Goal: Task Accomplishment & Management: Manage account settings

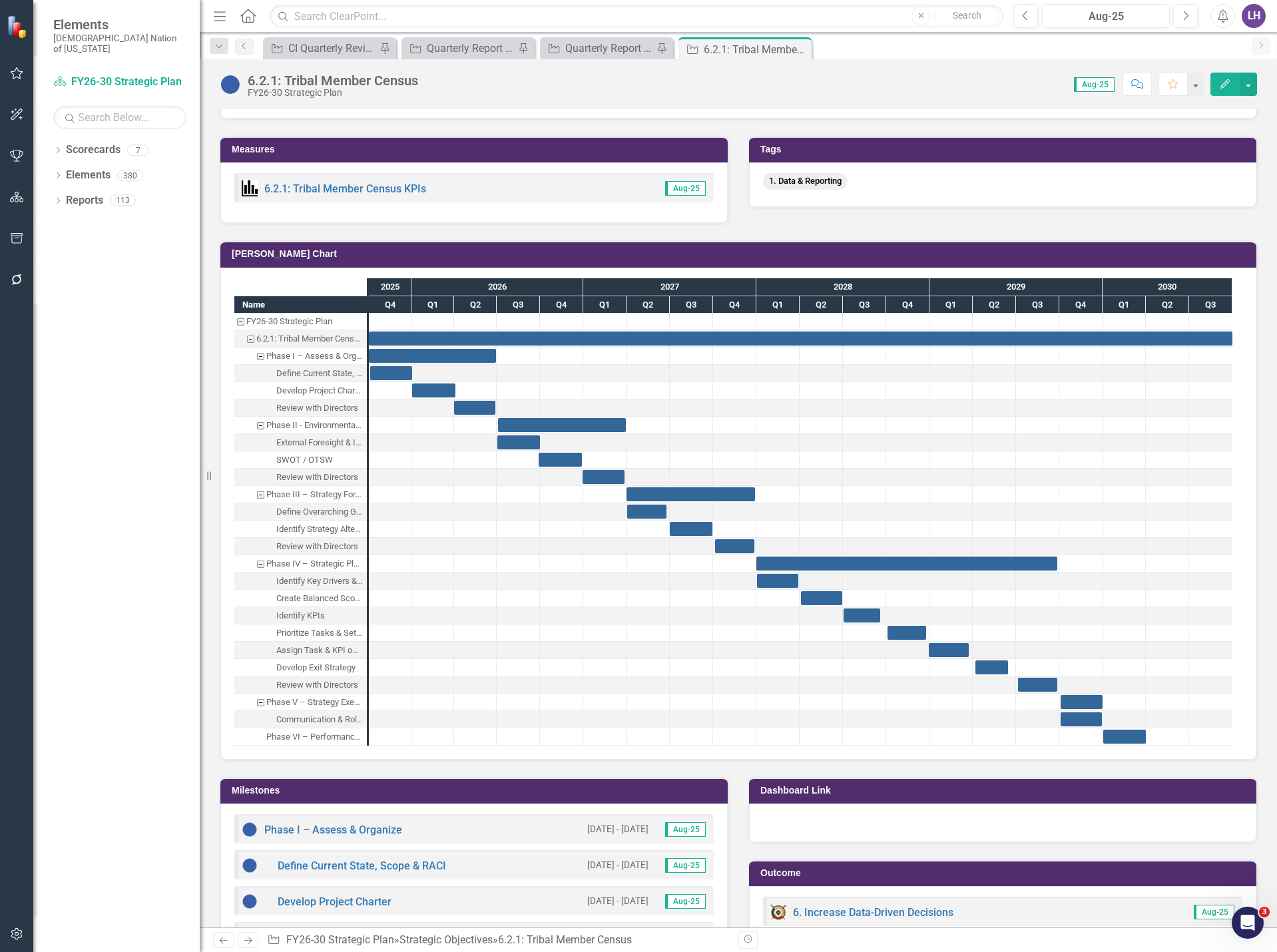
scroll to position [591, 0]
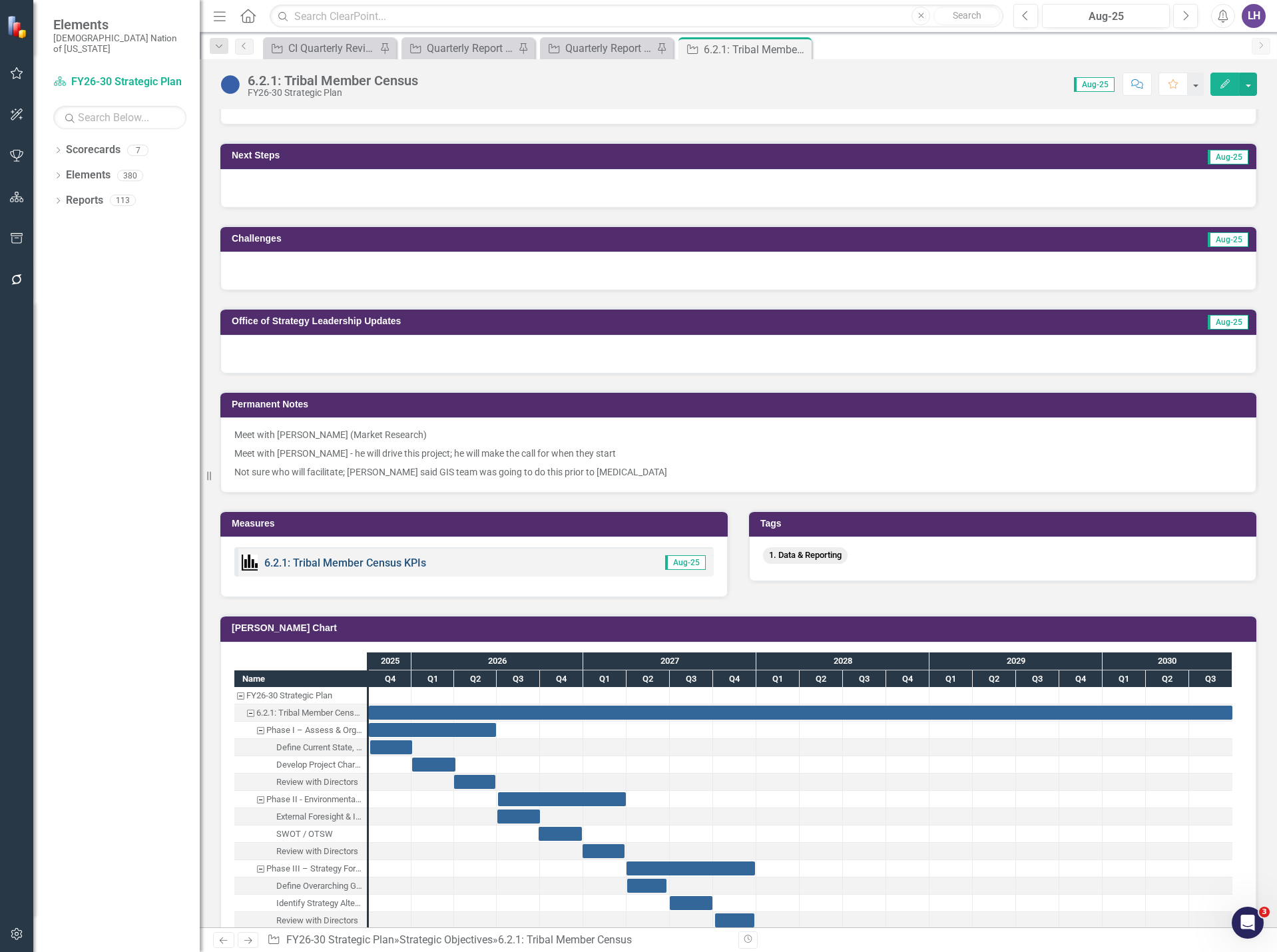
click at [410, 562] on link "6.2.1: Tribal Member Census KPIs" at bounding box center [345, 562] width 162 height 13
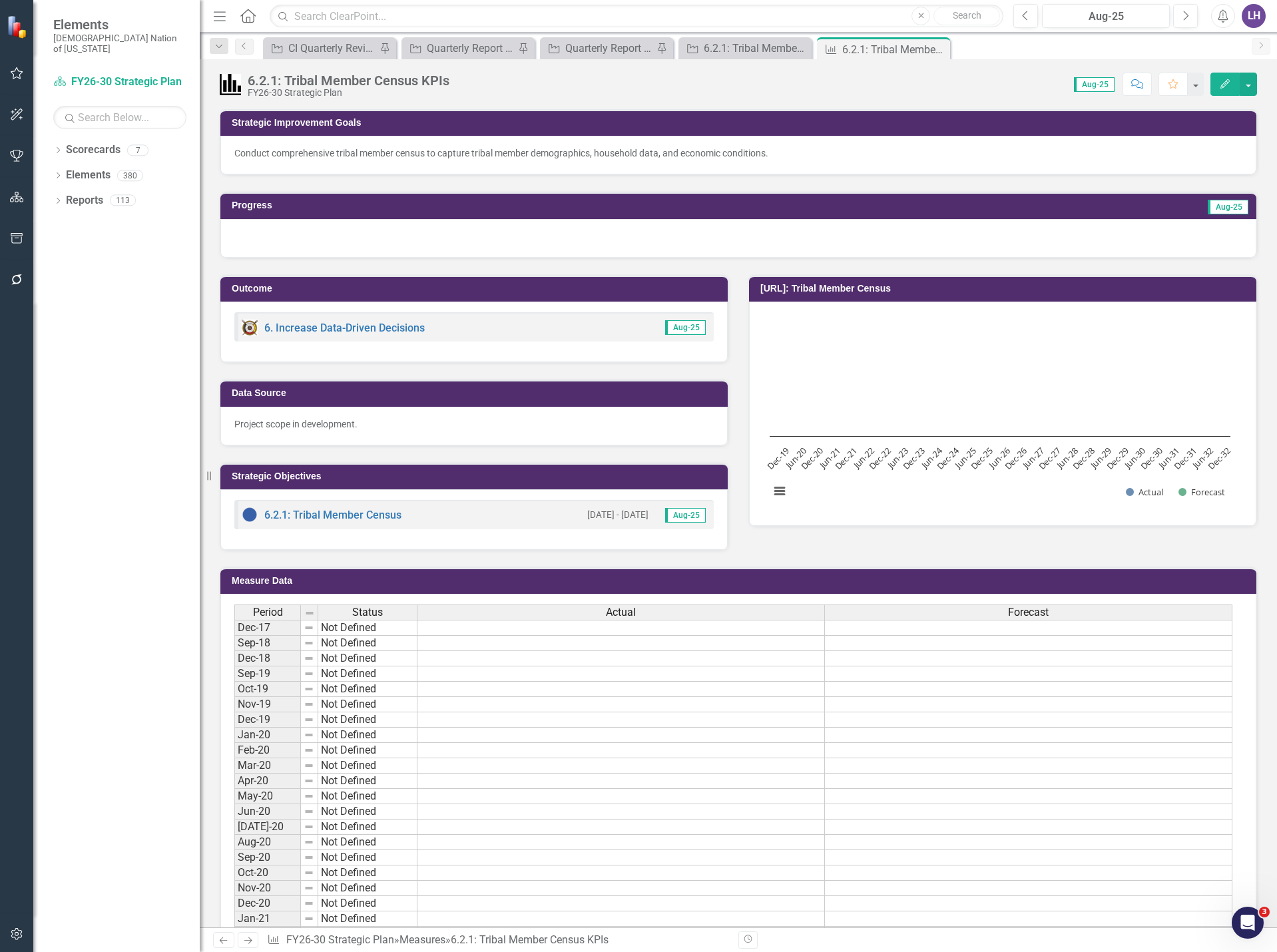
scroll to position [333, 0]
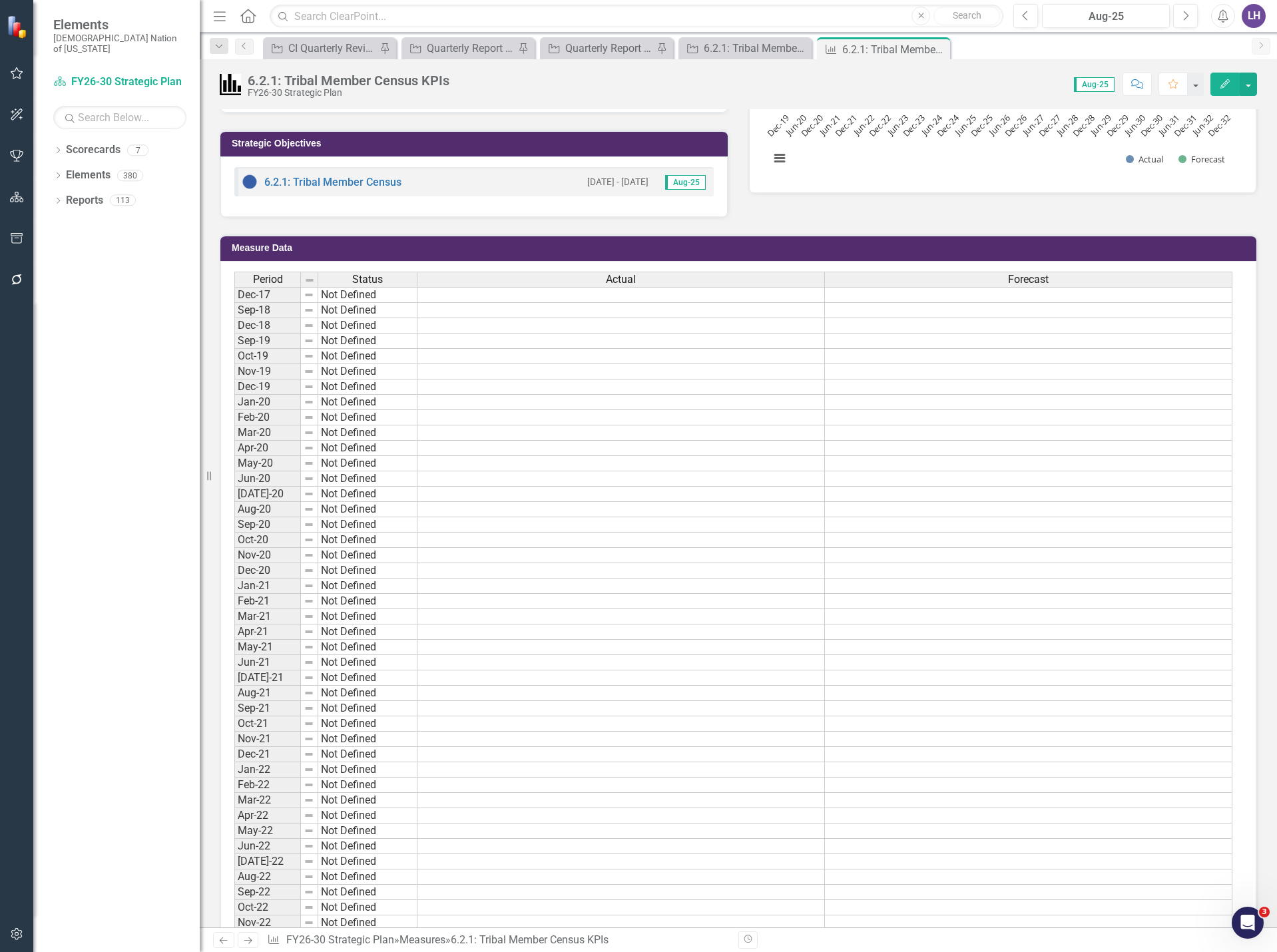
click at [388, 277] on div "Status" at bounding box center [368, 279] width 98 height 15
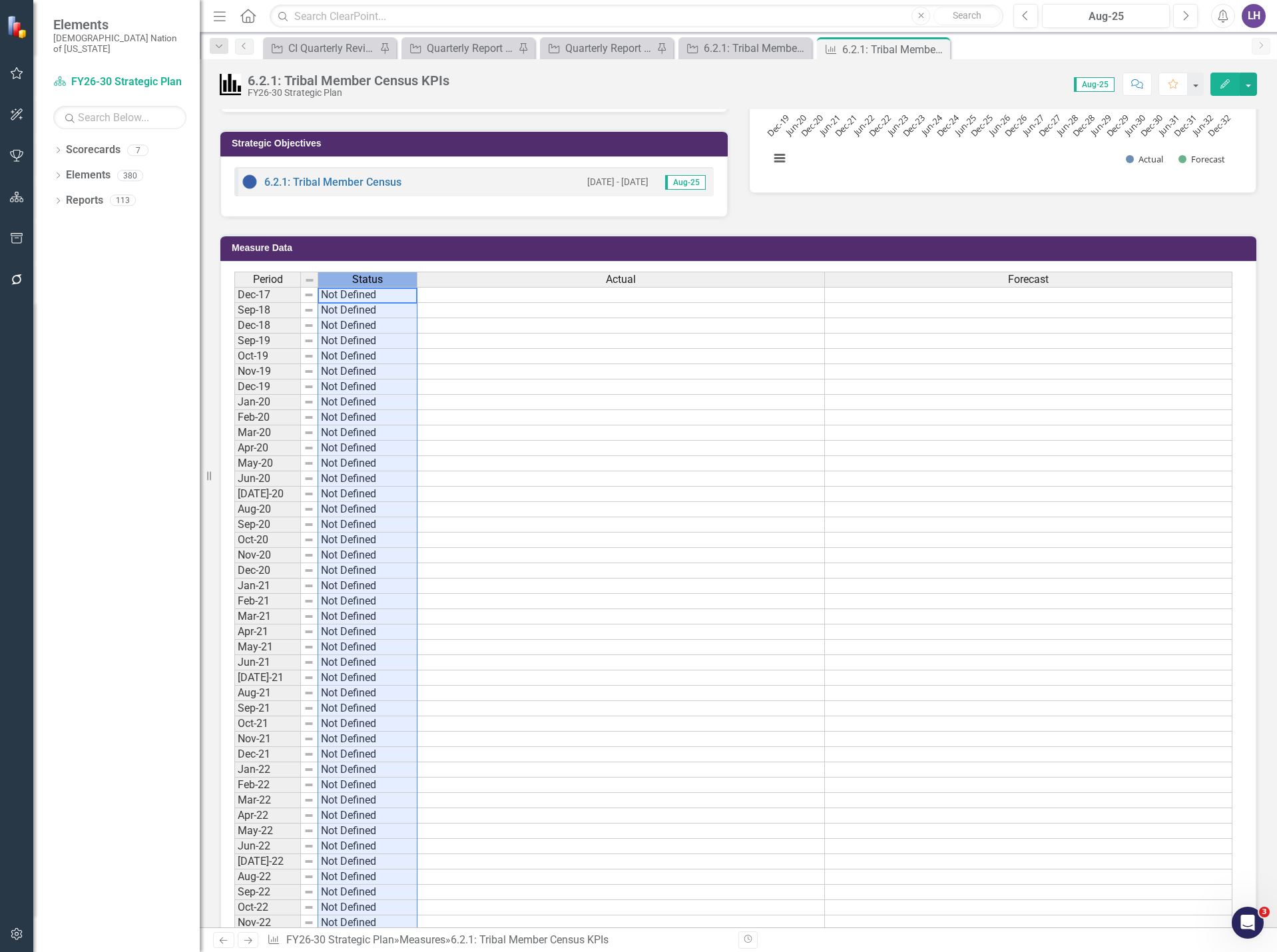
click at [1224, 88] on icon "Edit" at bounding box center [1225, 84] width 12 height 10
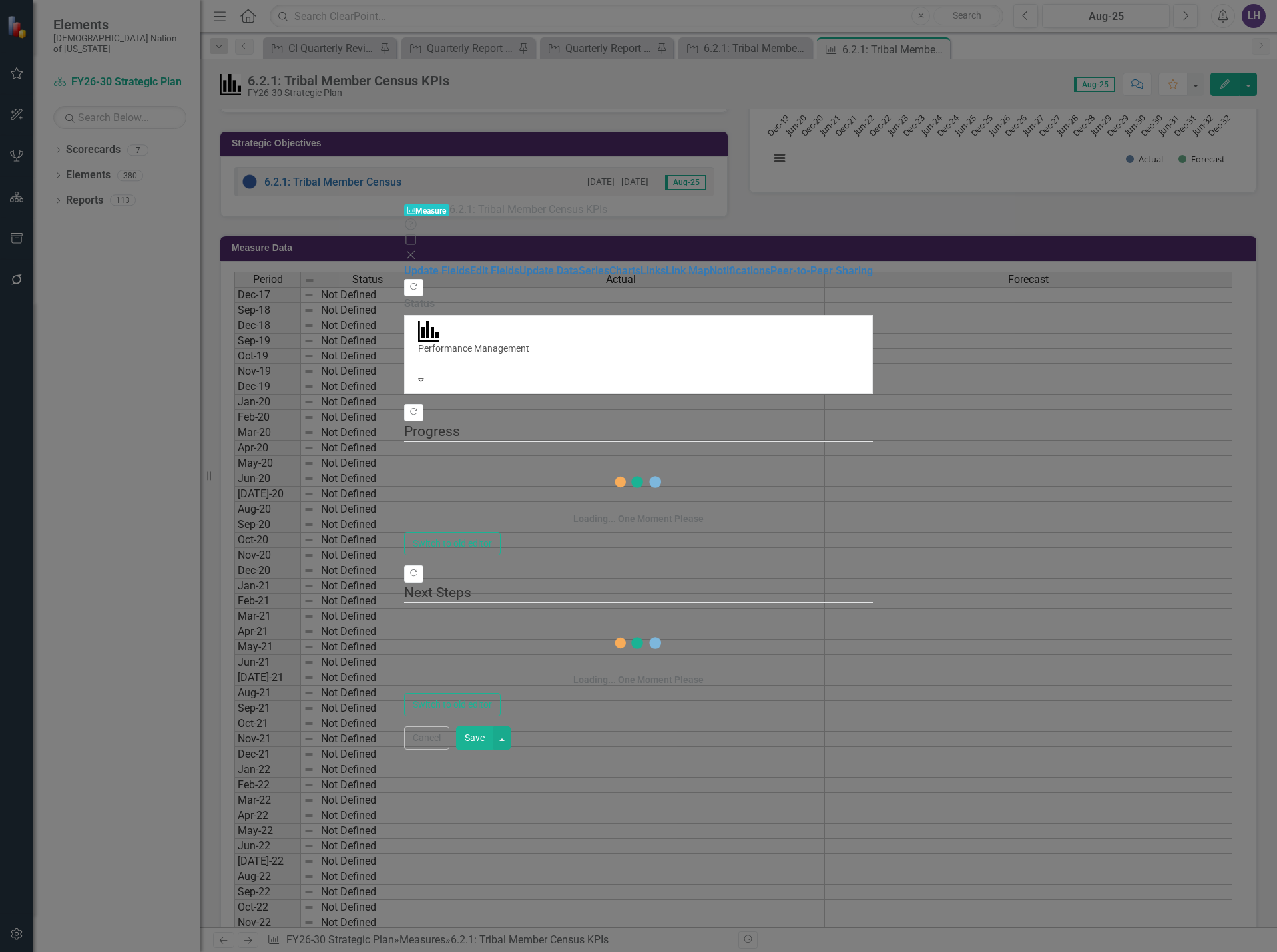
click at [534, 355] on div at bounding box center [638, 362] width 441 height 14
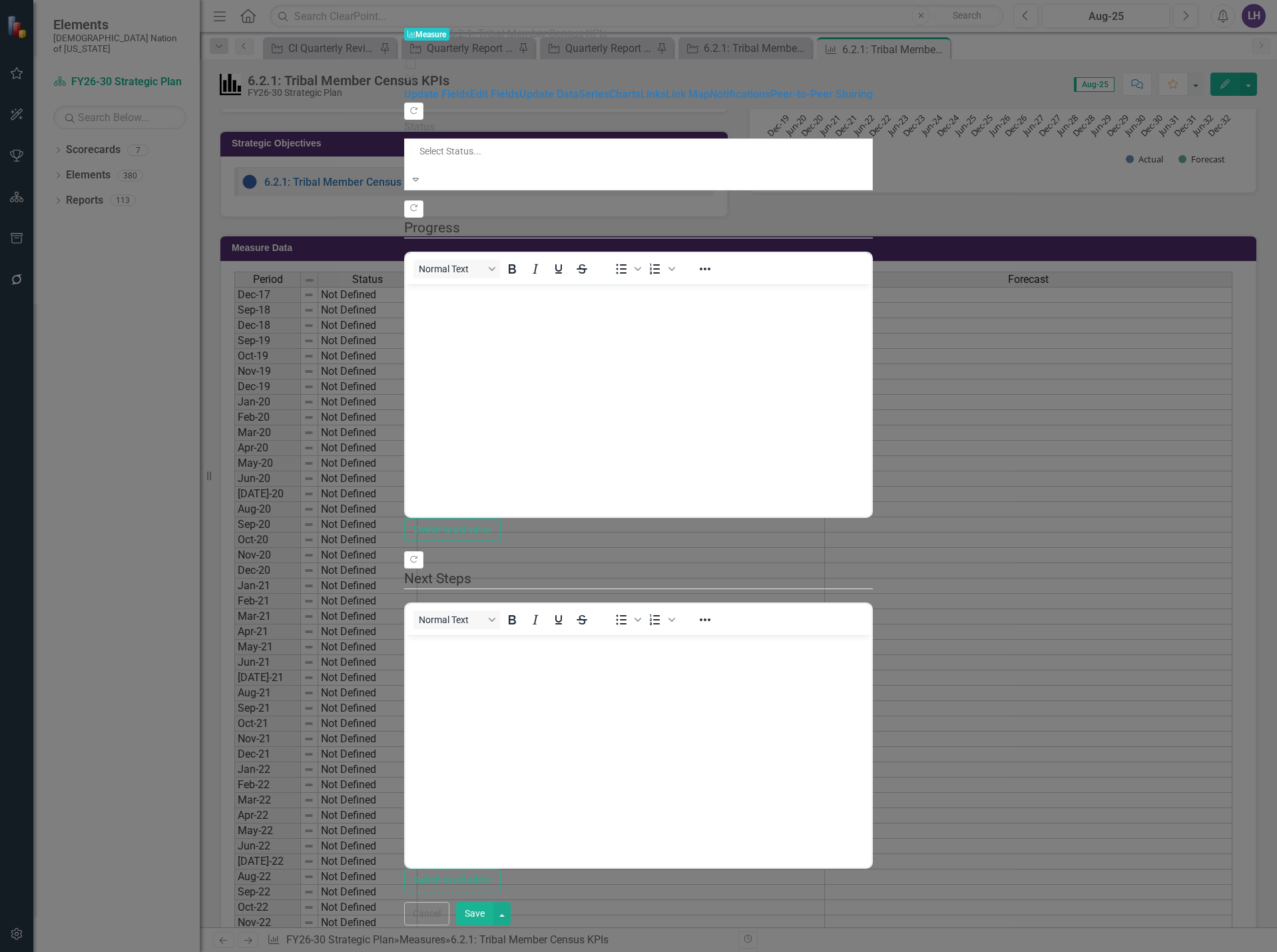
scroll to position [0, 0]
click at [534, 158] on div at bounding box center [547, 165] width 257 height 14
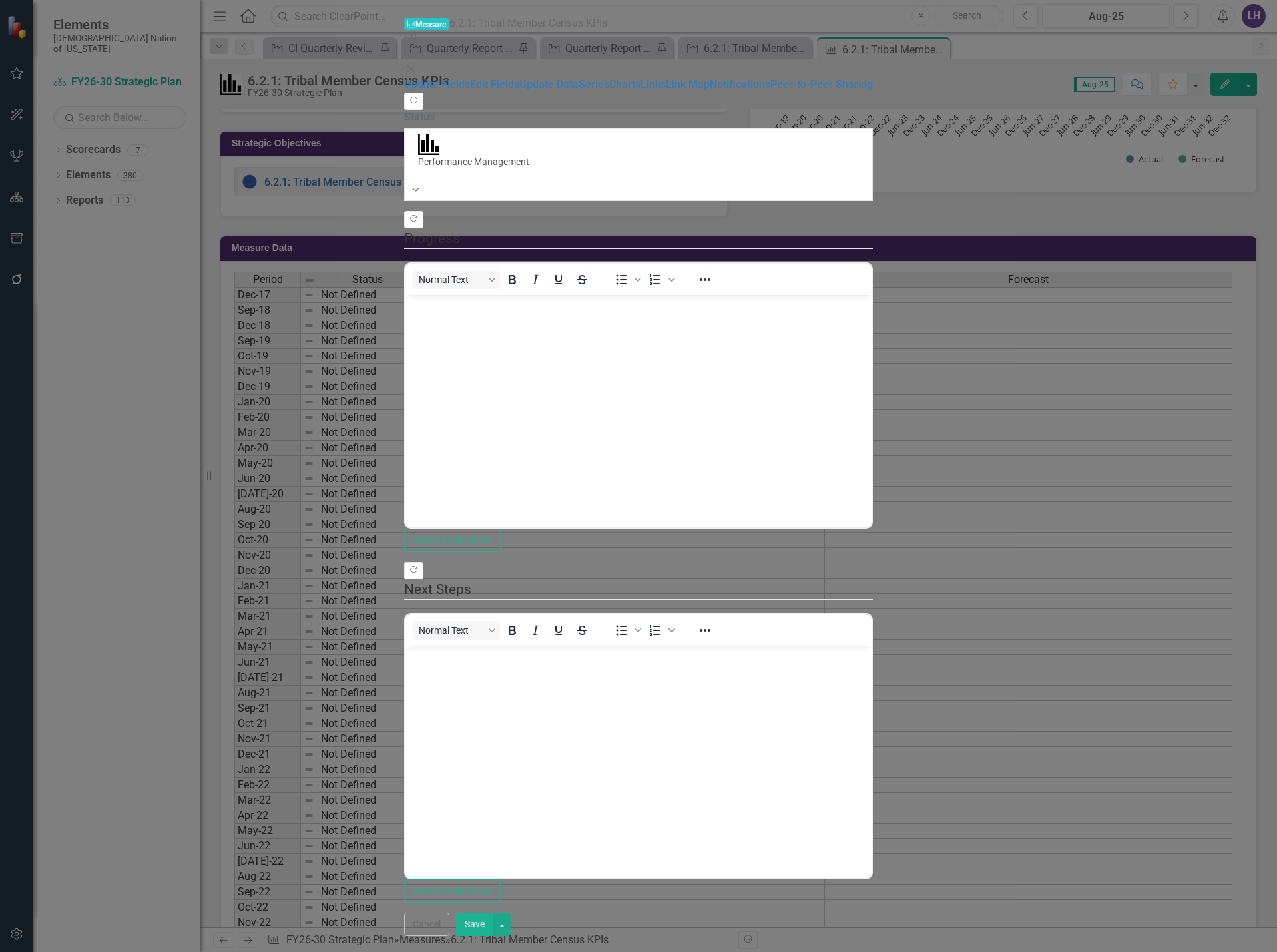
click at [534, 169] on div at bounding box center [638, 175] width 441 height 14
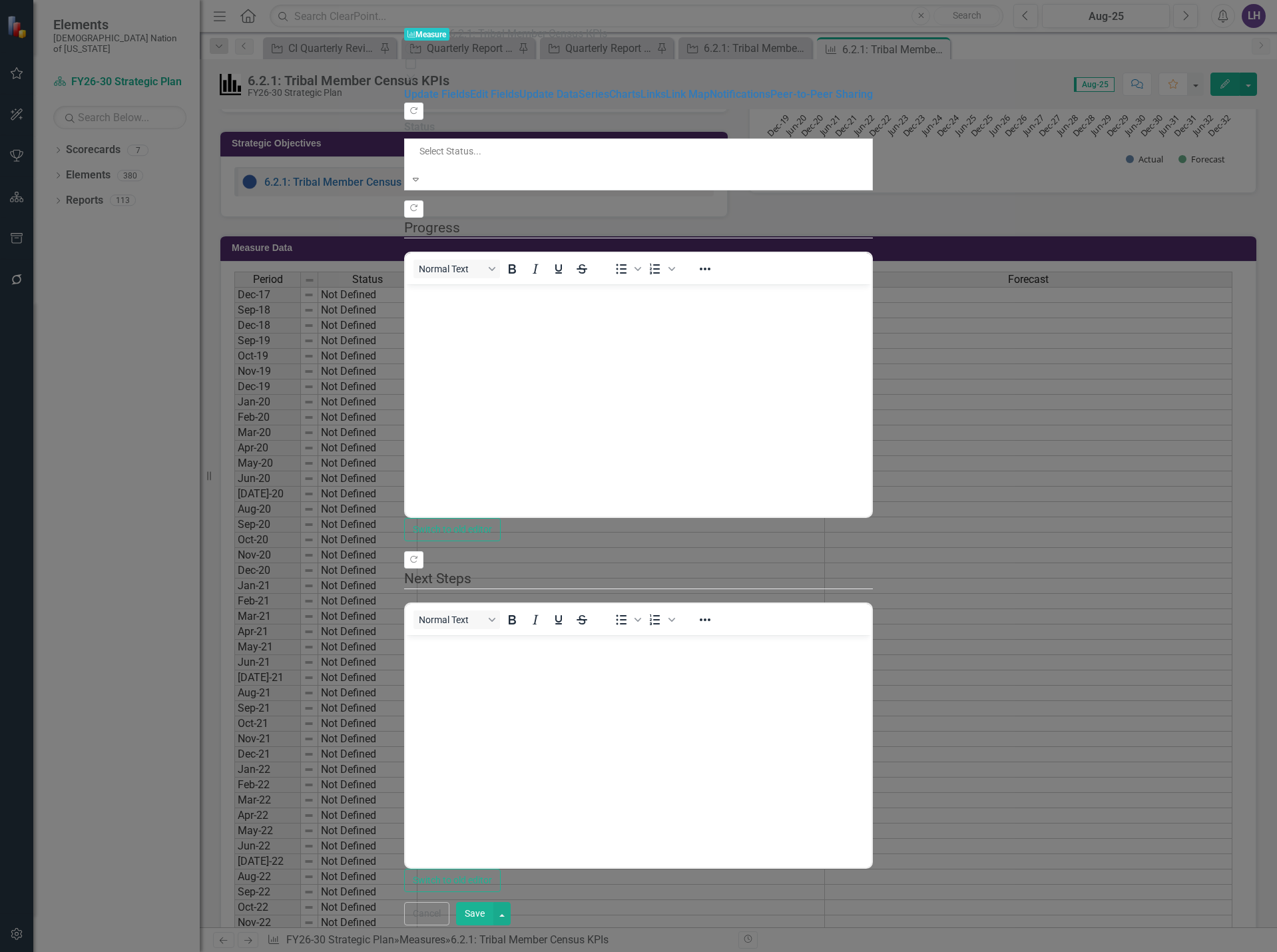
click at [534, 158] on div at bounding box center [547, 165] width 257 height 14
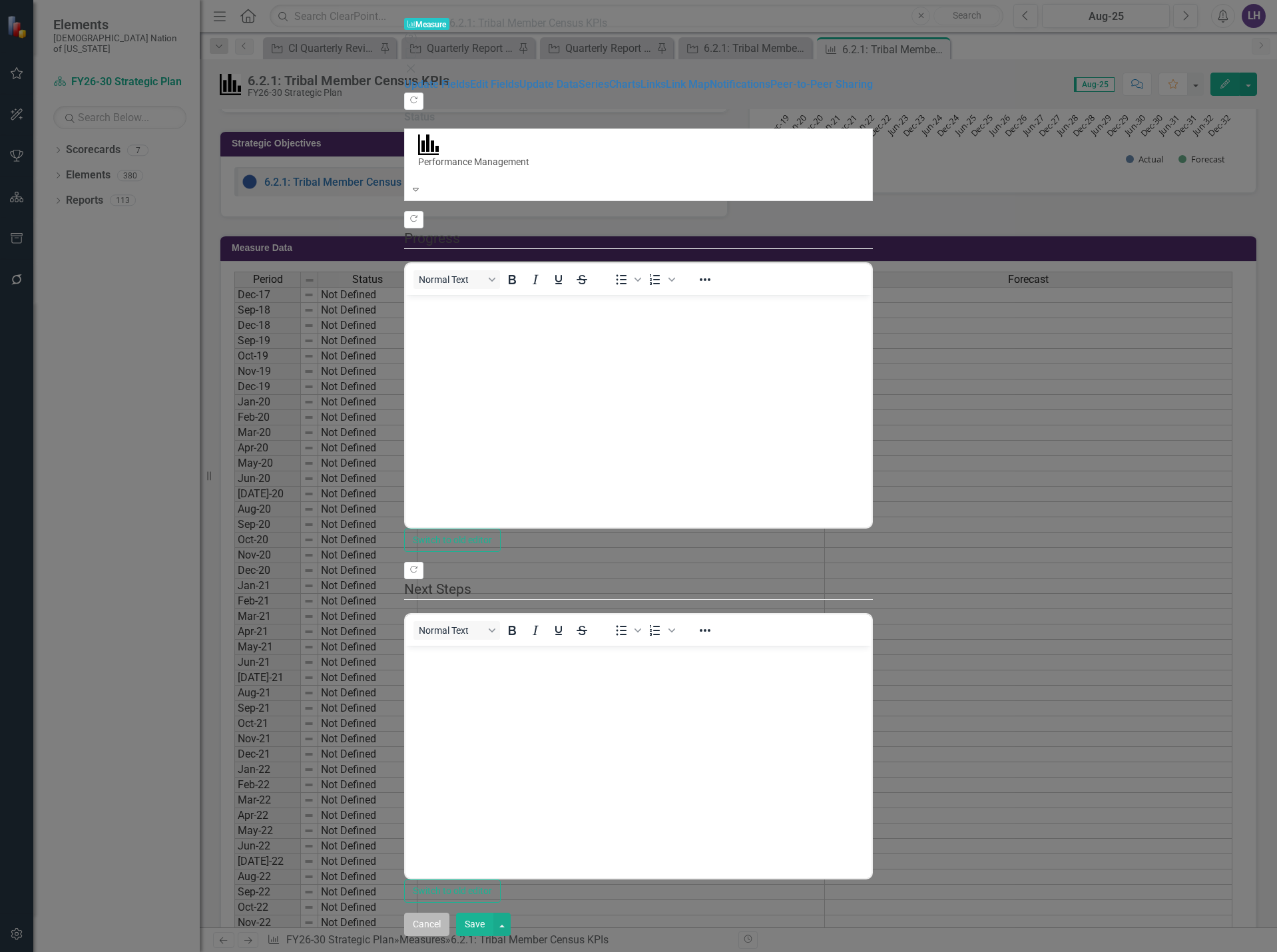
click at [449, 935] on button "Cancel" at bounding box center [427, 925] width 45 height 23
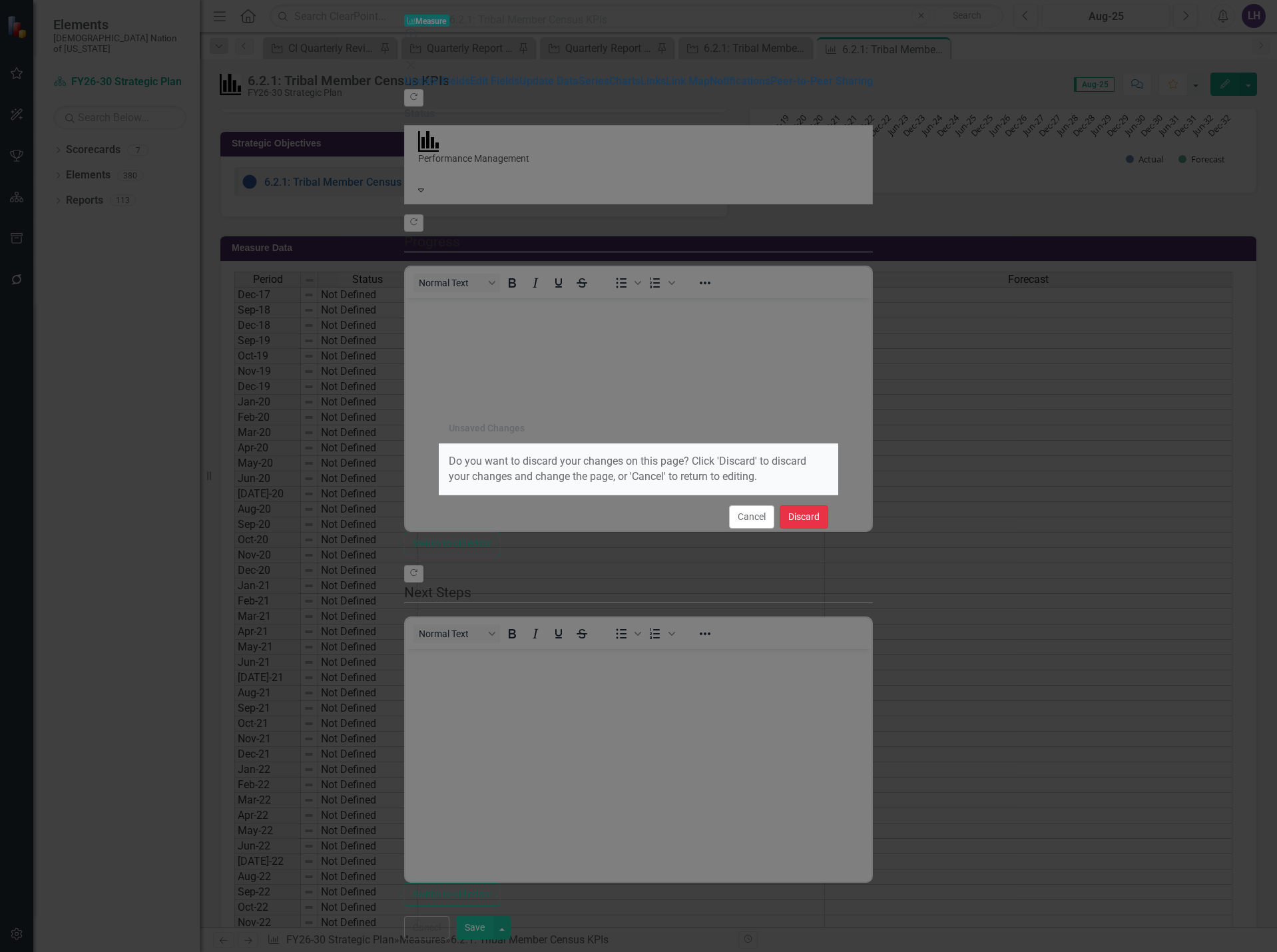
click at [824, 522] on button "Discard" at bounding box center [804, 516] width 49 height 23
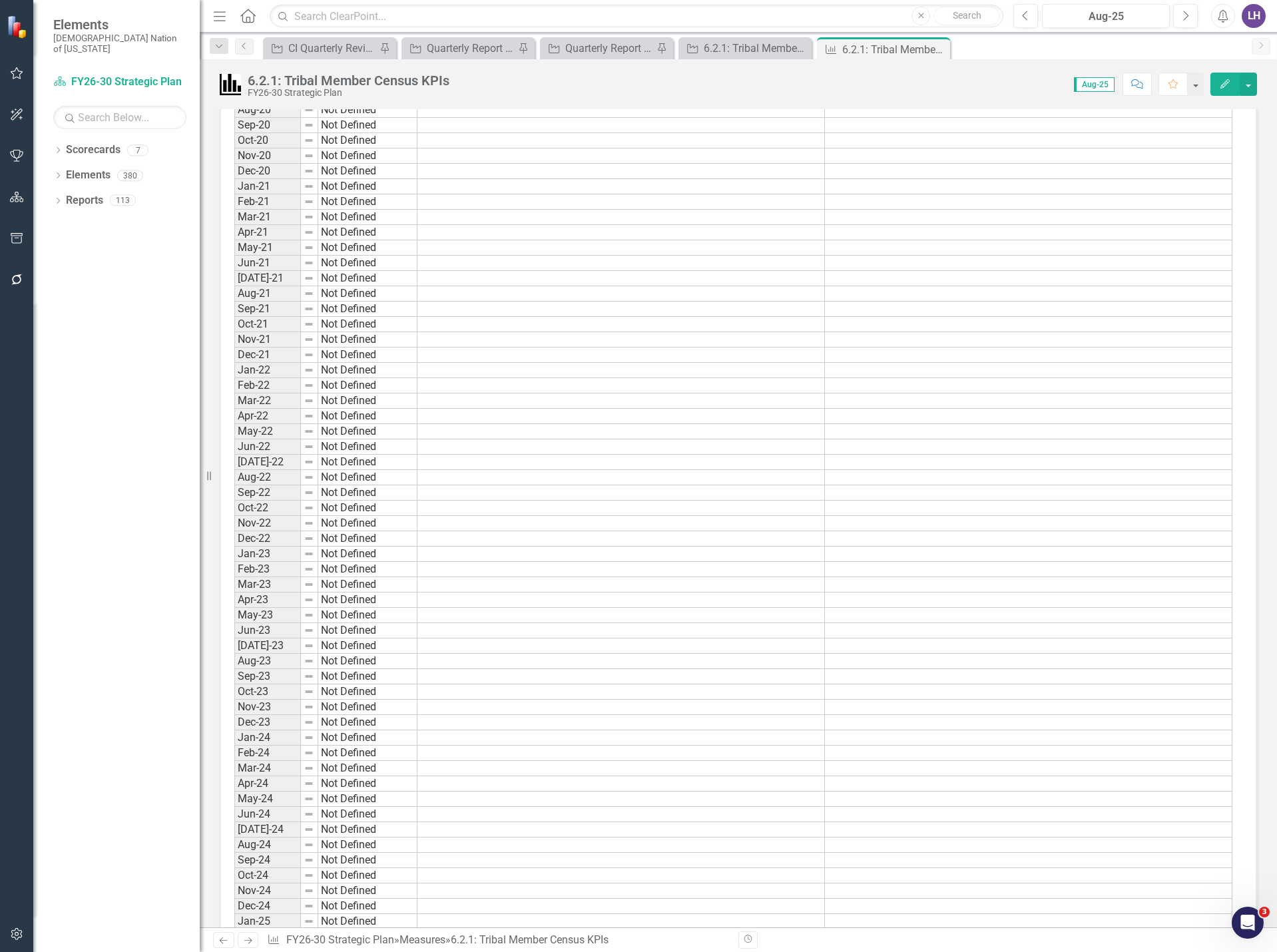
scroll to position [533, 0]
click at [1228, 80] on icon "Edit" at bounding box center [1225, 84] width 12 height 10
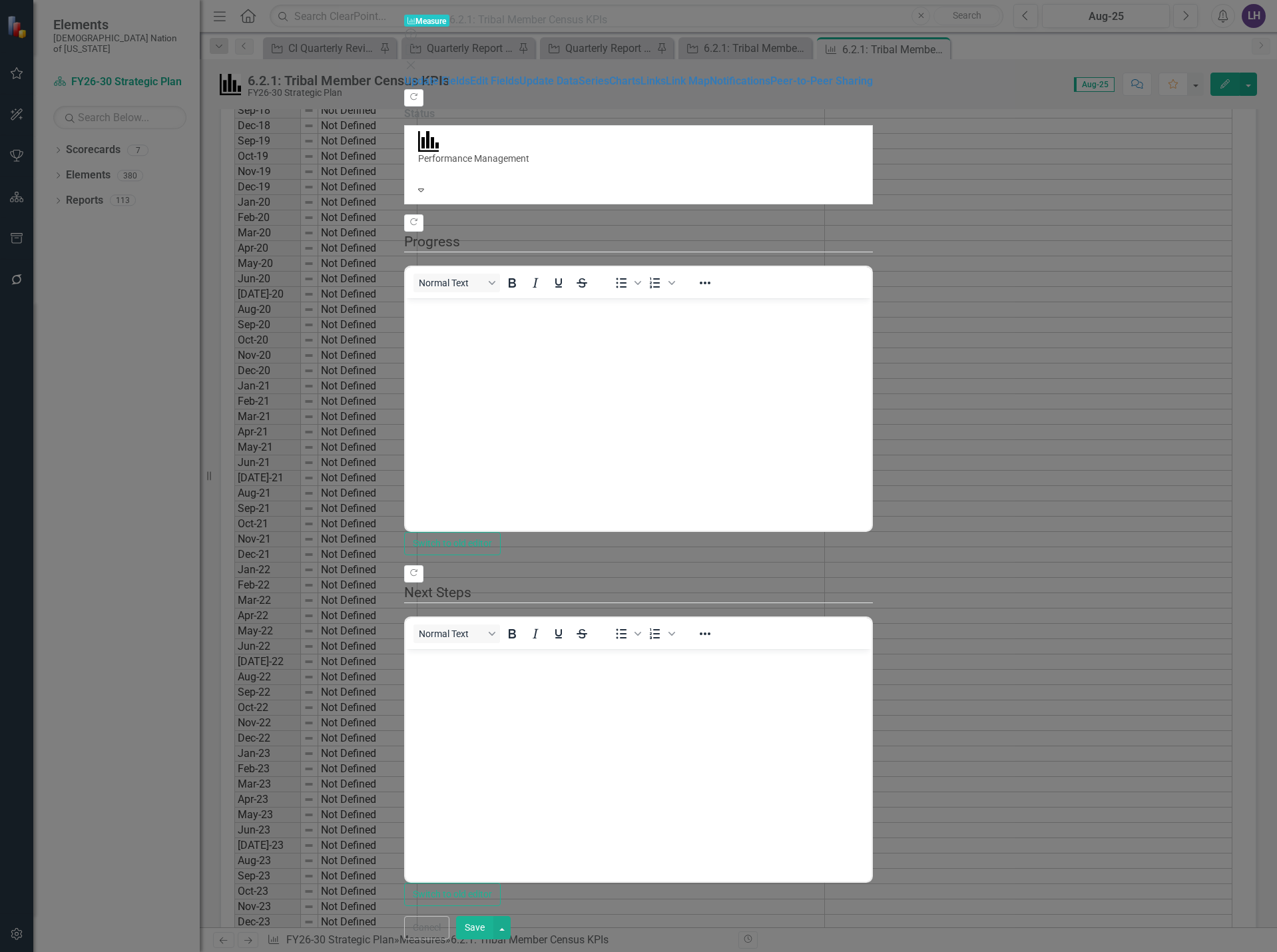
scroll to position [0, 0]
click at [470, 76] on link "Edit Fields" at bounding box center [494, 81] width 50 height 13
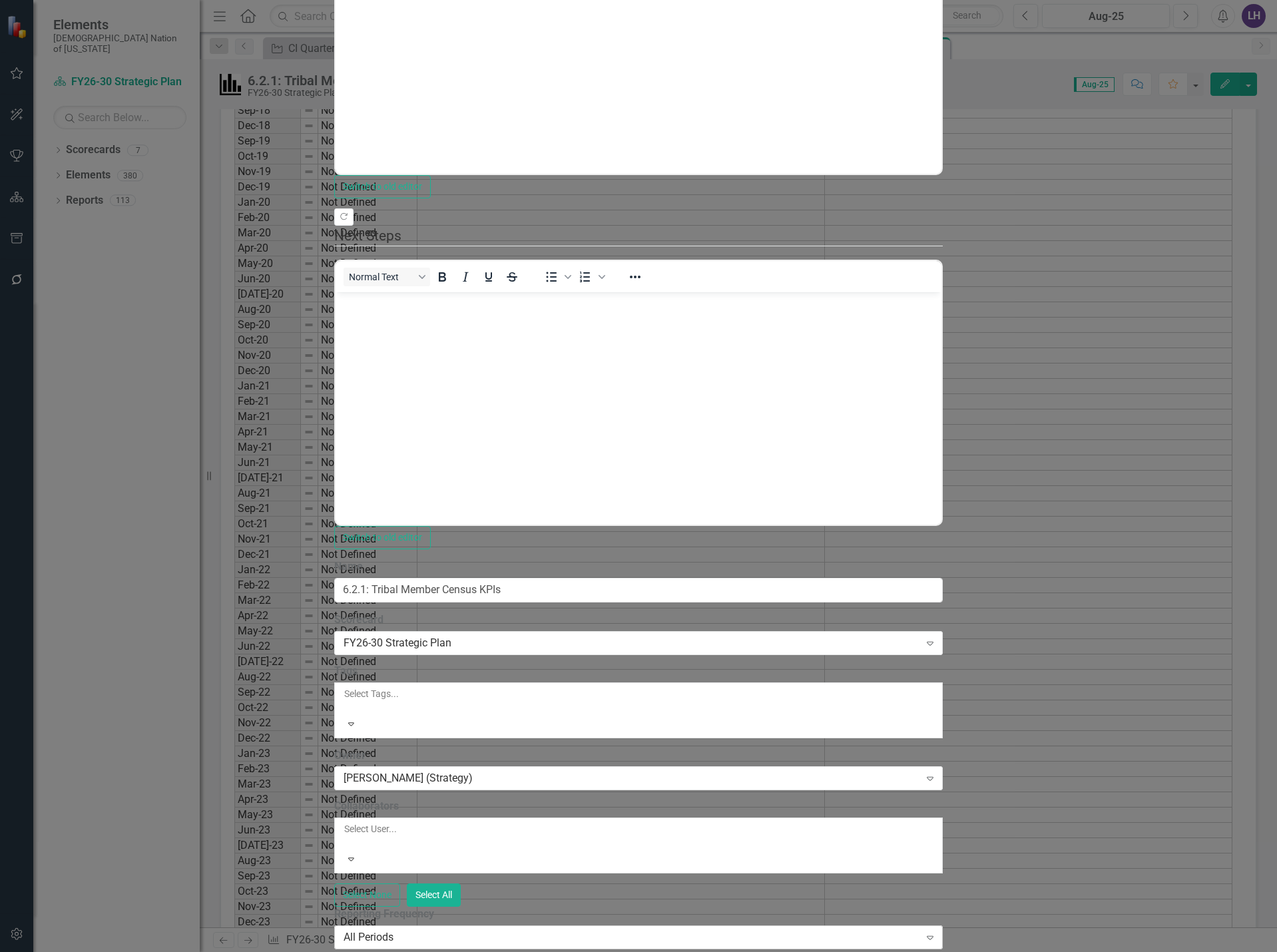
click at [426, 930] on div "All Periods" at bounding box center [631, 937] width 576 height 16
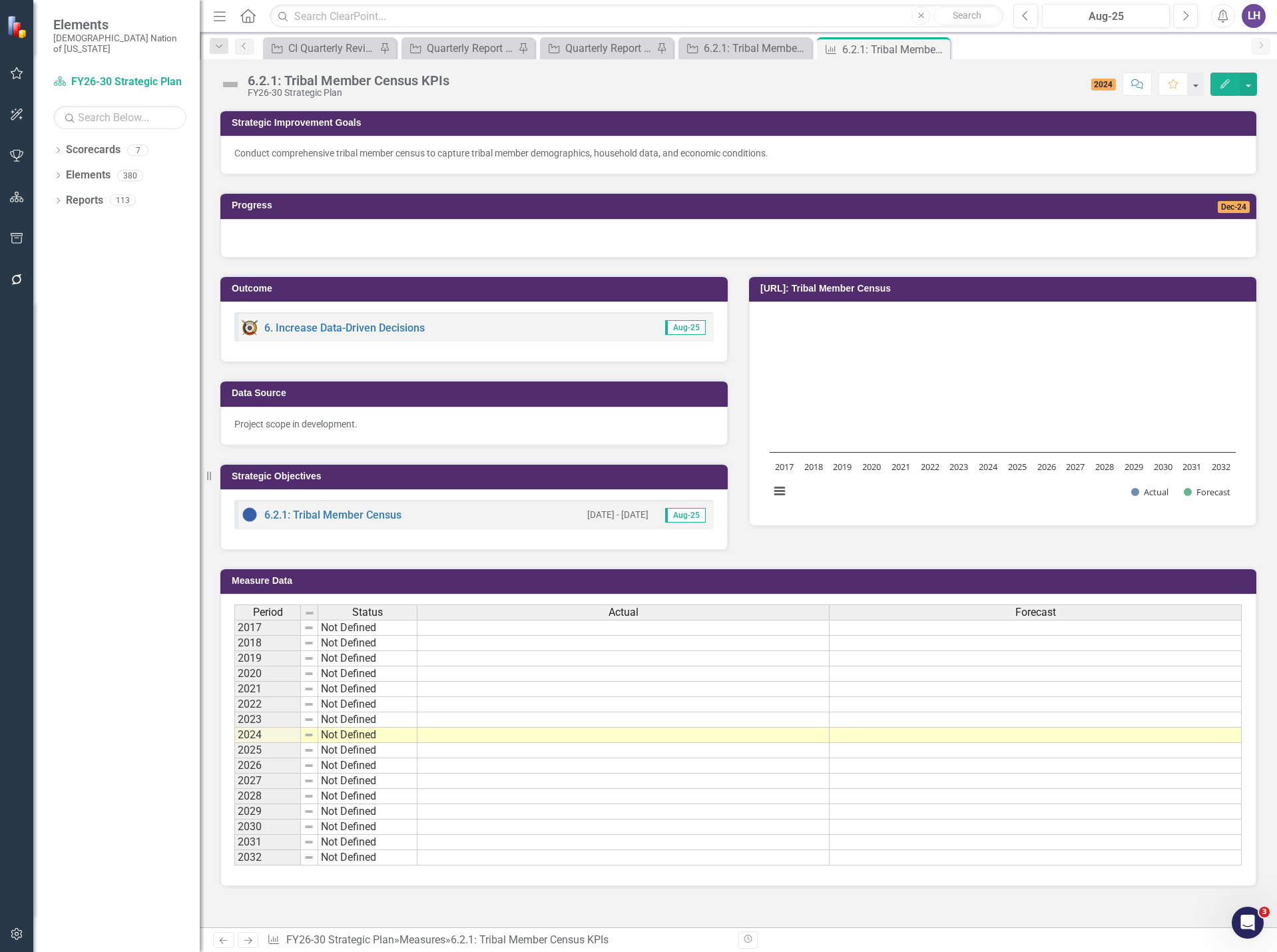
click at [1219, 83] on icon "Edit" at bounding box center [1225, 84] width 12 height 10
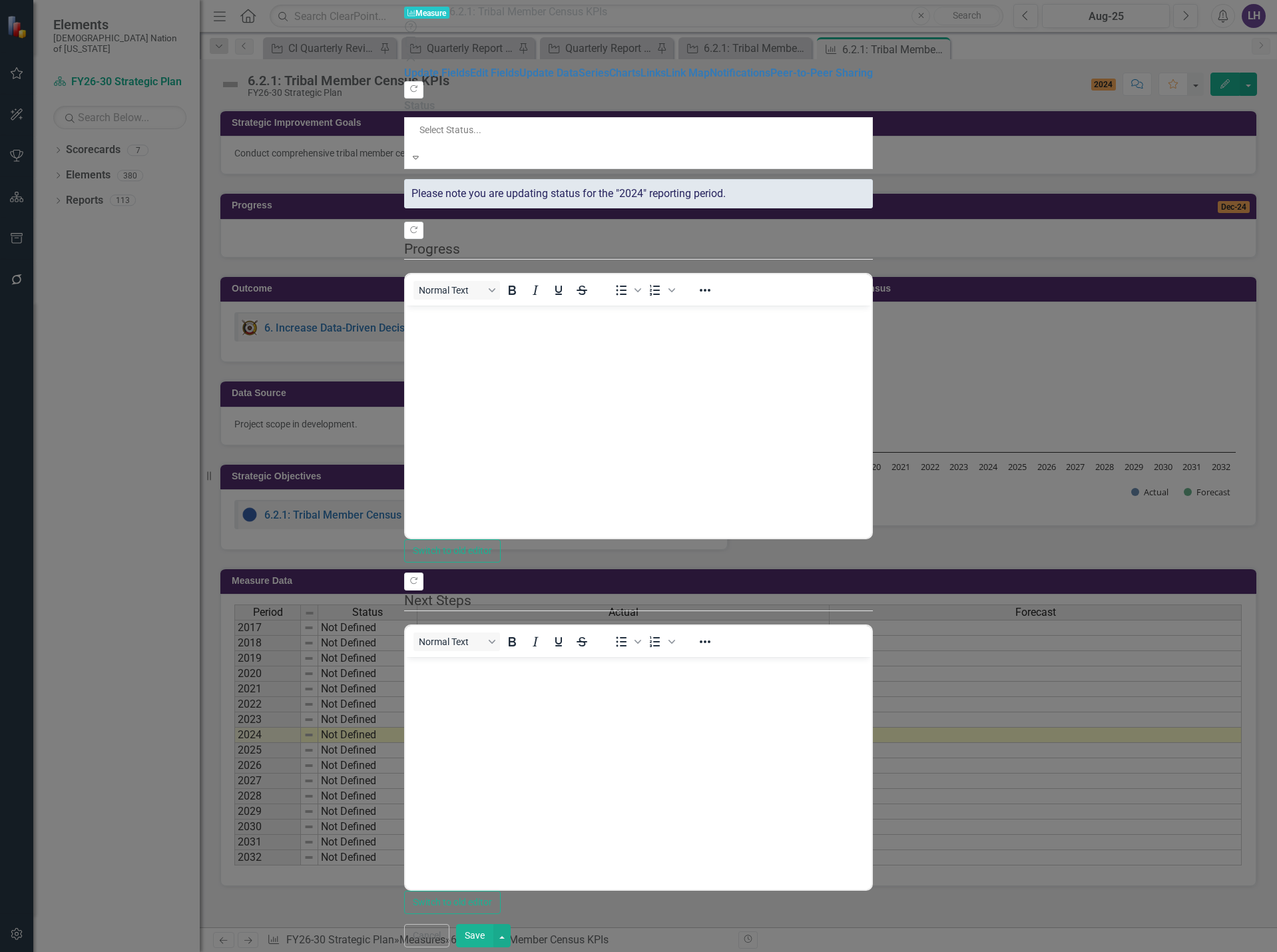
click at [457, 136] on div at bounding box center [547, 143] width 257 height 14
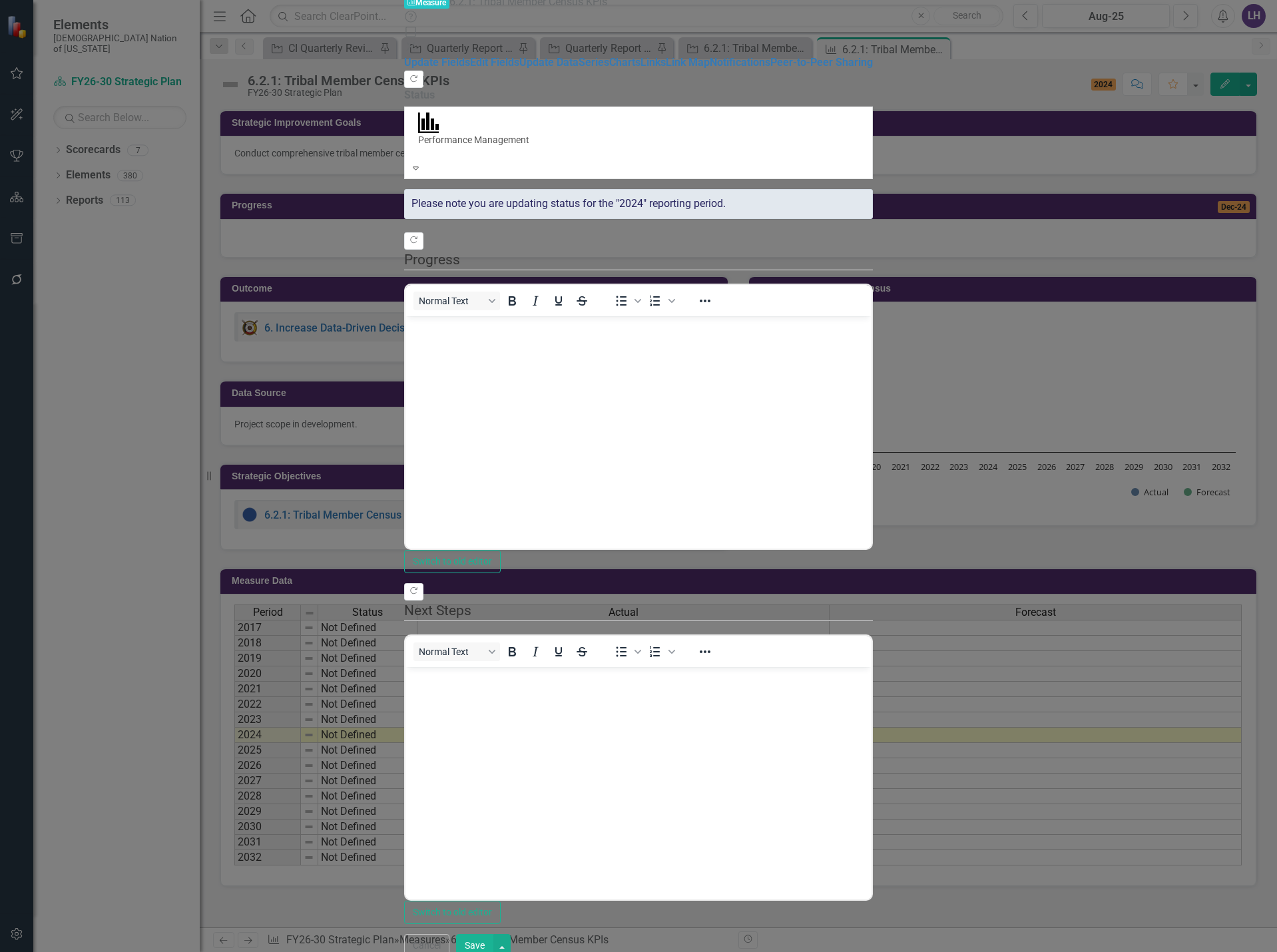
click at [493, 934] on button "Save" at bounding box center [475, 945] width 37 height 23
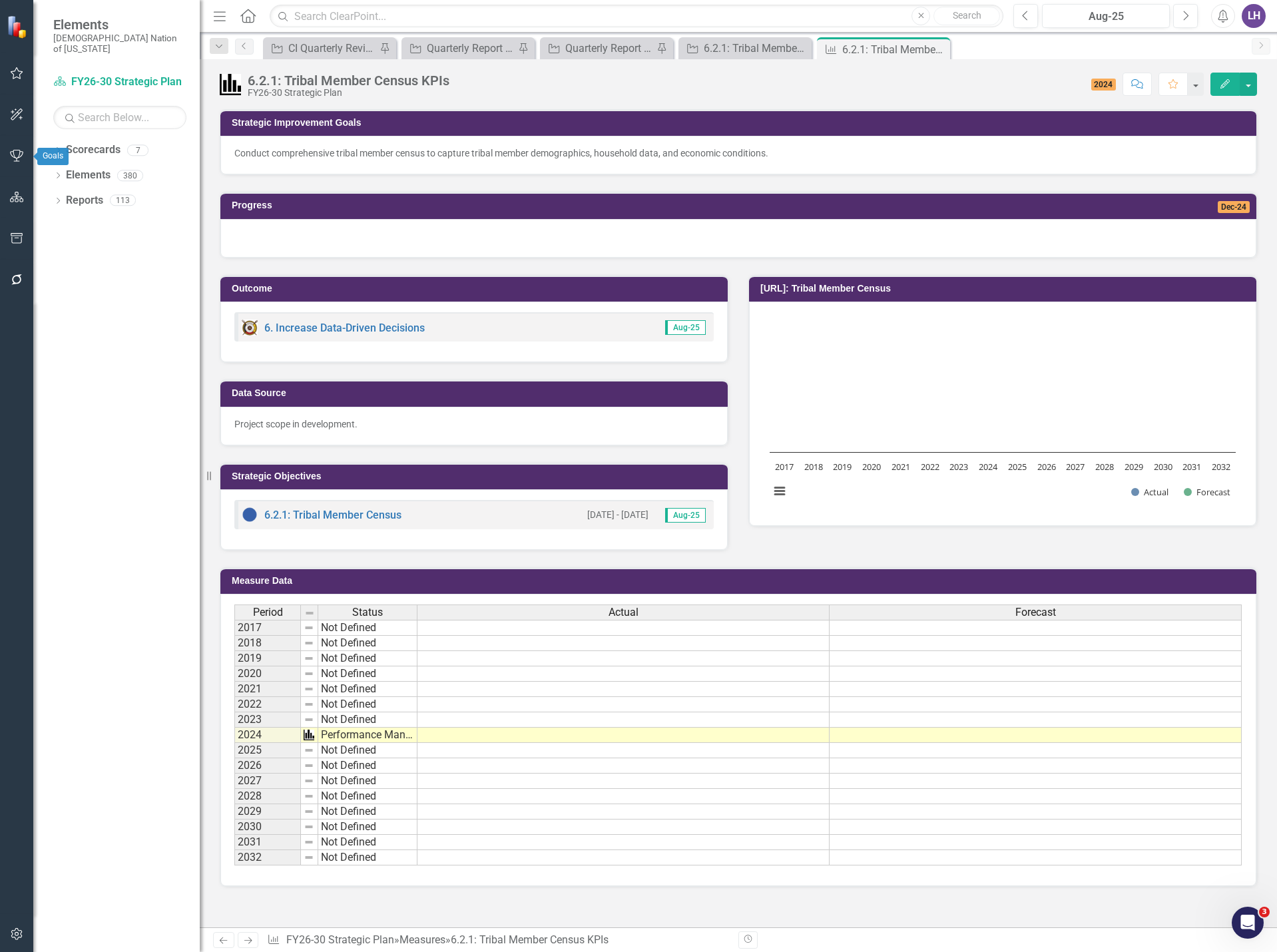
click at [16, 154] on icon "button" at bounding box center [17, 155] width 14 height 11
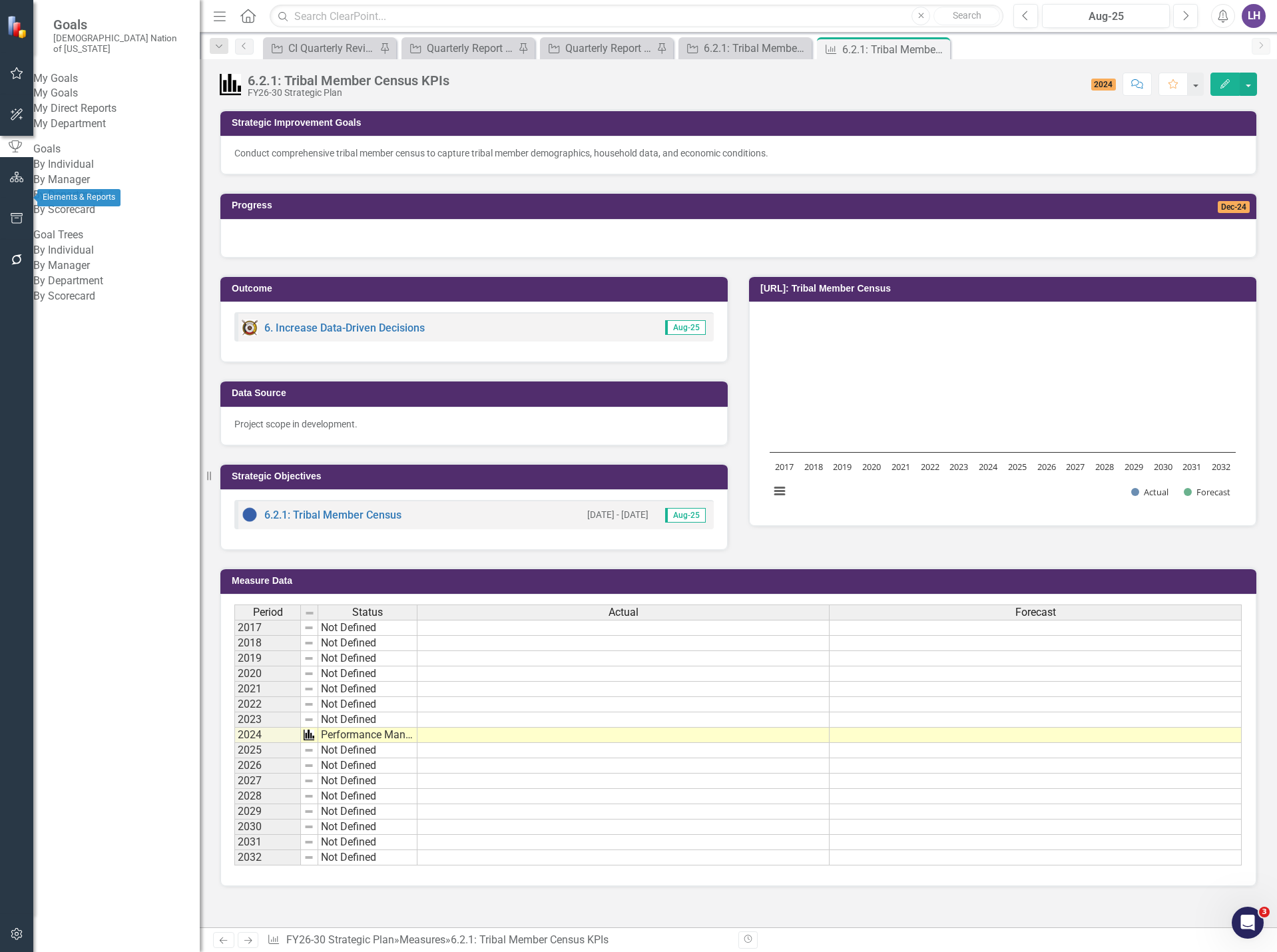
click at [19, 192] on button "button" at bounding box center [17, 177] width 30 height 28
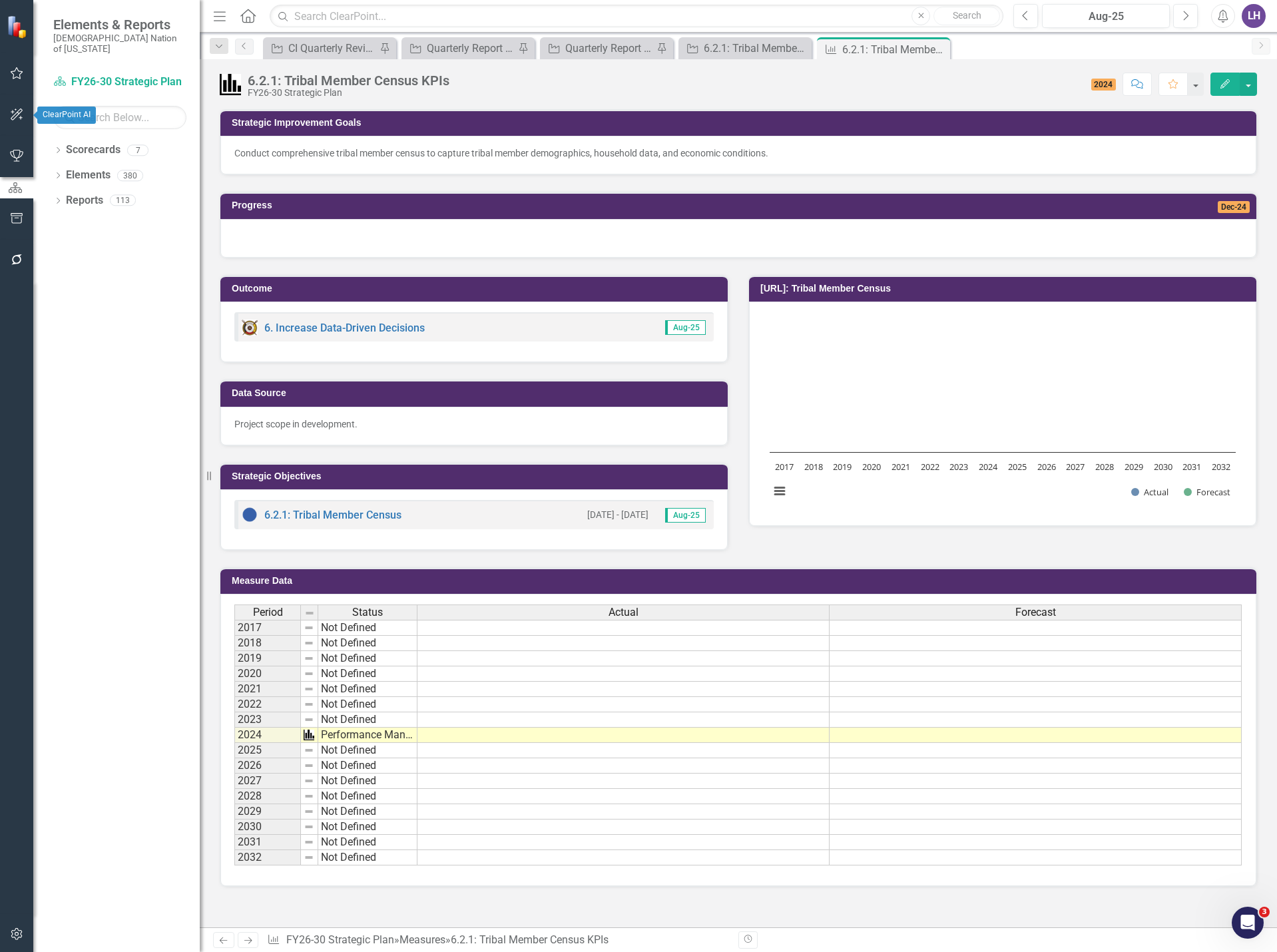
click at [24, 77] on button "button" at bounding box center [17, 73] width 30 height 28
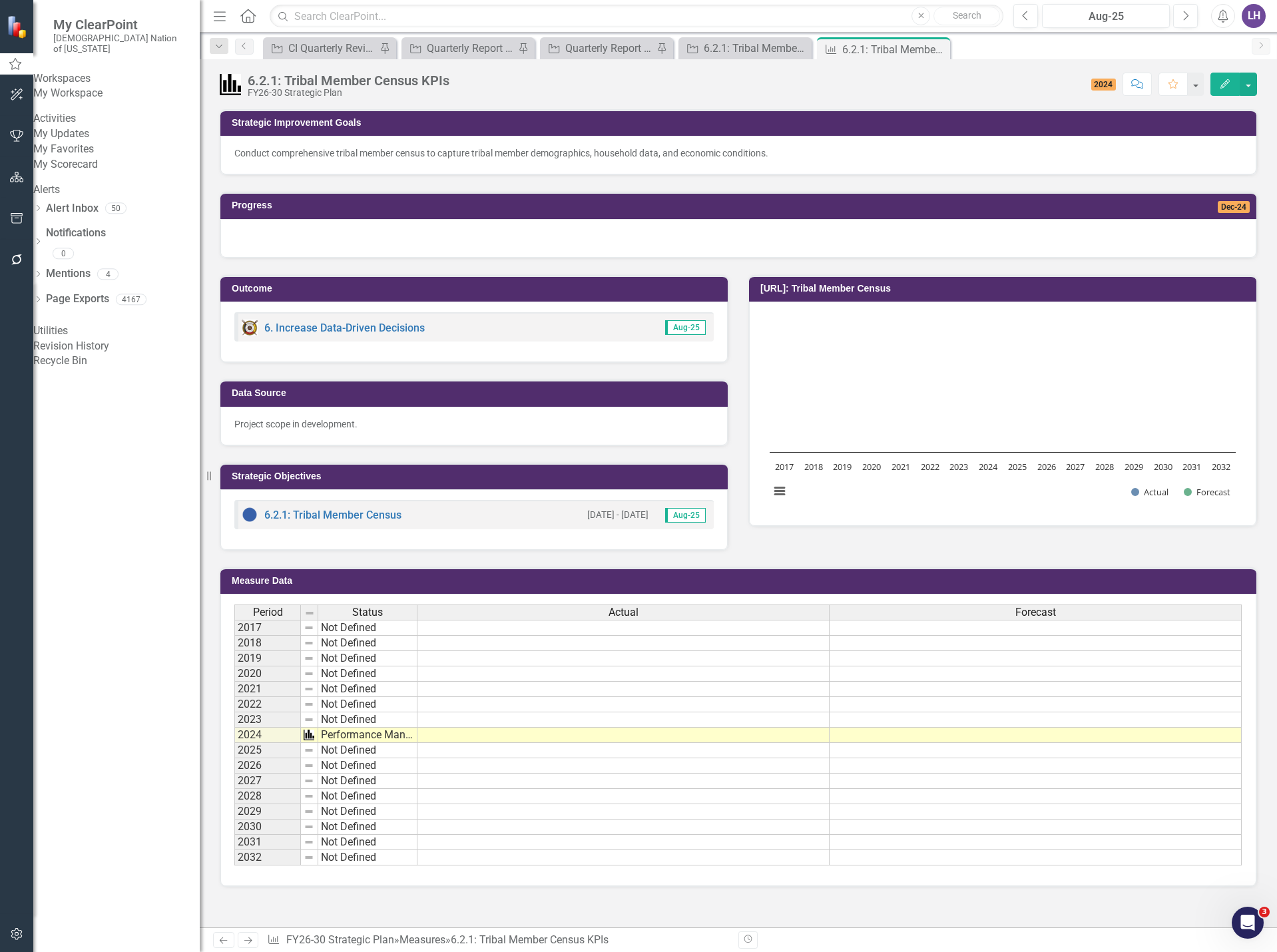
click at [87, 142] on link "My Updates" at bounding box center [116, 134] width 167 height 16
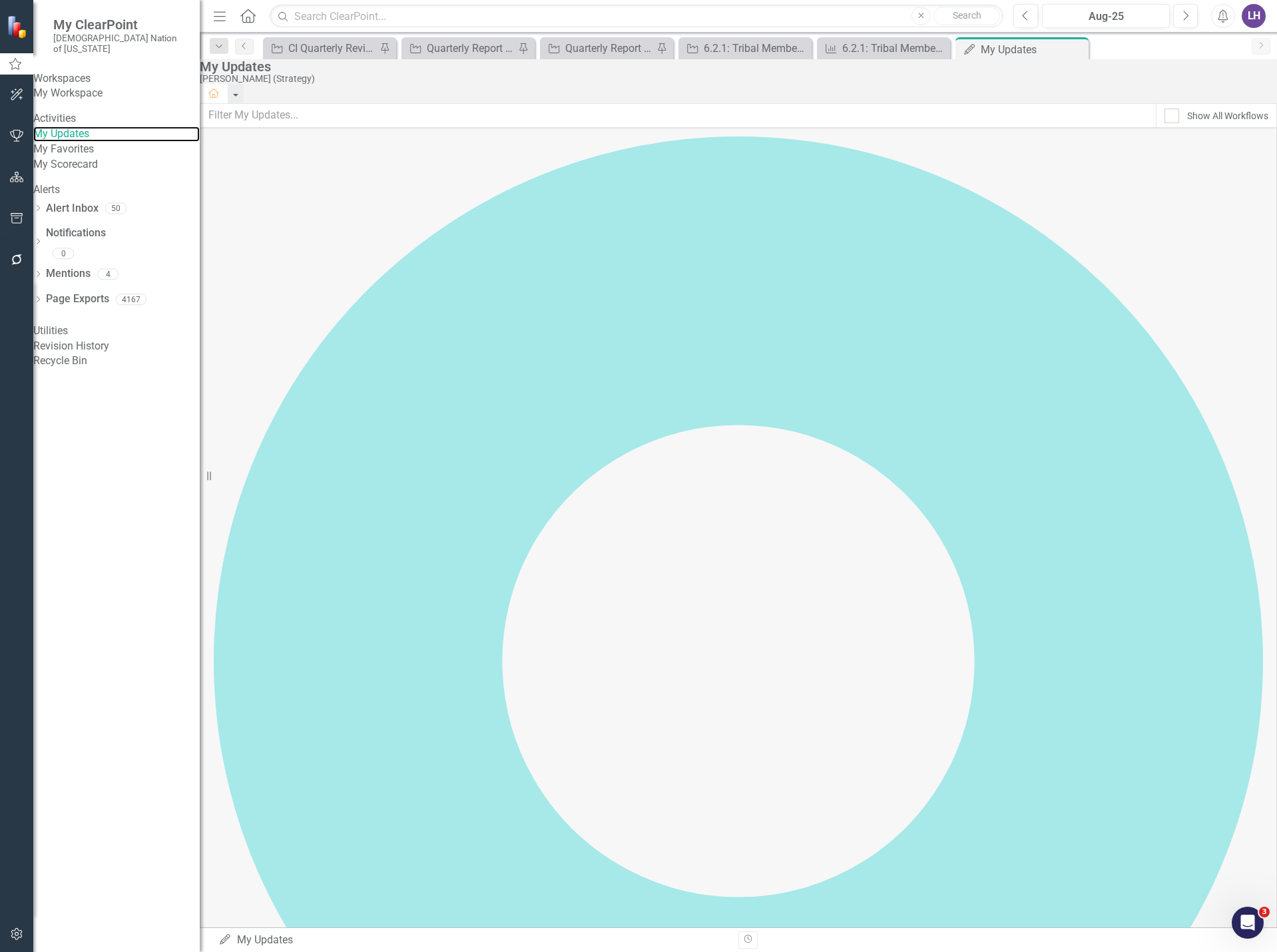
scroll to position [66, 0]
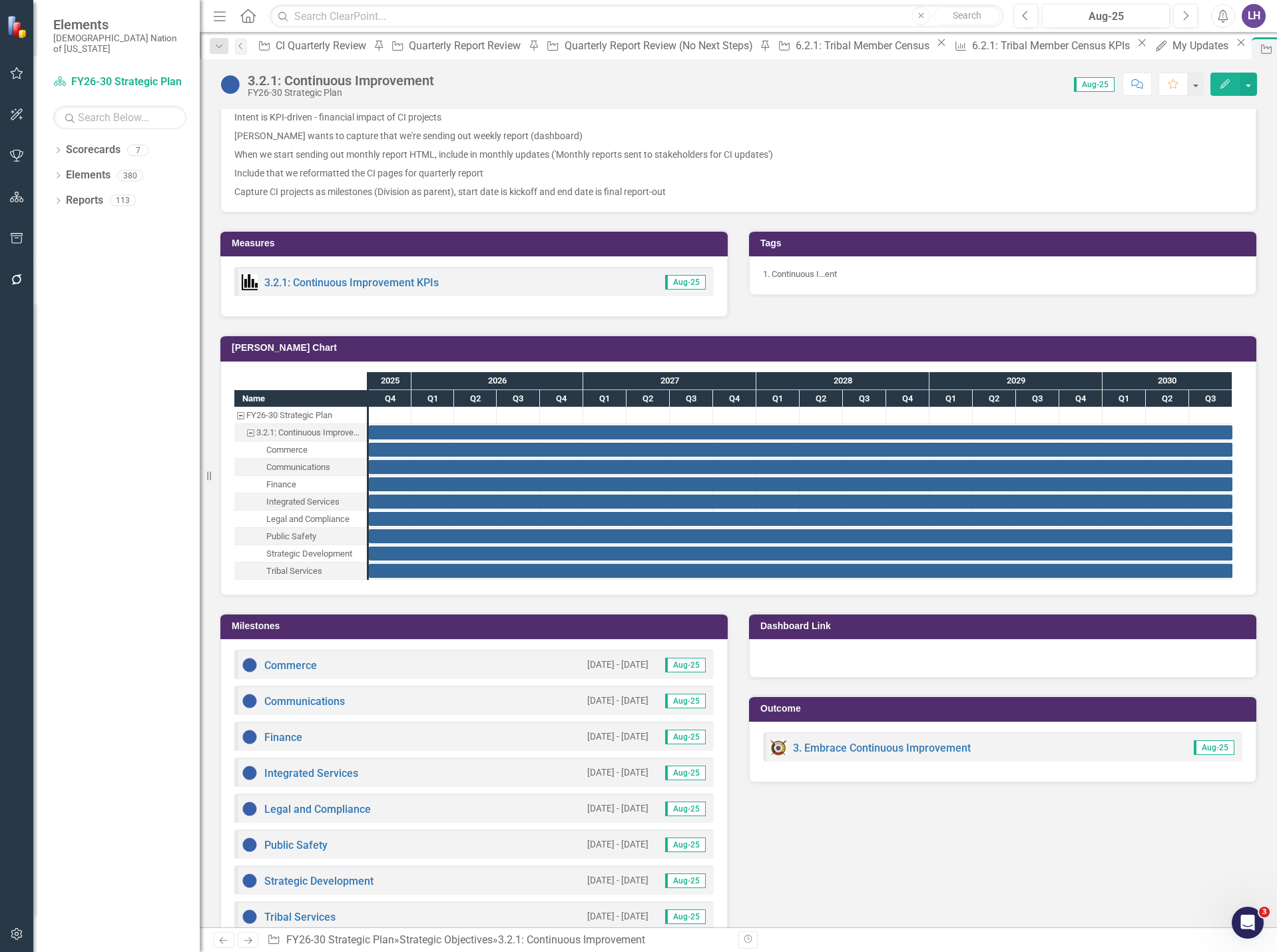
scroll to position [732, 0]
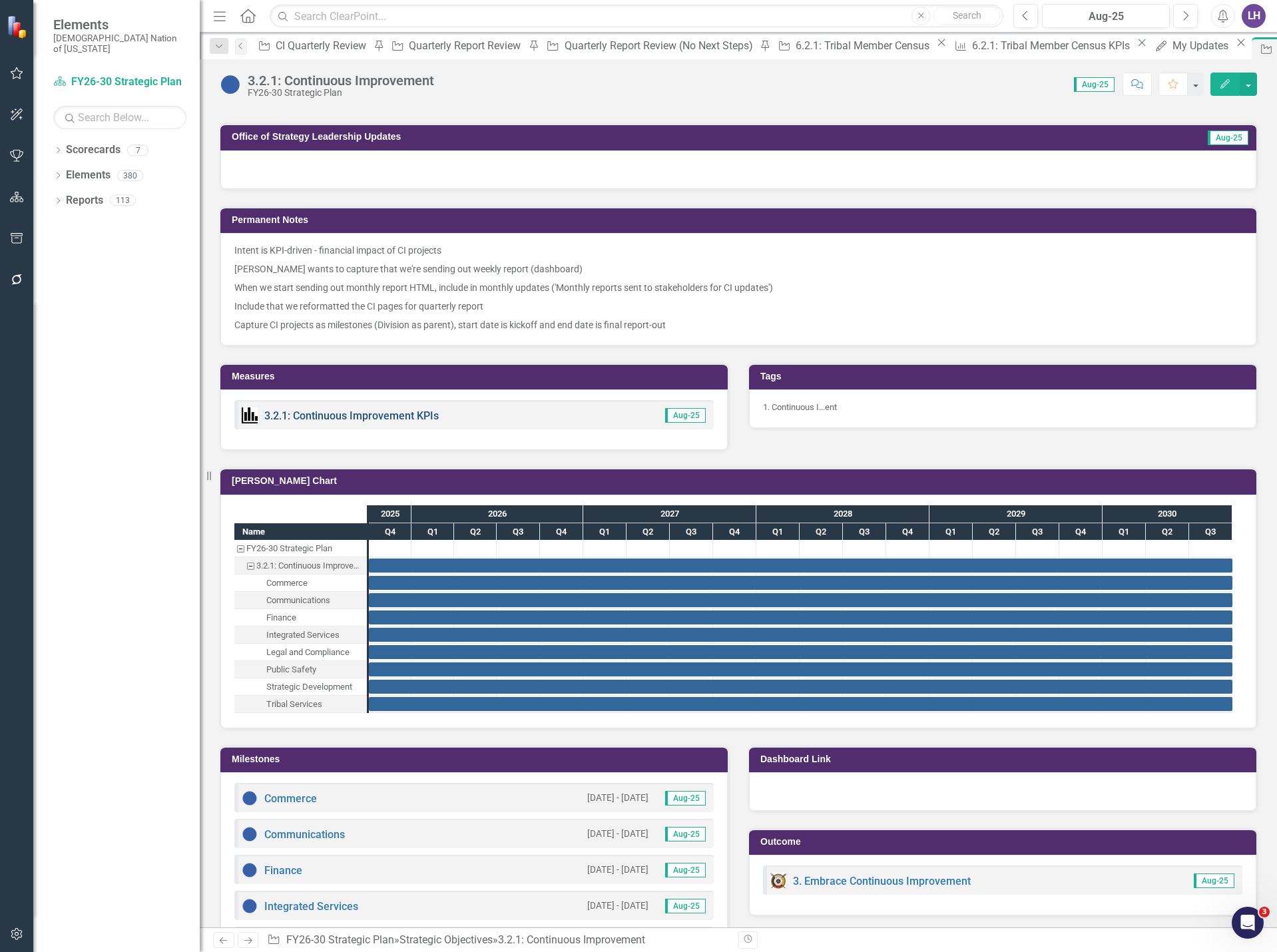
click at [401, 421] on link "3.2.1: Continuous Improvement KPIs" at bounding box center [351, 415] width 174 height 13
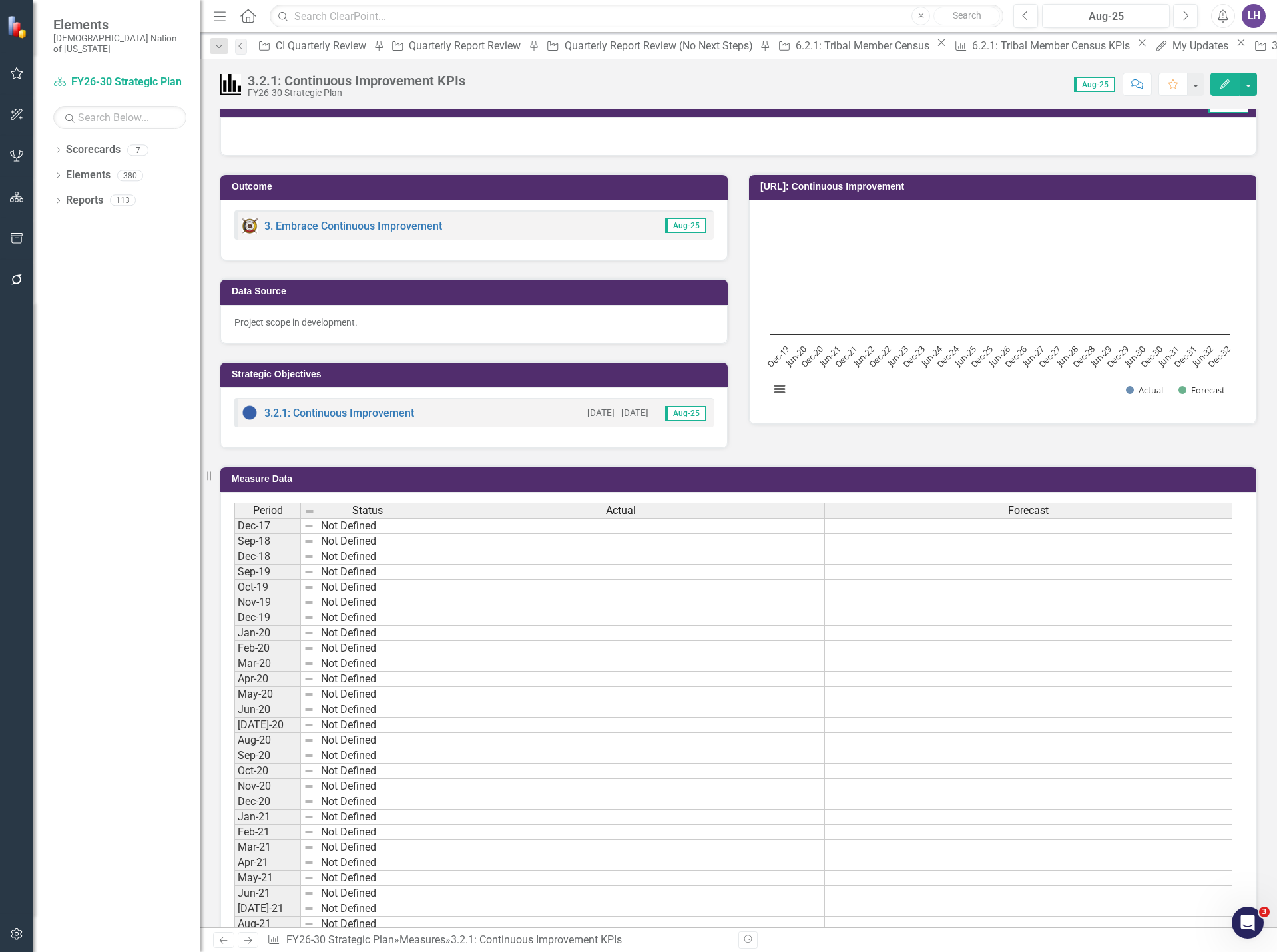
scroll to position [133, 0]
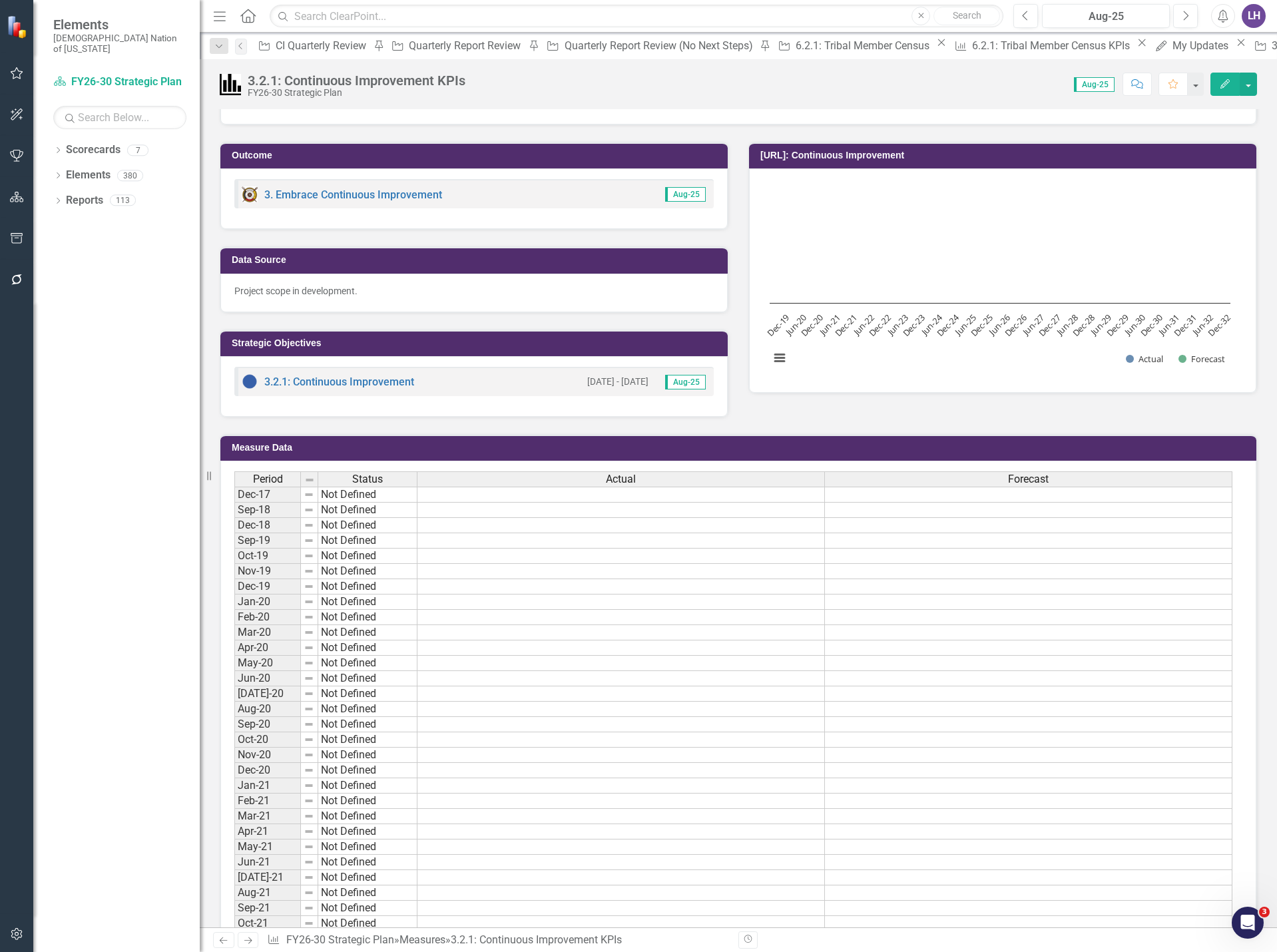
click at [1228, 87] on icon "Edit" at bounding box center [1225, 84] width 12 height 10
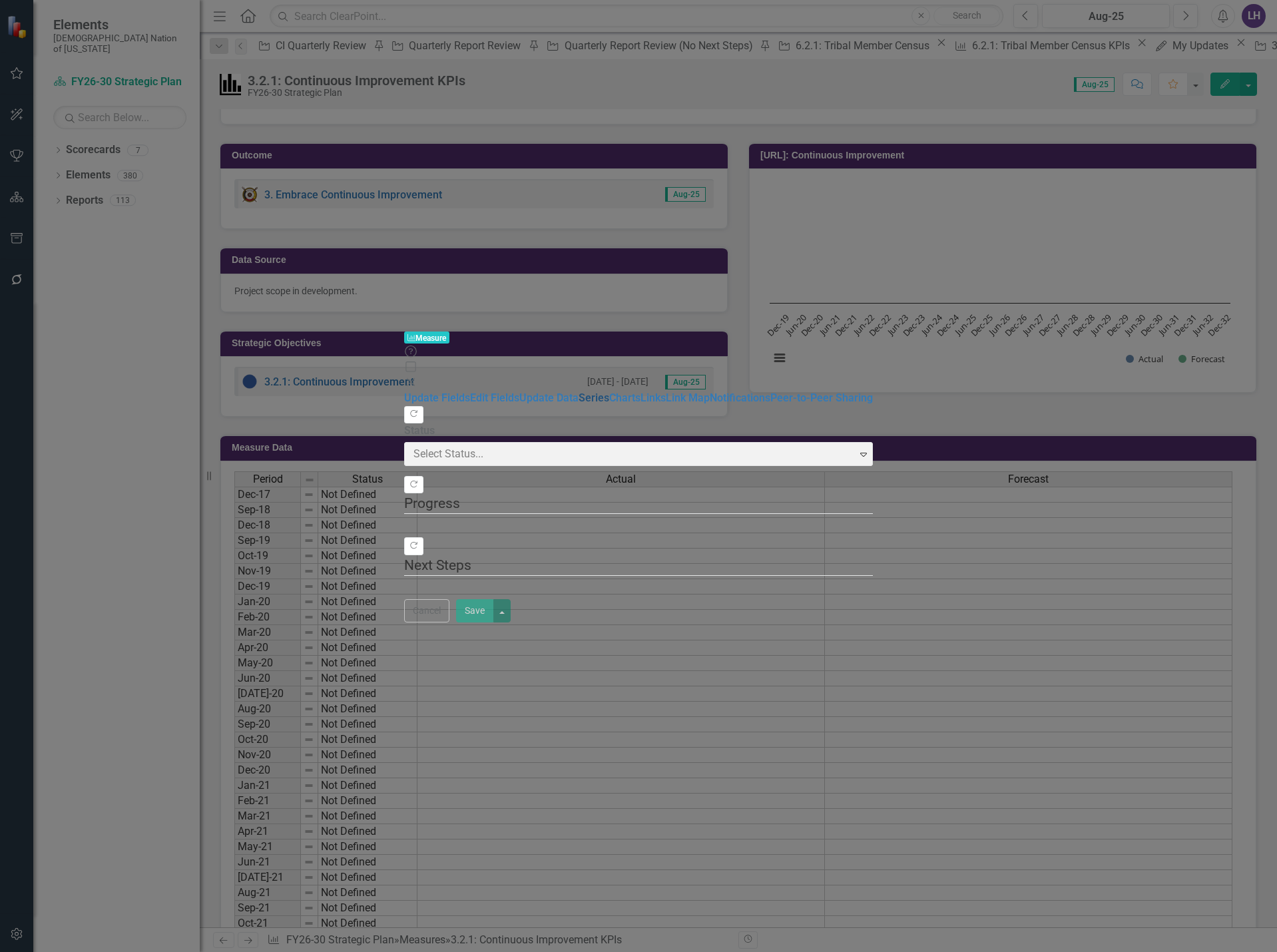
click at [579, 392] on link "Series" at bounding box center [594, 398] width 30 height 13
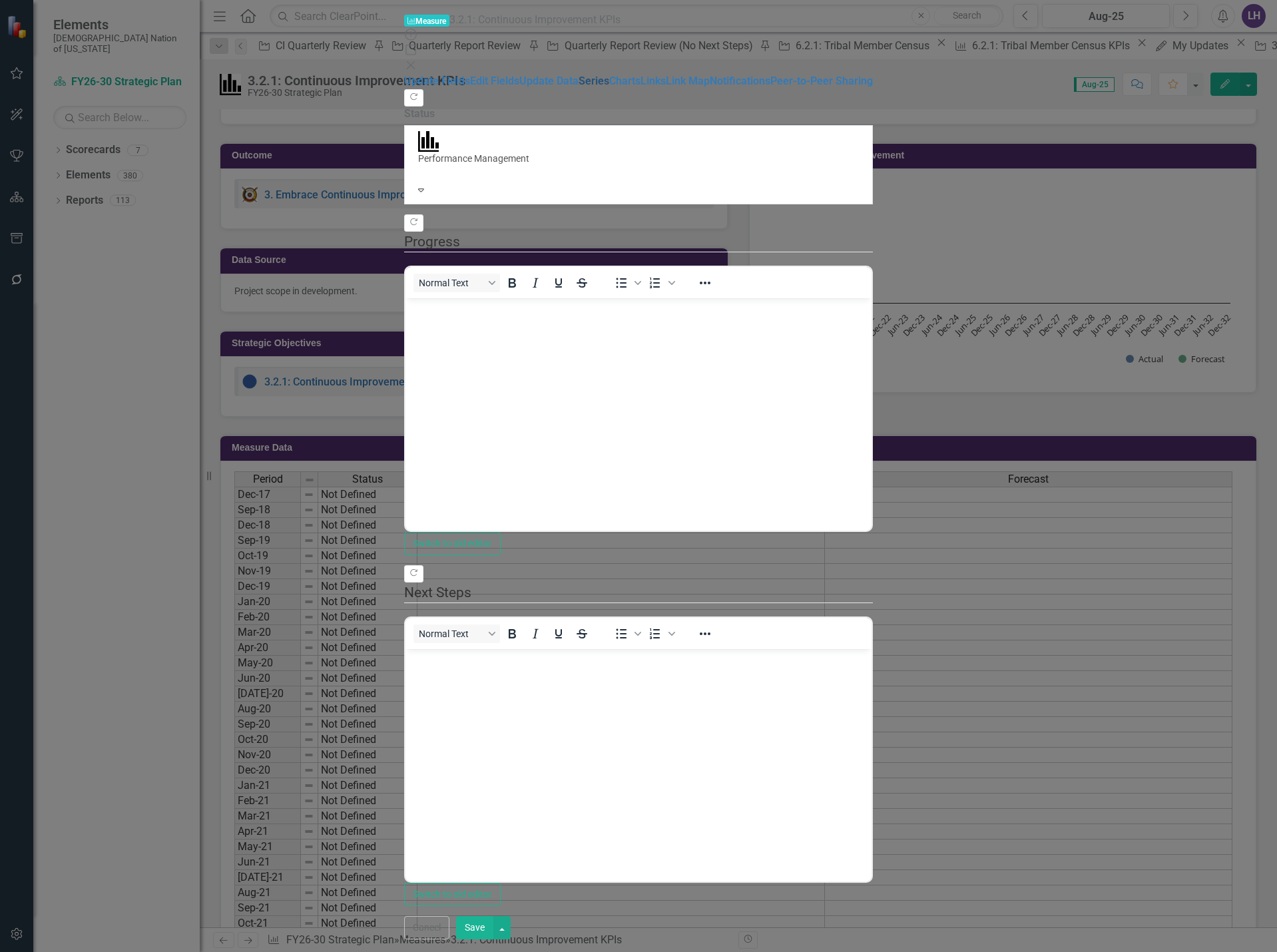
scroll to position [0, 0]
click at [579, 87] on link "Series" at bounding box center [594, 81] width 30 height 13
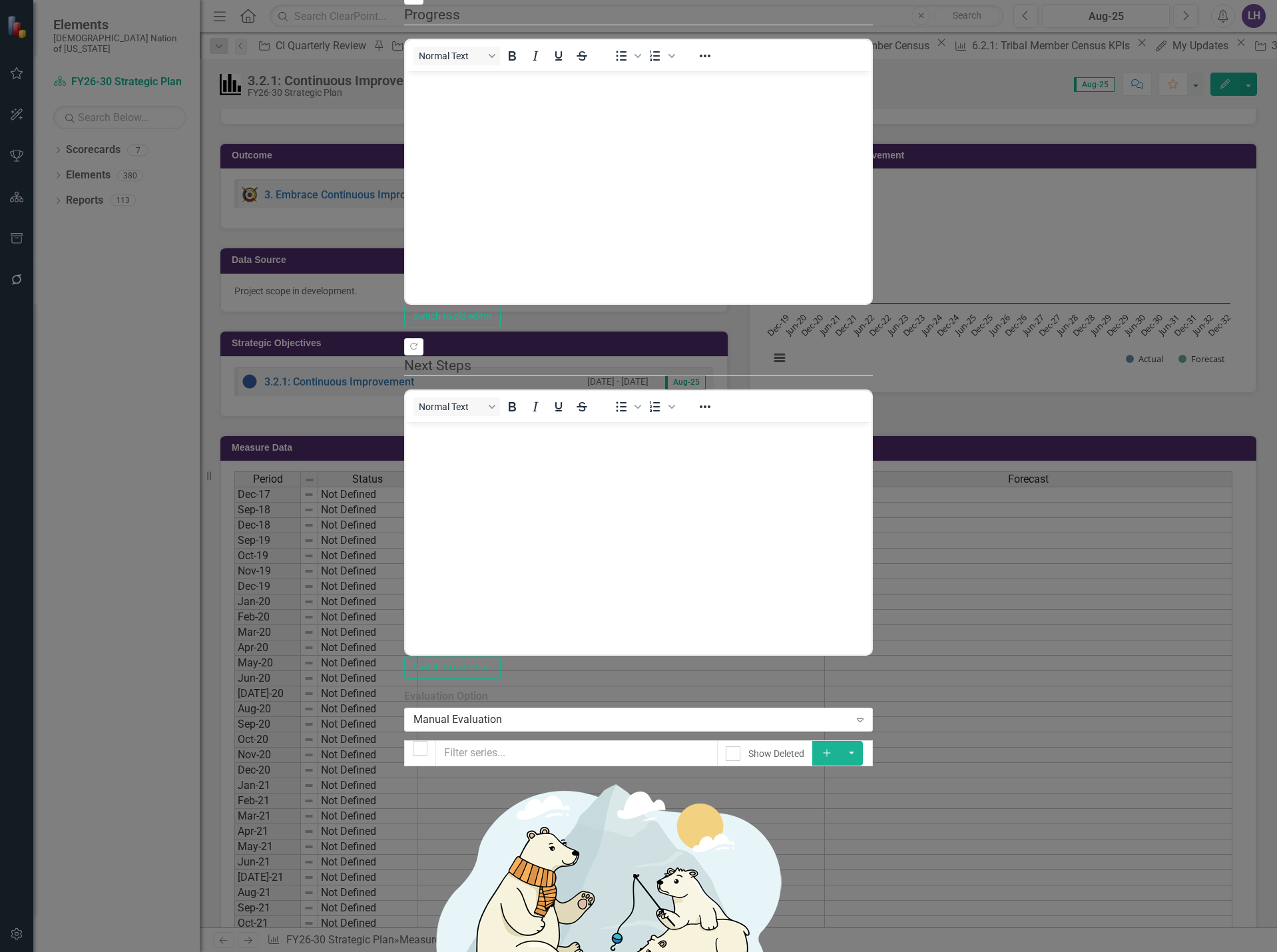
click at [841, 741] on button "Add" at bounding box center [827, 752] width 29 height 24
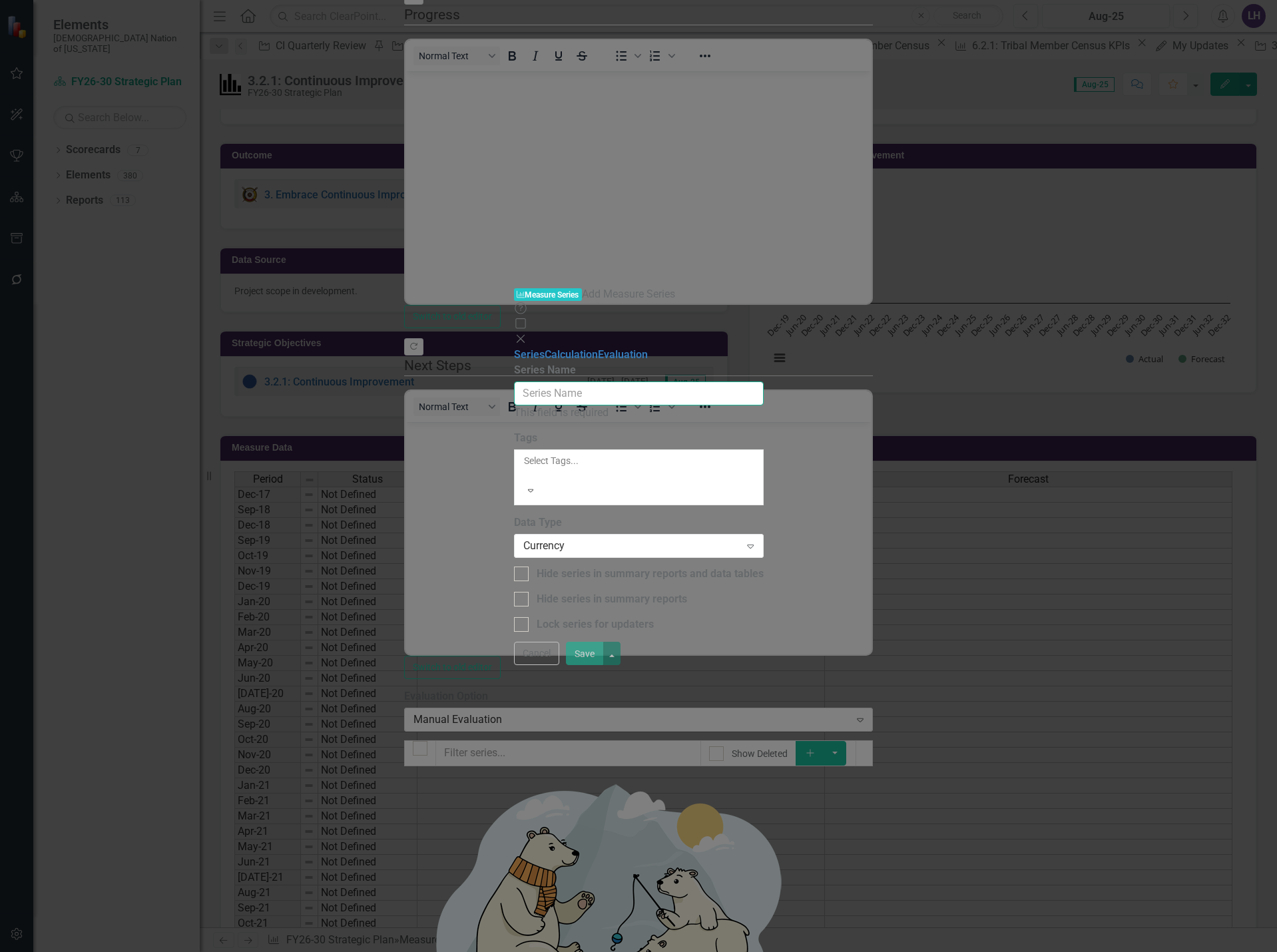
click at [545, 381] on input "Series Name" at bounding box center [638, 393] width 250 height 24
type input "CI"
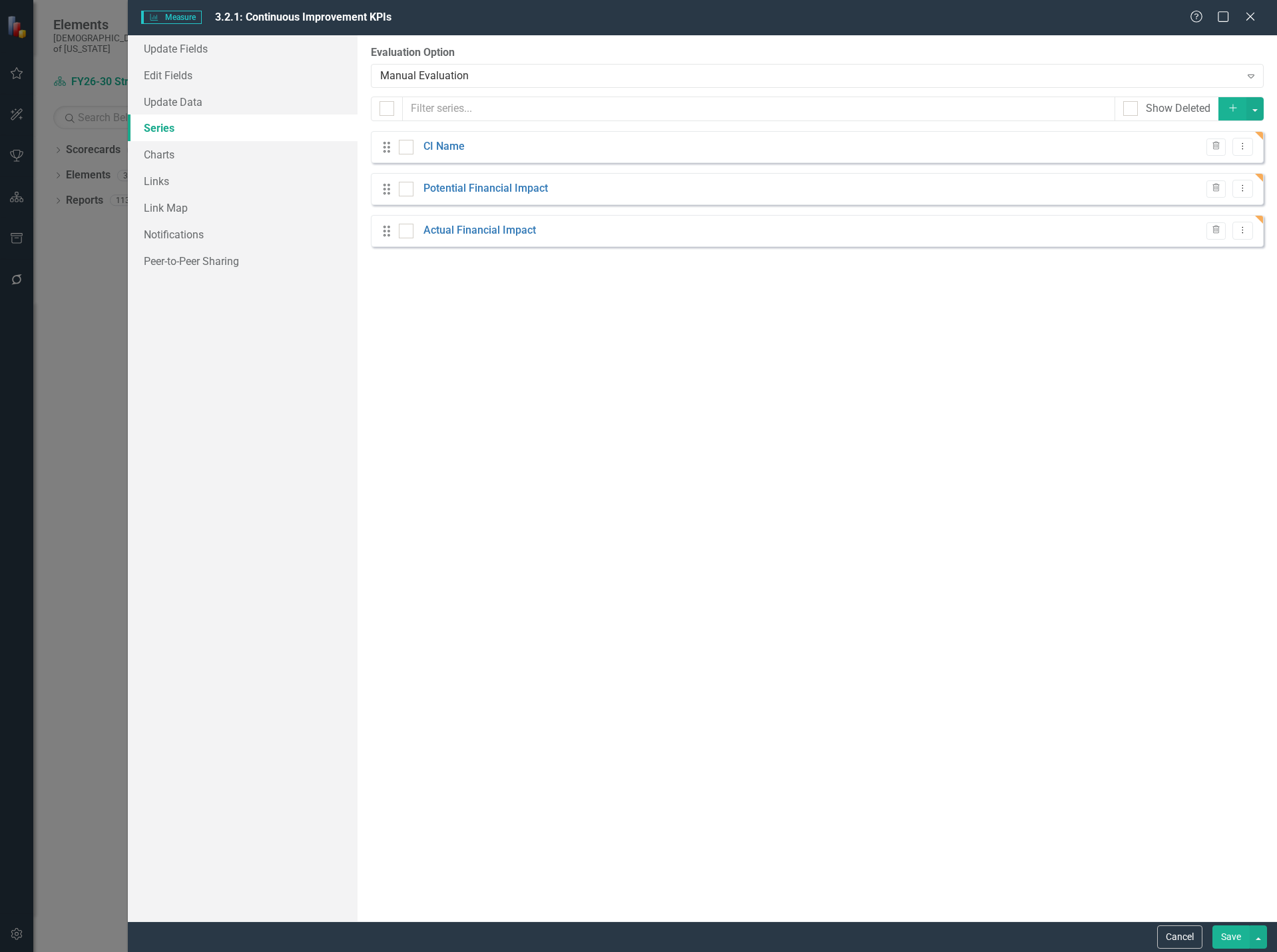
scroll to position [133, 0]
click at [1230, 940] on button "Save" at bounding box center [1231, 937] width 37 height 23
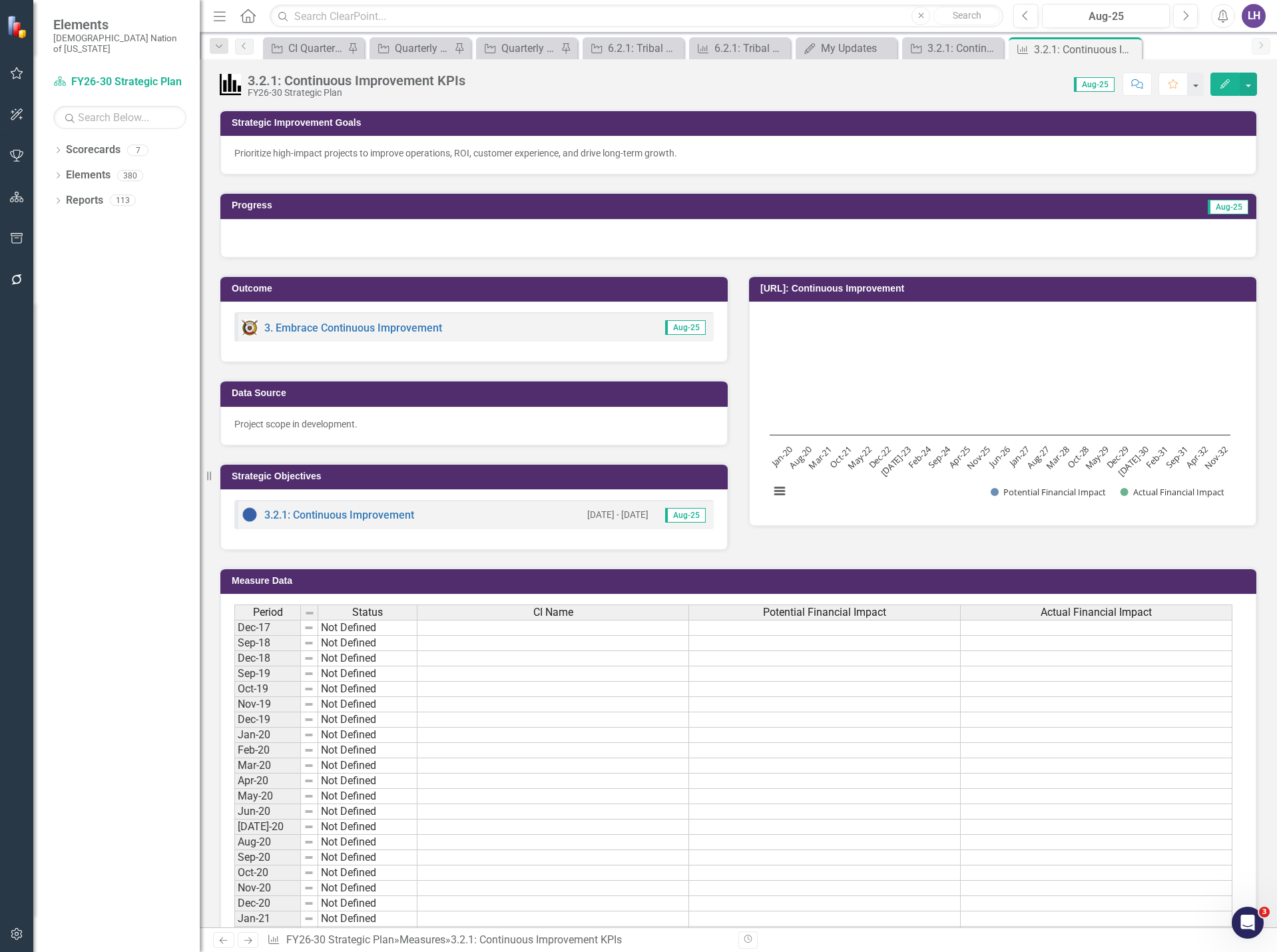
scroll to position [133, 0]
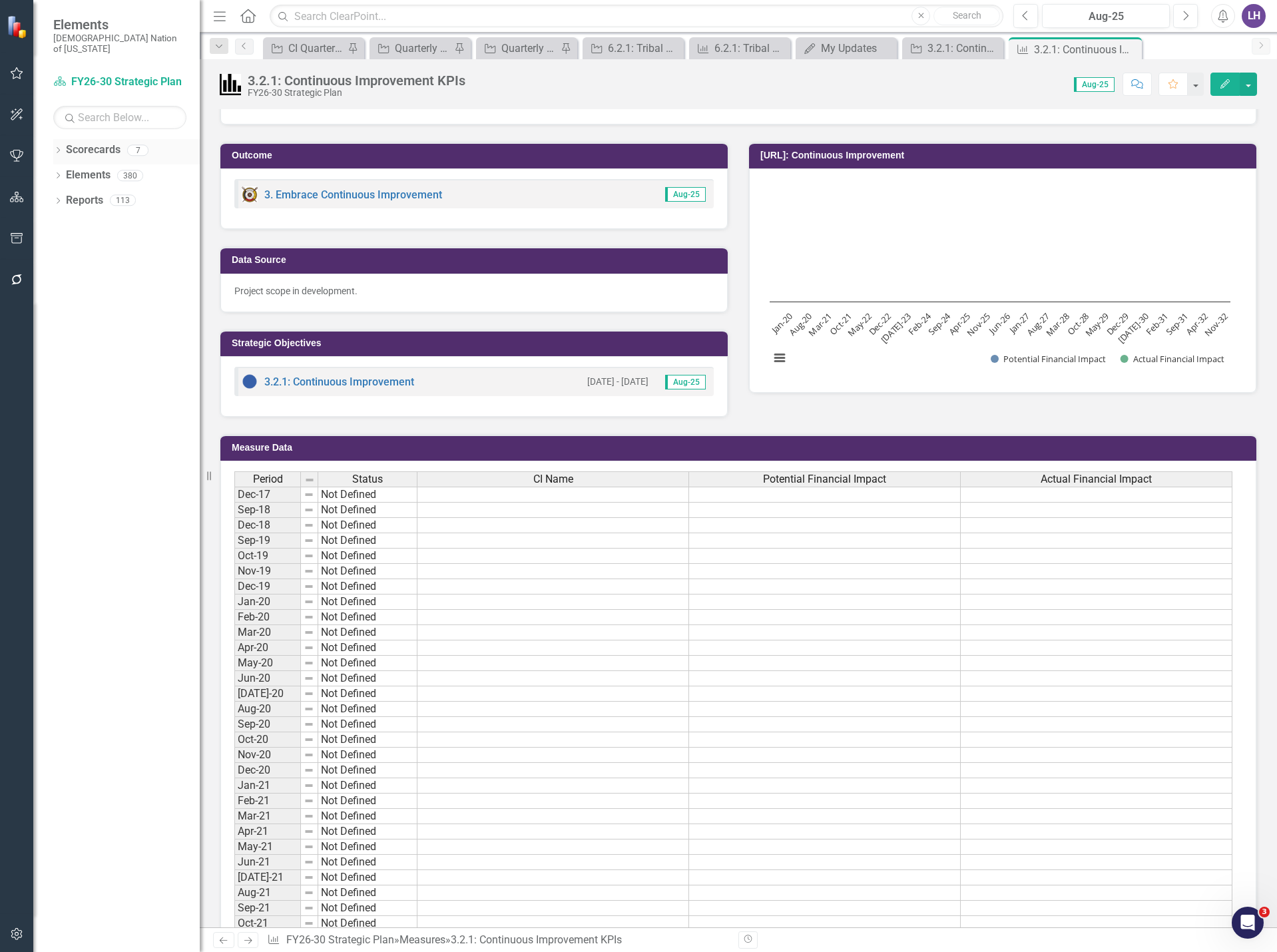
click at [57, 148] on icon "Dropdown" at bounding box center [58, 152] width 10 height 8
click at [43, 148] on icon "Dropdown" at bounding box center [38, 152] width 10 height 8
click at [523, 499] on td at bounding box center [553, 494] width 272 height 16
click at [523, 498] on td at bounding box center [553, 494] width 272 height 16
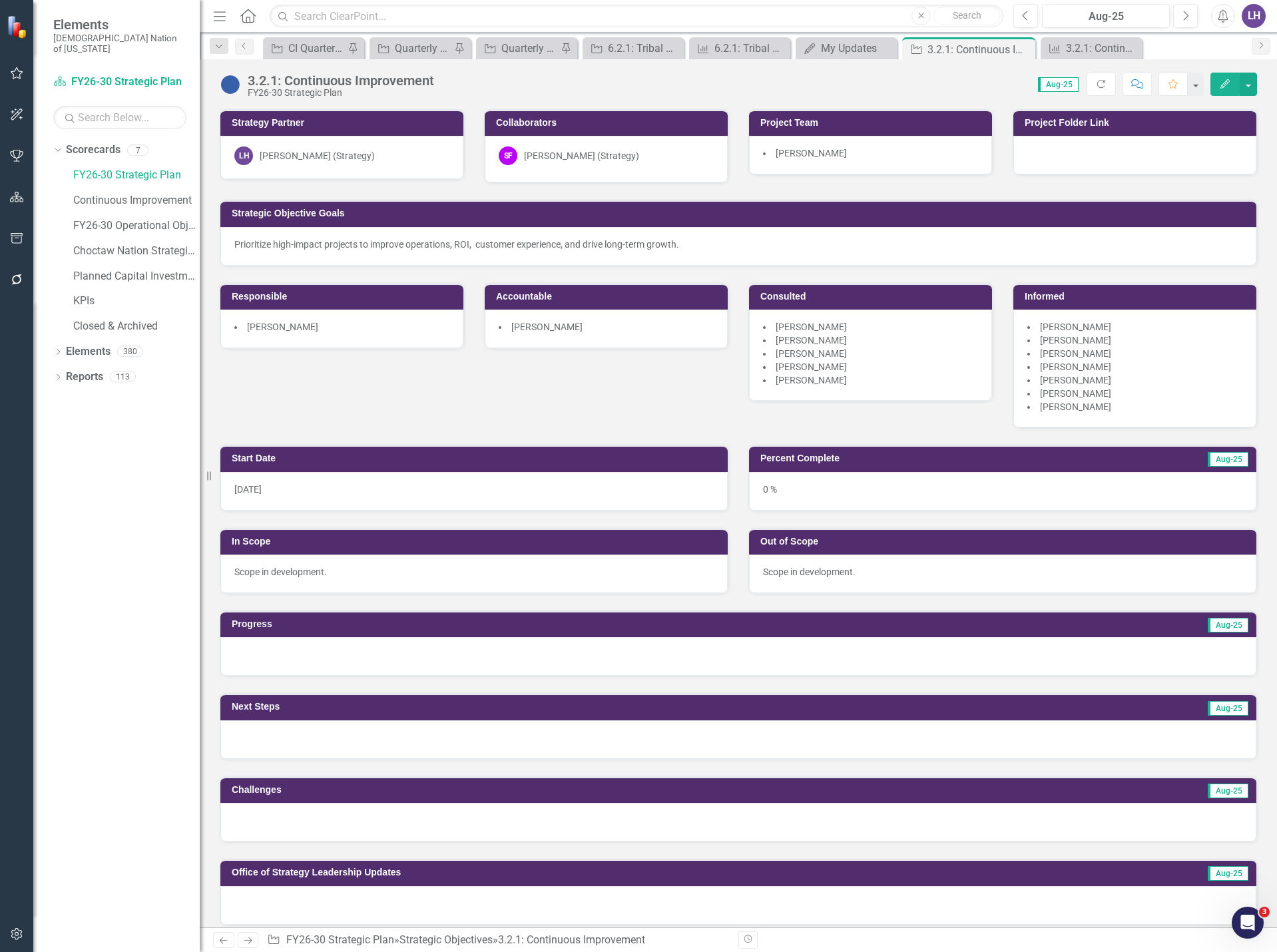
scroll to position [932, 0]
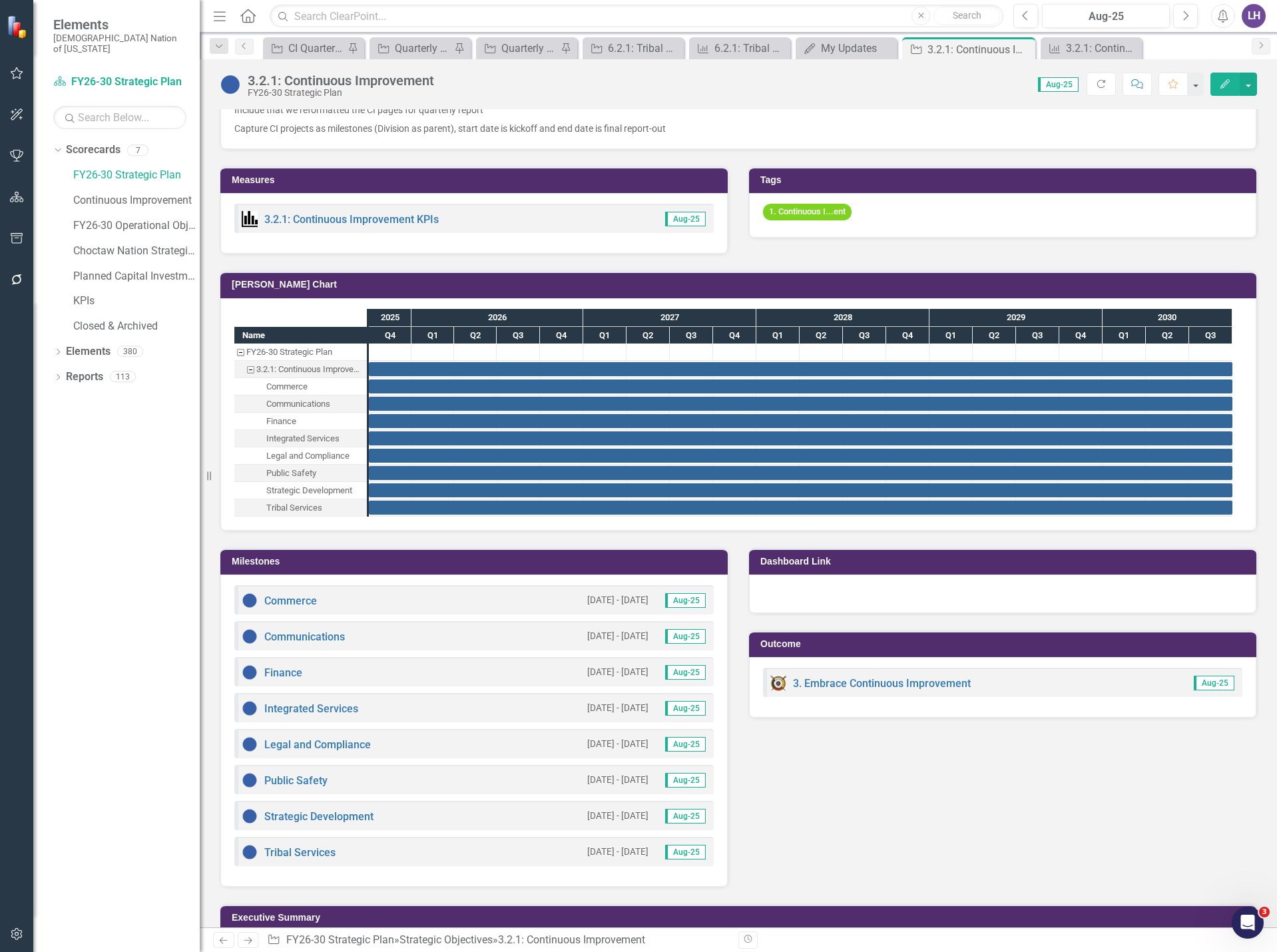
click at [1232, 85] on button "Edit" at bounding box center [1225, 84] width 29 height 23
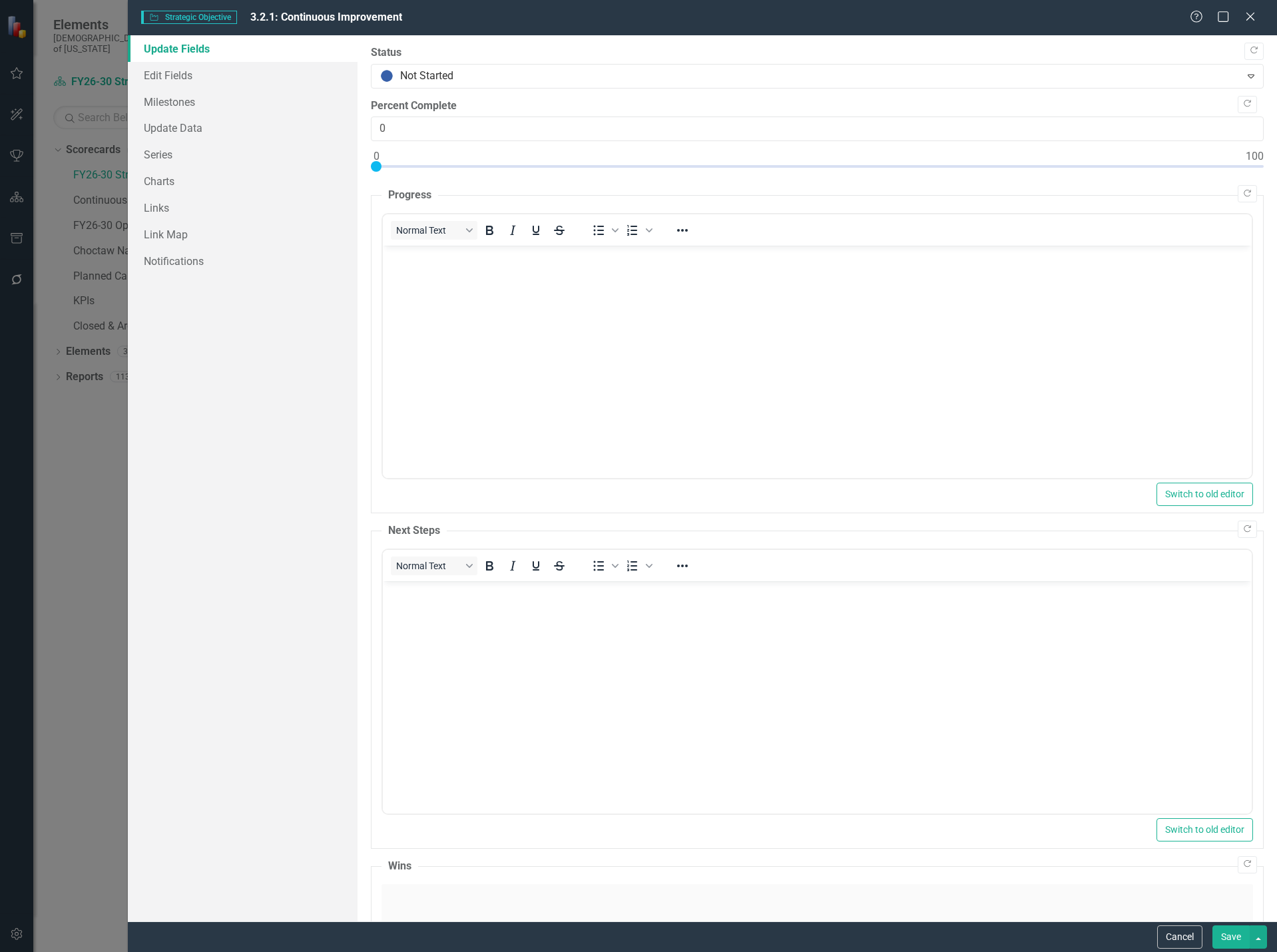
scroll to position [0, 0]
click at [188, 77] on link "Edit Fields" at bounding box center [243, 75] width 230 height 26
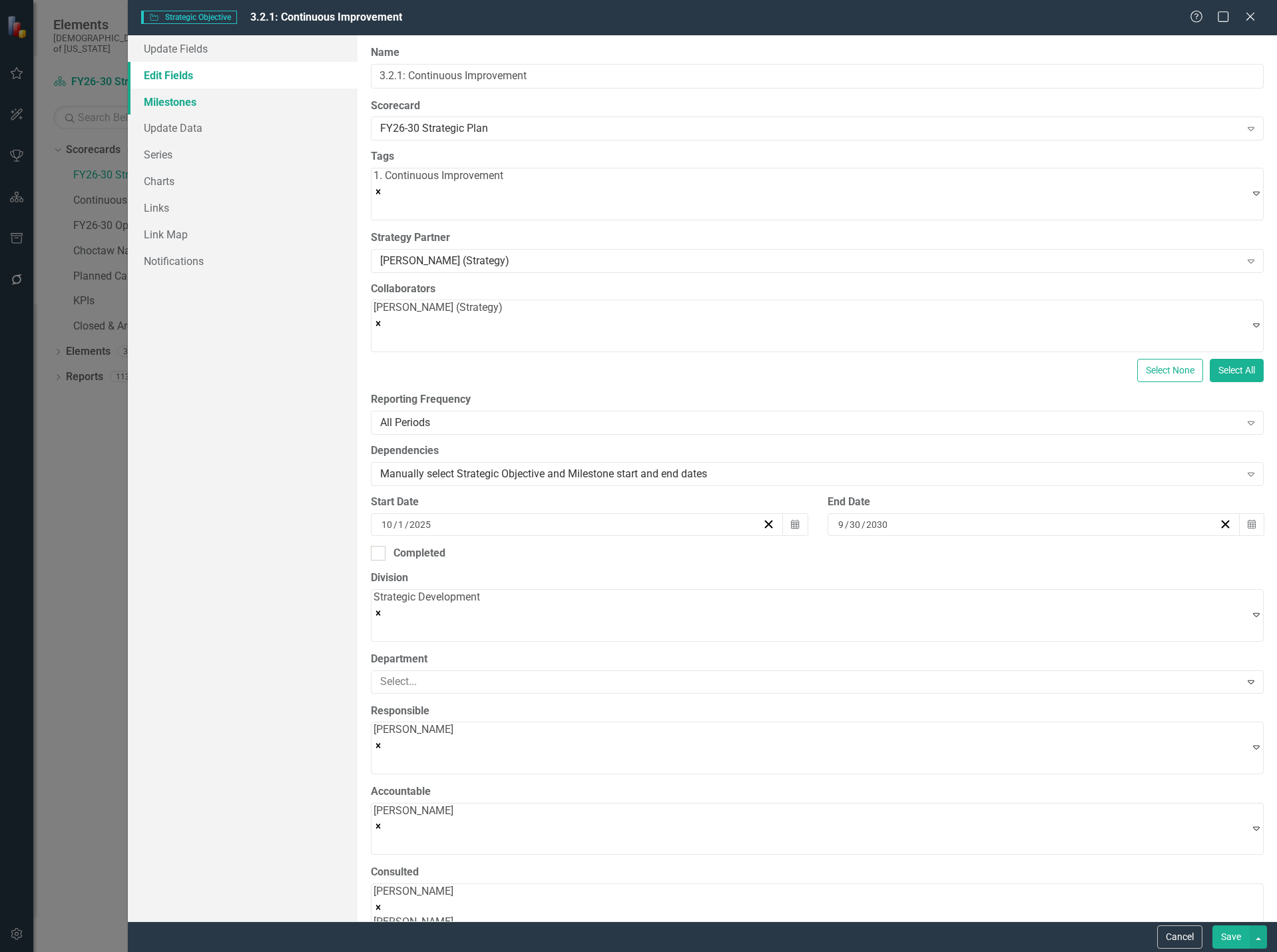
click at [196, 110] on link "Milestones" at bounding box center [243, 101] width 230 height 26
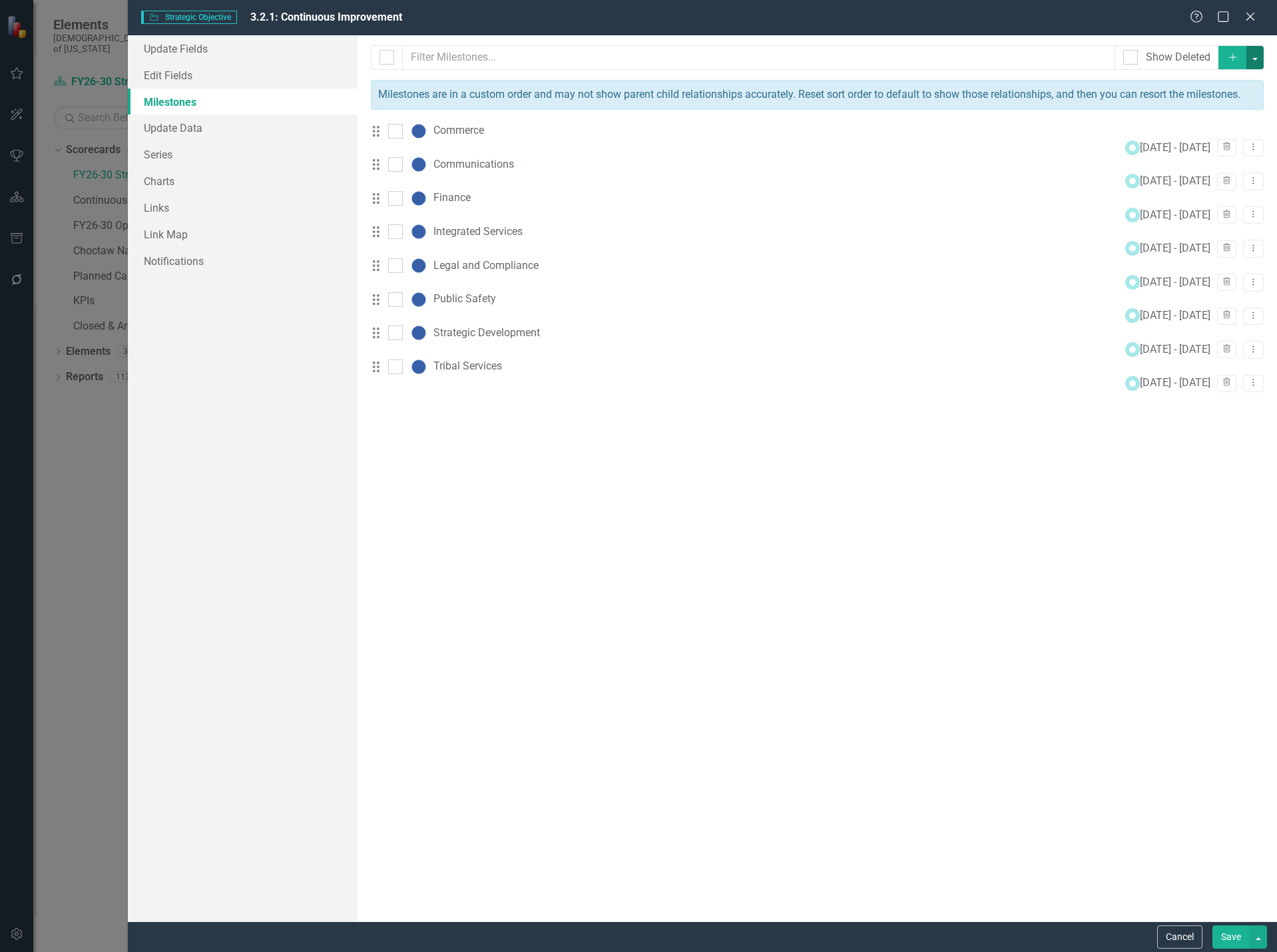
click at [1254, 59] on button "button" at bounding box center [1256, 57] width 18 height 23
click at [1195, 108] on link "Add Multiple Add Multiple" at bounding box center [1184, 106] width 157 height 24
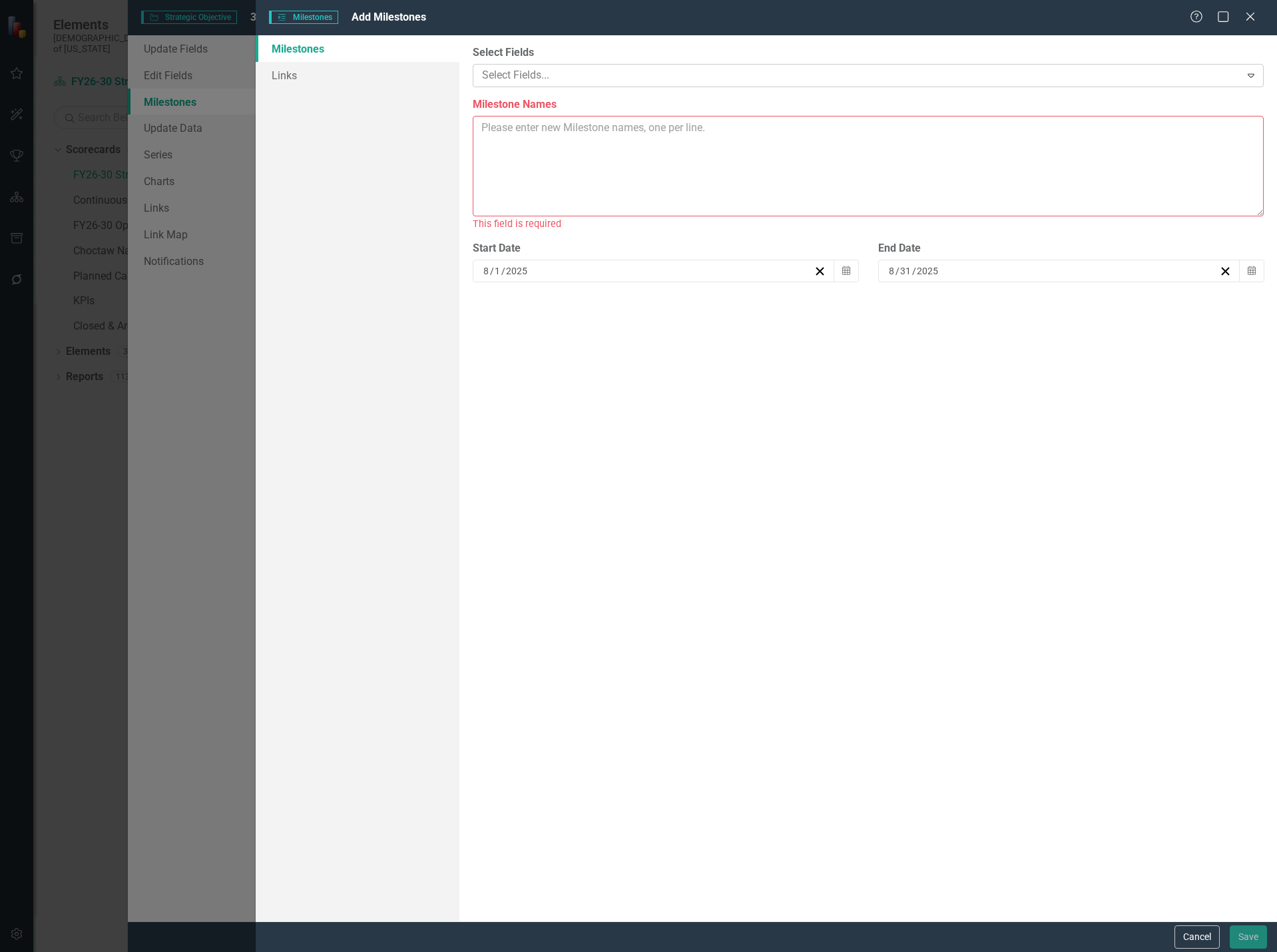
click at [555, 75] on div at bounding box center [858, 75] width 763 height 18
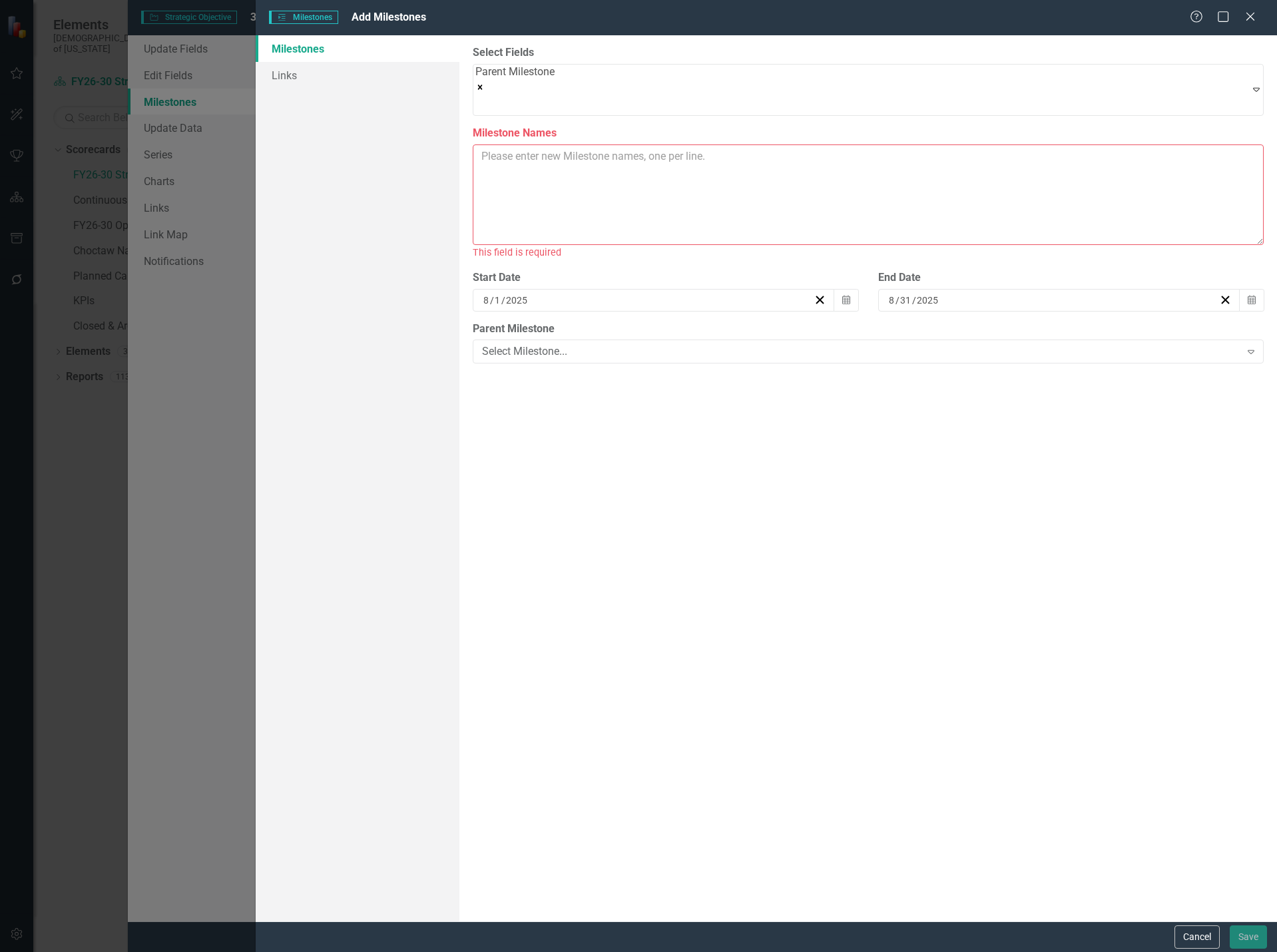
click at [558, 188] on textarea "Milestone Names" at bounding box center [869, 194] width 792 height 100
click at [562, 344] on div "Select Milestone..." at bounding box center [861, 352] width 757 height 16
click at [555, 184] on textarea "Milestone Names" at bounding box center [869, 194] width 792 height 100
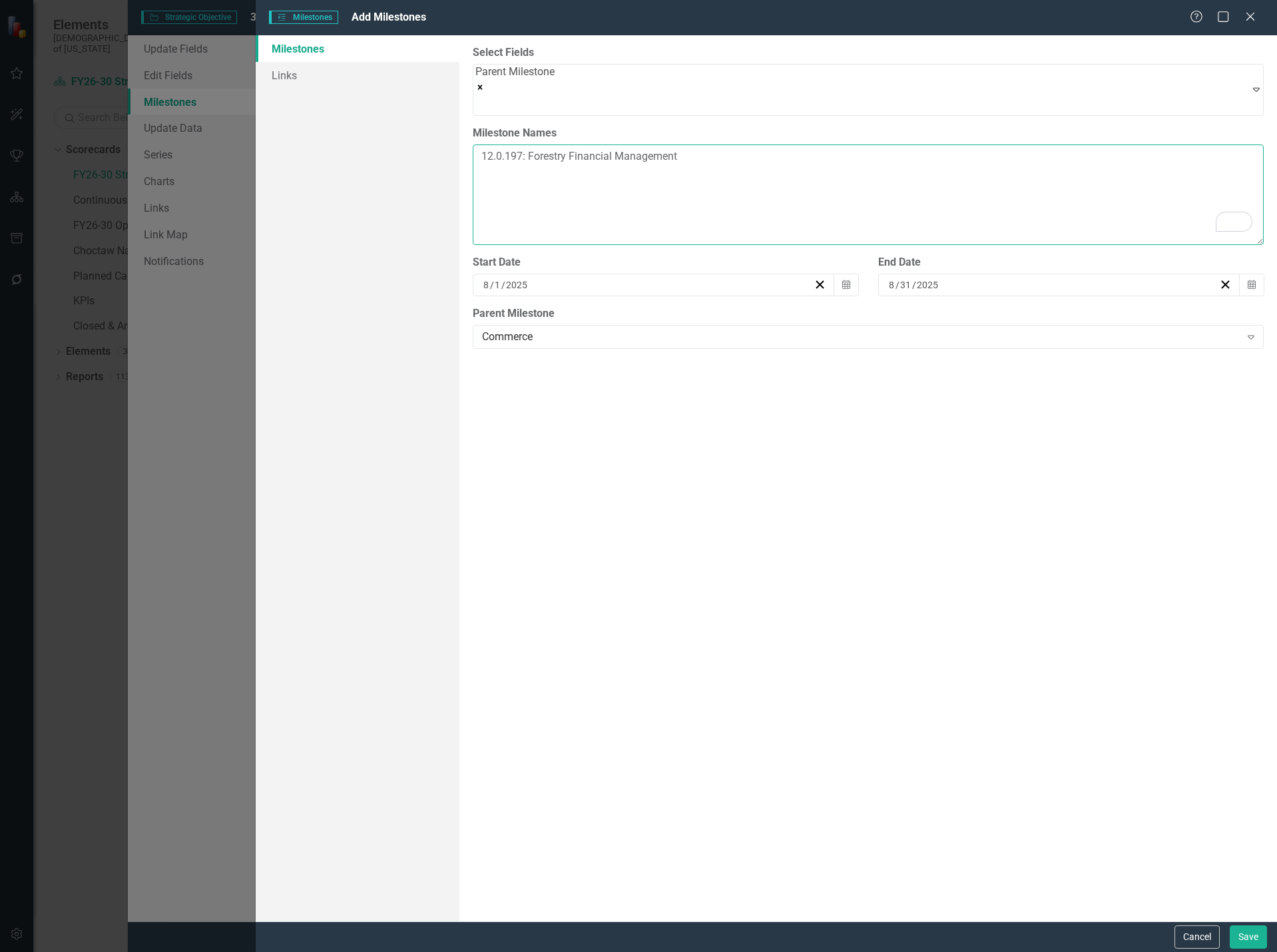
drag, startPoint x: 483, startPoint y: 145, endPoint x: 497, endPoint y: 149, distance: 14.6
click at [483, 145] on textarea "12.0.197: Forestry Financial Management" at bounding box center [869, 194] width 792 height 100
click at [703, 215] on textarea "12.0.151: F&B Alcohol Inventory Control Process (DCR) 12.0.167: Leadership Enga…" at bounding box center [869, 194] width 792 height 100
type textarea "12.0.151: F&B Alcohol Inventory Control Process (DCR) 12.0.167: Leadership Enga…"
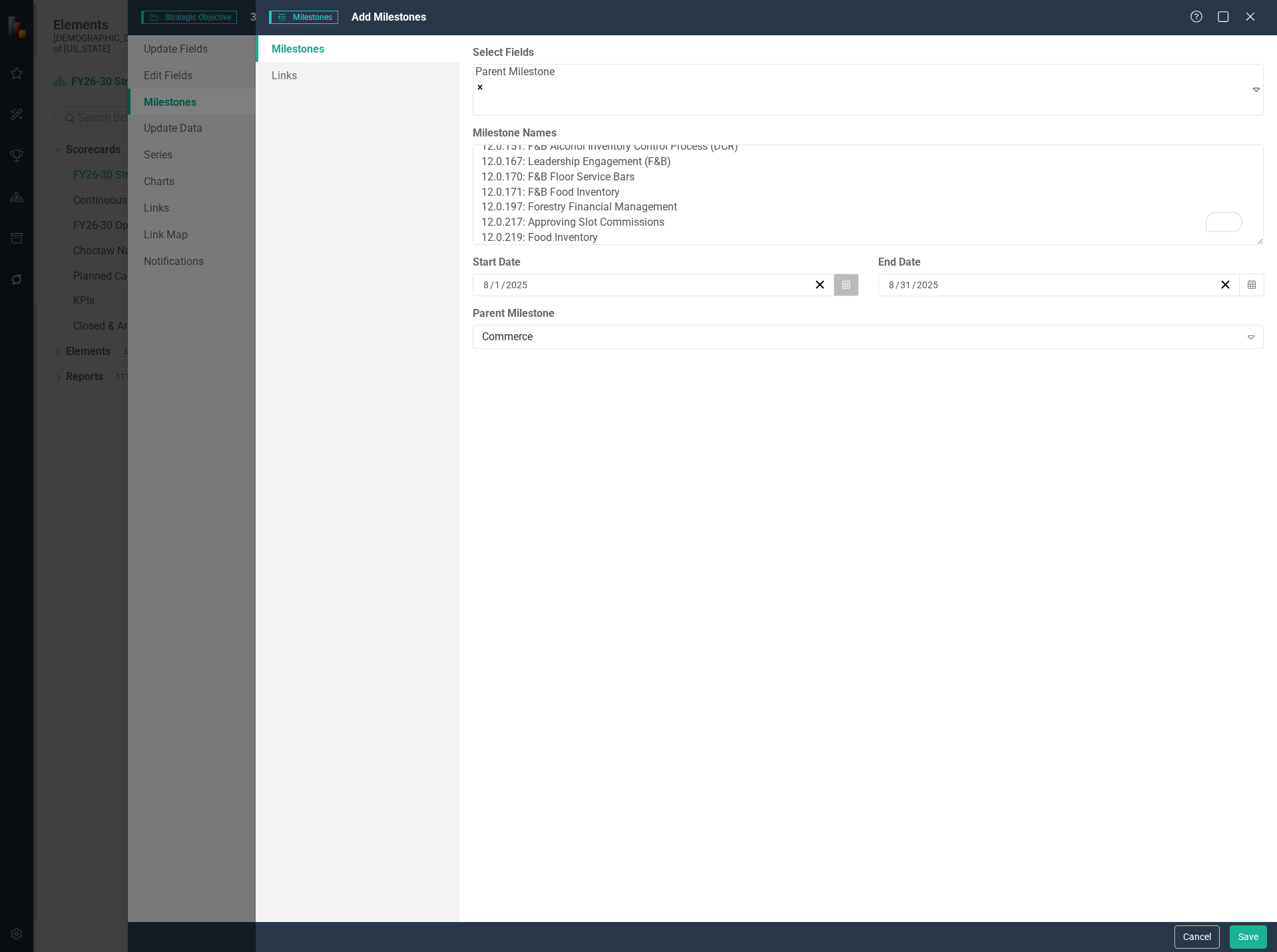
click at [848, 281] on icon "button" at bounding box center [846, 285] width 8 height 10
click at [904, 453] on div "ClearPoint Can Do More! How ClearPoint Can Help Close Enterprise plans can auto…" at bounding box center [868, 477] width 818 height 886
click at [1255, 933] on button "Save" at bounding box center [1249, 937] width 37 height 23
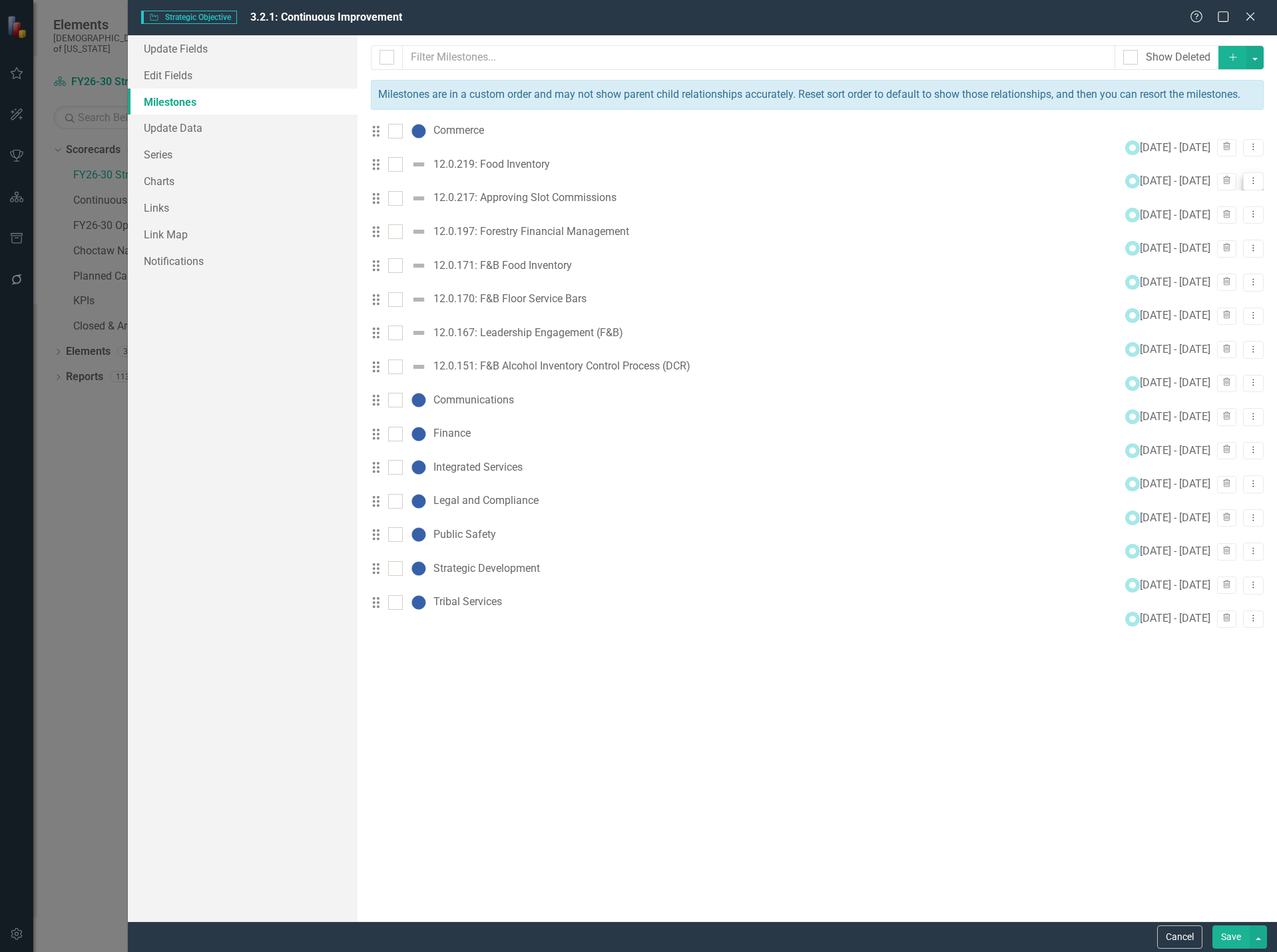
click at [1254, 182] on icon at bounding box center [1254, 180] width 1 height 7
click at [1208, 203] on link "Edit Edit Milestone" at bounding box center [1190, 202] width 125 height 24
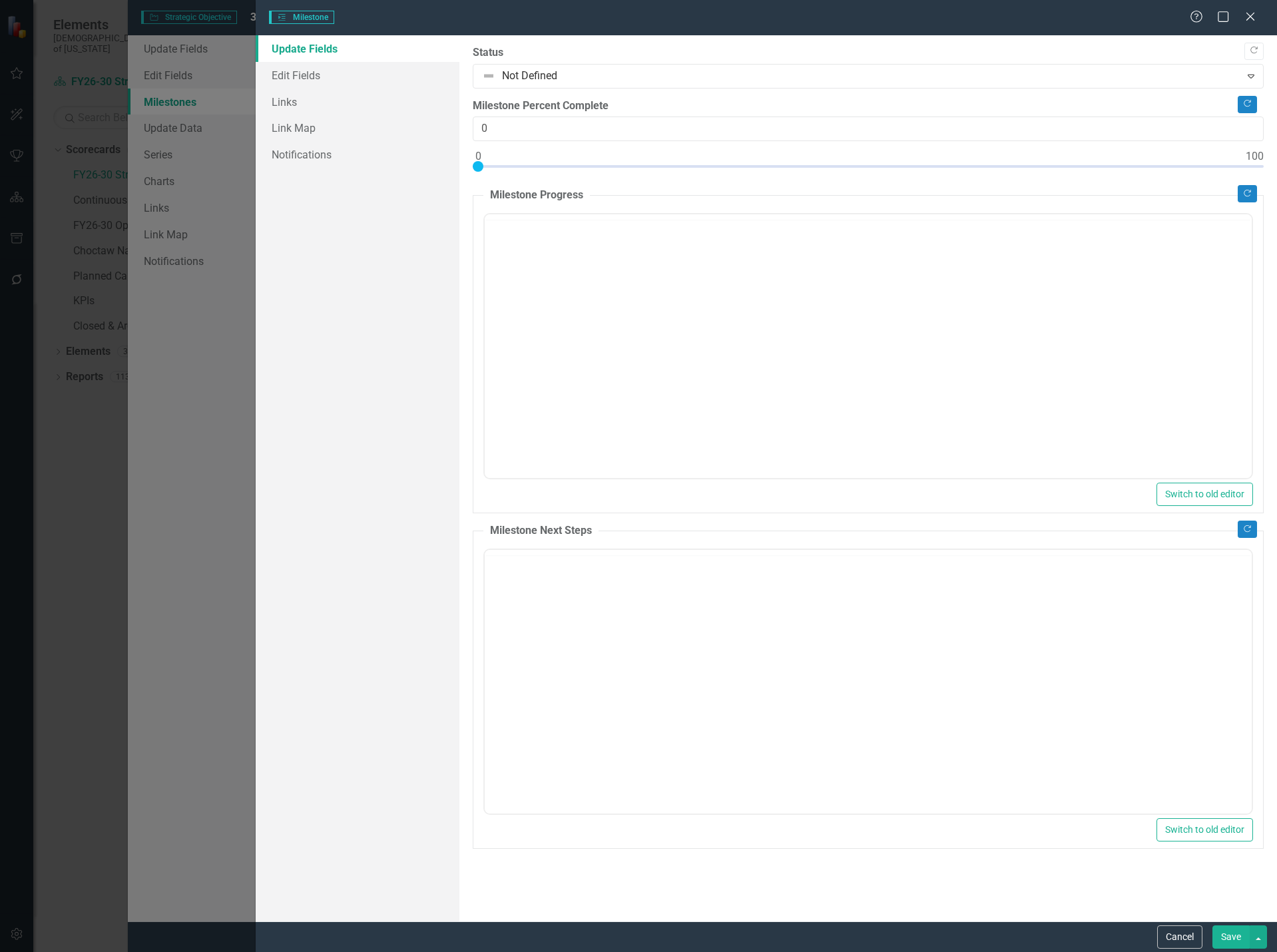
click at [304, 102] on div "Milestones Milestone Help Maximize Close Update Fields Edit Fields Links Link M…" at bounding box center [638, 476] width 1277 height 952
click at [316, 104] on link "Links" at bounding box center [358, 101] width 205 height 26
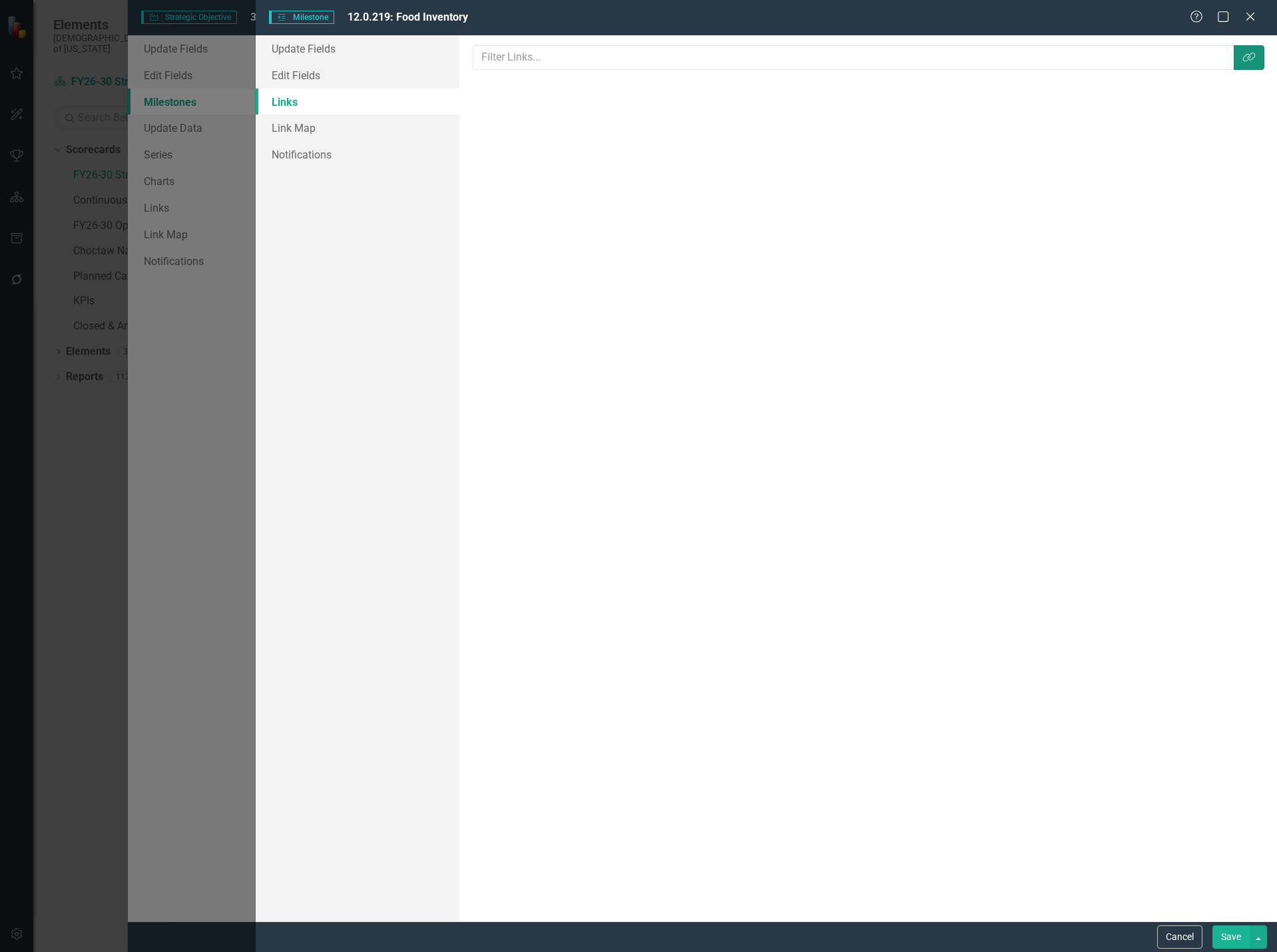
click at [1241, 60] on button "Link Tag" at bounding box center [1249, 57] width 30 height 24
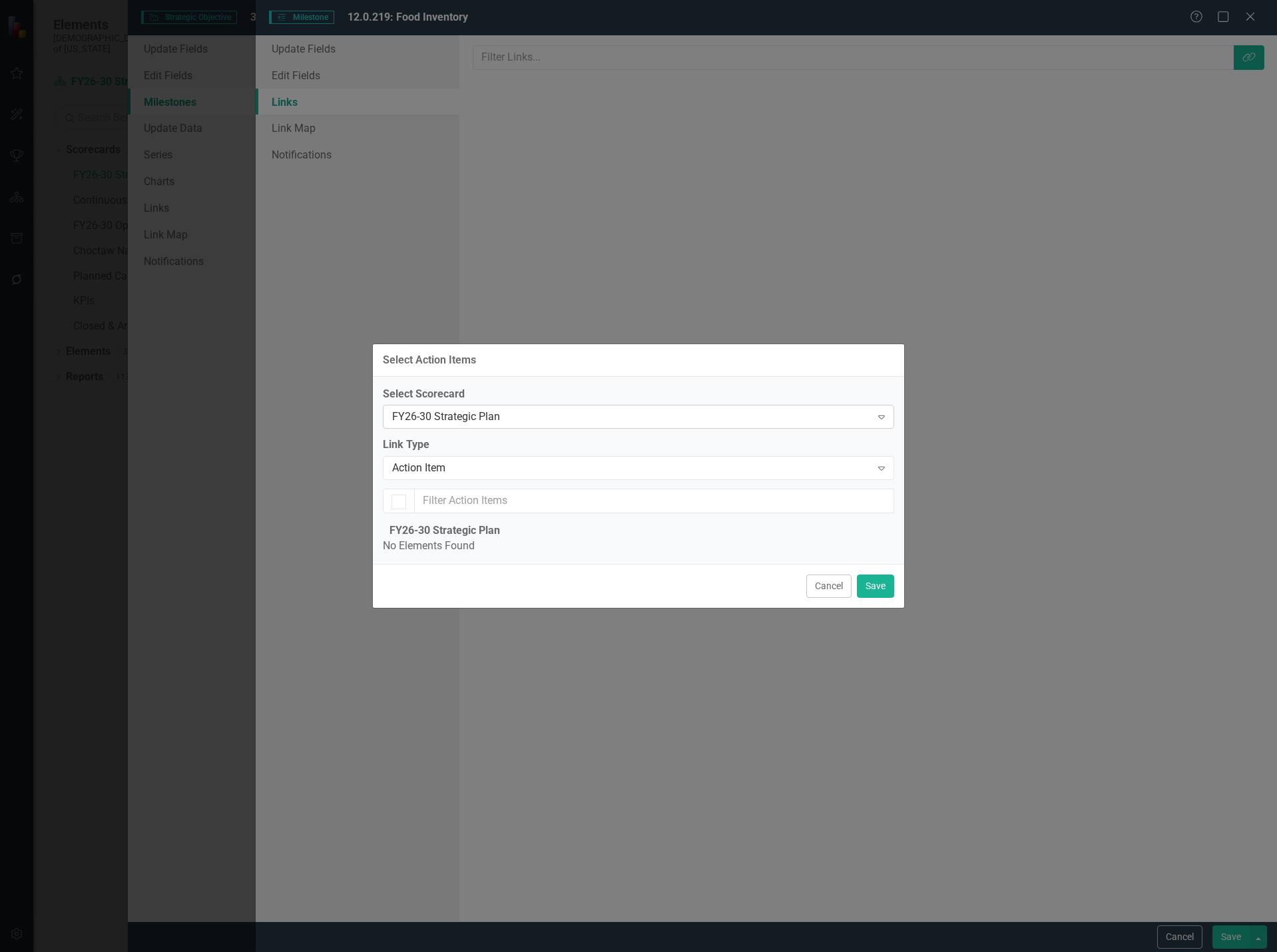
click at [470, 409] on div "FY26-30 Strategic Plan" at bounding box center [631, 417] width 479 height 16
click at [450, 461] on div "Action Item" at bounding box center [631, 469] width 479 height 16
click at [832, 598] on button "Cancel" at bounding box center [829, 587] width 45 height 23
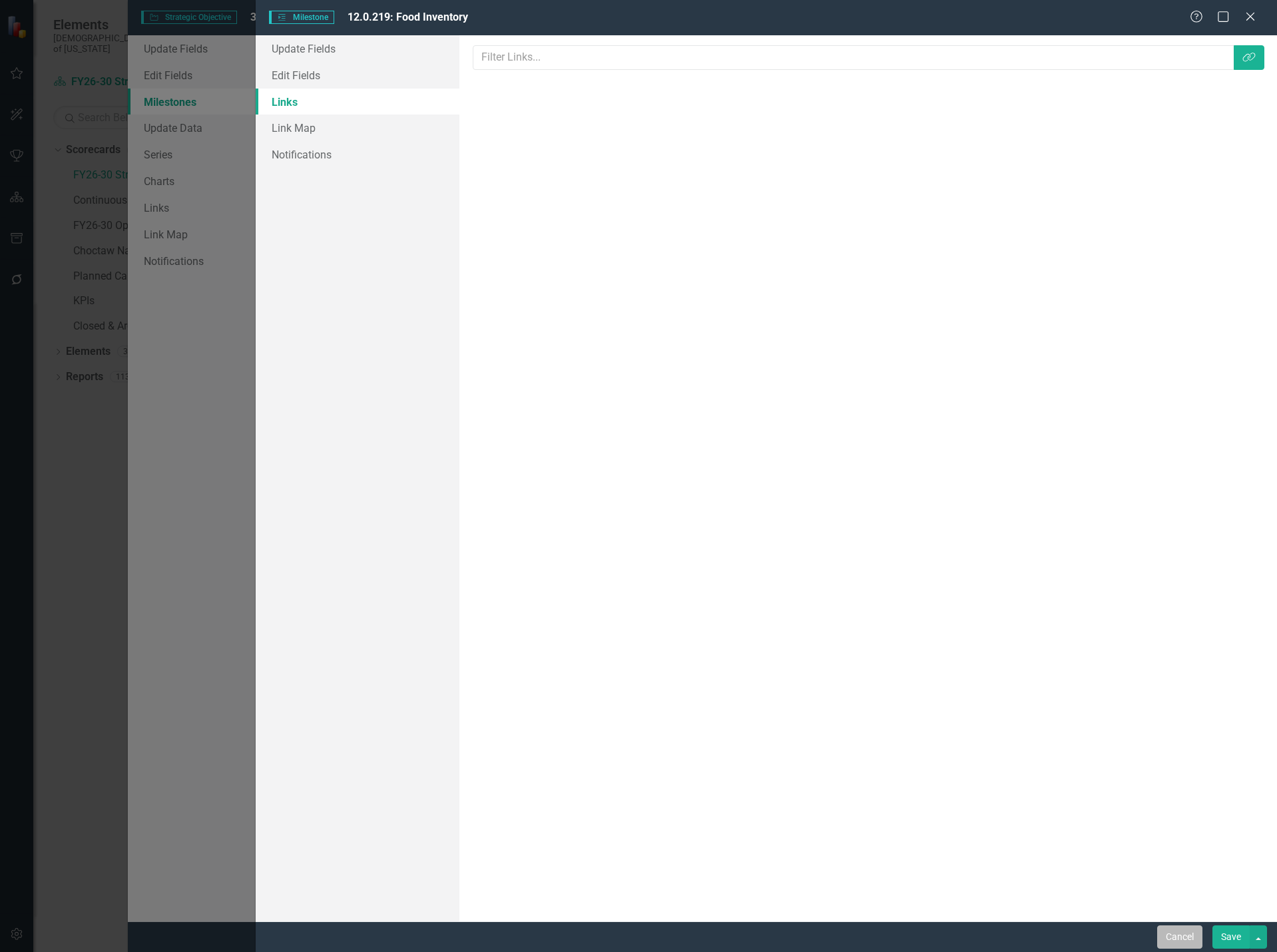
click at [1186, 937] on button "Cancel" at bounding box center [1180, 937] width 45 height 23
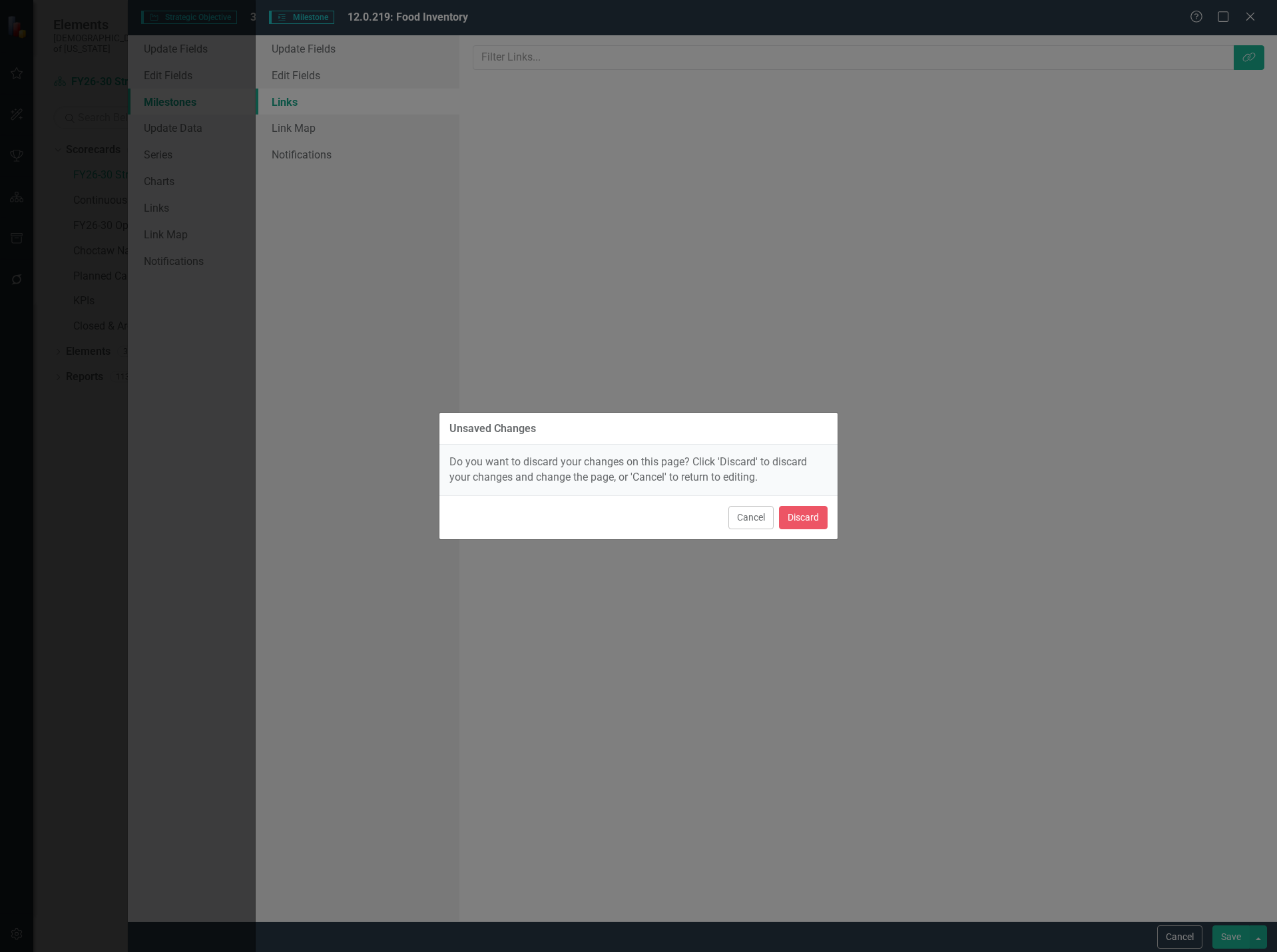
click at [814, 504] on div "Cancel Discard" at bounding box center [638, 516] width 399 height 44
click at [814, 514] on button "Discard" at bounding box center [803, 517] width 49 height 23
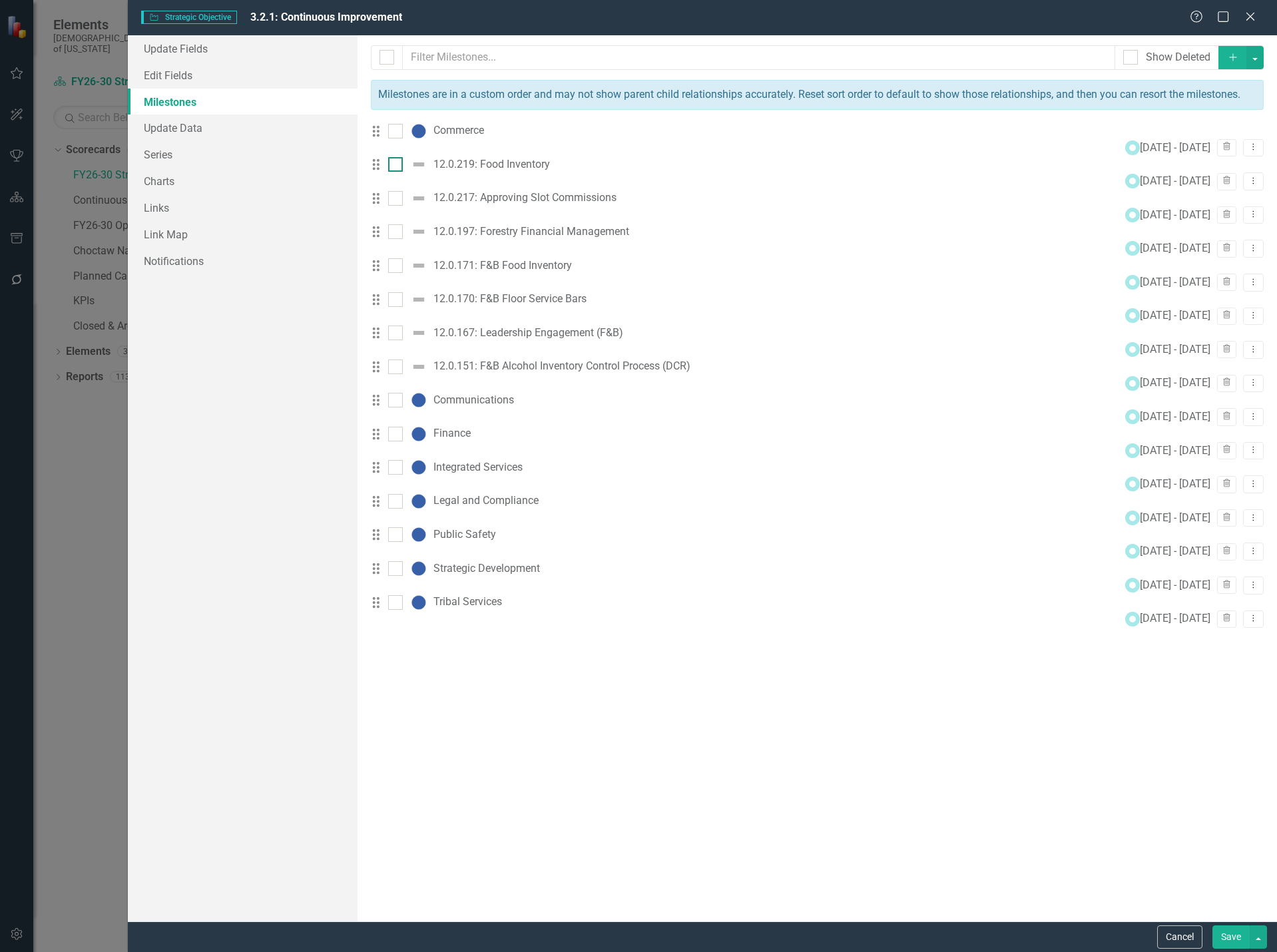
click at [397, 166] on input "checkbox" at bounding box center [392, 161] width 9 height 9
click at [403, 171] on div at bounding box center [395, 164] width 15 height 15
click at [397, 166] on input "checkbox" at bounding box center [392, 161] width 9 height 9
checkbox input "false"
click at [1250, 393] on button "Dropdown Menu" at bounding box center [1253, 384] width 20 height 18
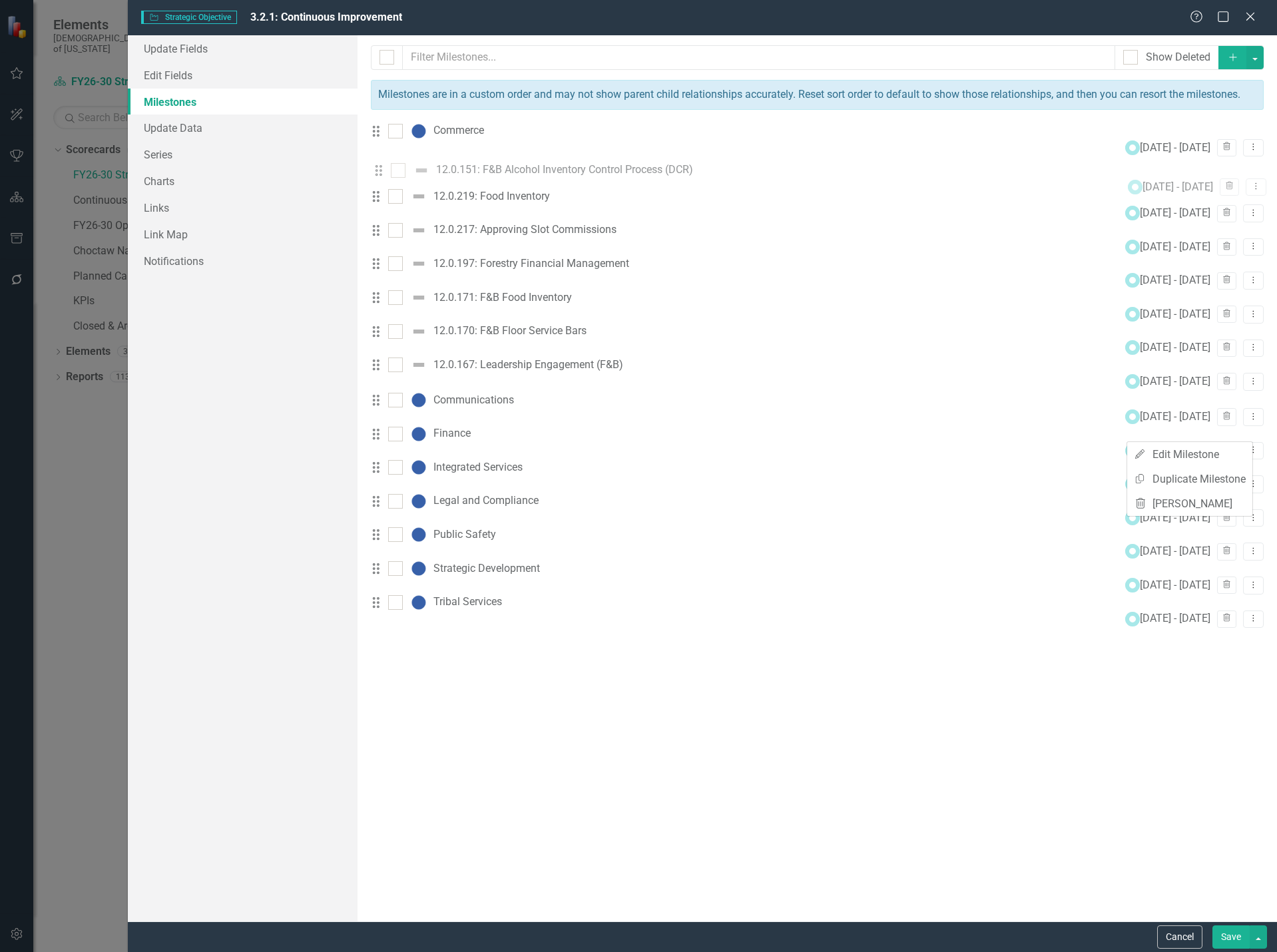
drag, startPoint x: 383, startPoint y: 434, endPoint x: 386, endPoint y: 179, distance: 255.0
click at [386, 179] on div "Drag Commerce 10/1/25 - 9/30/30 Trash Dropdown Menu Drag 12.0.219: Food Invento…" at bounding box center [818, 375] width 893 height 505
drag, startPoint x: 388, startPoint y: 433, endPoint x: 385, endPoint y: 215, distance: 218.0
click at [385, 215] on div "Drag Commerce 10/1/25 - 9/30/30 Trash Dropdown Menu Drag 12.0.151: F&B Alcohol …" at bounding box center [818, 375] width 893 height 505
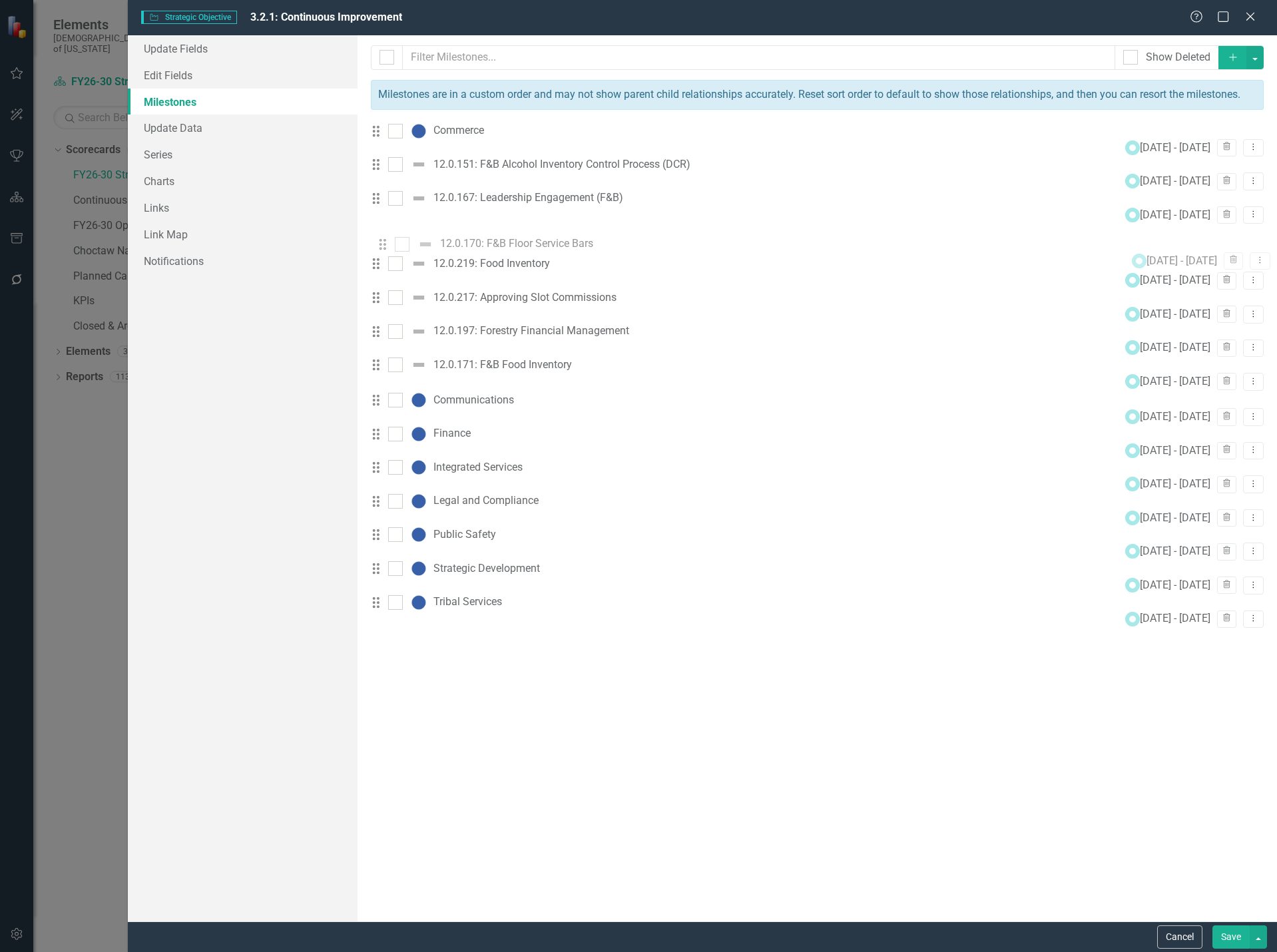
drag, startPoint x: 387, startPoint y: 434, endPoint x: 394, endPoint y: 253, distance: 181.1
click at [394, 253] on div "Drag Commerce 10/1/25 - 9/30/30 Trash Dropdown Menu Drag 12.0.151: F&B Alcohol …" at bounding box center [818, 375] width 893 height 505
drag, startPoint x: 387, startPoint y: 434, endPoint x: 386, endPoint y: 299, distance: 135.0
click at [386, 299] on div "Drag Commerce 10/1/25 - 9/30/30 Trash Dropdown Menu Drag 12.0.151: F&B Alcohol …" at bounding box center [818, 375] width 893 height 505
drag, startPoint x: 383, startPoint y: 436, endPoint x: 388, endPoint y: 339, distance: 97.1
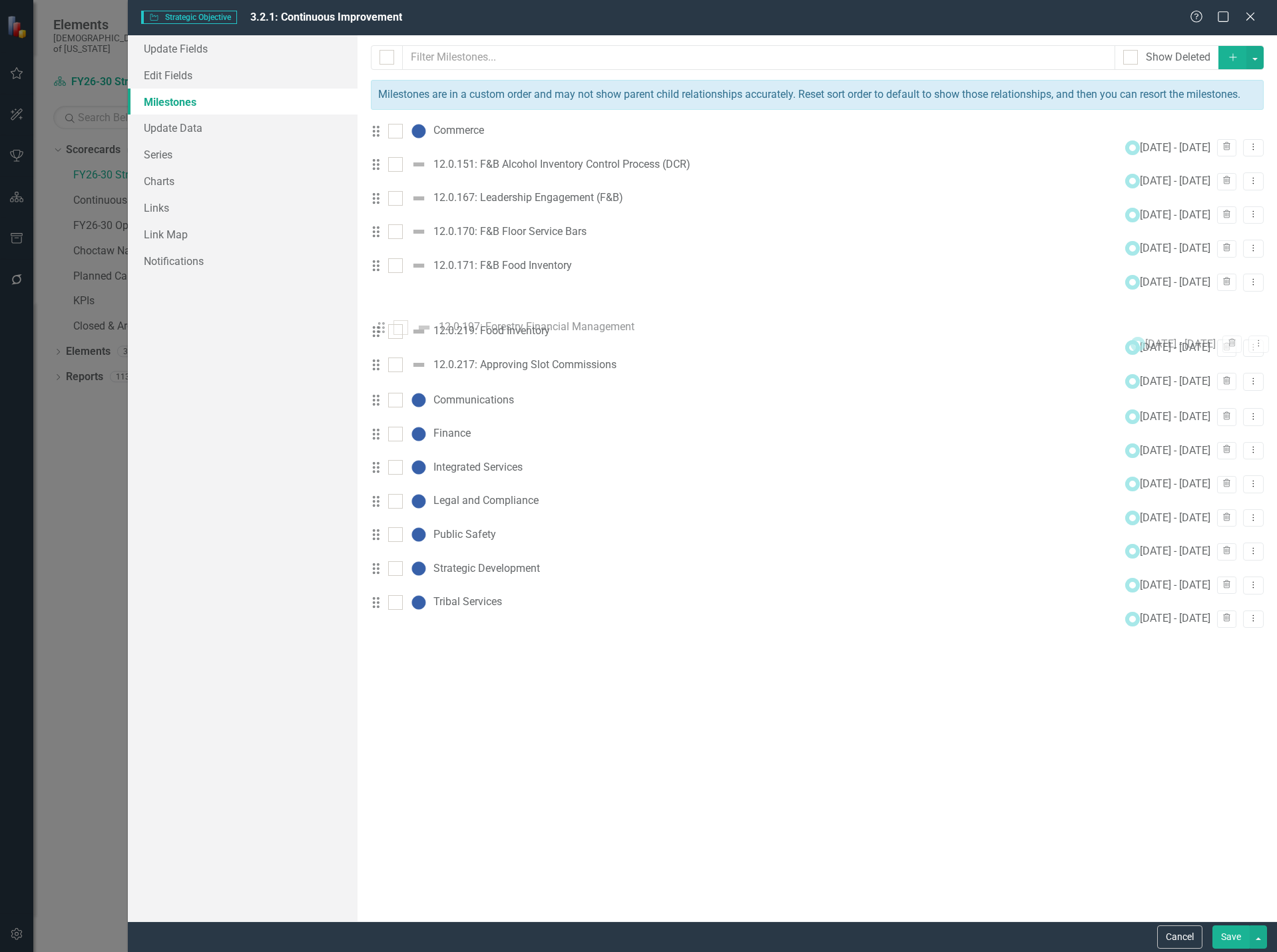
click at [388, 339] on div "Drag Commerce 10/1/25 - 9/30/30 Trash Dropdown Menu Drag 12.0.151: F&B Alcohol …" at bounding box center [818, 375] width 893 height 505
drag, startPoint x: 393, startPoint y: 436, endPoint x: 393, endPoint y: 384, distance: 52.0
click at [393, 384] on div "Drag Commerce 10/1/25 - 9/30/30 Trash Dropdown Menu Drag 12.0.151: F&B Alcohol …" at bounding box center [818, 375] width 893 height 505
click at [1248, 181] on icon "Dropdown Menu" at bounding box center [1254, 180] width 12 height 9
click at [1203, 203] on link "Edit Edit Milestone" at bounding box center [1190, 202] width 125 height 24
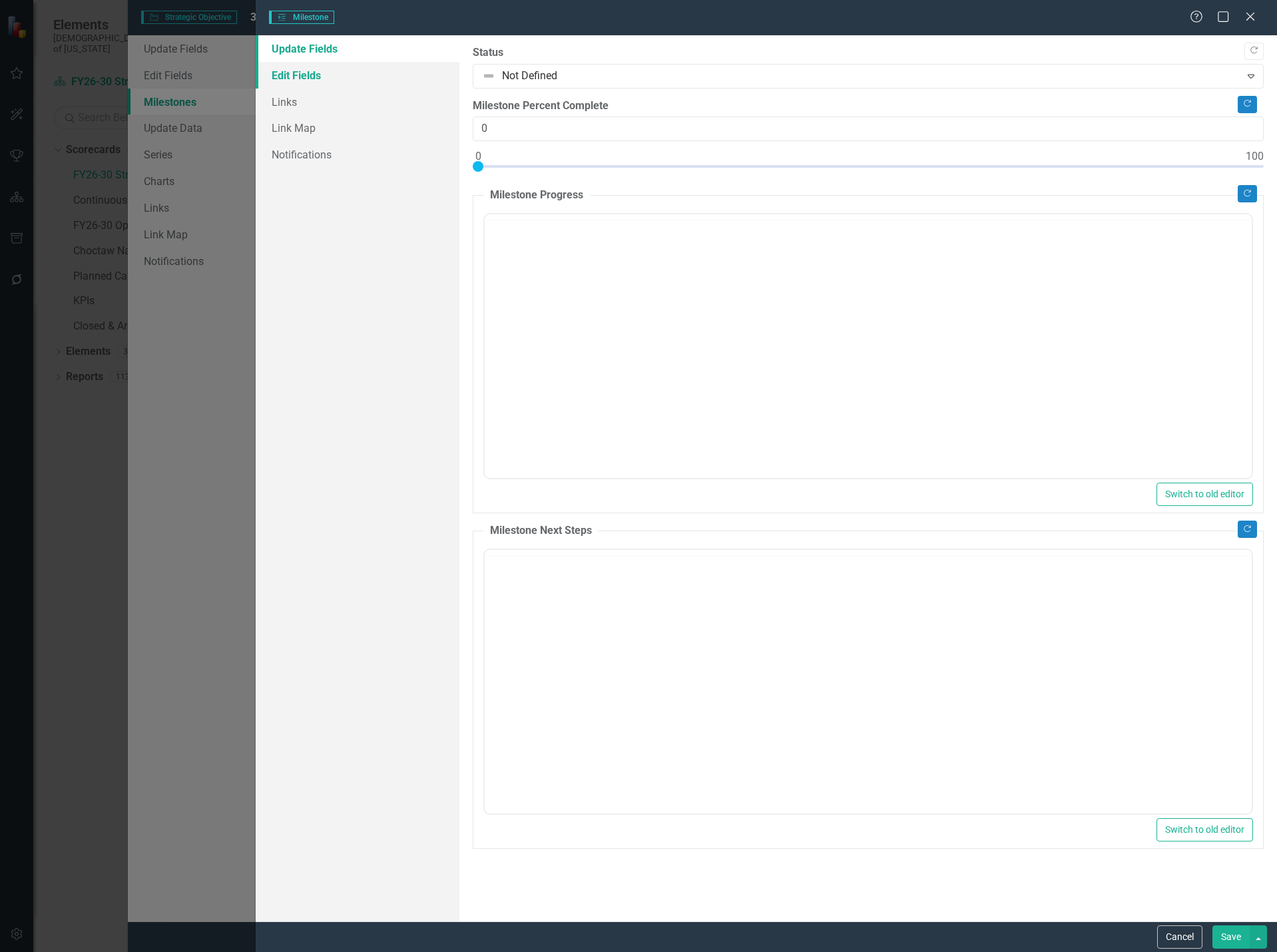
click at [324, 72] on link "Edit Fields" at bounding box center [358, 75] width 205 height 26
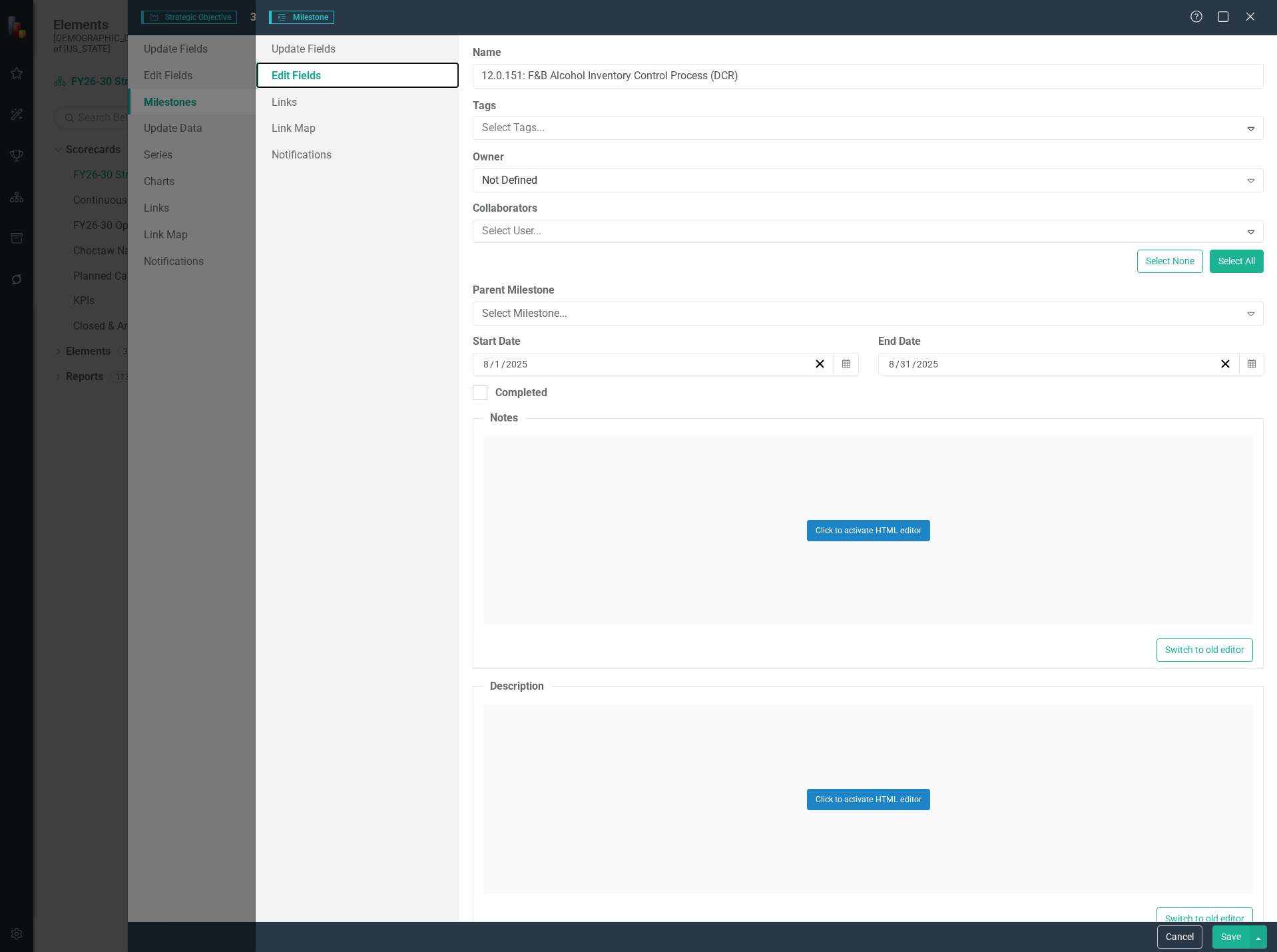
type input "12.0.151: F&B Alcohol Inventory Control Process (DCR)"
click at [348, 43] on link "Update Fields" at bounding box center [358, 48] width 205 height 26
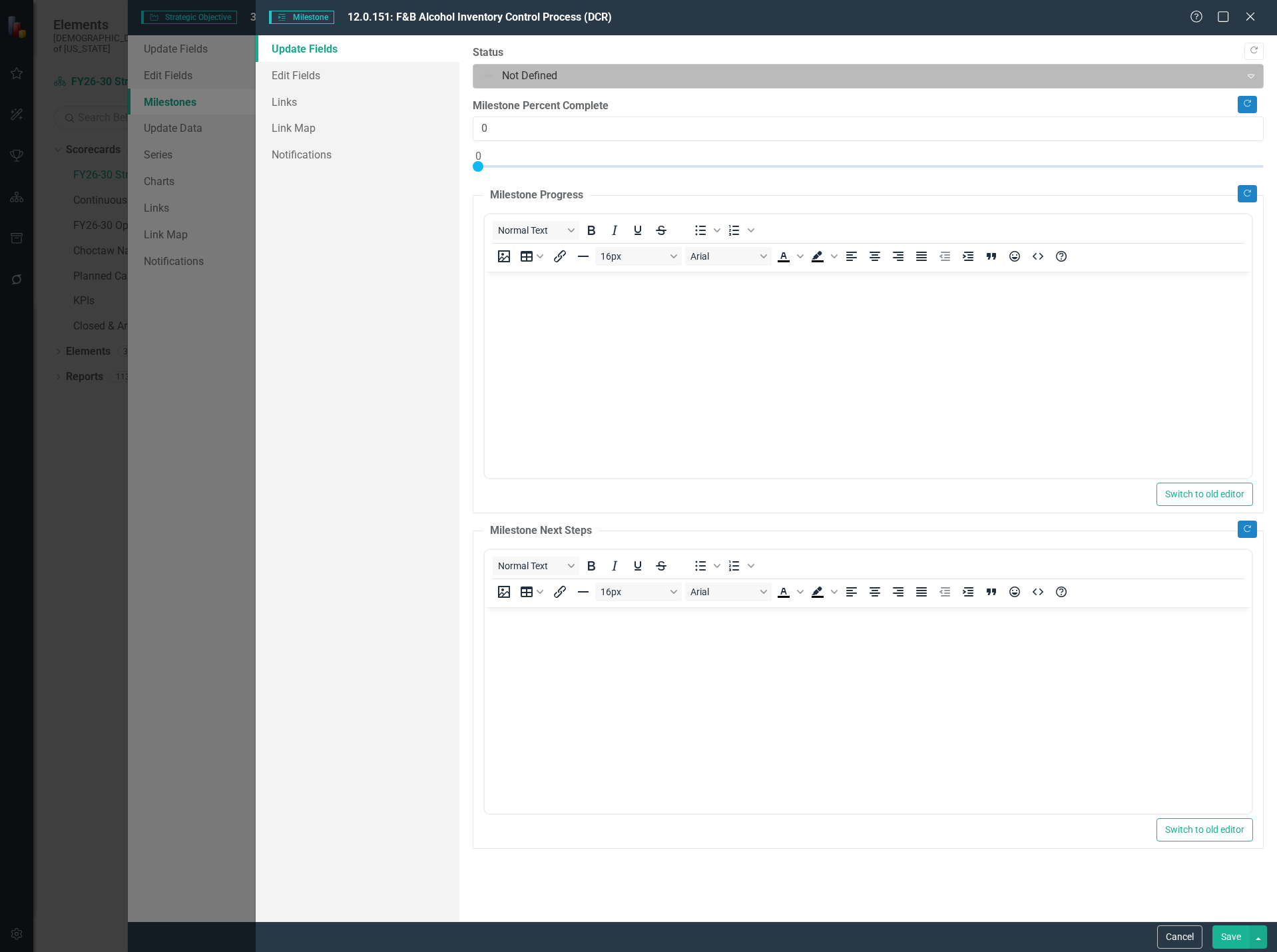
click at [608, 71] on div at bounding box center [857, 76] width 750 height 18
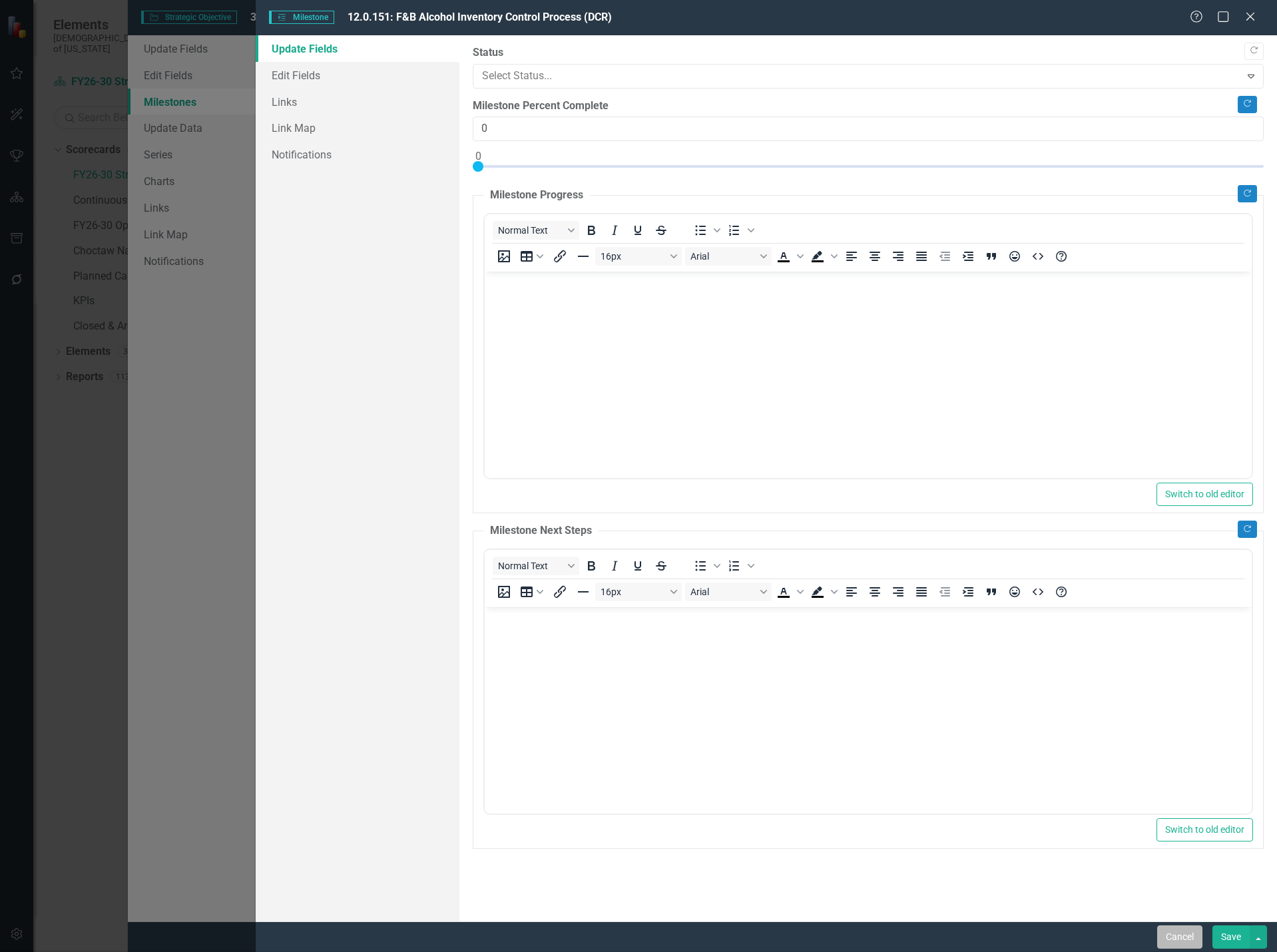
click at [1185, 938] on button "Cancel" at bounding box center [1180, 937] width 45 height 23
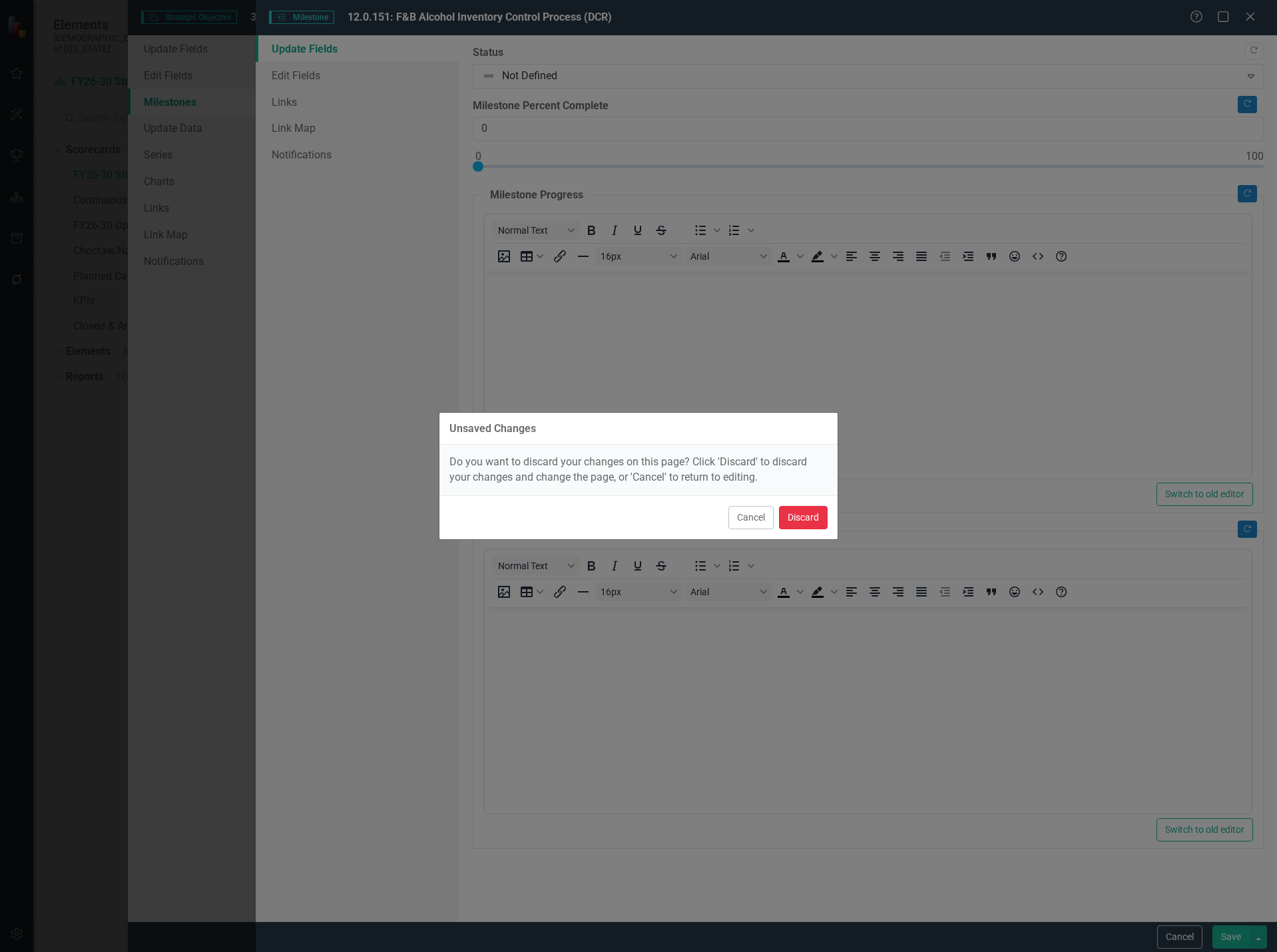
click at [809, 523] on button "Discard" at bounding box center [803, 517] width 49 height 23
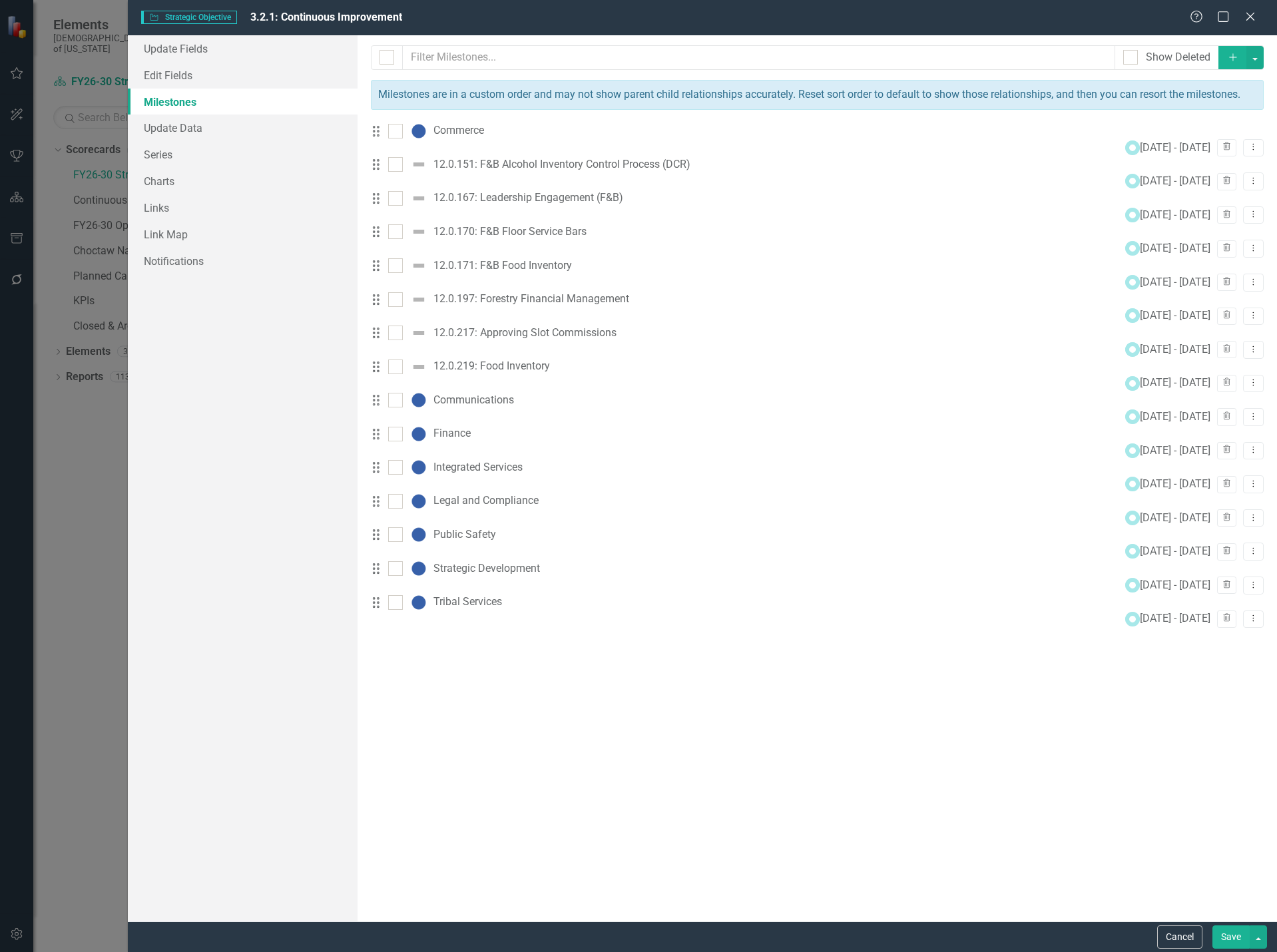
click at [1237, 942] on button "Save" at bounding box center [1231, 937] width 37 height 23
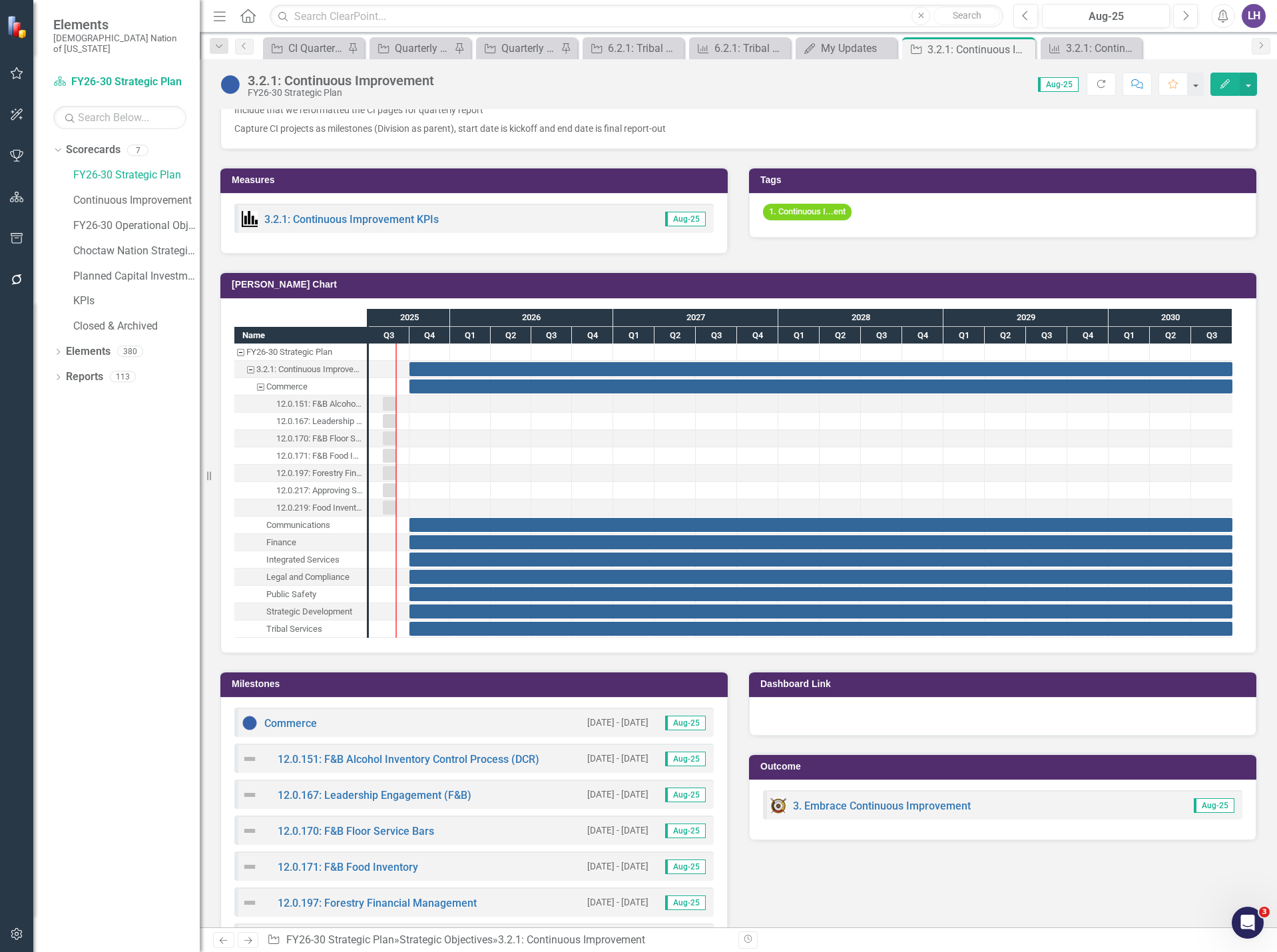
click at [16, 934] on icon "button" at bounding box center [17, 933] width 12 height 12
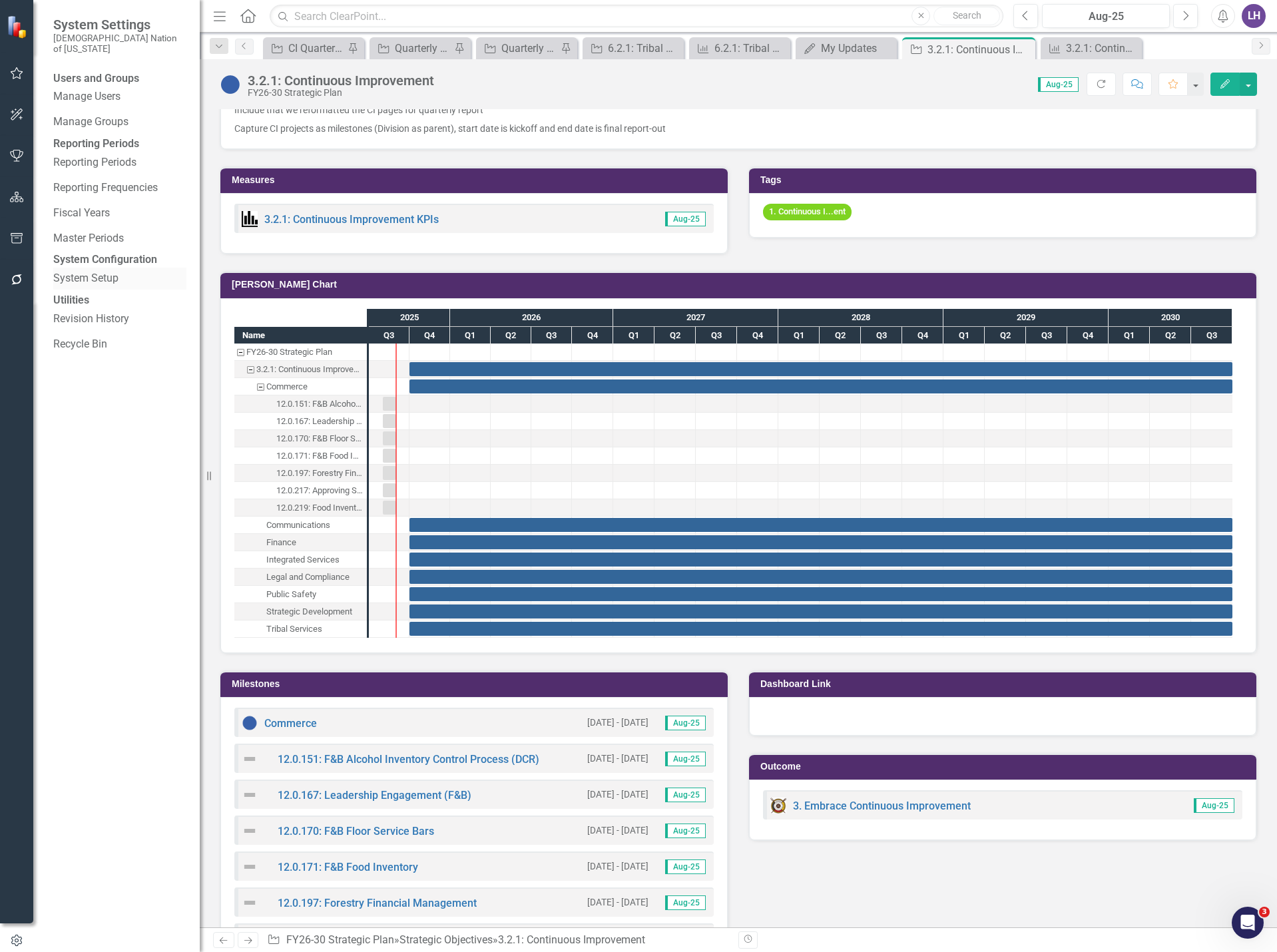
click at [121, 286] on link "System Setup" at bounding box center [120, 279] width 134 height 16
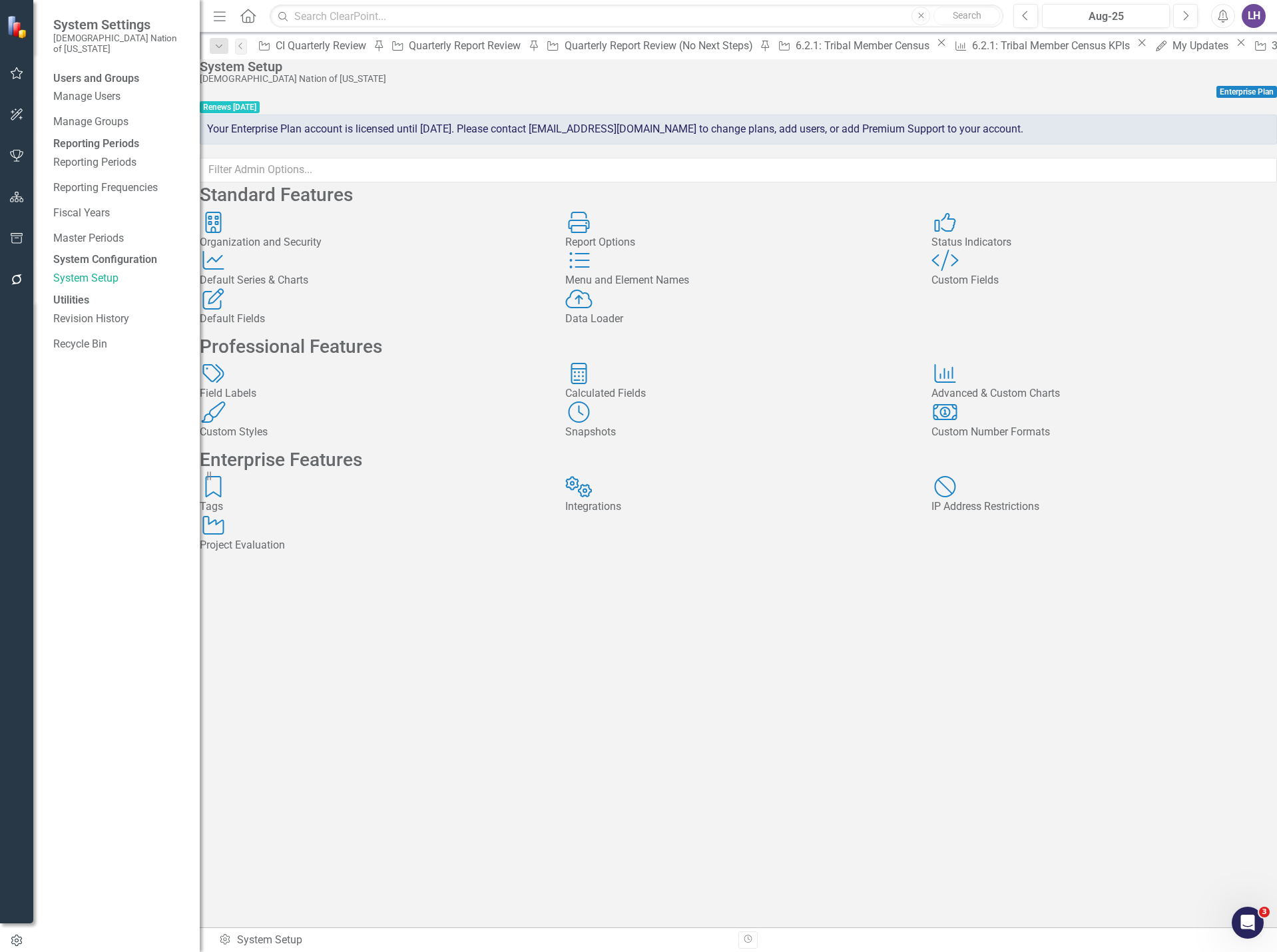
click at [1064, 250] on div "Status Indicators" at bounding box center [1104, 243] width 346 height 16
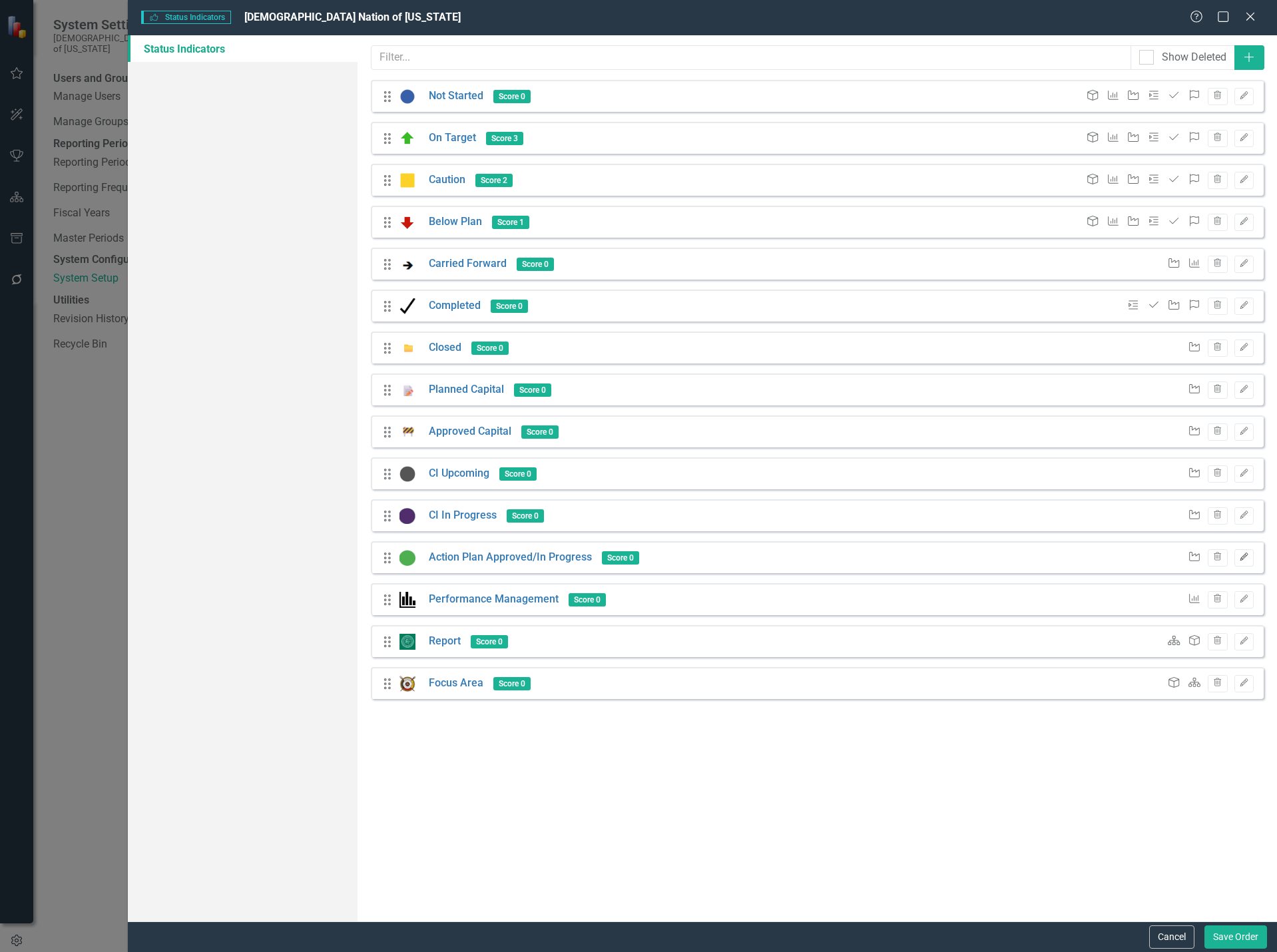
click at [1246, 554] on icon "Edit" at bounding box center [1244, 557] width 10 height 8
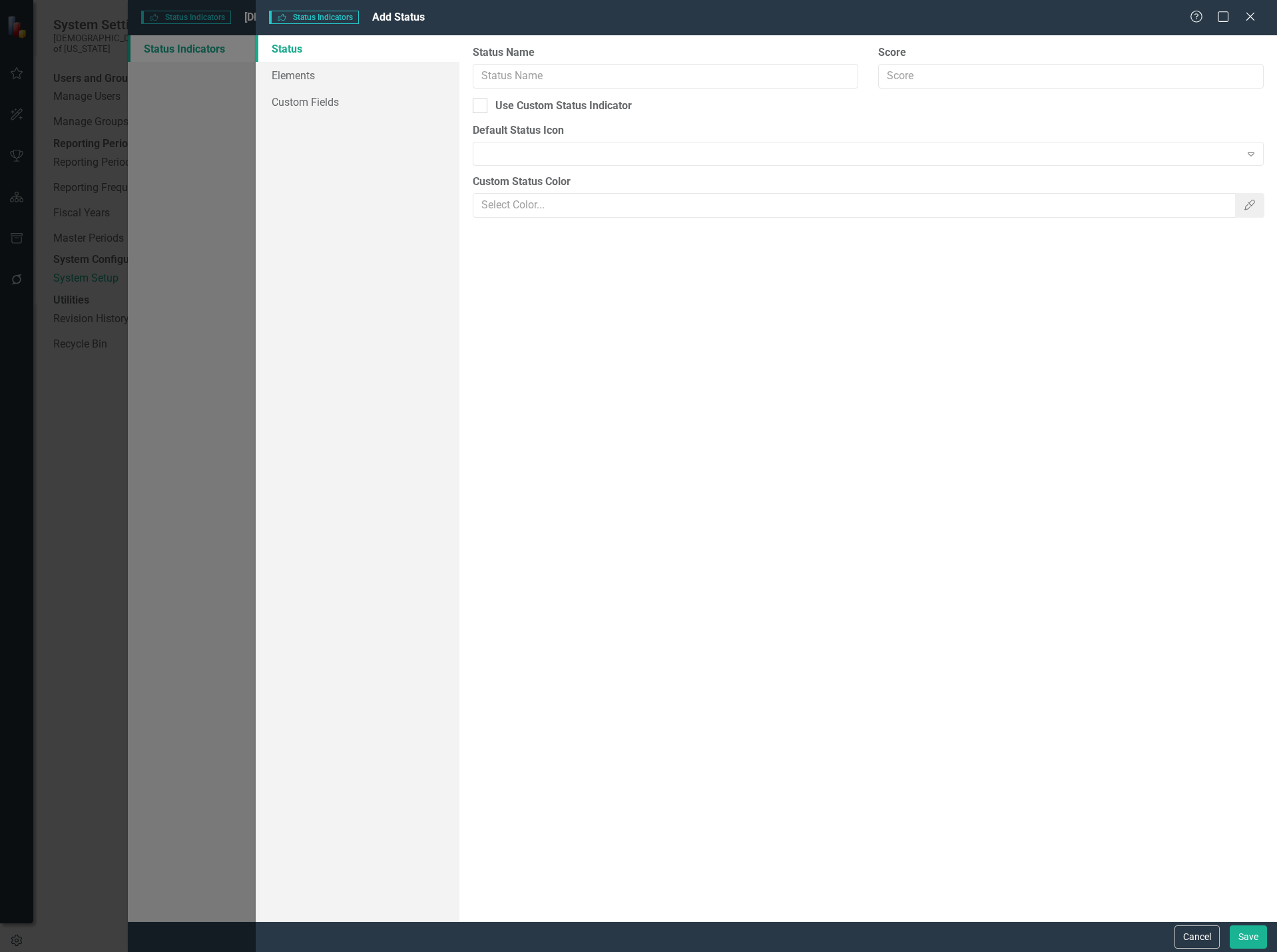
type input "Action Plan Approved/In Progress"
checkbox input "true"
type input "#4daf4f"
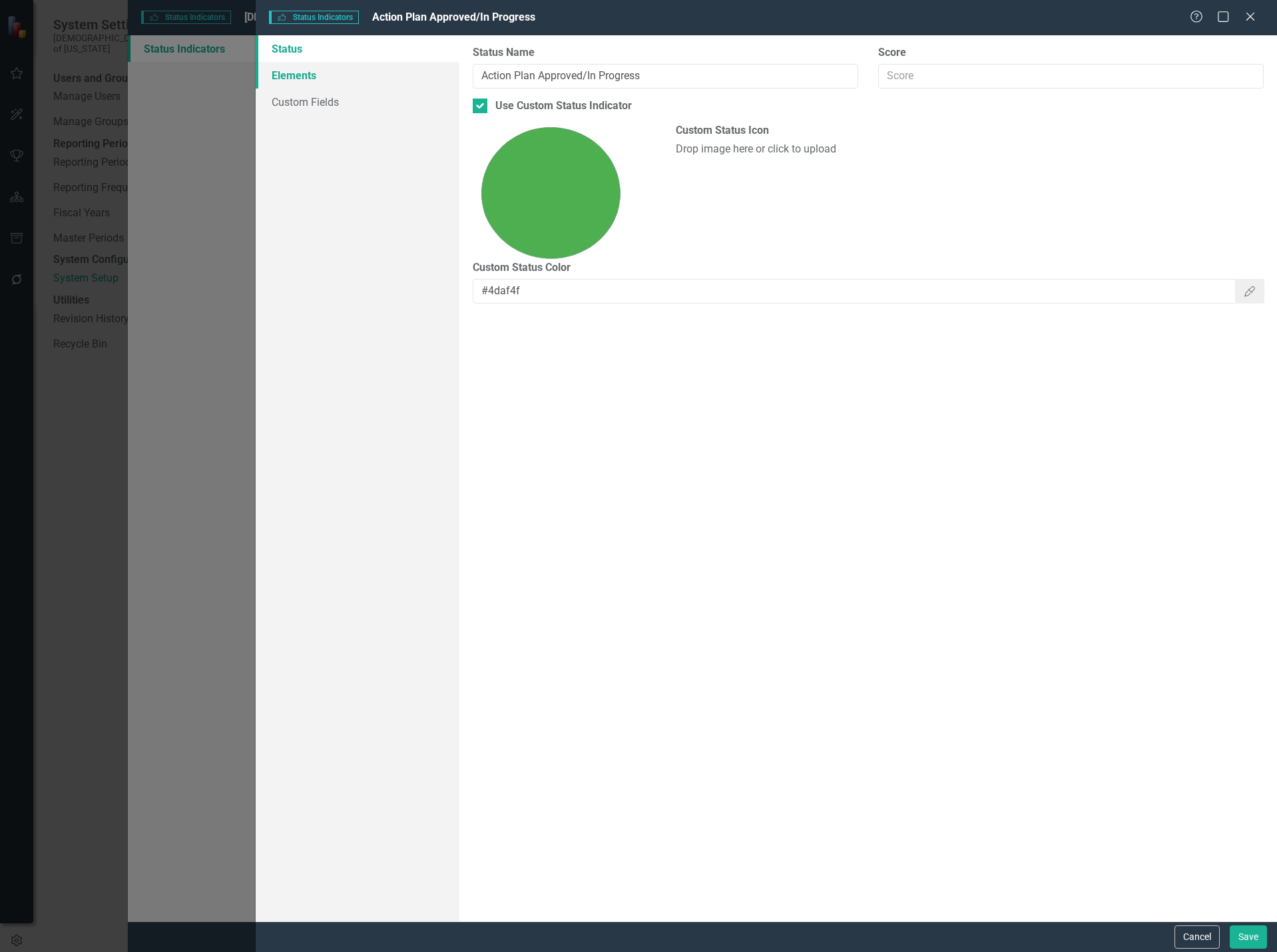
click at [332, 75] on link "Elements" at bounding box center [358, 75] width 205 height 26
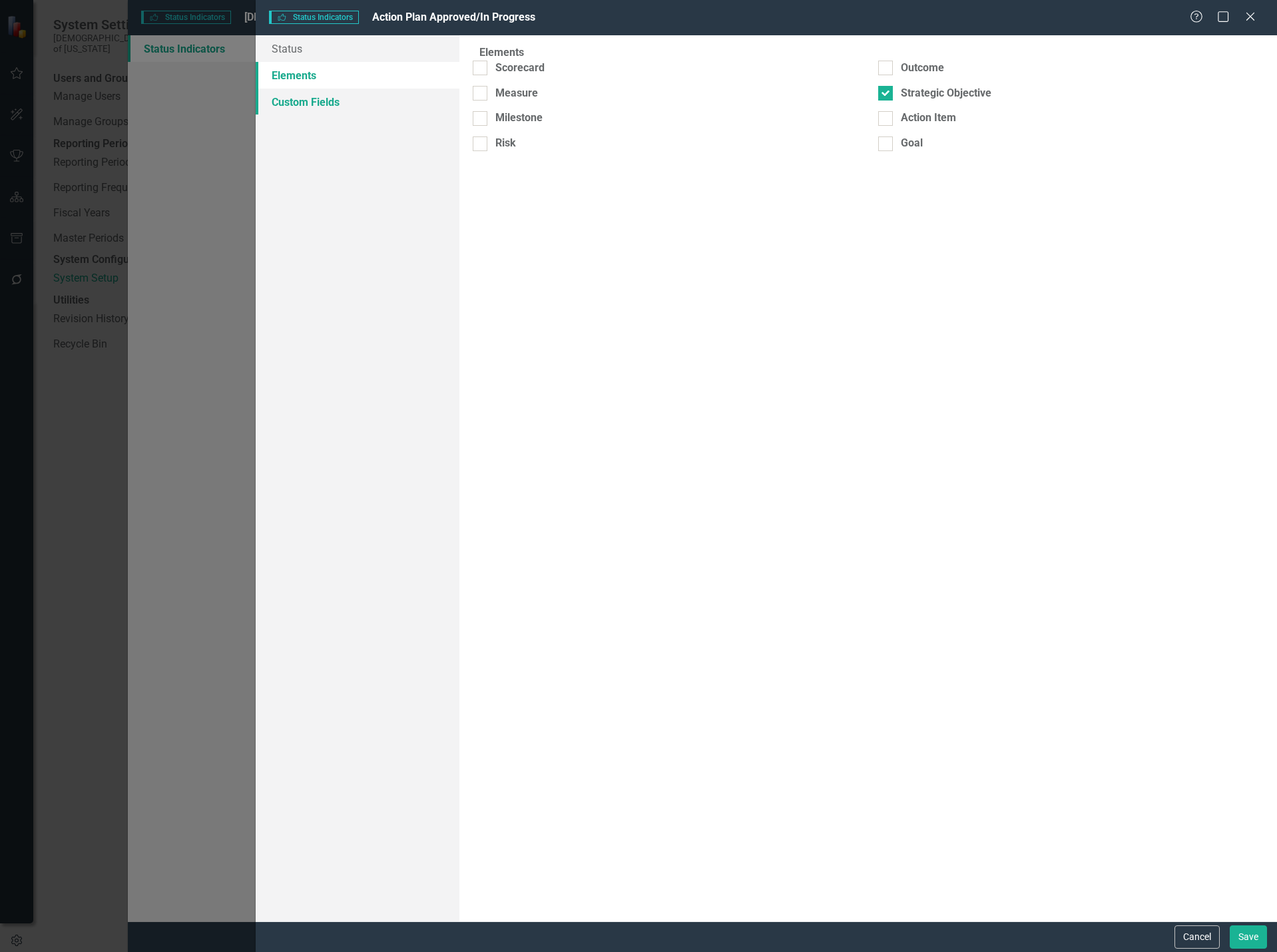
click at [334, 102] on link "Custom Fields" at bounding box center [358, 101] width 205 height 26
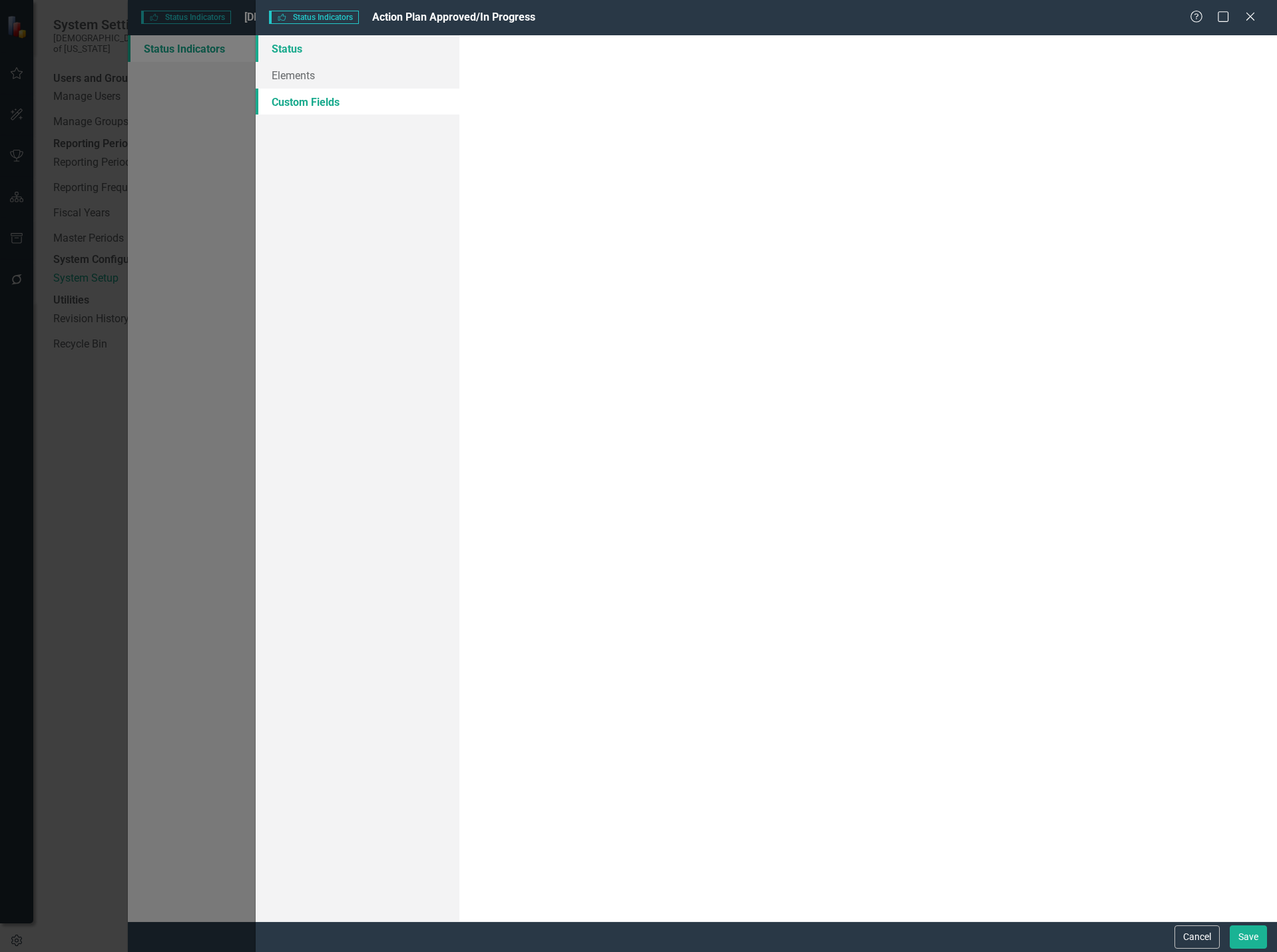
click at [298, 45] on link "Status" at bounding box center [358, 48] width 205 height 26
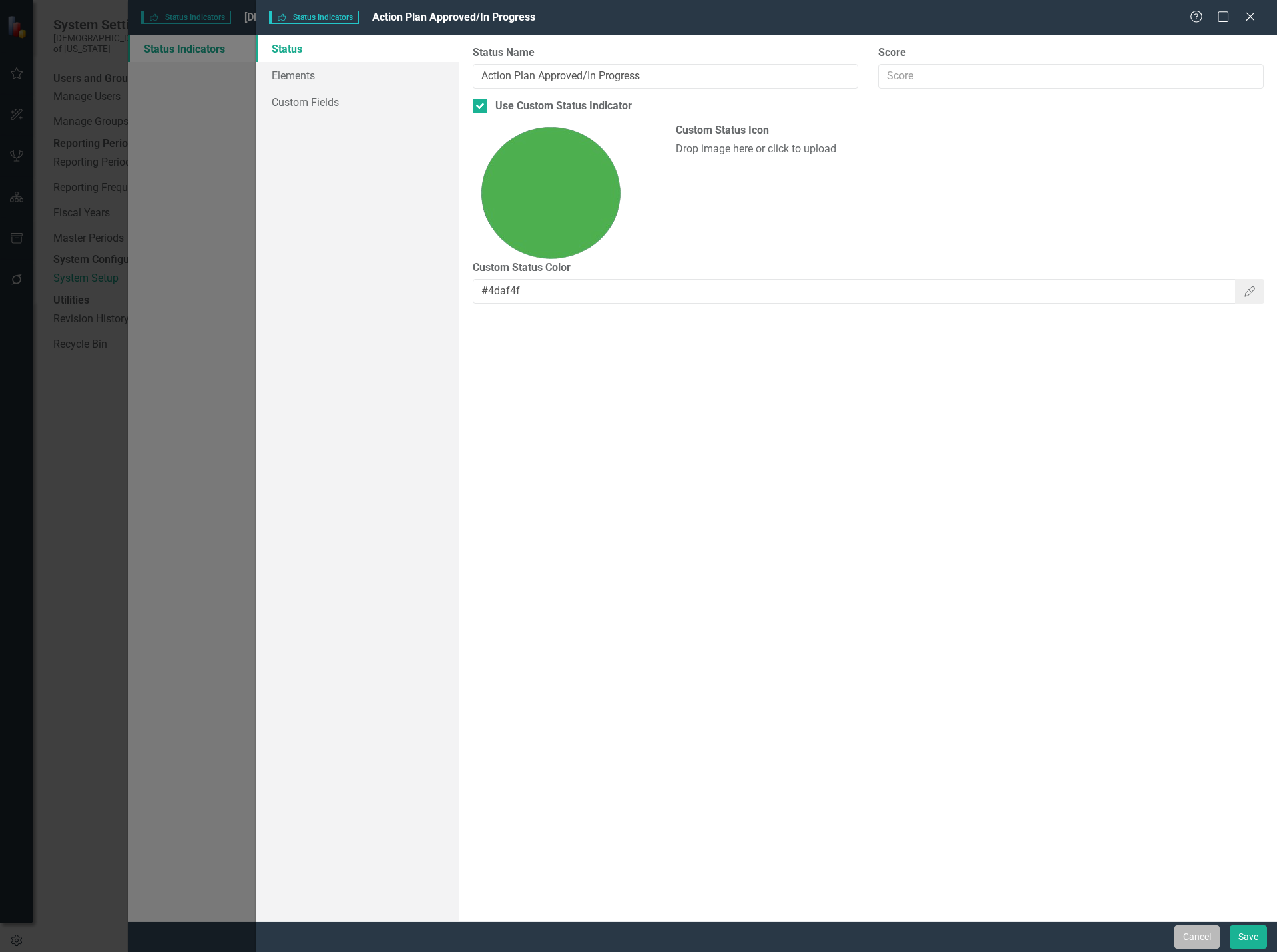
click at [1203, 933] on button "Cancel" at bounding box center [1197, 937] width 45 height 23
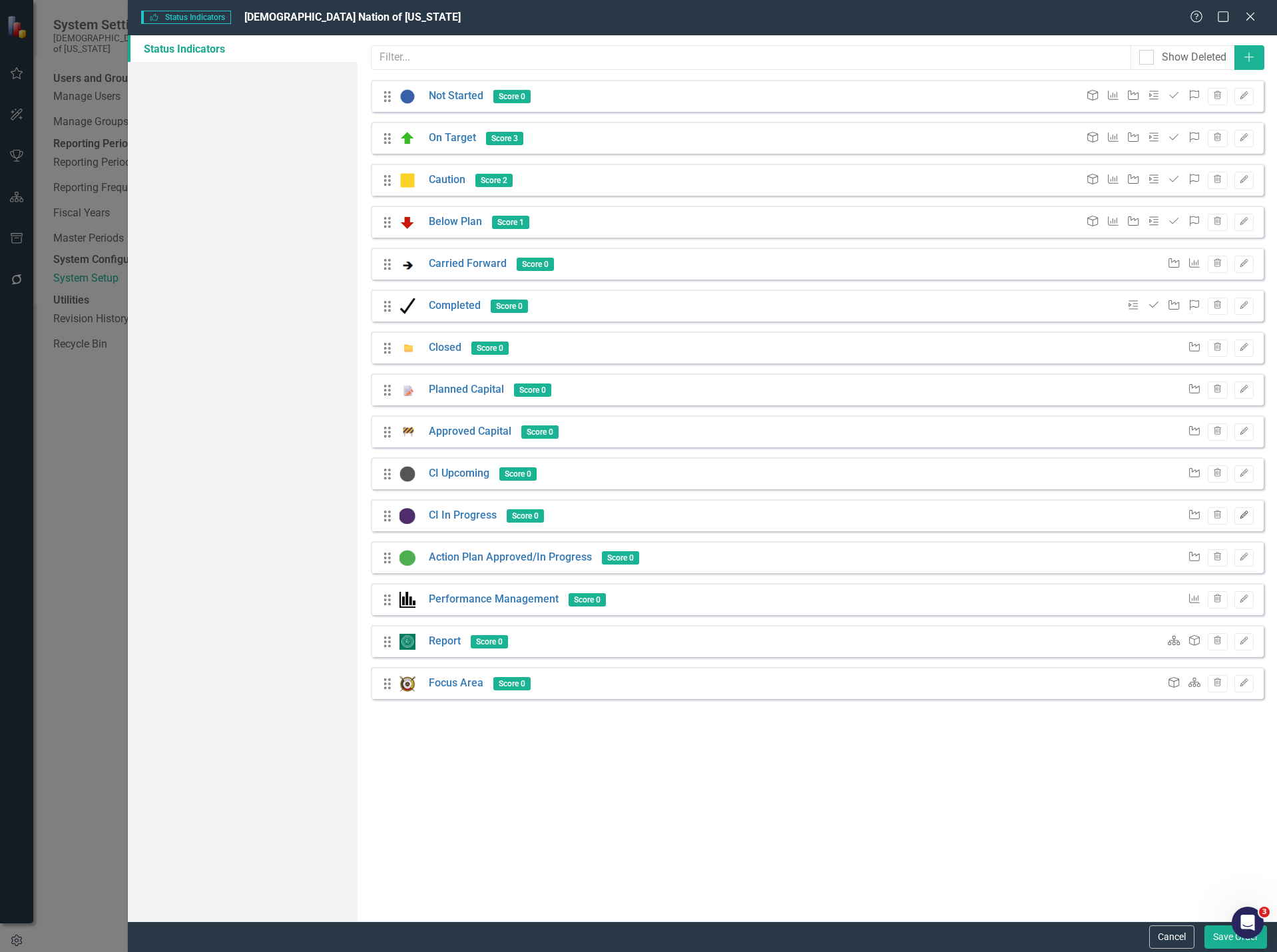
click at [1245, 515] on icon "button" at bounding box center [1244, 514] width 8 height 8
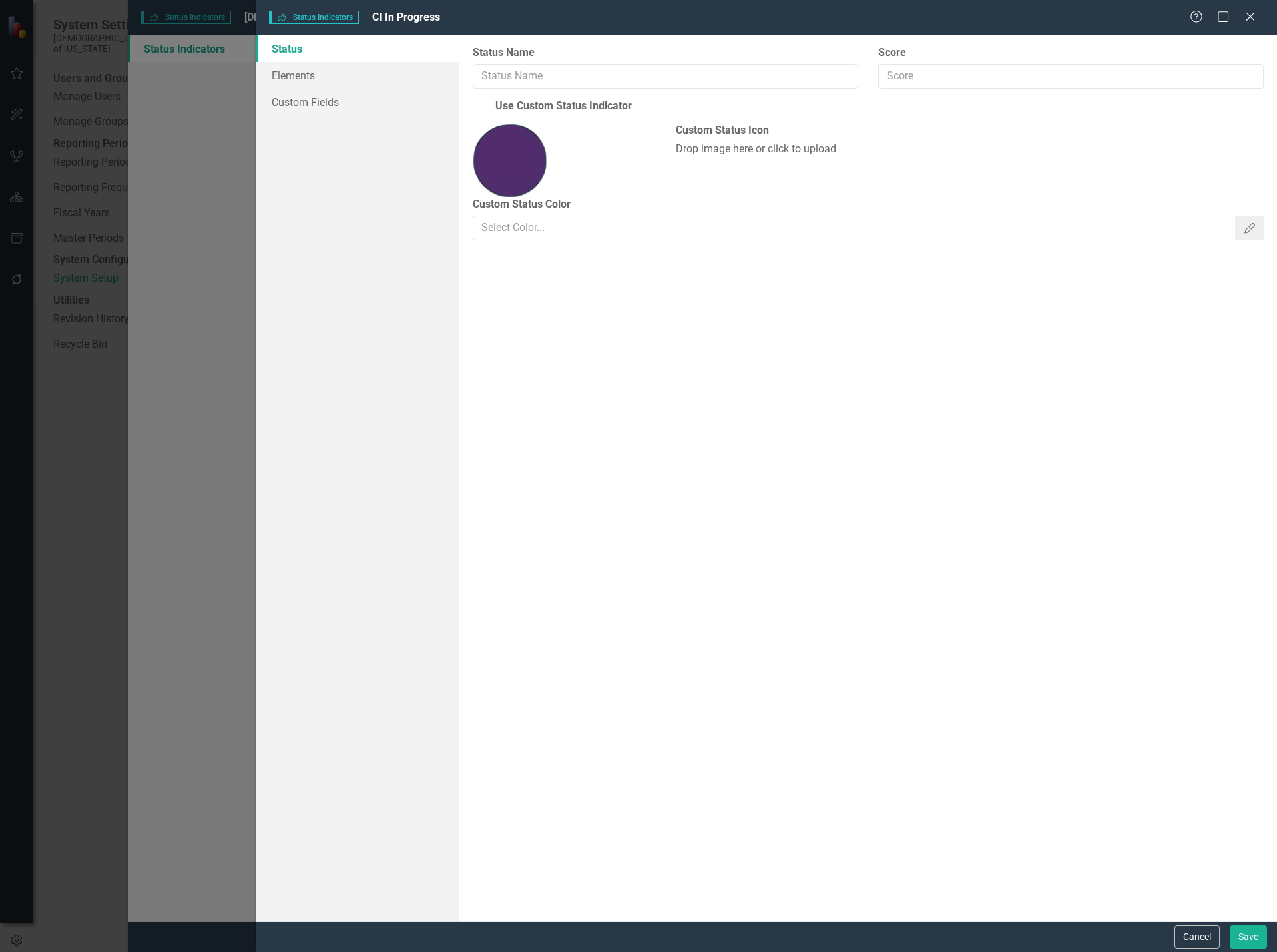
type input "CI In Progress"
checkbox input "true"
type input "#512d6d"
click at [277, 70] on link "Elements" at bounding box center [358, 75] width 205 height 26
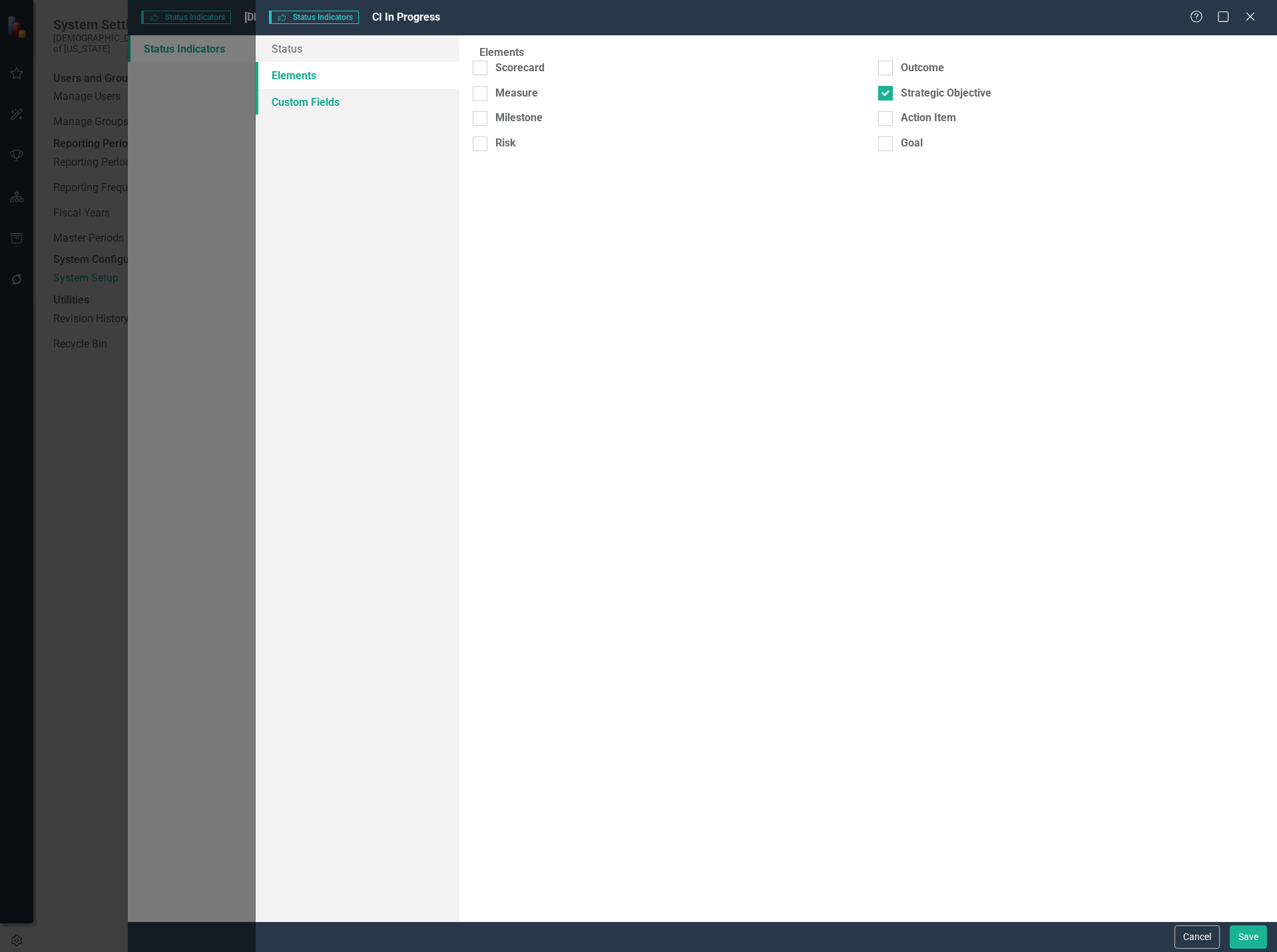
click at [325, 106] on link "Custom Fields" at bounding box center [358, 101] width 205 height 26
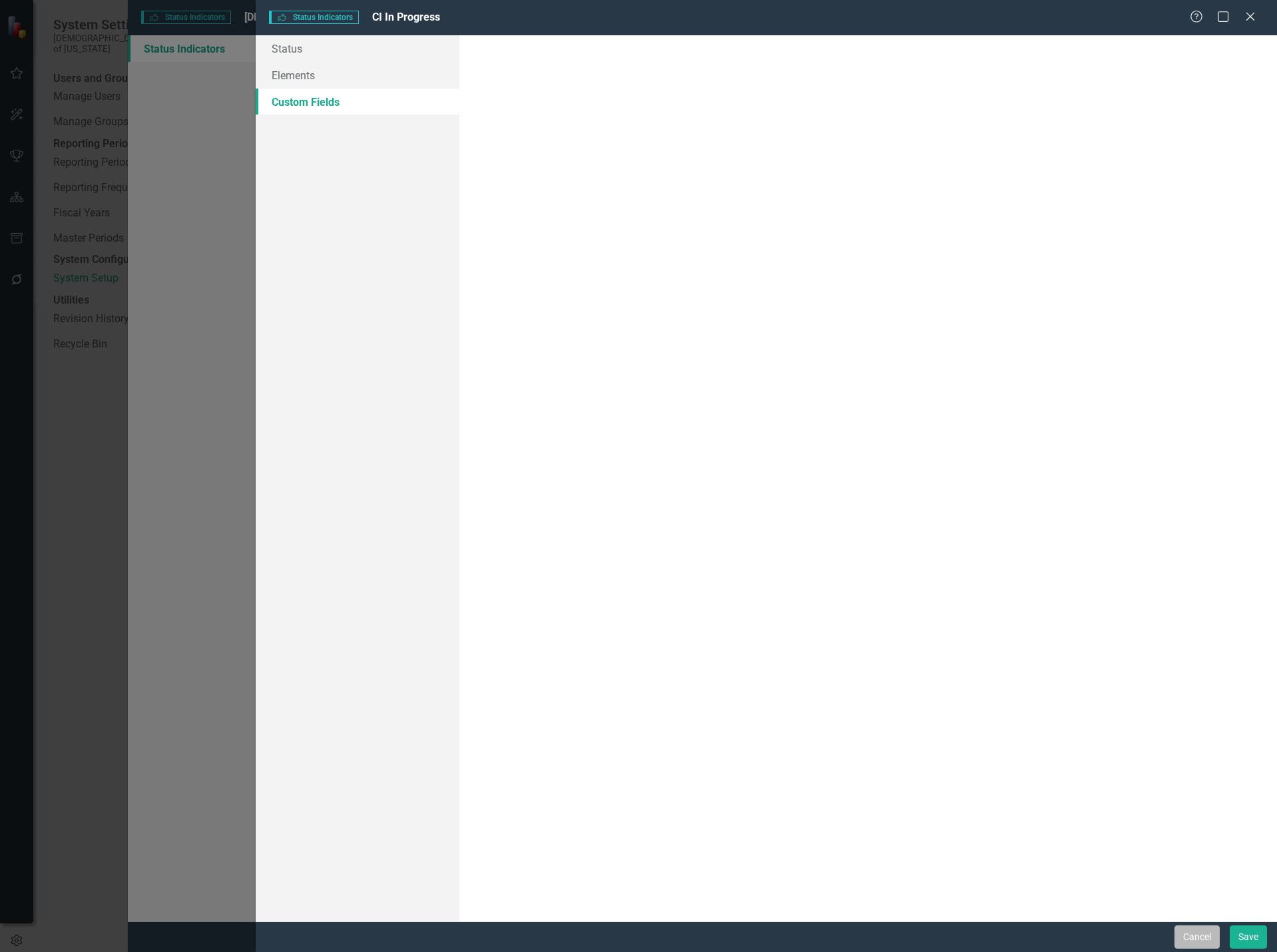
click at [1209, 940] on button "Cancel" at bounding box center [1197, 937] width 45 height 23
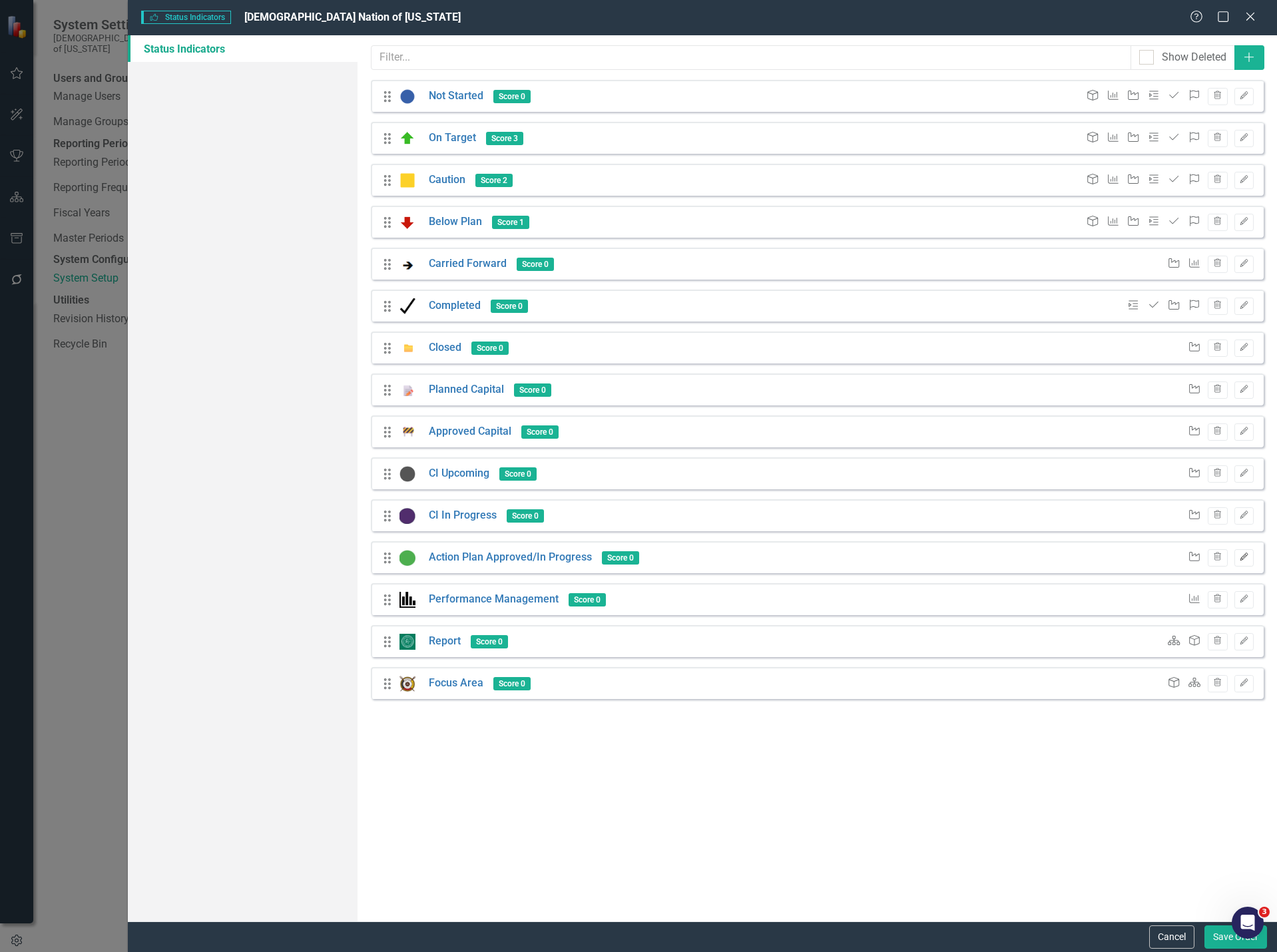
click at [1249, 555] on icon "Edit" at bounding box center [1244, 557] width 10 height 8
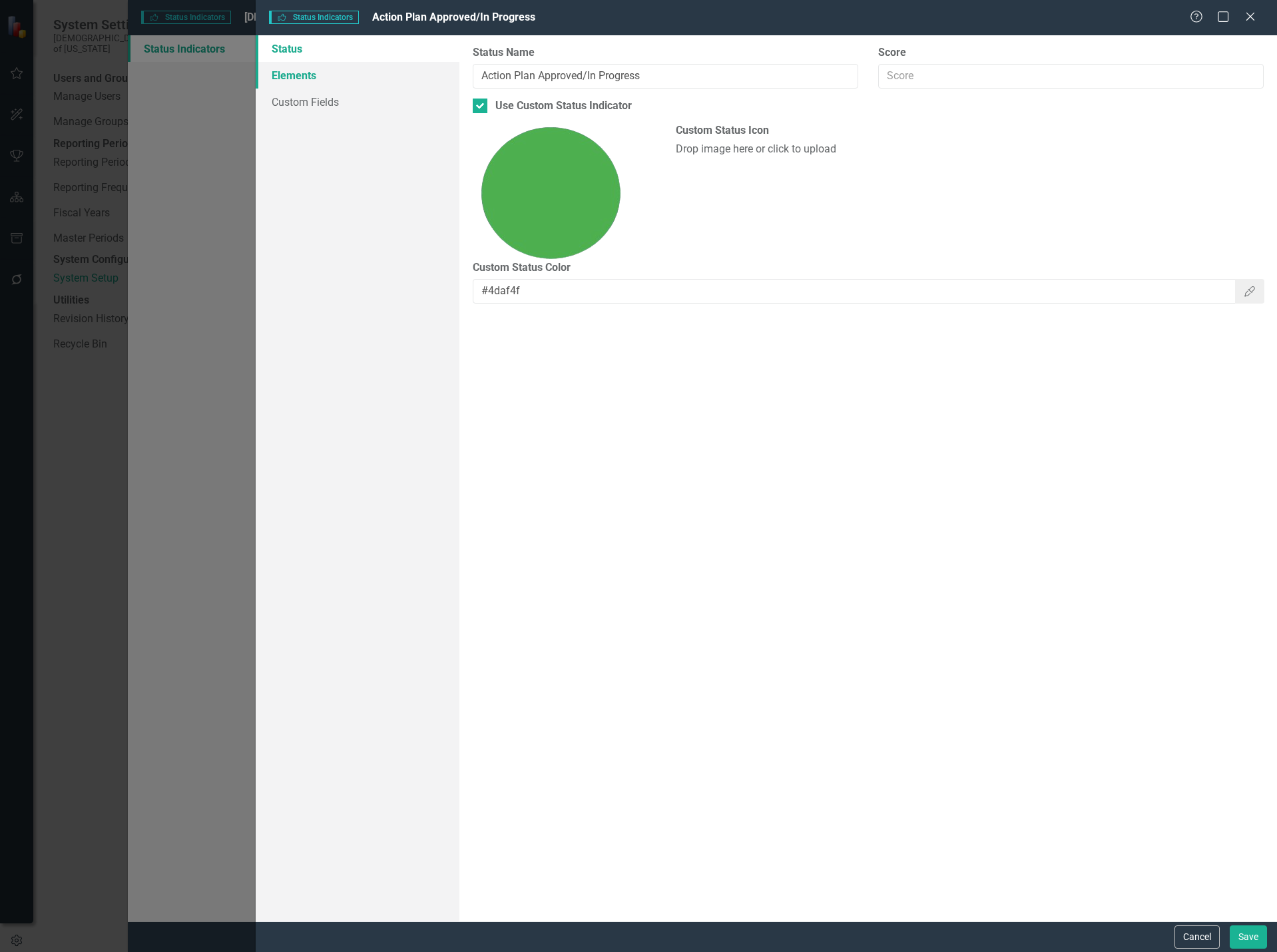
click at [310, 77] on link "Elements" at bounding box center [358, 75] width 205 height 26
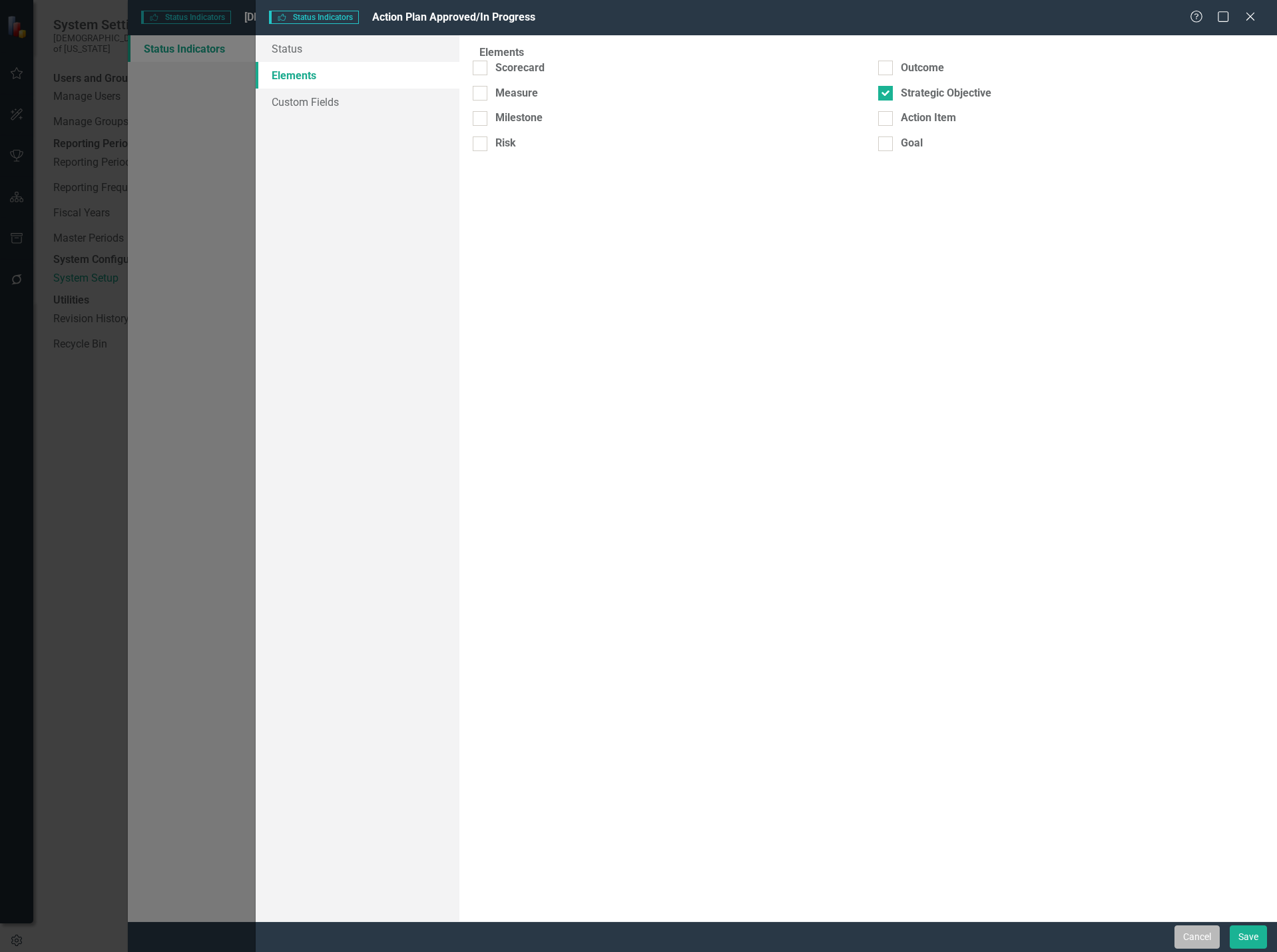
click at [1197, 940] on button "Cancel" at bounding box center [1197, 937] width 45 height 23
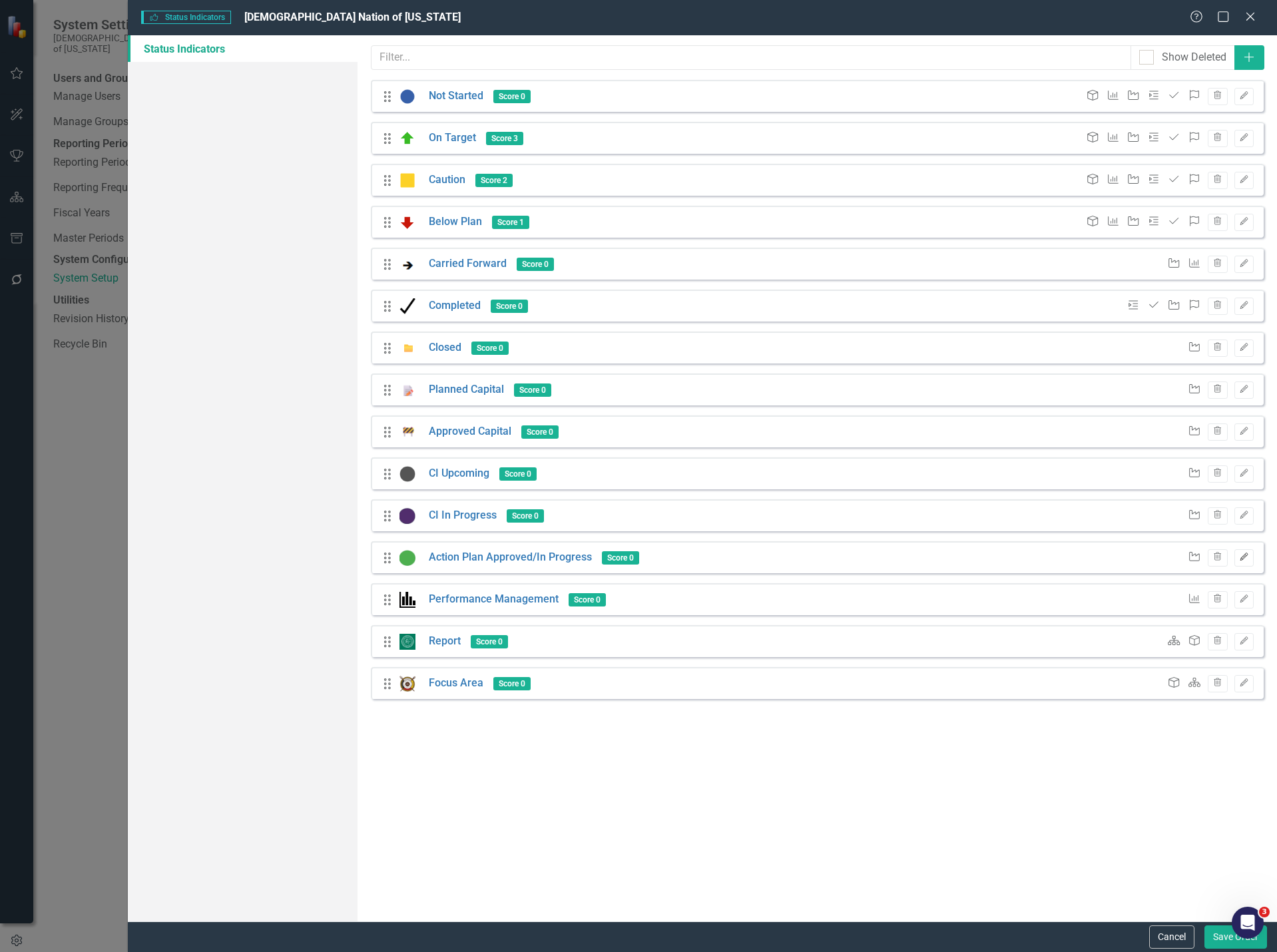
click at [1242, 552] on button "Edit" at bounding box center [1245, 558] width 19 height 18
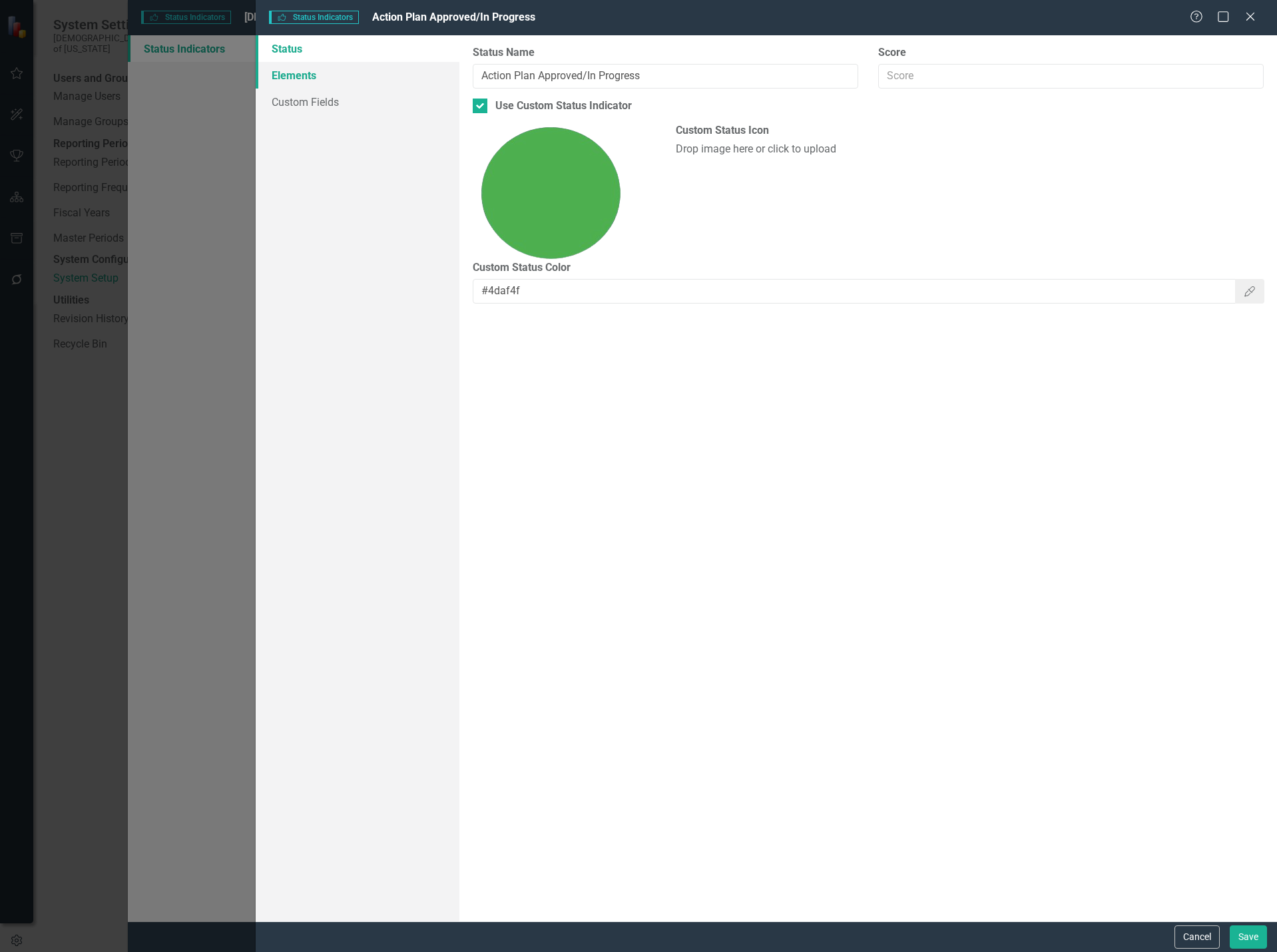
click at [319, 77] on link "Elements" at bounding box center [358, 75] width 205 height 26
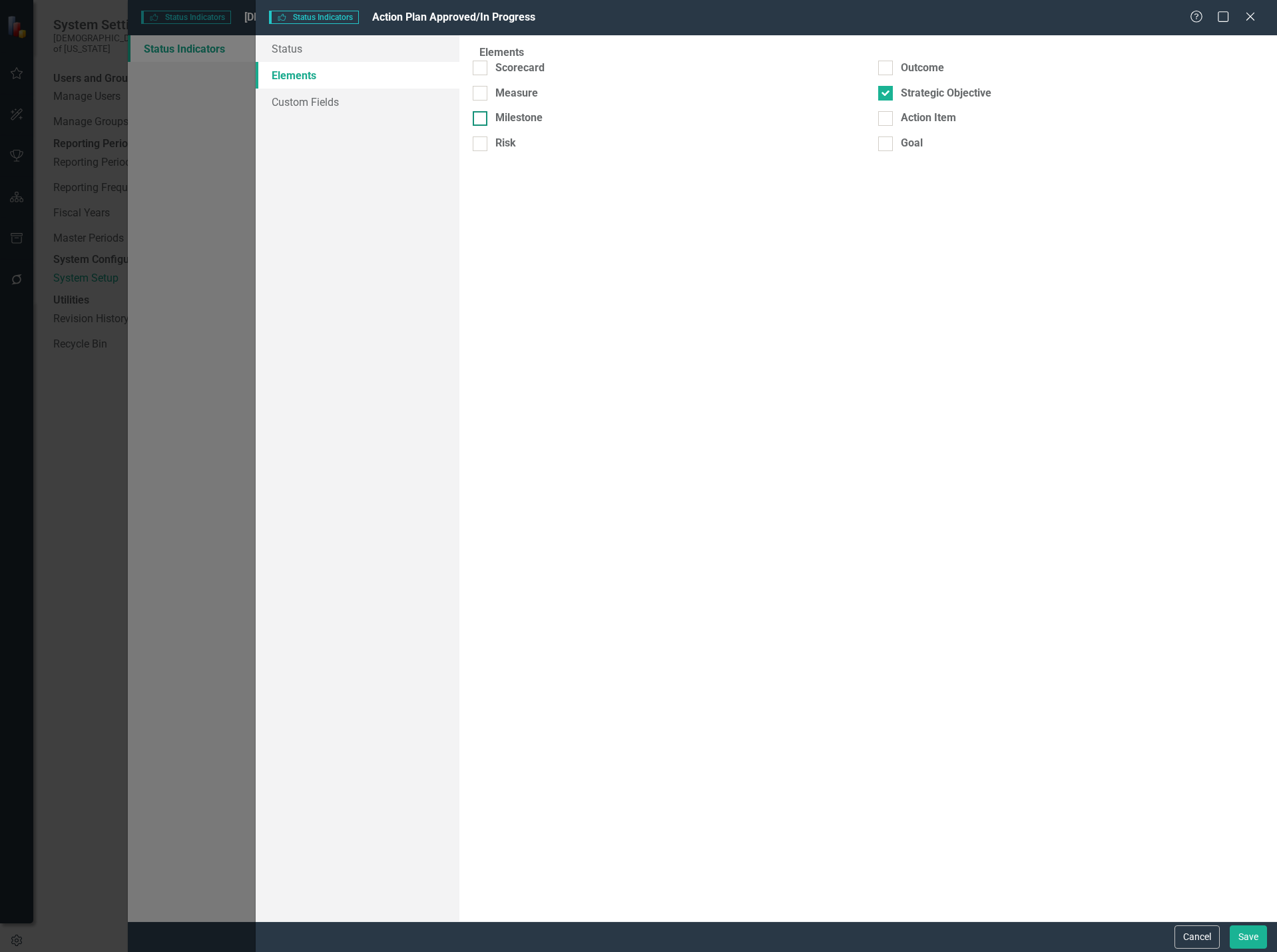
click at [482, 112] on input "Milestone" at bounding box center [477, 115] width 9 height 9
checkbox input "true"
click at [1251, 943] on button "Save" at bounding box center [1249, 937] width 37 height 23
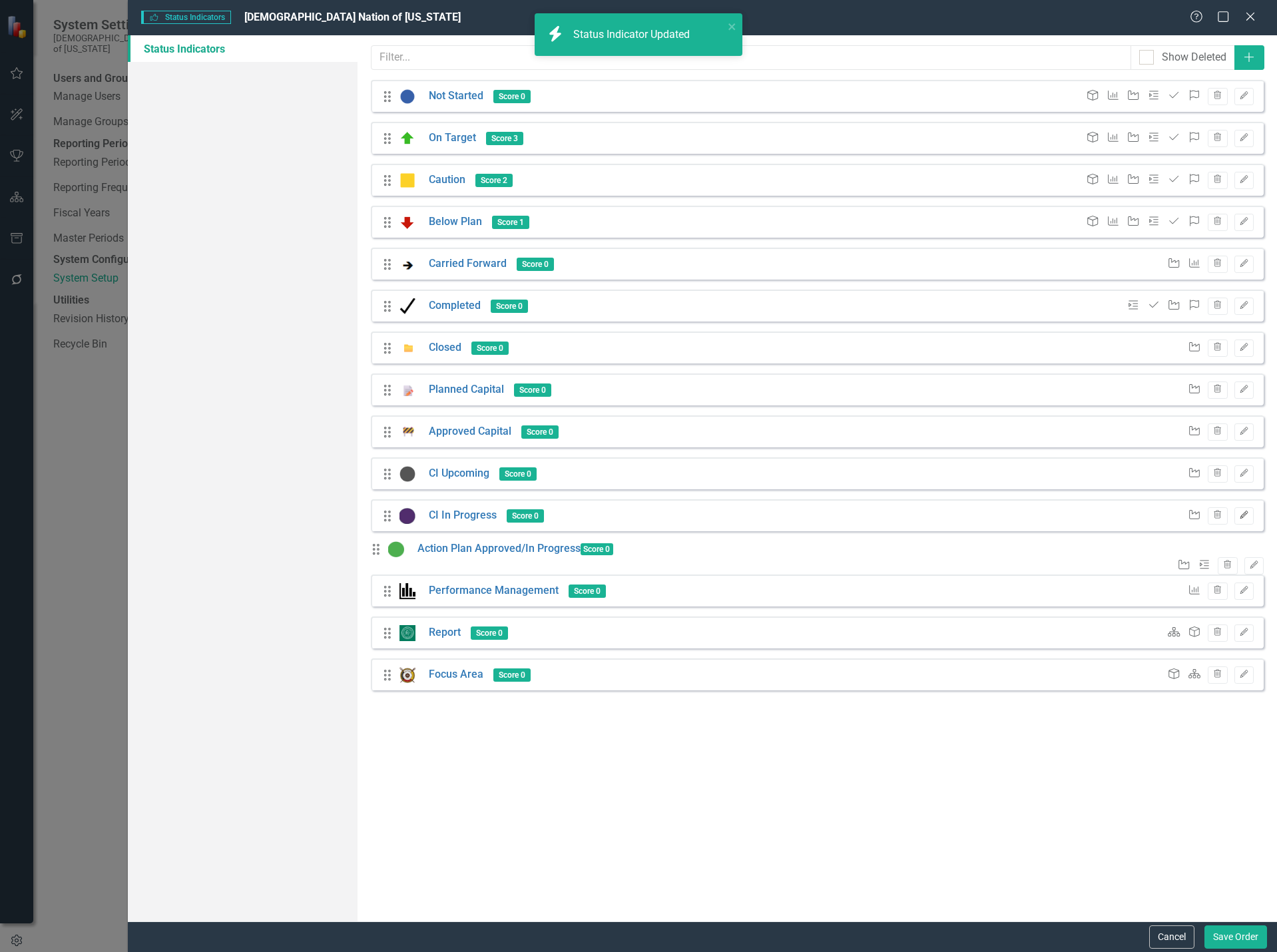
click at [1239, 514] on icon "Edit" at bounding box center [1244, 515] width 10 height 8
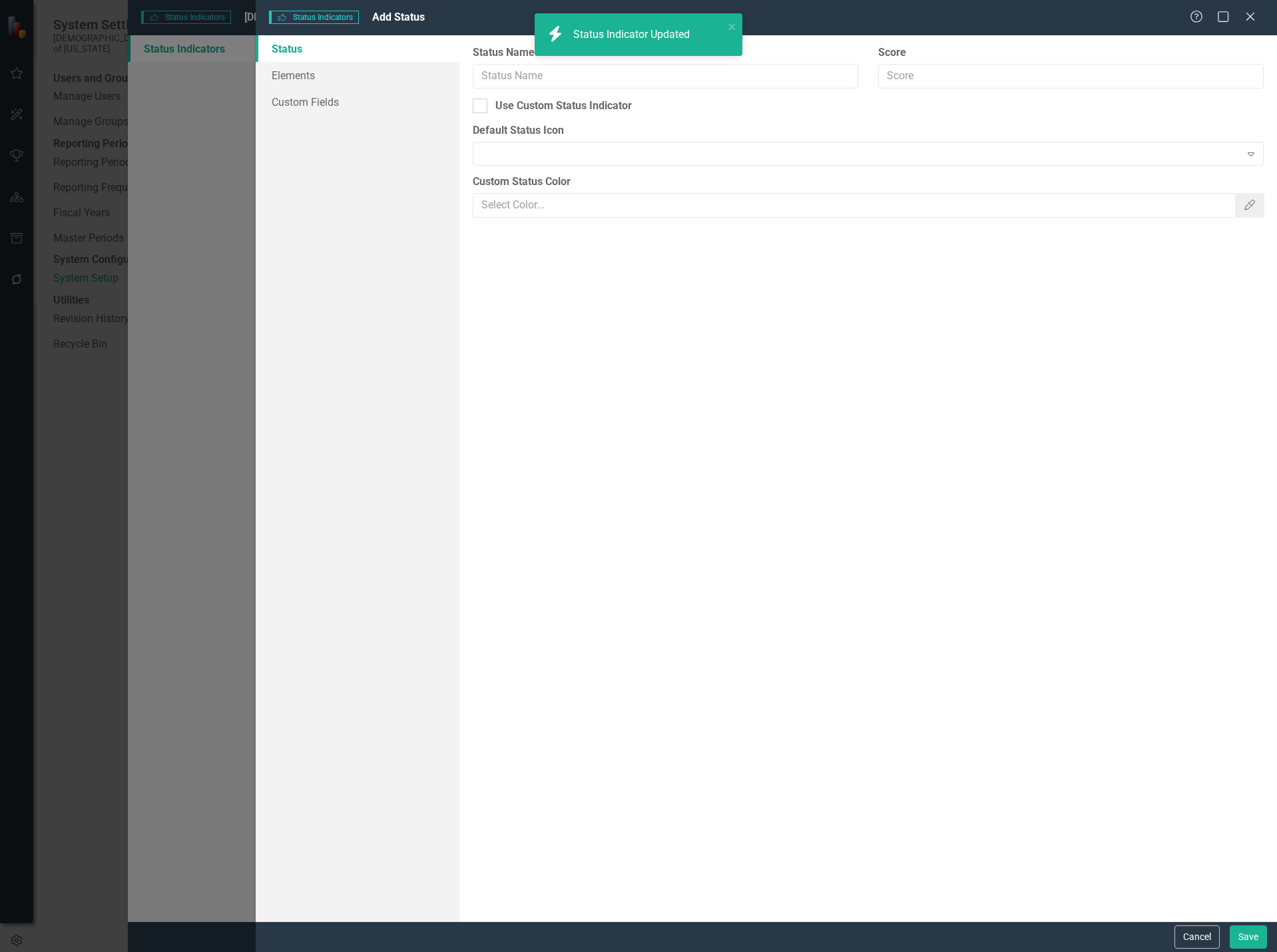
type input "CI In Progress"
checkbox input "true"
type input "#512d6d"
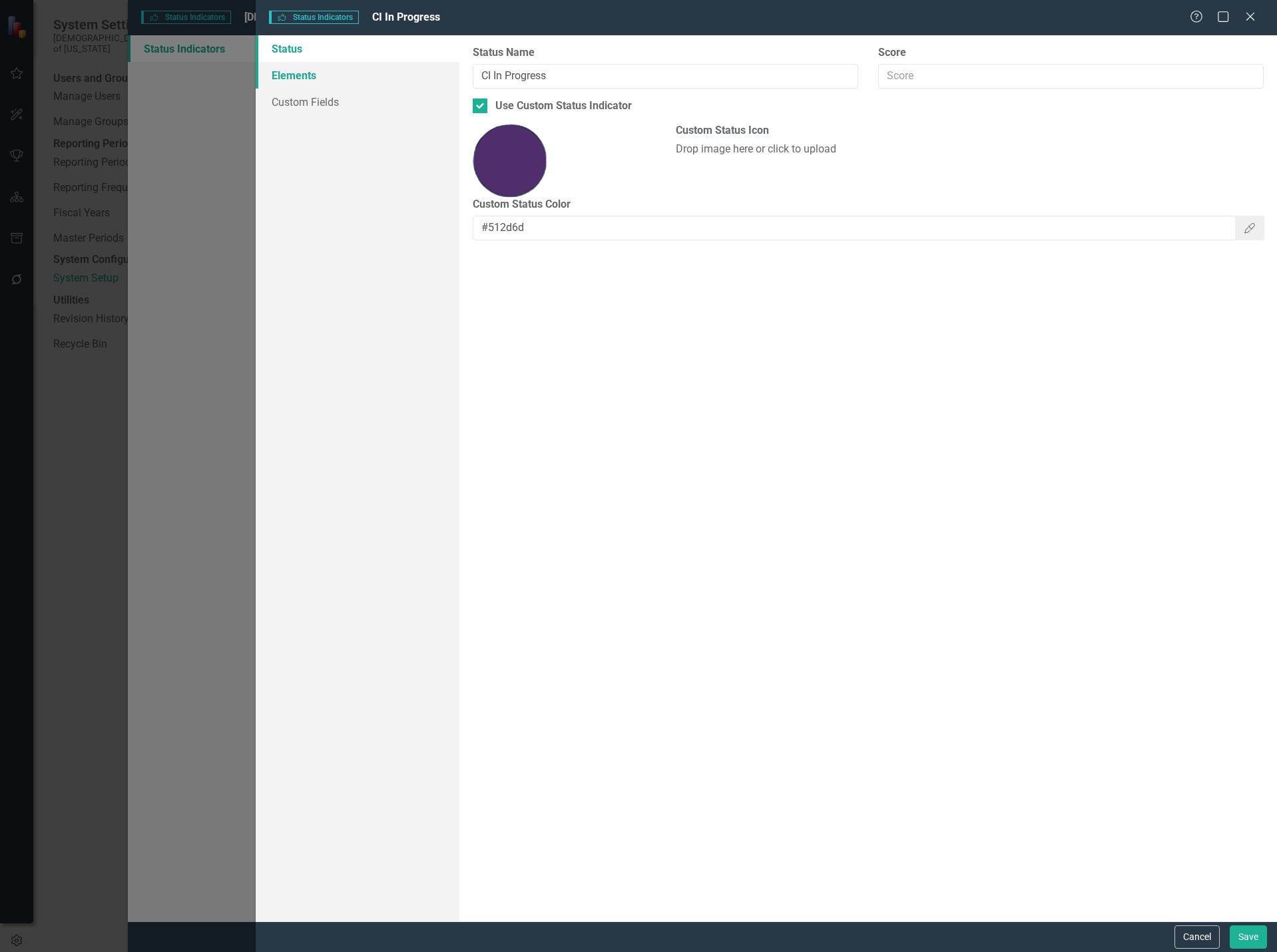
click at [306, 74] on link "Elements" at bounding box center [358, 75] width 205 height 26
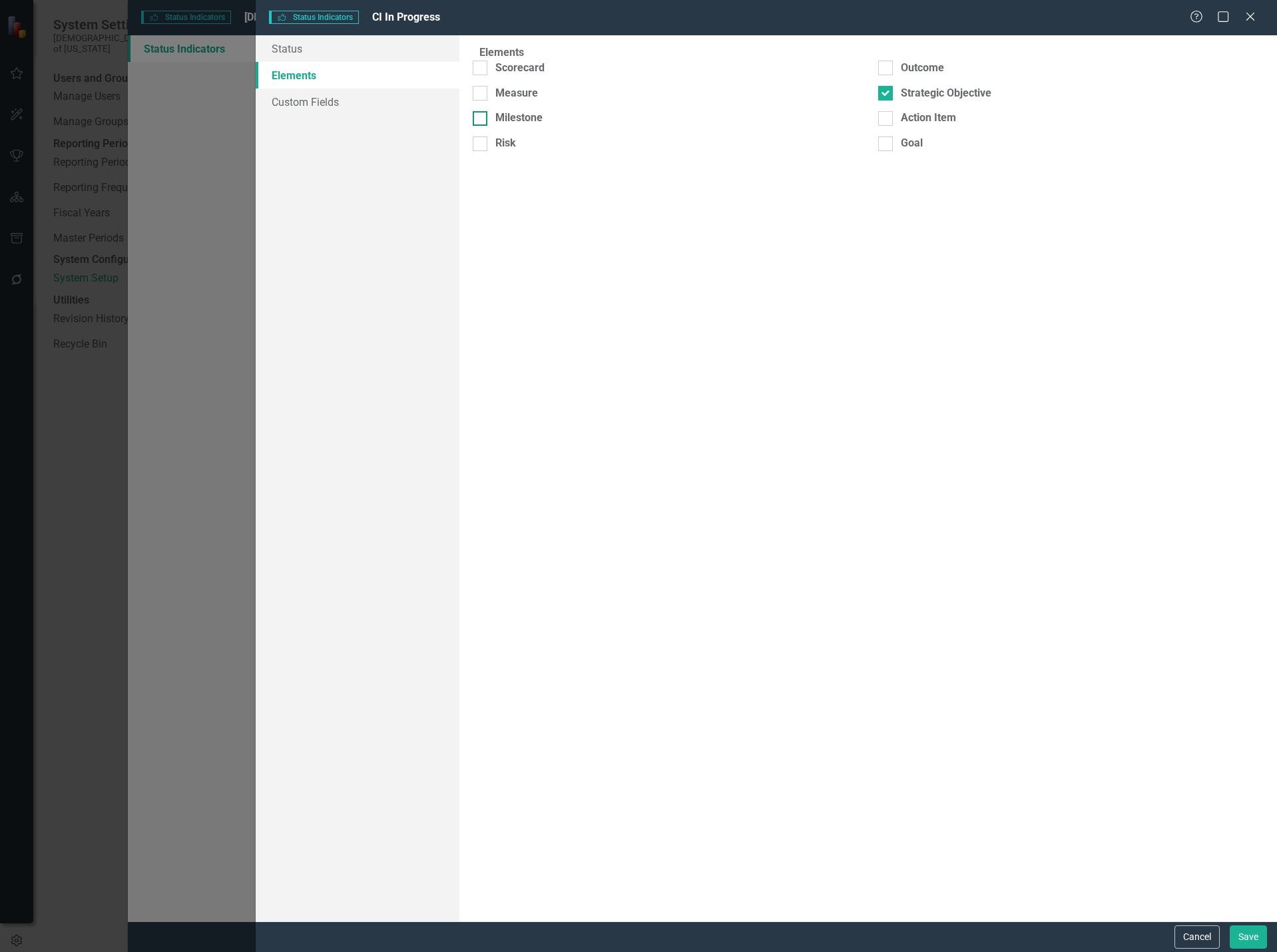
click at [487, 112] on div at bounding box center [480, 118] width 15 height 15
click at [482, 112] on input "Milestone" at bounding box center [477, 115] width 9 height 9
checkbox input "true"
click at [1252, 936] on button "Save" at bounding box center [1249, 937] width 37 height 23
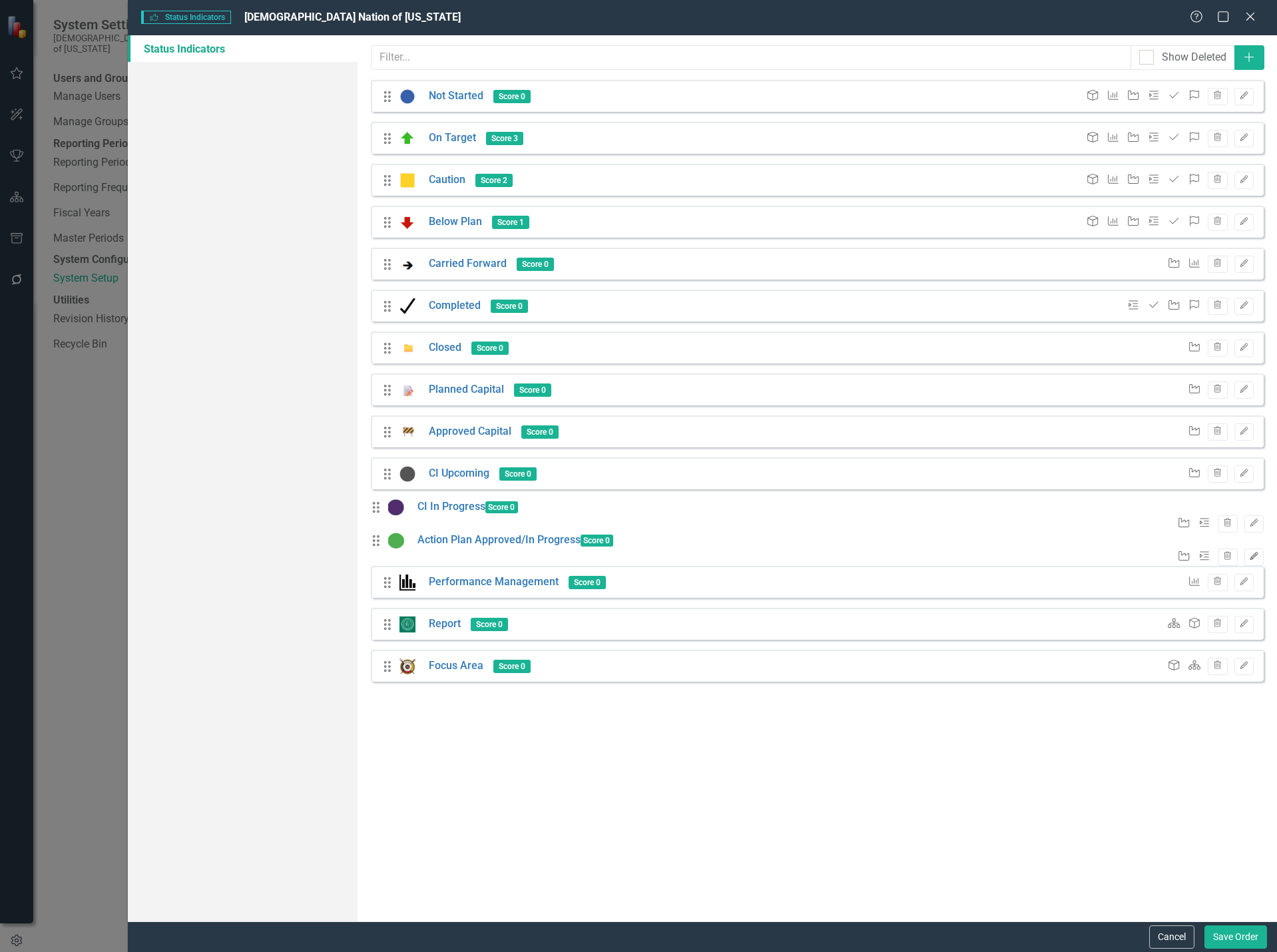
click at [1250, 555] on icon "Edit" at bounding box center [1255, 556] width 10 height 8
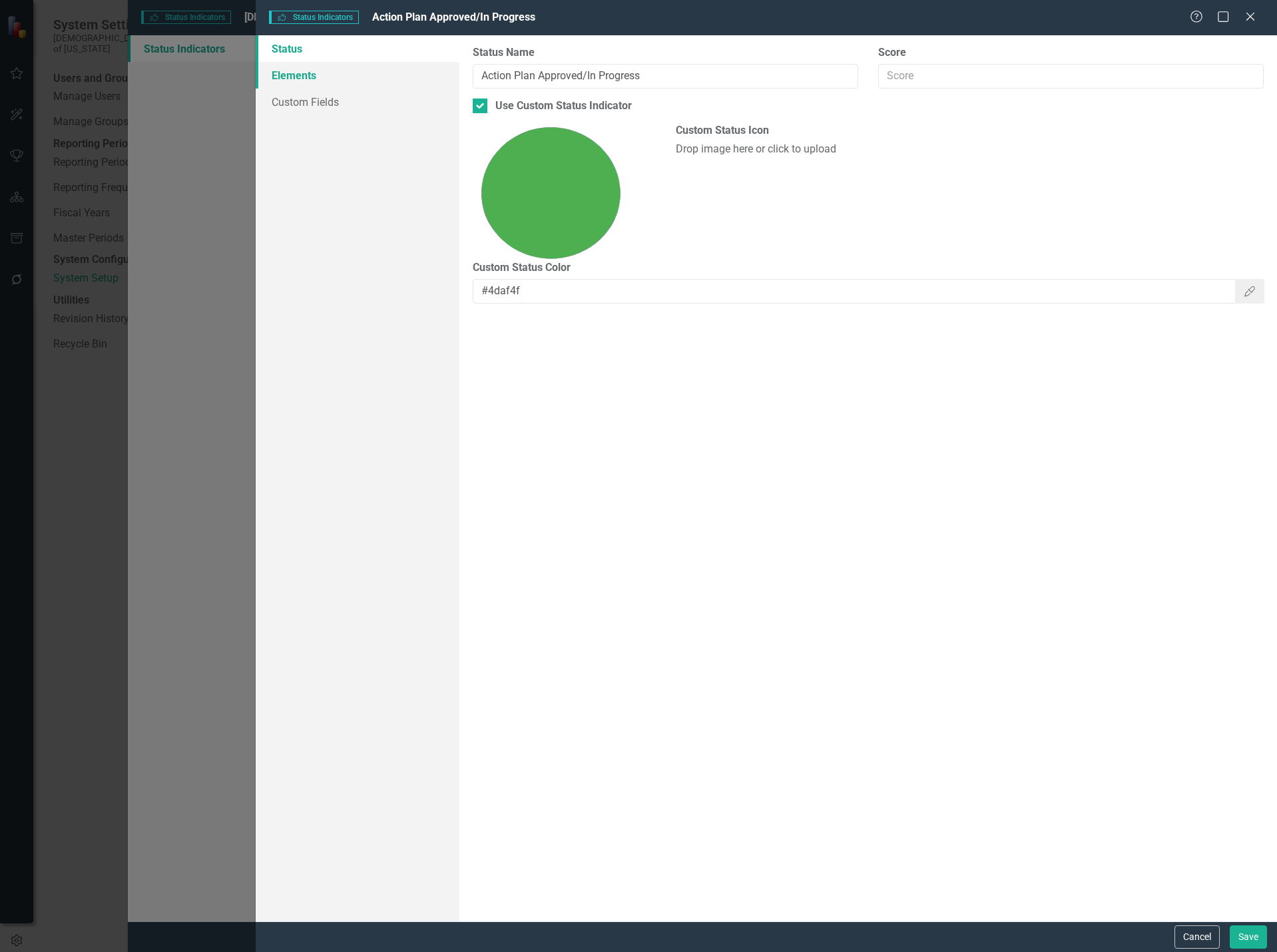
click at [314, 72] on link "Elements" at bounding box center [358, 75] width 205 height 26
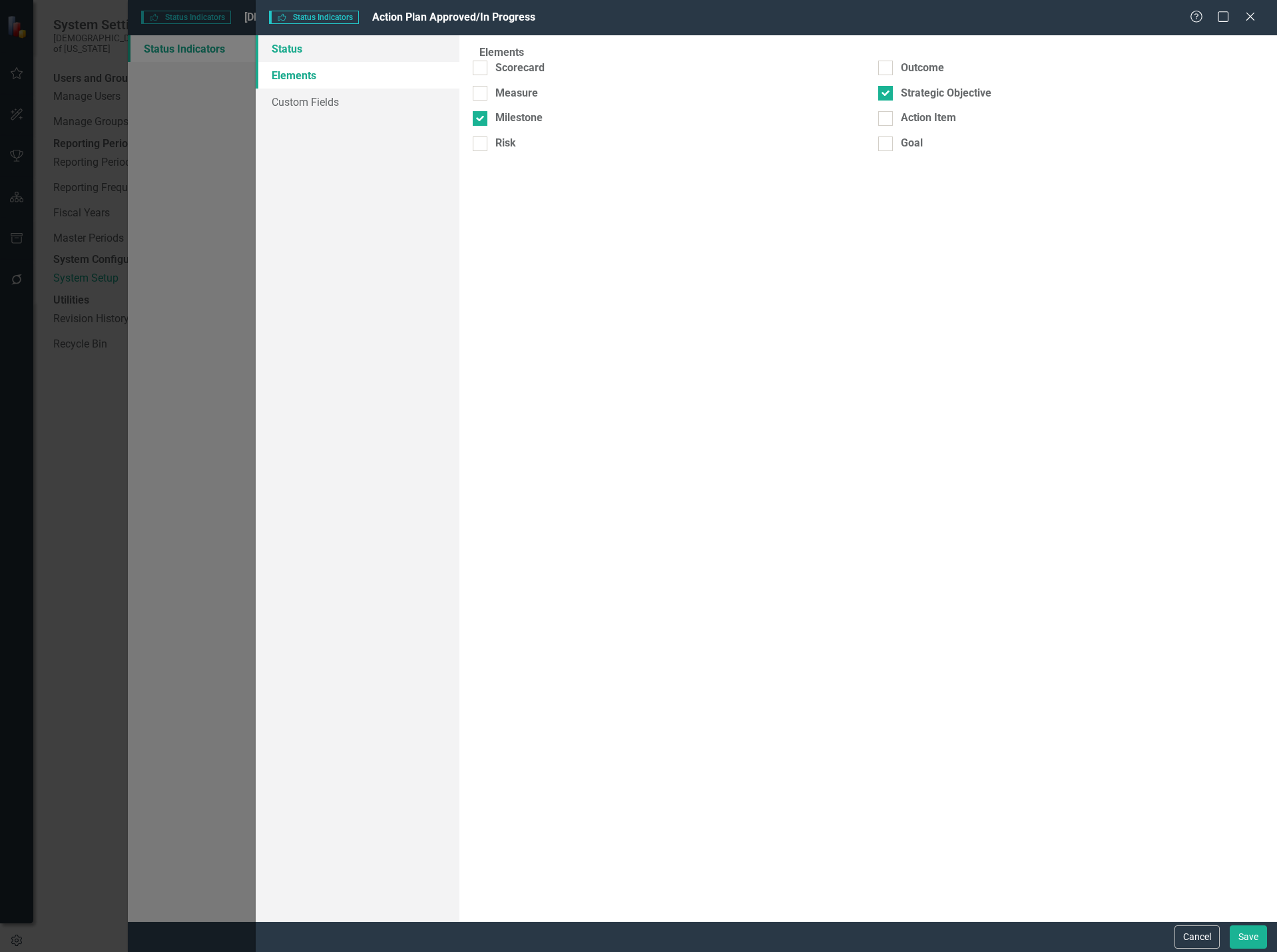
click at [314, 56] on link "Status" at bounding box center [358, 48] width 205 height 26
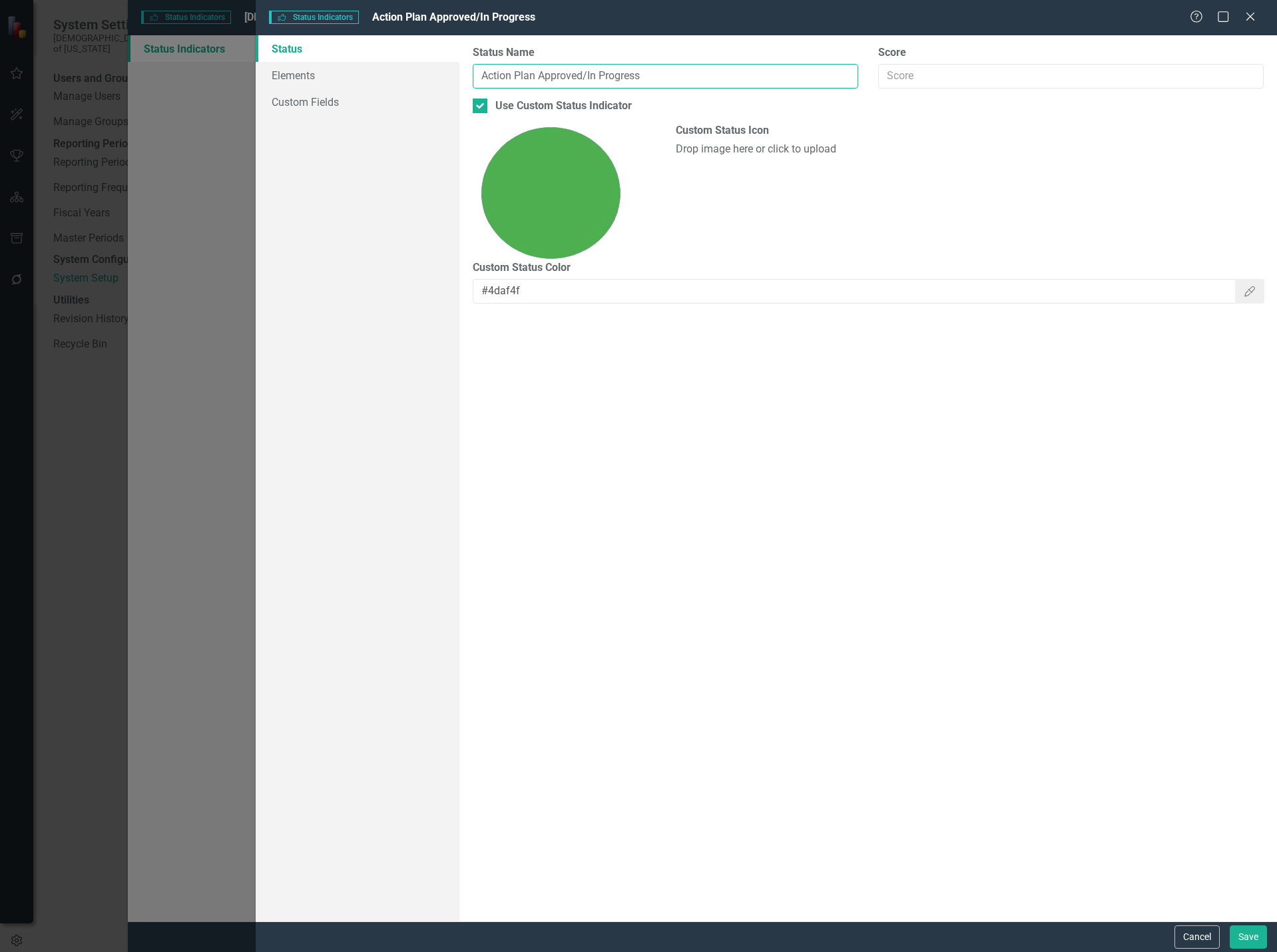
click at [488, 75] on input "Action Plan Approved/In Progress" at bounding box center [666, 76] width 386 height 24
type input "CI Action Plan Approved/In Progress"
click at [1240, 928] on button "Save" at bounding box center [1249, 937] width 37 height 23
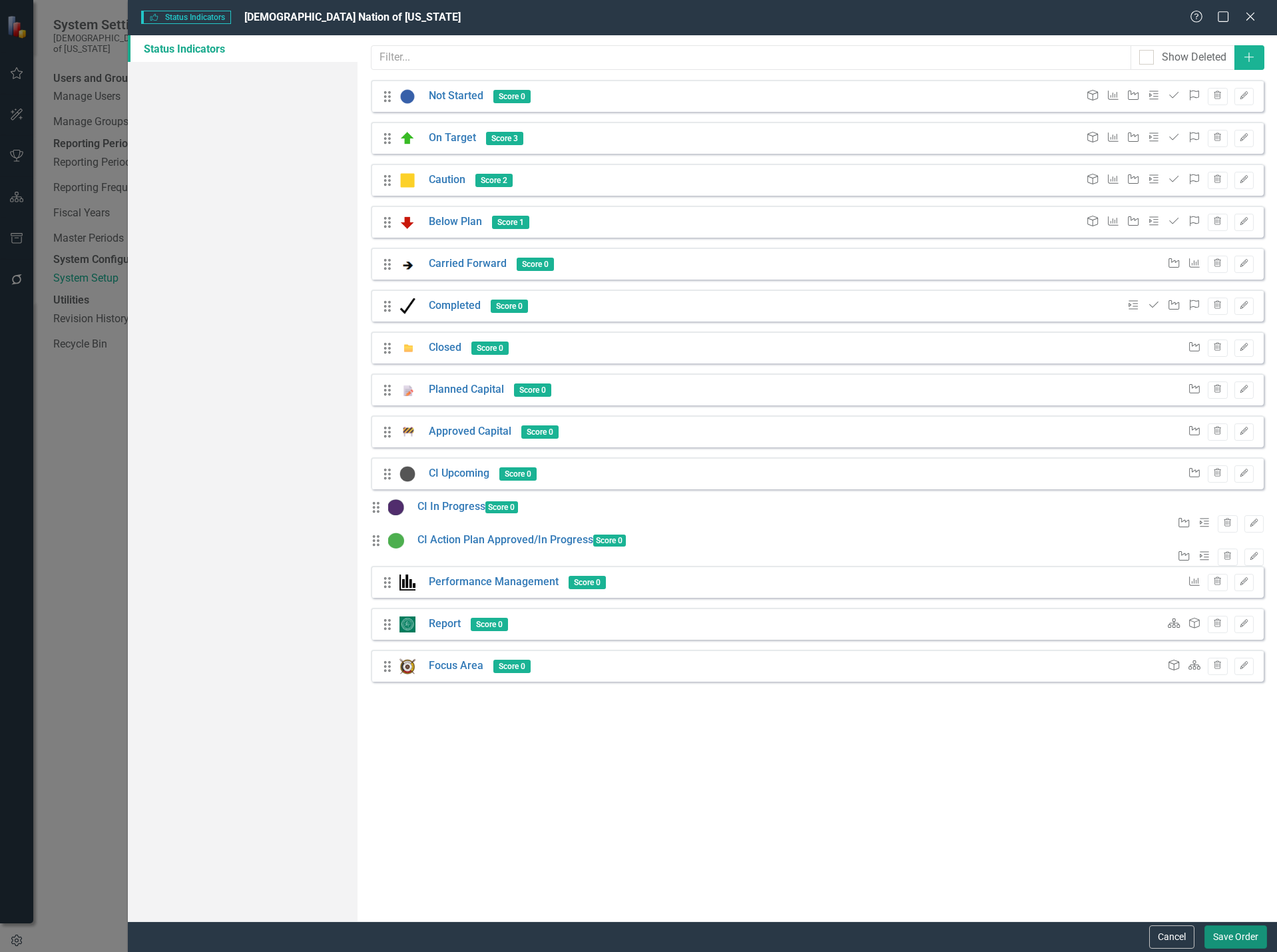
click at [1235, 935] on button "Save Order" at bounding box center [1236, 937] width 62 height 23
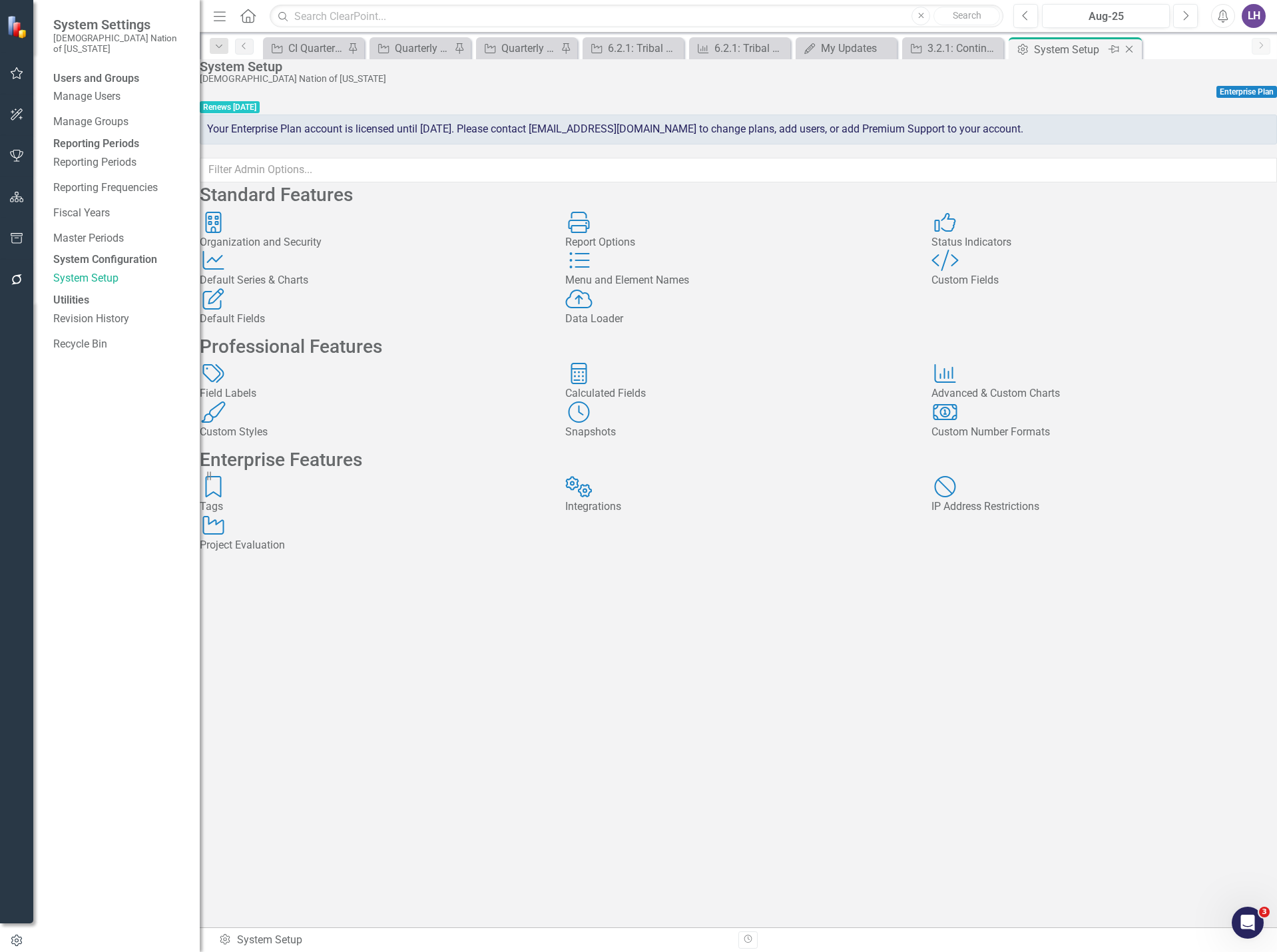
click at [1132, 46] on icon "Close" at bounding box center [1130, 49] width 14 height 11
click at [1110, 48] on icon "Close" at bounding box center [1111, 49] width 14 height 11
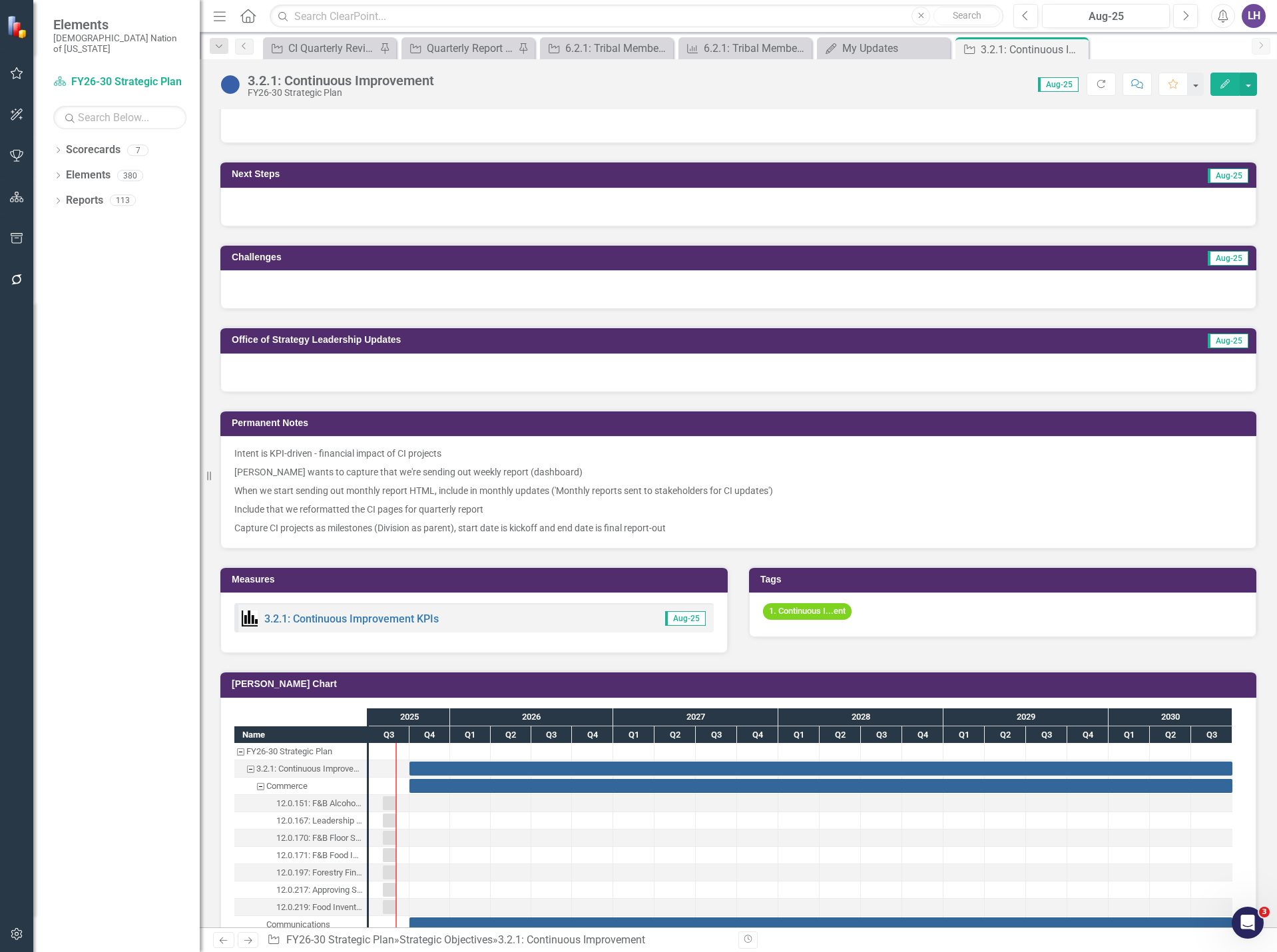
scroll to position [932, 0]
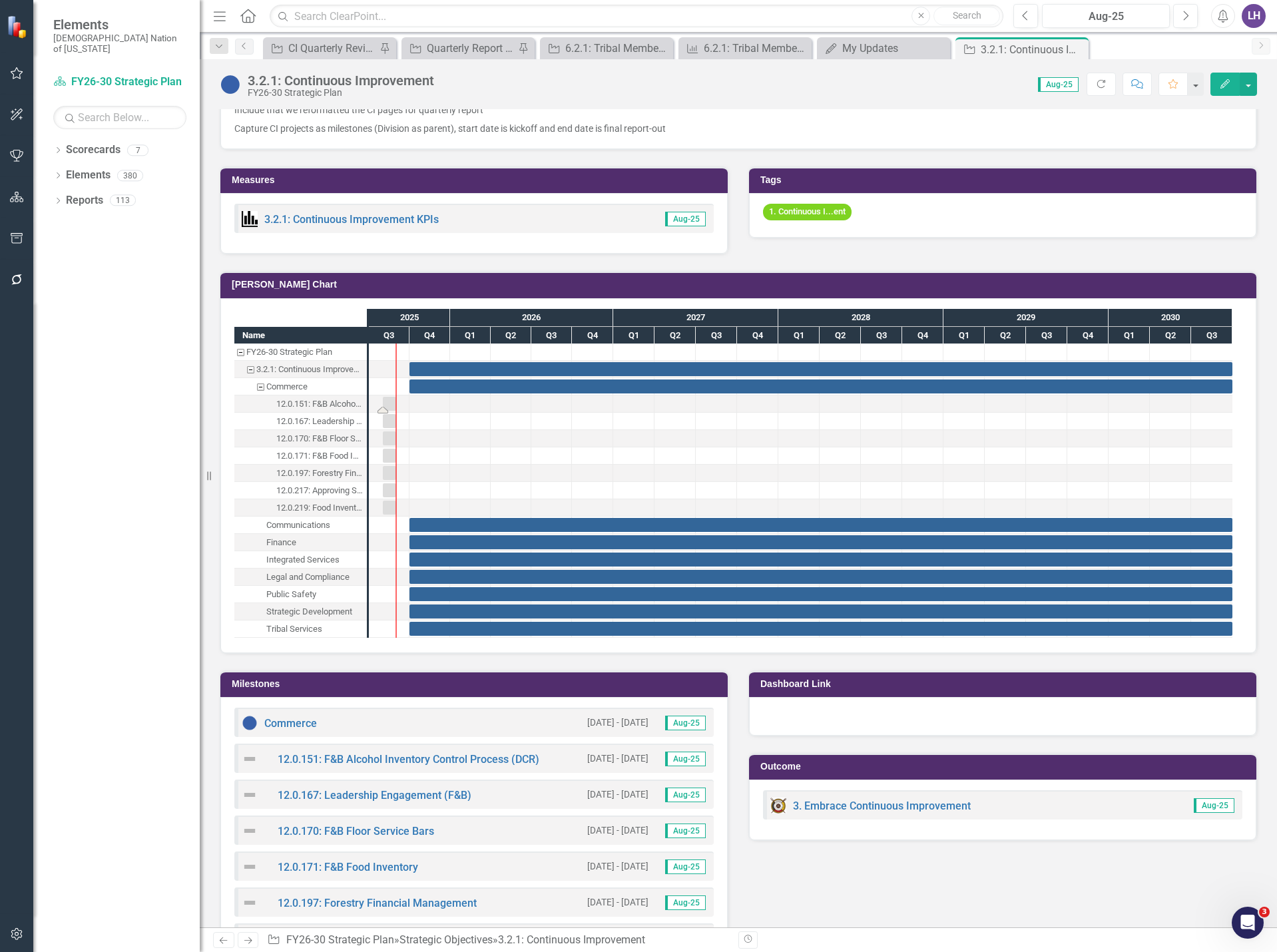
click at [388, 401] on div "Task: Start date: 2025-08-01 End date: 2025-08-31" at bounding box center [390, 403] width 14 height 14
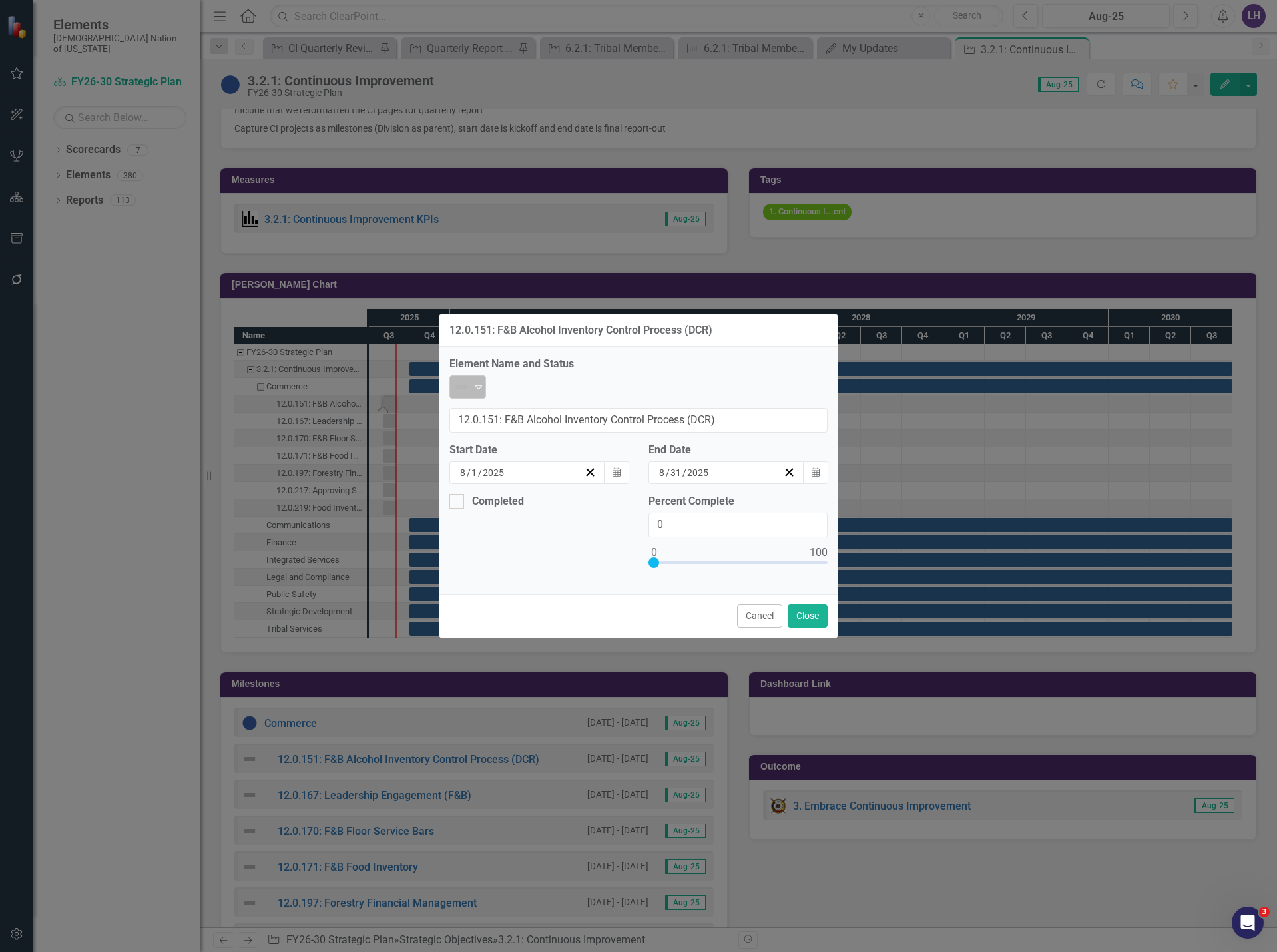
click at [481, 392] on icon "Expand" at bounding box center [479, 386] width 14 height 11
click at [801, 604] on button "Close" at bounding box center [807, 616] width 40 height 23
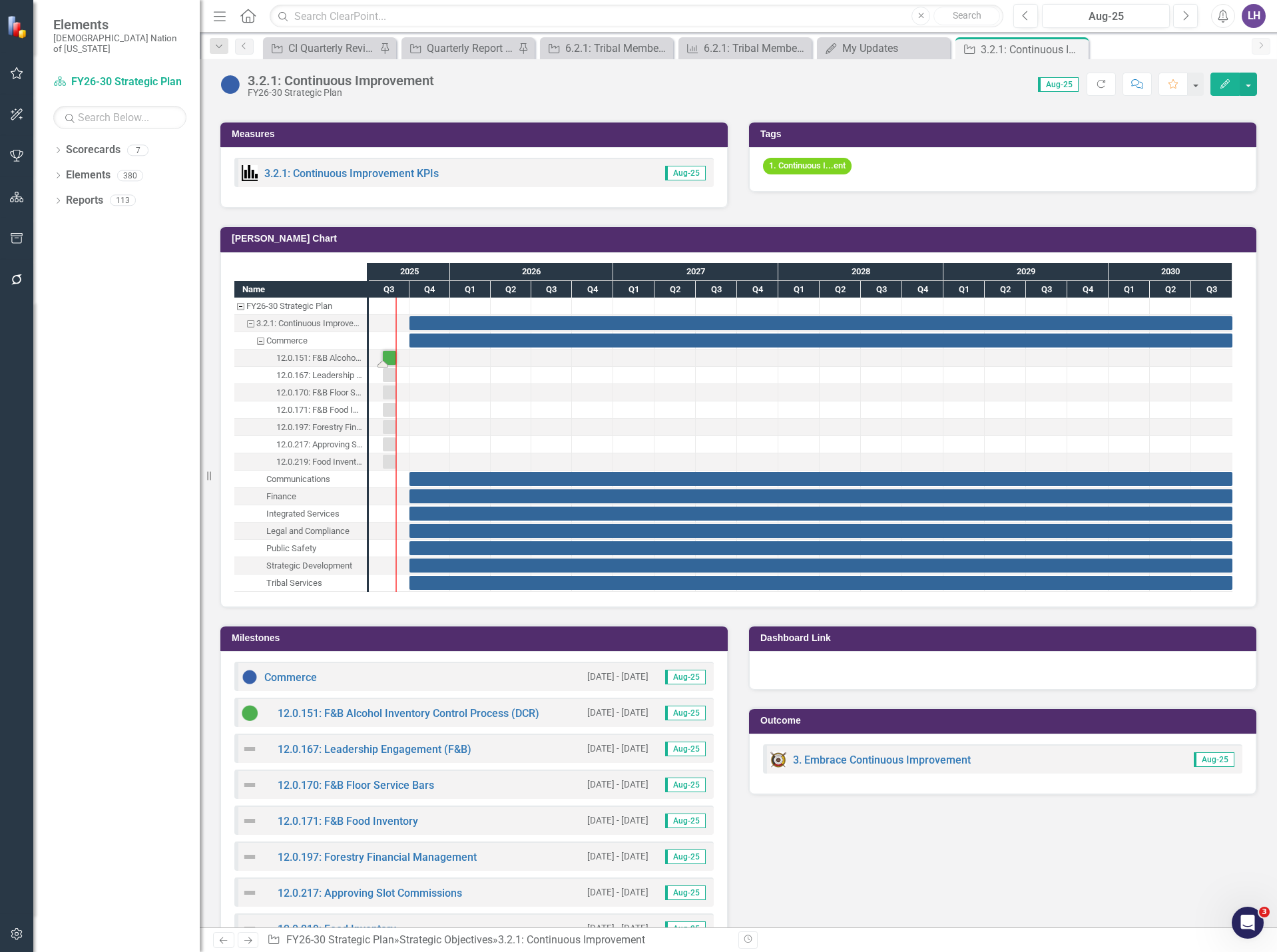
scroll to position [999, 0]
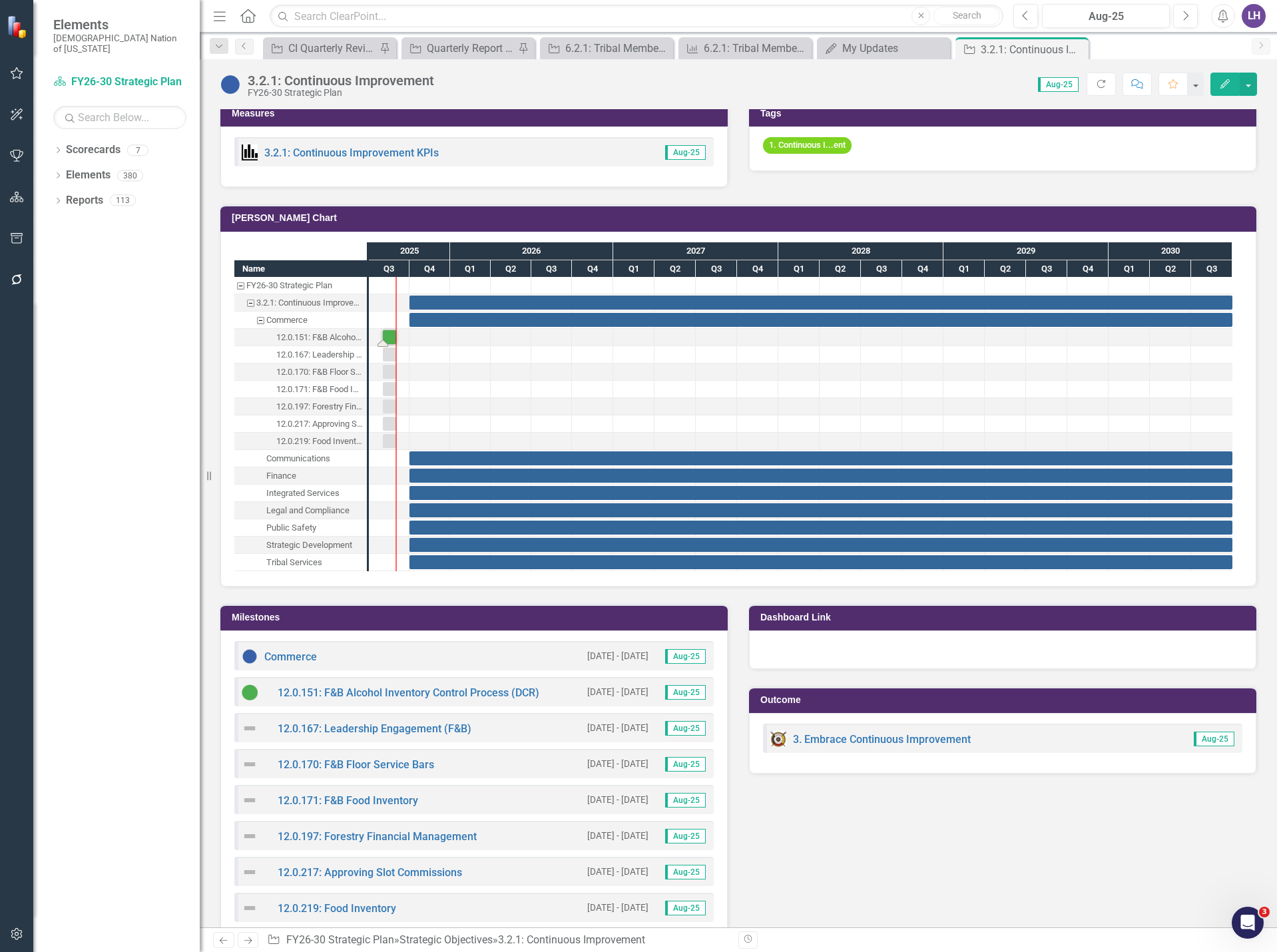
click at [600, 729] on small "[DATE] - [DATE]" at bounding box center [618, 728] width 61 height 13
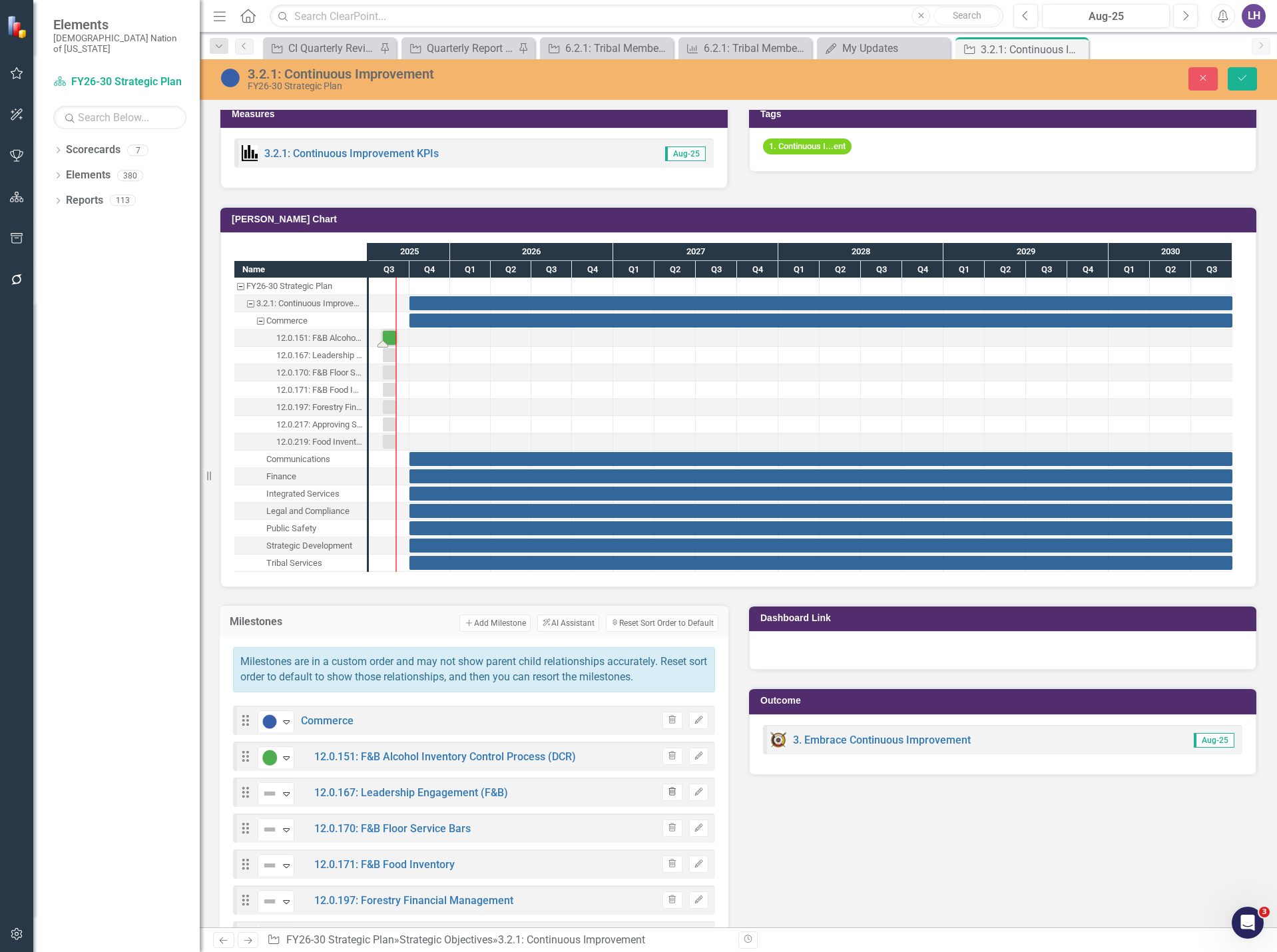
click at [671, 789] on icon "Trash" at bounding box center [672, 792] width 10 height 8
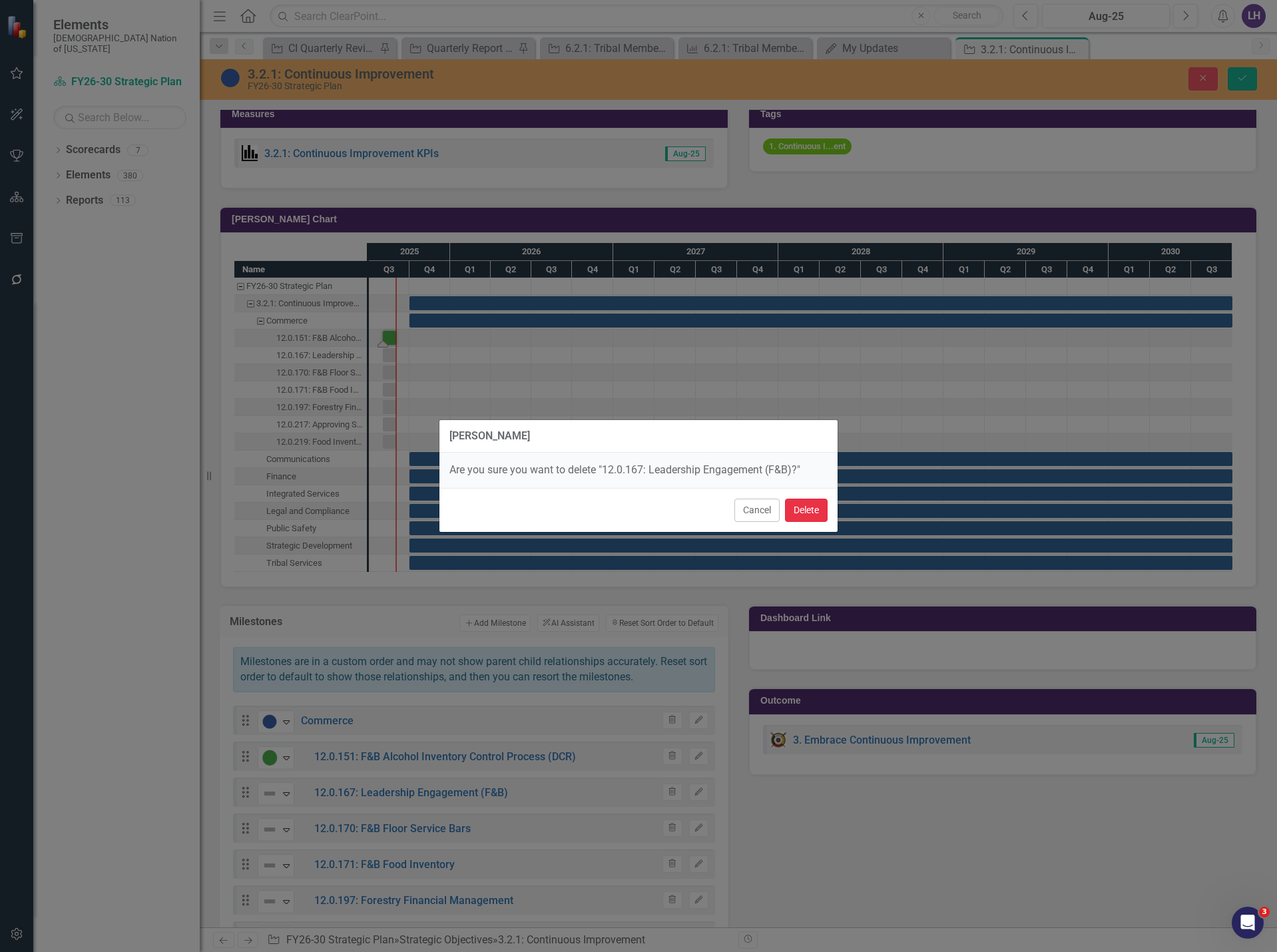
click at [803, 515] on button "Delete" at bounding box center [806, 511] width 43 height 23
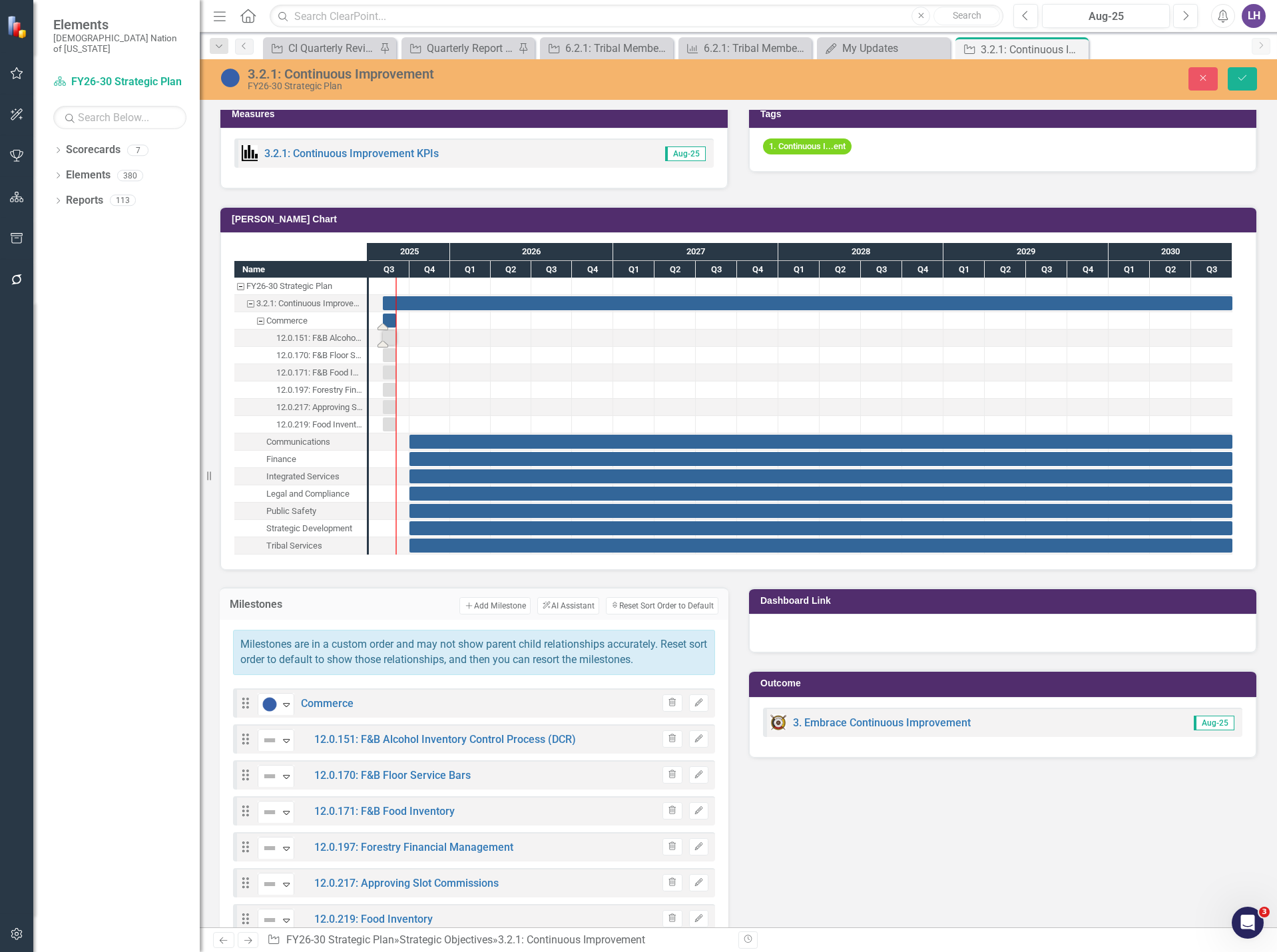
click at [389, 321] on div "Task: Start date: 2025-08-01 End date: 2025-08-31" at bounding box center [390, 321] width 14 height 14
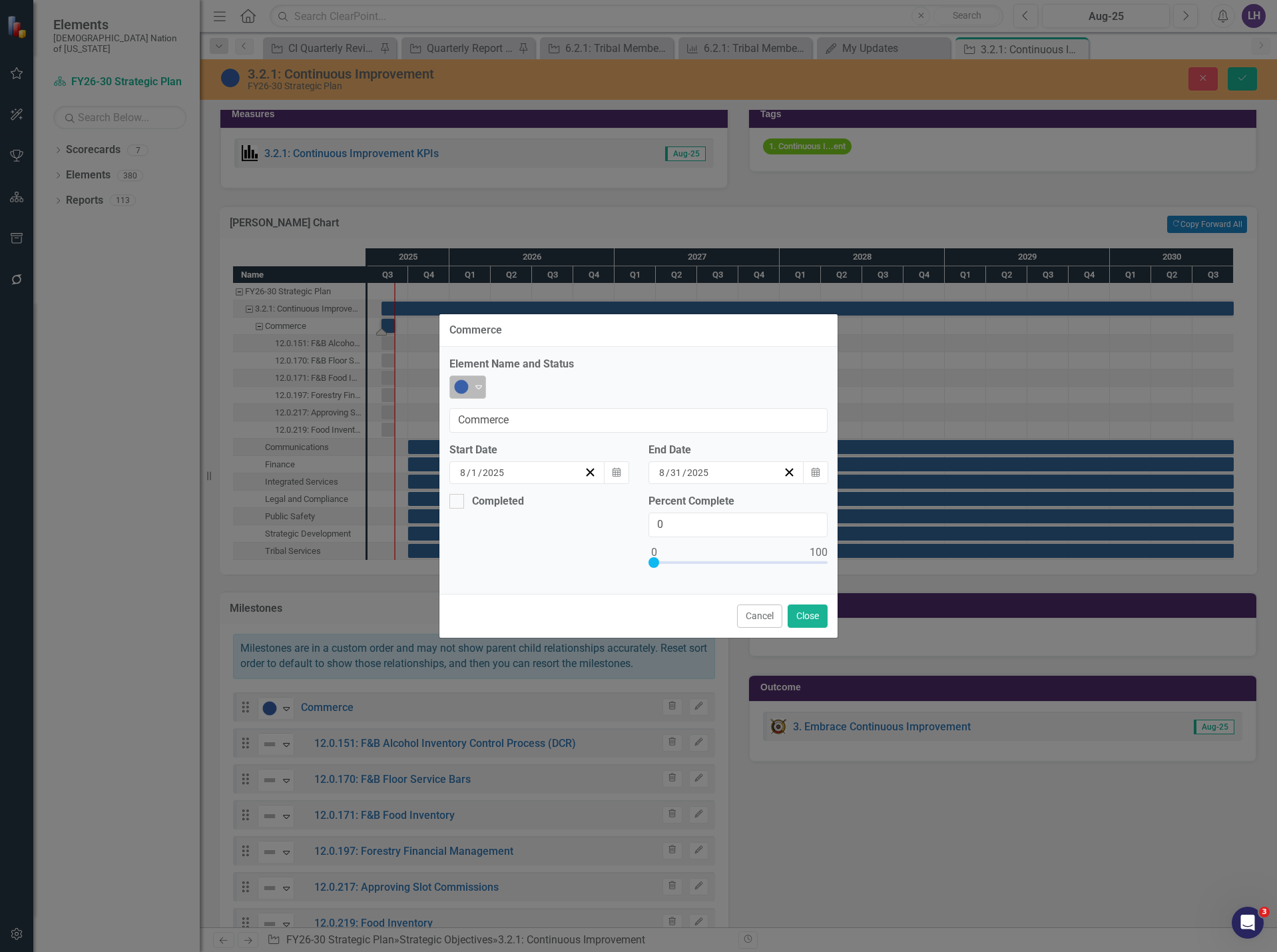
click at [468, 395] on img at bounding box center [461, 387] width 16 height 16
click at [837, 846] on div "Commerce Element Name and Status Not Started Expand Commerce Start Date 8 / 1 /…" at bounding box center [638, 476] width 400 height 952
click at [808, 604] on button "Close" at bounding box center [807, 616] width 40 height 23
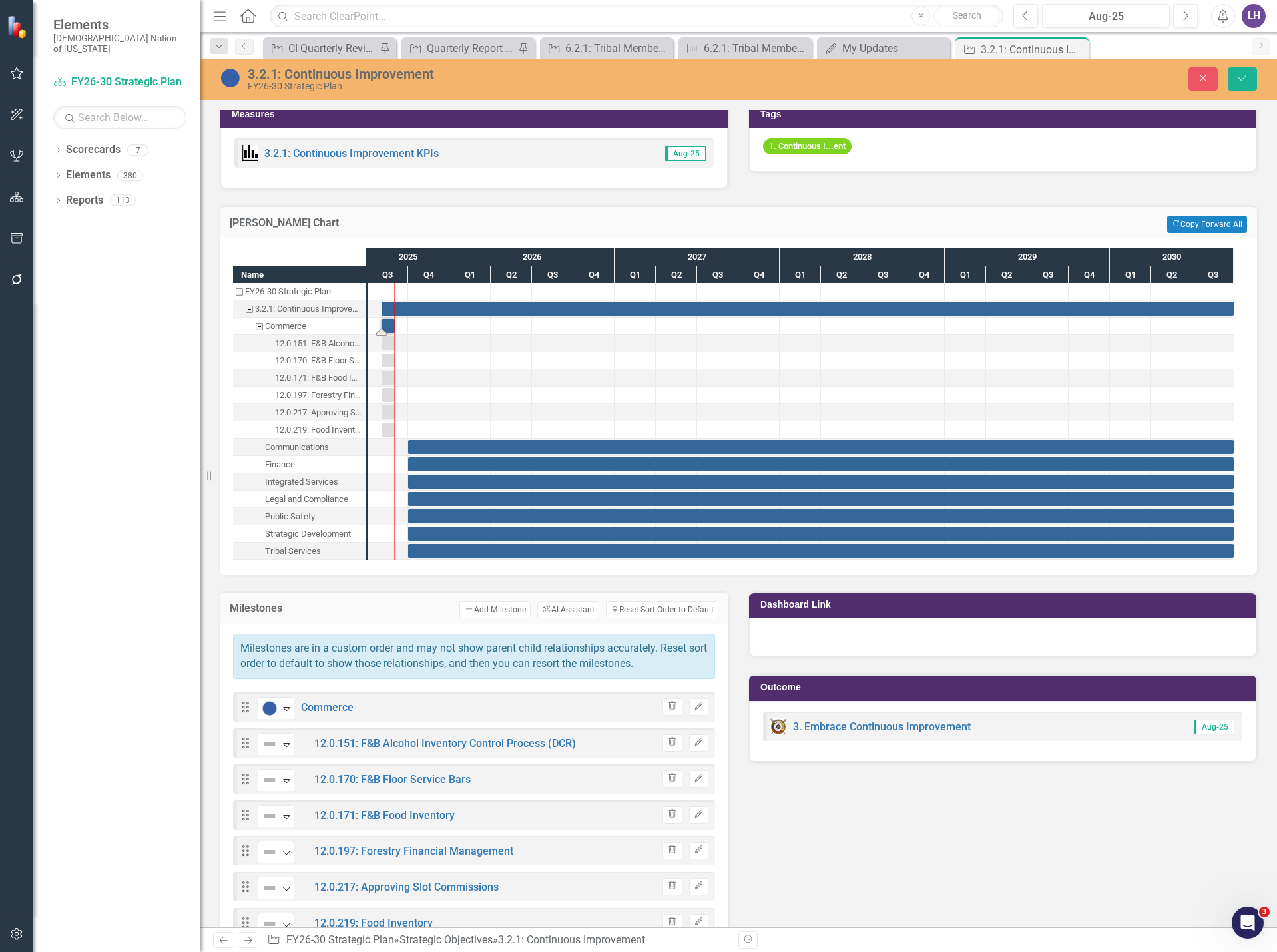
click at [388, 328] on div "Task: Start date: 2025-08-01 End date: 2025-08-31" at bounding box center [388, 325] width 14 height 14
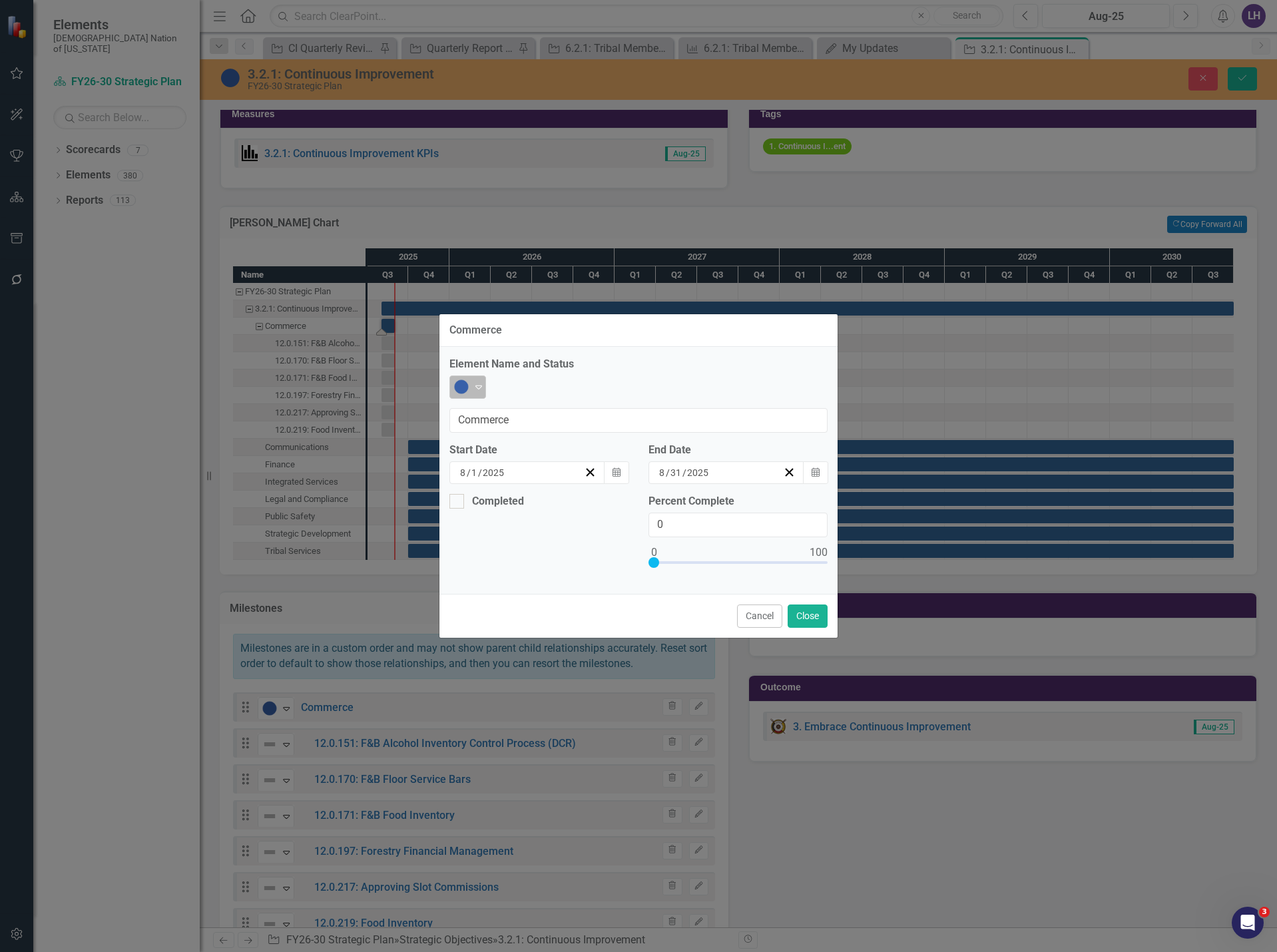
click at [479, 392] on icon "Expand" at bounding box center [479, 386] width 14 height 11
click at [818, 604] on button "Close" at bounding box center [807, 616] width 40 height 23
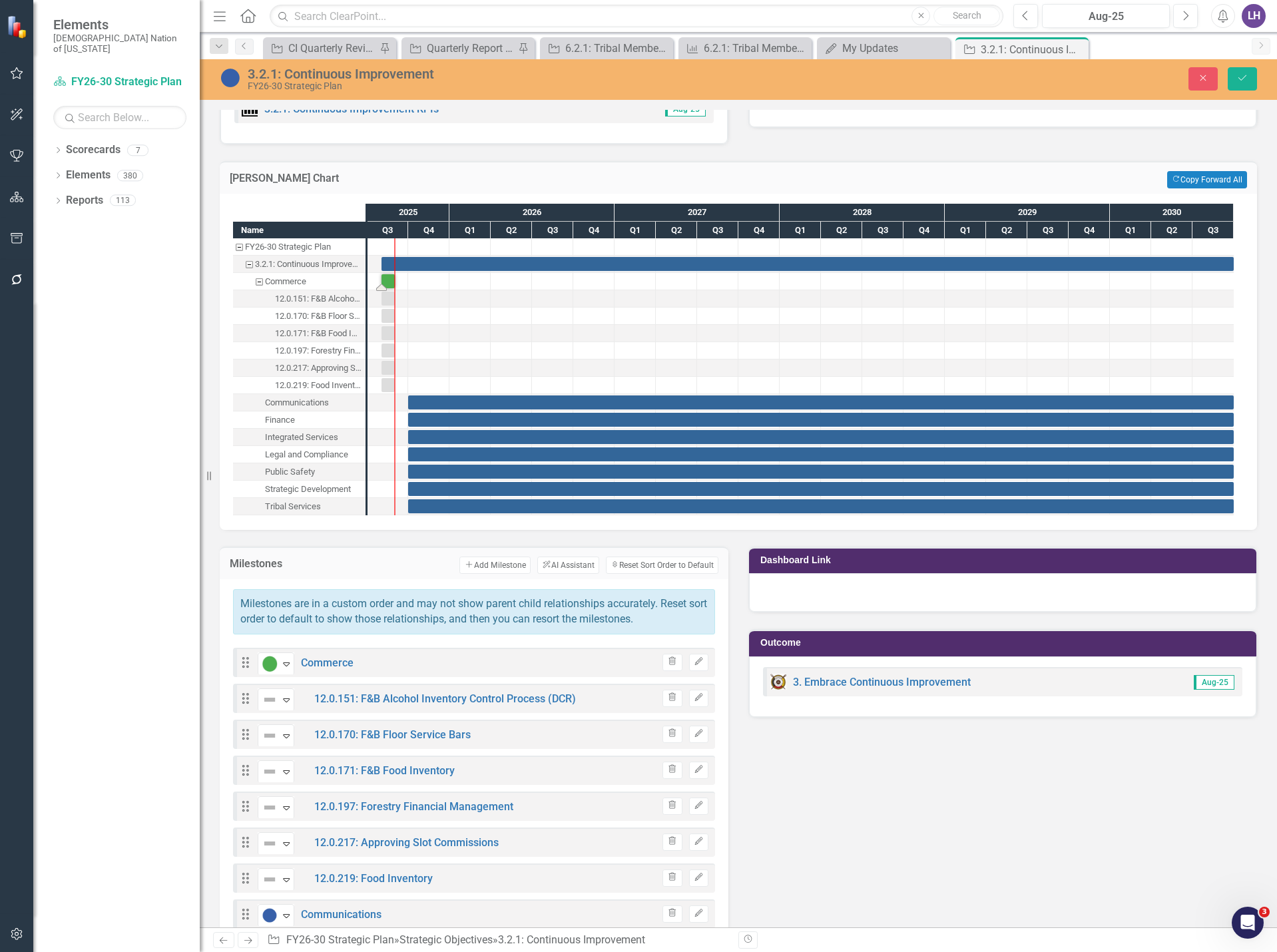
scroll to position [1065, 0]
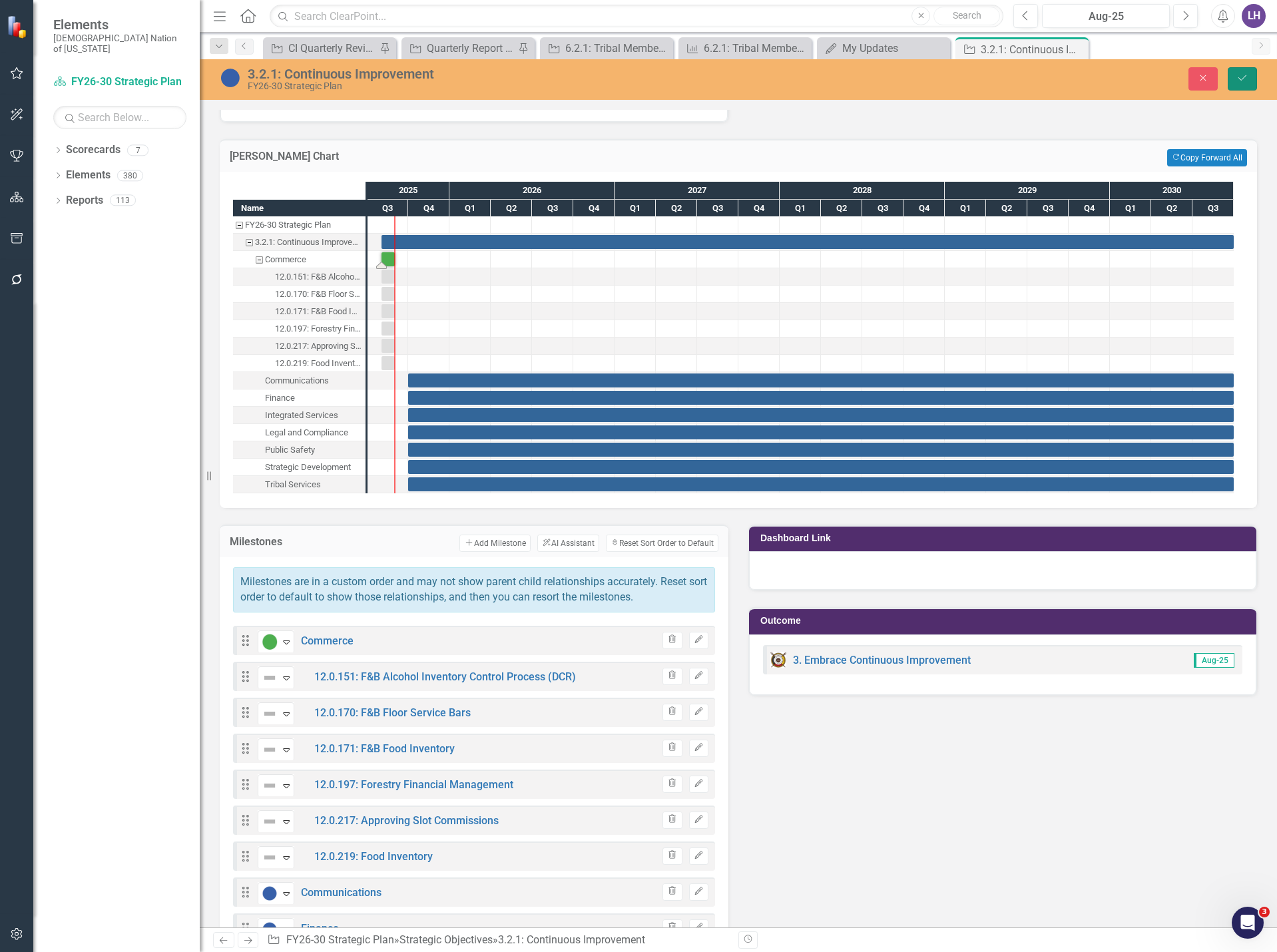
click at [1248, 78] on icon "Save" at bounding box center [1243, 78] width 12 height 10
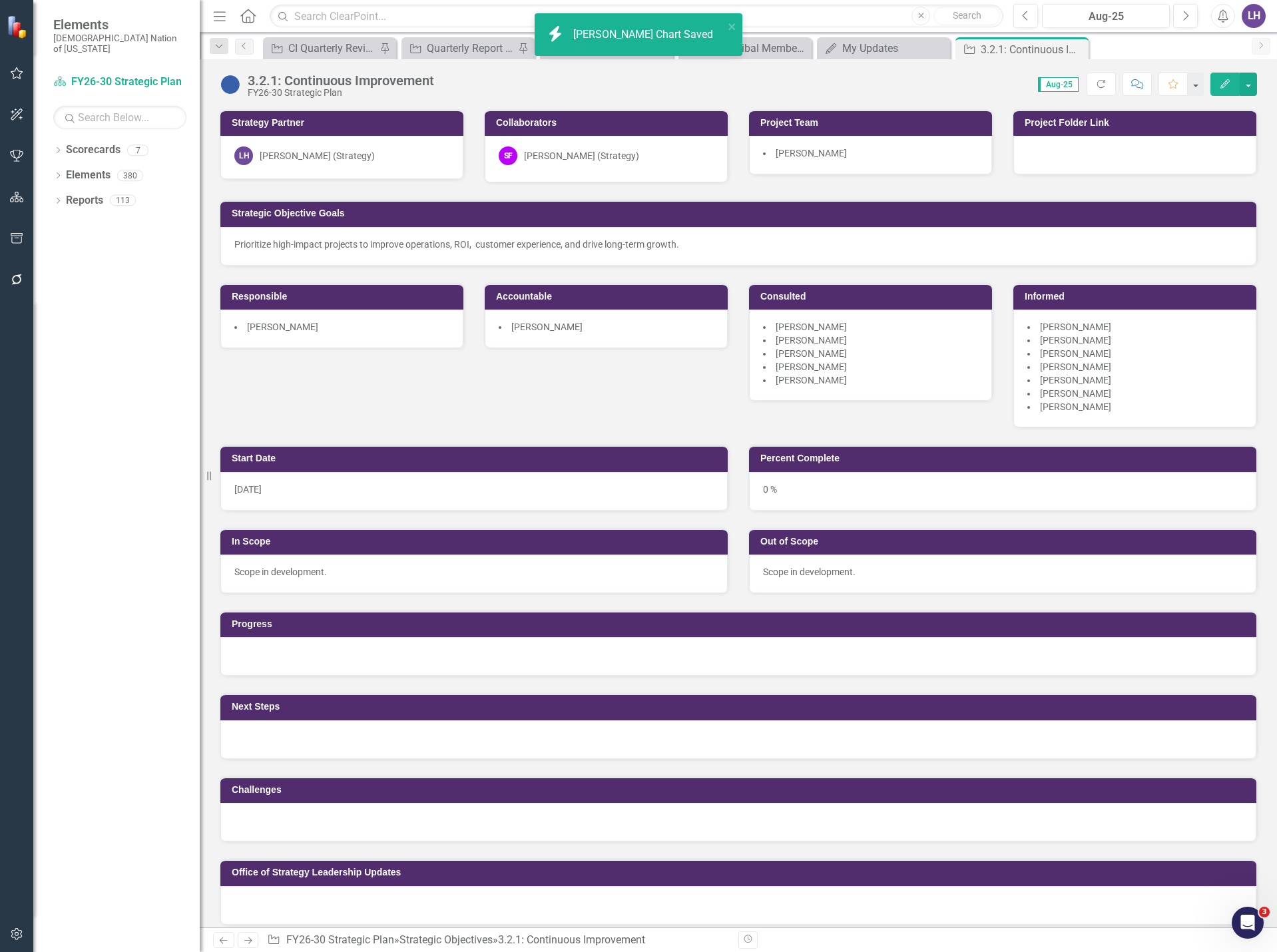
click at [1231, 78] on button "Edit" at bounding box center [1225, 84] width 29 height 23
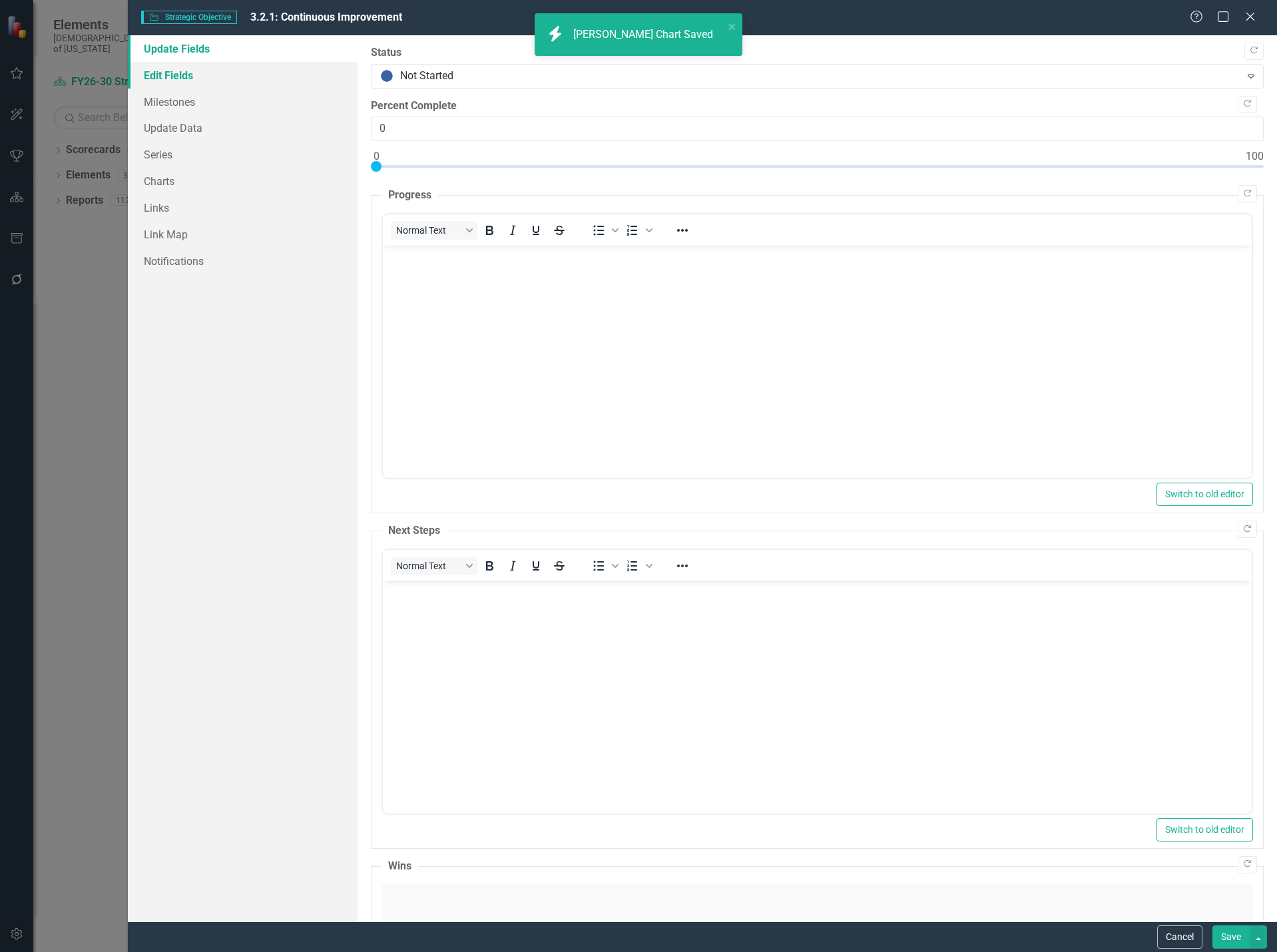
click at [186, 75] on link "Edit Fields" at bounding box center [243, 75] width 230 height 26
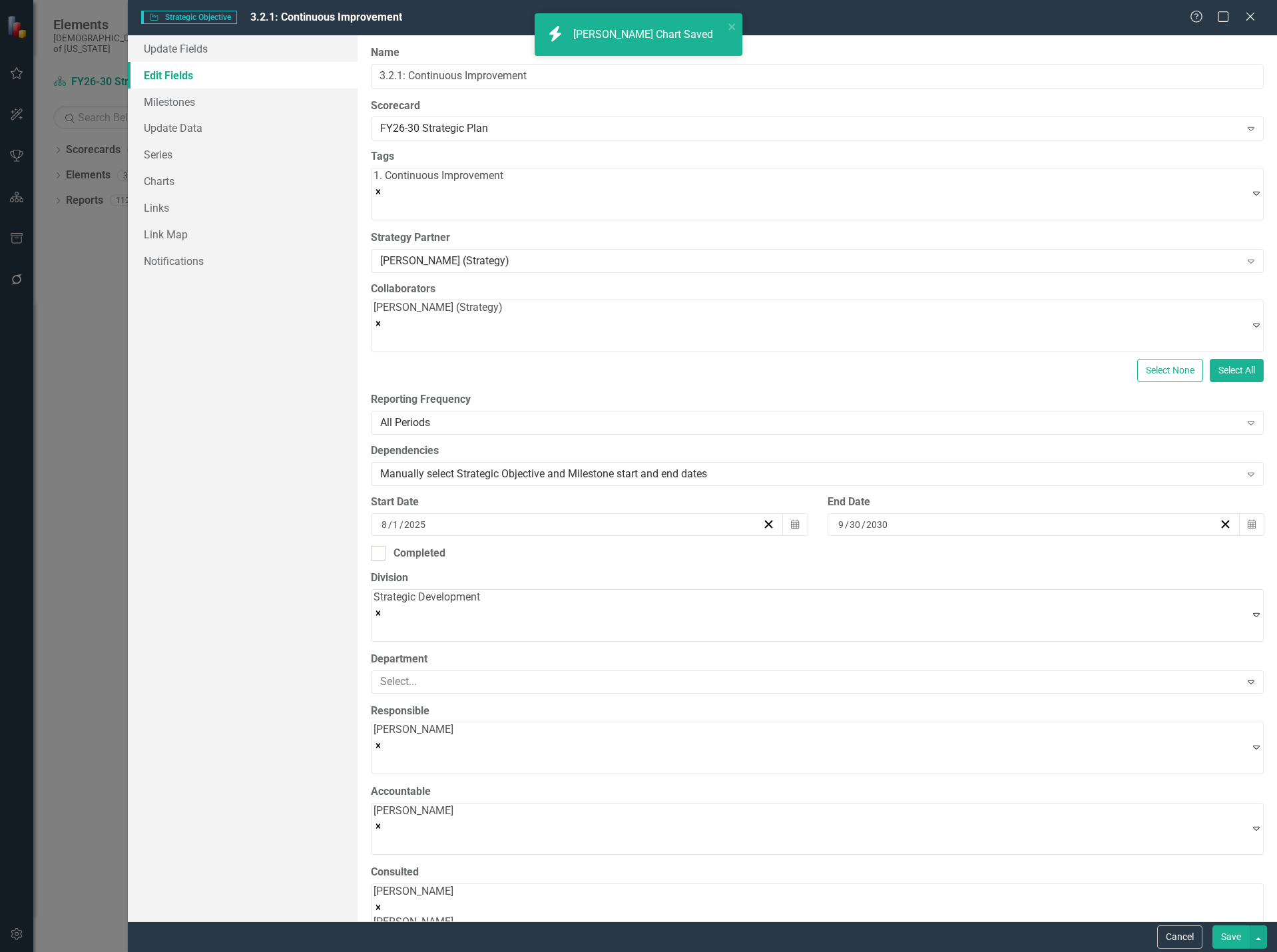
scroll to position [0, 0]
click at [184, 98] on link "Milestones" at bounding box center [243, 101] width 230 height 26
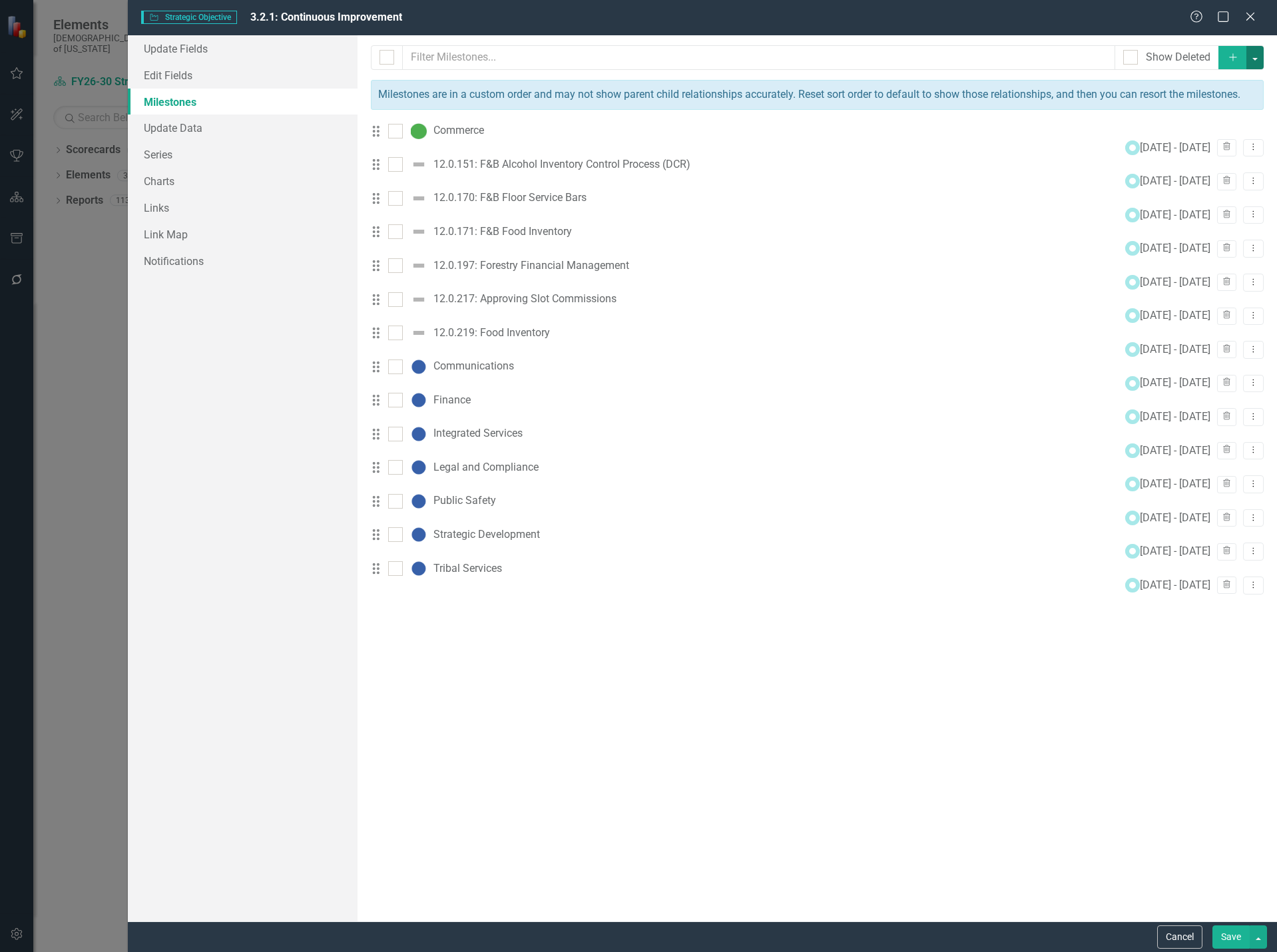
click at [1256, 58] on button "button" at bounding box center [1256, 57] width 18 height 23
click at [1175, 104] on link "Add Multiple Add Multiple" at bounding box center [1184, 106] width 157 height 24
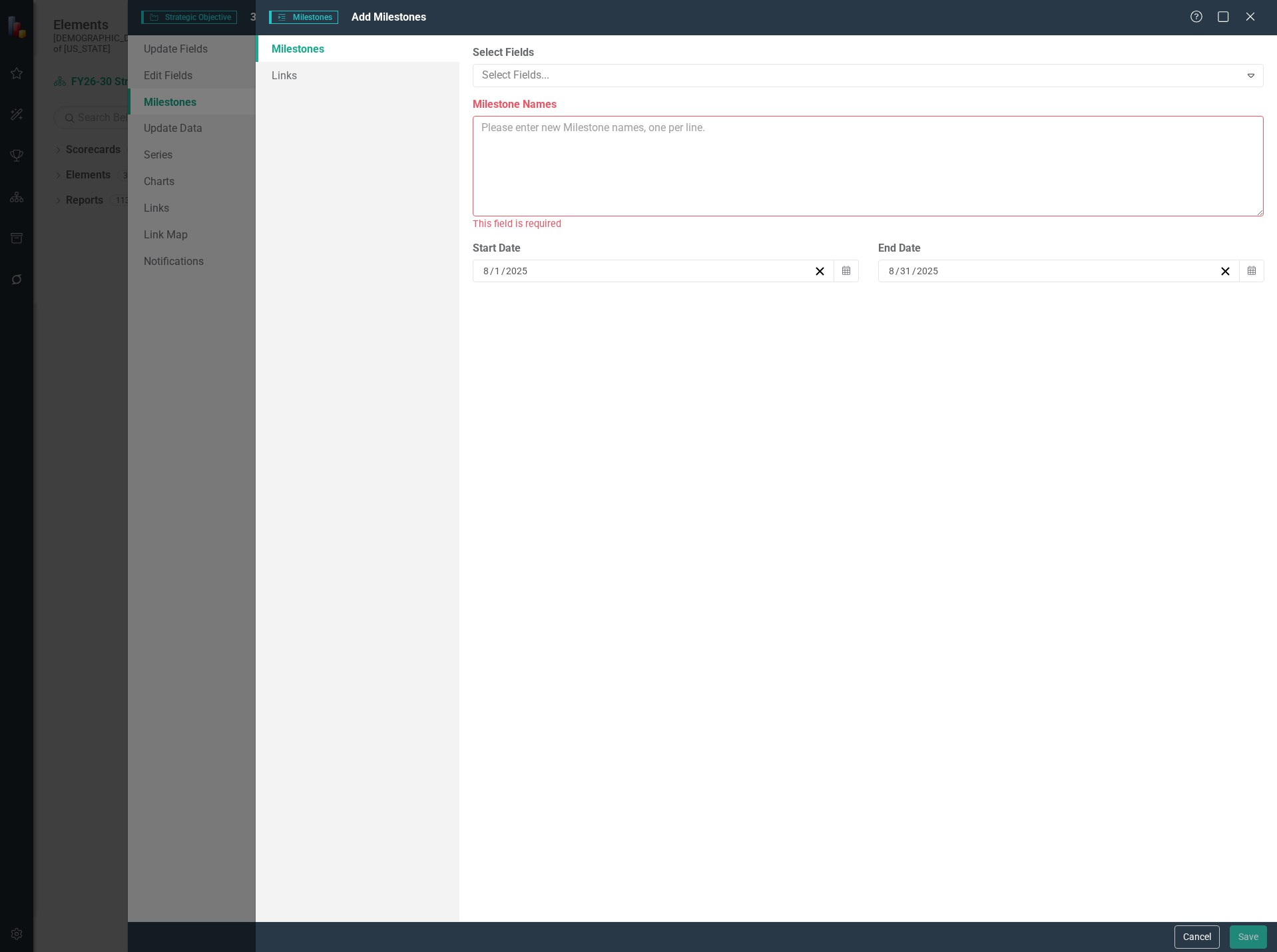
click at [557, 171] on textarea "Milestone Names" at bounding box center [869, 166] width 792 height 100
click at [1210, 943] on button "Cancel" at bounding box center [1197, 937] width 45 height 23
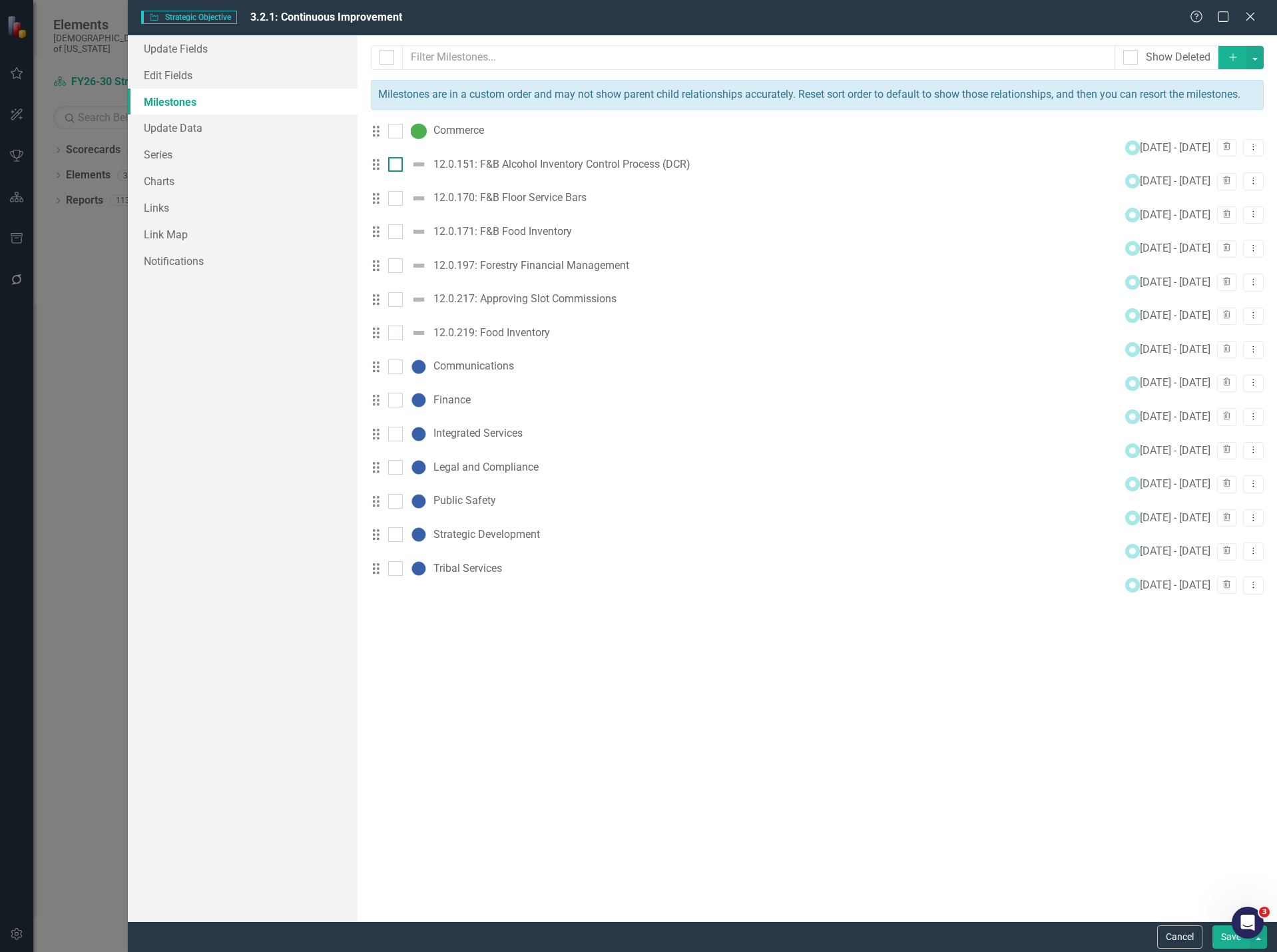
click at [403, 171] on div at bounding box center [395, 164] width 15 height 15
click at [397, 166] on input "checkbox" at bounding box center [392, 161] width 9 height 9
checkbox input "true"
click at [403, 206] on div at bounding box center [395, 198] width 15 height 15
click at [397, 200] on input "checkbox" at bounding box center [392, 195] width 9 height 9
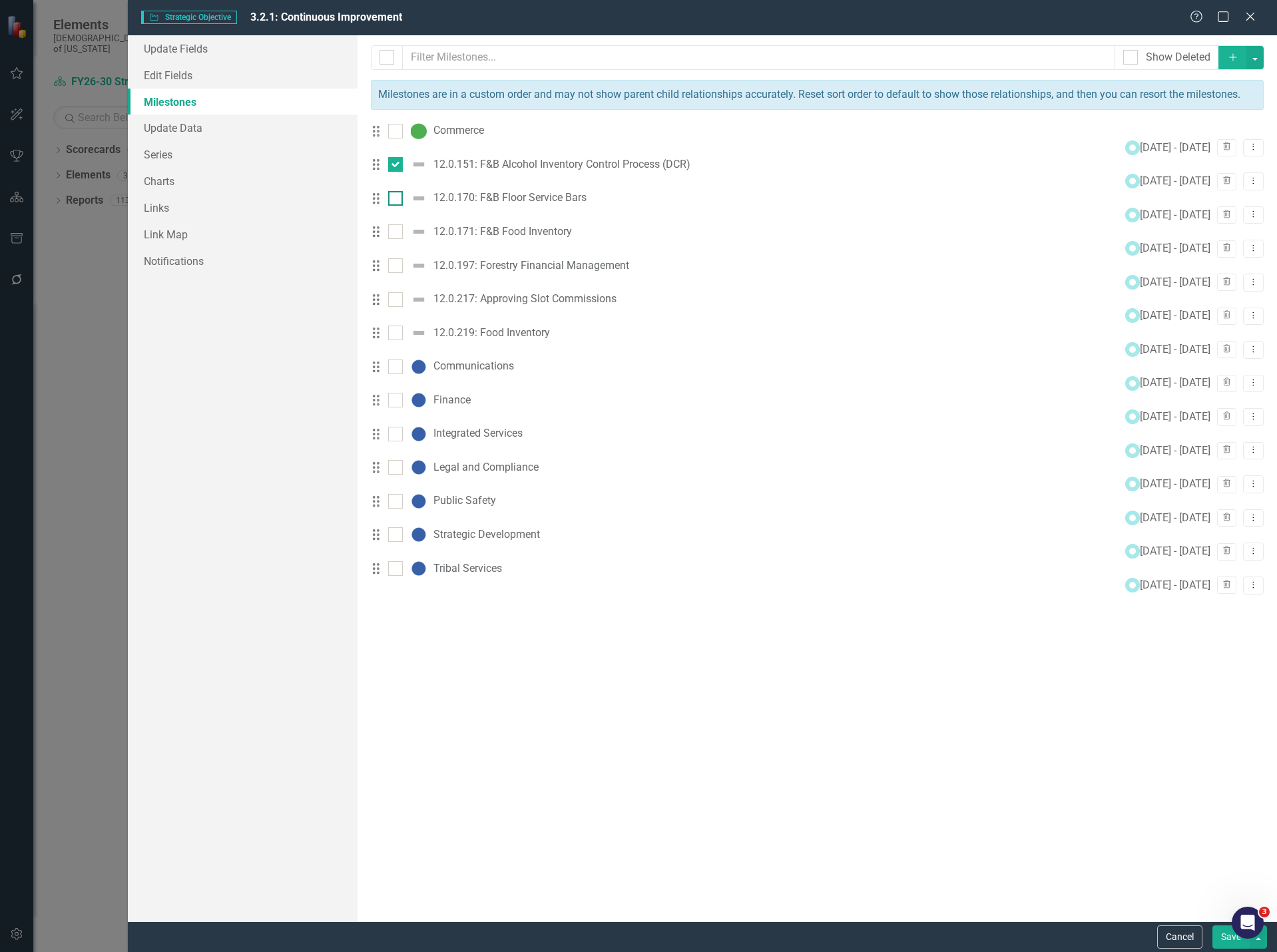
checkbox input "true"
click at [397, 233] on input "checkbox" at bounding box center [392, 228] width 9 height 9
checkbox input "true"
drag, startPoint x: 409, startPoint y: 313, endPoint x: 407, endPoint y: 331, distance: 18.1
click at [403, 273] on div at bounding box center [395, 265] width 15 height 15
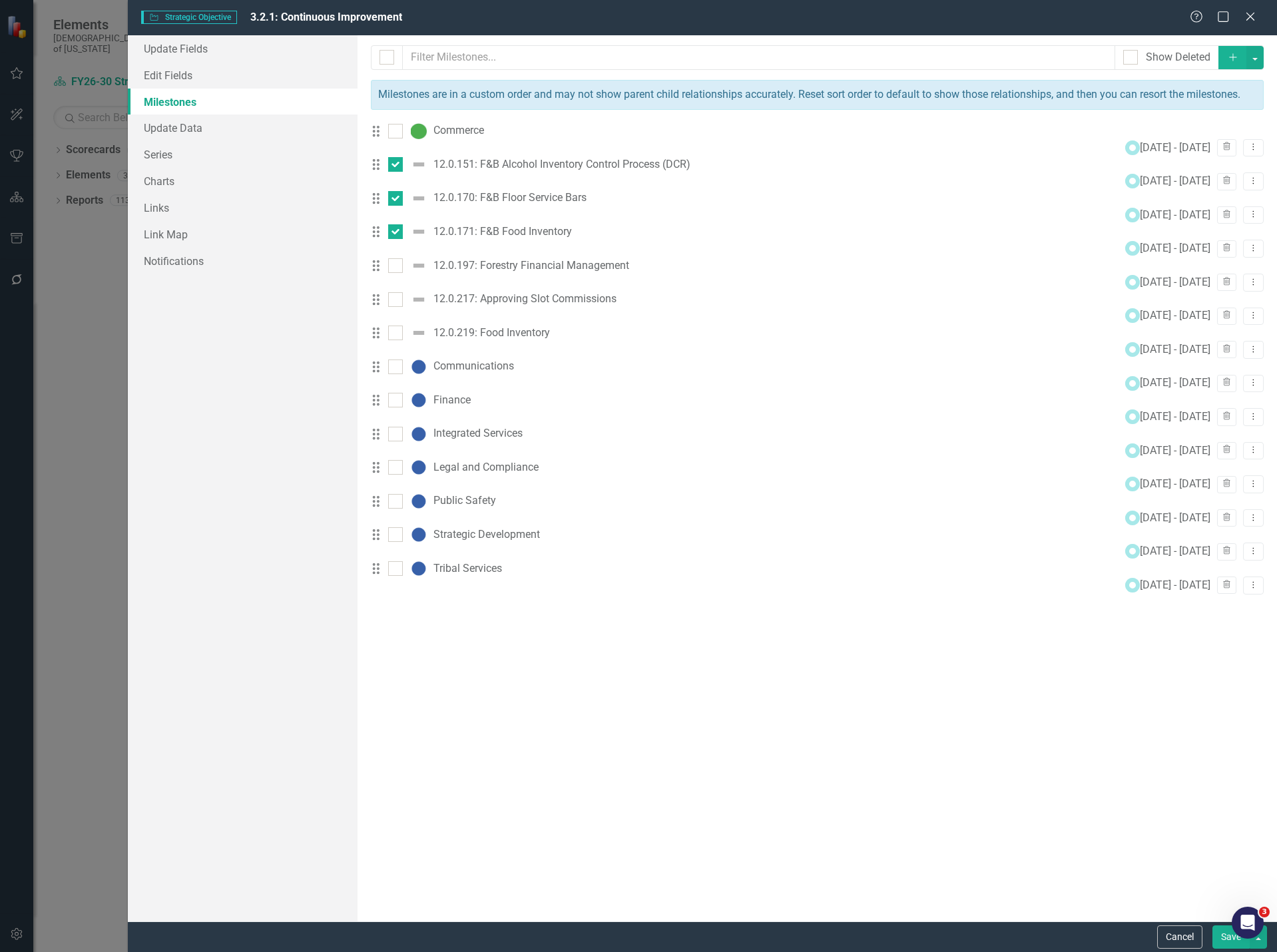
click at [397, 267] on input "checkbox" at bounding box center [392, 262] width 9 height 9
checkbox input "true"
click at [397, 301] on input "checkbox" at bounding box center [392, 296] width 9 height 9
checkbox input "true"
click at [413, 341] on div at bounding box center [410, 332] width 45 height 16
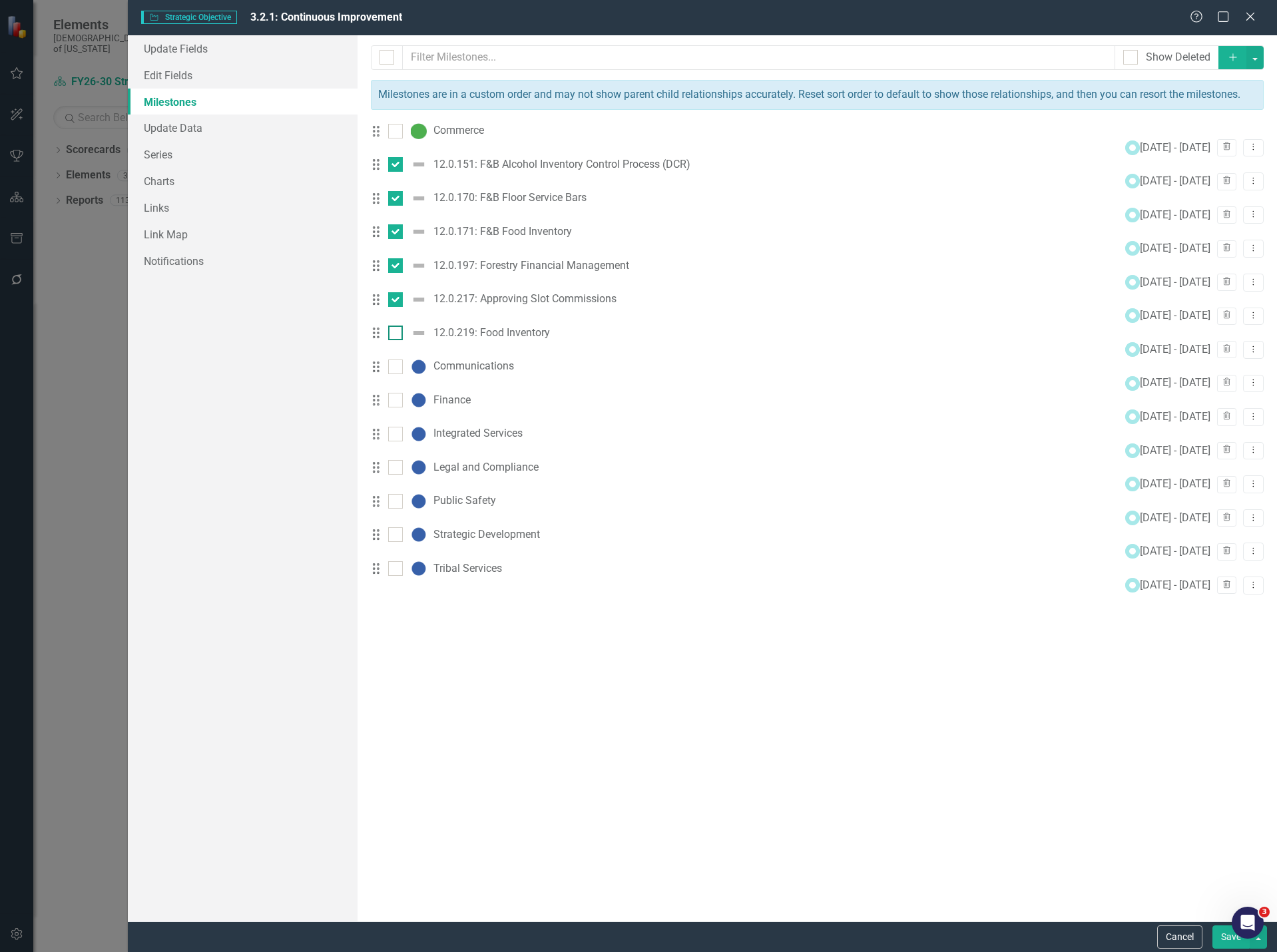
click at [397, 334] on input "checkbox" at bounding box center [392, 329] width 9 height 9
checkbox input "true"
click at [1258, 59] on button "button" at bounding box center [1256, 57] width 18 height 23
click at [1208, 157] on link "Trash Delete Multiple" at bounding box center [1184, 156] width 157 height 24
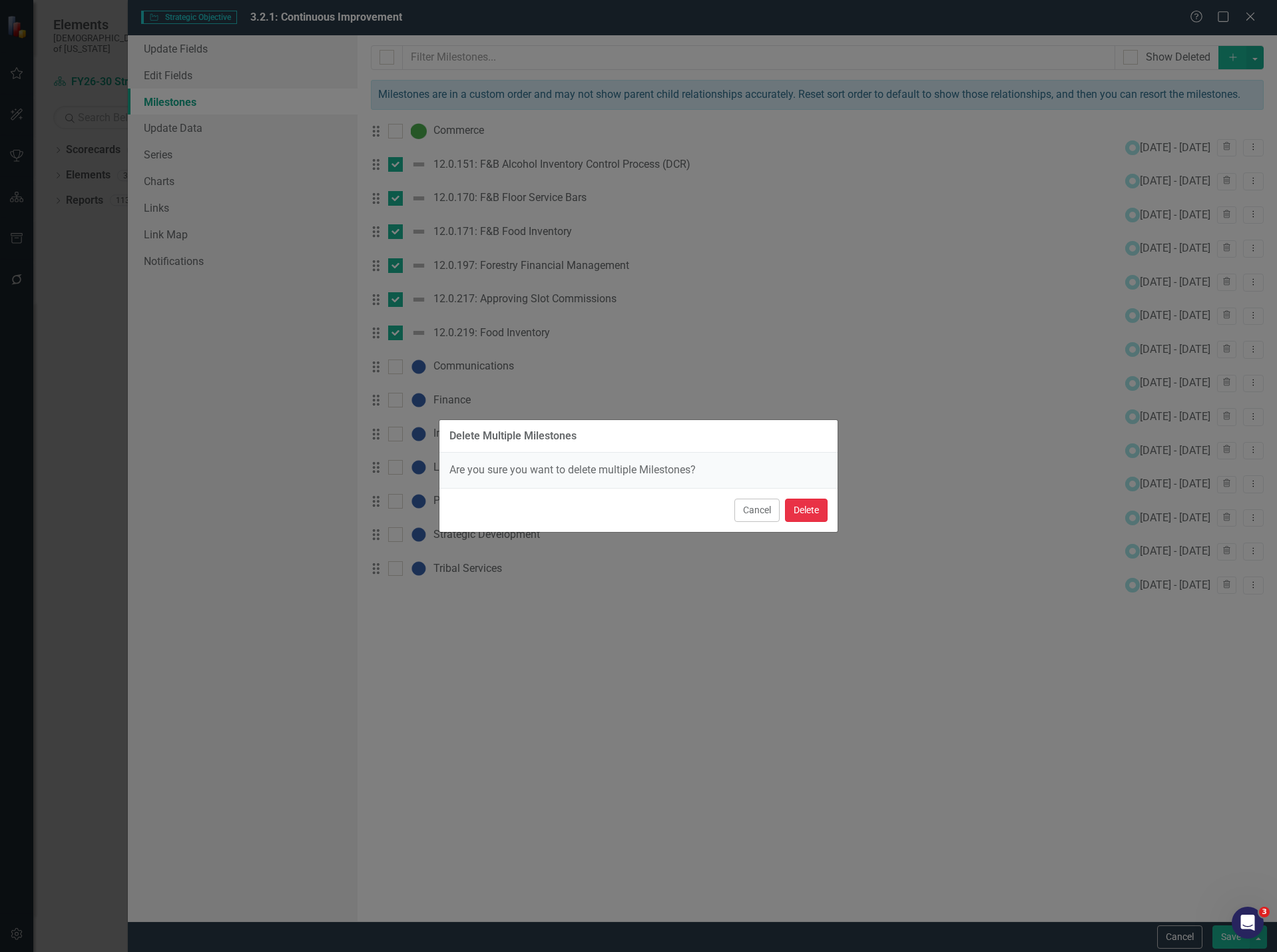
click at [810, 508] on button "Delete" at bounding box center [806, 511] width 43 height 23
checkbox input "false"
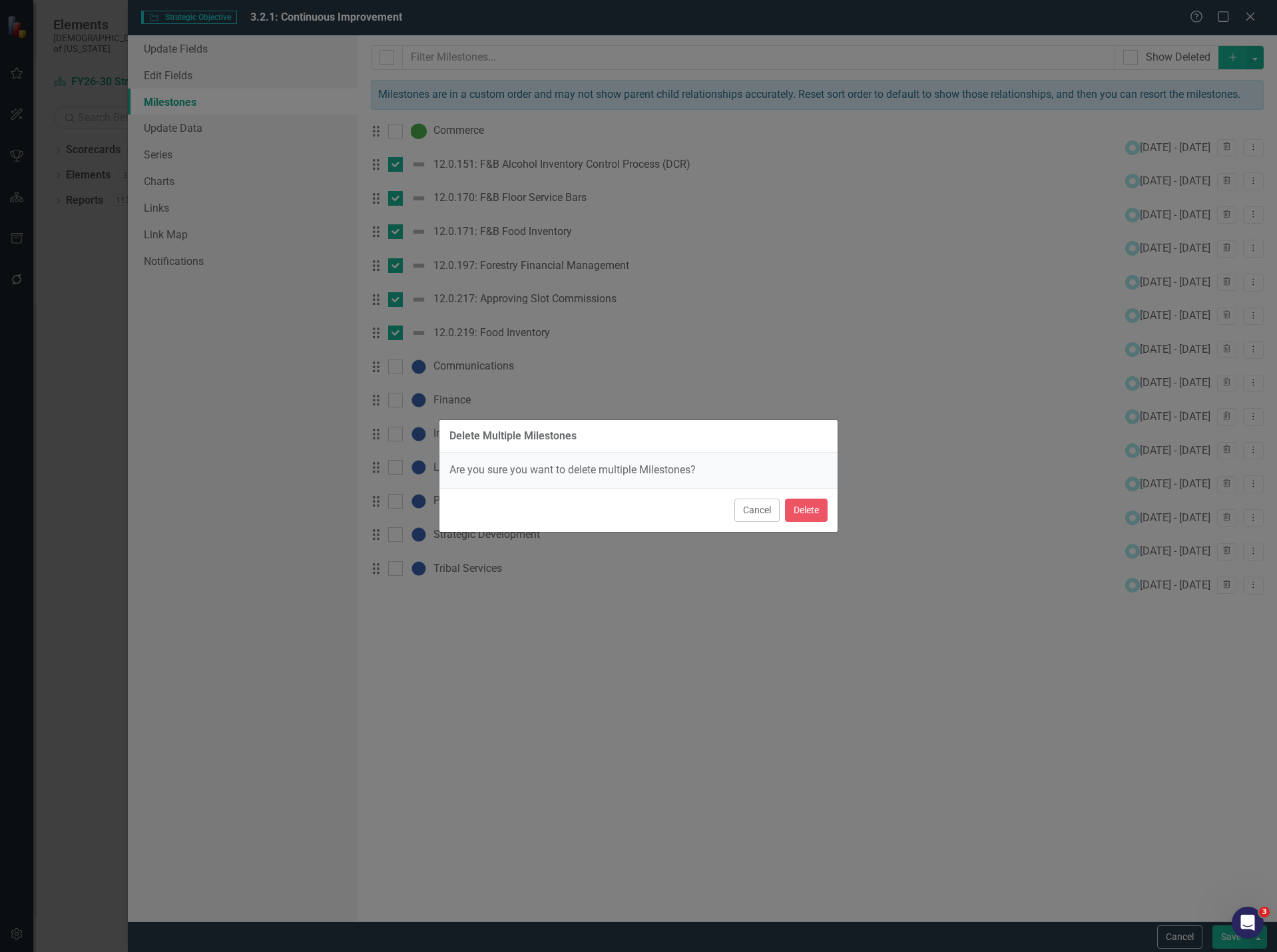
checkbox input "false"
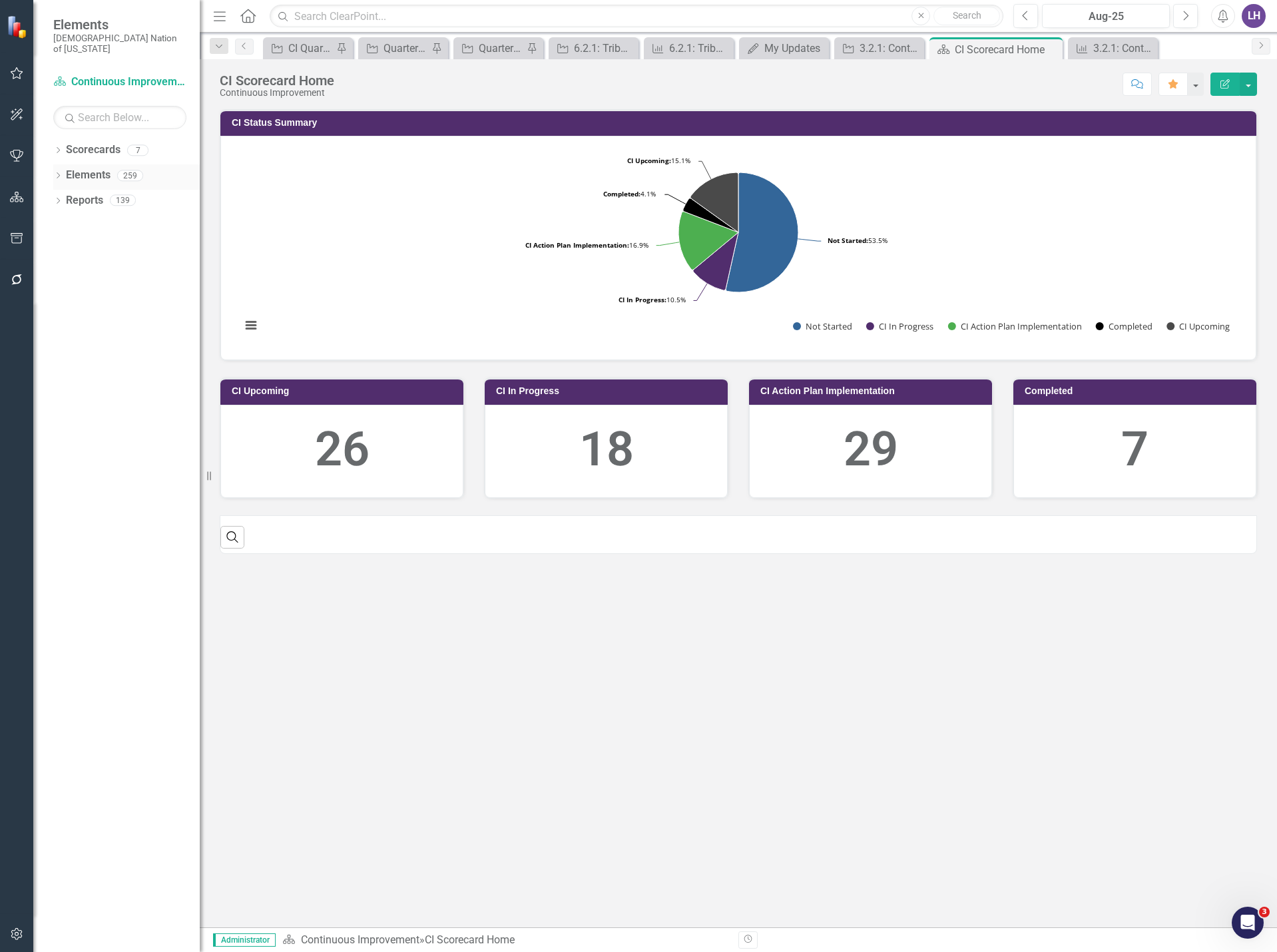
click at [75, 168] on link "Elements" at bounding box center [89, 175] width 45 height 16
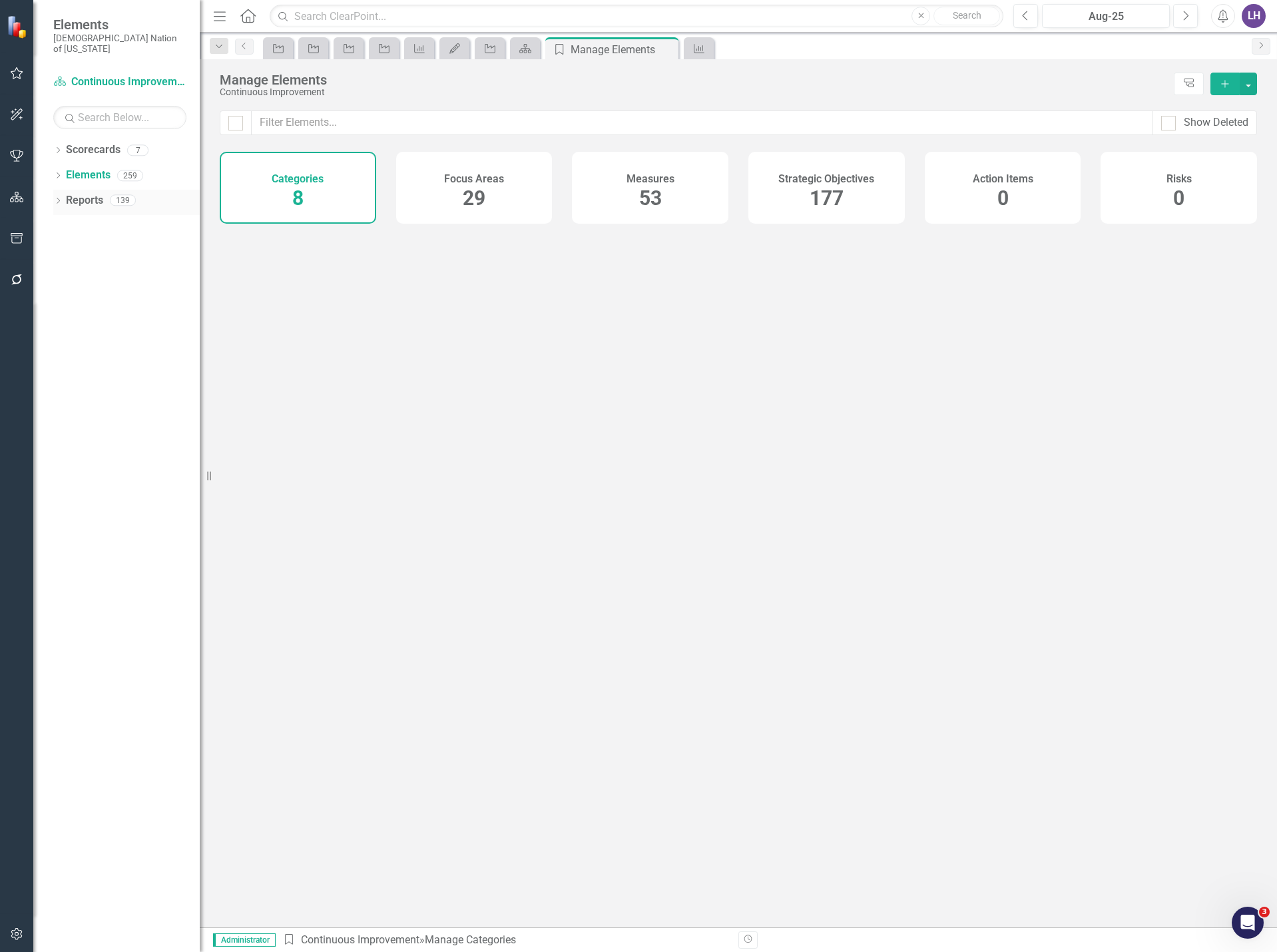
click at [81, 193] on link "Reports" at bounding box center [85, 201] width 37 height 16
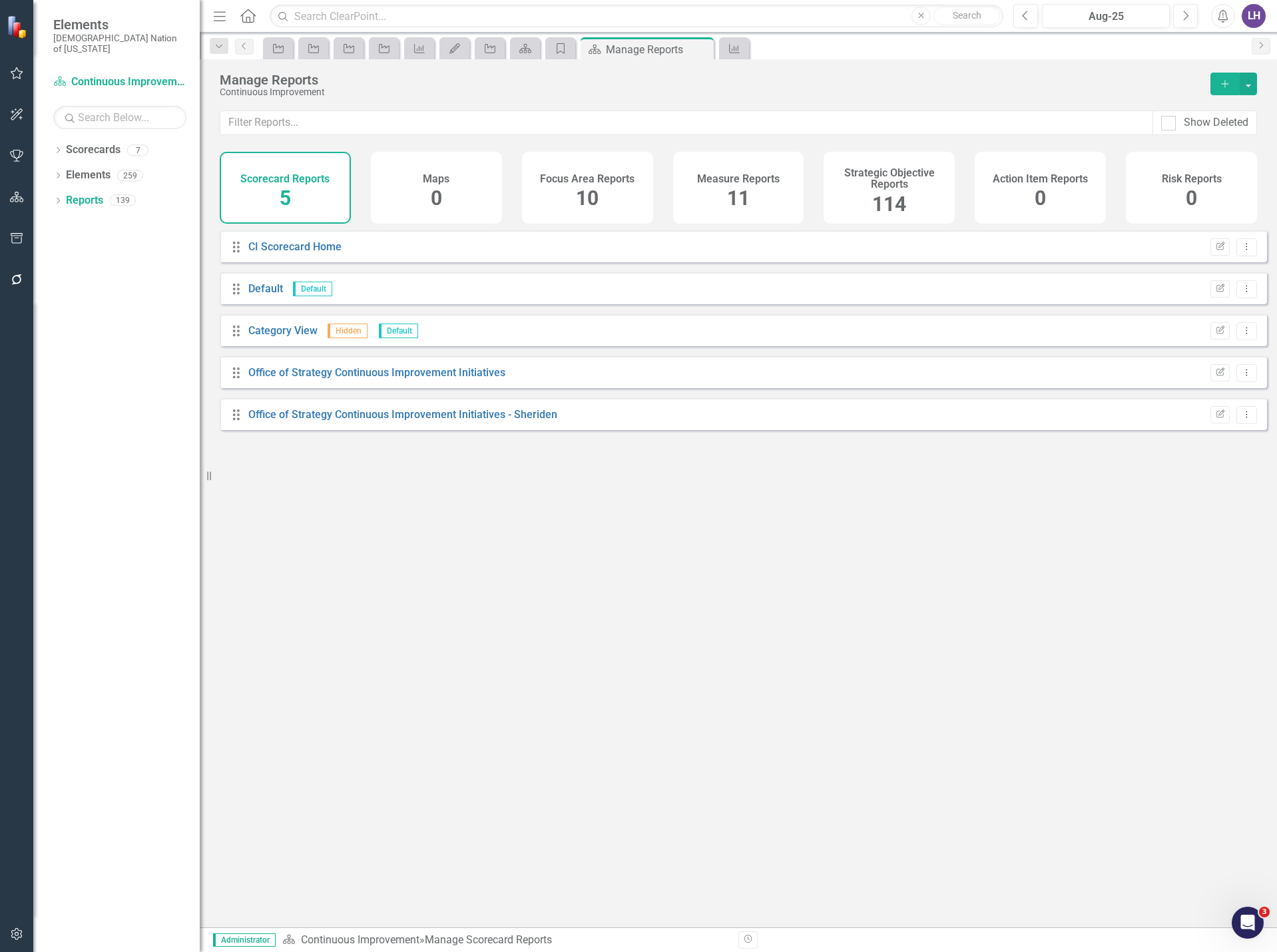
click at [626, 195] on div "Focus Area Reports 10" at bounding box center [588, 188] width 132 height 72
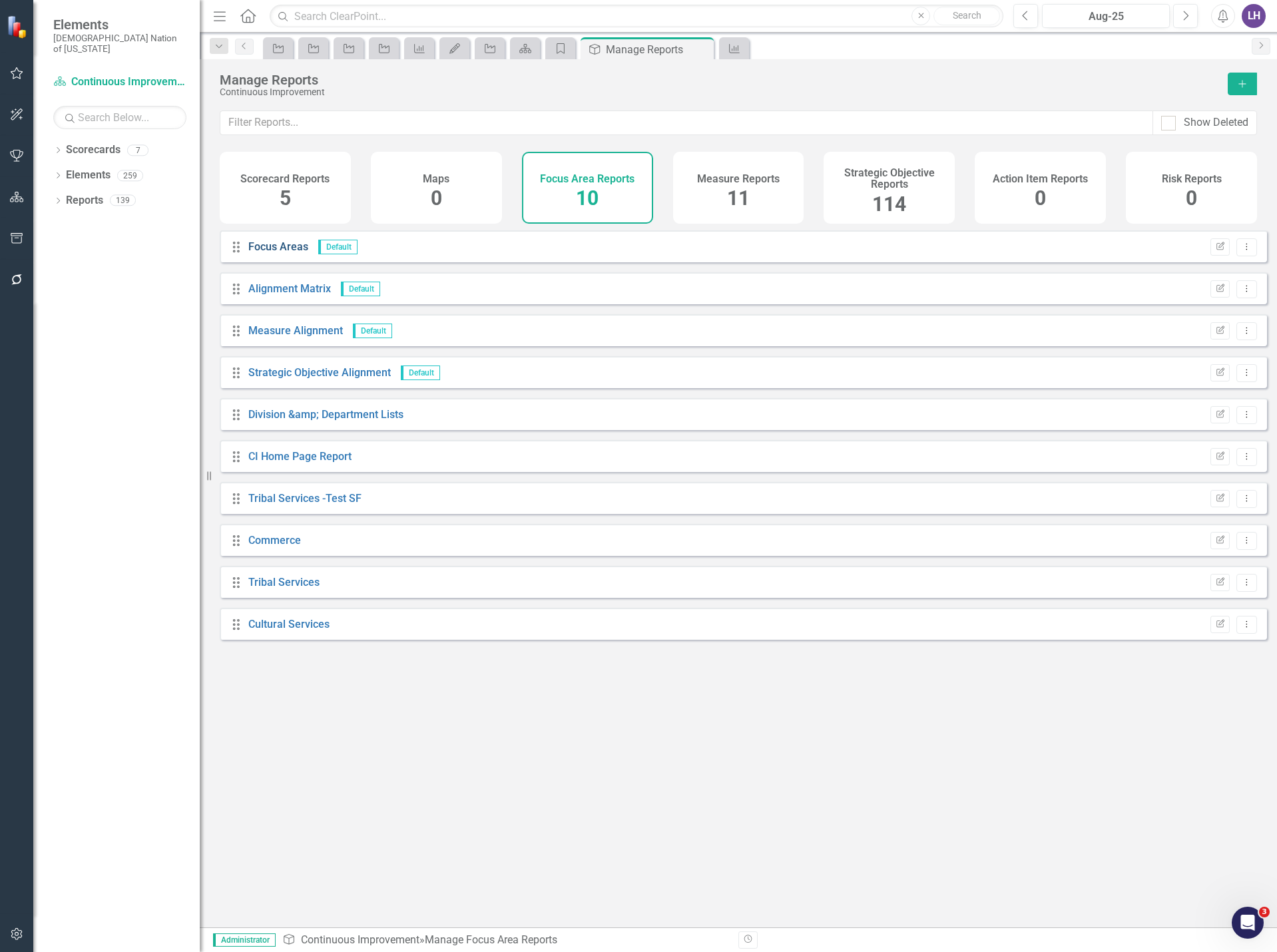
click at [278, 253] on link "Focus Areas" at bounding box center [278, 247] width 59 height 13
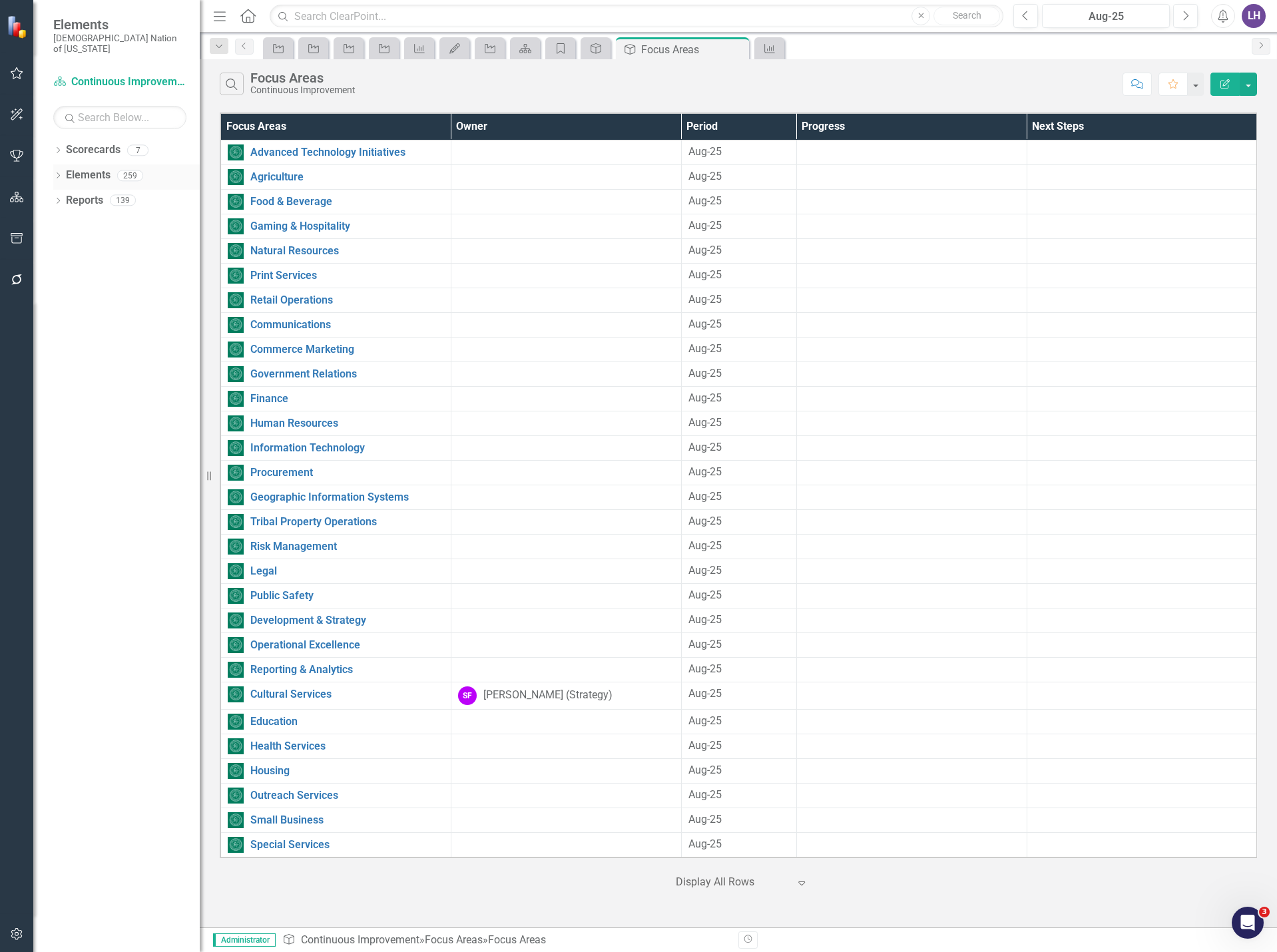
click at [80, 168] on link "Elements" at bounding box center [89, 175] width 45 height 16
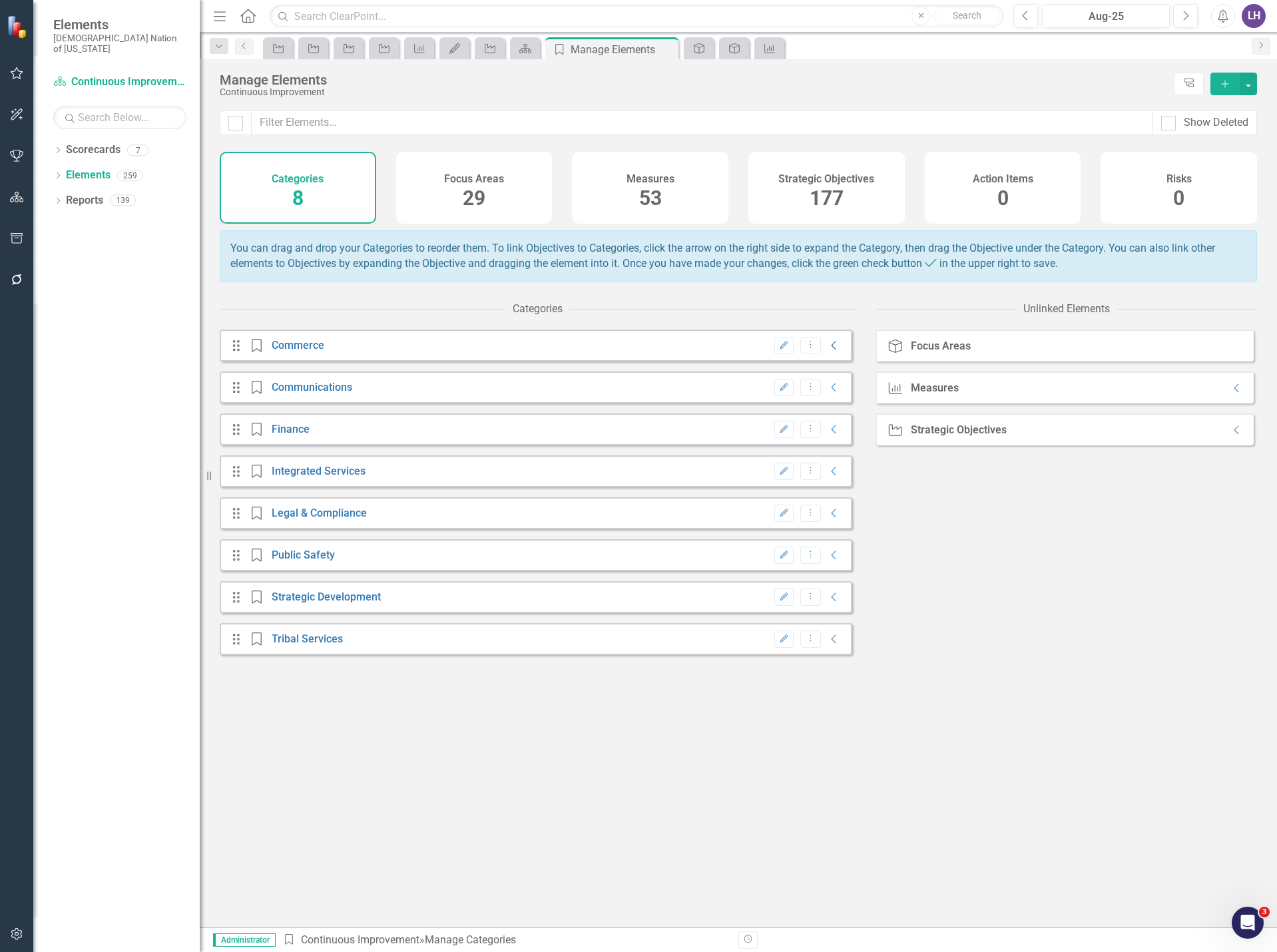
click at [828, 351] on icon "Collapse" at bounding box center [834, 345] width 14 height 11
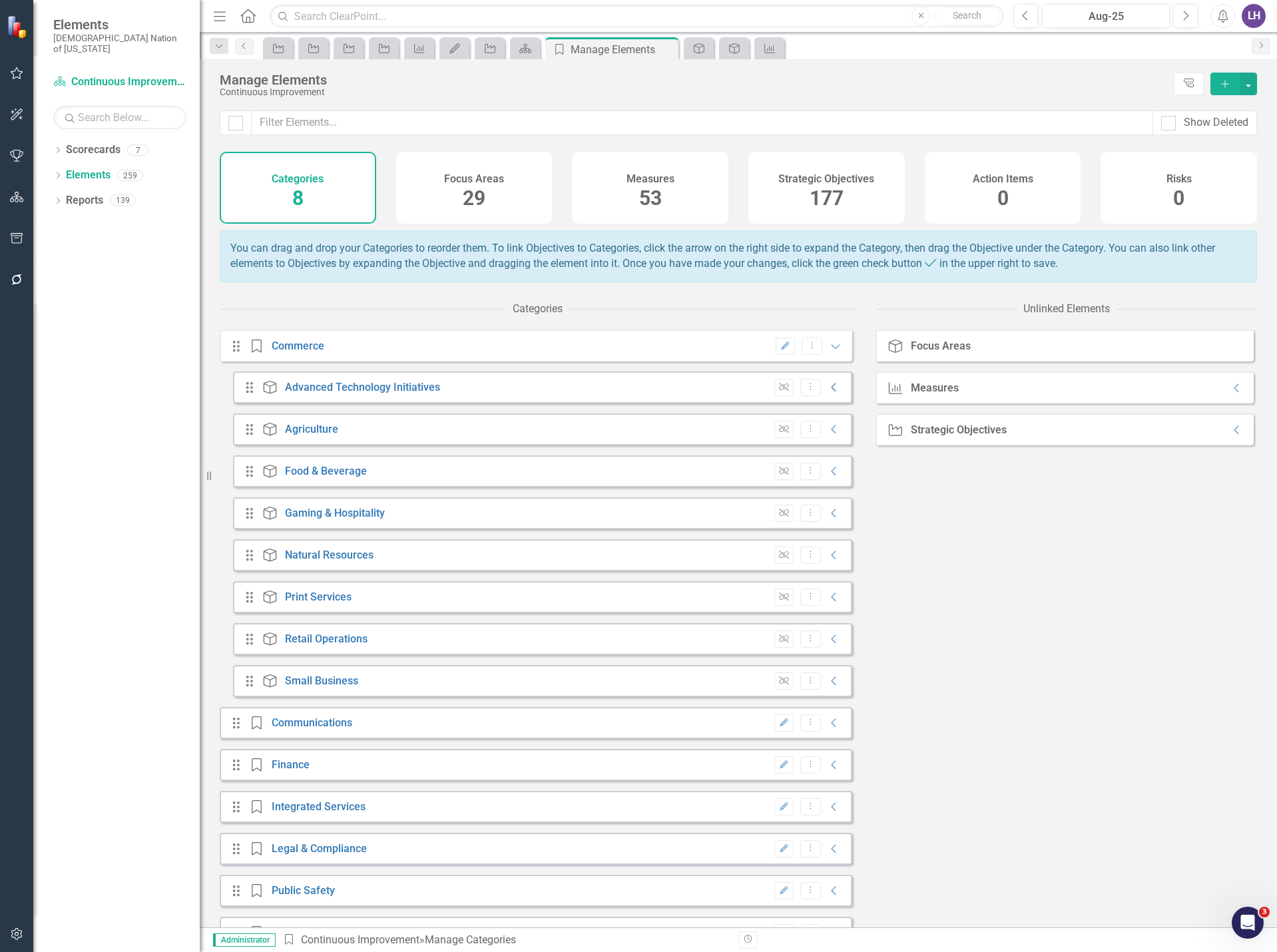
click at [828, 393] on icon "Collapse" at bounding box center [834, 387] width 14 height 11
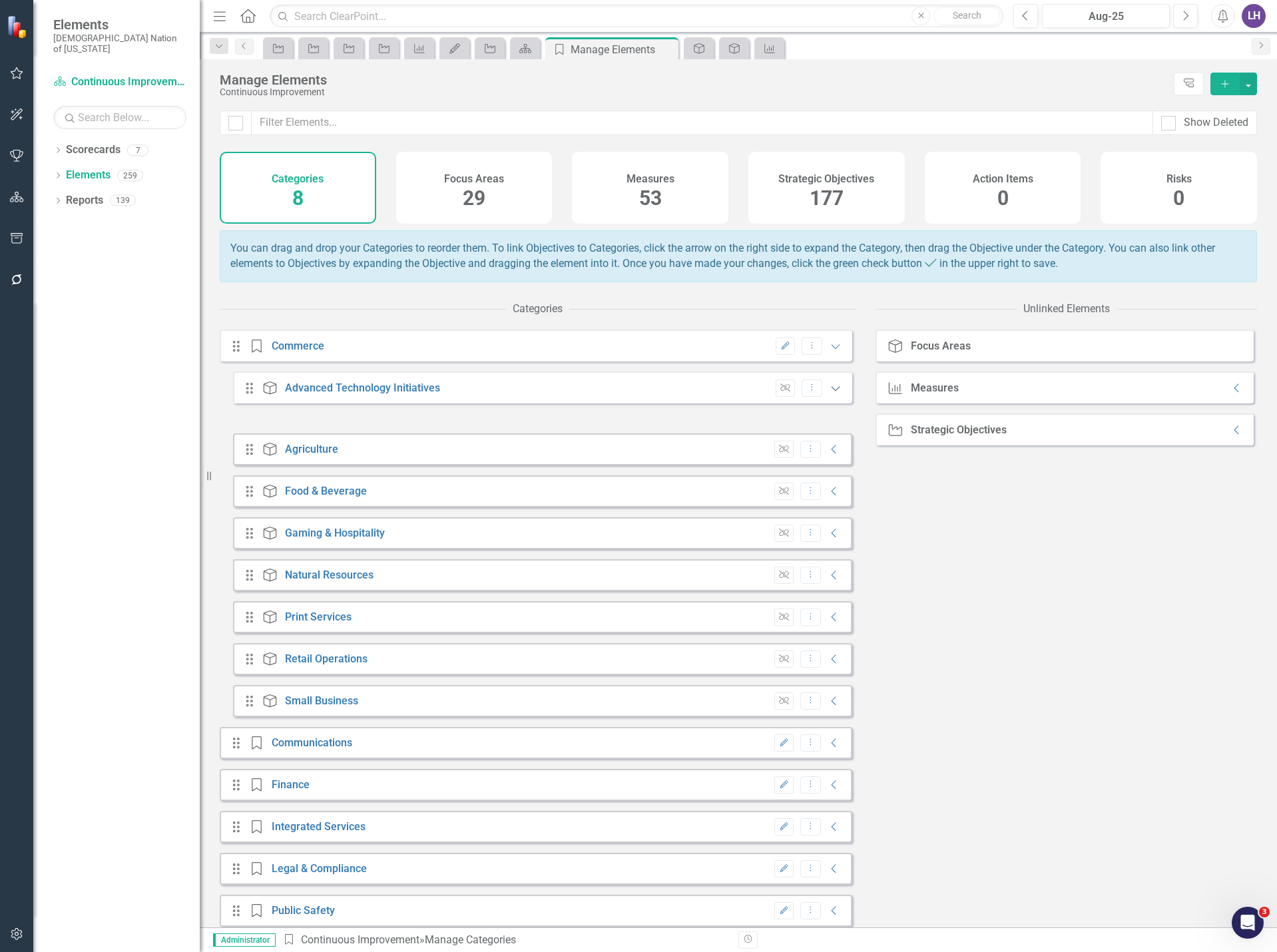
click at [829, 394] on icon "Expanded" at bounding box center [835, 388] width 14 height 11
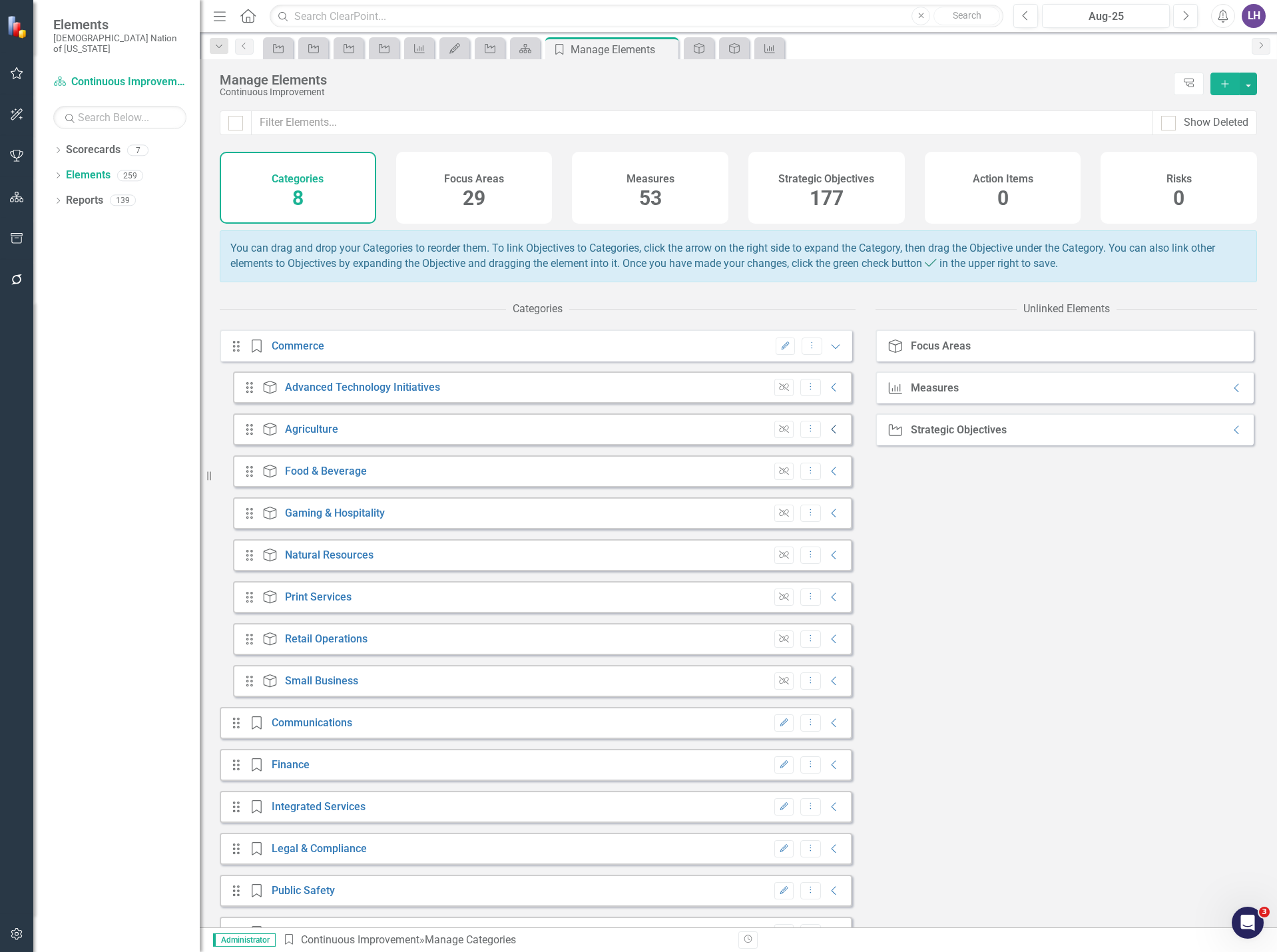
click at [832, 434] on icon at bounding box center [833, 430] width 5 height 9
drag, startPoint x: 552, startPoint y: 478, endPoint x: 314, endPoint y: 482, distance: 238.0
click at [314, 482] on div "Drag Measure 12.0.197: Forestry Financial Management KPIs Unlink Dropdown Menu" at bounding box center [550, 471] width 606 height 32
drag, startPoint x: 351, startPoint y: 480, endPoint x: 637, endPoint y: 482, distance: 286.0
click at [637, 482] on div "Drag Measure 12.0.197: Forestry Financial Management KPIs Unlink Dropdown Menu" at bounding box center [550, 471] width 606 height 32
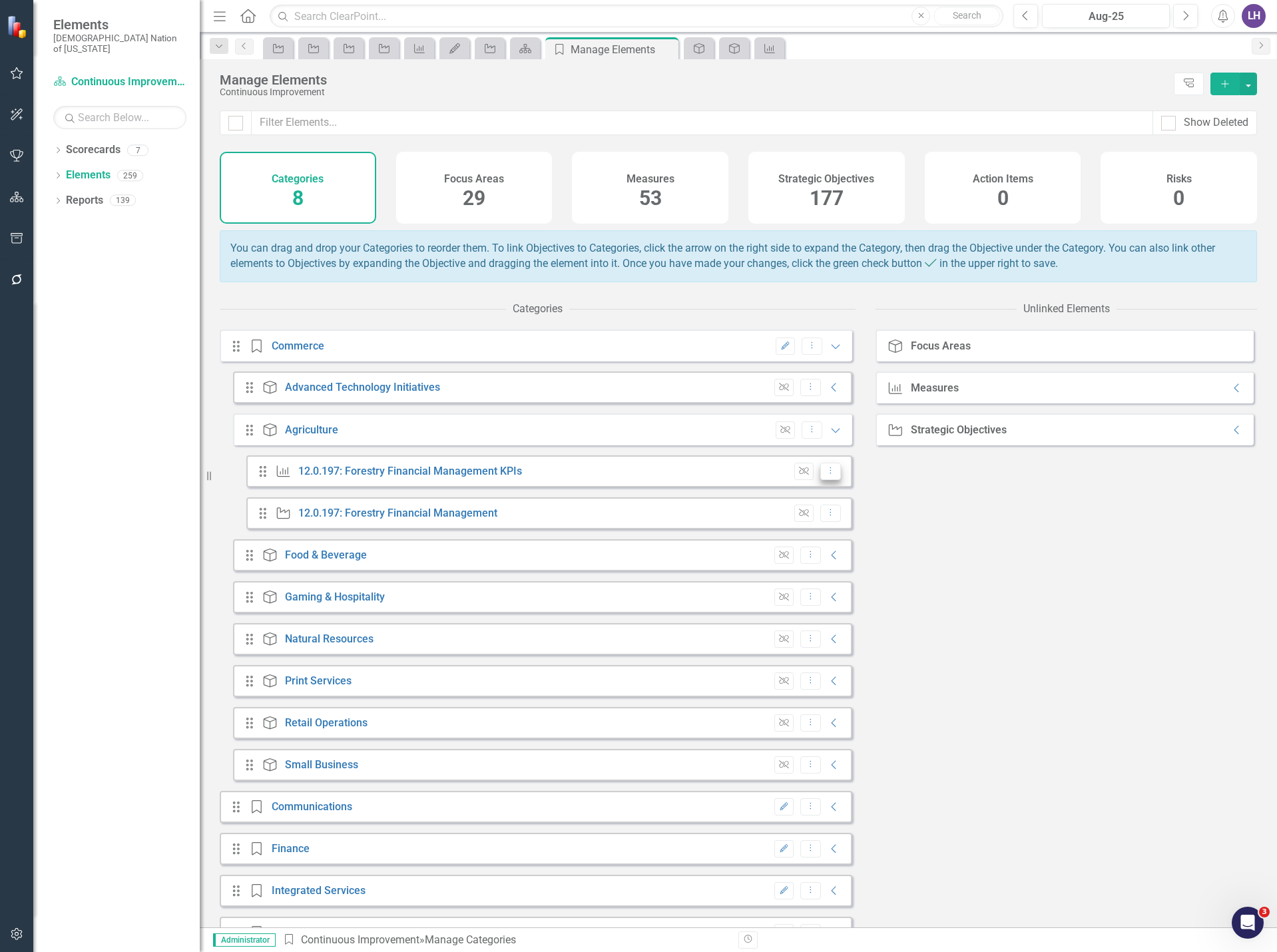
click at [825, 475] on icon "Dropdown Menu" at bounding box center [831, 470] width 12 height 9
drag, startPoint x: 621, startPoint y: 478, endPoint x: 513, endPoint y: 468, distance: 108.5
click at [621, 478] on div "Drag Measure 12.0.197: Forestry Financial Management KPIs Unlink Dropdown Menu" at bounding box center [550, 471] width 606 height 32
click at [829, 436] on icon "Expanded" at bounding box center [835, 430] width 14 height 11
click at [828, 476] on icon "Collapse" at bounding box center [834, 471] width 14 height 11
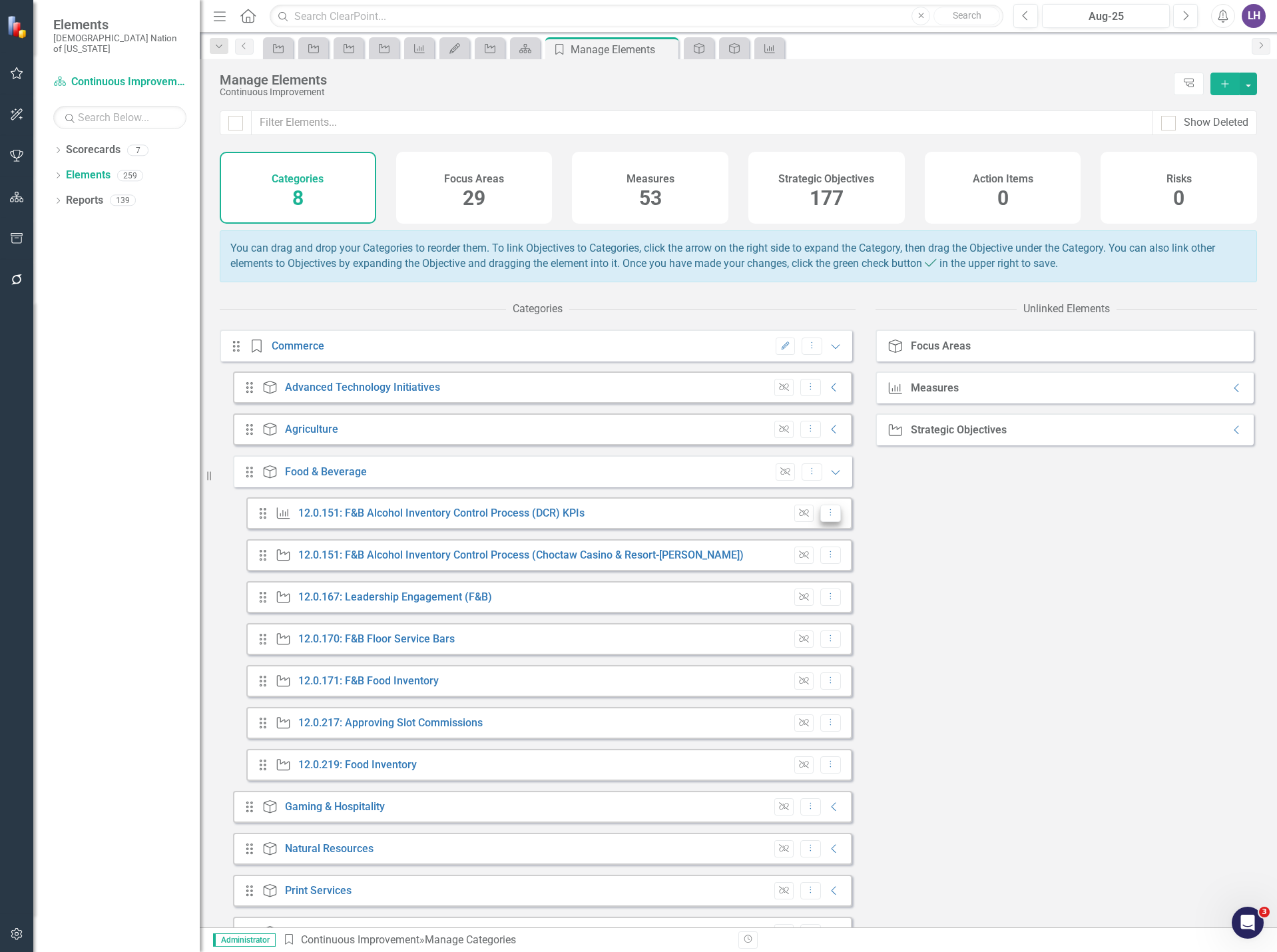
click at [825, 516] on icon "Dropdown Menu" at bounding box center [831, 512] width 12 height 9
click at [837, 539] on link "Edit Edit Measure" at bounding box center [864, 545] width 105 height 24
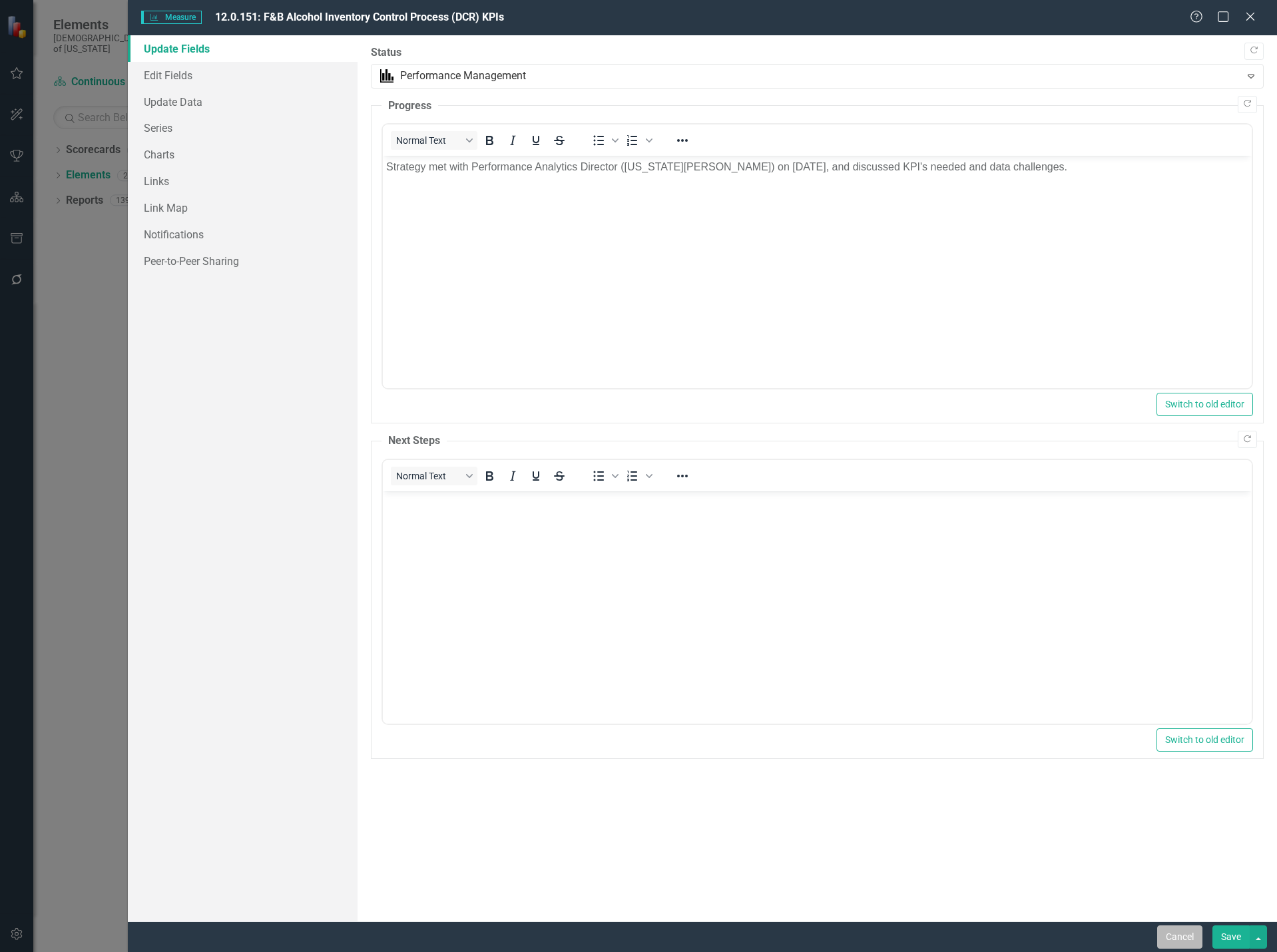
click at [1187, 930] on button "Cancel" at bounding box center [1180, 937] width 45 height 23
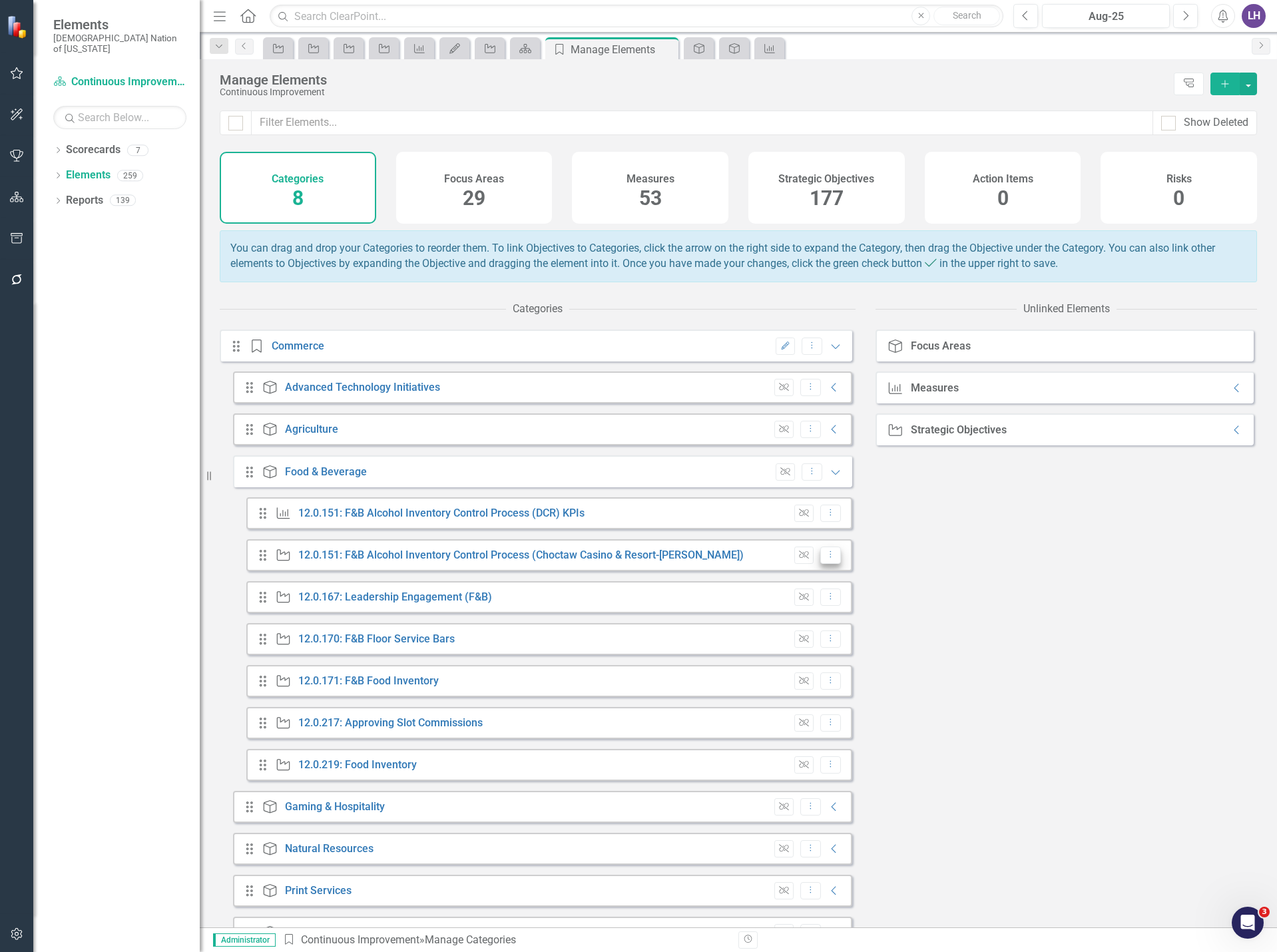
click at [827, 564] on button "Dropdown Menu" at bounding box center [831, 555] width 20 height 18
click at [834, 586] on link "Edit Edit Strategic Objective" at bounding box center [887, 587] width 152 height 24
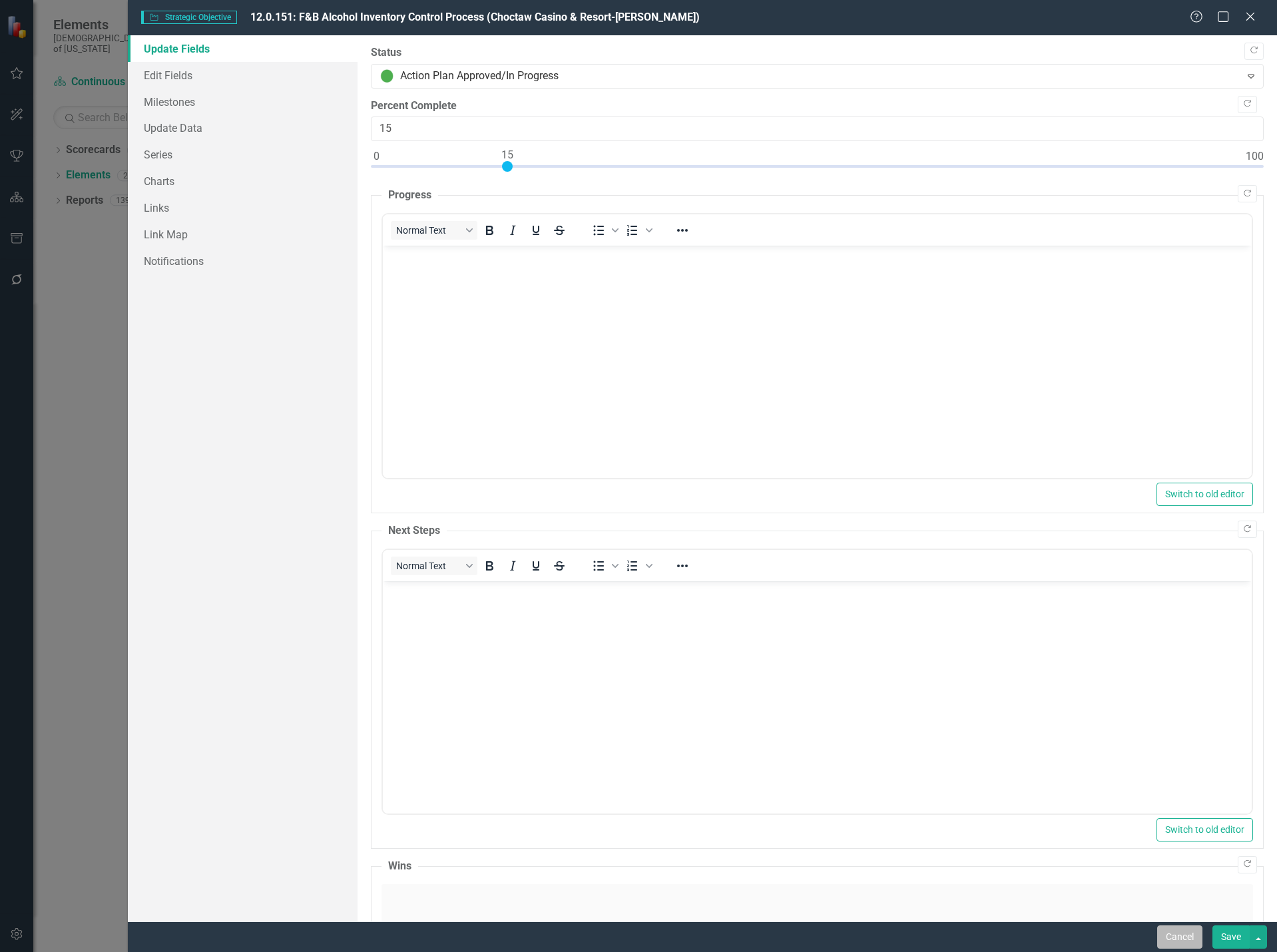
click at [1162, 943] on button "Cancel" at bounding box center [1180, 937] width 45 height 23
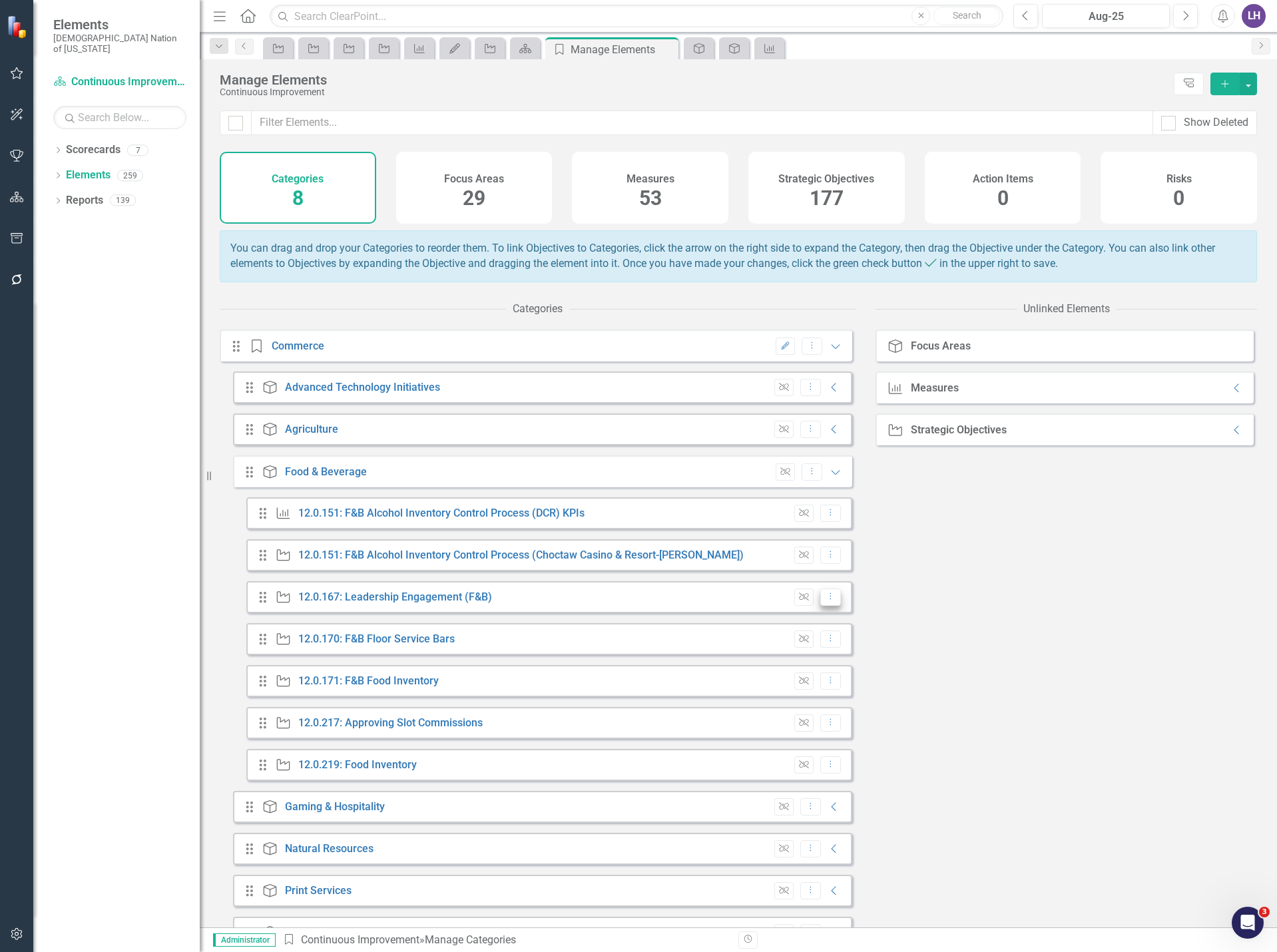
click at [825, 600] on icon "Dropdown Menu" at bounding box center [831, 595] width 12 height 9
click at [844, 628] on link "Edit Edit Strategic Objective" at bounding box center [887, 628] width 152 height 24
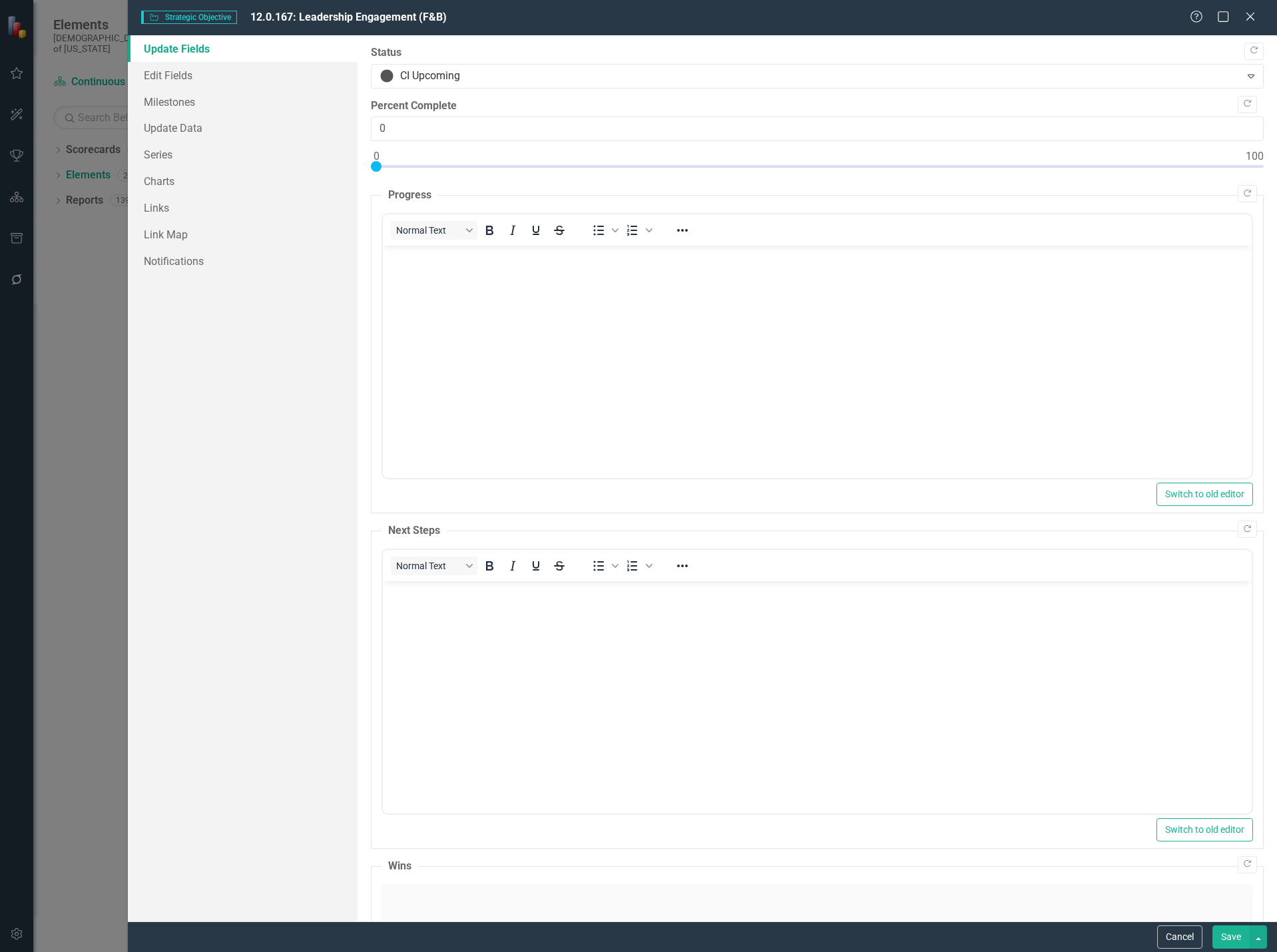
click at [92, 371] on div "Strategic Objective Strategic Objective 12.0.167: Leadership Engagement (F&B) H…" at bounding box center [638, 476] width 1277 height 952
click at [1197, 940] on button "Cancel" at bounding box center [1180, 937] width 45 height 23
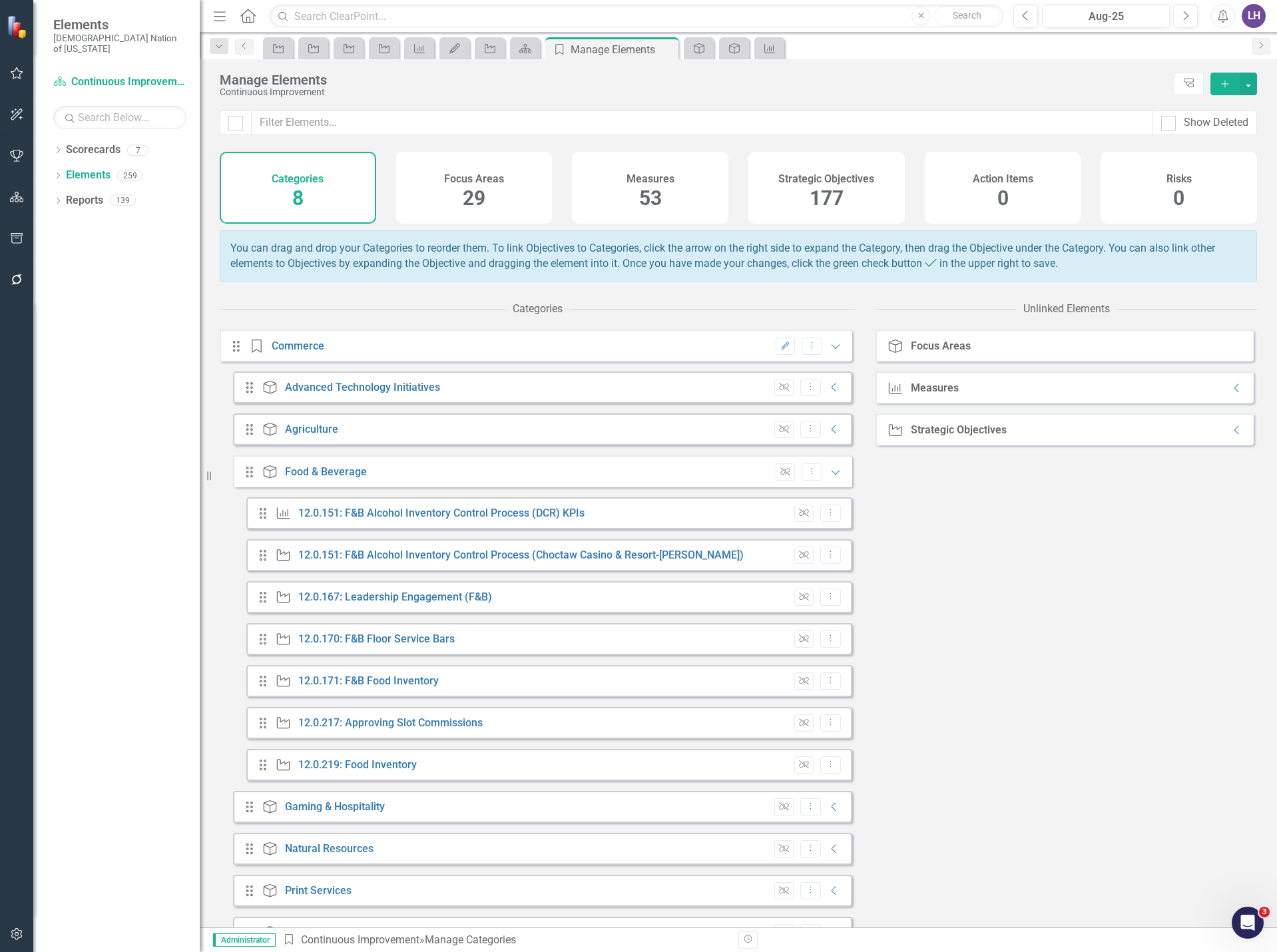
click at [824, 192] on span "177" at bounding box center [827, 198] width 34 height 23
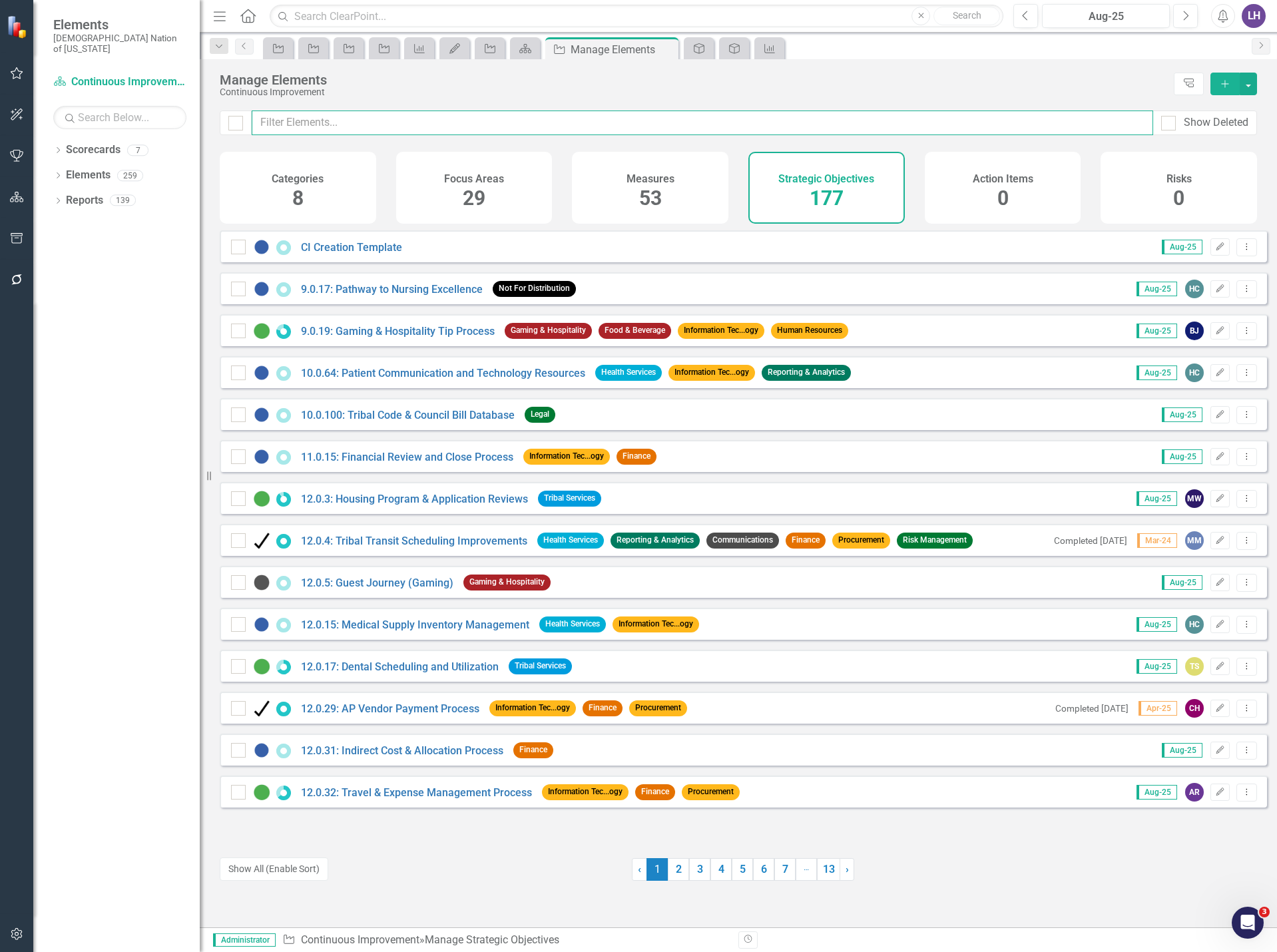
click at [341, 126] on input "text" at bounding box center [702, 122] width 902 height 24
click at [97, 193] on link "Reports" at bounding box center [85, 201] width 37 height 16
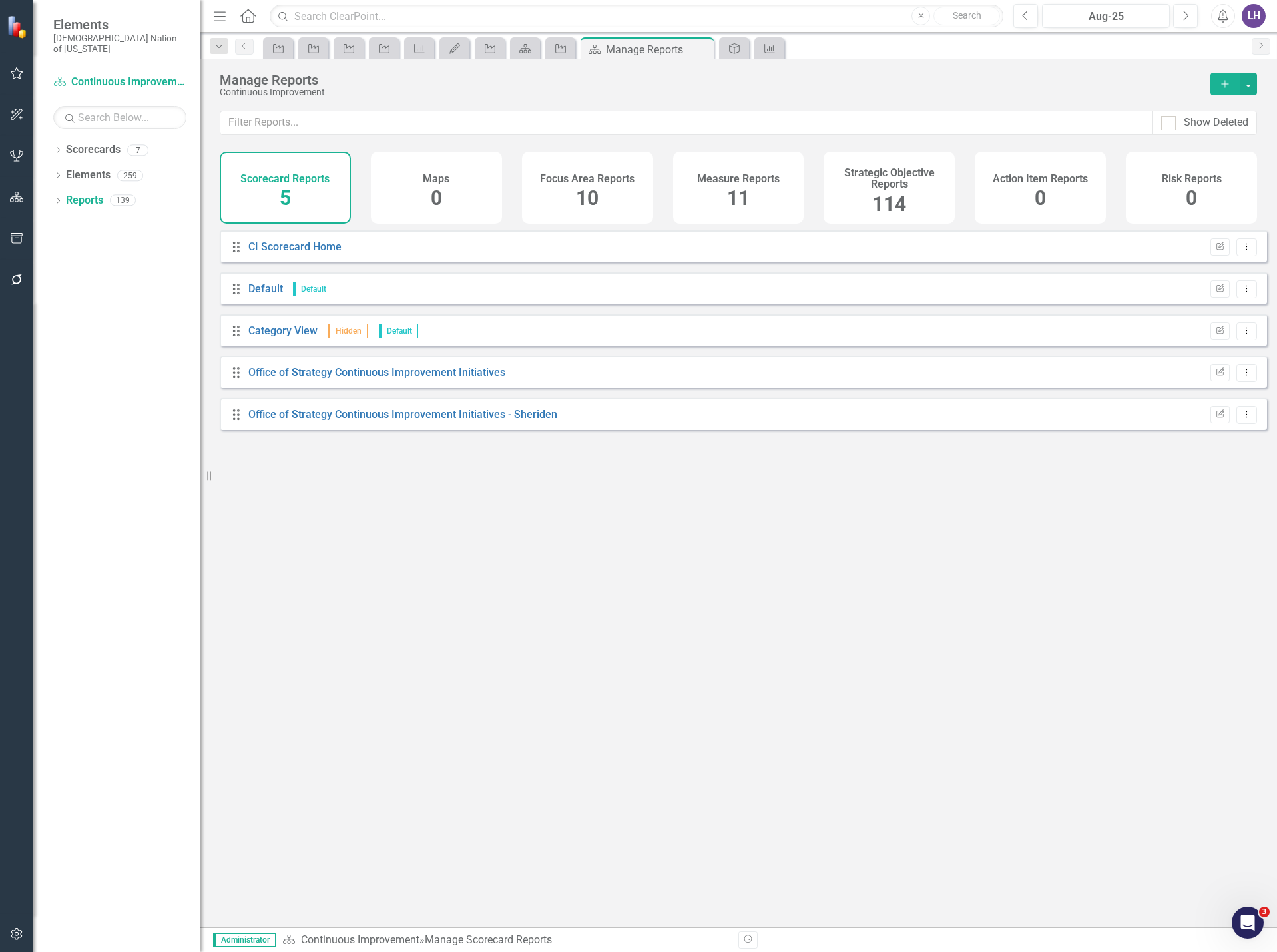
click at [895, 193] on span "114" at bounding box center [889, 204] width 34 height 23
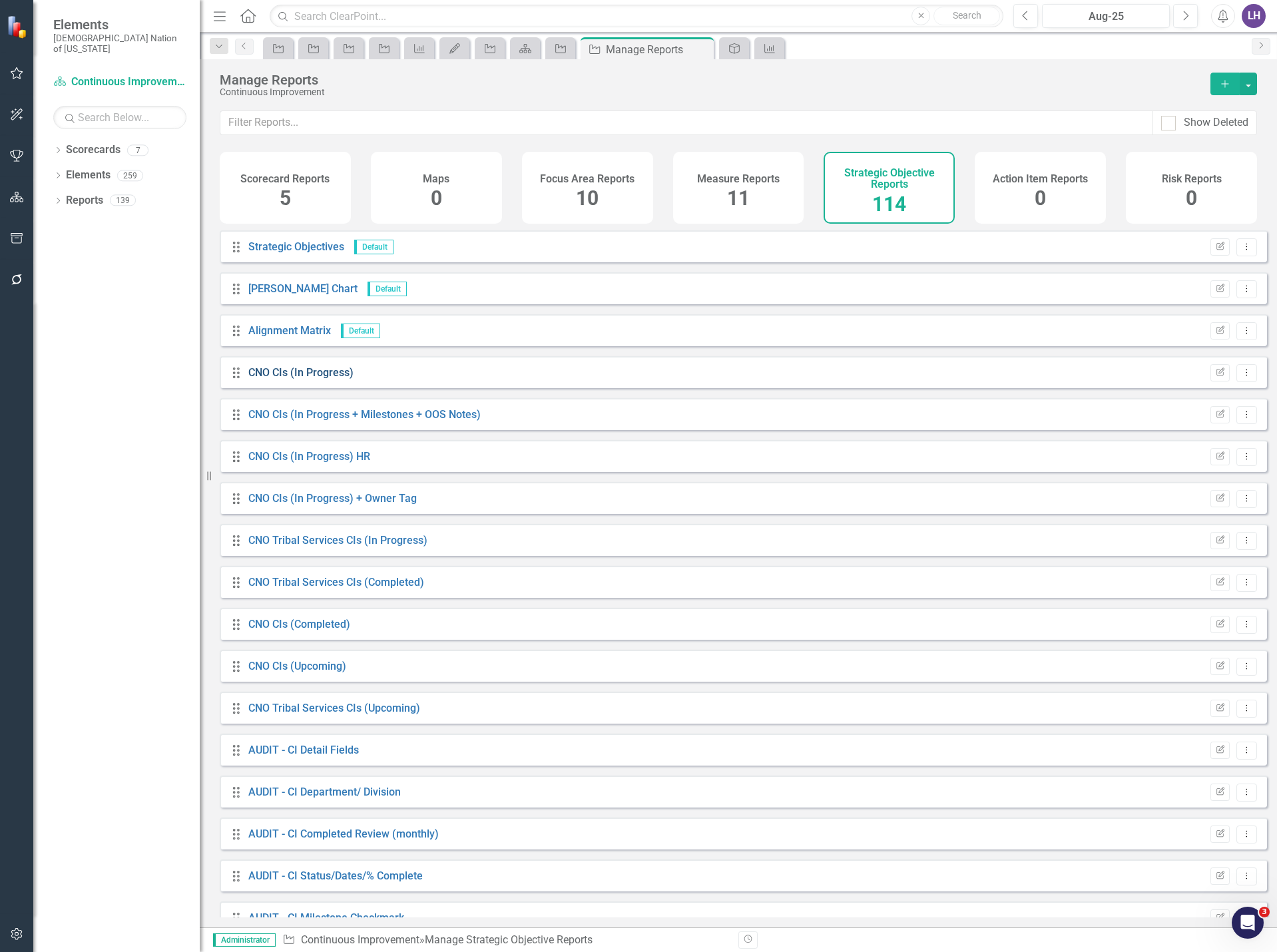
click at [317, 379] on link "CNO CIs (In Progress)" at bounding box center [301, 372] width 105 height 13
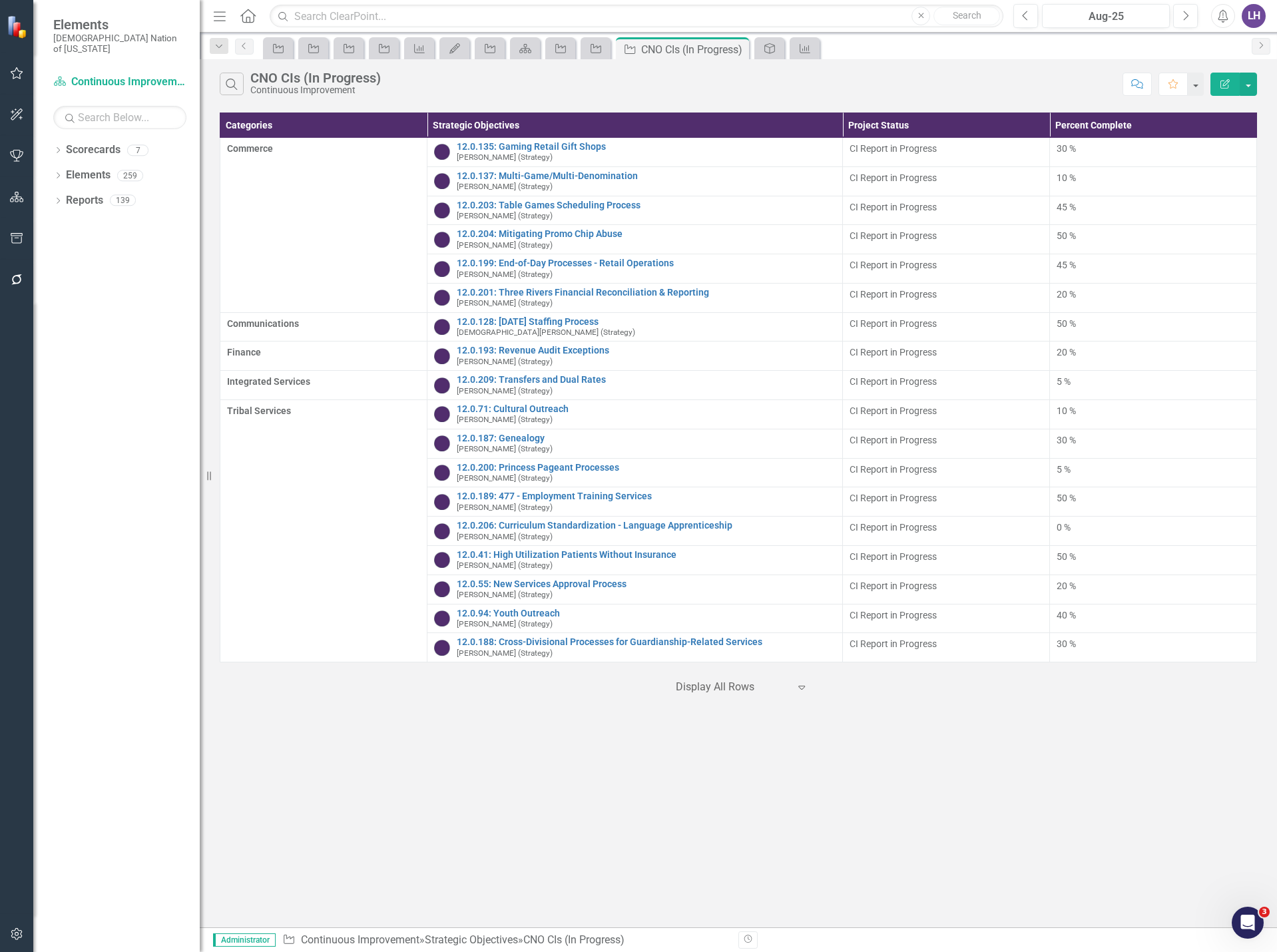
click at [1228, 84] on icon "Edit Report" at bounding box center [1225, 84] width 12 height 10
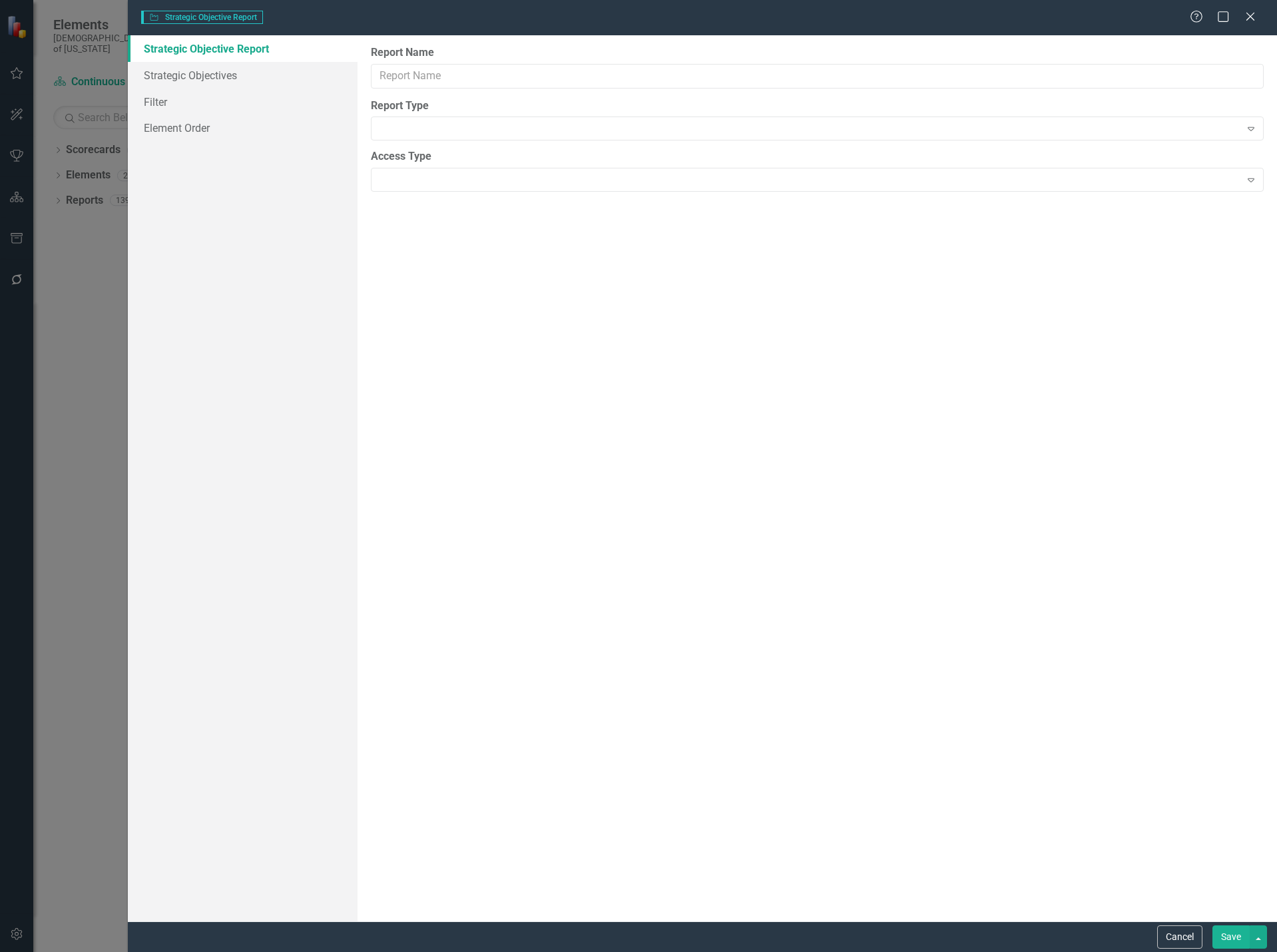
type input "CNO CIs (In Progress)"
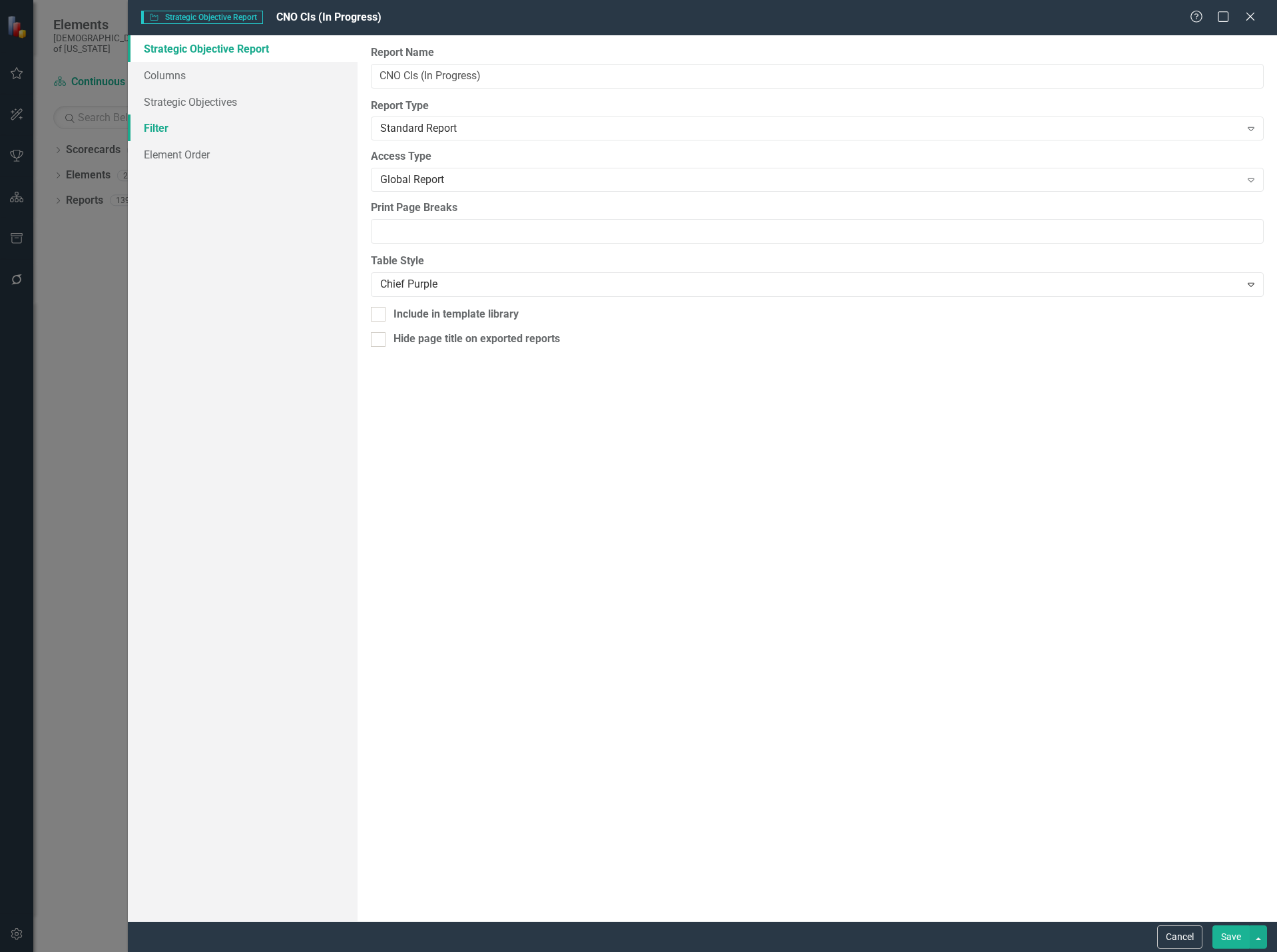
click at [160, 117] on link "Filter" at bounding box center [243, 127] width 230 height 26
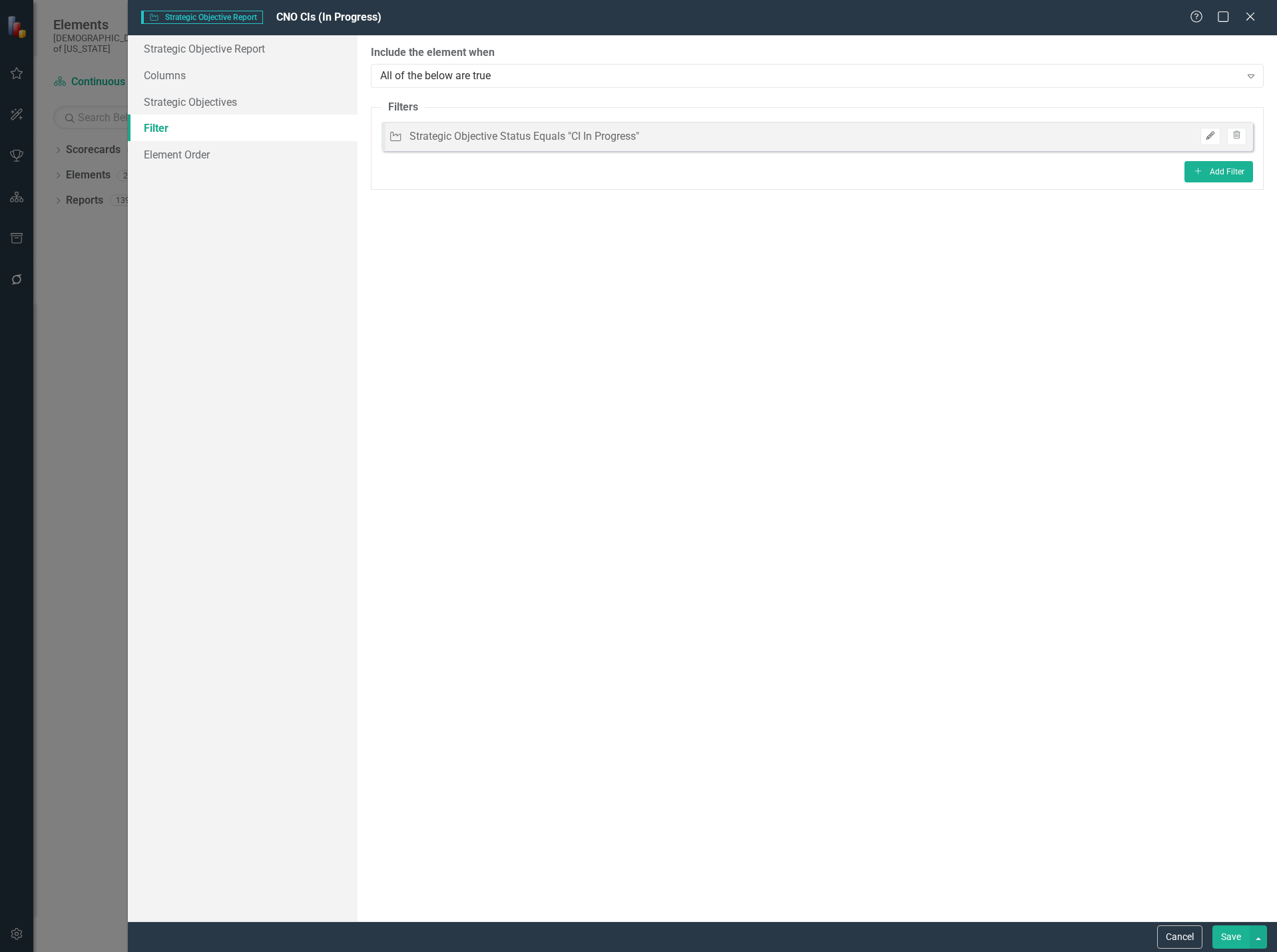
click at [1218, 142] on button "Edit" at bounding box center [1211, 136] width 19 height 18
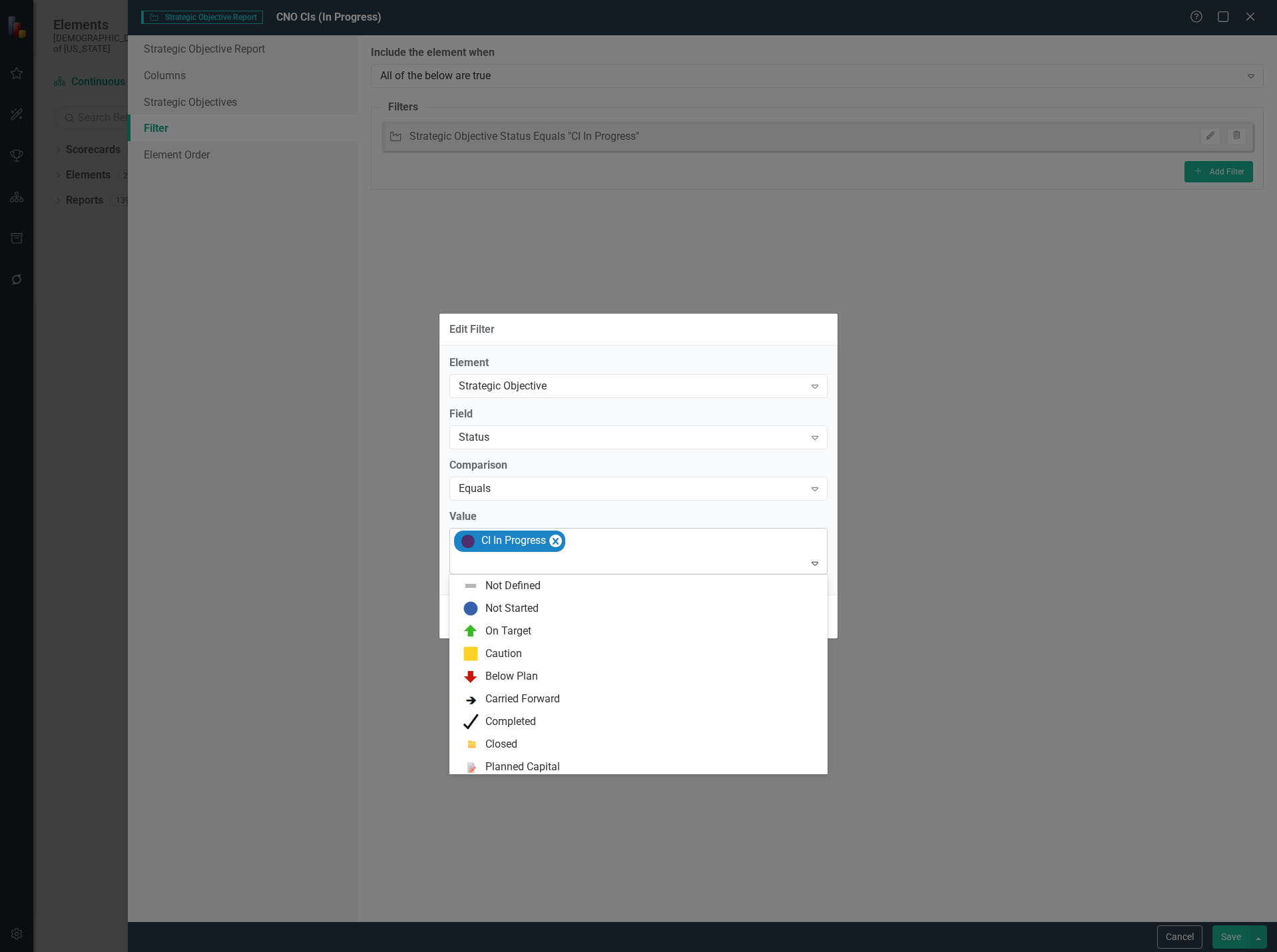
click at [600, 557] on div at bounding box center [639, 564] width 372 height 18
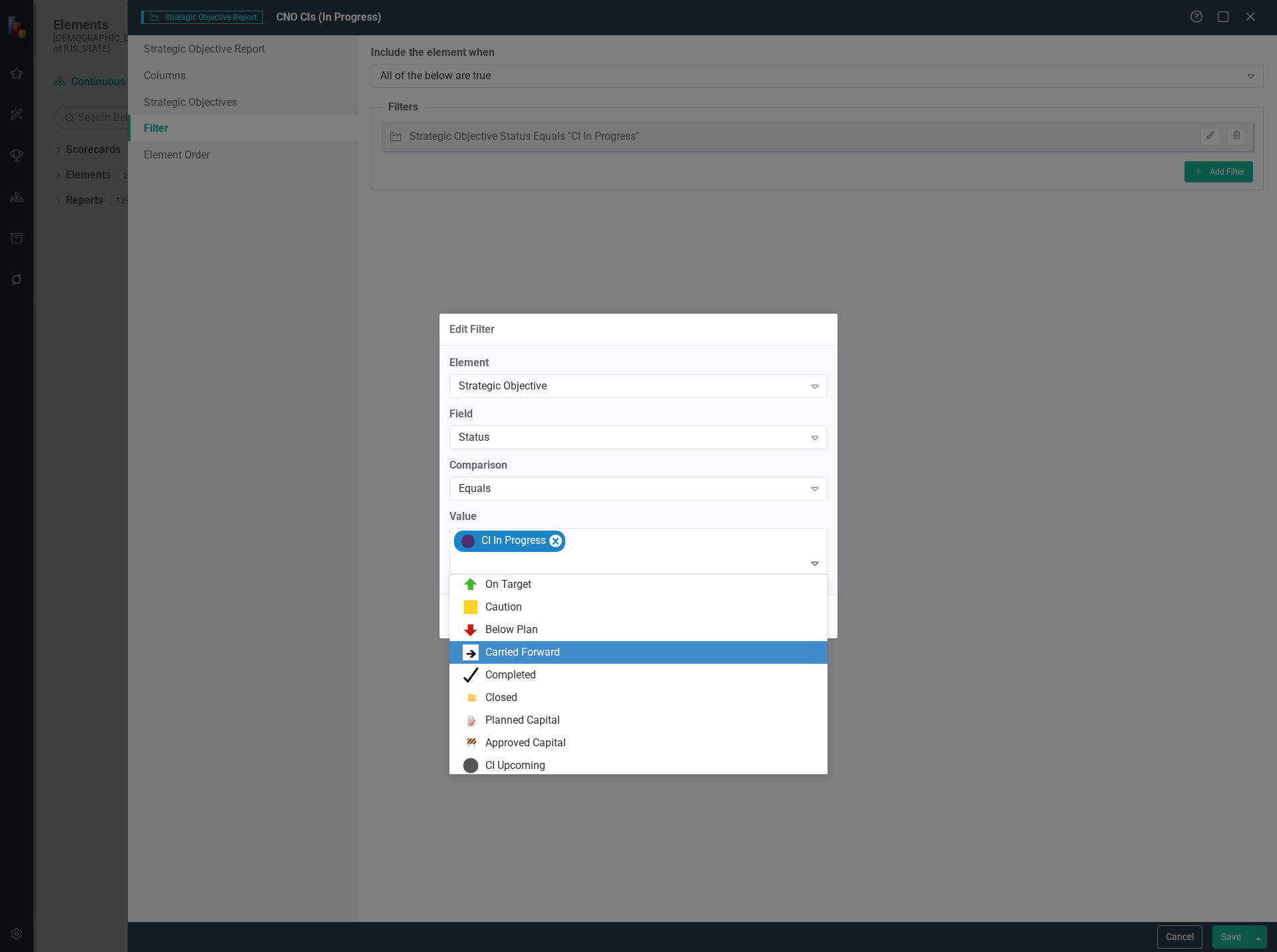
scroll to position [139, 0]
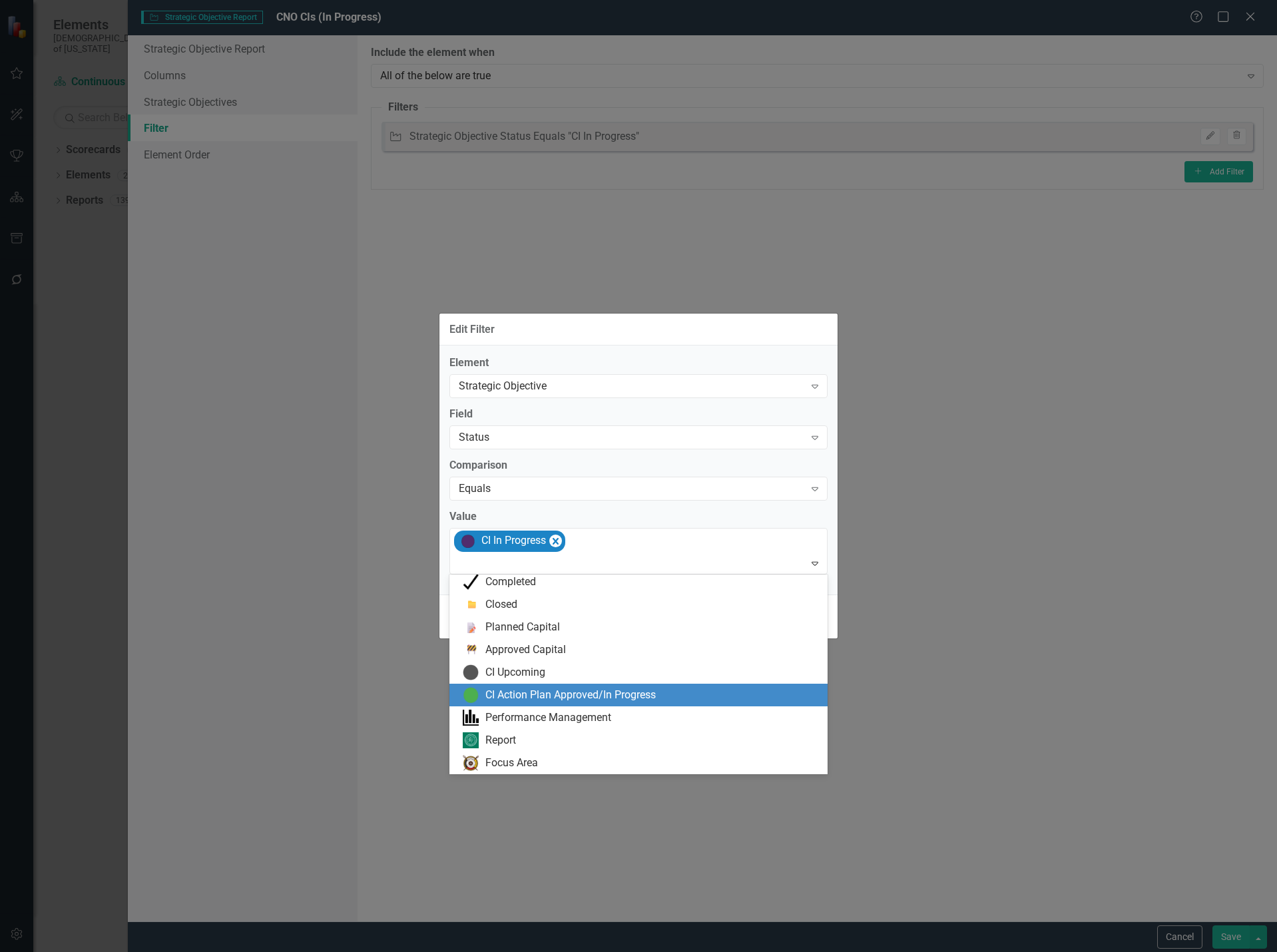
click at [546, 693] on div "CI Action Plan Approved/In Progress" at bounding box center [570, 696] width 171 height 16
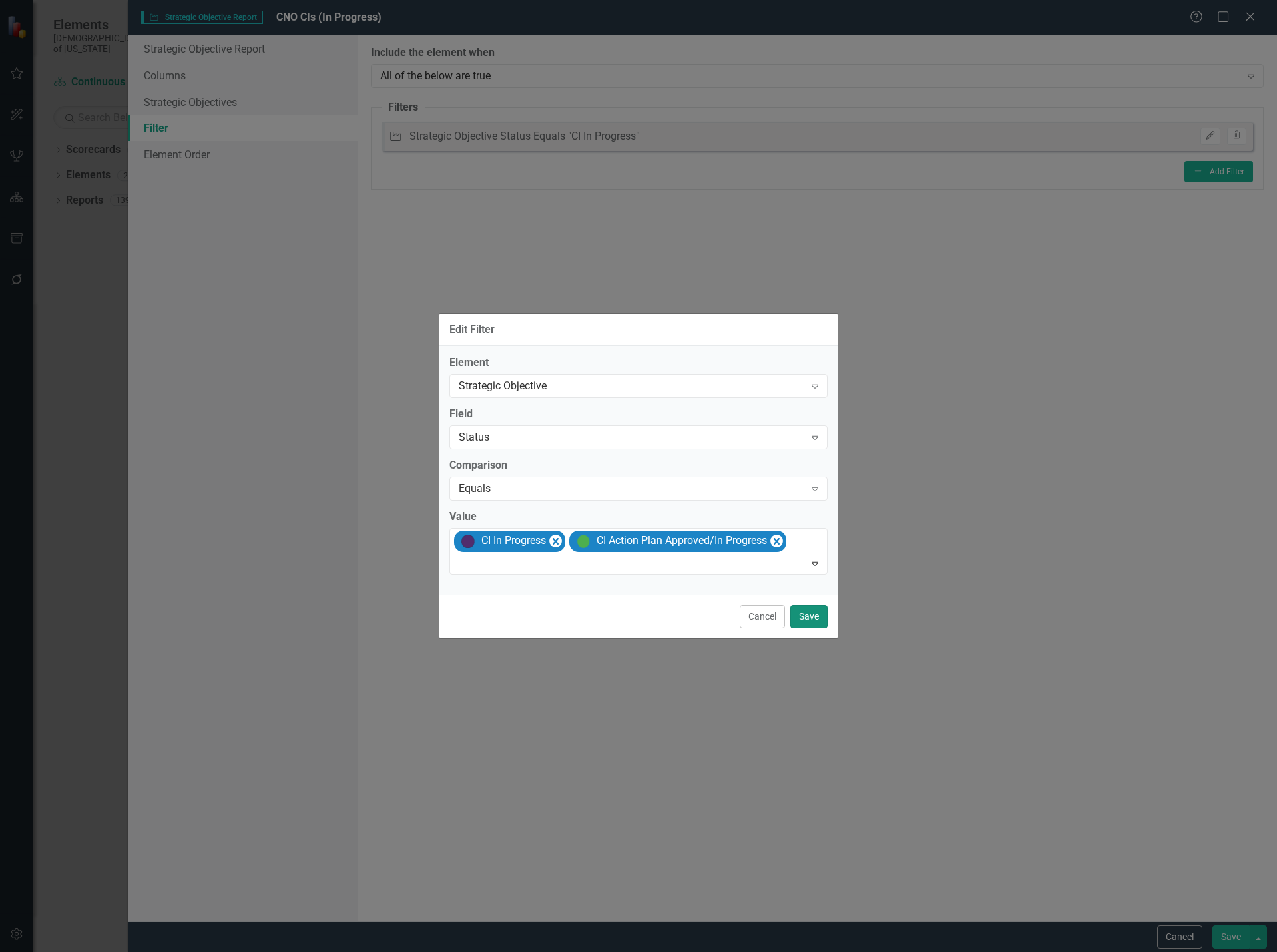
click at [807, 623] on button "Save" at bounding box center [809, 617] width 37 height 23
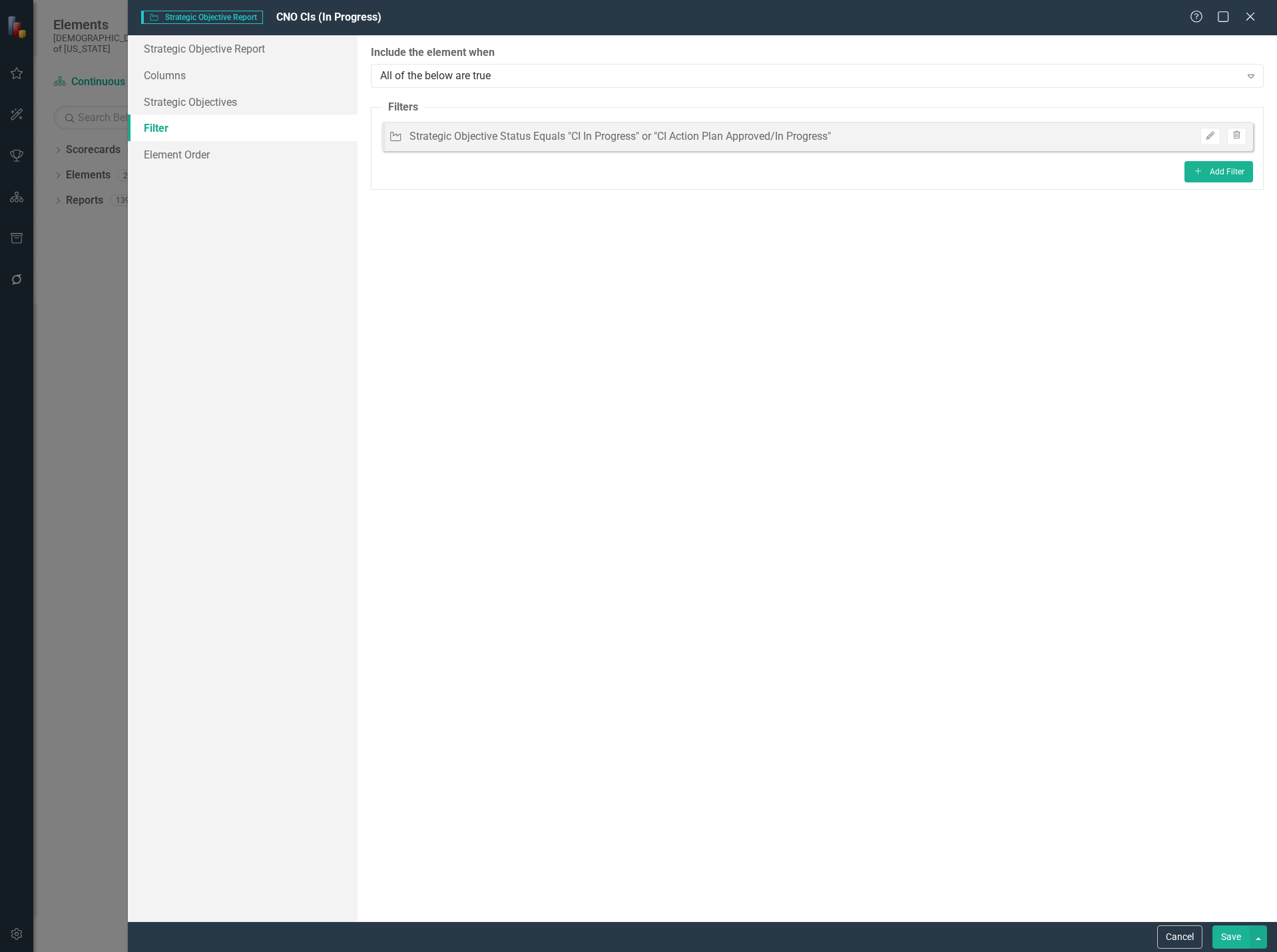
click at [1227, 932] on button "Save" at bounding box center [1231, 937] width 37 height 23
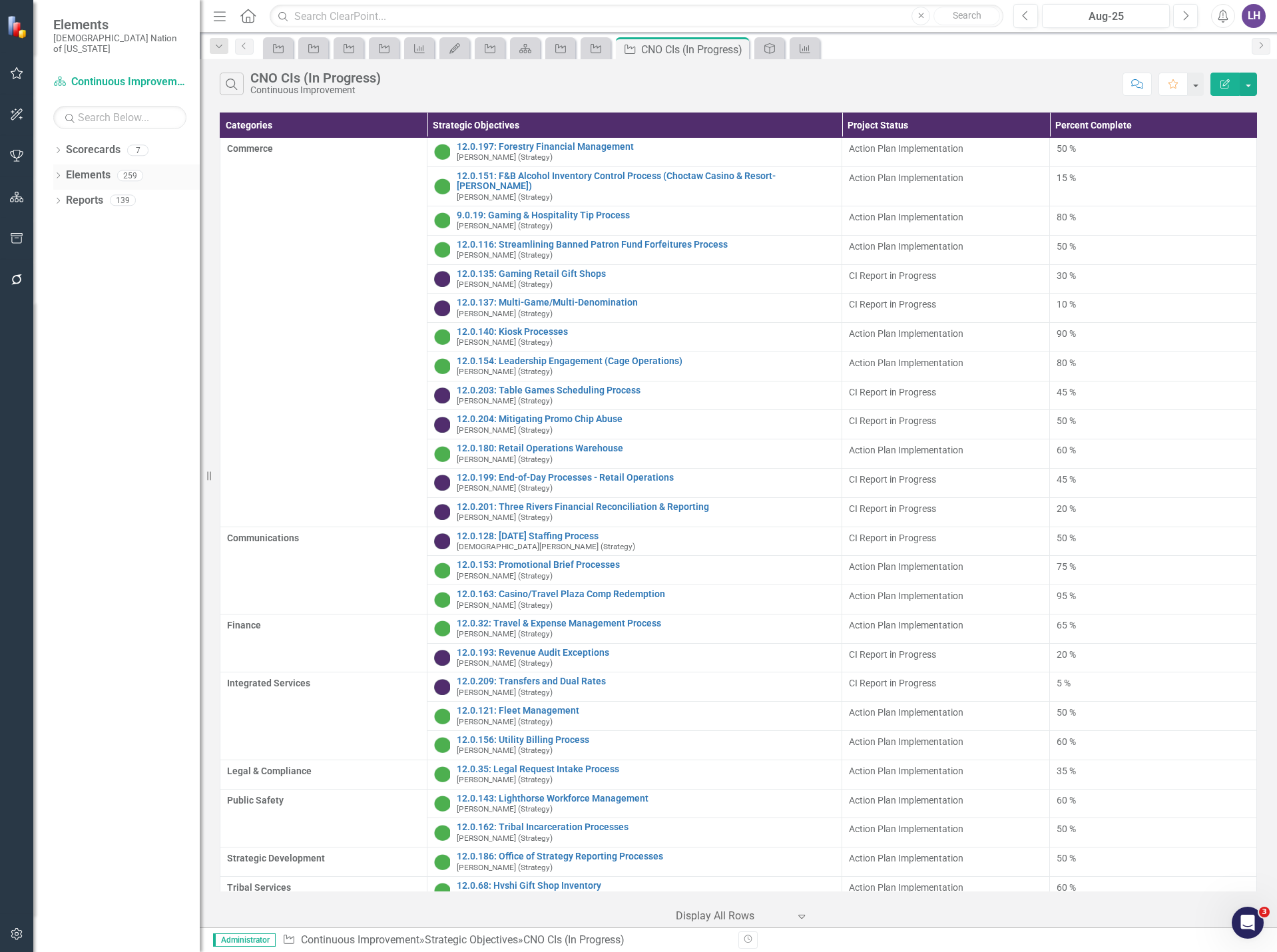
click at [90, 168] on link "Elements" at bounding box center [89, 175] width 45 height 16
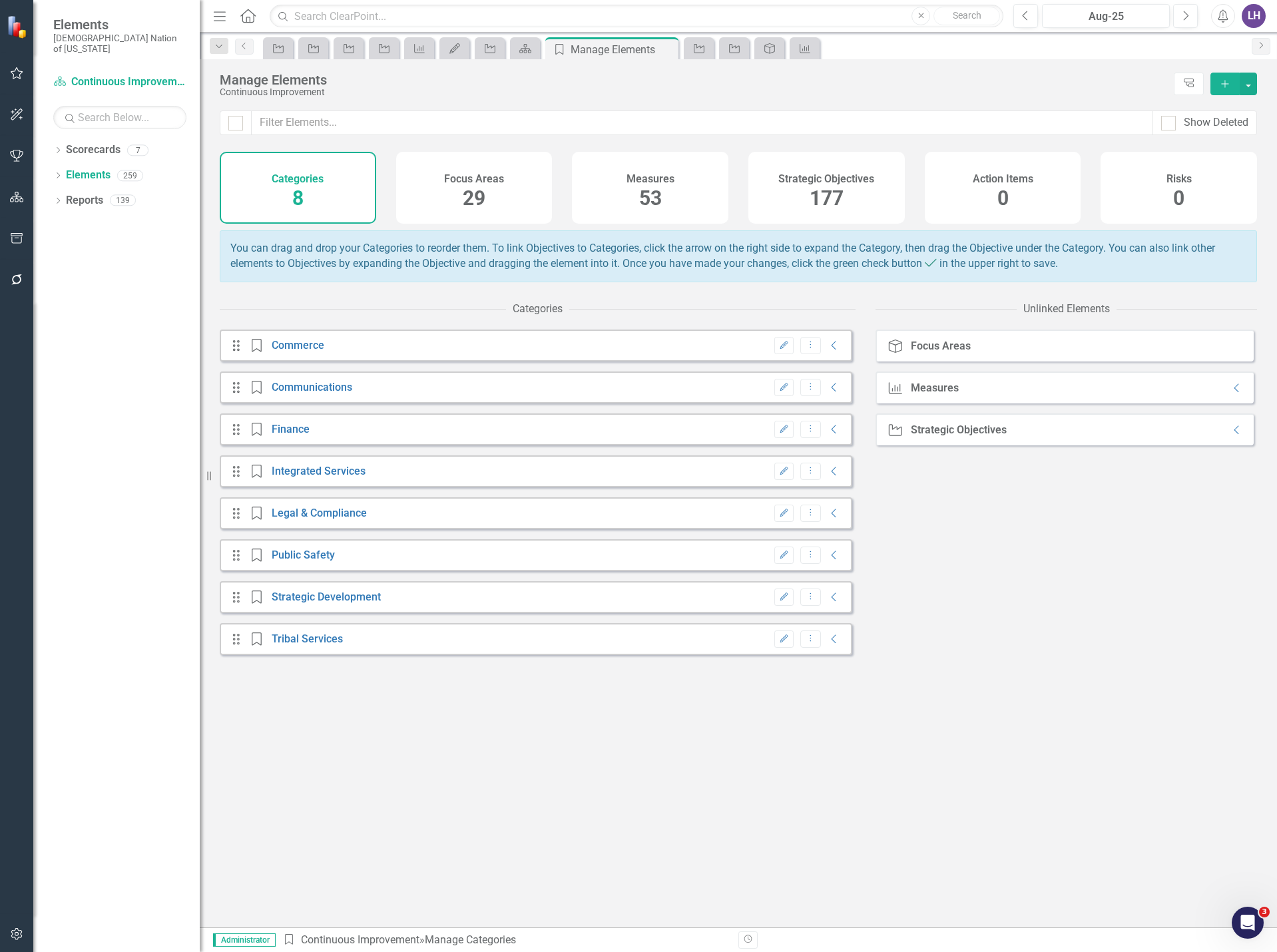
click at [808, 194] on div "Strategic Objectives 177" at bounding box center [827, 188] width 157 height 72
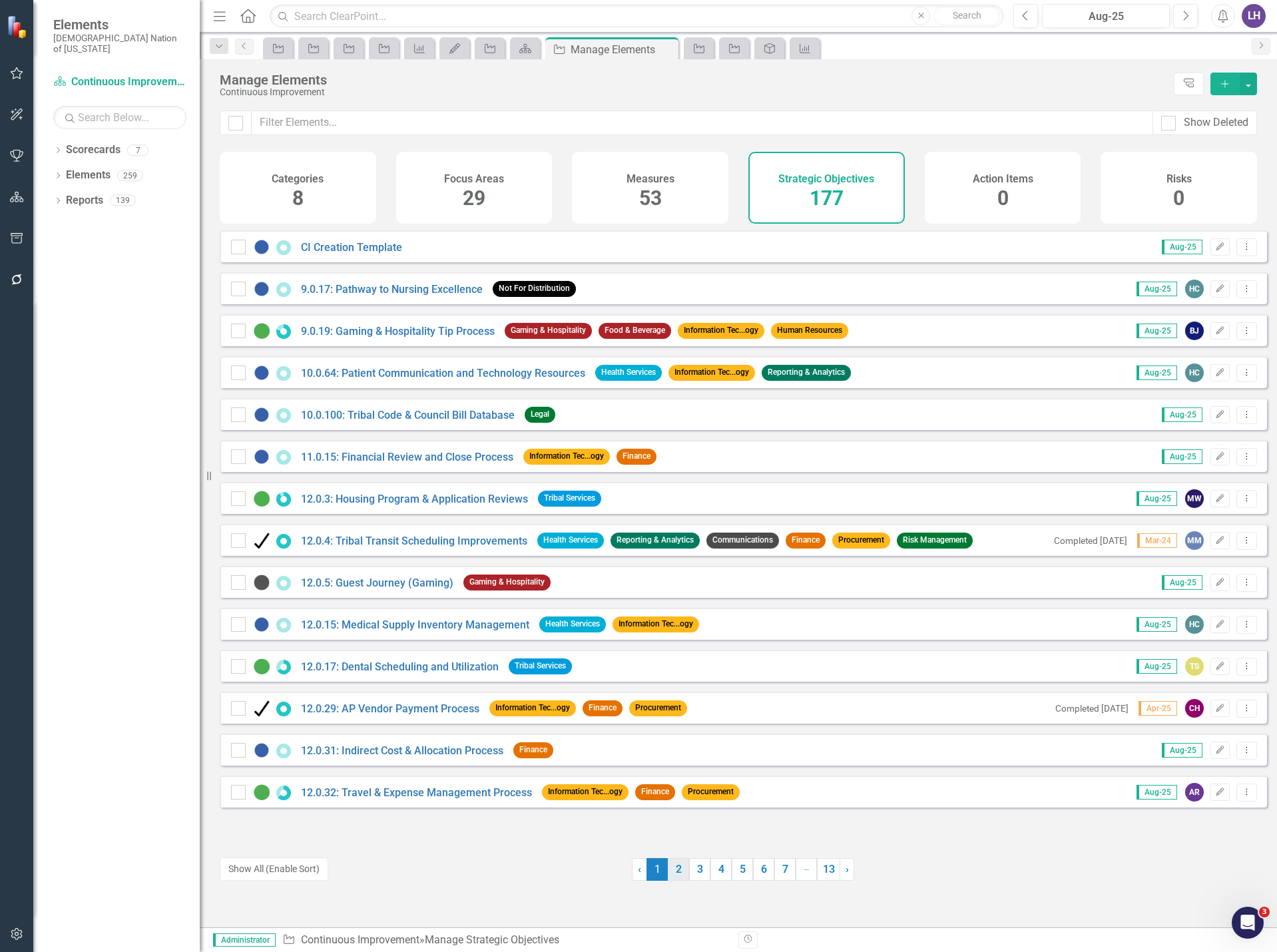
click at [671, 865] on link "2" at bounding box center [678, 869] width 21 height 22
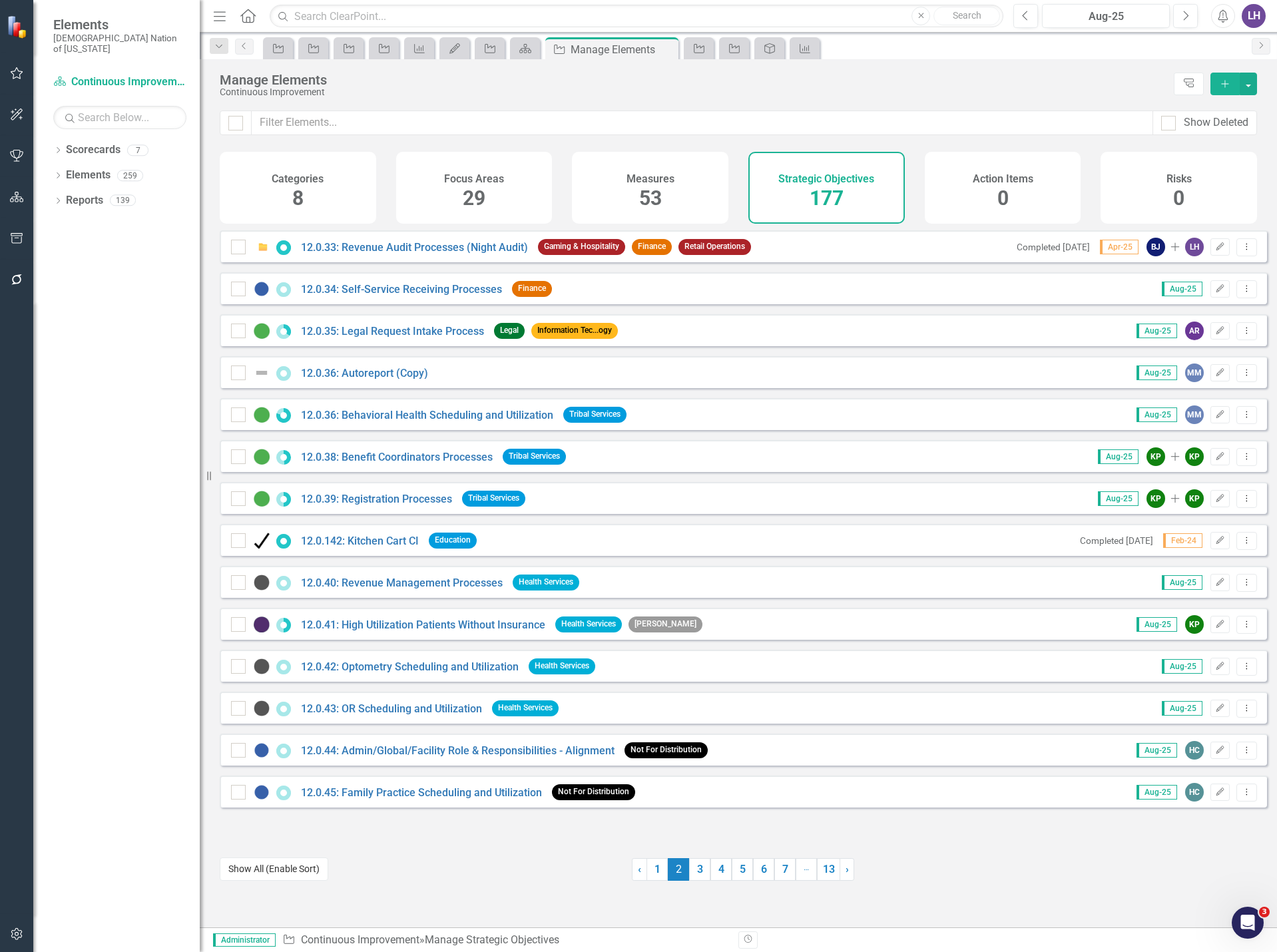
click at [260, 875] on button "Show All (Enable Sort)" at bounding box center [273, 869] width 108 height 23
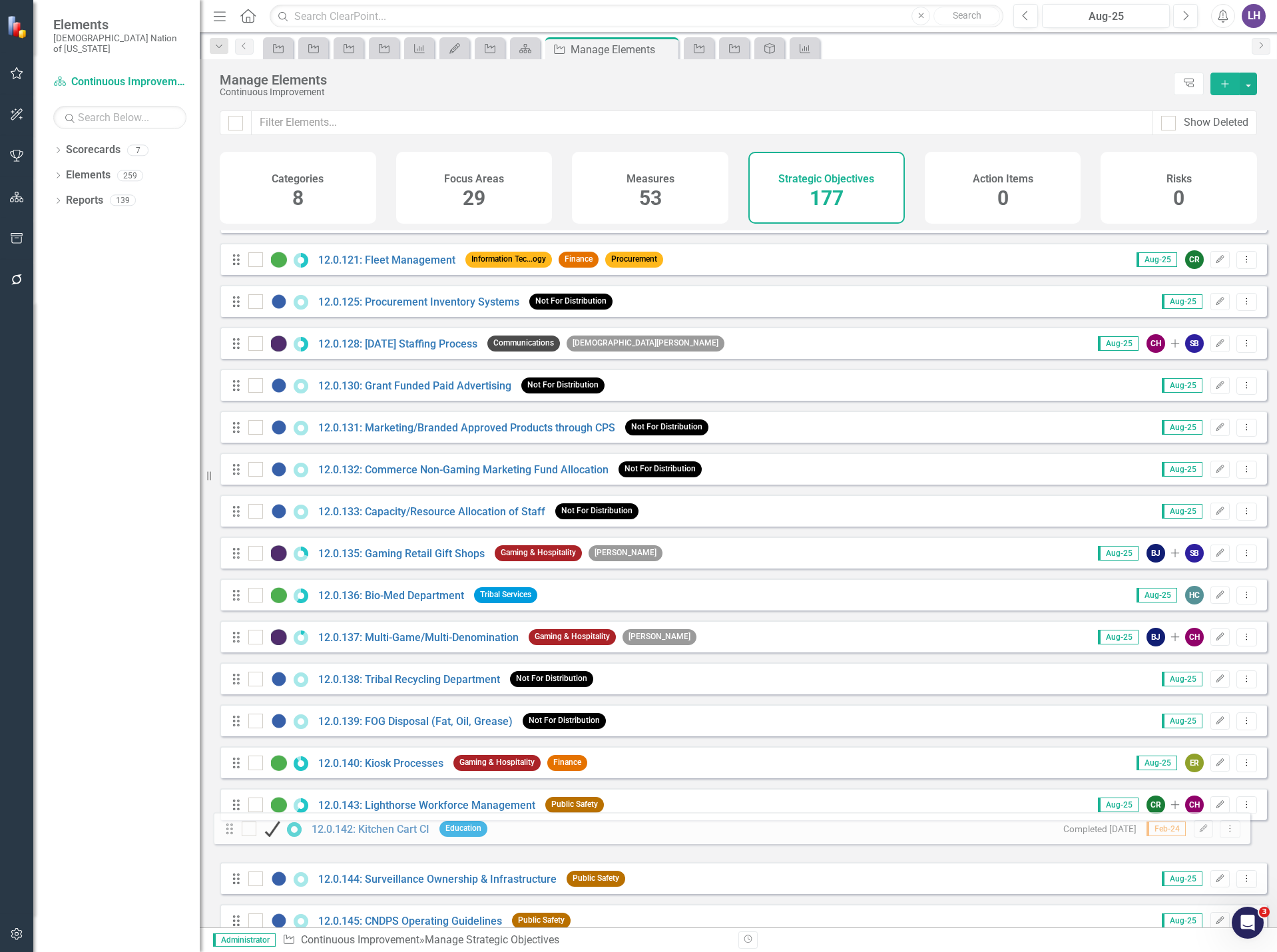
scroll to position [3816, 0]
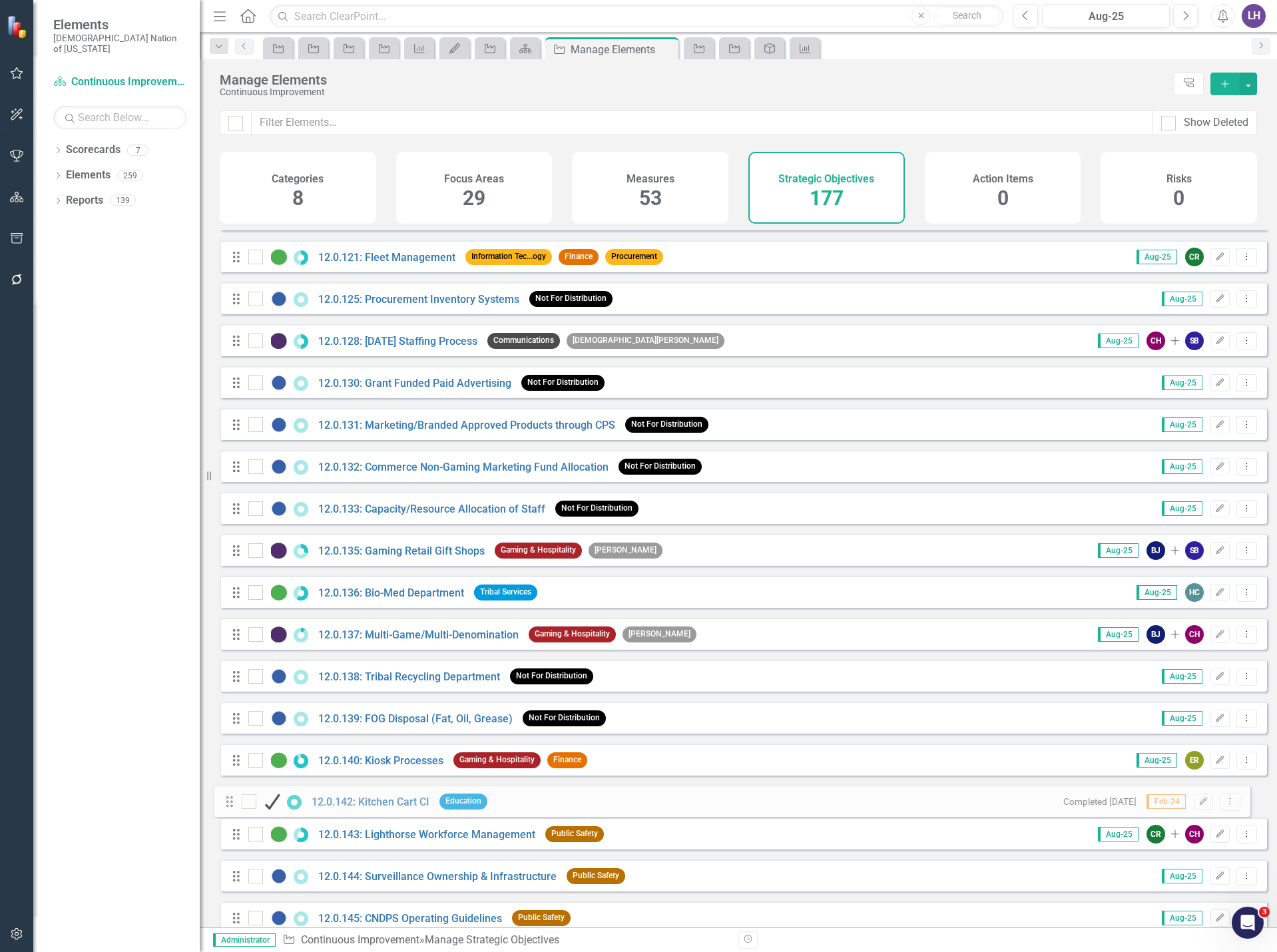
drag, startPoint x: 236, startPoint y: 603, endPoint x: 229, endPoint y: 799, distance: 196.1
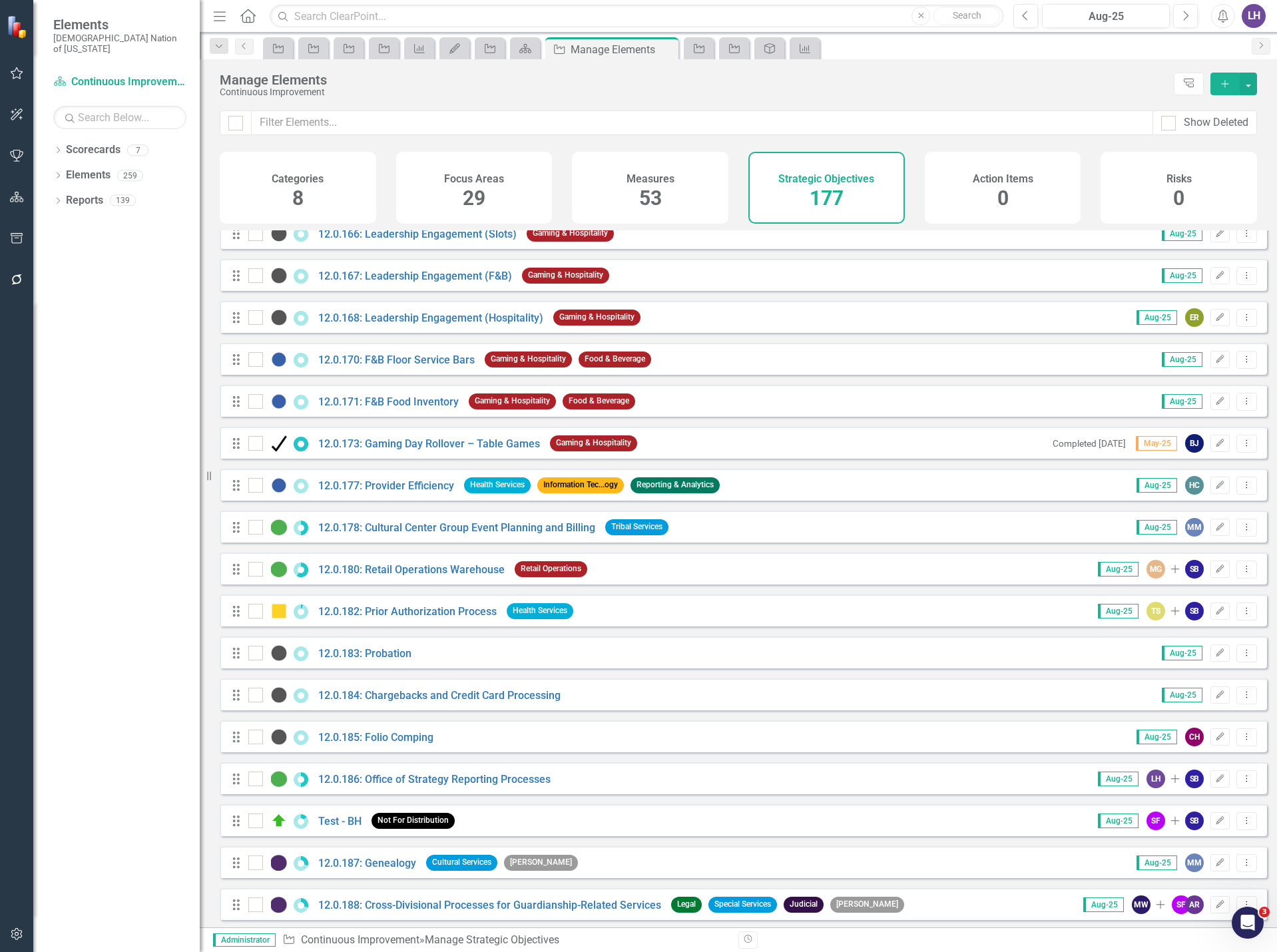
scroll to position [3774, 0]
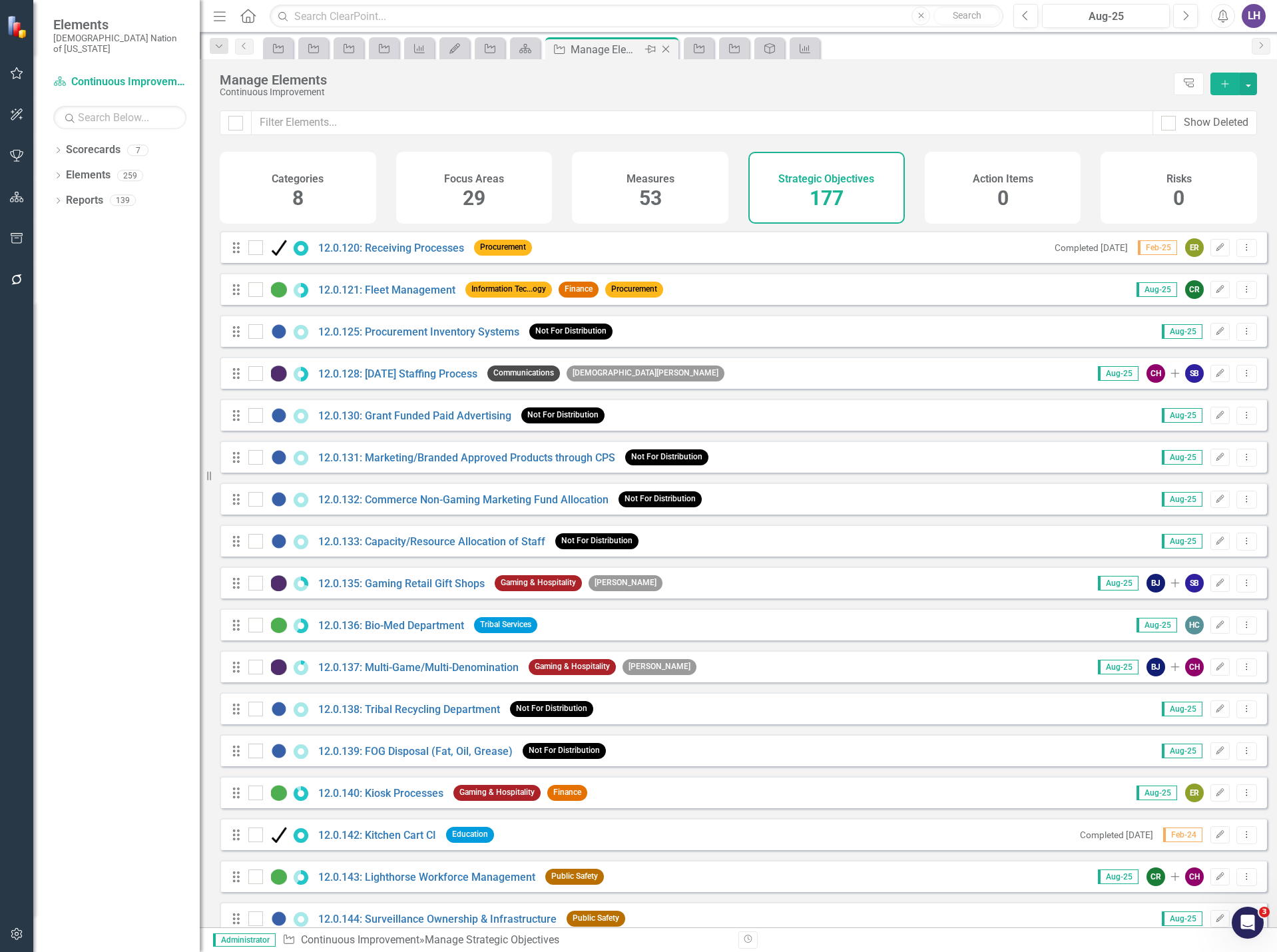
click at [668, 52] on icon at bounding box center [667, 50] width 8 height 8
click at [766, 50] on icon "Measure" at bounding box center [770, 48] width 14 height 11
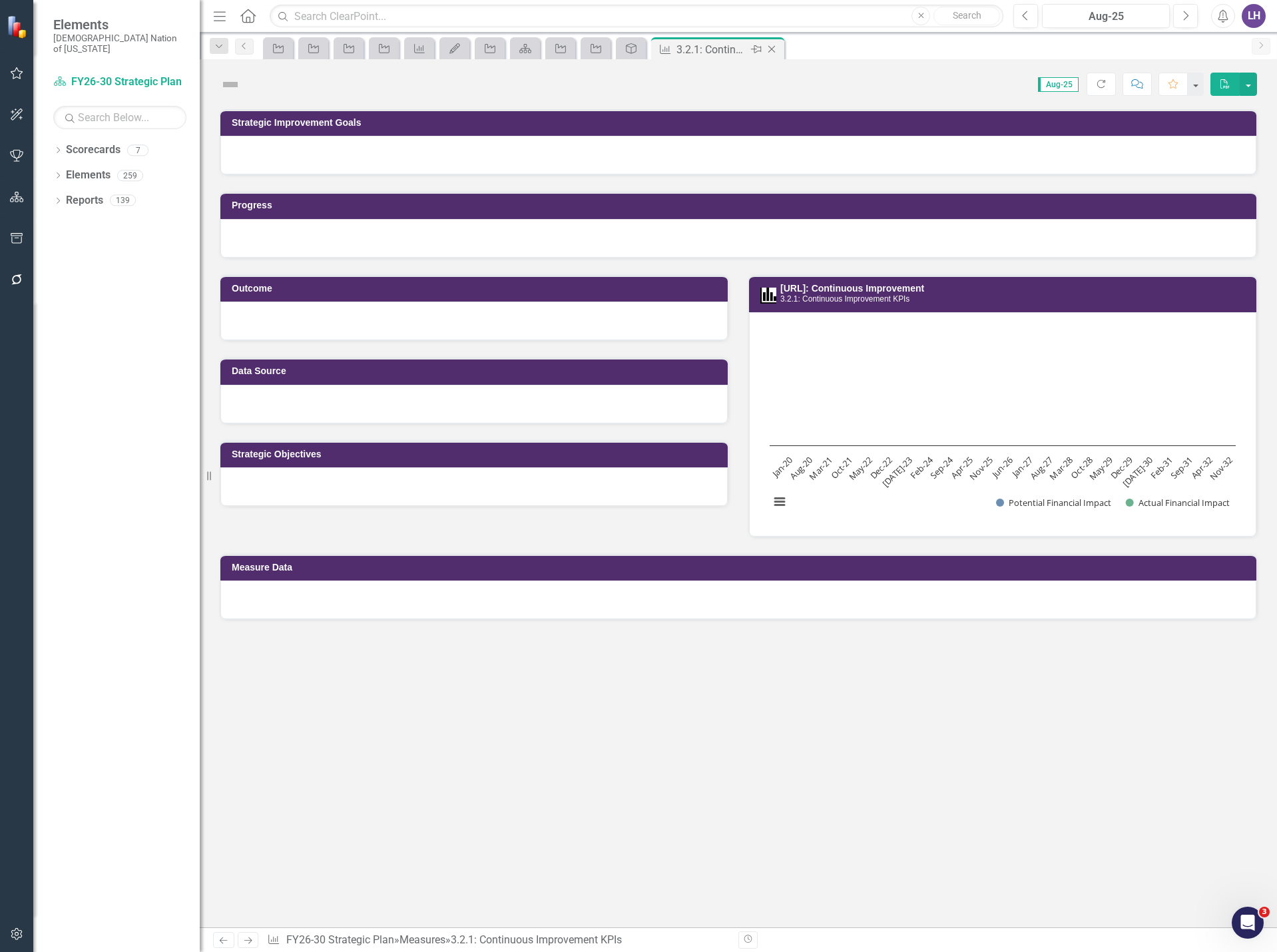
click at [774, 49] on icon "Close" at bounding box center [772, 49] width 14 height 11
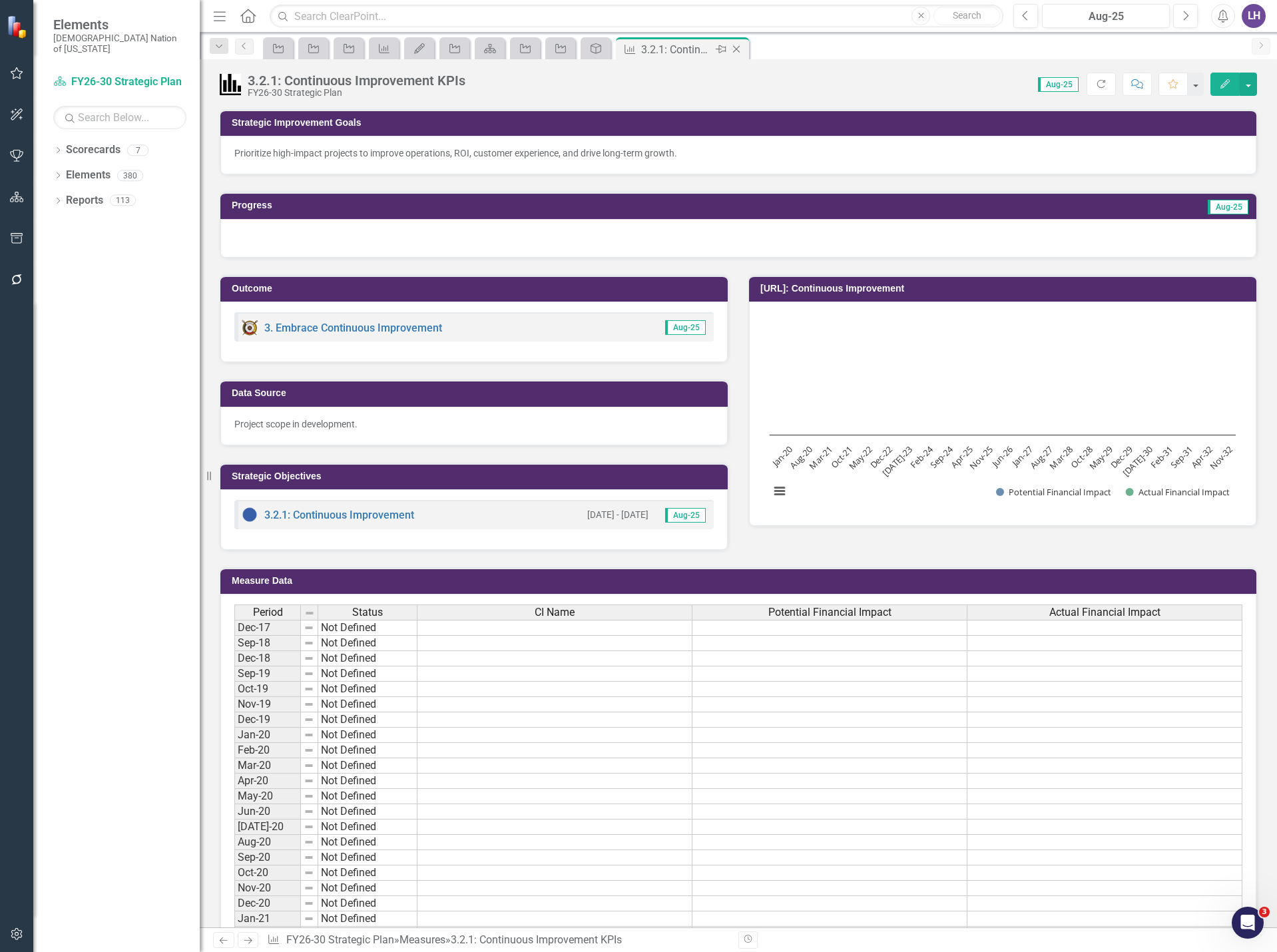
click at [737, 49] on icon at bounding box center [737, 50] width 8 height 8
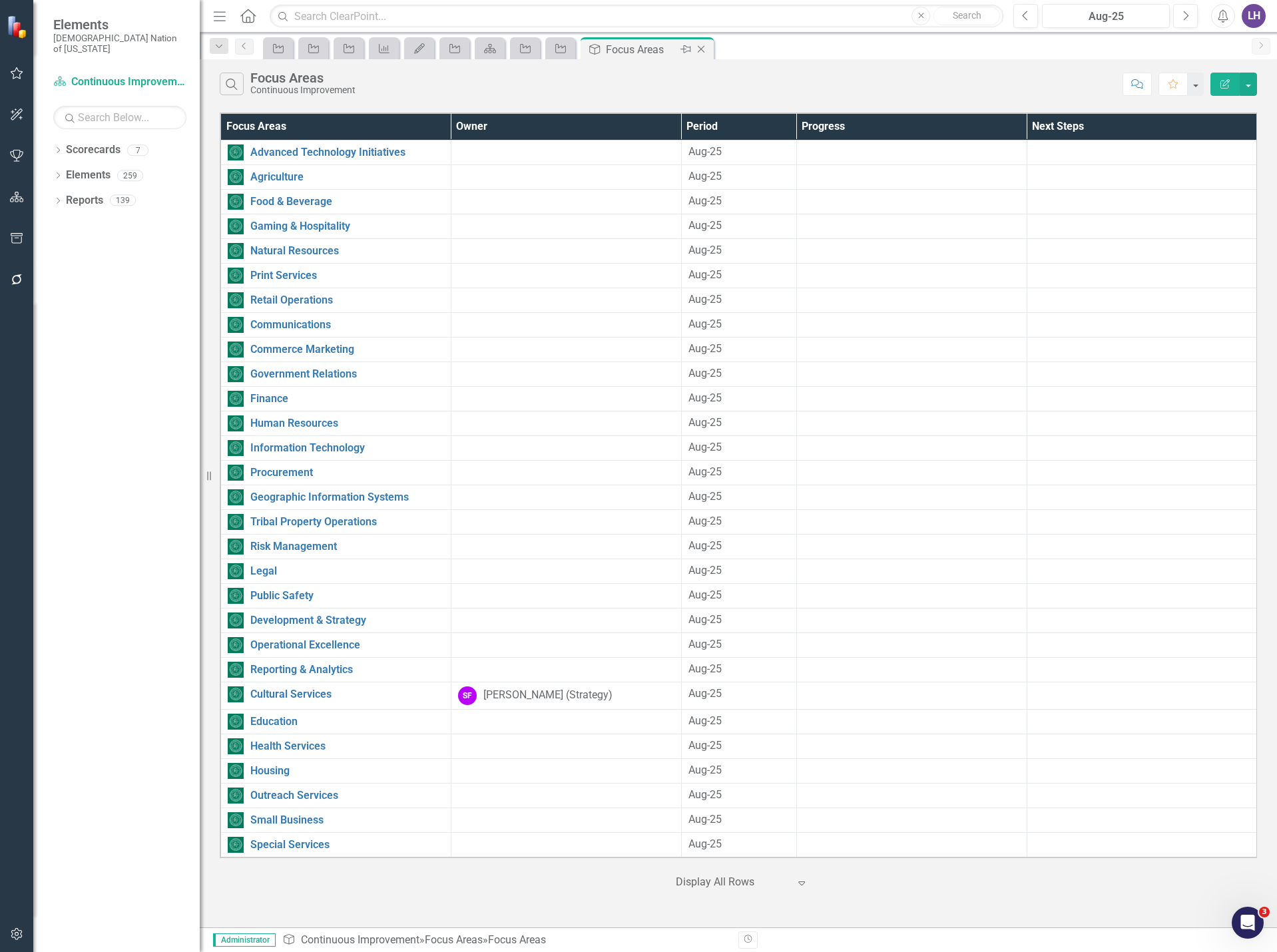
click at [701, 50] on icon "Close" at bounding box center [702, 49] width 14 height 11
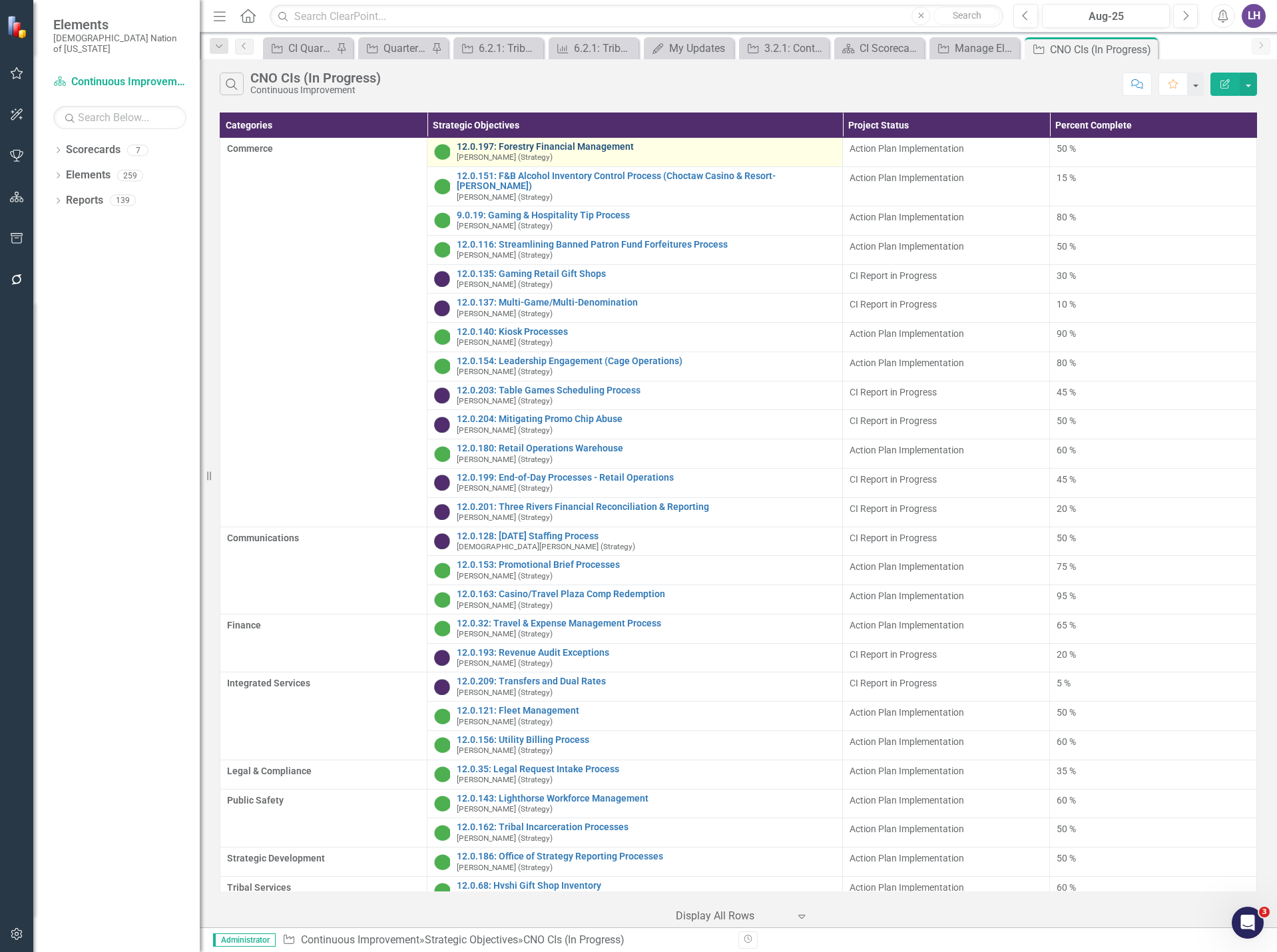
click at [543, 148] on link "12.0.197: Forestry Financial Management" at bounding box center [646, 147] width 378 height 10
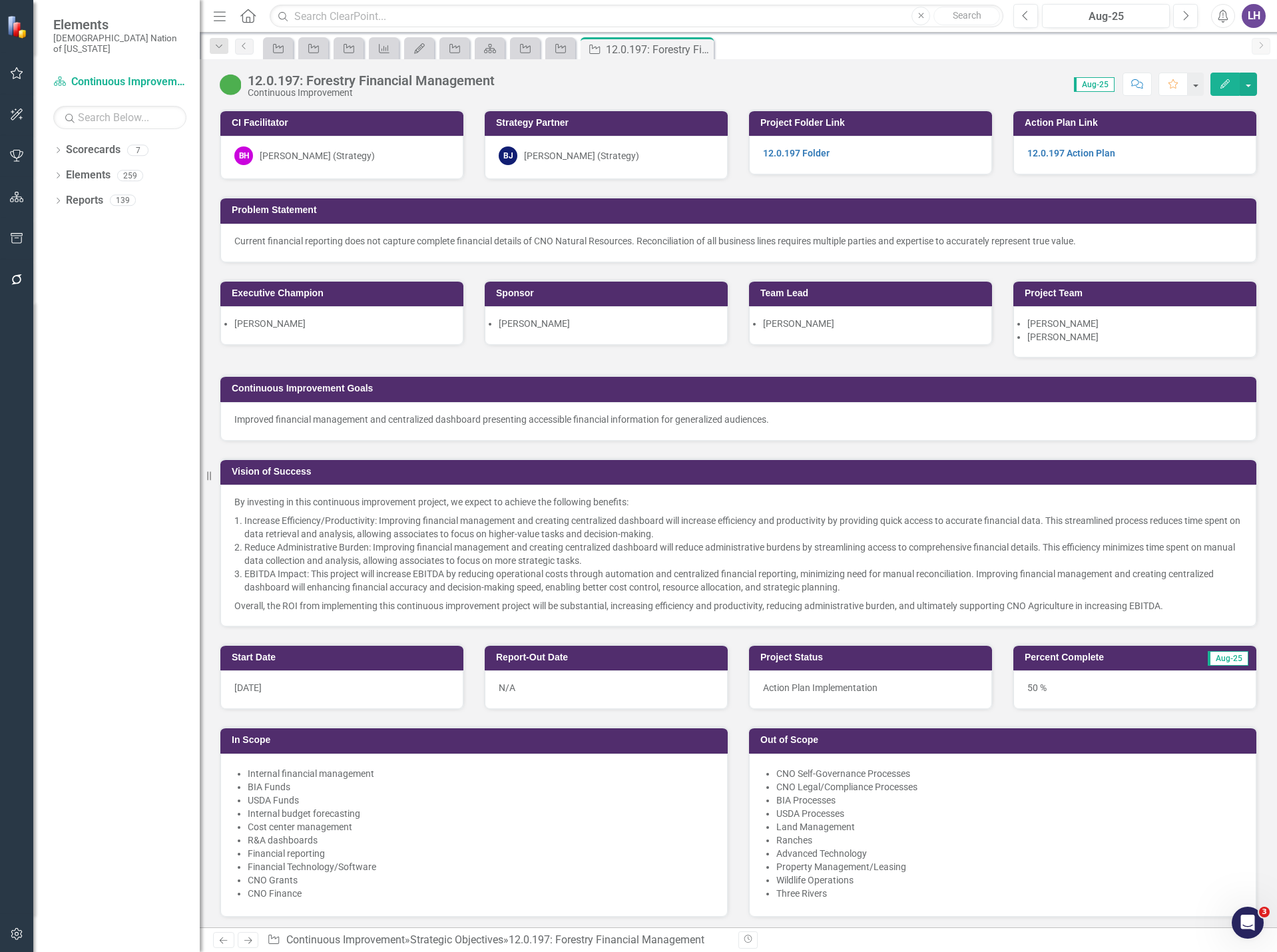
click at [1223, 82] on icon "Edit" at bounding box center [1225, 84] width 12 height 10
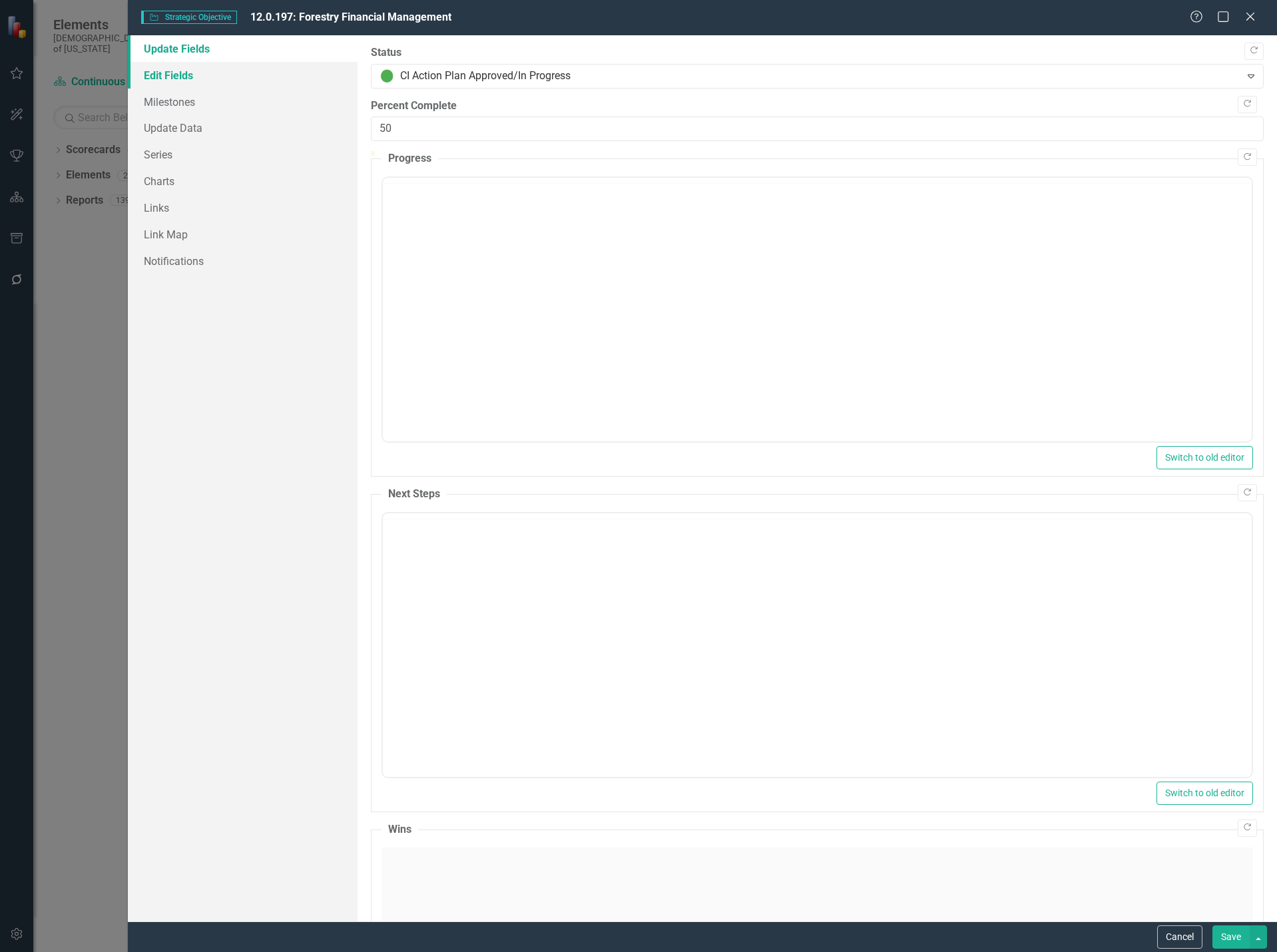
click at [210, 66] on link "Edit Fields" at bounding box center [243, 75] width 230 height 26
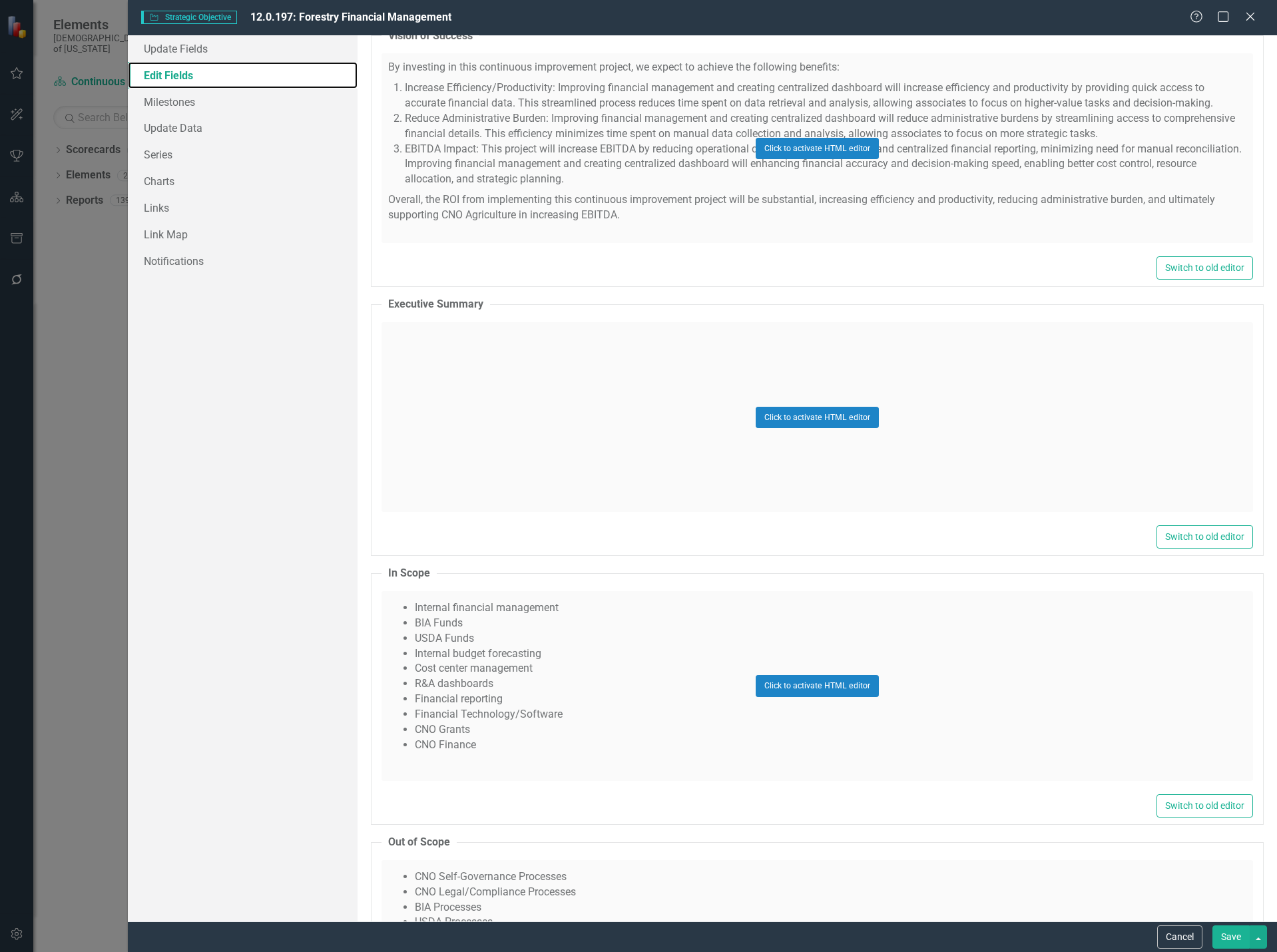
scroll to position [1598, 0]
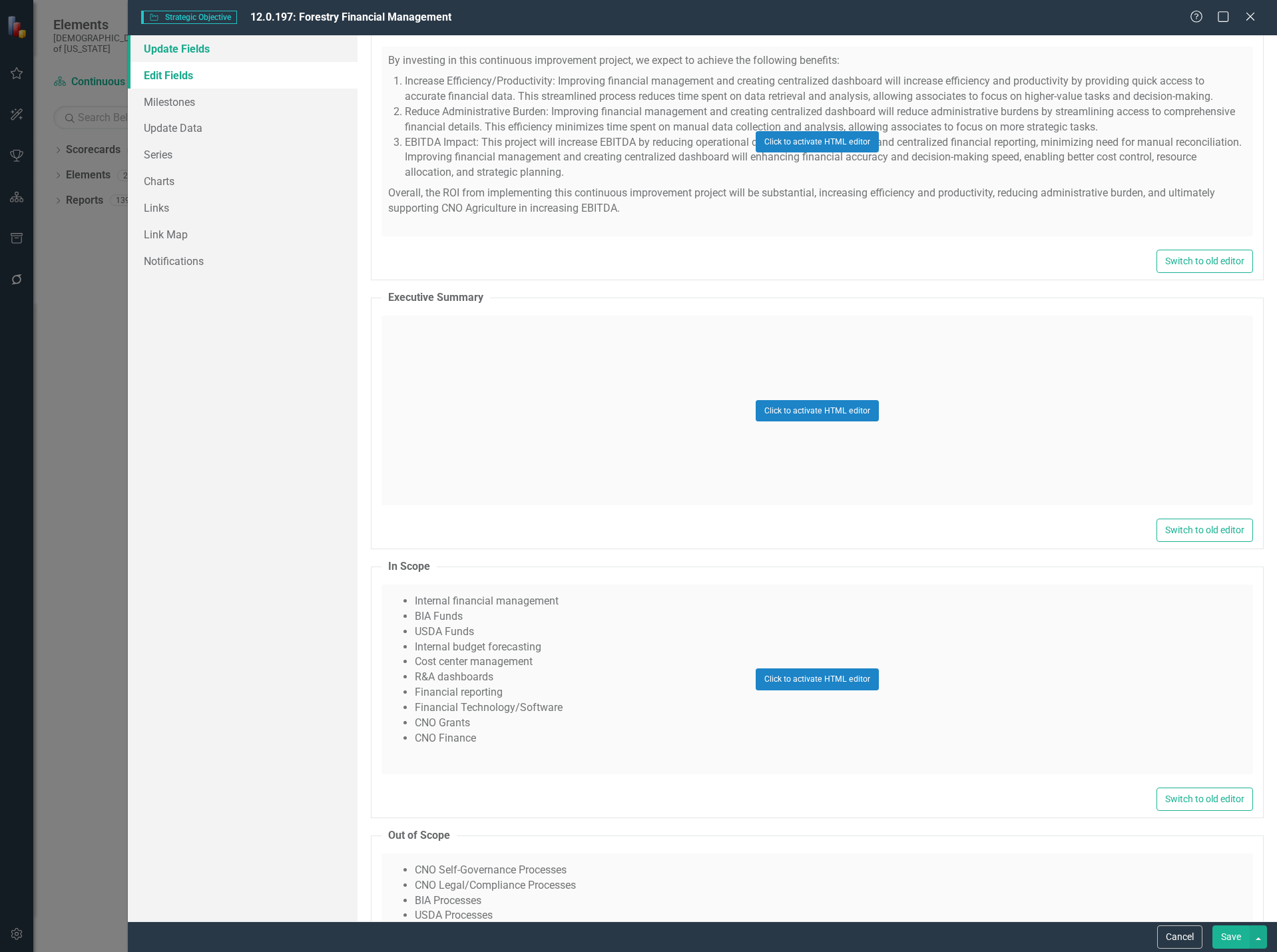
click at [212, 57] on link "Update Fields" at bounding box center [243, 48] width 230 height 26
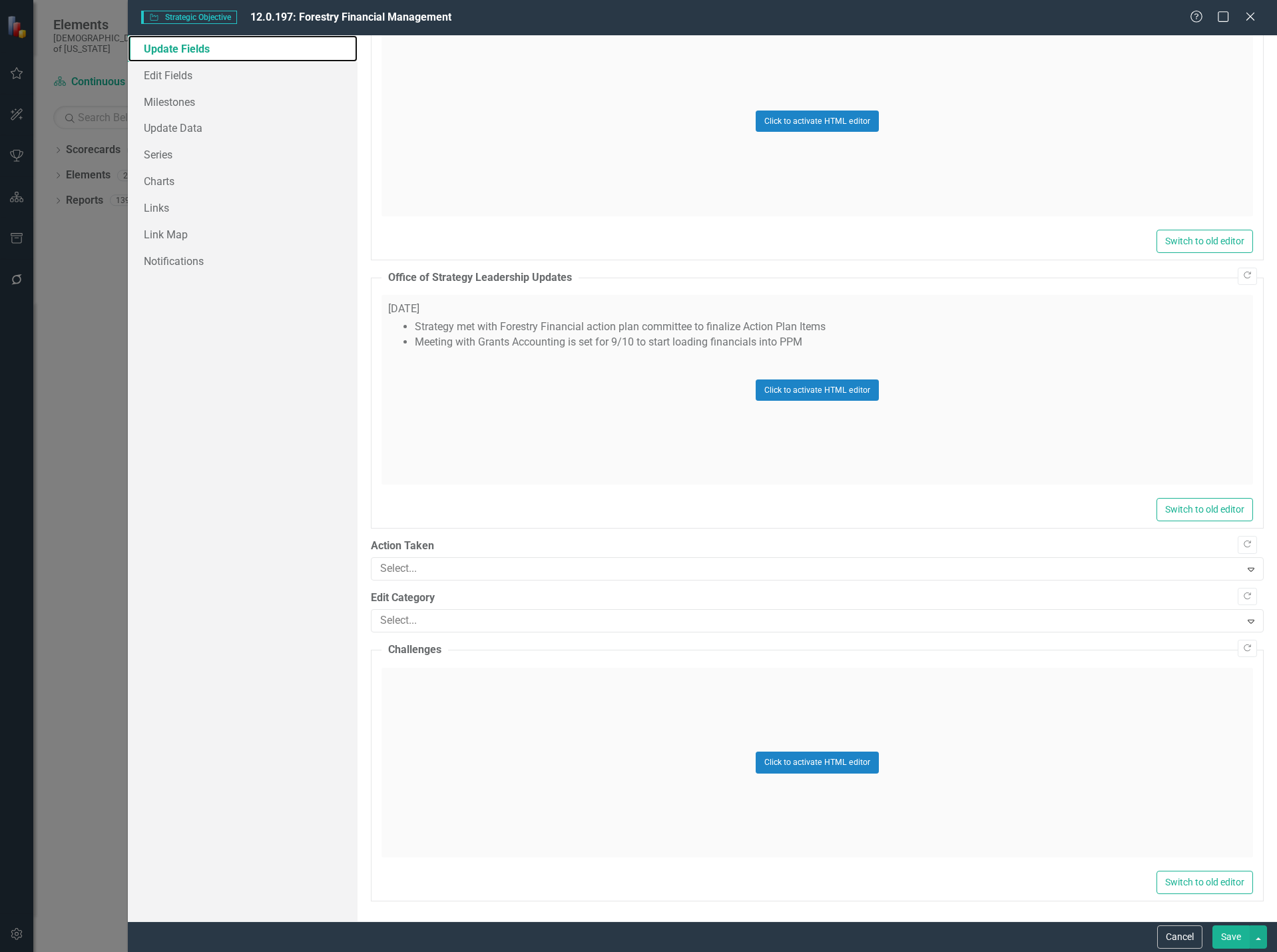
scroll to position [1126, 0]
click at [189, 75] on link "Edit Fields" at bounding box center [243, 75] width 230 height 26
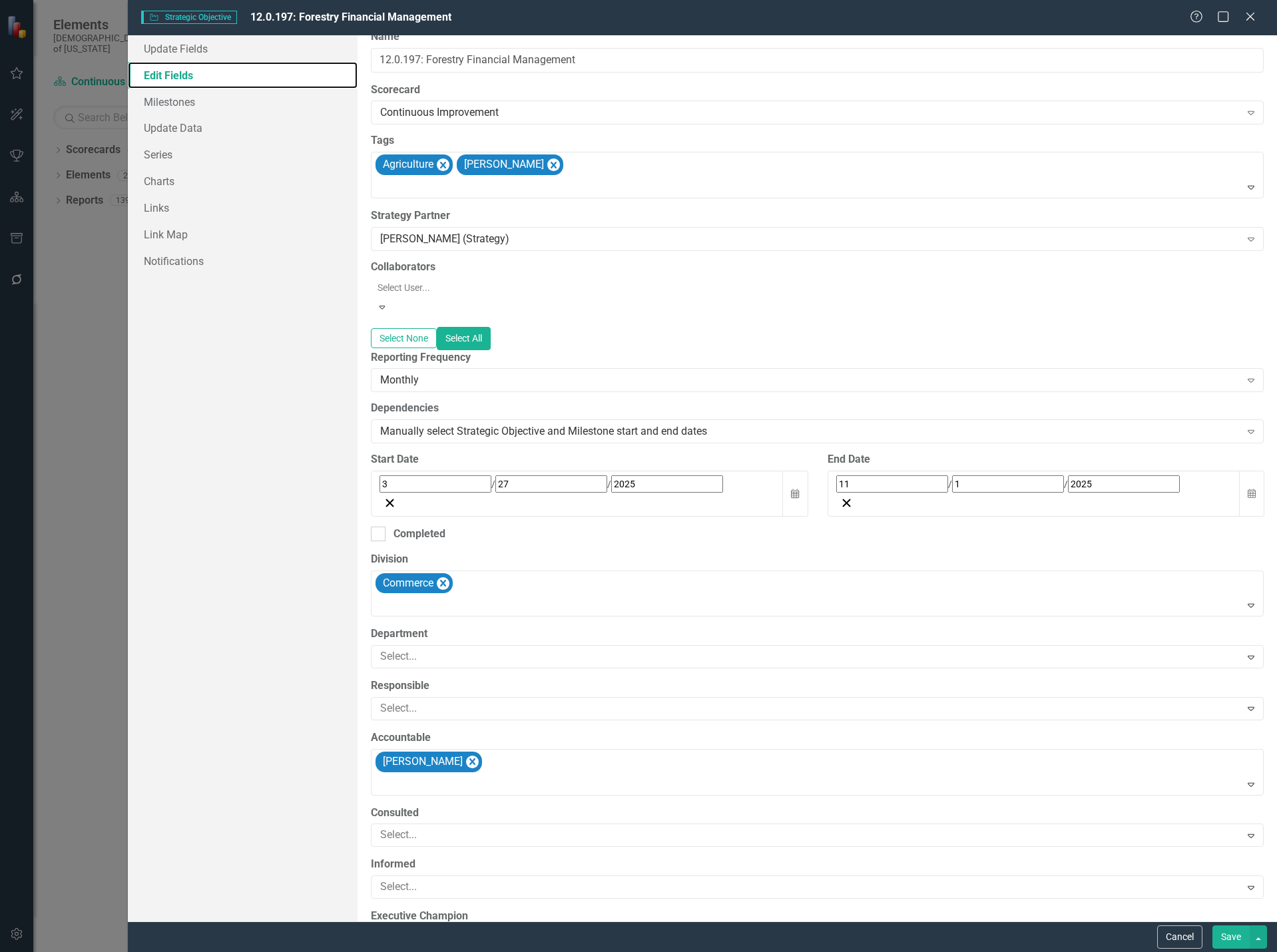
scroll to position [0, 0]
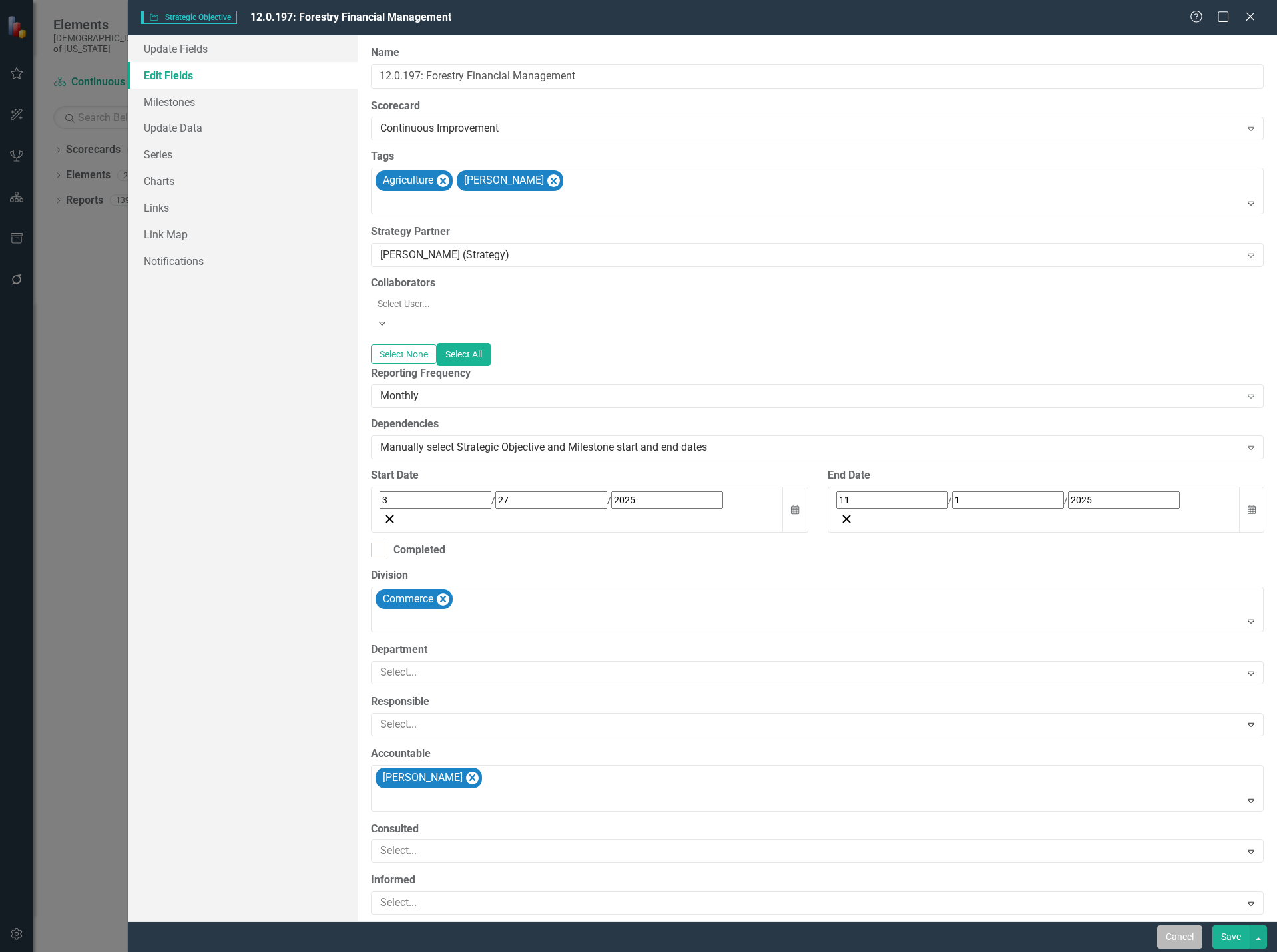
click at [1187, 930] on button "Cancel" at bounding box center [1180, 937] width 45 height 23
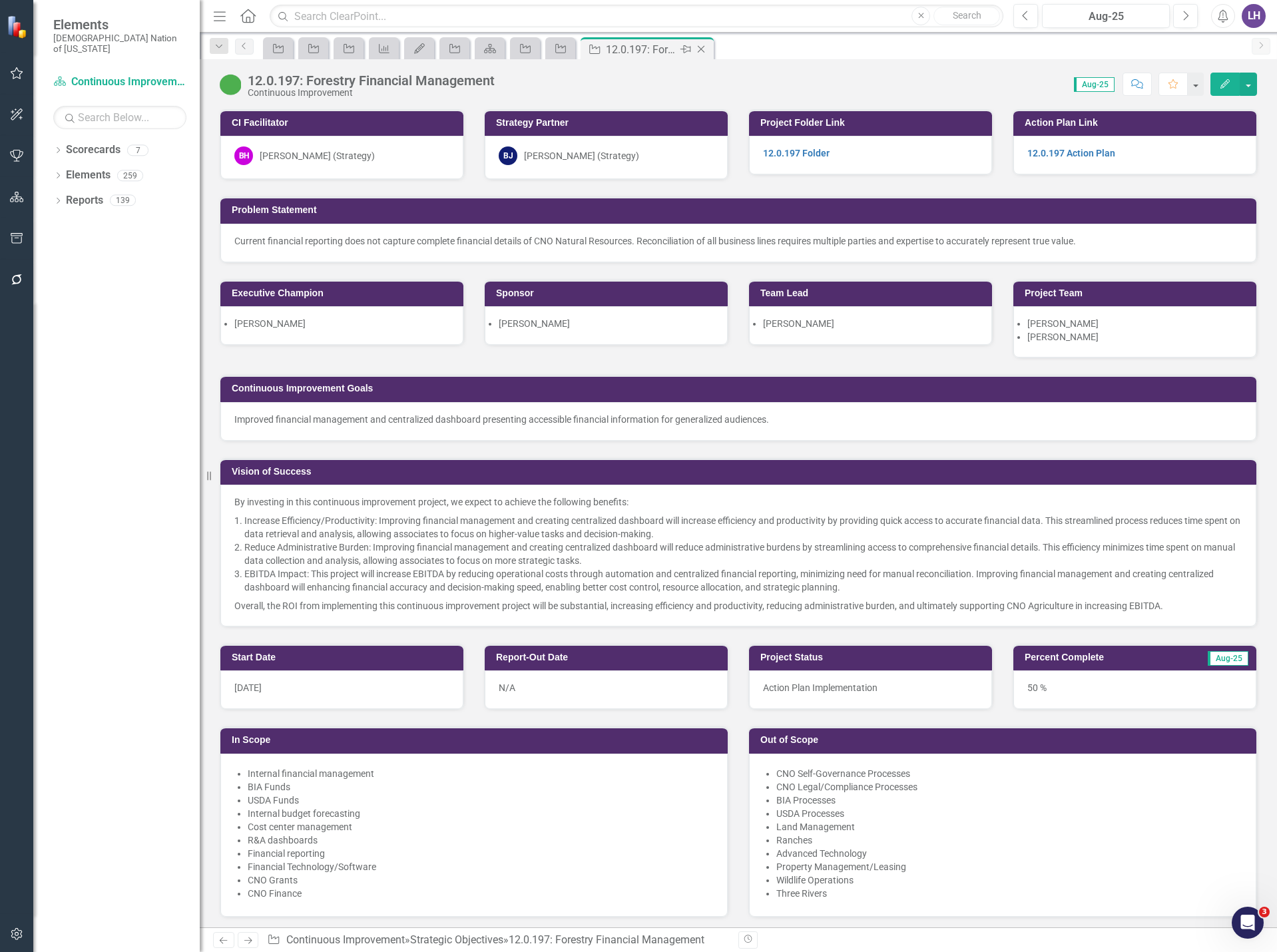
click at [700, 45] on icon "Close" at bounding box center [702, 49] width 14 height 11
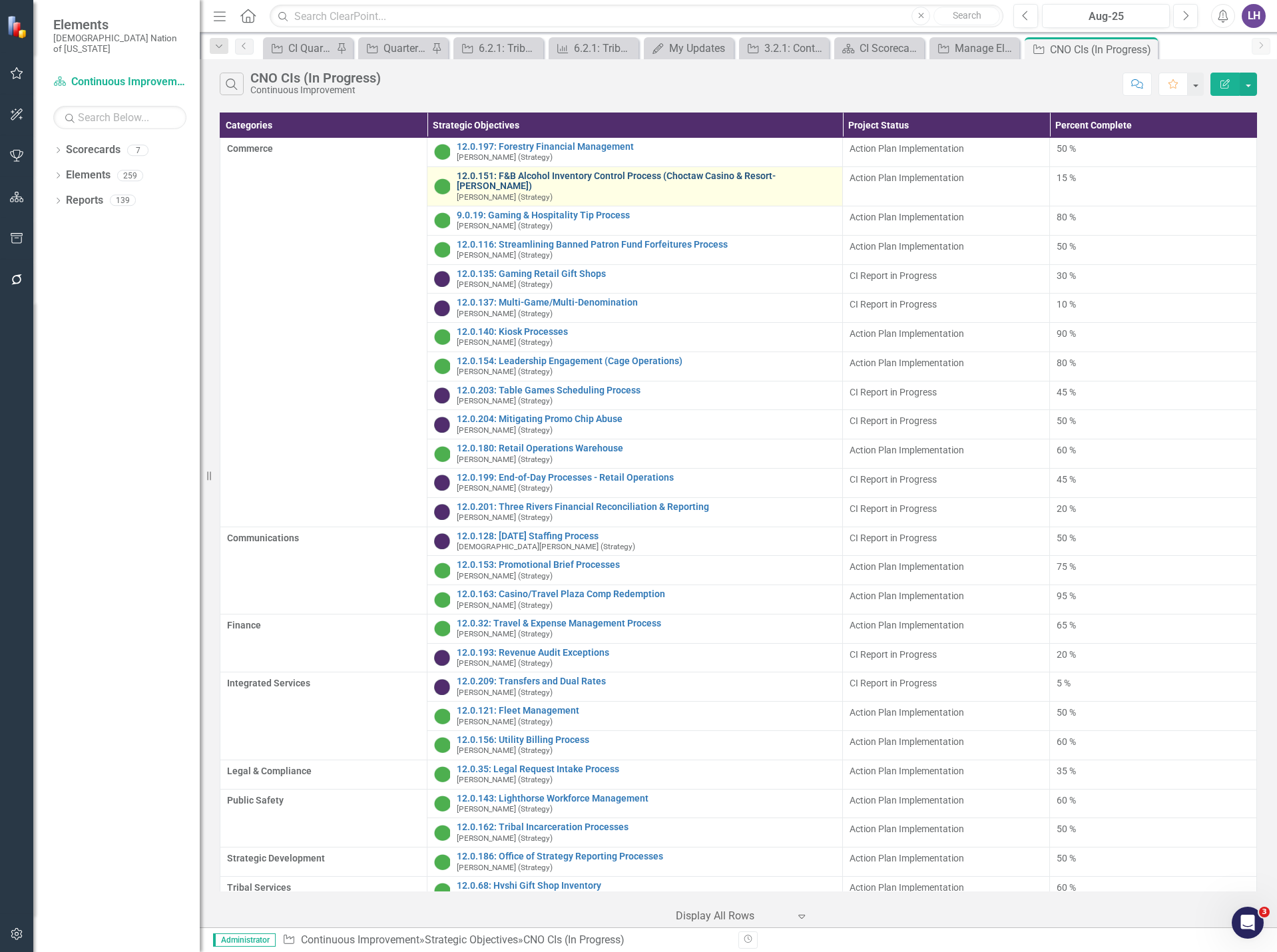
click at [594, 177] on link "12.0.151: F&B Alcohol Inventory Control Process (Choctaw Casino & Resort-Durant)" at bounding box center [646, 181] width 378 height 20
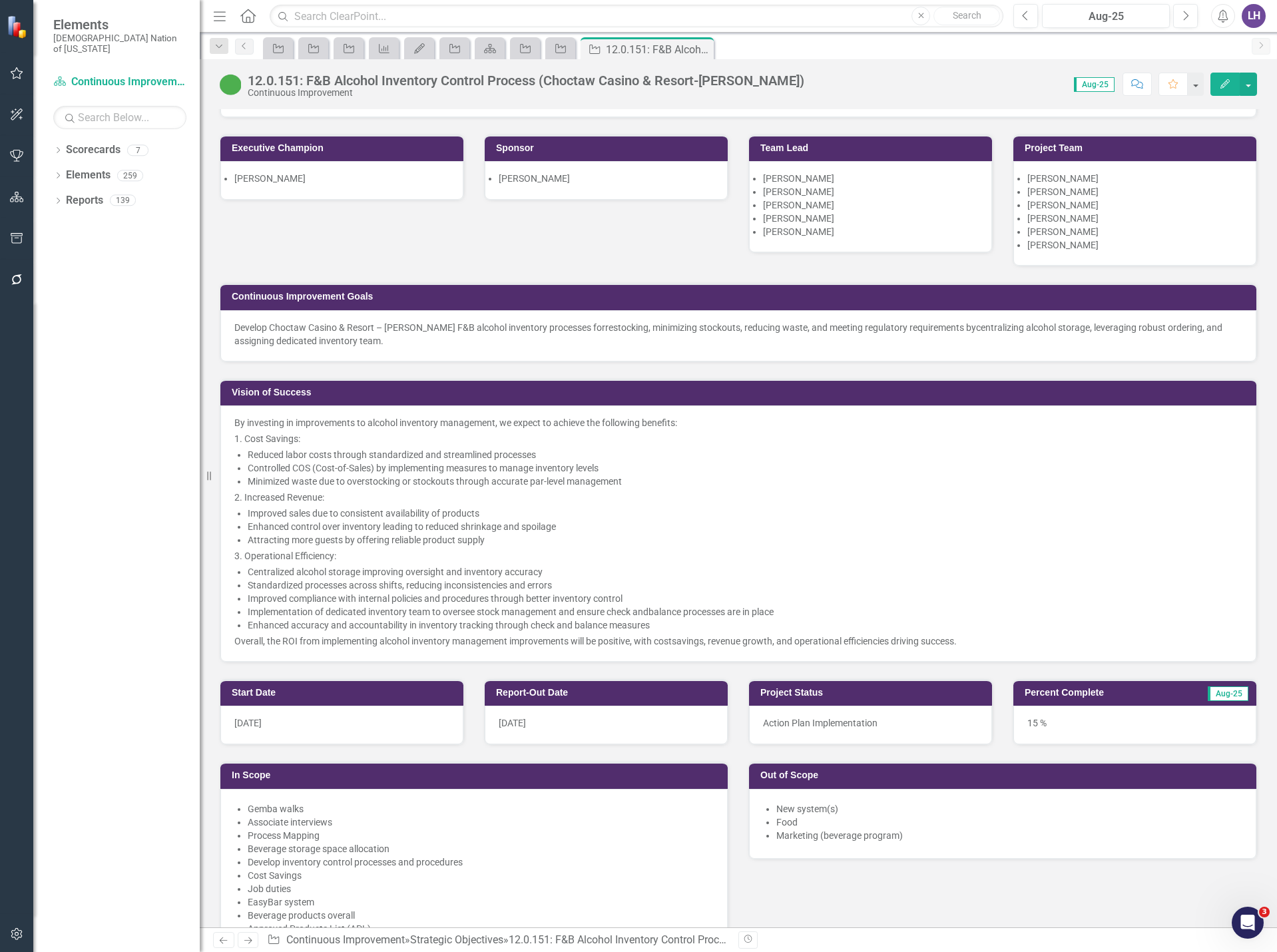
scroll to position [200, 0]
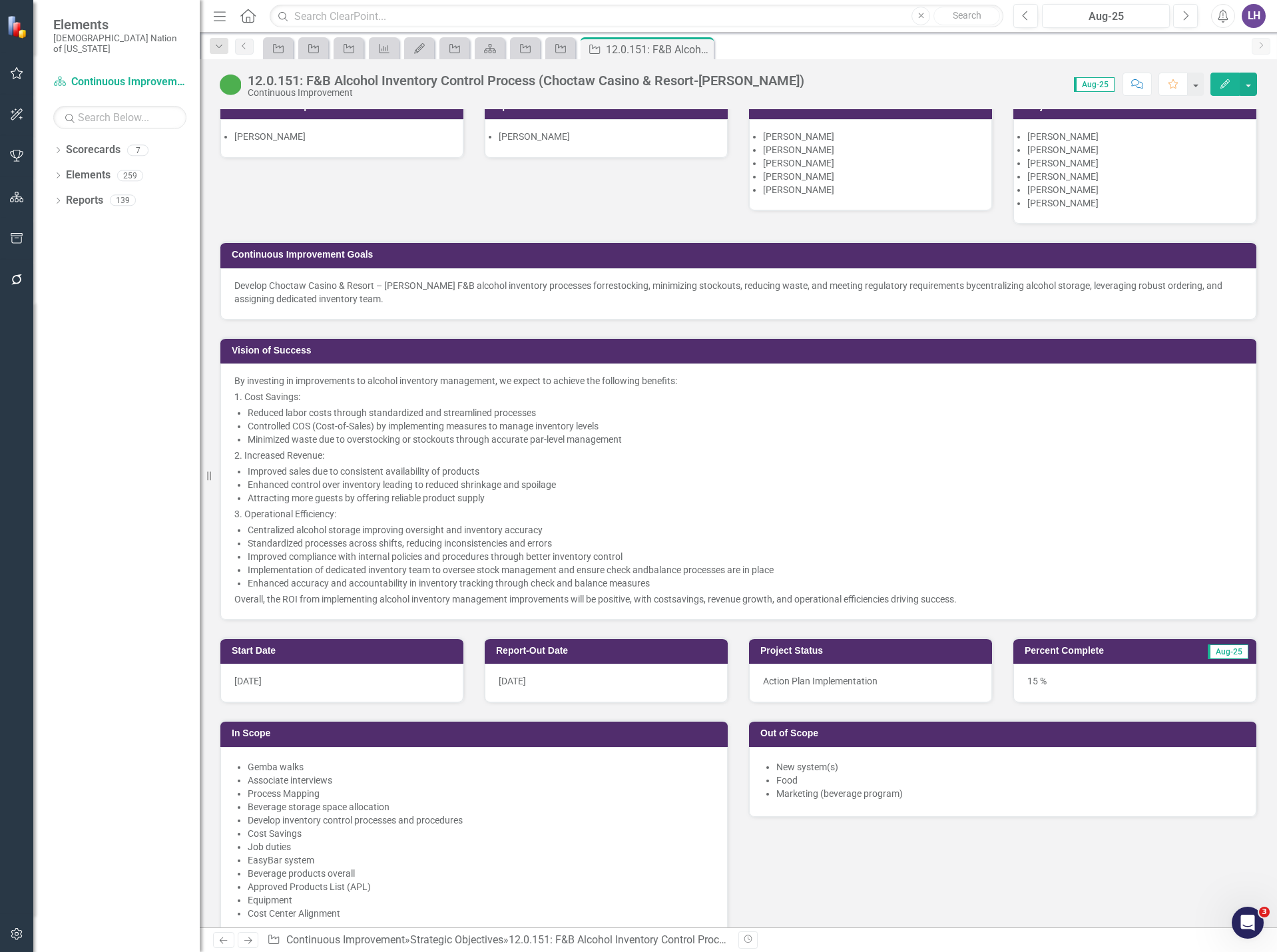
click at [1224, 86] on icon "button" at bounding box center [1225, 84] width 10 height 10
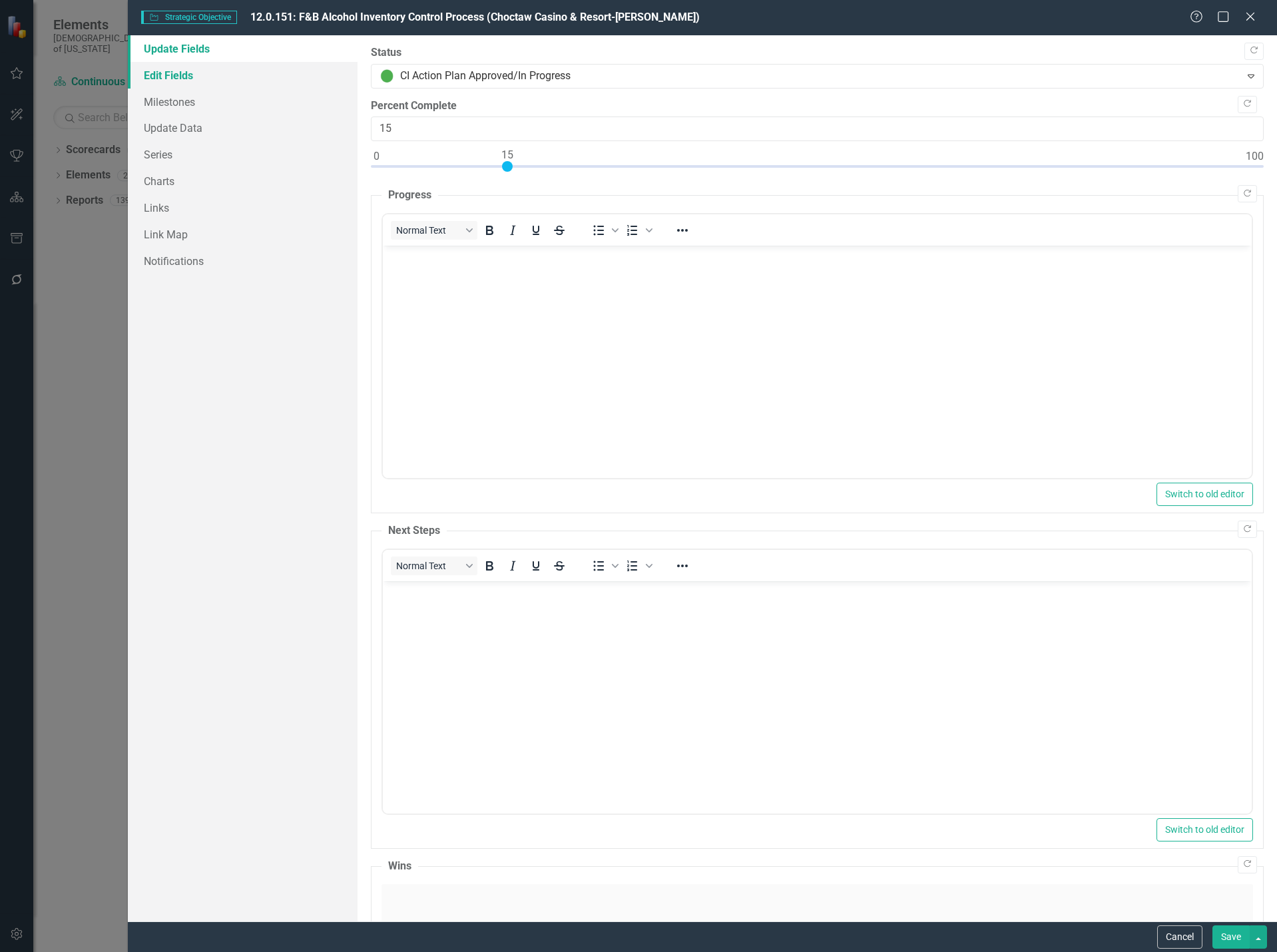
click at [215, 79] on link "Edit Fields" at bounding box center [243, 75] width 230 height 26
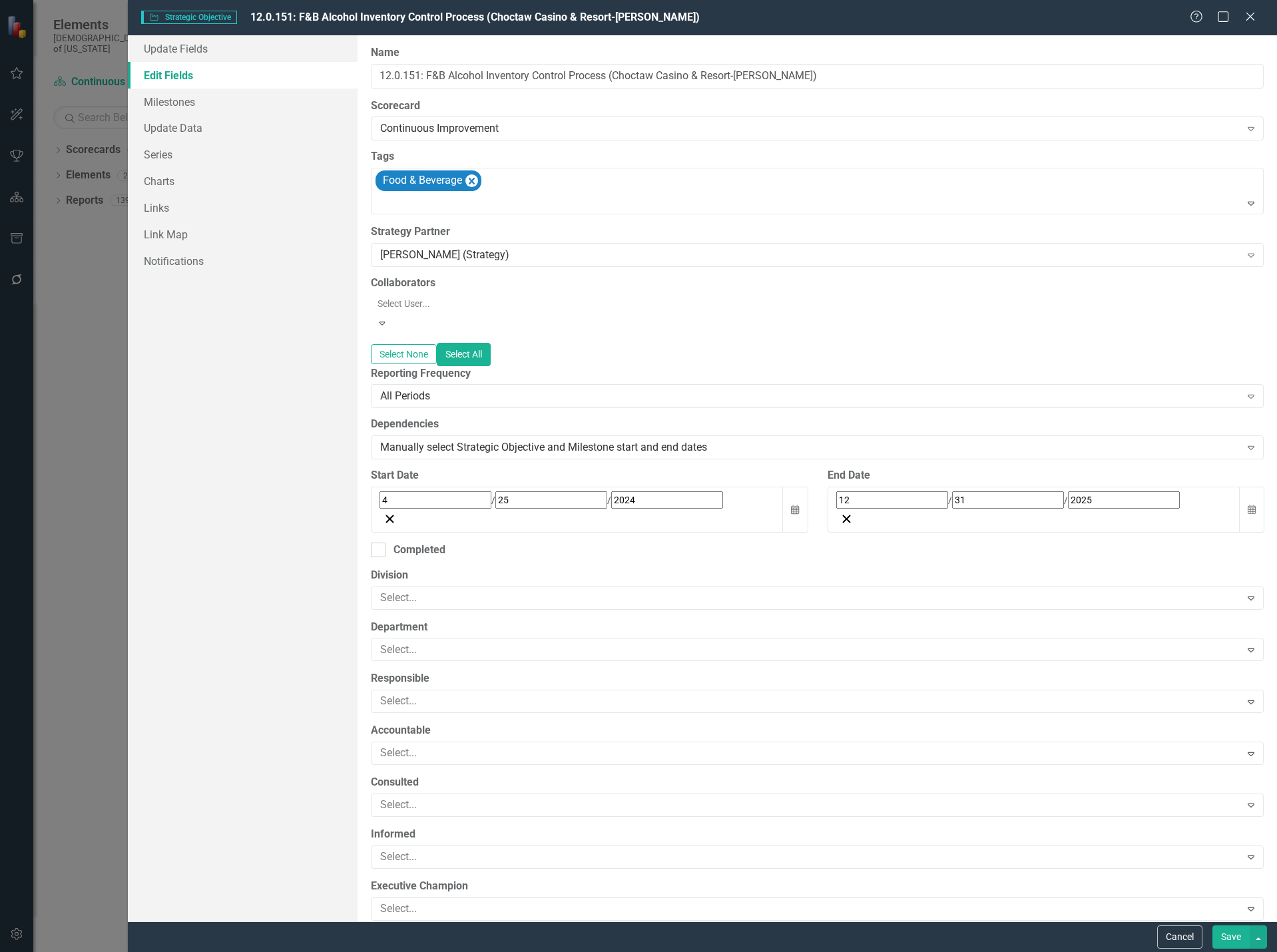
type input "Alcohol Inventory - Action Plan"
type input "https://choctawnationofoklahoma.sharepoint.com/sites/TheOfficeofStrategy/2%20%2…"
type input "F&B - Financials"
type input "https://dcesrvpbi401.choctawcasinos.local/Reports_PBI/powerbi/Strategic%20Devel…"
type input "12.0.151"
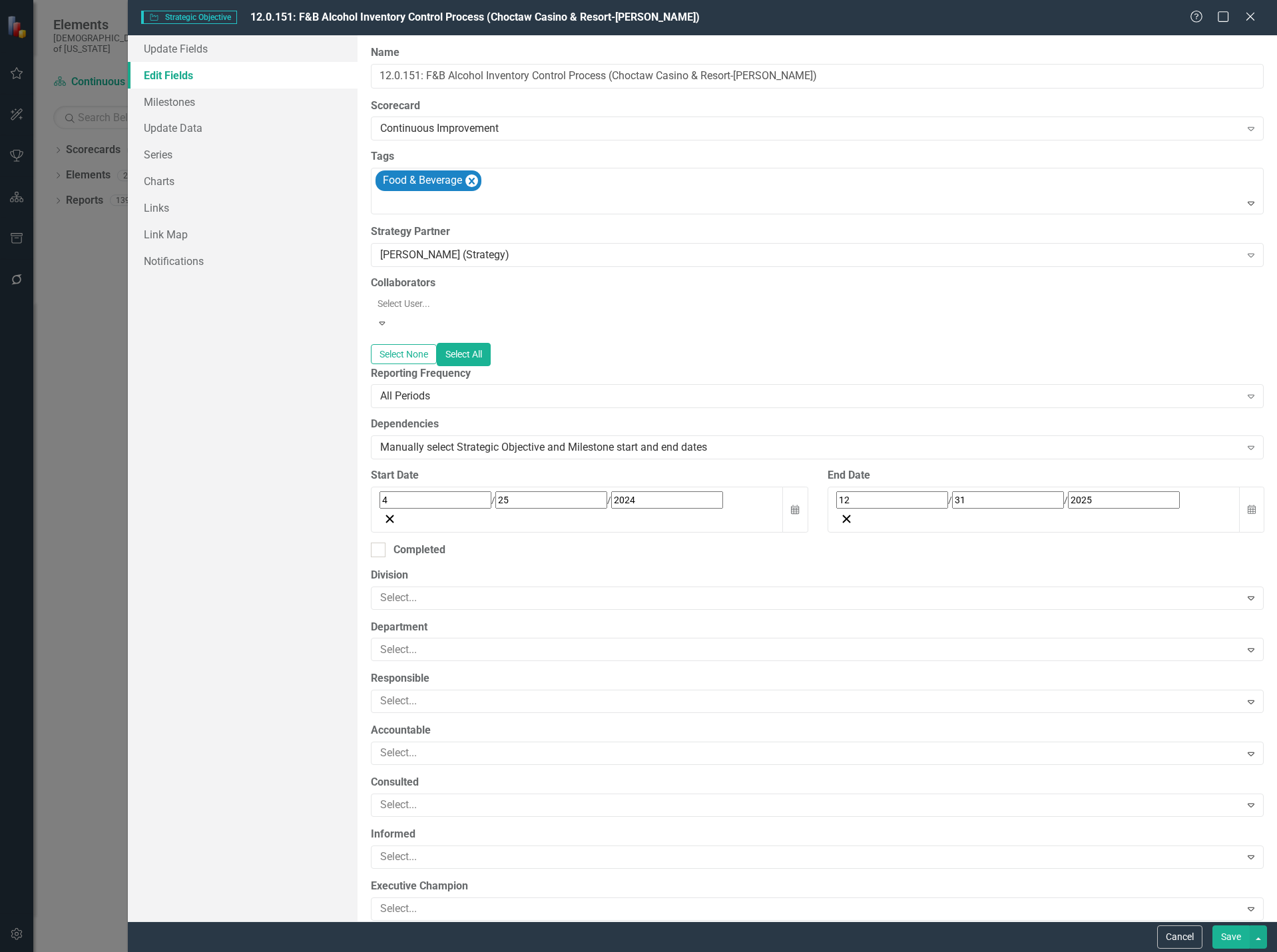
type input "https://choctawnationofoklahoma.sharepoint.com/sites/TheOfficeofStrategy/2%20%2…"
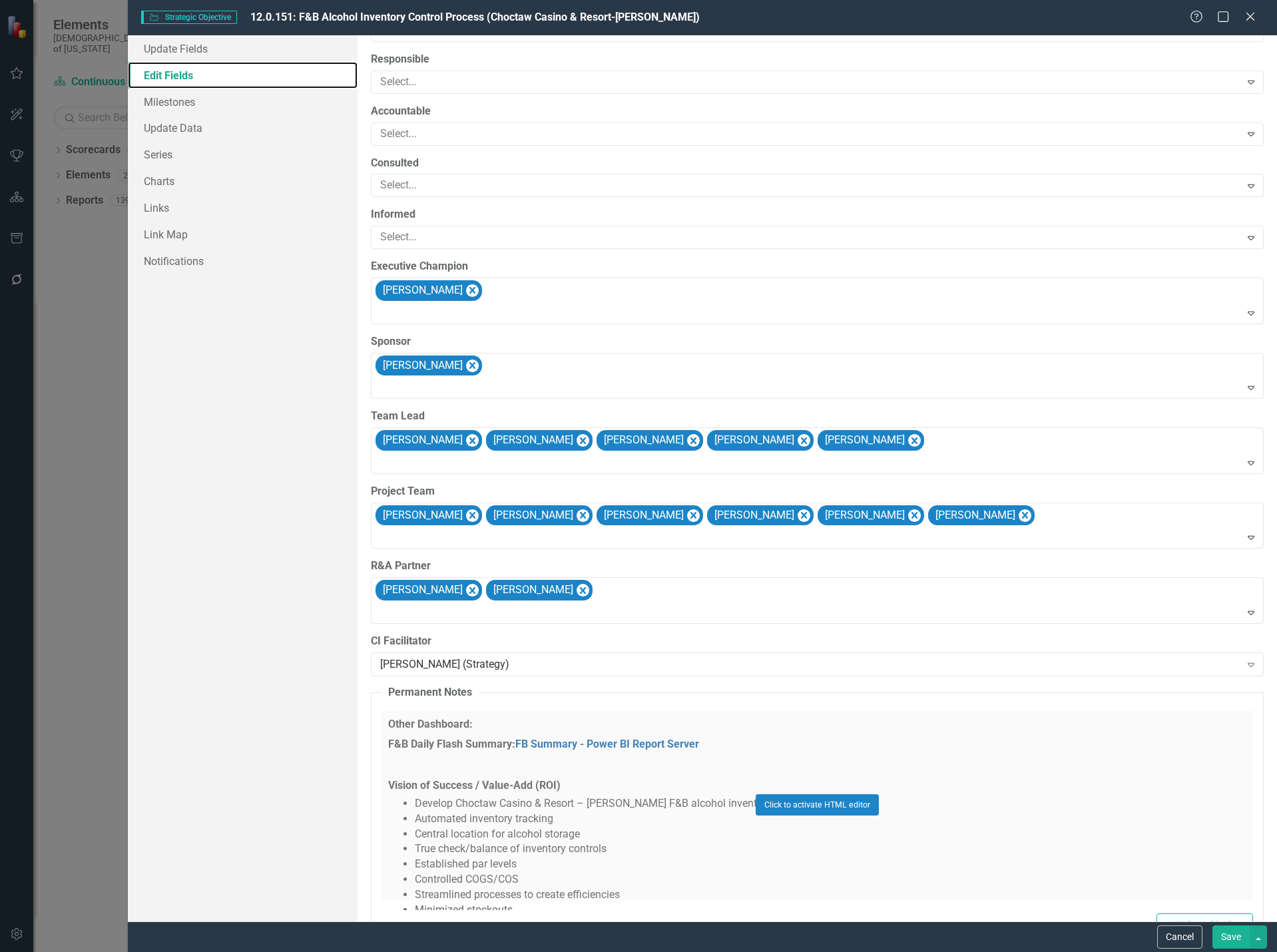
scroll to position [0, 0]
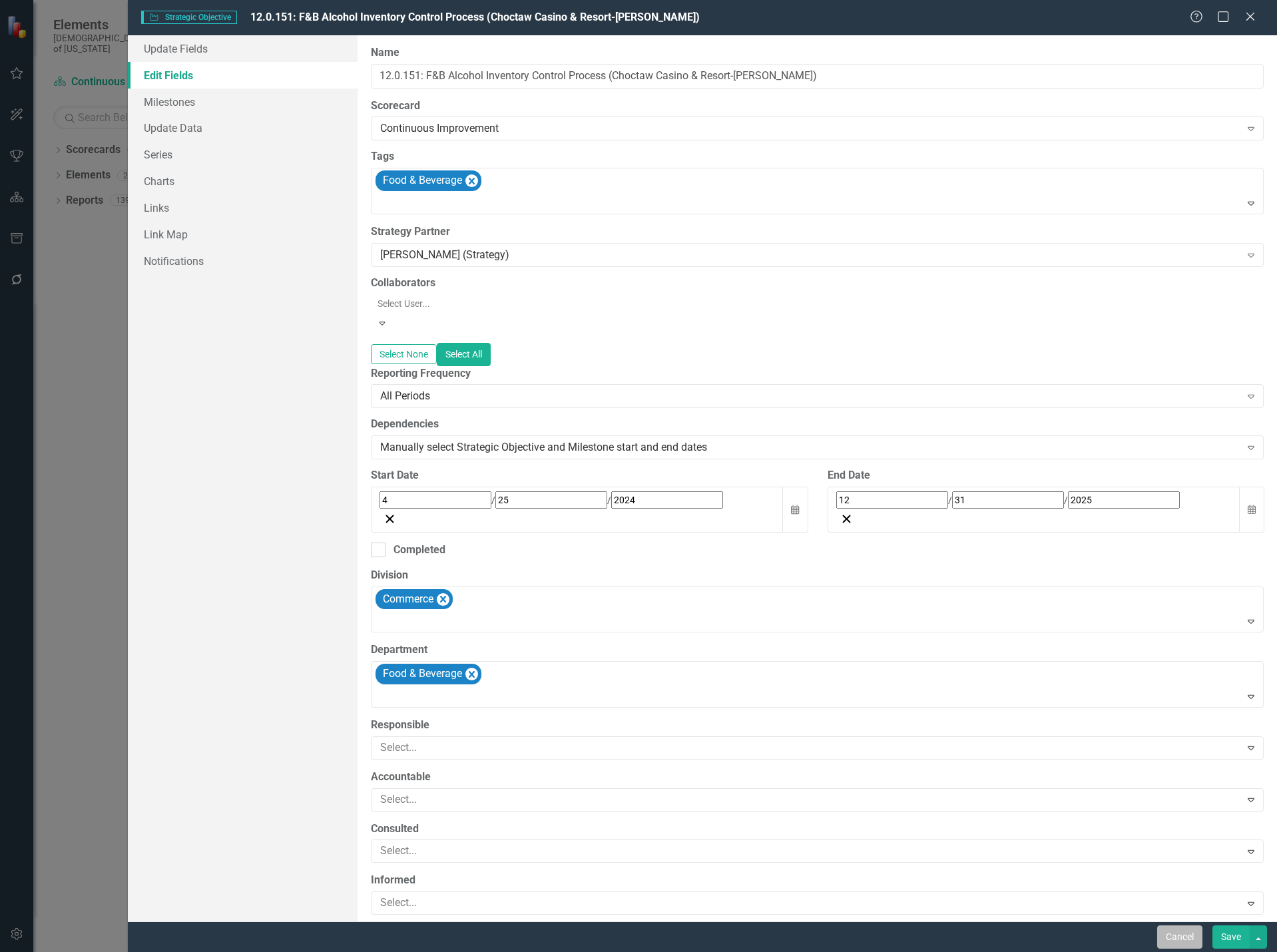
click at [1182, 947] on button "Cancel" at bounding box center [1180, 937] width 45 height 23
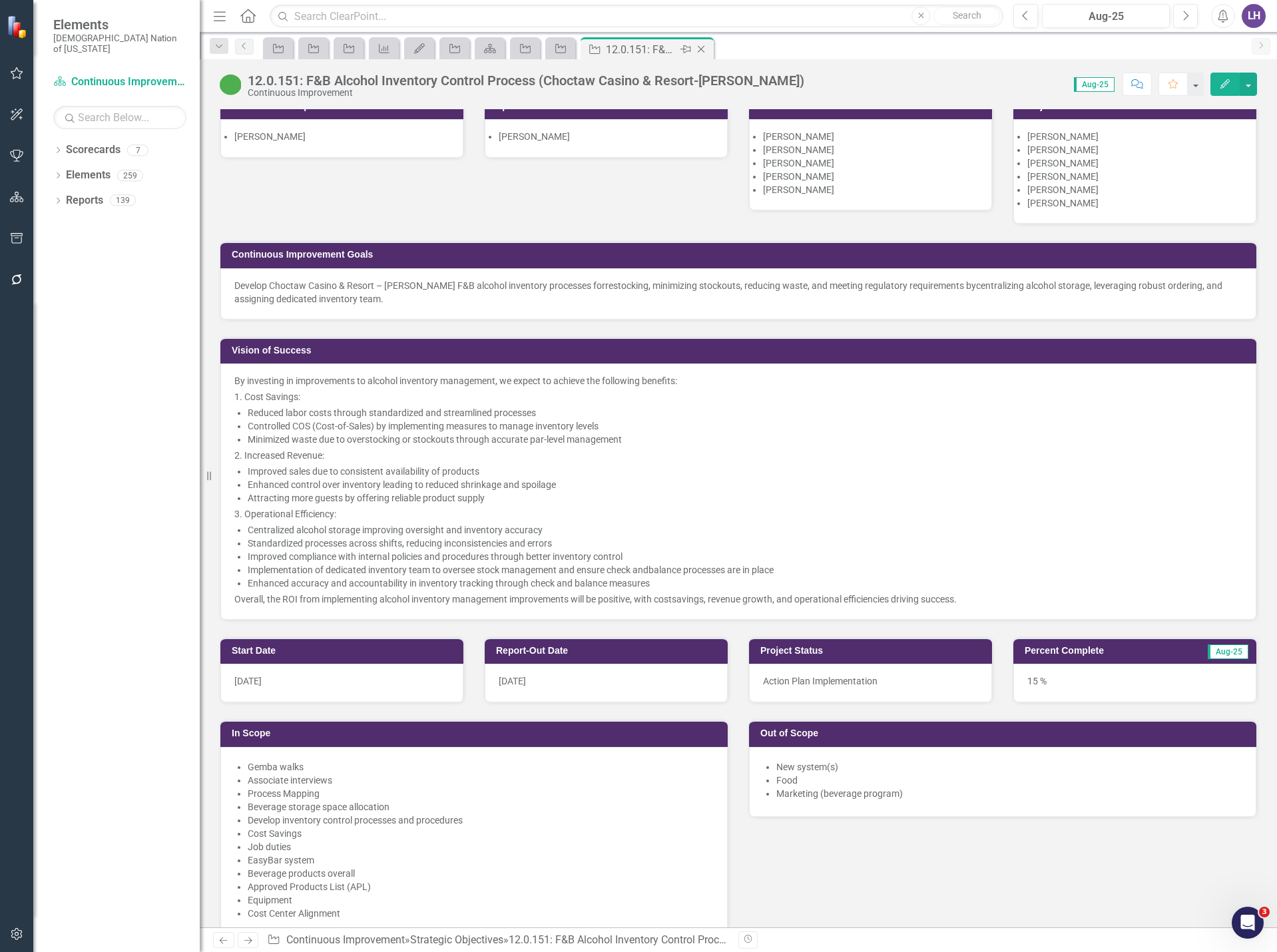
click at [704, 49] on icon "Close" at bounding box center [702, 49] width 14 height 11
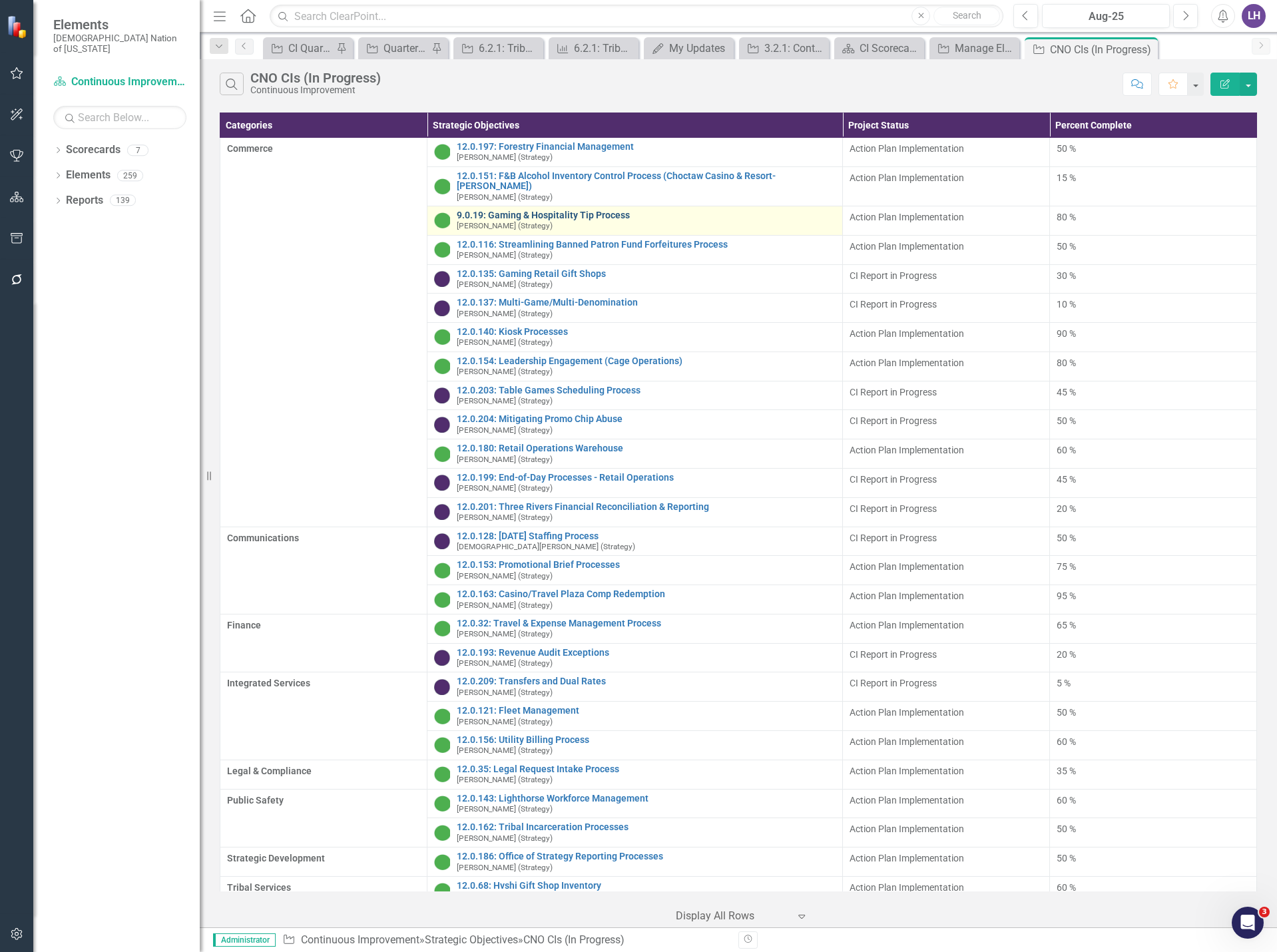
click at [558, 210] on link "9.0.19: Gaming & Hospitality Tip Process" at bounding box center [646, 215] width 378 height 10
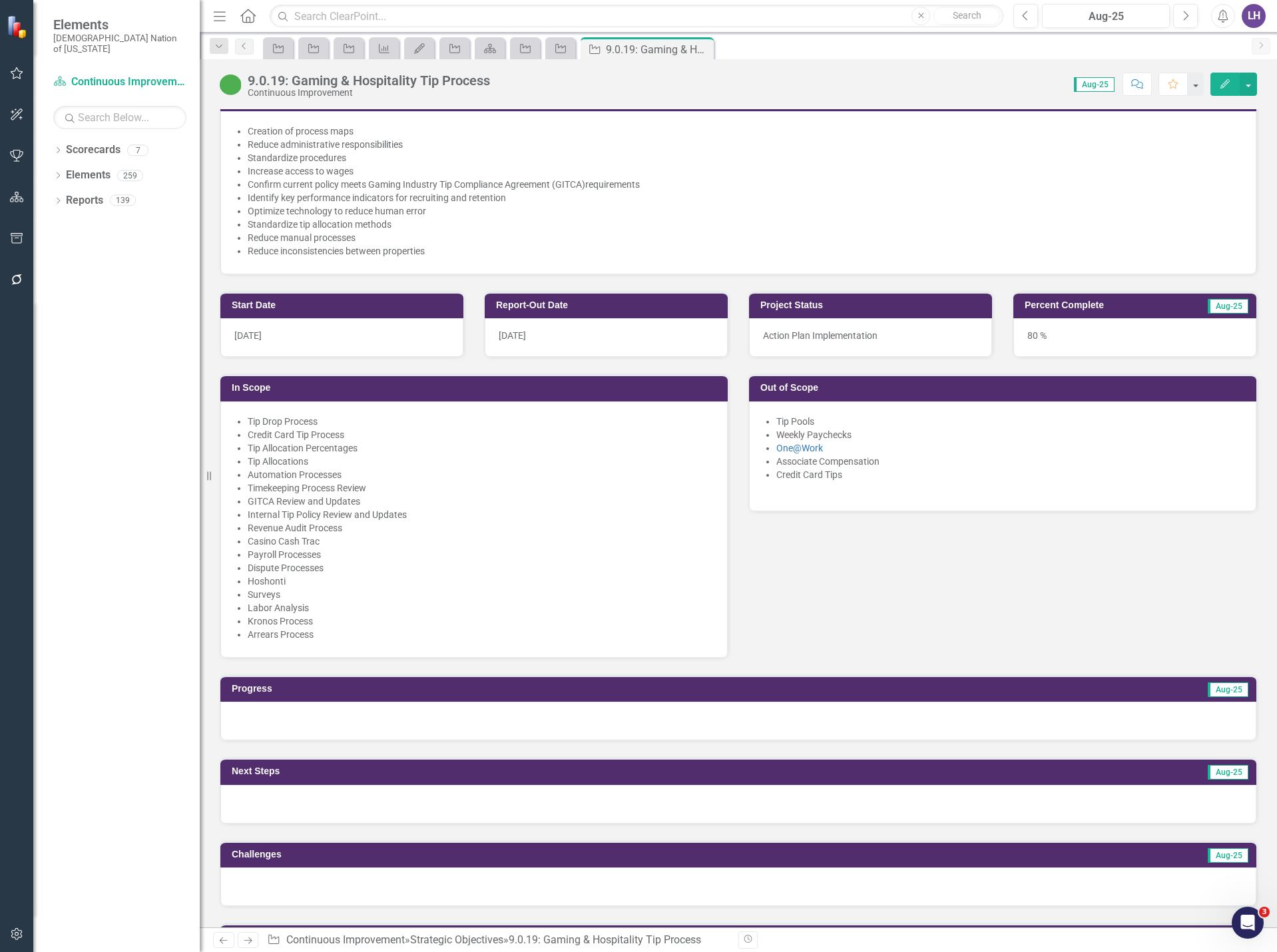
scroll to position [133, 0]
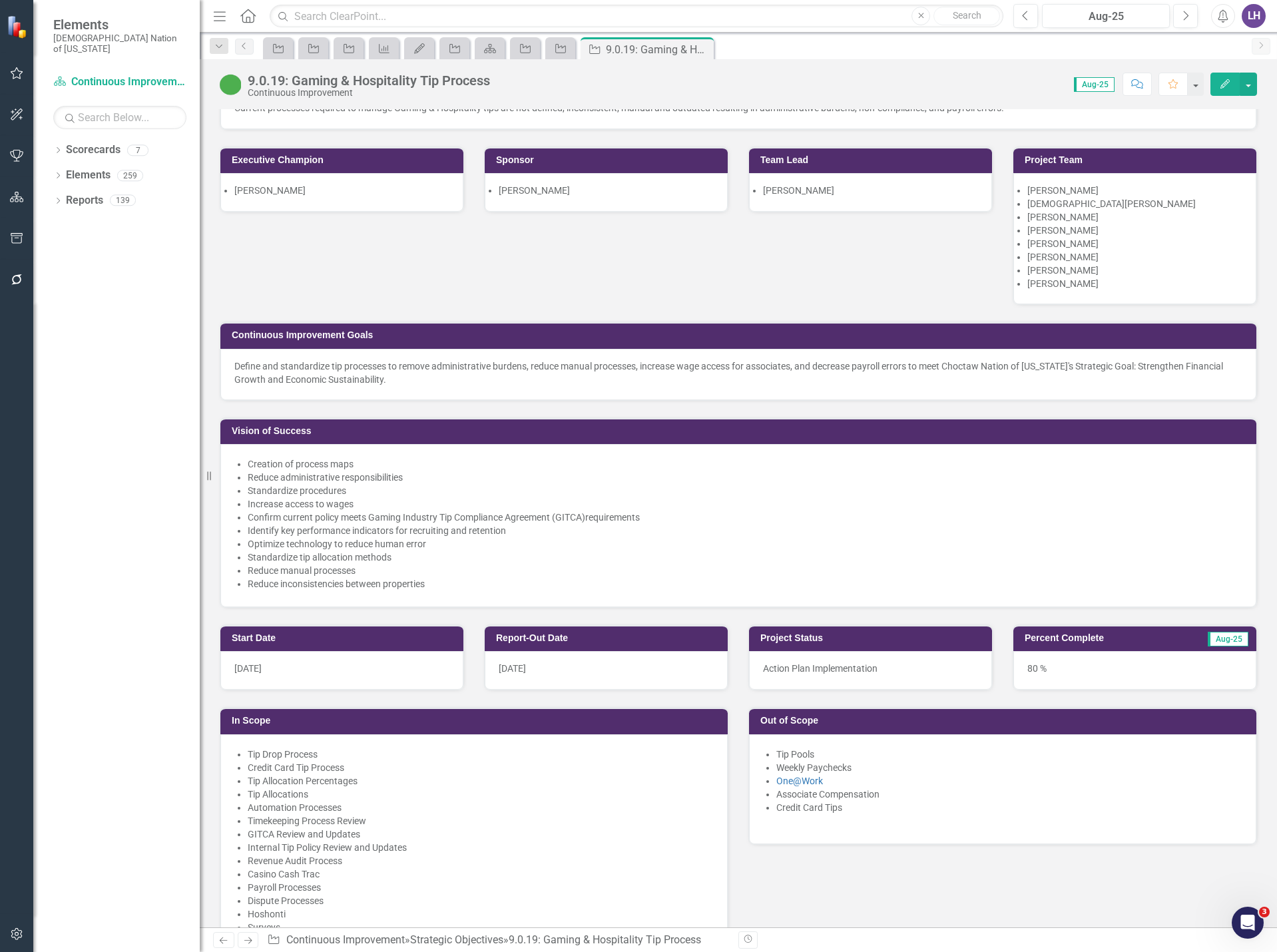
click at [1232, 89] on button "Edit" at bounding box center [1225, 84] width 29 height 23
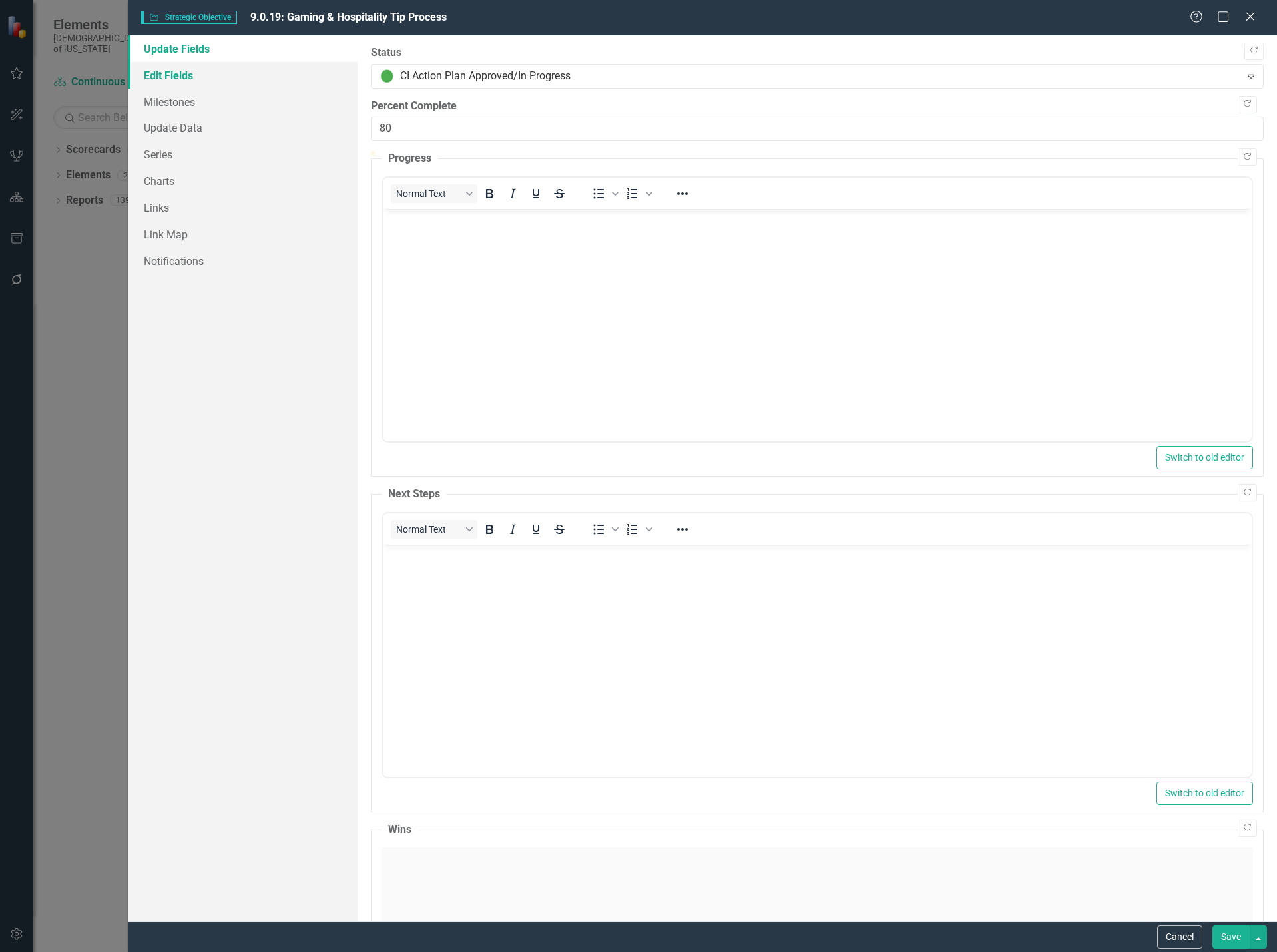
click at [174, 81] on link "Edit Fields" at bounding box center [243, 75] width 230 height 26
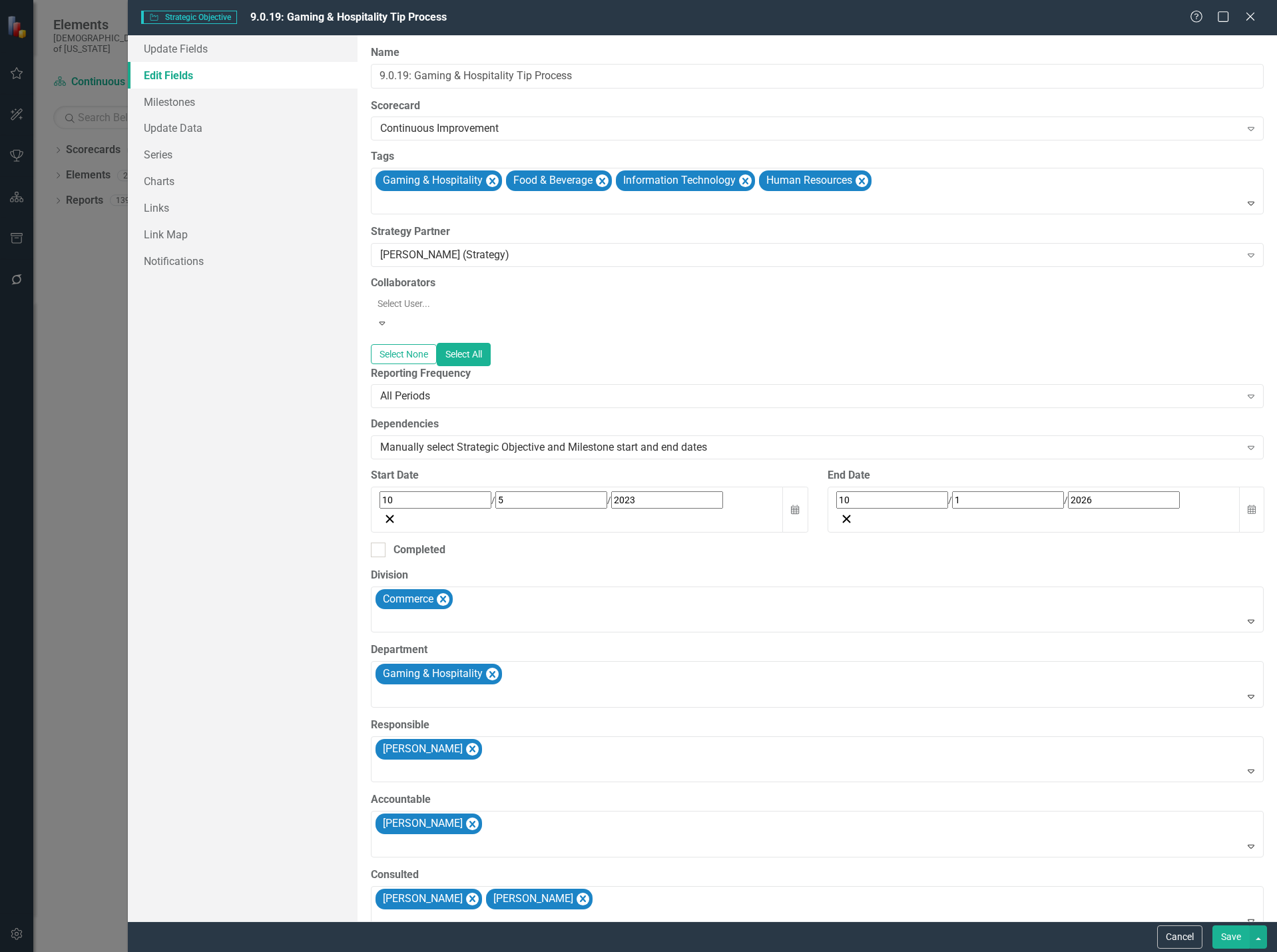
scroll to position [0, 0]
click at [1187, 941] on button "Cancel" at bounding box center [1180, 937] width 45 height 23
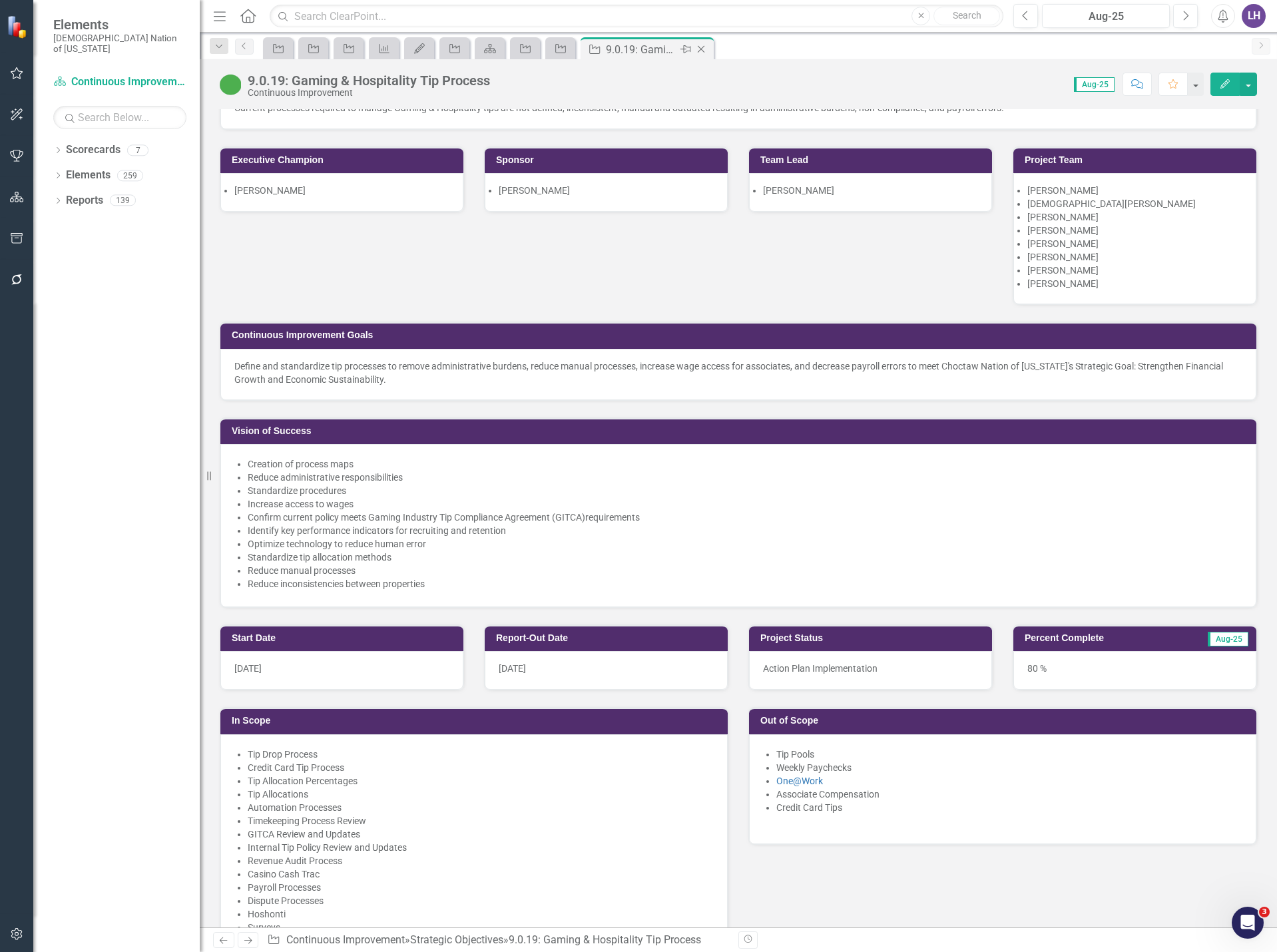
click at [700, 51] on icon at bounding box center [702, 50] width 8 height 8
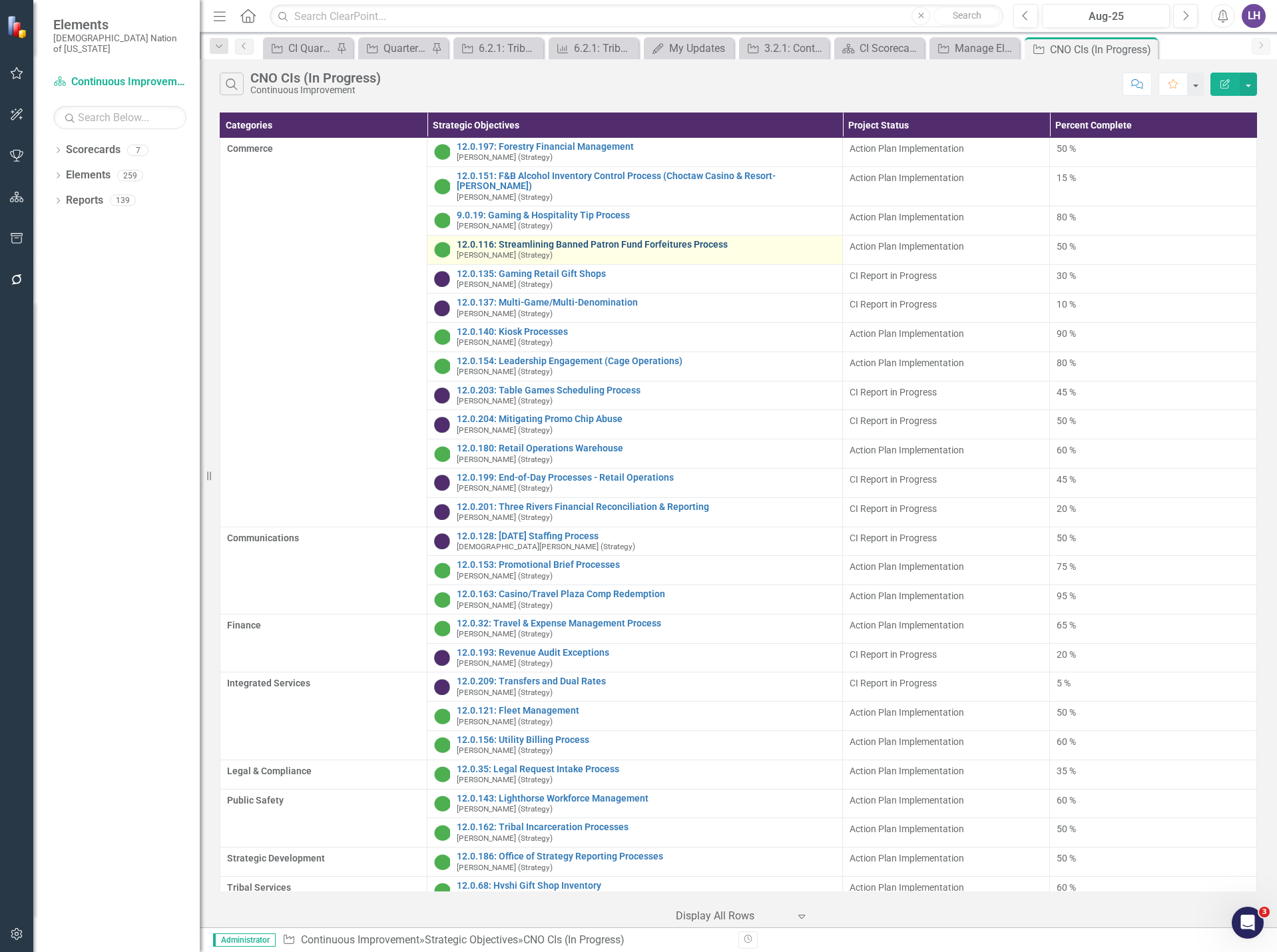
click at [568, 240] on link "12.0.116: Streamlining Banned Patron Fund Forfeitures Process" at bounding box center [646, 245] width 378 height 10
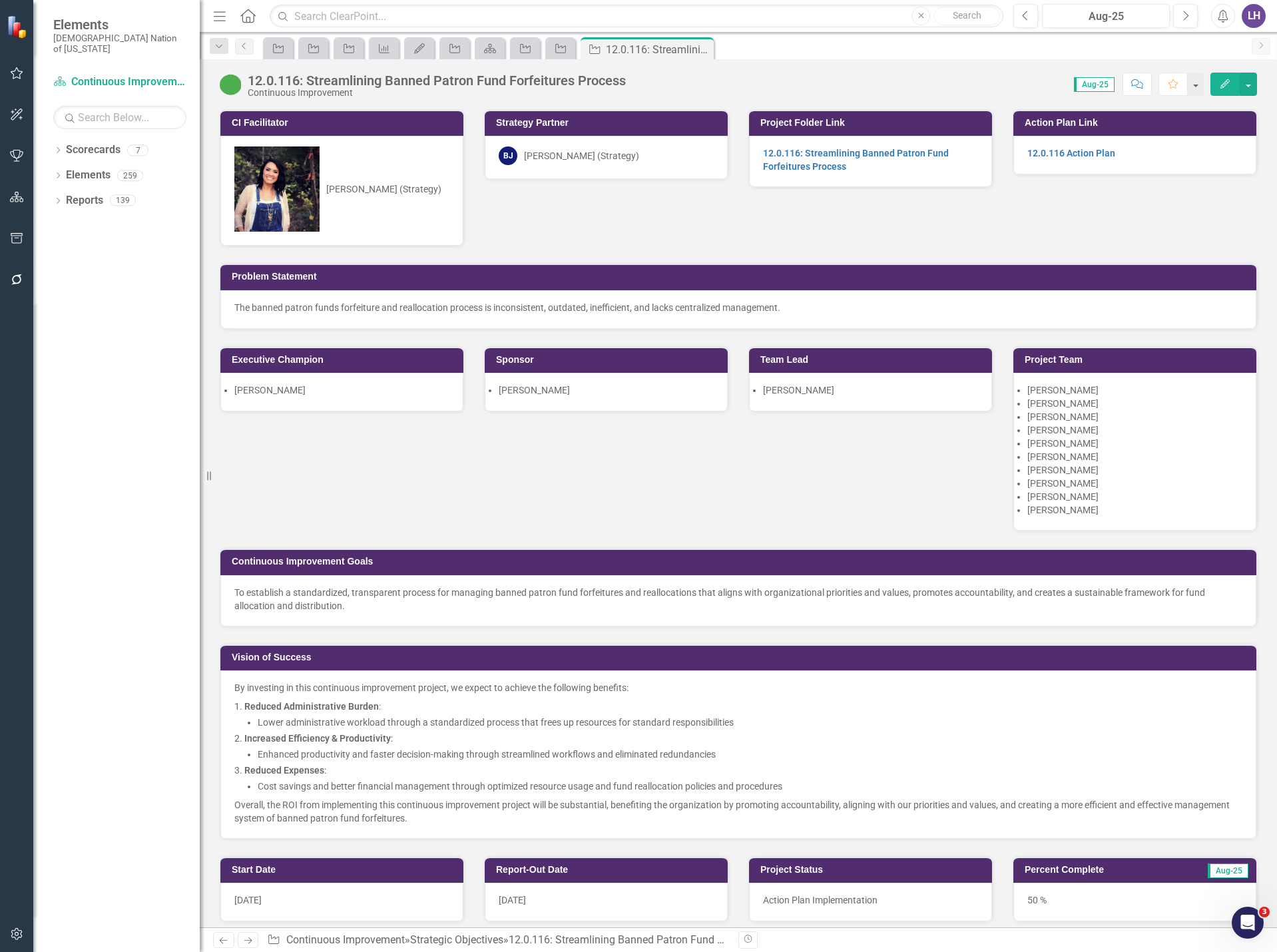
click at [1222, 88] on icon "button" at bounding box center [1225, 84] width 10 height 10
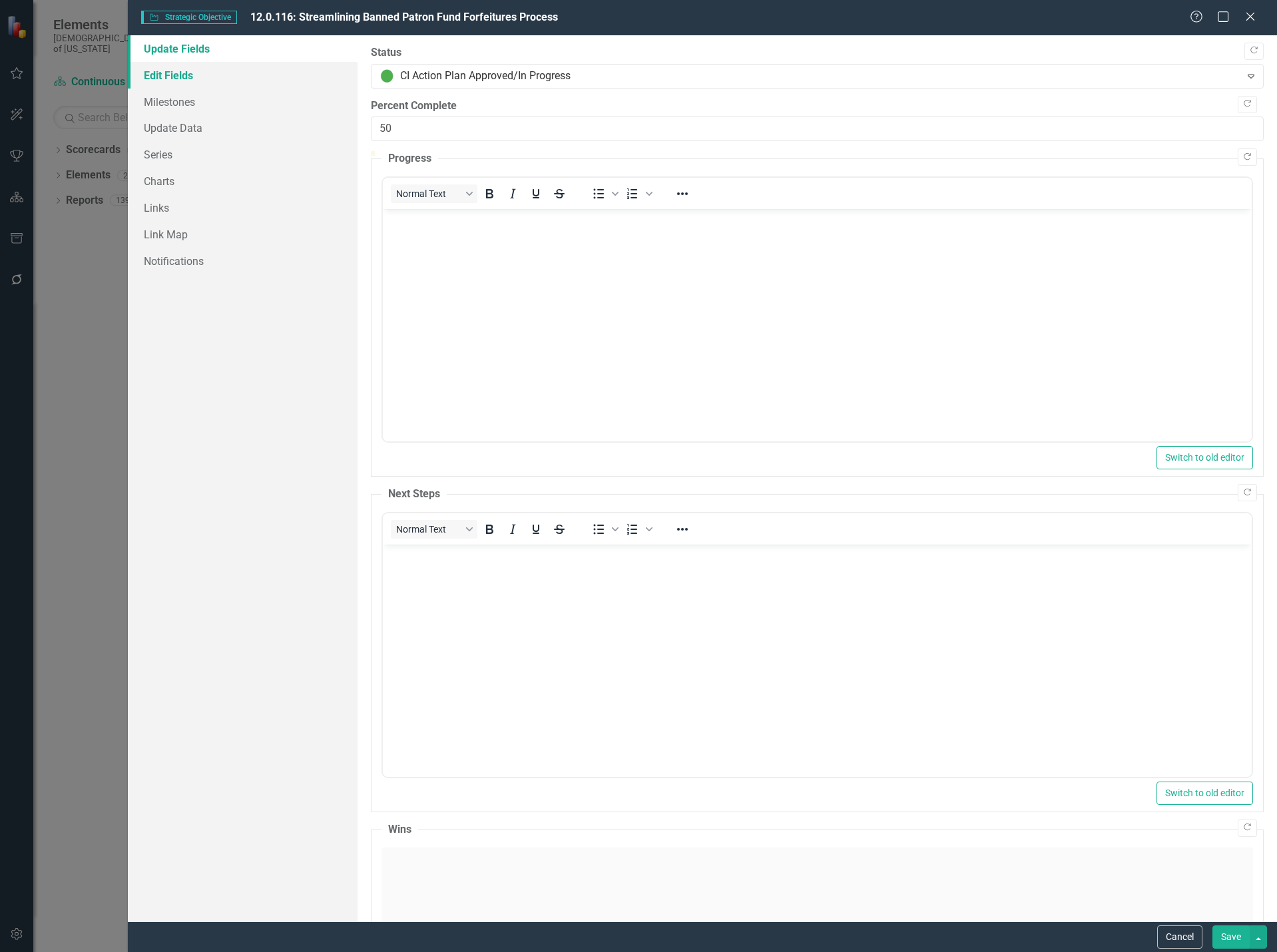
click at [190, 70] on link "Edit Fields" at bounding box center [243, 75] width 230 height 26
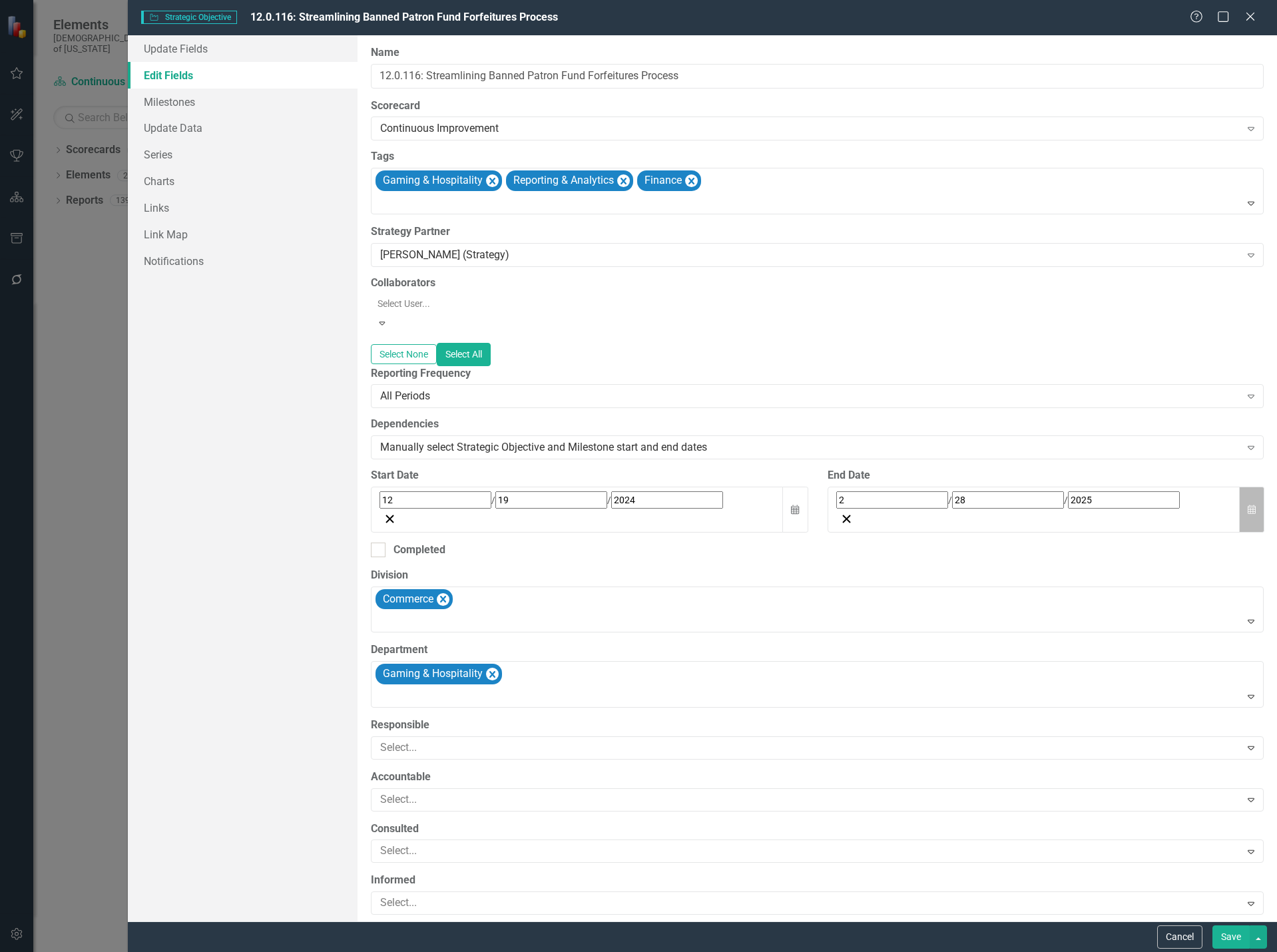
click at [1254, 492] on button "Calendar" at bounding box center [1252, 509] width 25 height 46
click at [1061, 519] on button "»" at bounding box center [1046, 530] width 29 height 29
click at [1050, 650] on abbr "28" at bounding box center [1044, 655] width 11 height 11
click at [1231, 933] on button "Save" at bounding box center [1231, 937] width 37 height 23
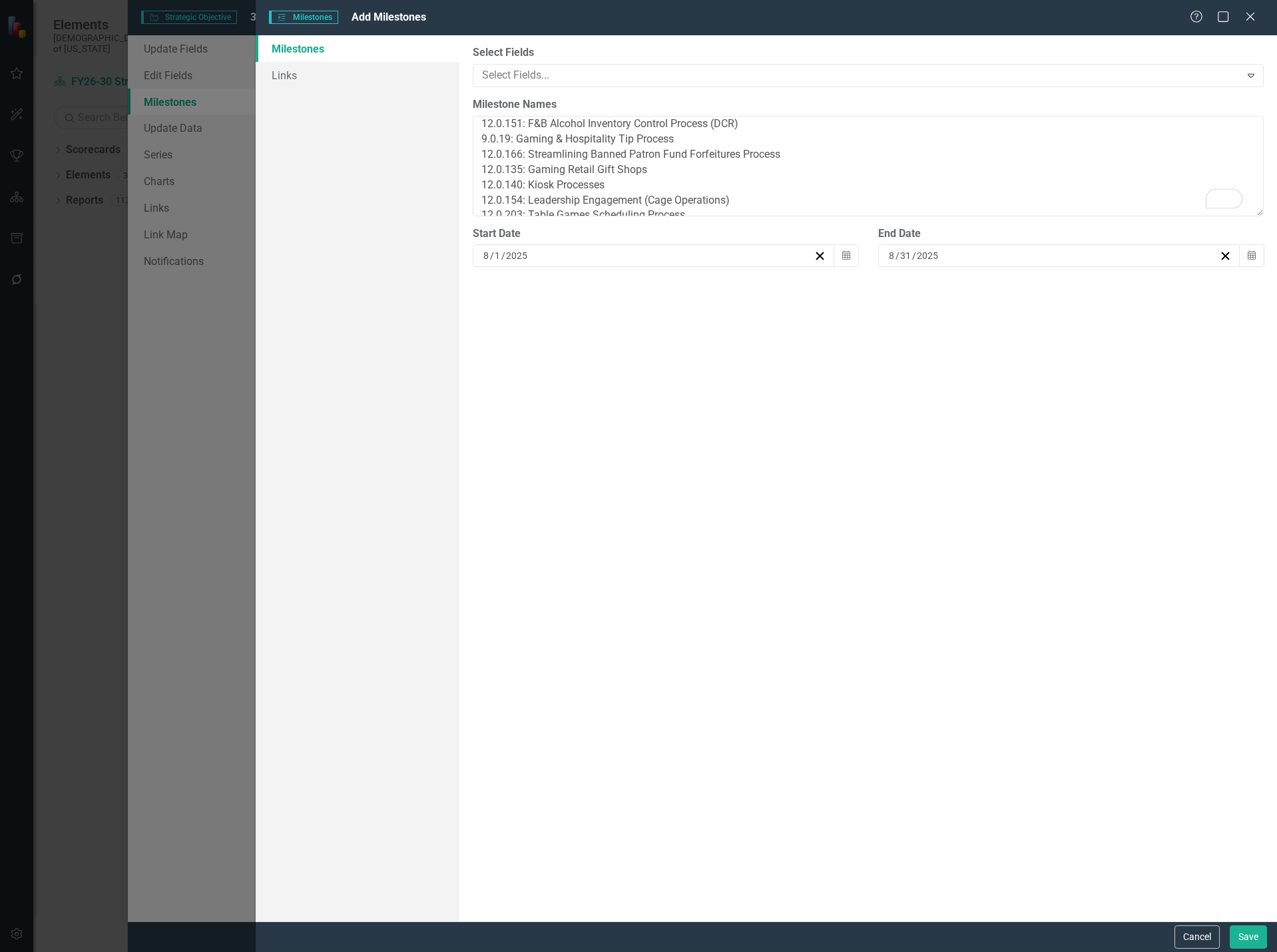
scroll to position [92, 0]
type textarea "12.0.197: Forestry Financial Management 12.0.151: F&B Alcohol Inventory Control…"
click at [600, 85] on div "Select Fields..." at bounding box center [857, 75] width 763 height 20
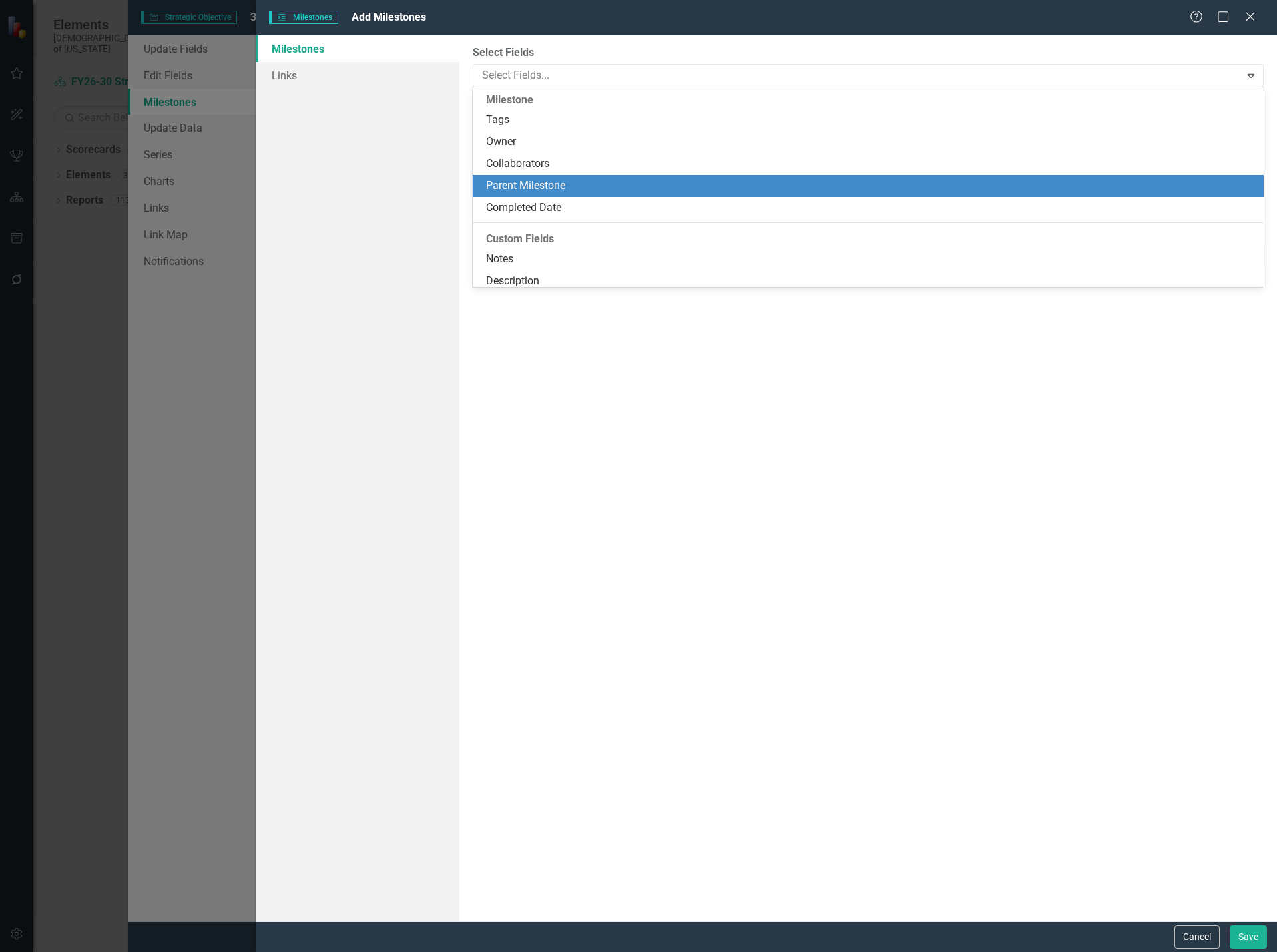
click at [558, 184] on div "Parent Milestone" at bounding box center [871, 186] width 770 height 16
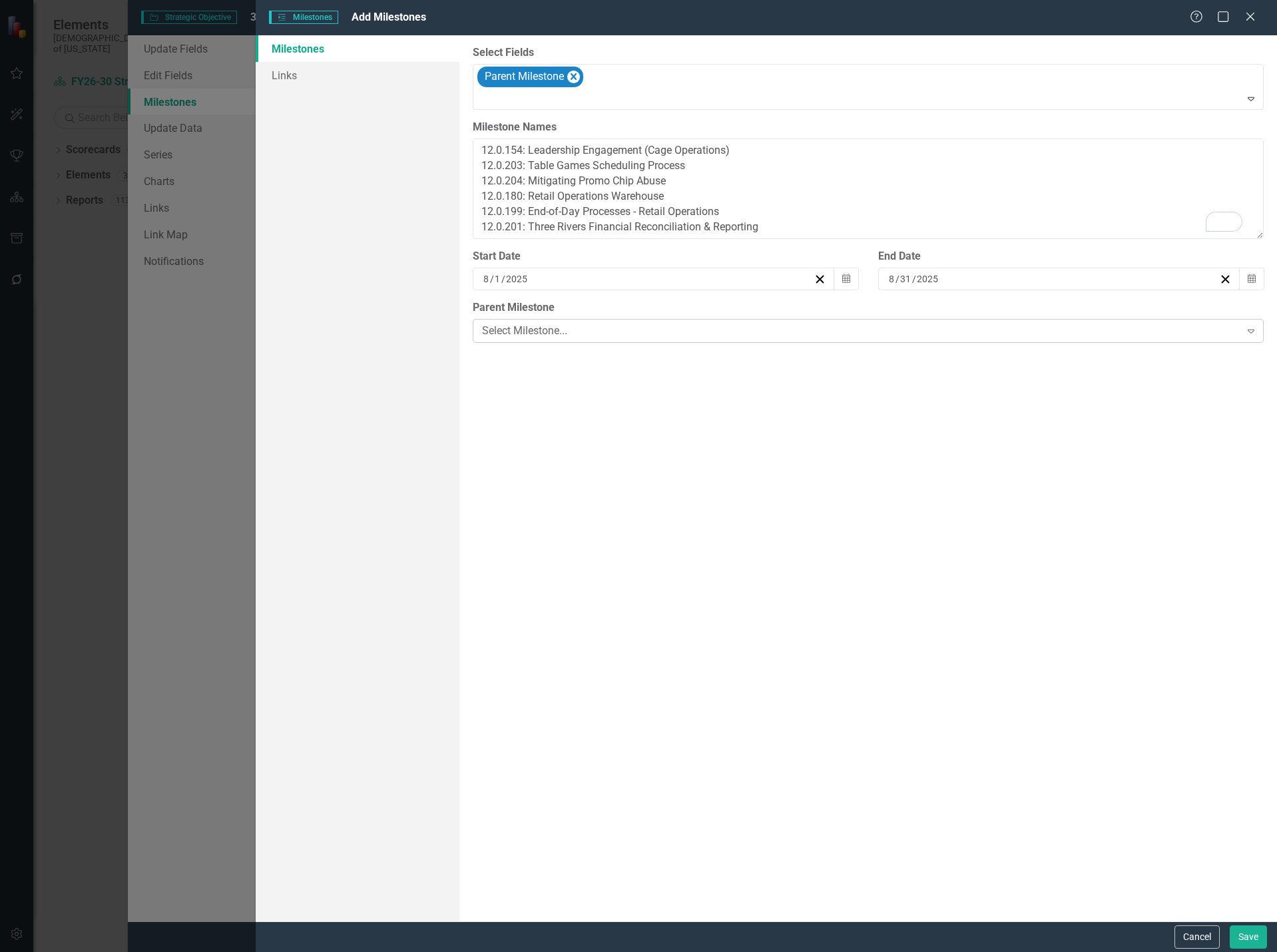
click at [550, 322] on div "Select Milestone... Expand" at bounding box center [869, 330] width 792 height 24
click at [1249, 940] on button "Save" at bounding box center [1249, 937] width 37 height 23
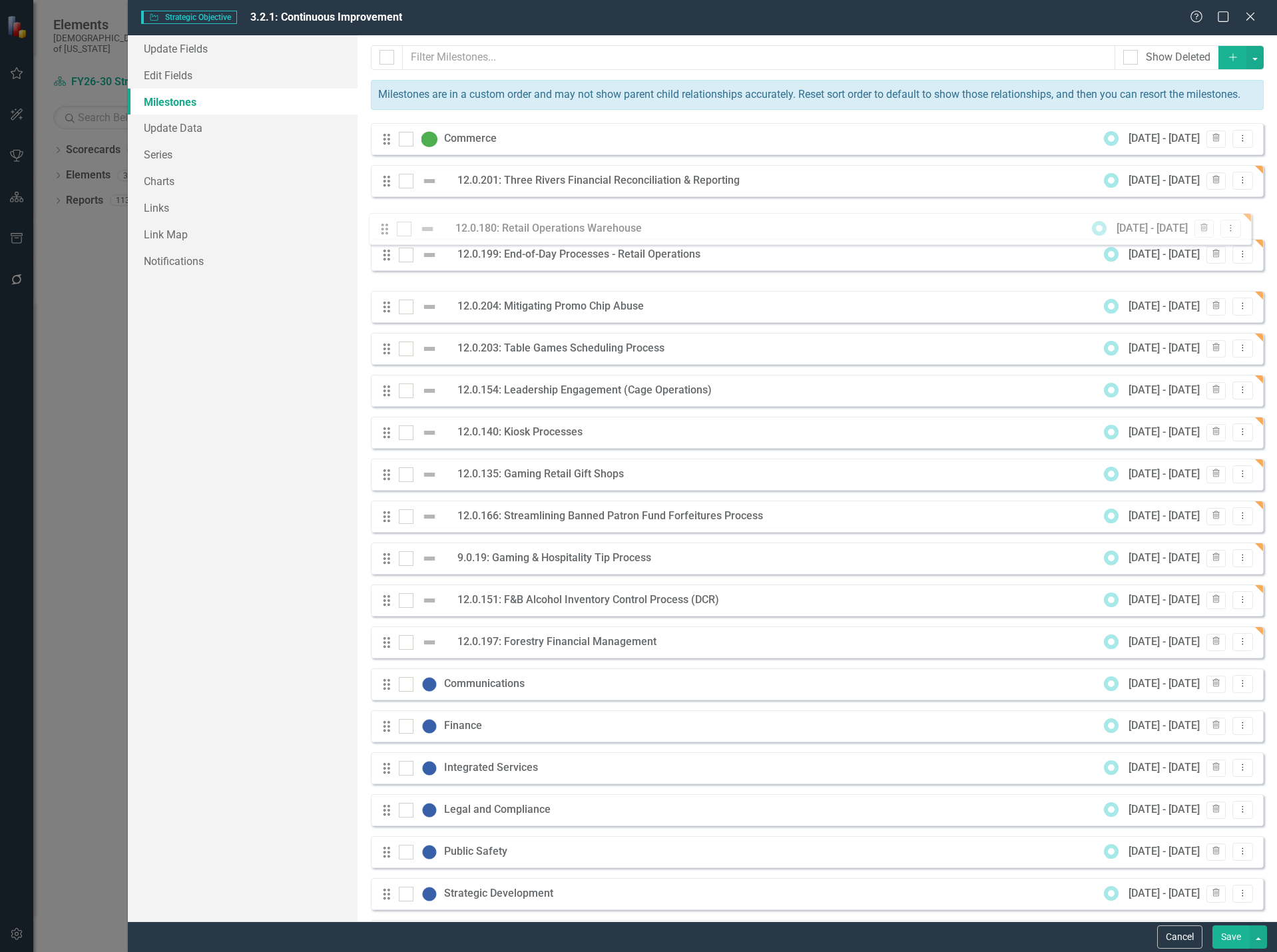
drag, startPoint x: 384, startPoint y: 281, endPoint x: 382, endPoint y: 229, distance: 52.0
click at [382, 229] on div "Drag Commerce 8/1/25 - 8/31/25 Trash Dropdown Menu Drag 12.0.201: Three Rivers …" at bounding box center [818, 537] width 893 height 828
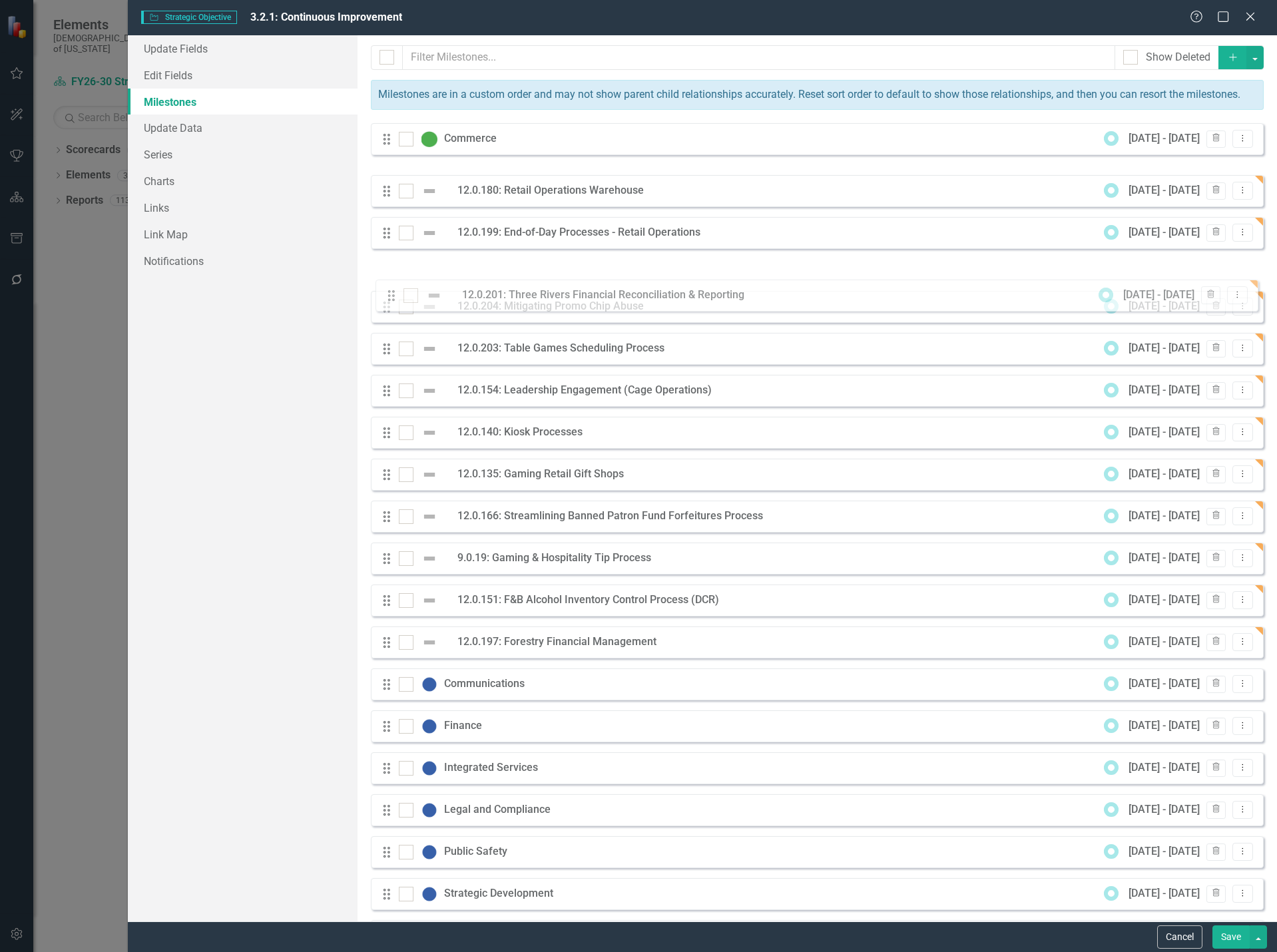
drag, startPoint x: 384, startPoint y: 190, endPoint x: 389, endPoint y: 289, distance: 99.1
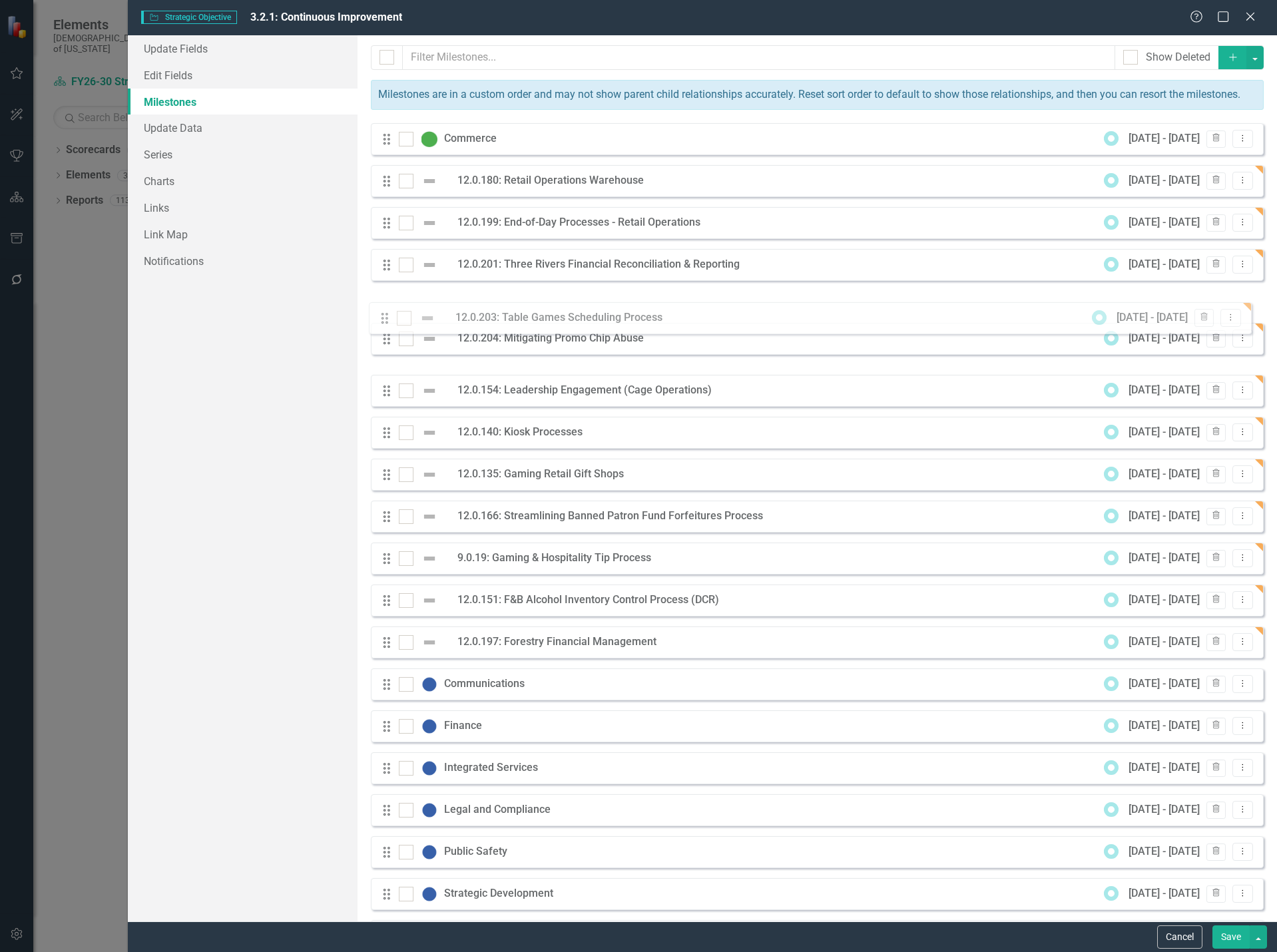
drag, startPoint x: 389, startPoint y: 367, endPoint x: 387, endPoint y: 321, distance: 46.0
click at [387, 321] on div "Drag Commerce 8/1/25 - 8/31/25 Trash Dropdown Menu Drag 12.0.180: Retail Operat…" at bounding box center [818, 537] width 893 height 828
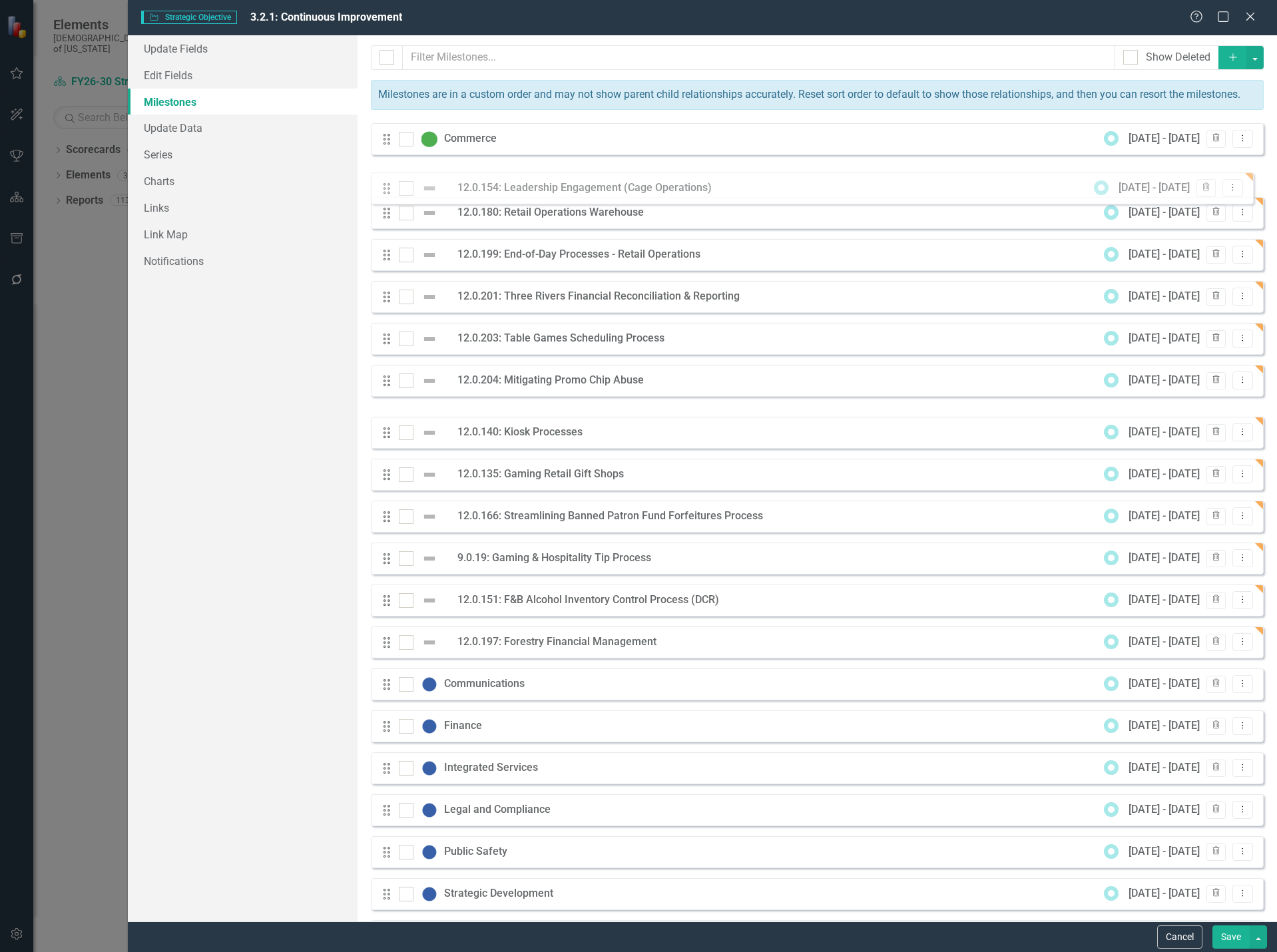
drag, startPoint x: 396, startPoint y: 374, endPoint x: 389, endPoint y: 192, distance: 182.1
click at [389, 192] on div "Drag Commerce 8/1/25 - 8/31/25 Trash Dropdown Menu Drag 12.0.180: Retail Operat…" at bounding box center [818, 537] width 893 height 828
drag, startPoint x: 386, startPoint y: 446, endPoint x: 384, endPoint y: 195, distance: 251.0
click at [384, 195] on div "Drag Commerce 8/1/25 - 8/31/25 Trash Dropdown Menu Drag 12.0.154: Leadership En…" at bounding box center [818, 537] width 893 height 828
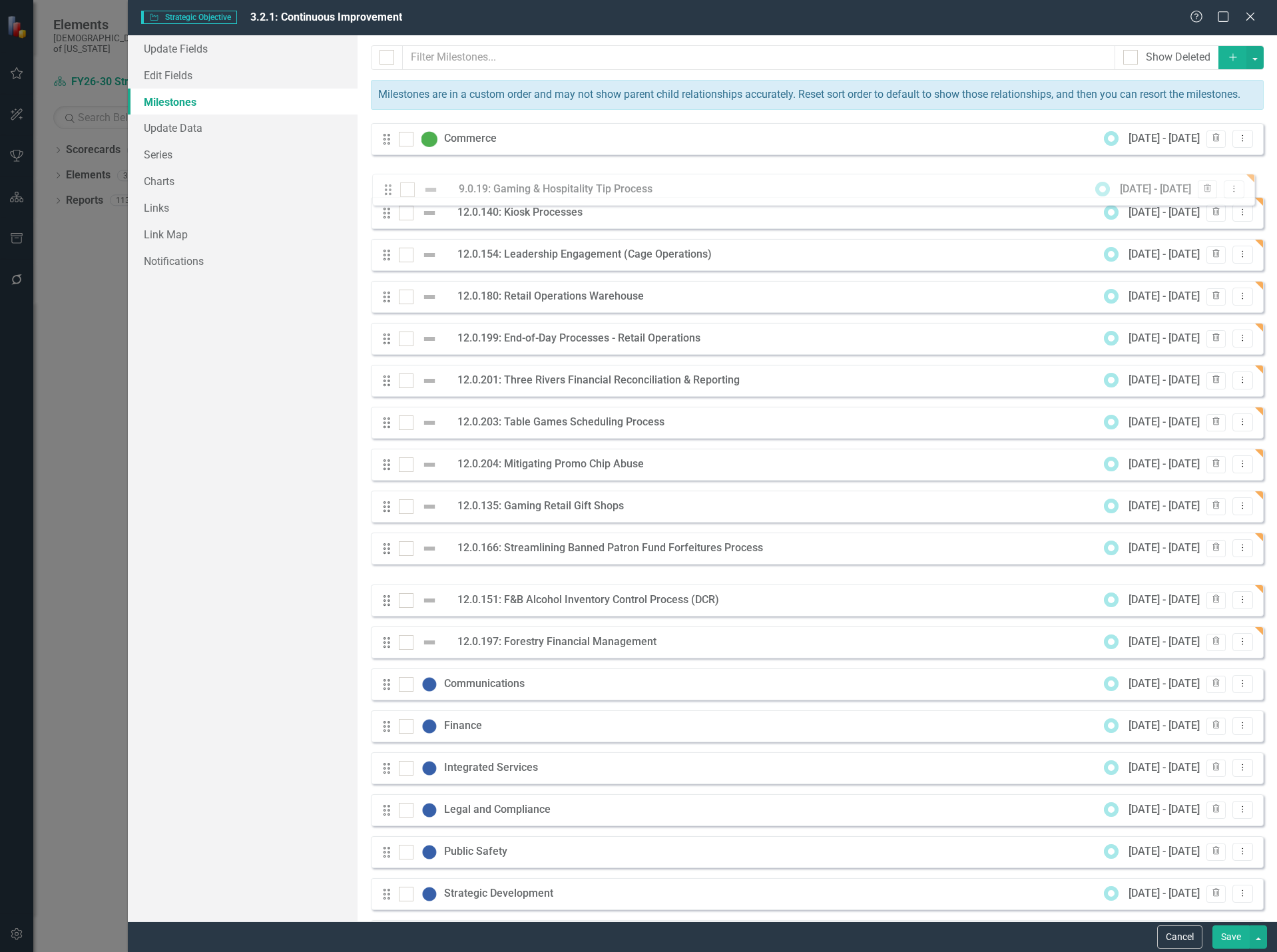
drag, startPoint x: 386, startPoint y: 545, endPoint x: 388, endPoint y: 197, distance: 348.0
click at [388, 197] on div "Drag Commerce 8/1/25 - 8/31/25 Trash Dropdown Menu Drag 12.0.140: Kiosk Process…" at bounding box center [818, 537] width 893 height 828
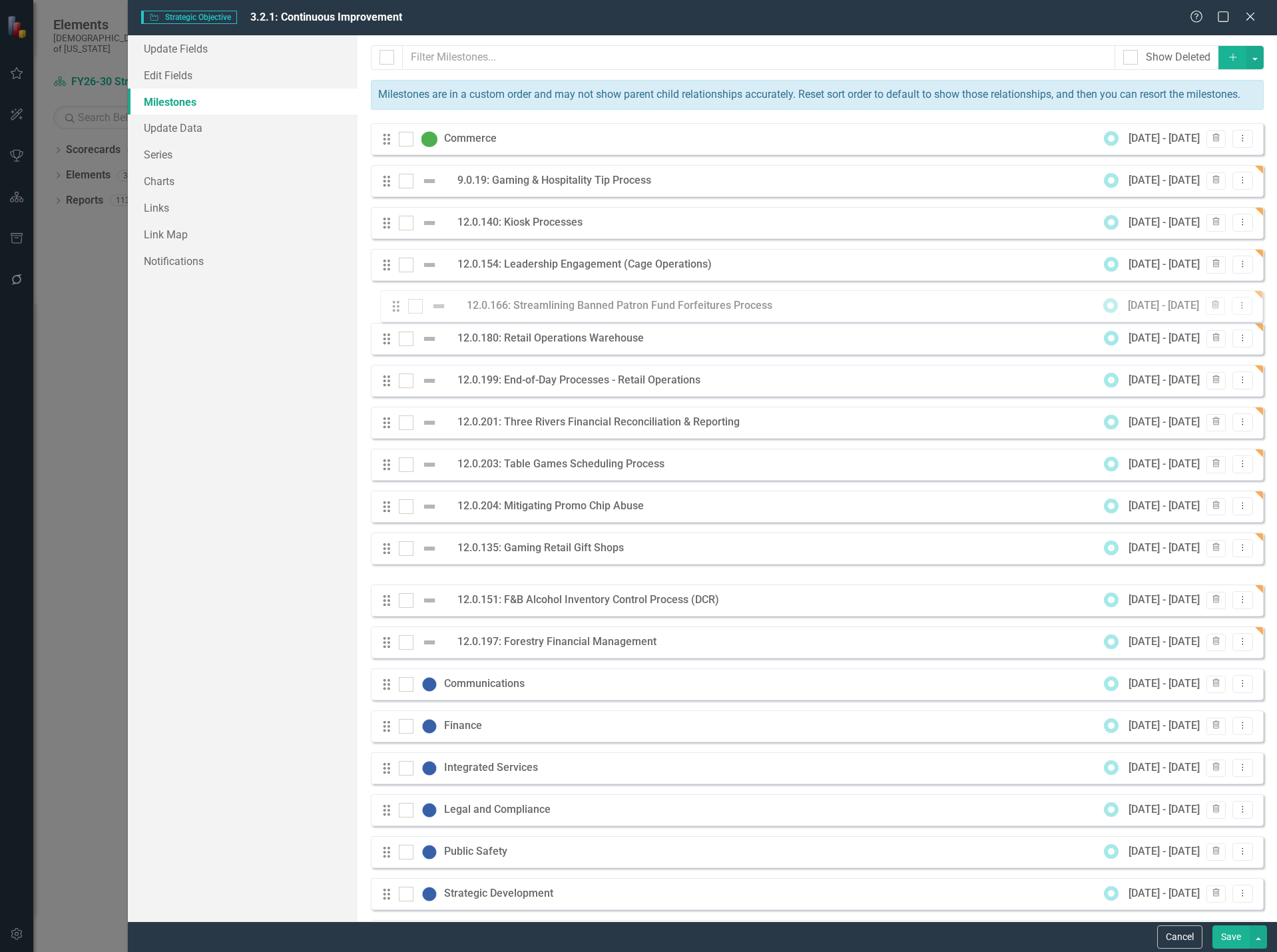
drag, startPoint x: 387, startPoint y: 577, endPoint x: 396, endPoint y: 310, distance: 267.2
click at [396, 310] on div "Drag Commerce 8/1/25 - 8/31/25 Trash Dropdown Menu Drag 9.0.19: Gaming & Hospit…" at bounding box center [818, 537] width 893 height 828
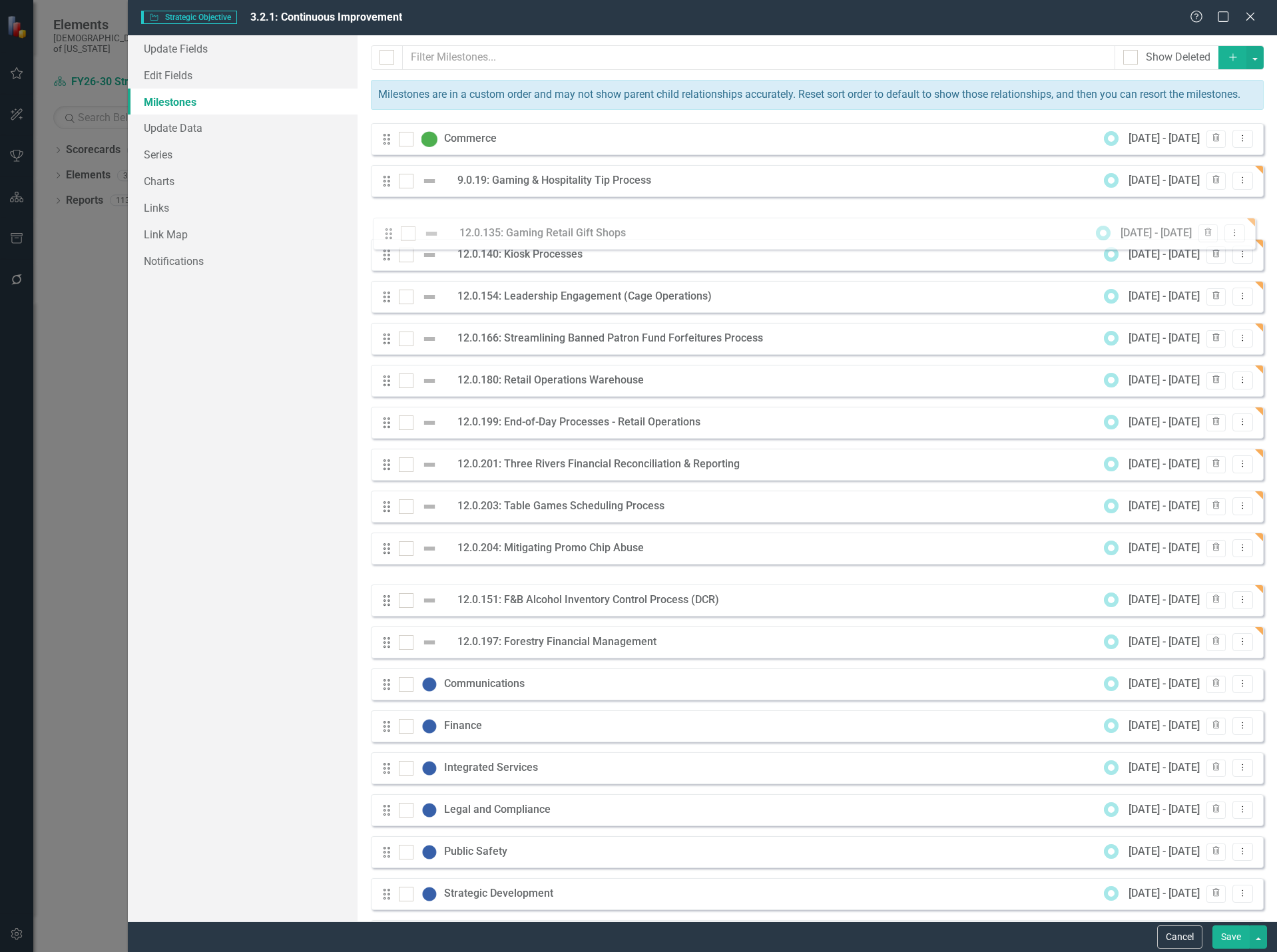
drag, startPoint x: 390, startPoint y: 575, endPoint x: 392, endPoint y: 232, distance: 343.0
click at [392, 232] on div "Drag Commerce 8/1/25 - 8/31/25 Trash Dropdown Menu Drag 9.0.19: Gaming & Hospit…" at bounding box center [818, 537] width 893 height 828
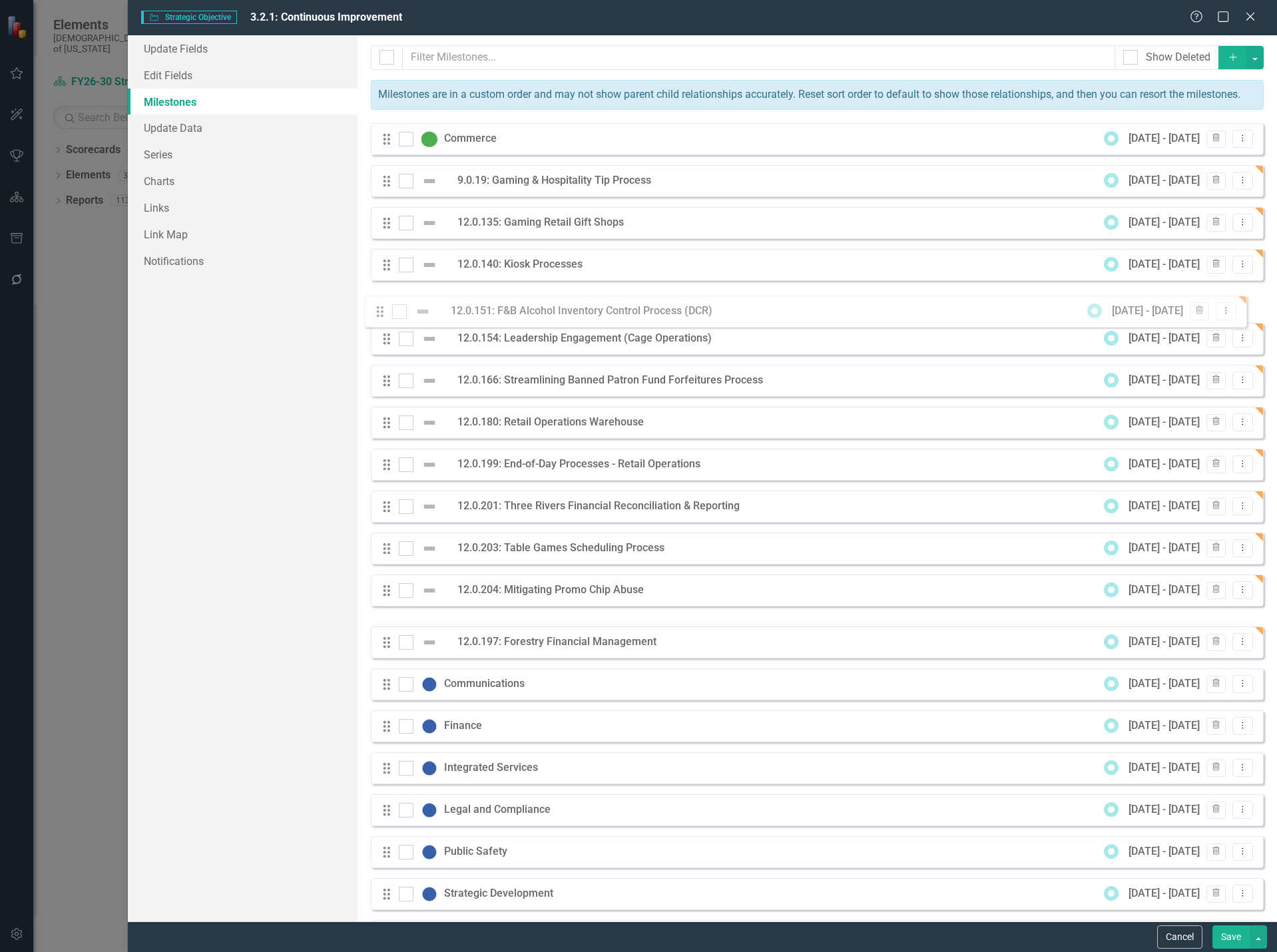
drag, startPoint x: 387, startPoint y: 617, endPoint x: 380, endPoint y: 312, distance: 305.1
click at [380, 312] on div "Drag Commerce 8/1/25 - 8/31/25 Trash Dropdown Menu Drag 9.0.19: Gaming & Hospit…" at bounding box center [818, 537] width 893 height 828
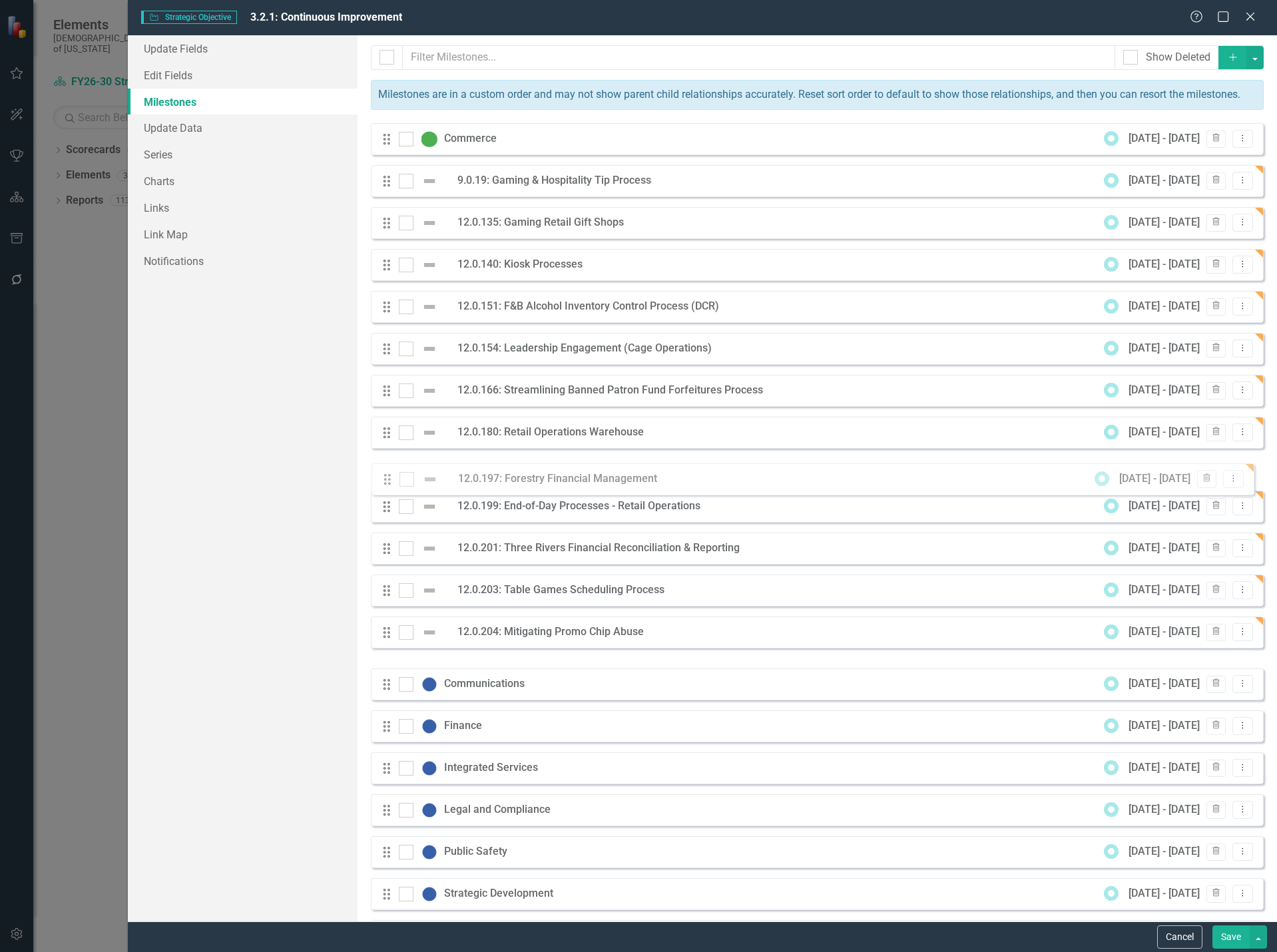
drag, startPoint x: 388, startPoint y: 655, endPoint x: 388, endPoint y: 476, distance: 179.0
click at [388, 476] on div "Drag Commerce 8/1/25 - 8/31/25 Trash Dropdown Menu Drag 9.0.19: Gaming & Hospit…" at bounding box center [818, 537] width 893 height 828
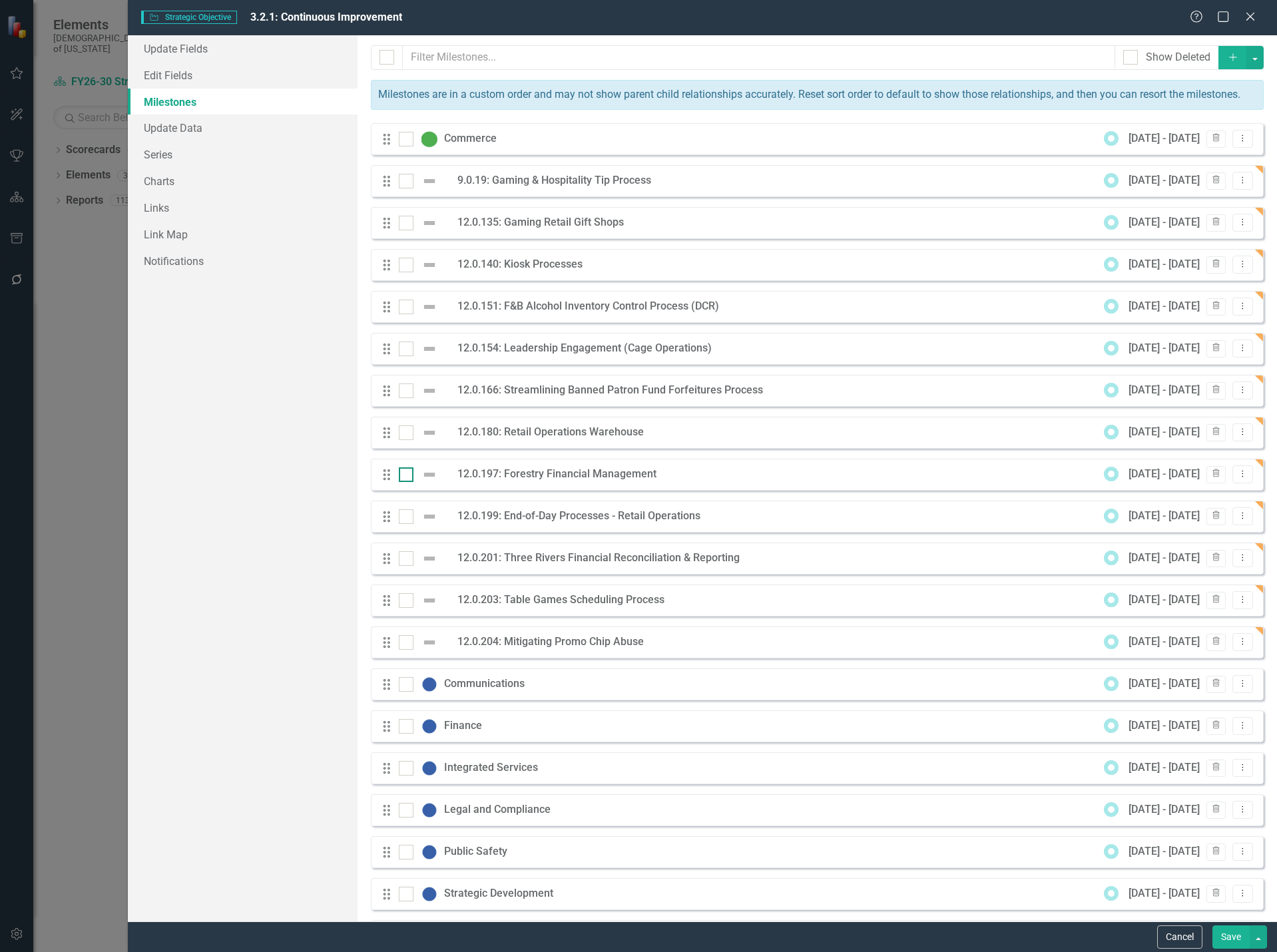
click at [413, 482] on div at bounding box center [406, 475] width 15 height 15
click at [407, 476] on input "checkbox" at bounding box center [403, 472] width 9 height 9
checkbox input "true"
click at [401, 308] on input "checkbox" at bounding box center [403, 303] width 9 height 9
checkbox input "true"
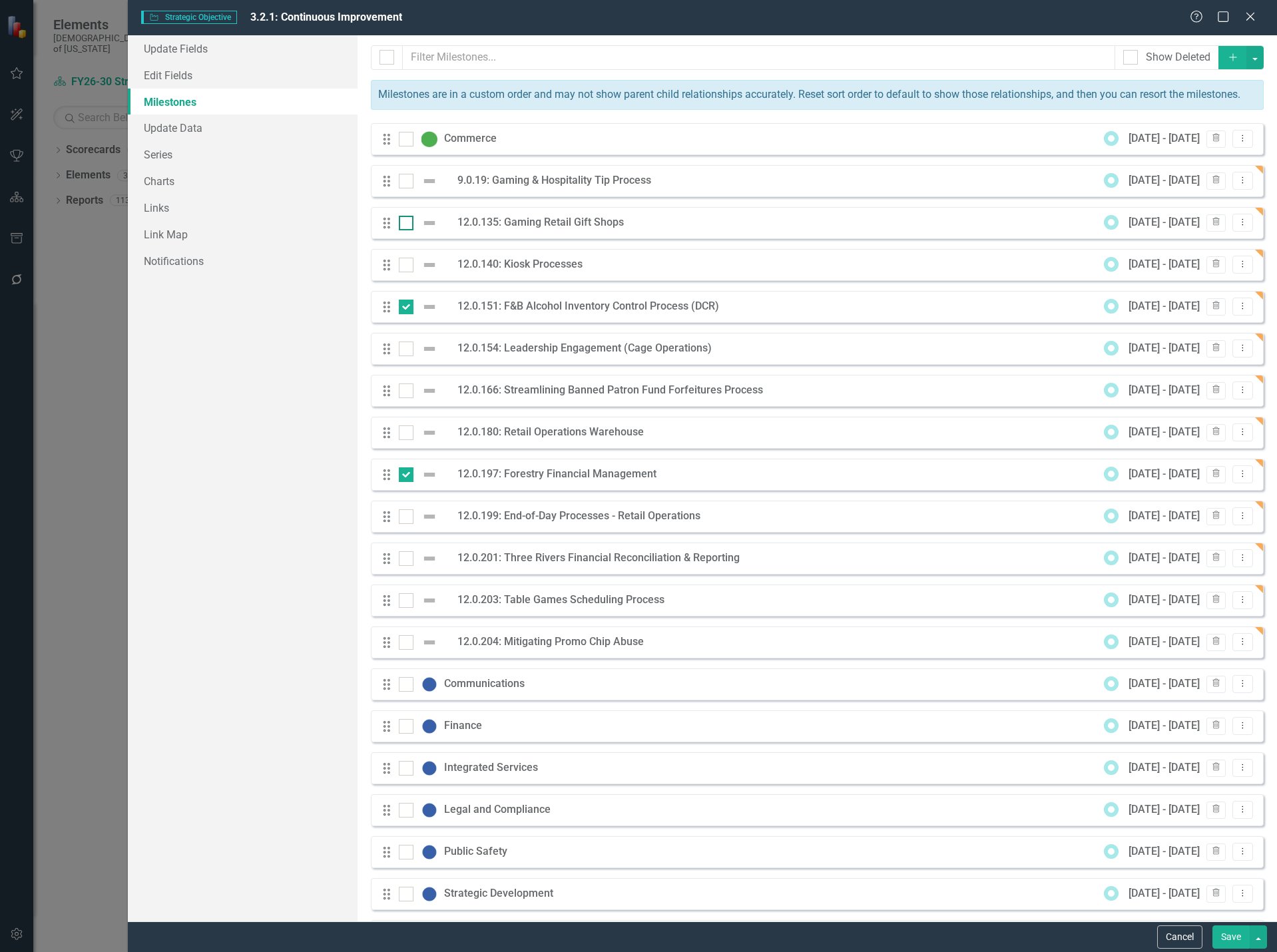
click at [405, 230] on div at bounding box center [406, 222] width 15 height 15
click at [405, 224] on input "checkbox" at bounding box center [403, 219] width 9 height 9
checkbox input "true"
click at [409, 399] on div at bounding box center [406, 390] width 15 height 15
click at [407, 392] on input "checkbox" at bounding box center [403, 387] width 9 height 9
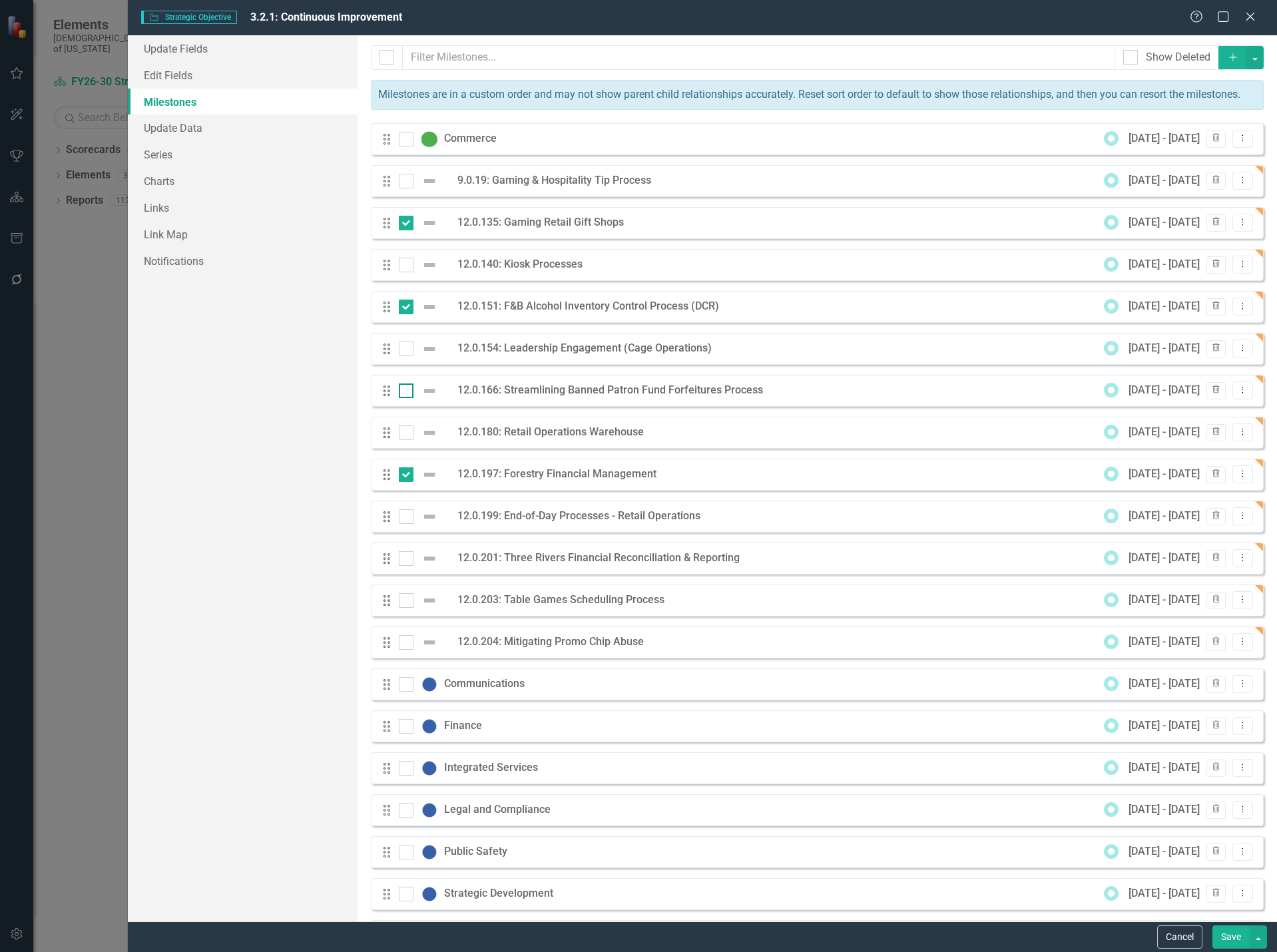
checkbox input "true"
click at [410, 272] on div at bounding box center [406, 264] width 15 height 15
click at [407, 266] on input "checkbox" at bounding box center [403, 261] width 9 height 9
checkbox input "true"
click at [399, 350] on input "checkbox" at bounding box center [403, 345] width 9 height 9
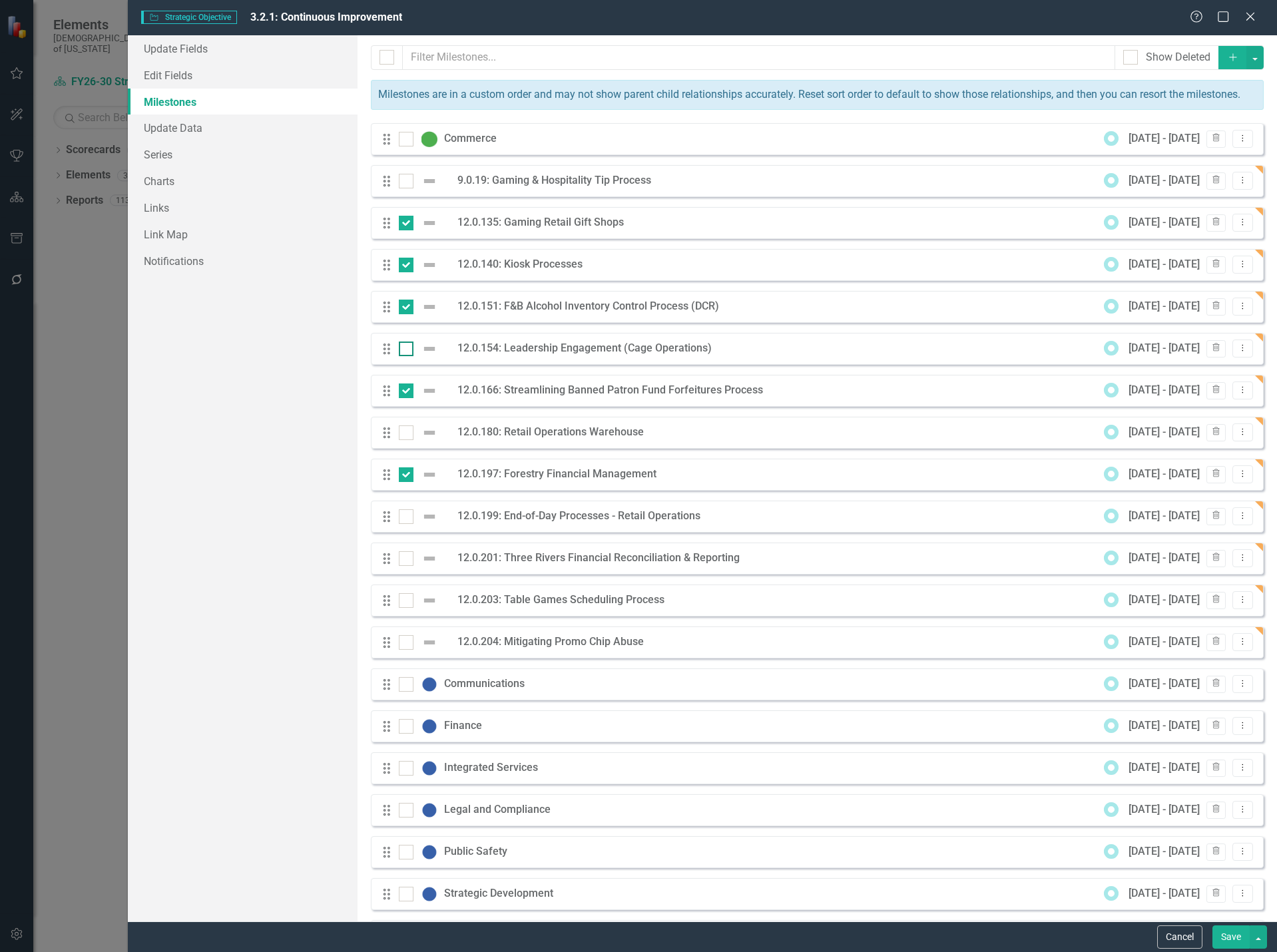
checkbox input "true"
click at [402, 434] on input "checkbox" at bounding box center [403, 430] width 9 height 9
checkbox input "true"
click at [1252, 57] on button "button" at bounding box center [1256, 57] width 18 height 23
click at [1175, 131] on link "Edit Multiple Edit Multiple" at bounding box center [1174, 131] width 157 height 24
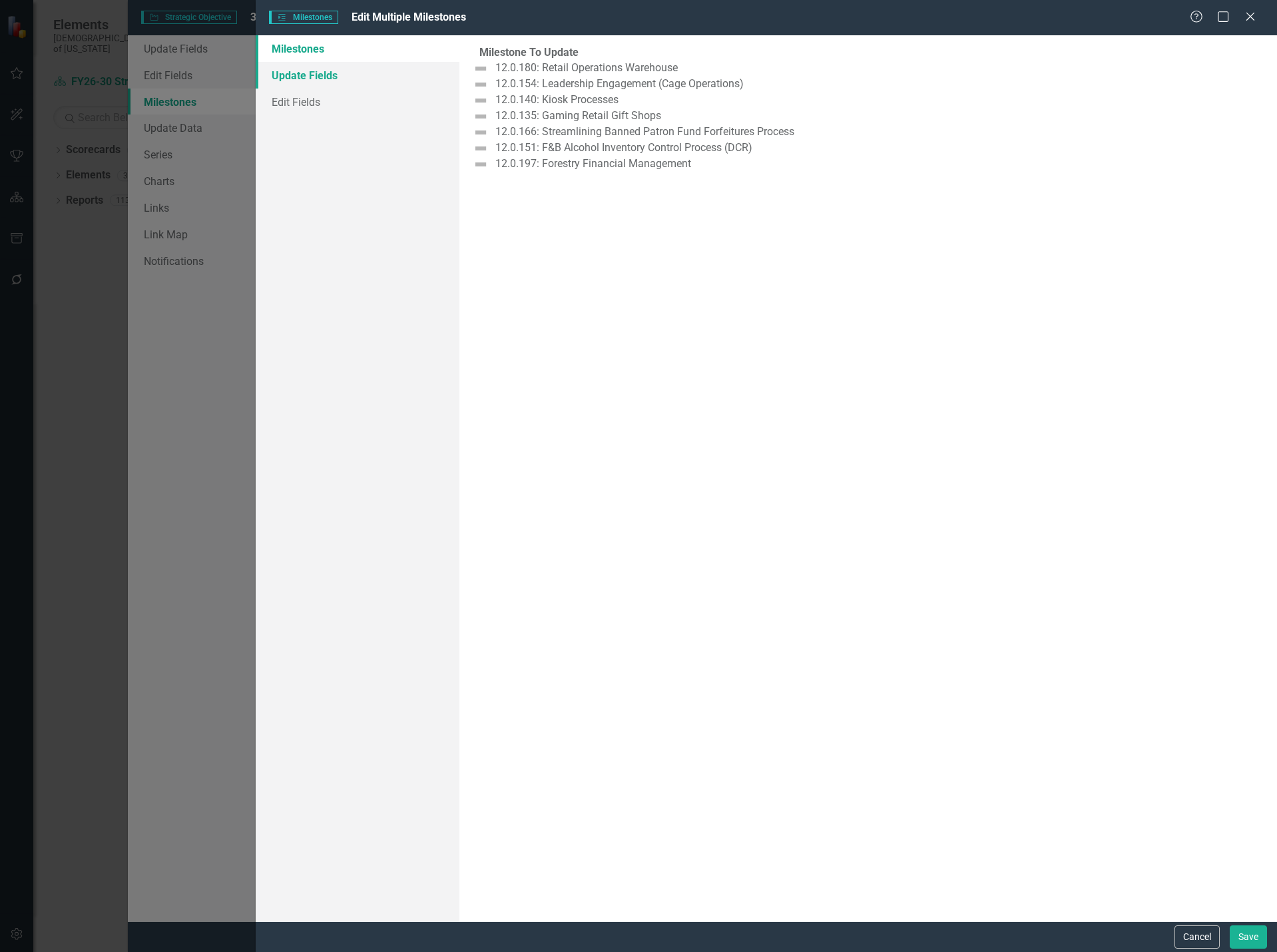
click at [308, 77] on link "Update Fields" at bounding box center [358, 75] width 205 height 26
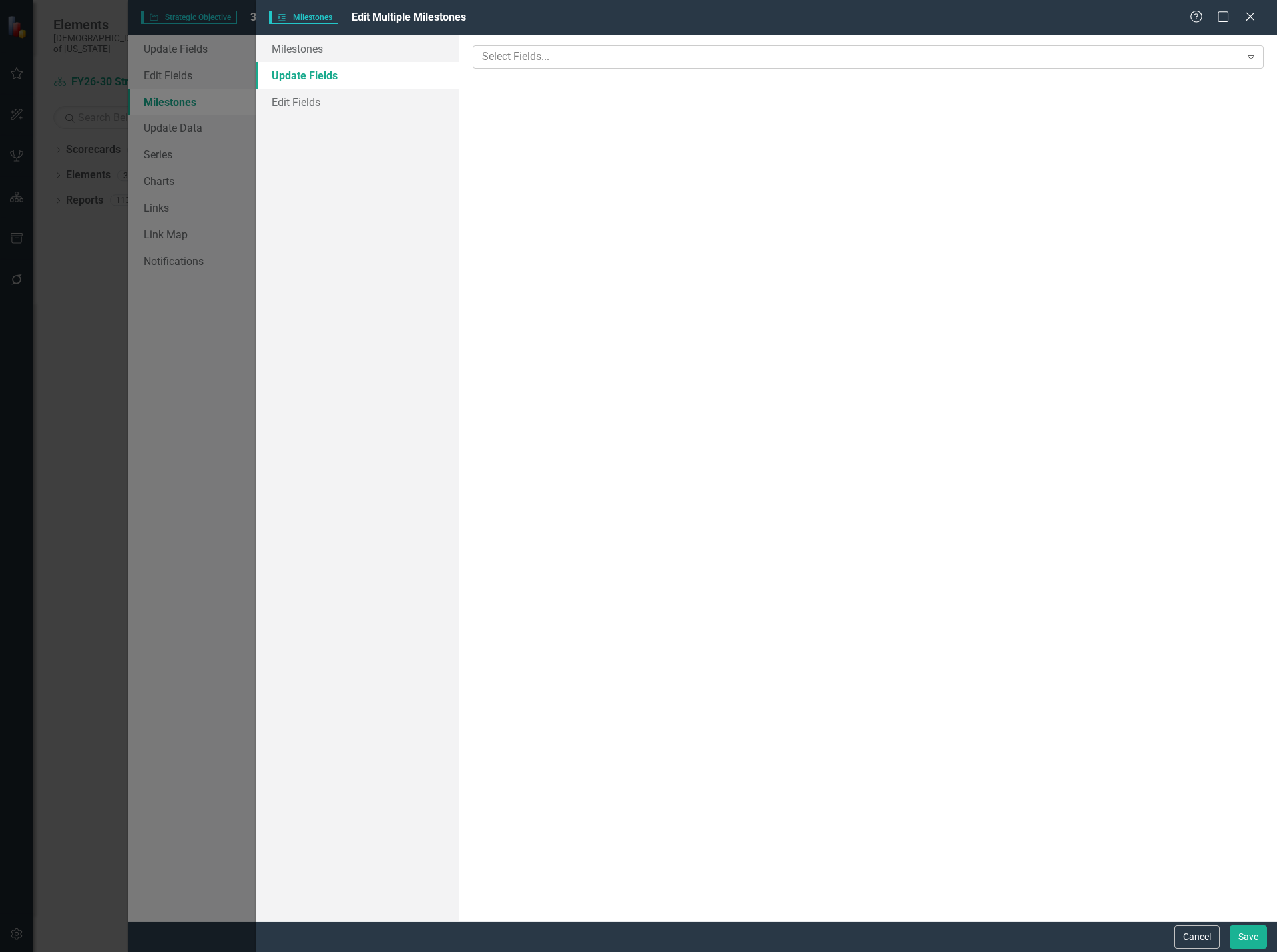
click at [635, 62] on div at bounding box center [858, 57] width 763 height 18
click at [522, 128] on div at bounding box center [857, 132] width 750 height 18
click at [1256, 931] on button "Save" at bounding box center [1249, 937] width 37 height 23
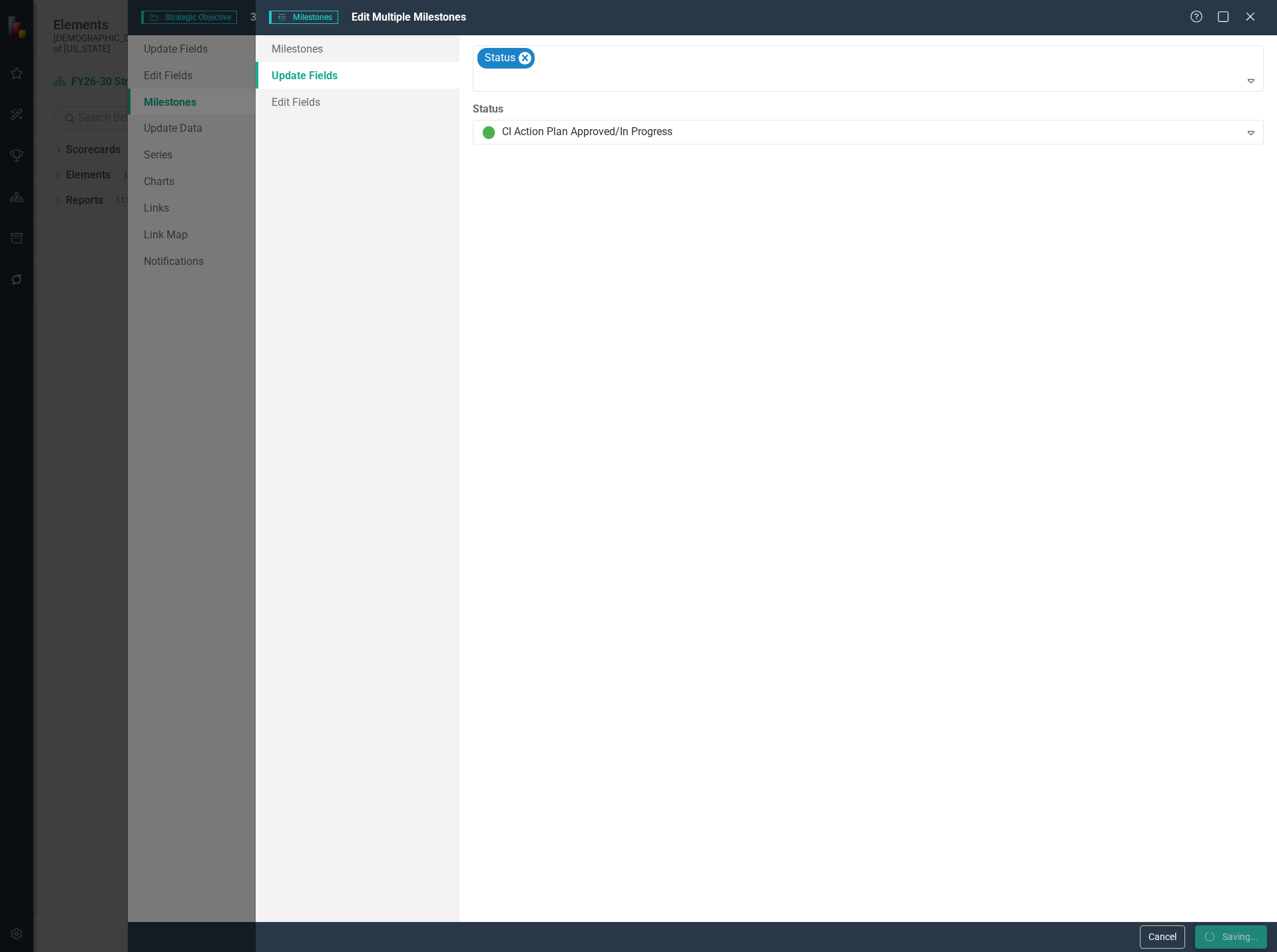
checkbox input "false"
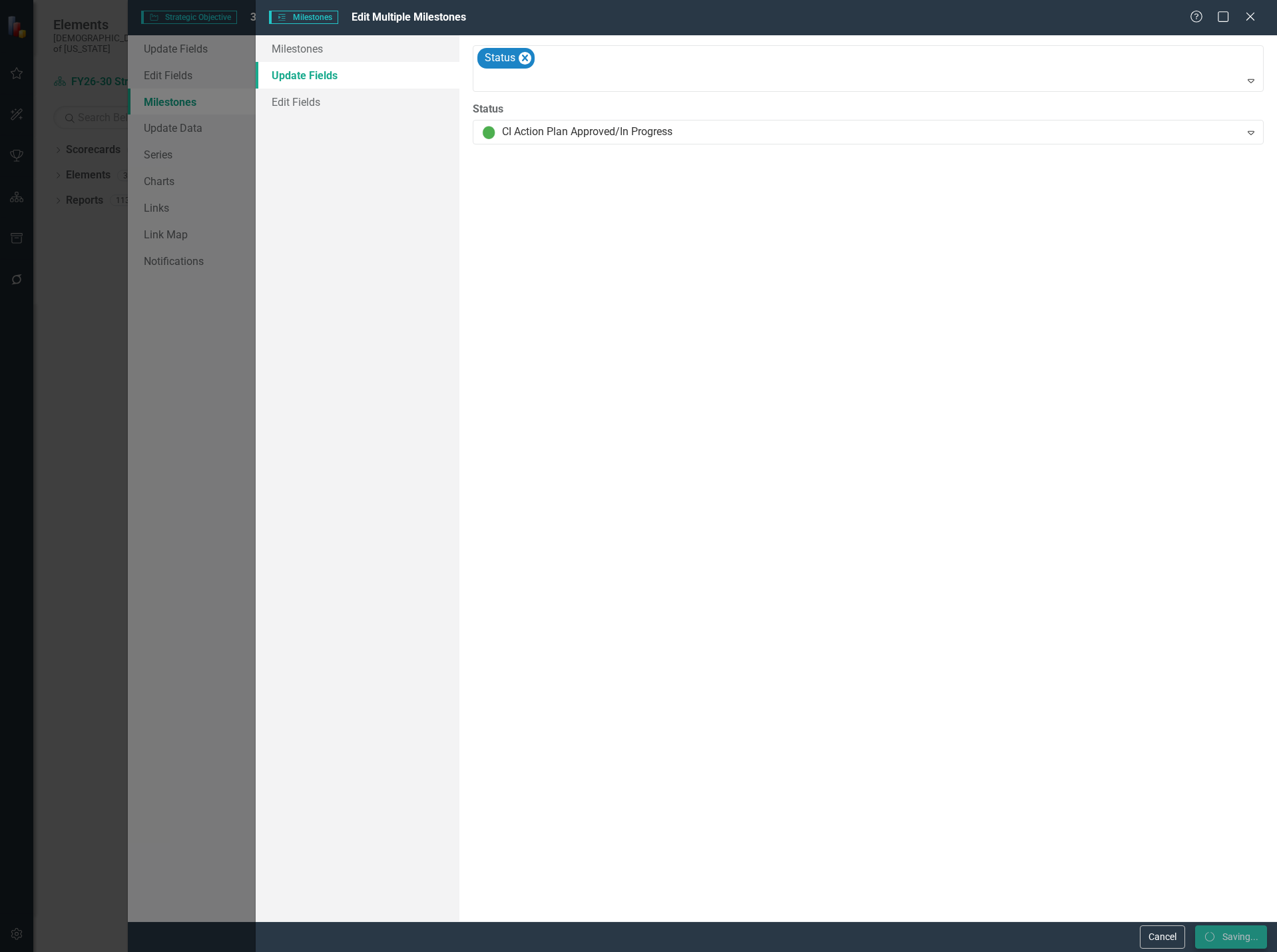
checkbox input "false"
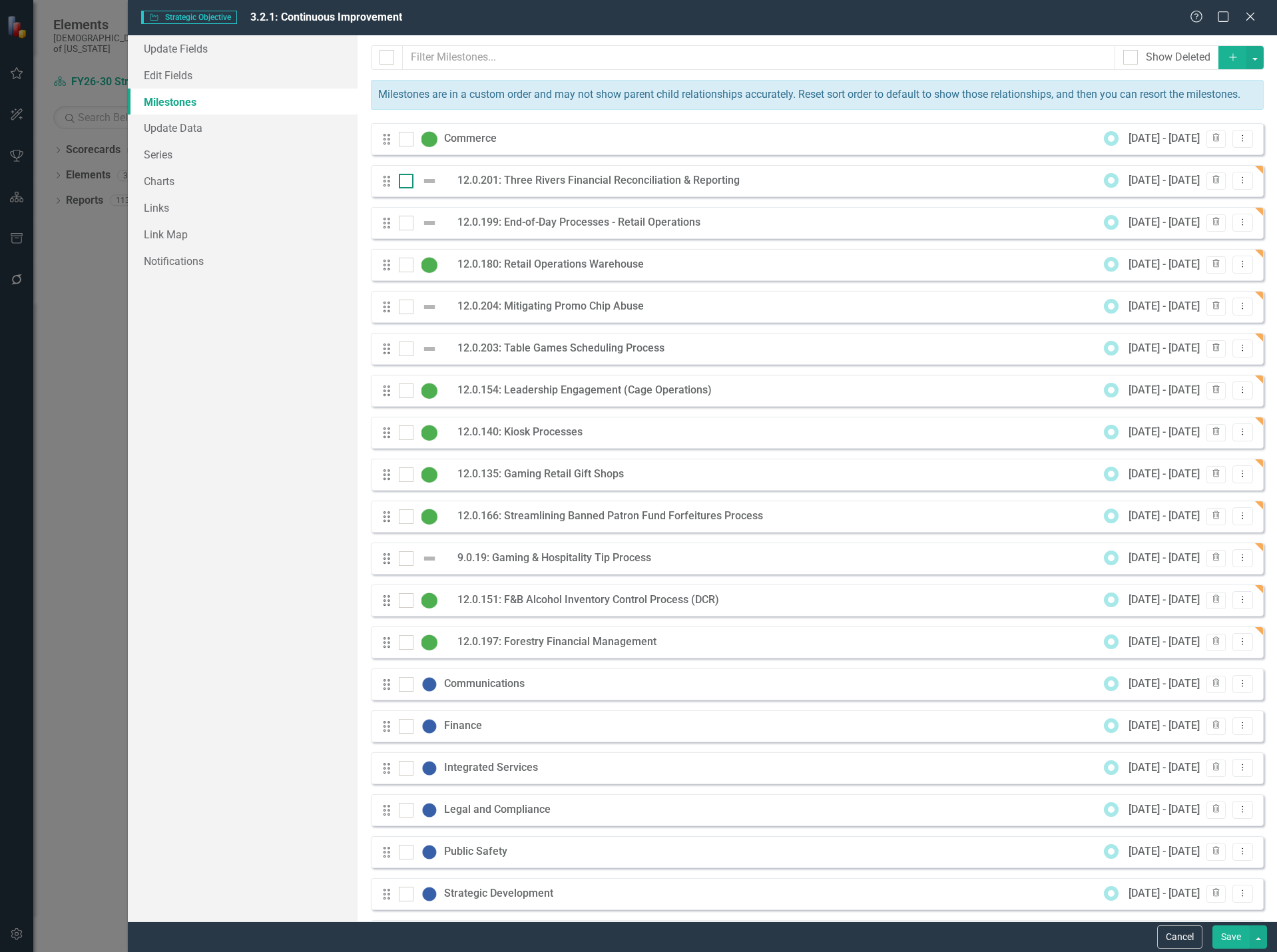
click at [406, 188] on div at bounding box center [406, 180] width 15 height 15
click at [406, 182] on input "checkbox" at bounding box center [403, 177] width 9 height 9
checkbox input "true"
click at [408, 230] on div at bounding box center [406, 222] width 15 height 15
click at [407, 224] on input "checkbox" at bounding box center [403, 219] width 9 height 9
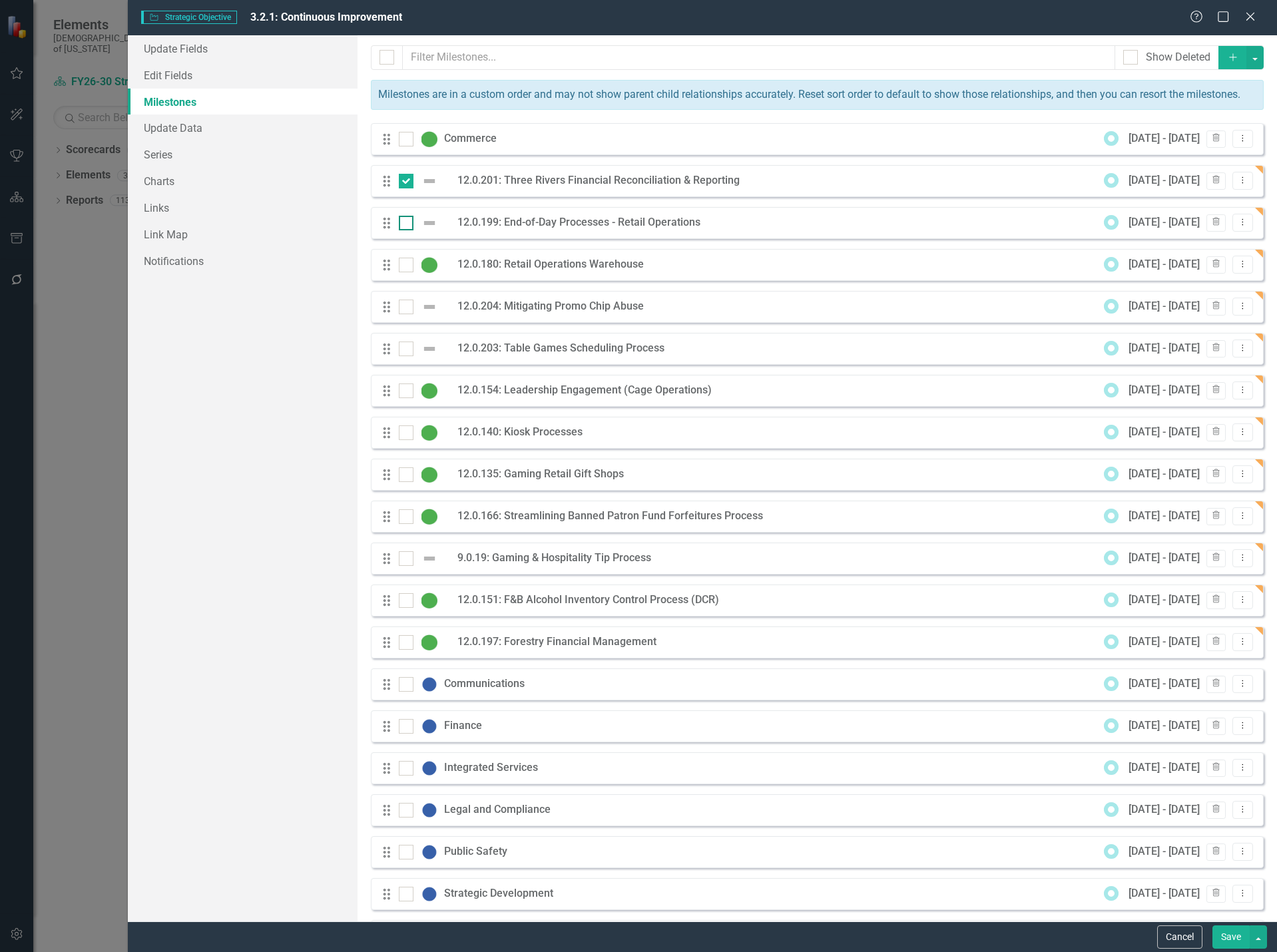
checkbox input "true"
click at [402, 308] on input "checkbox" at bounding box center [403, 303] width 9 height 9
checkbox input "true"
click at [402, 356] on div at bounding box center [406, 348] width 15 height 15
click at [402, 350] on input "checkbox" at bounding box center [403, 345] width 9 height 9
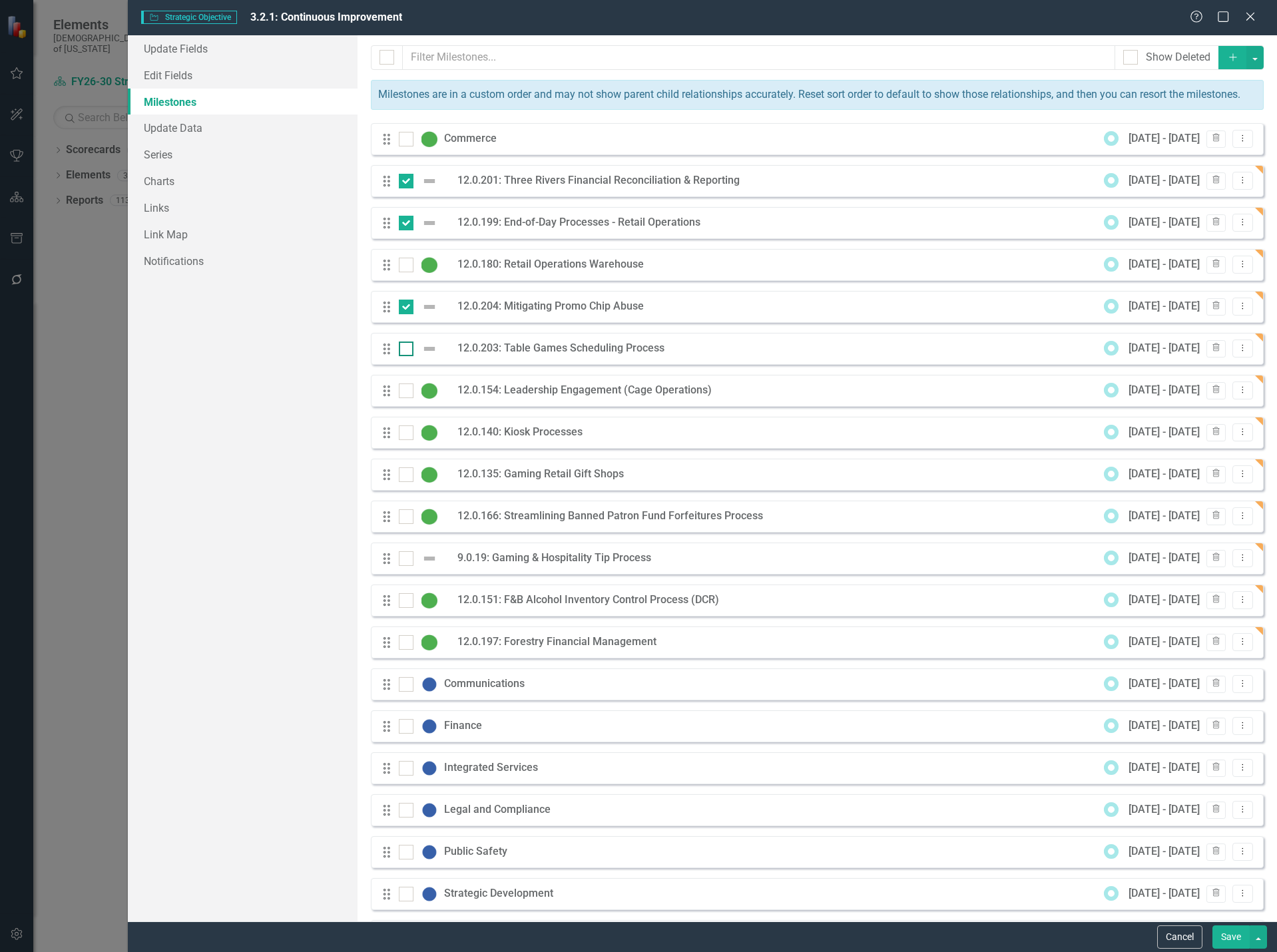
checkbox input "true"
click at [398, 565] on div "Drag" at bounding box center [390, 558] width 24 height 14
click at [407, 566] on div at bounding box center [406, 558] width 15 height 15
click at [407, 560] on input "checkbox" at bounding box center [403, 555] width 9 height 9
checkbox input "true"
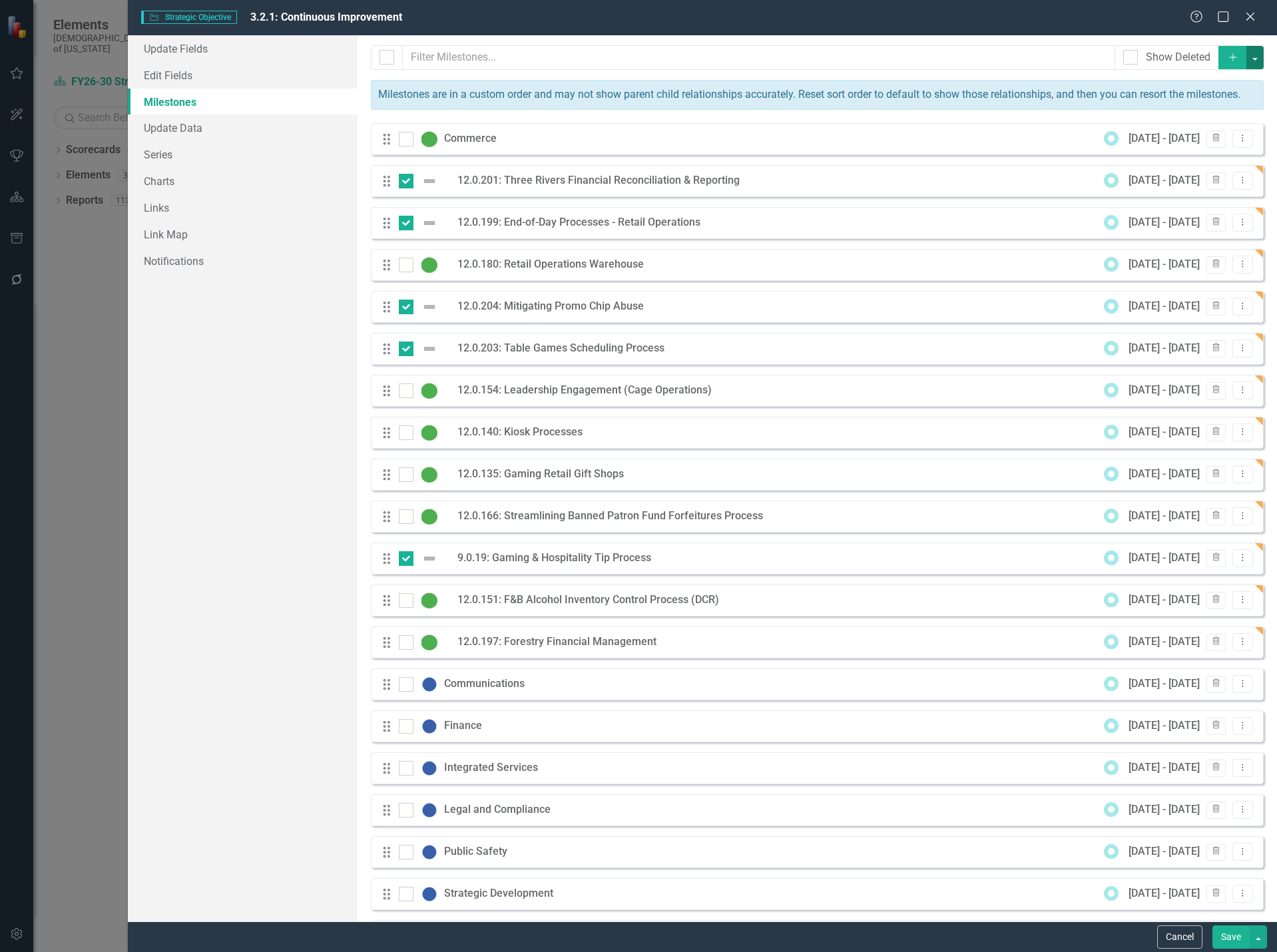
click at [1247, 55] on button "button" at bounding box center [1256, 57] width 18 height 23
click at [1180, 130] on link "Edit Multiple Edit Multiple" at bounding box center [1174, 131] width 157 height 24
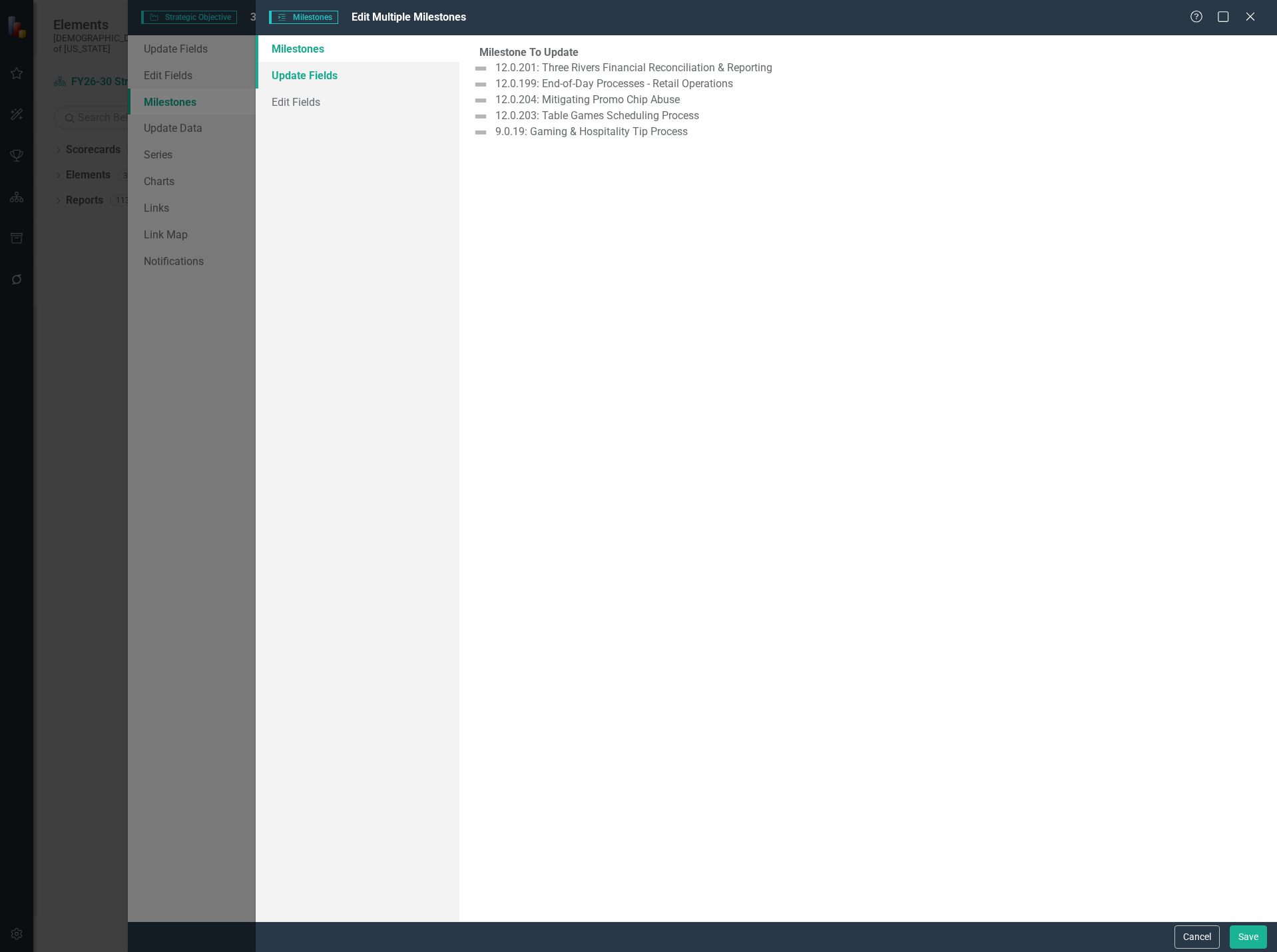
click at [347, 77] on link "Update Fields" at bounding box center [358, 75] width 205 height 26
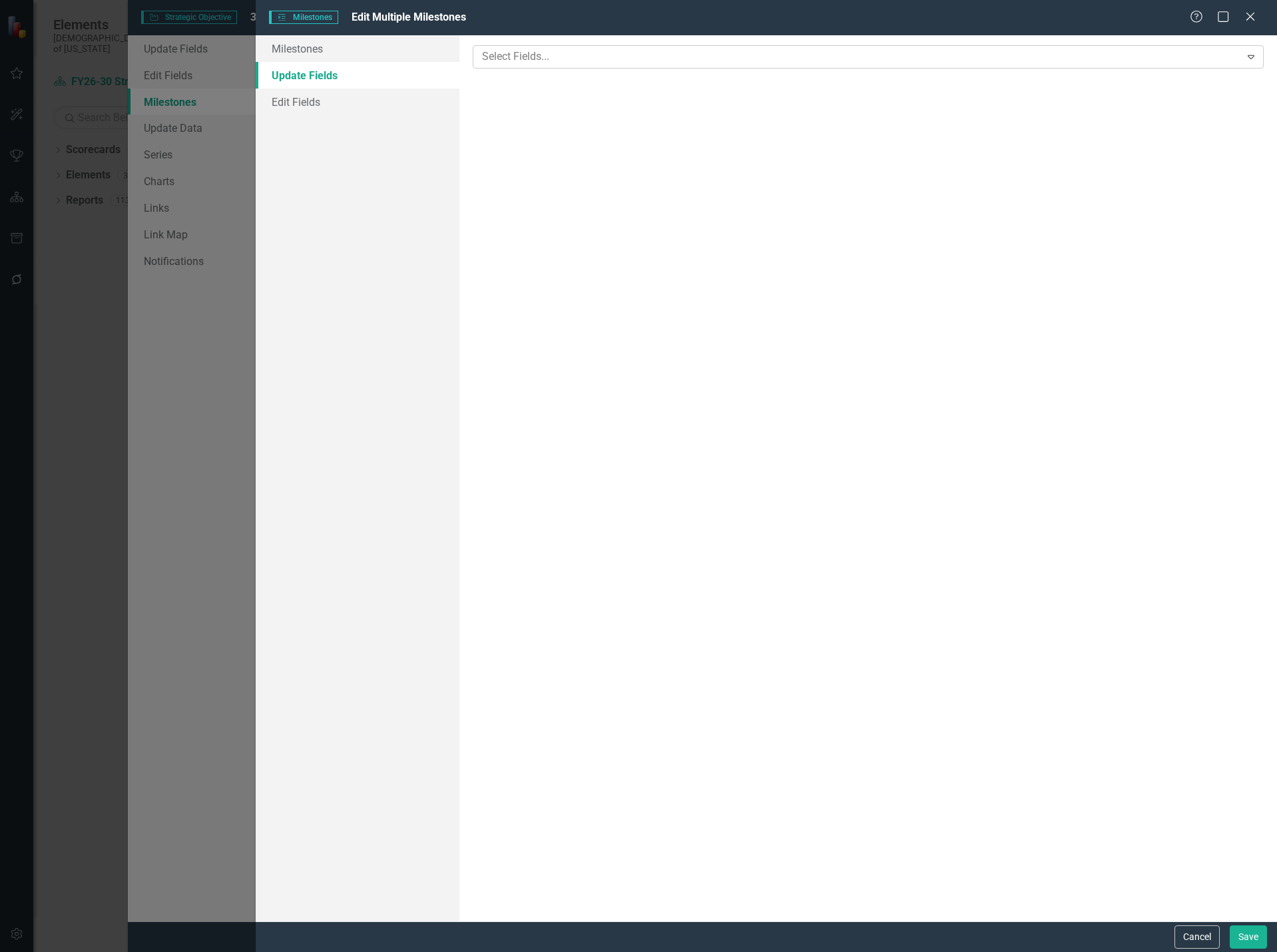
click at [566, 61] on div at bounding box center [858, 57] width 763 height 18
click at [571, 127] on div at bounding box center [857, 132] width 750 height 18
click at [1246, 937] on button "Save" at bounding box center [1249, 937] width 37 height 23
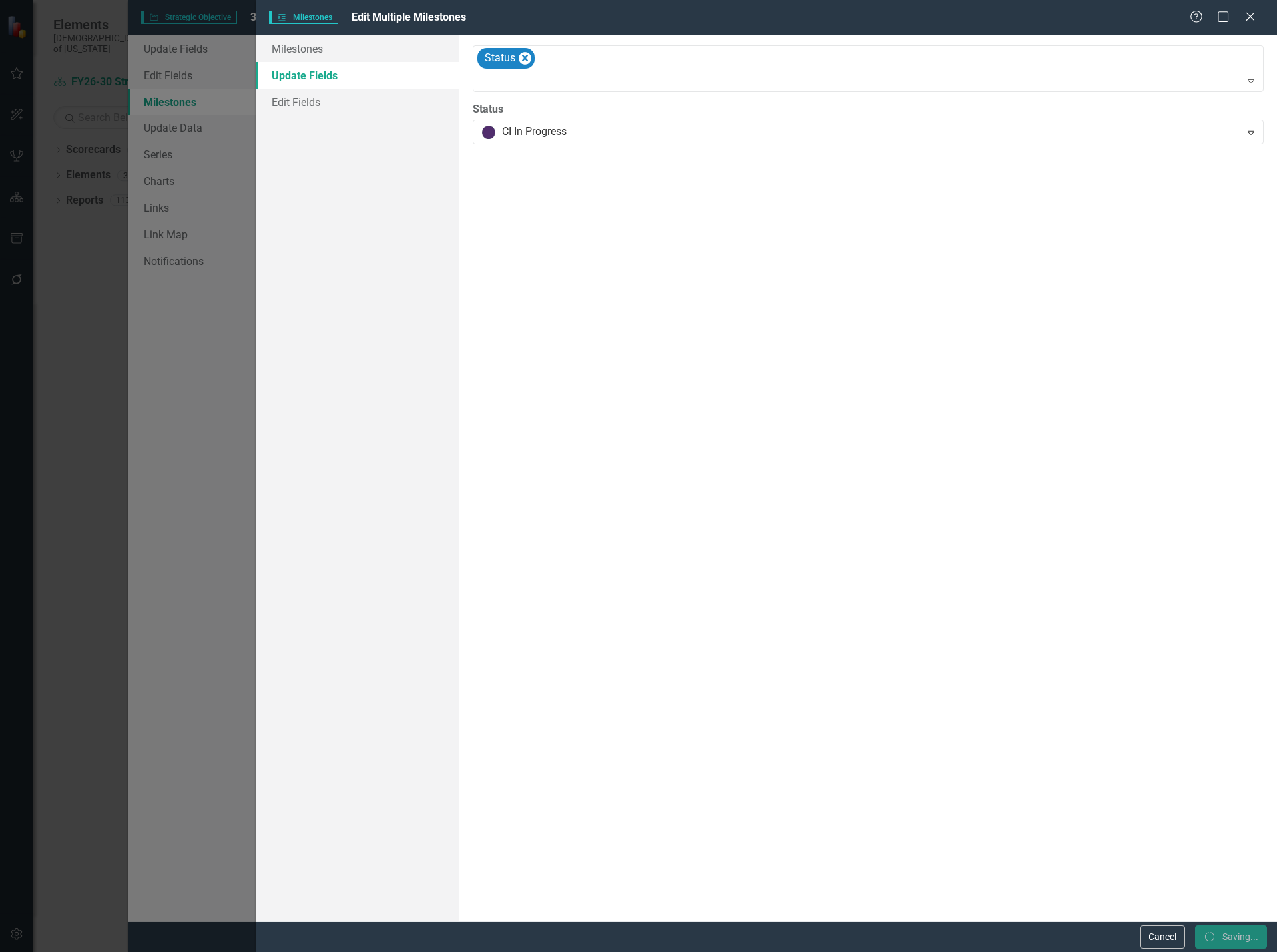
checkbox input "false"
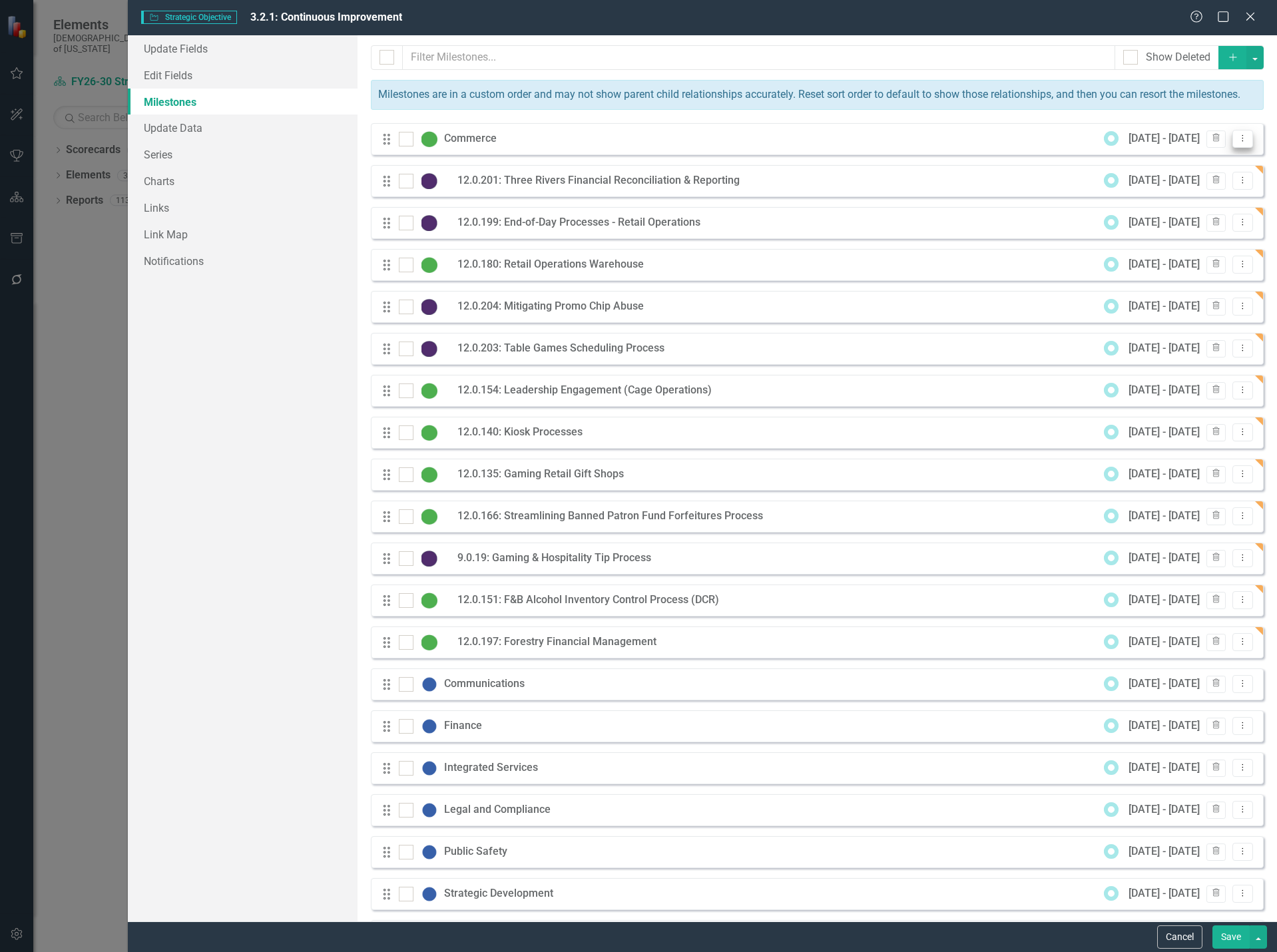
click at [1237, 142] on icon "Dropdown Menu" at bounding box center [1243, 137] width 12 height 9
click at [1188, 171] on link "Edit Edit Milestone" at bounding box center [1180, 175] width 125 height 24
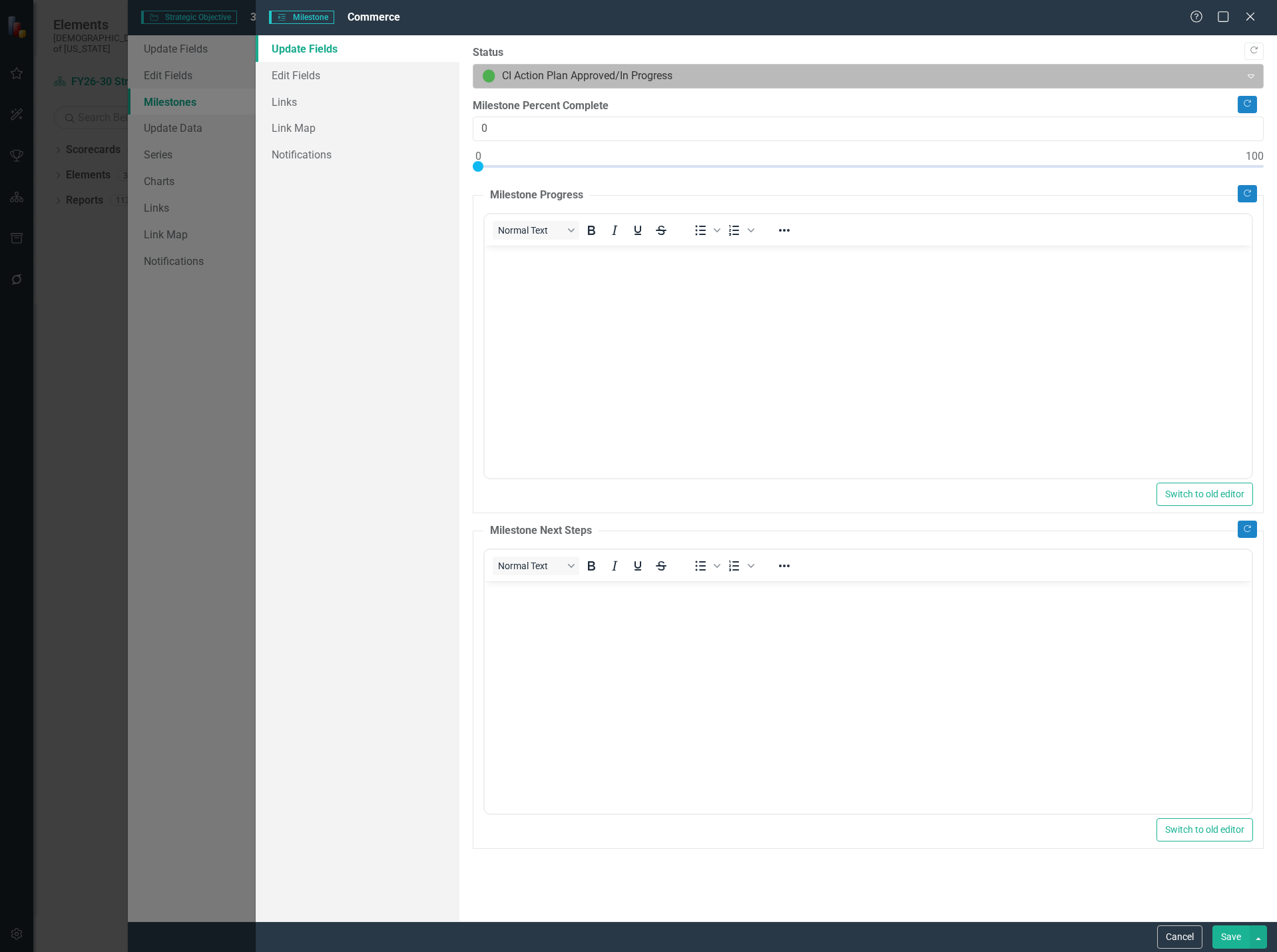
click at [550, 75] on div at bounding box center [857, 76] width 750 height 18
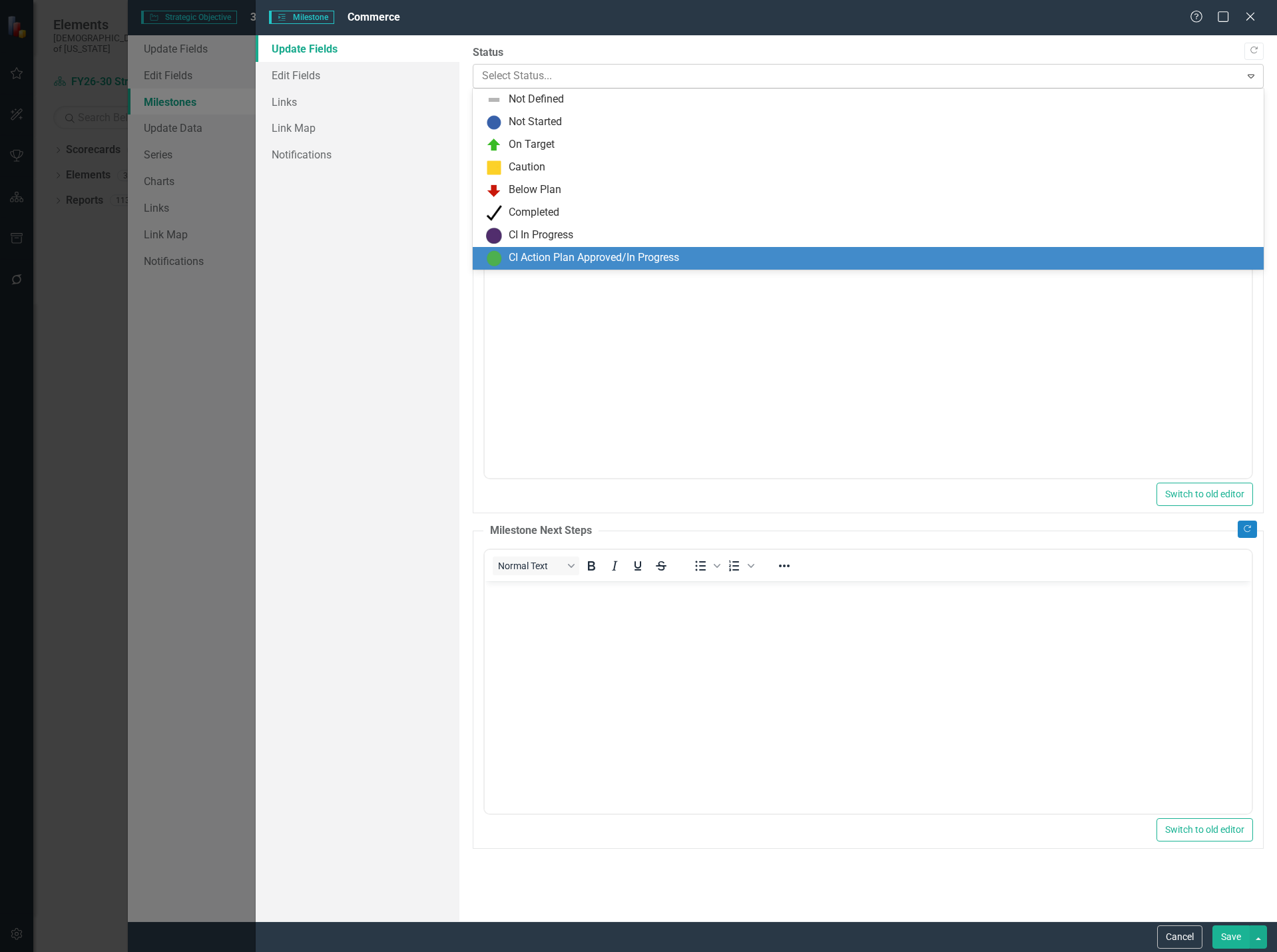
scroll to position [0, 0]
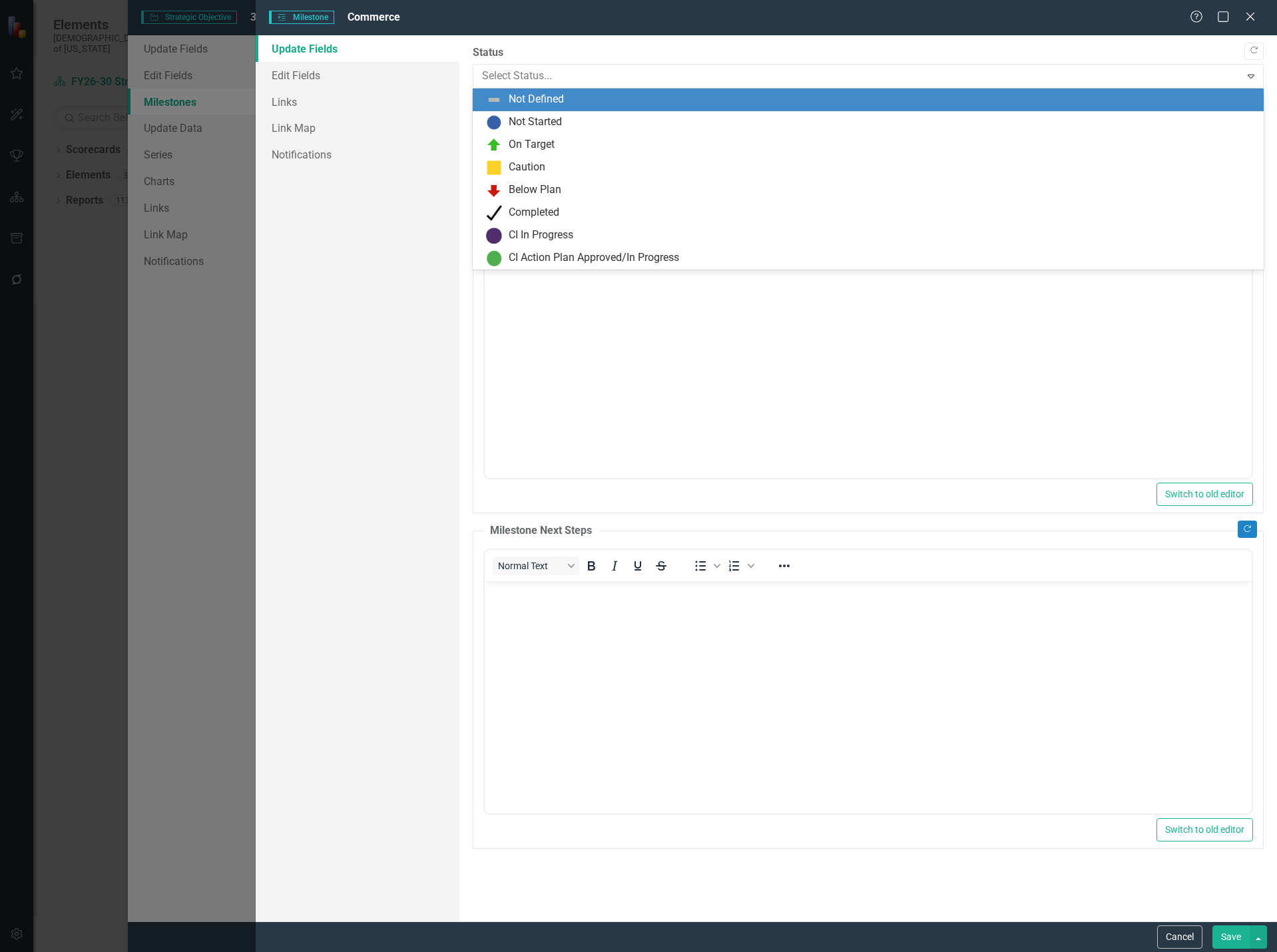
click at [546, 97] on div "Not Defined" at bounding box center [536, 99] width 56 height 16
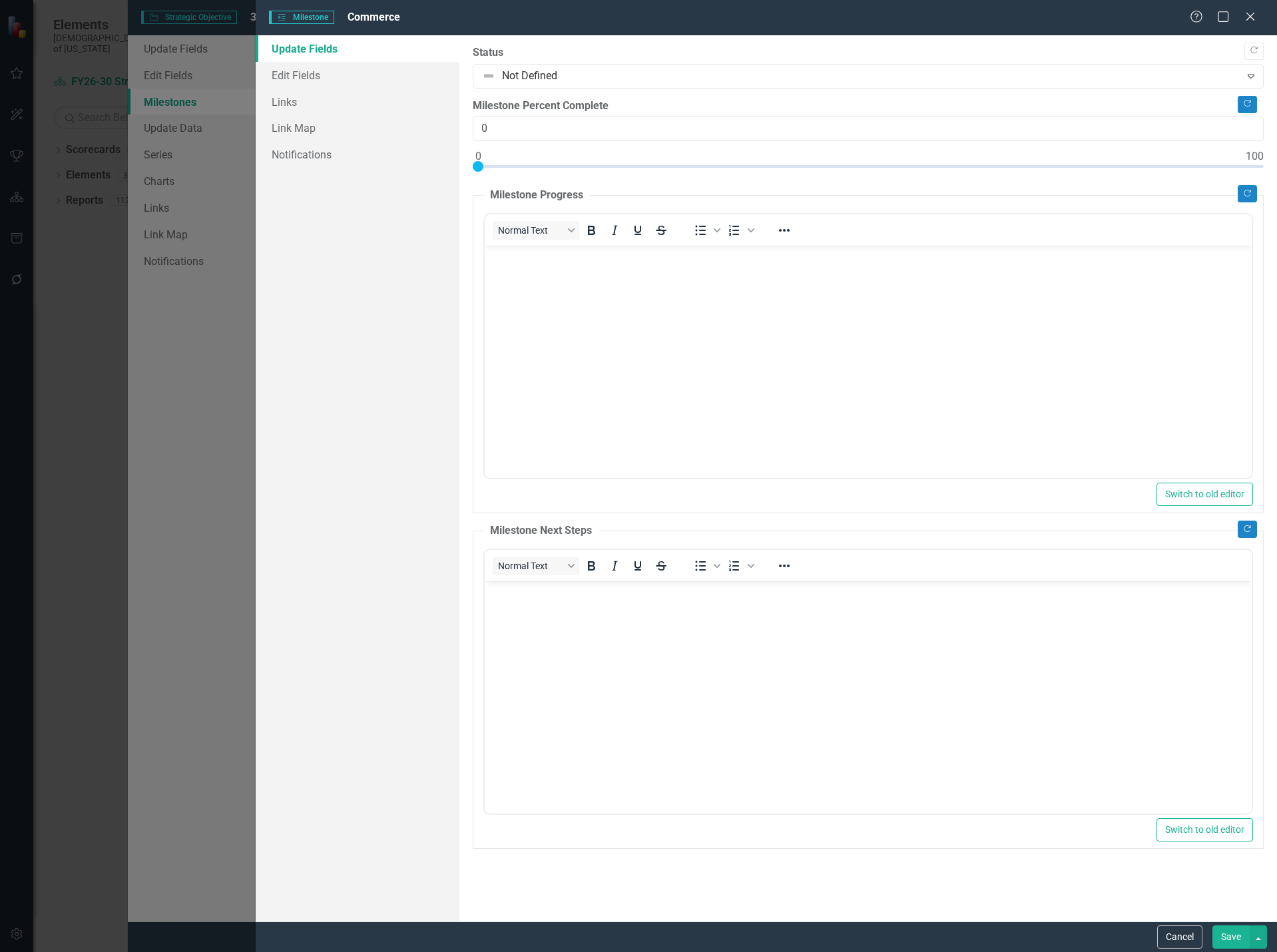
click at [1232, 942] on button "Save" at bounding box center [1231, 937] width 37 height 23
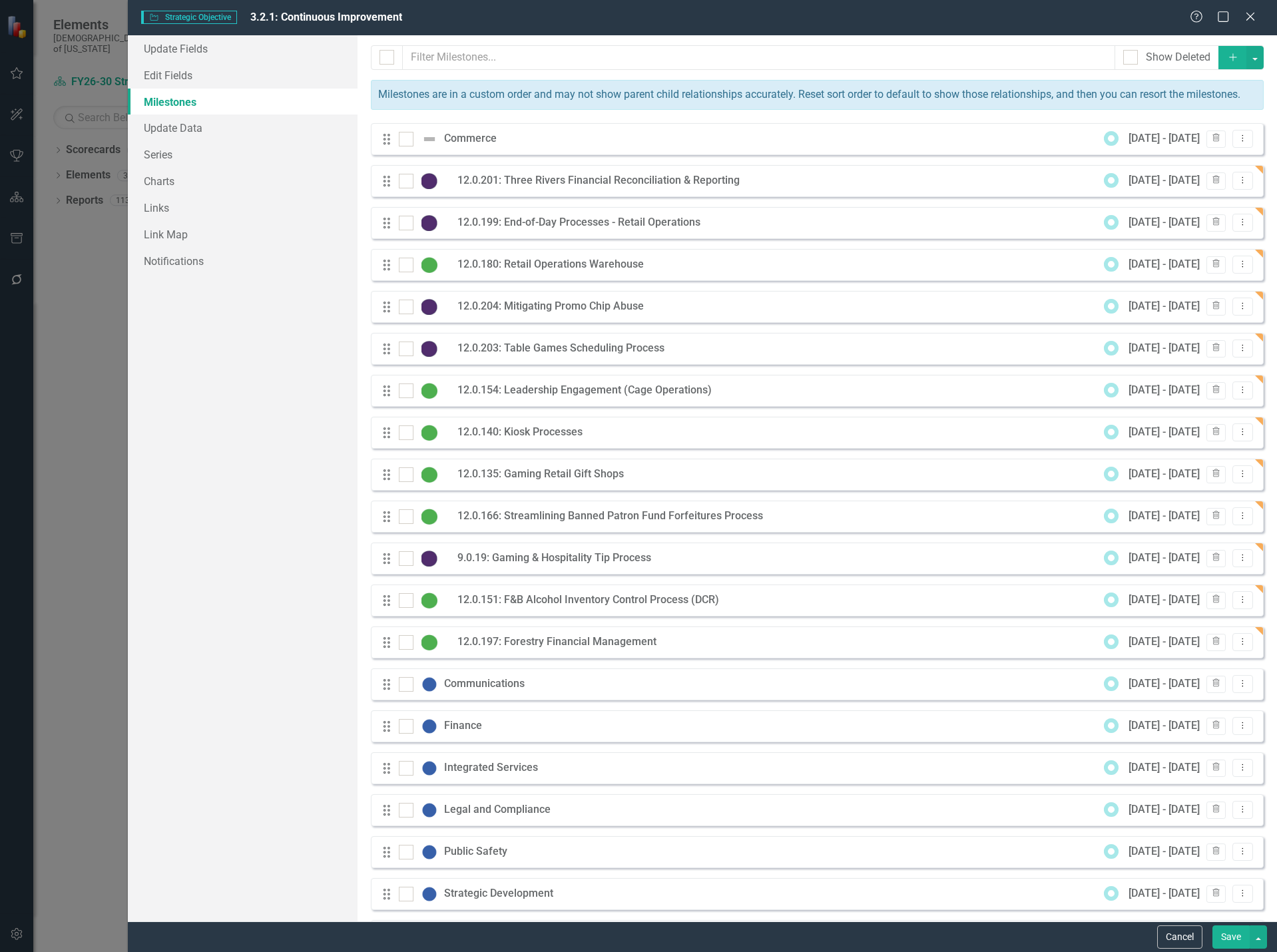
click at [1240, 935] on button "Save" at bounding box center [1231, 937] width 37 height 23
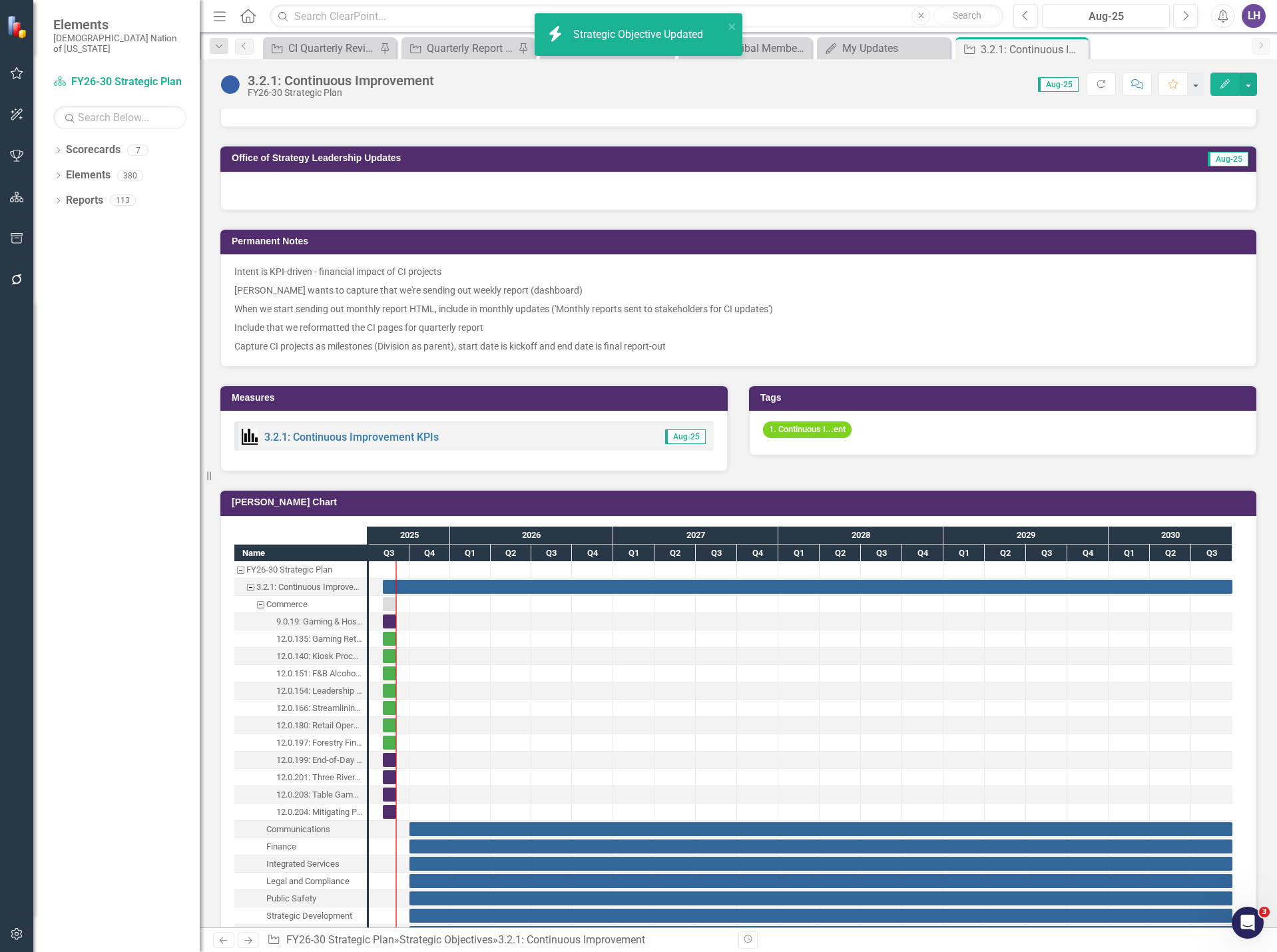
scroll to position [799, 0]
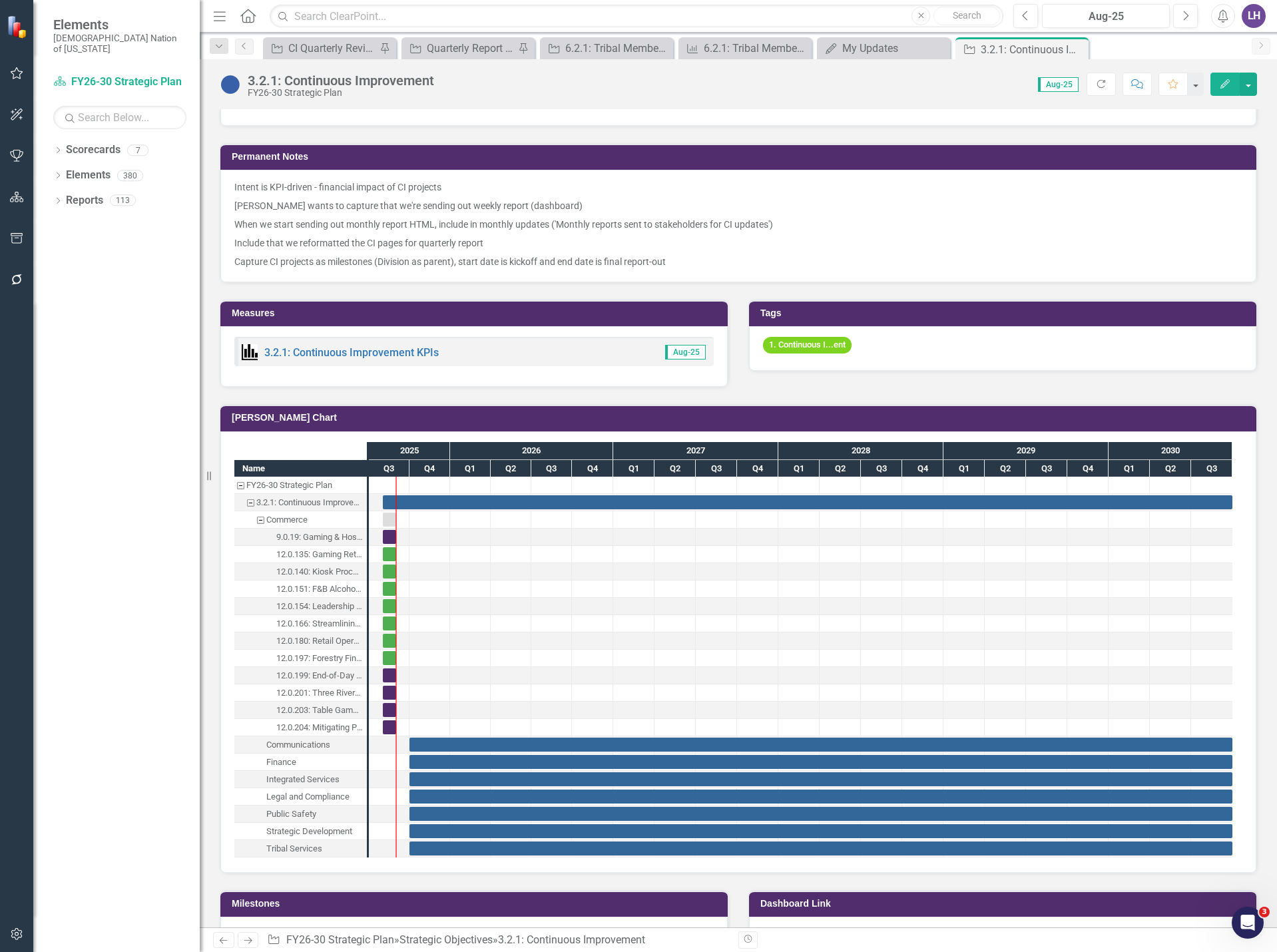
click at [1231, 85] on button "Edit" at bounding box center [1225, 84] width 29 height 23
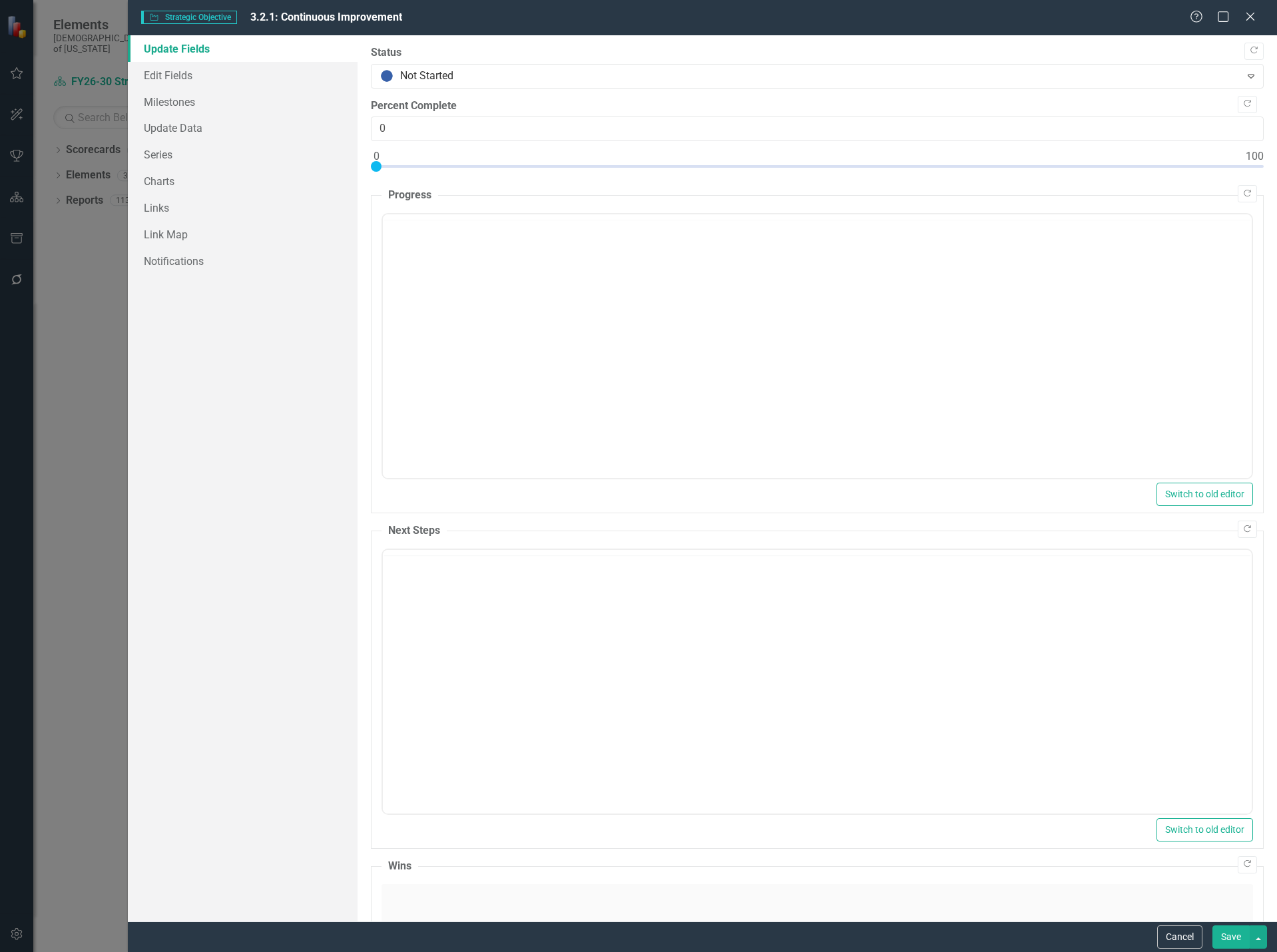
scroll to position [0, 0]
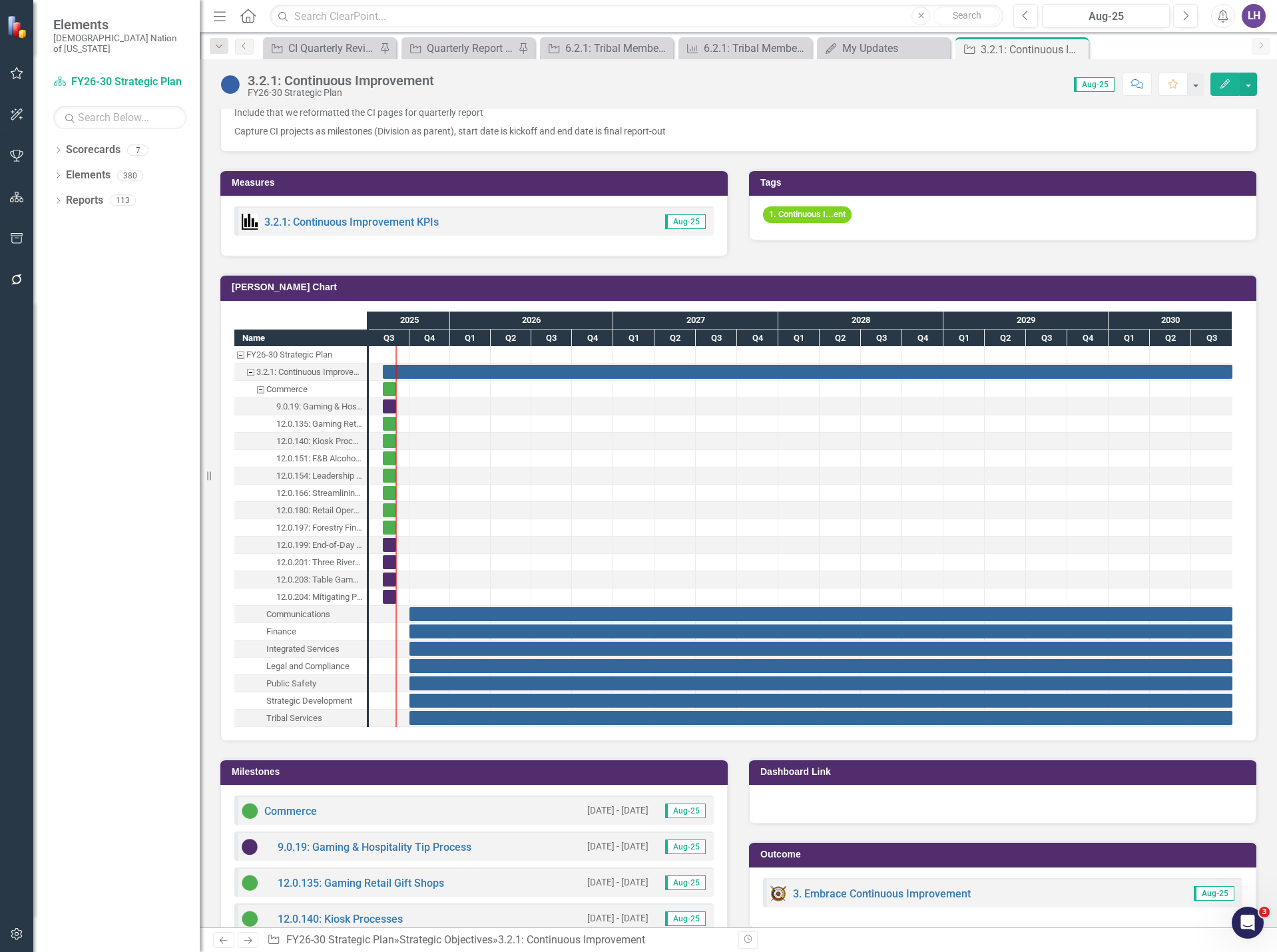
scroll to position [932, 0]
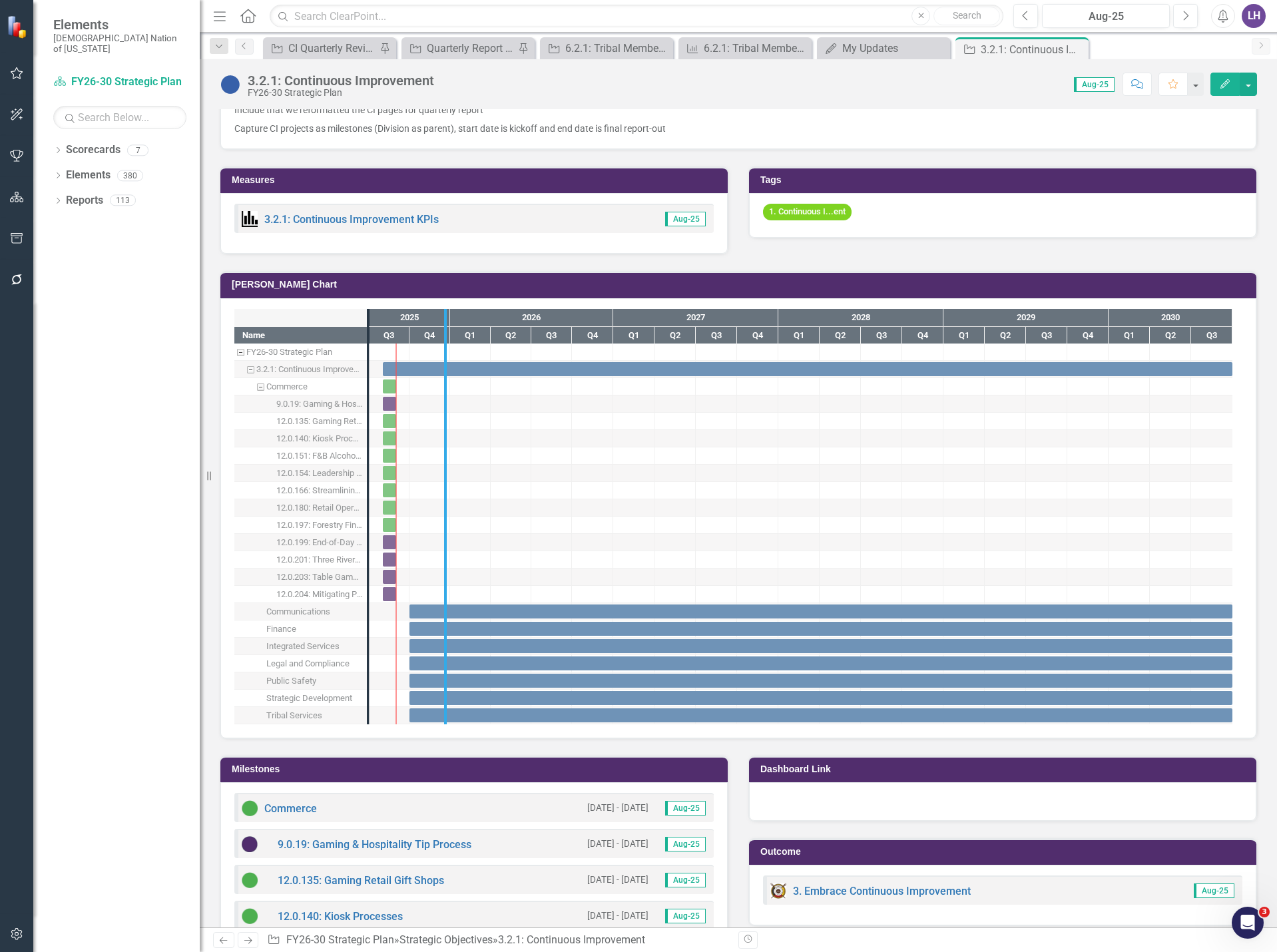
drag, startPoint x: 368, startPoint y: 359, endPoint x: 445, endPoint y: 362, distance: 77.1
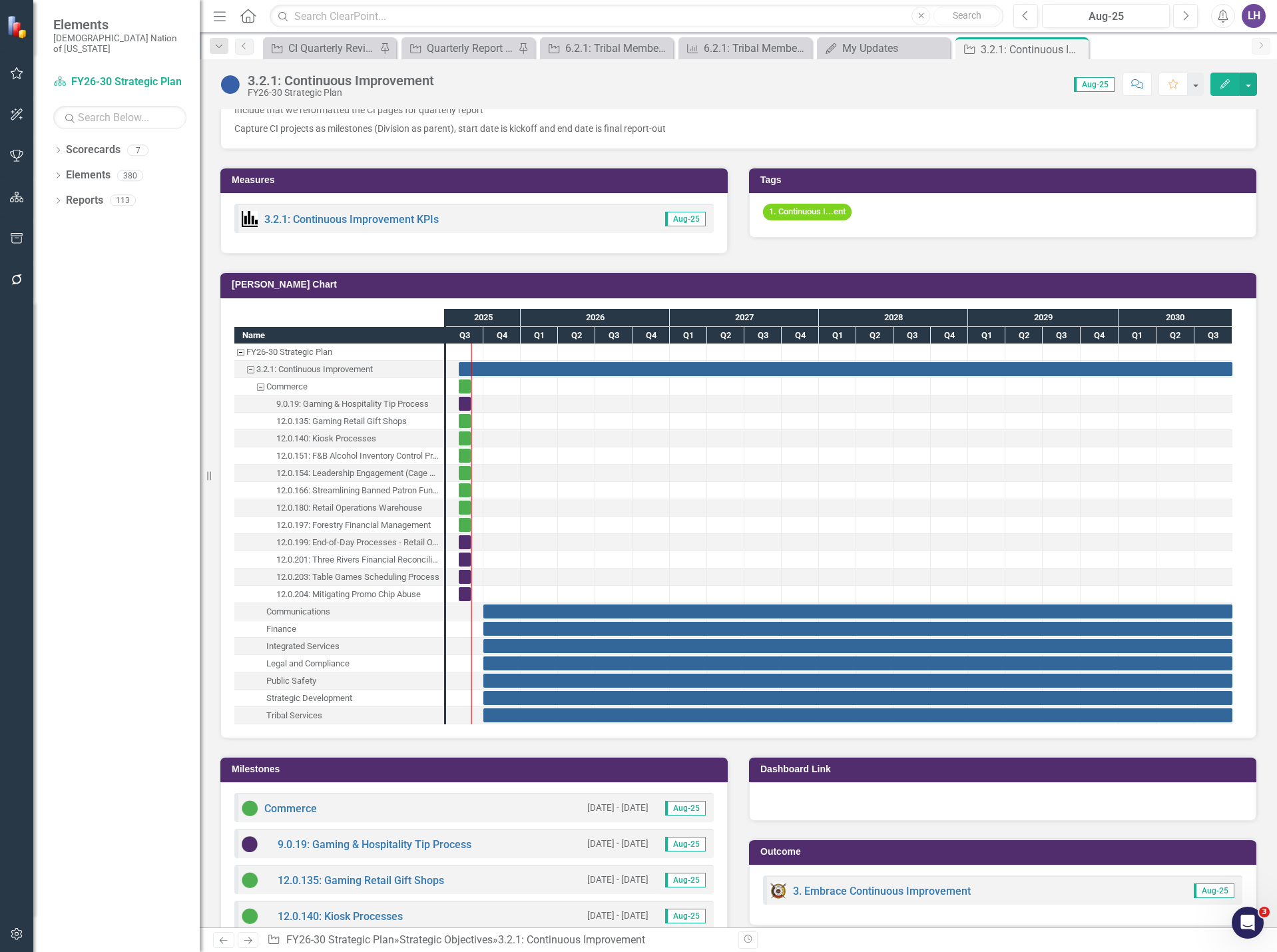
click at [1216, 87] on button "Edit" at bounding box center [1225, 84] width 29 height 23
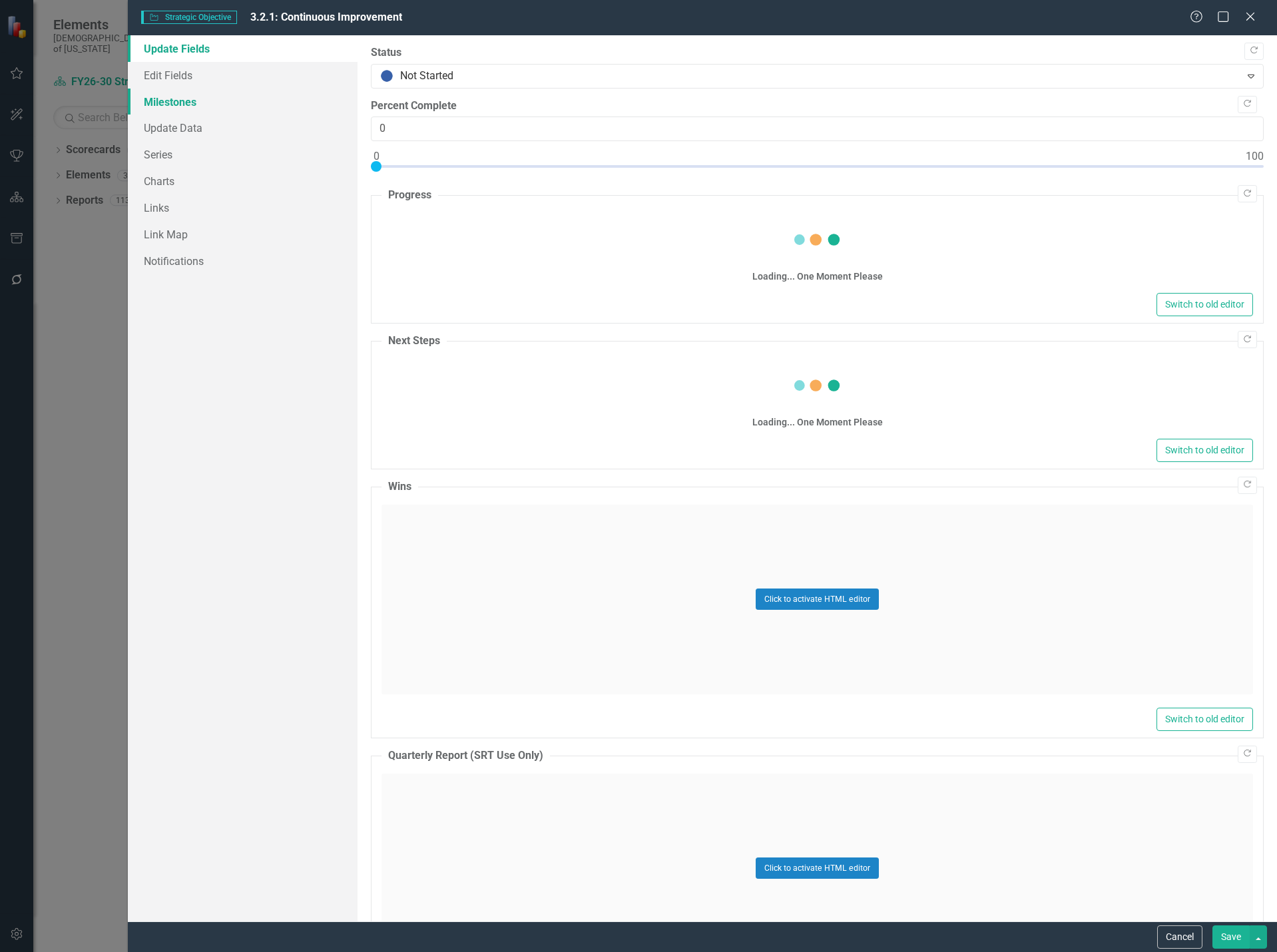
click at [188, 103] on link "Milestones" at bounding box center [243, 101] width 230 height 26
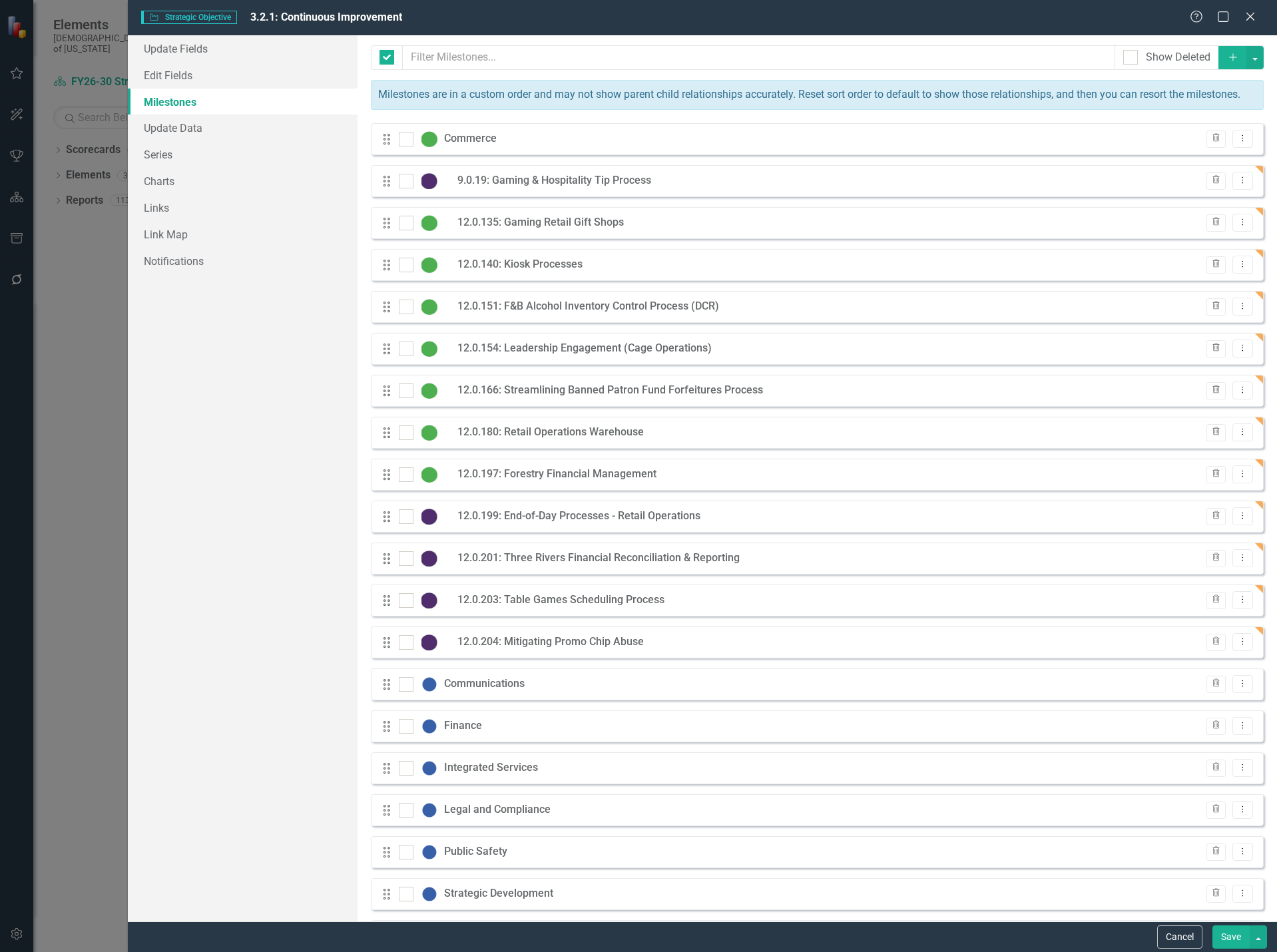
checkbox input "false"
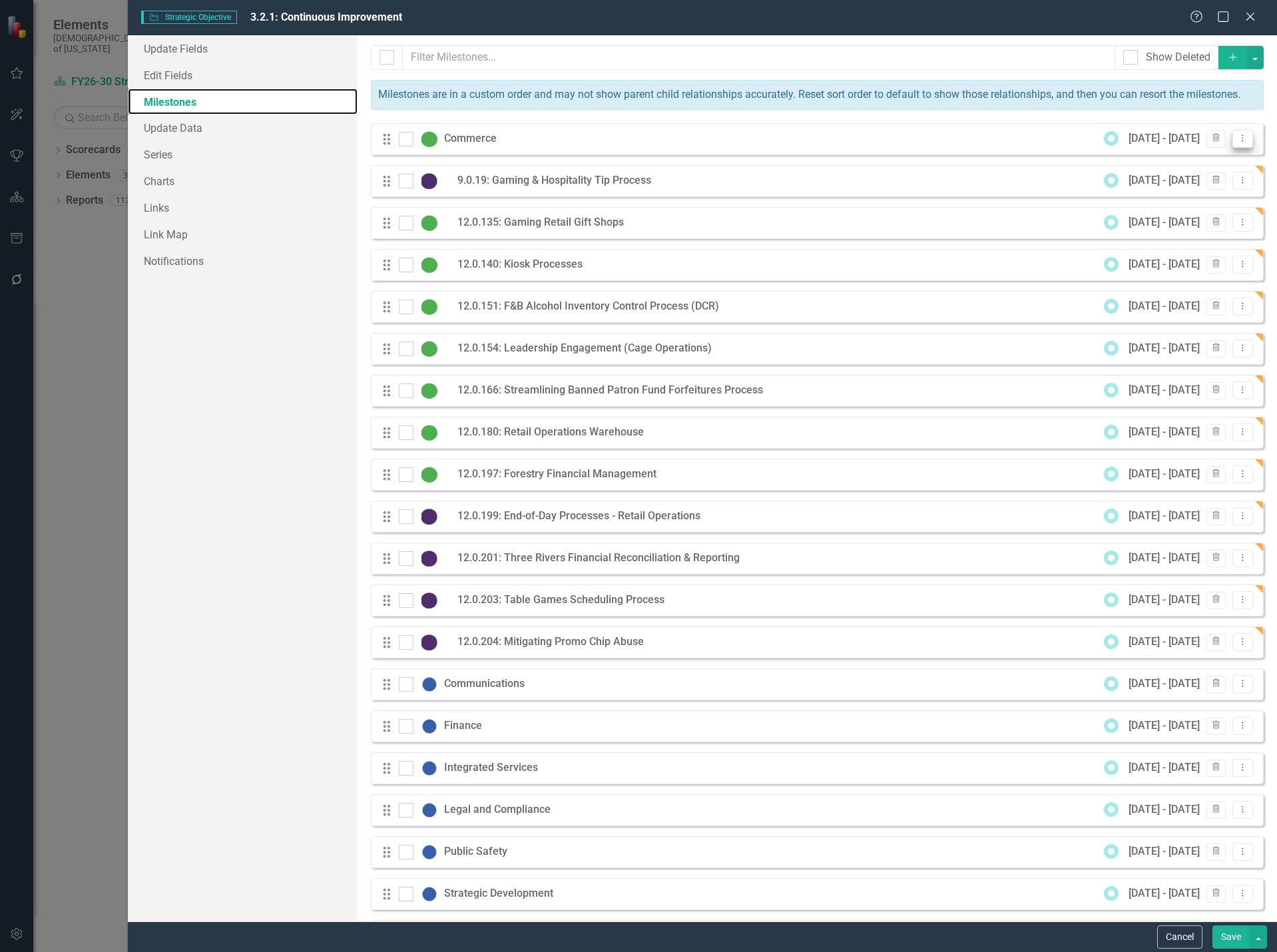
scroll to position [0, 0]
click at [1242, 148] on button "Dropdown Menu" at bounding box center [1242, 138] width 20 height 18
click at [1170, 173] on link "Edit Edit Milestone" at bounding box center [1180, 175] width 125 height 24
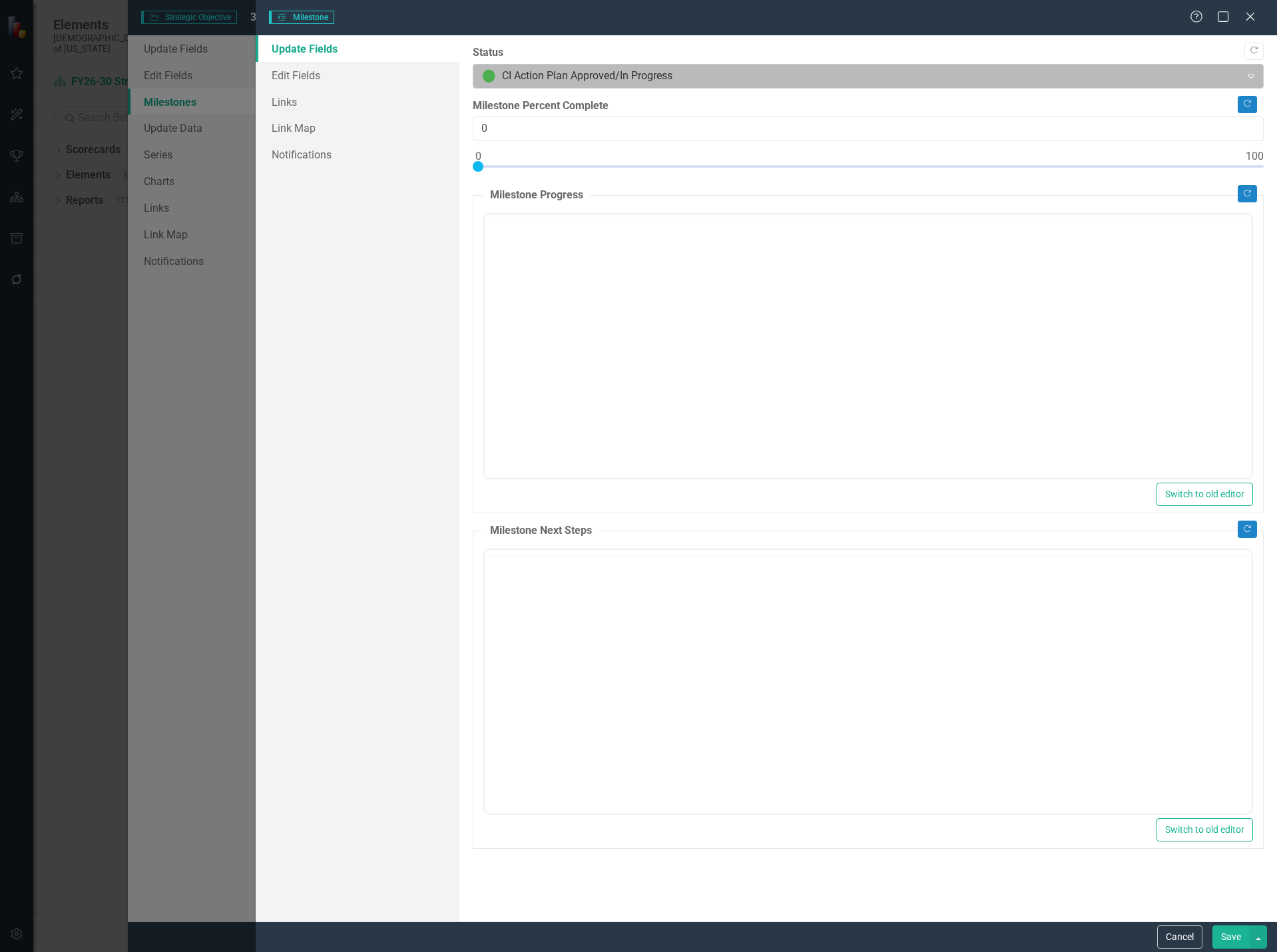
click at [508, 72] on div at bounding box center [857, 76] width 750 height 18
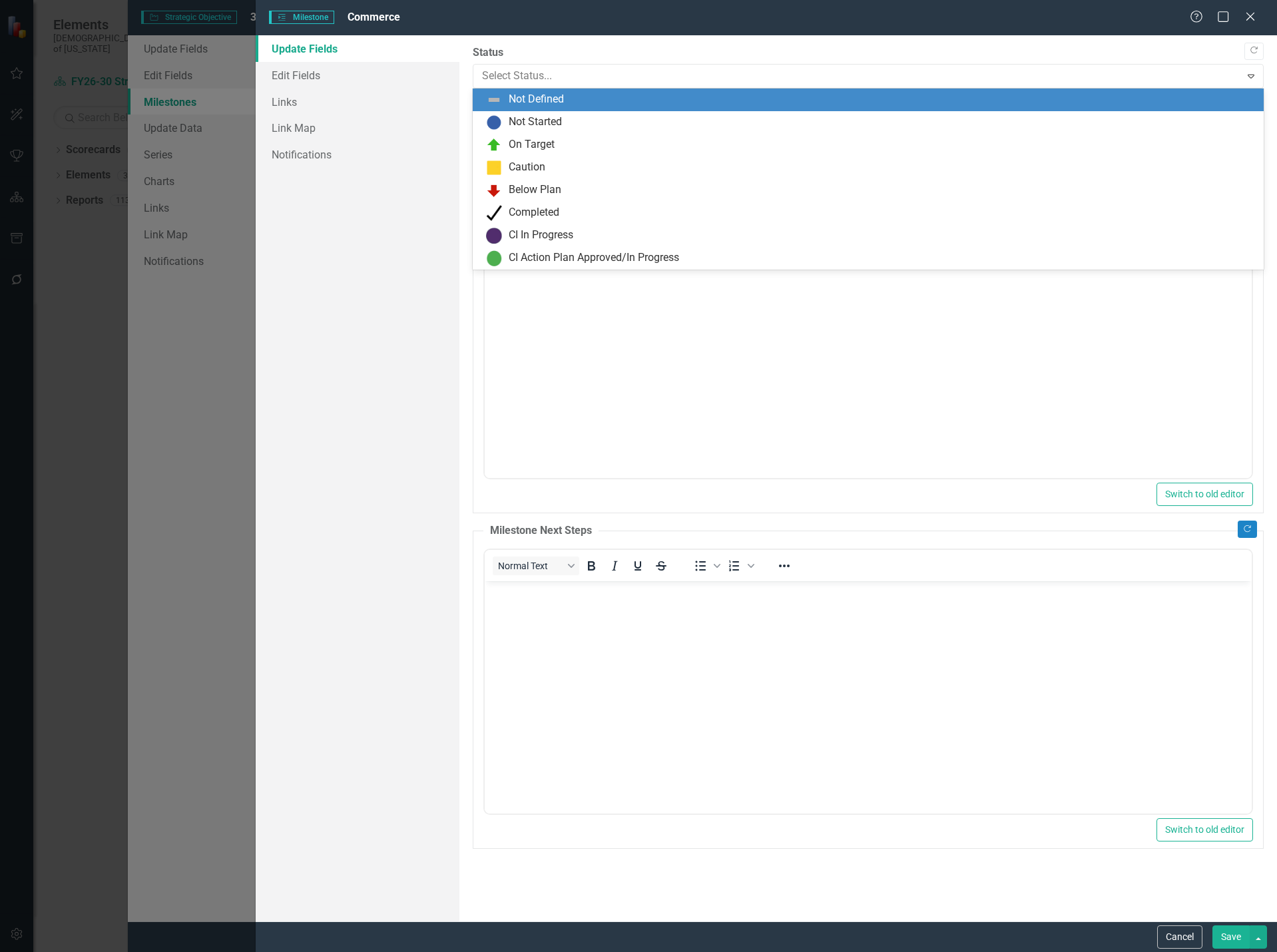
click at [533, 92] on div "Not Defined" at bounding box center [536, 99] width 56 height 16
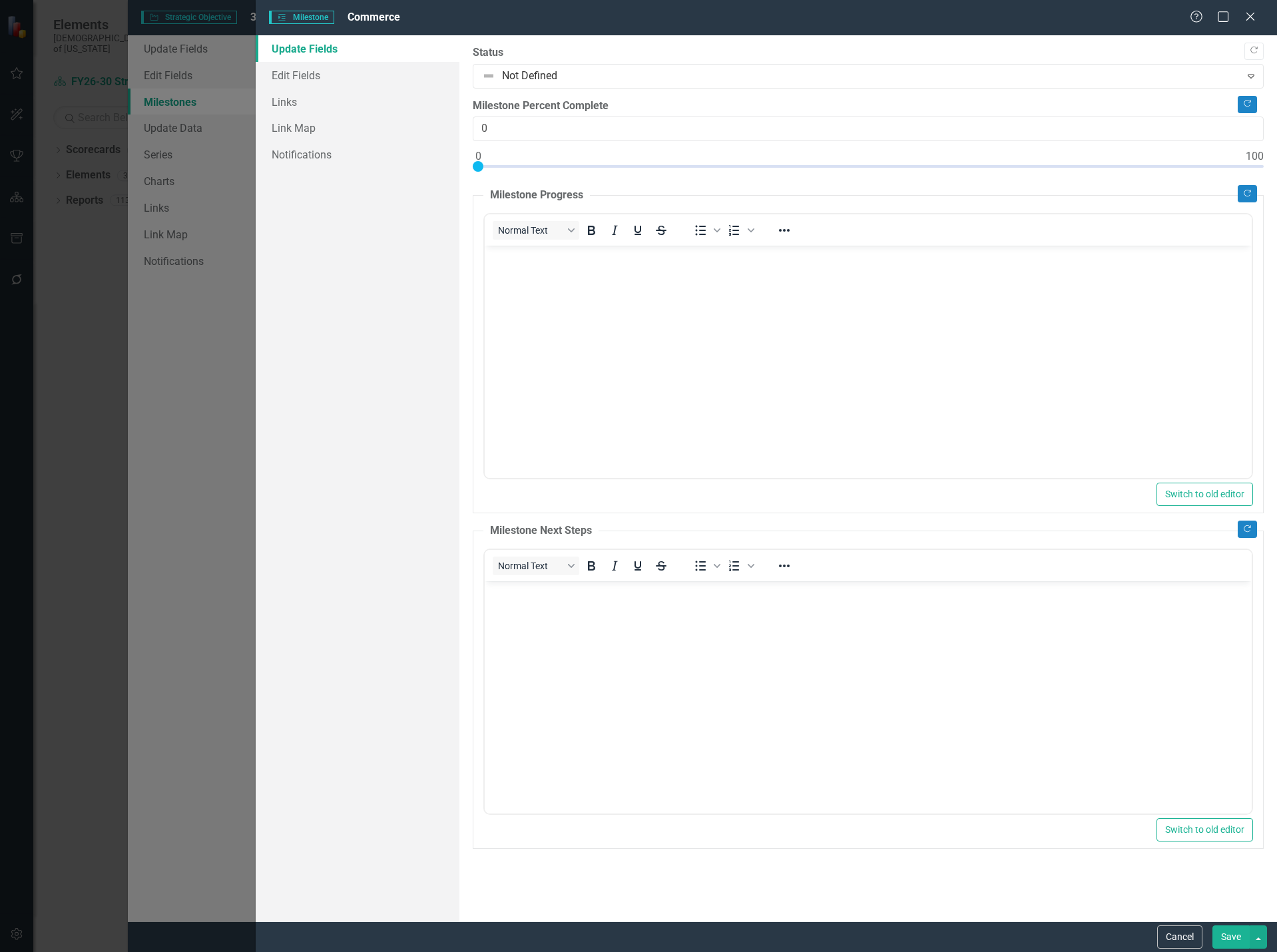
click at [1243, 938] on button "Save" at bounding box center [1231, 937] width 37 height 23
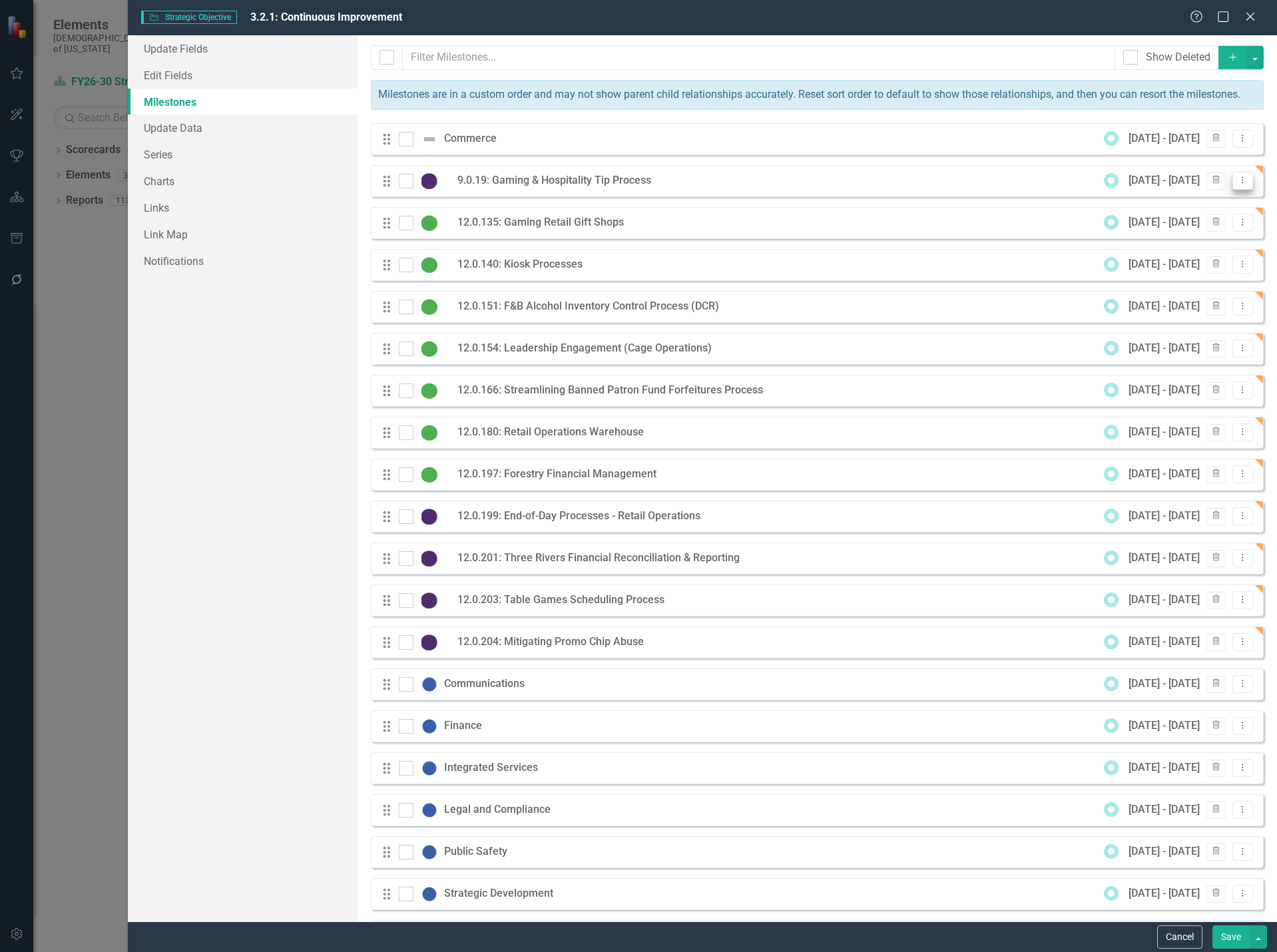
click at [1240, 190] on button "Dropdown Menu" at bounding box center [1242, 180] width 20 height 18
click at [1208, 216] on link "Edit Edit Milestone" at bounding box center [1180, 217] width 125 height 24
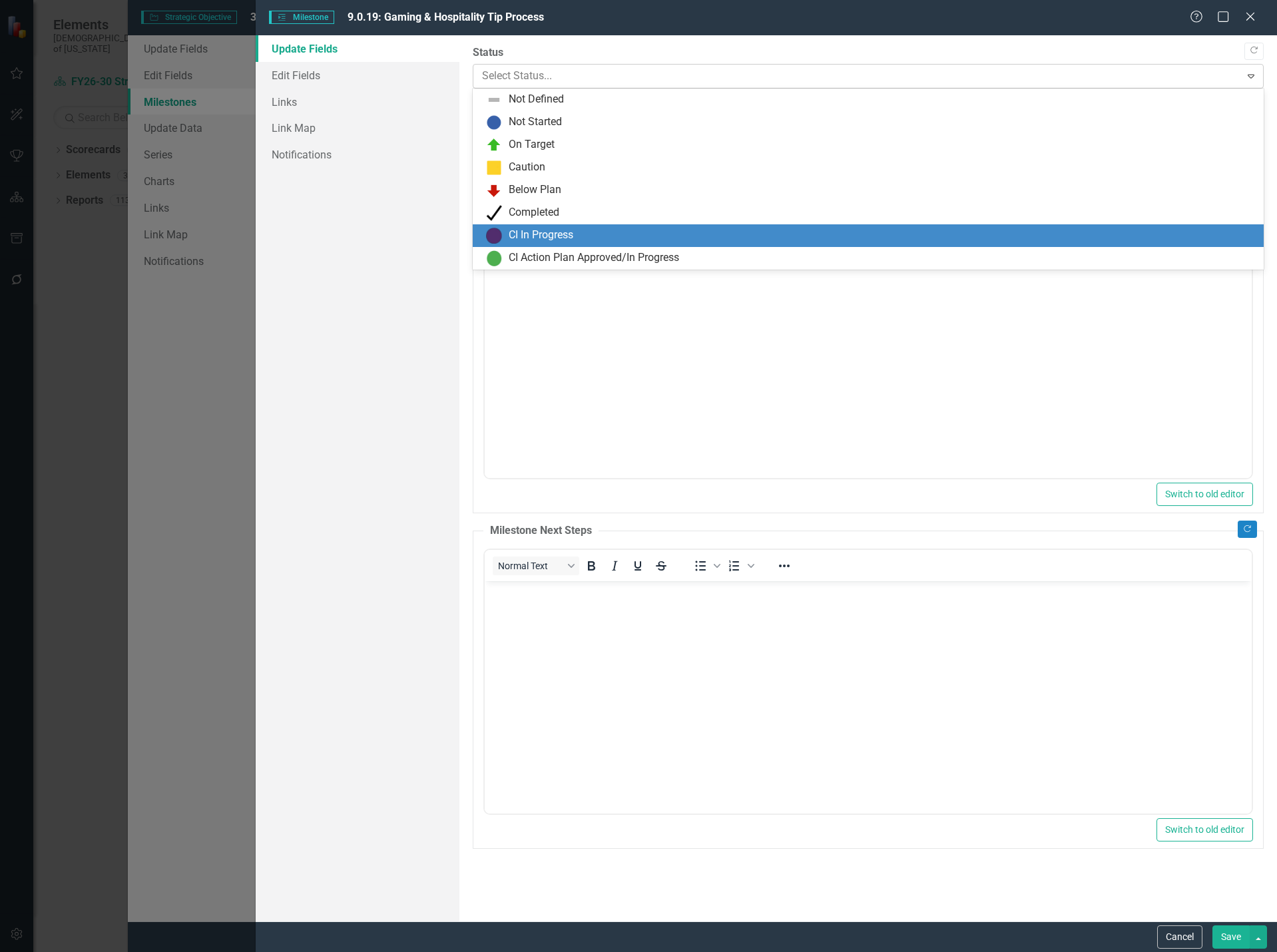
click at [590, 76] on div at bounding box center [857, 76] width 750 height 18
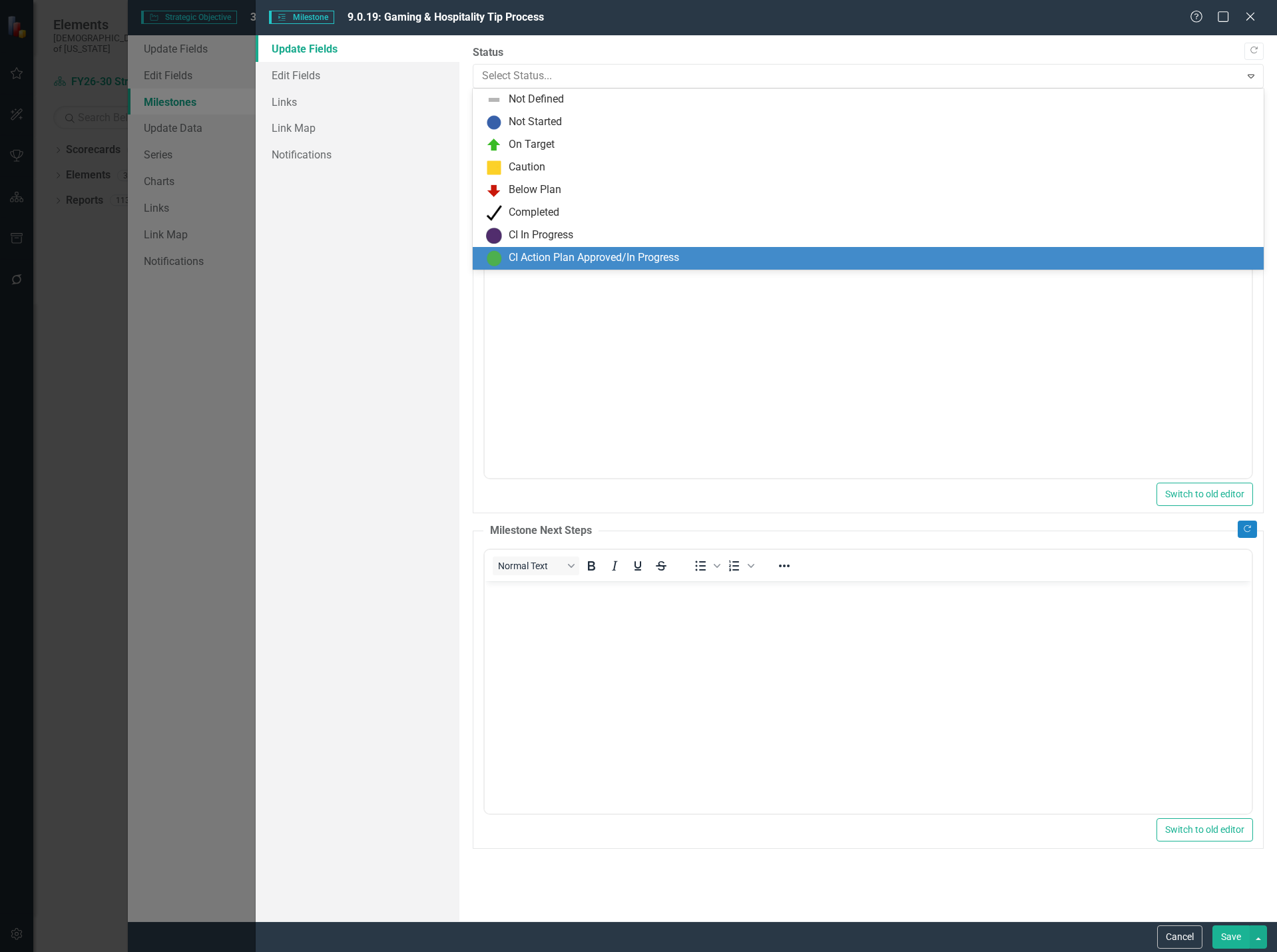
click at [557, 256] on div "CI Action Plan Approved/In Progress" at bounding box center [594, 258] width 171 height 16
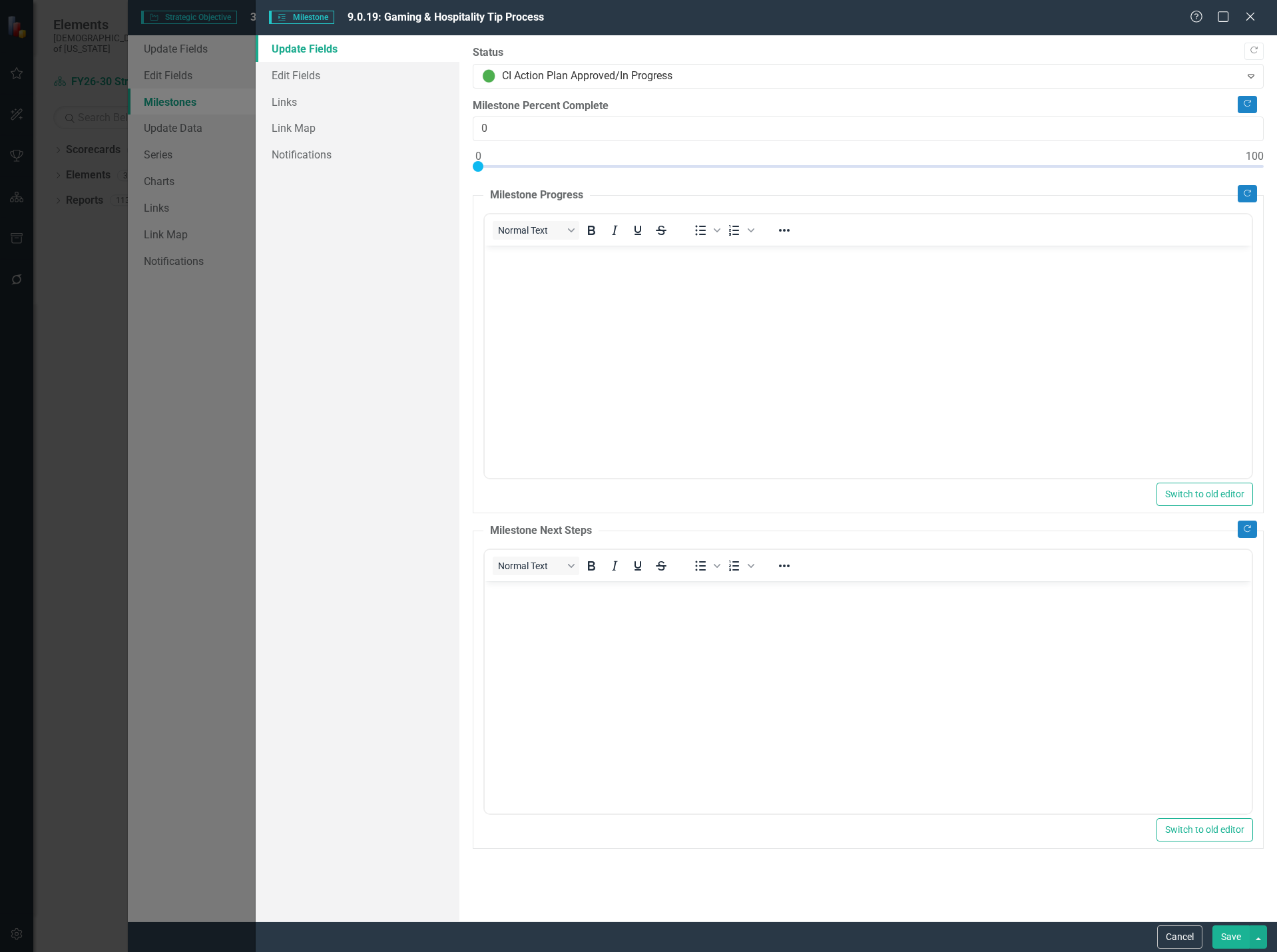
click at [1236, 938] on button "Save" at bounding box center [1231, 937] width 37 height 23
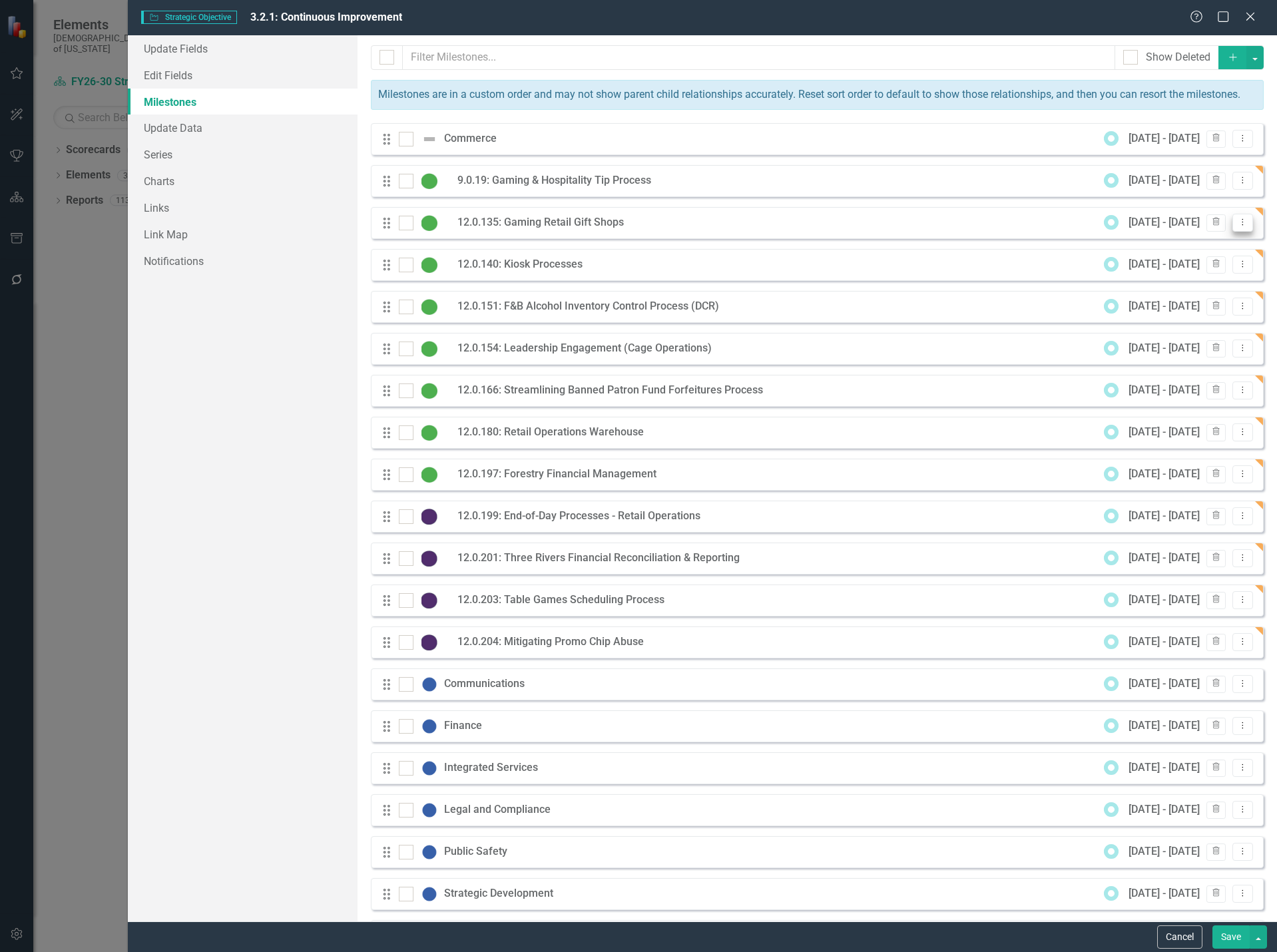
click at [1237, 226] on icon "Dropdown Menu" at bounding box center [1243, 221] width 12 height 9
click at [1174, 267] on link "Edit Edit Milestone" at bounding box center [1180, 259] width 125 height 24
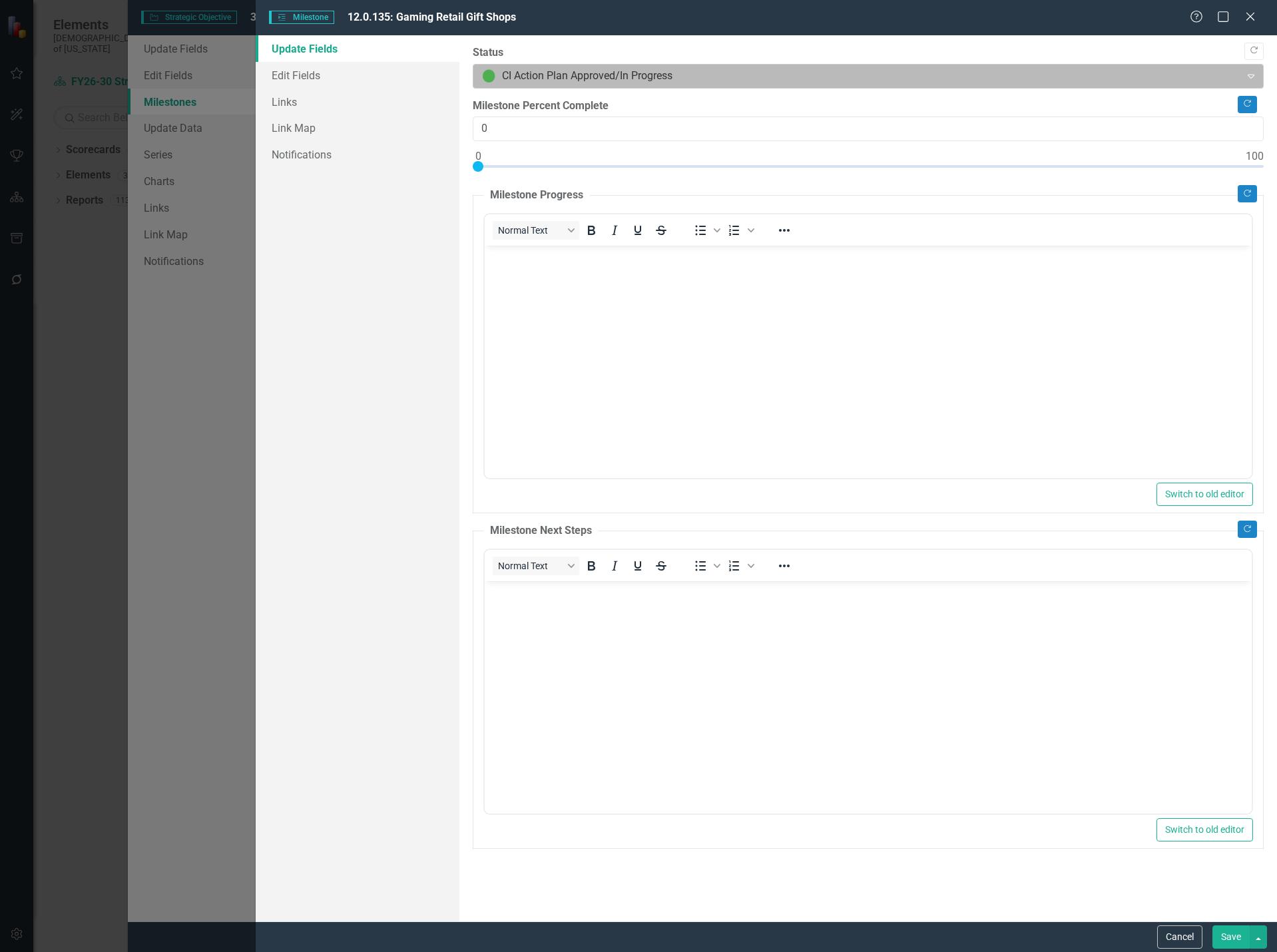
click at [561, 78] on div at bounding box center [857, 76] width 750 height 18
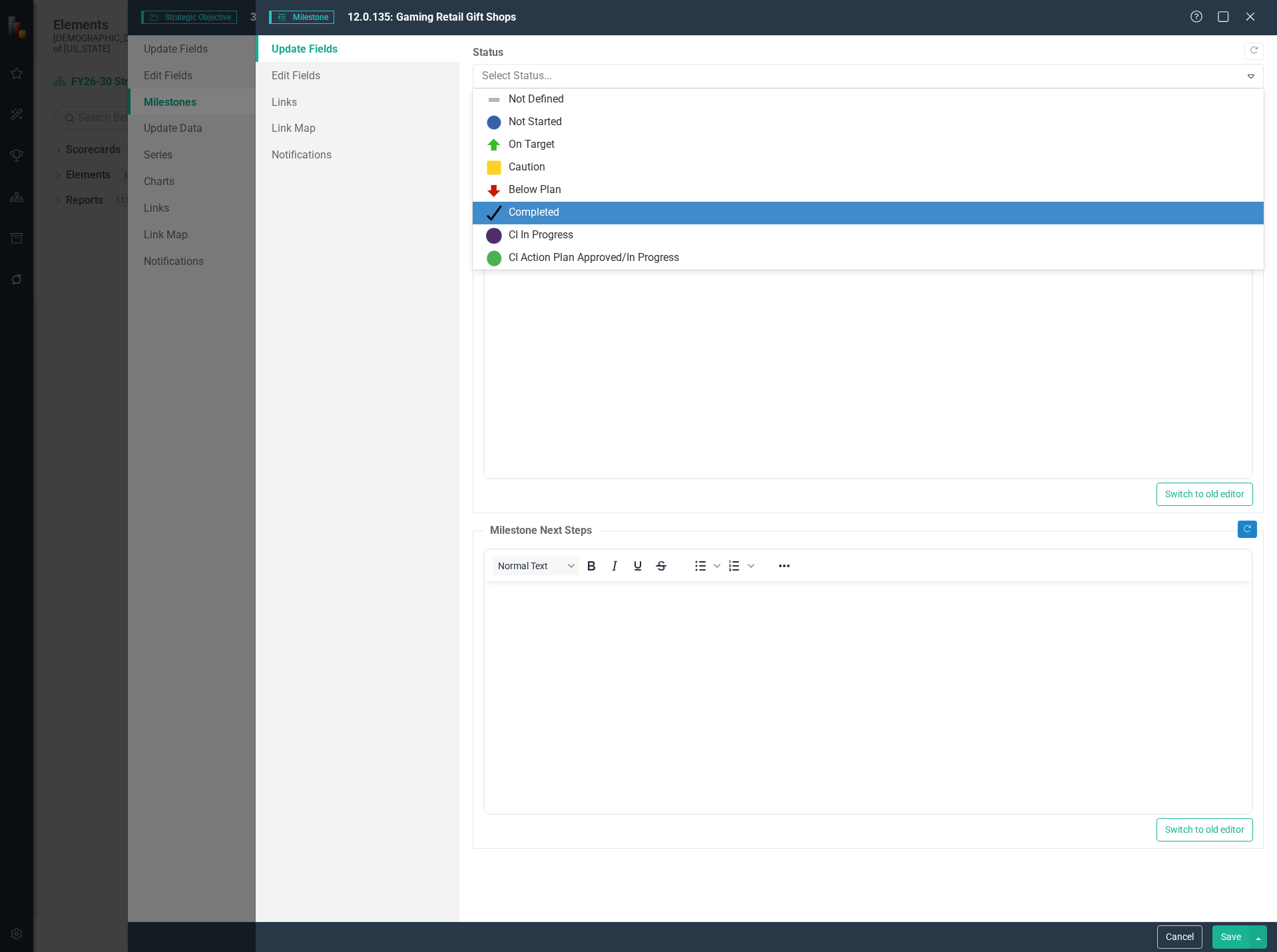
click at [556, 237] on div "CI In Progress" at bounding box center [541, 236] width 64 height 16
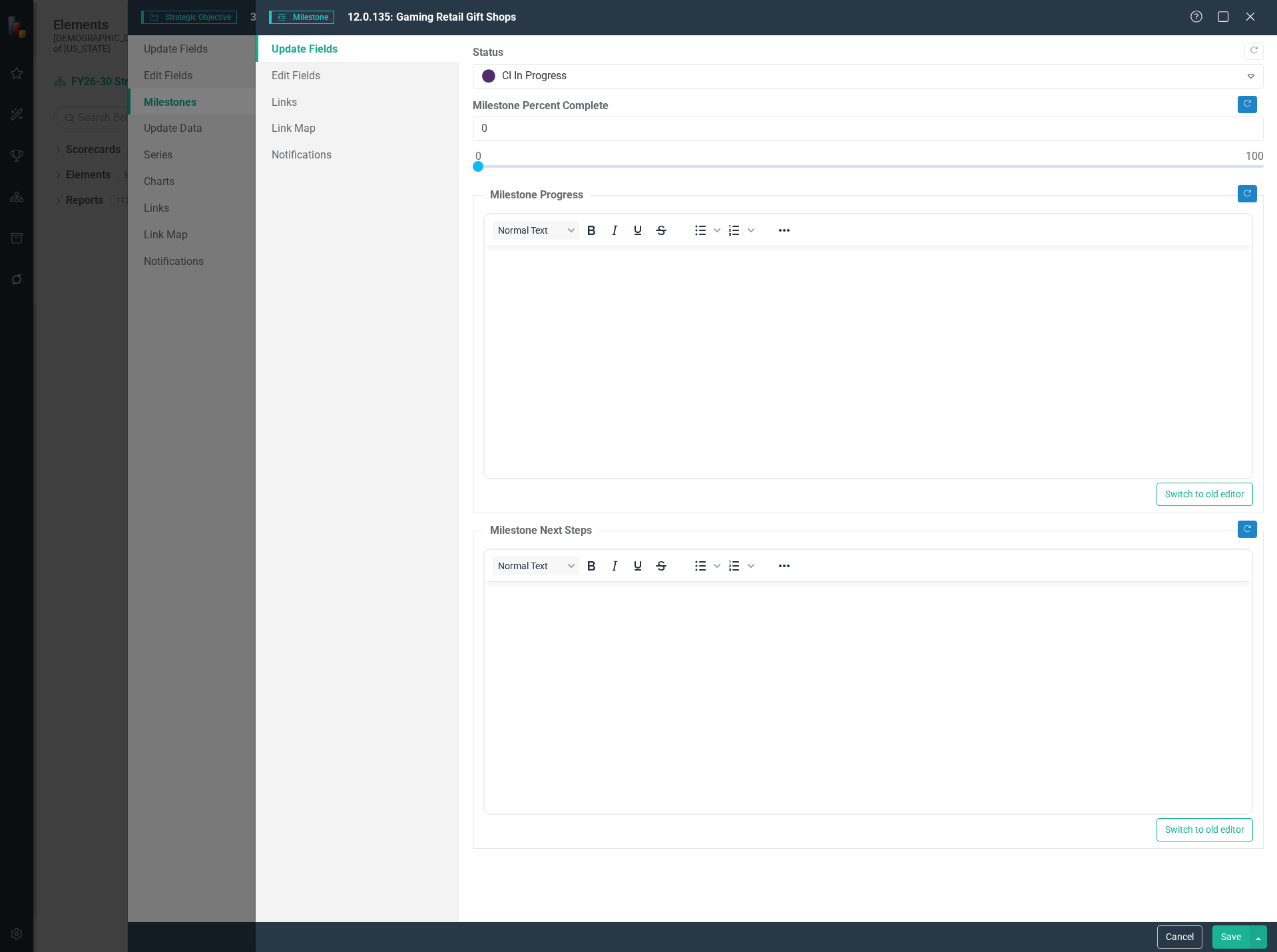
click at [1226, 932] on button "Save" at bounding box center [1231, 937] width 37 height 23
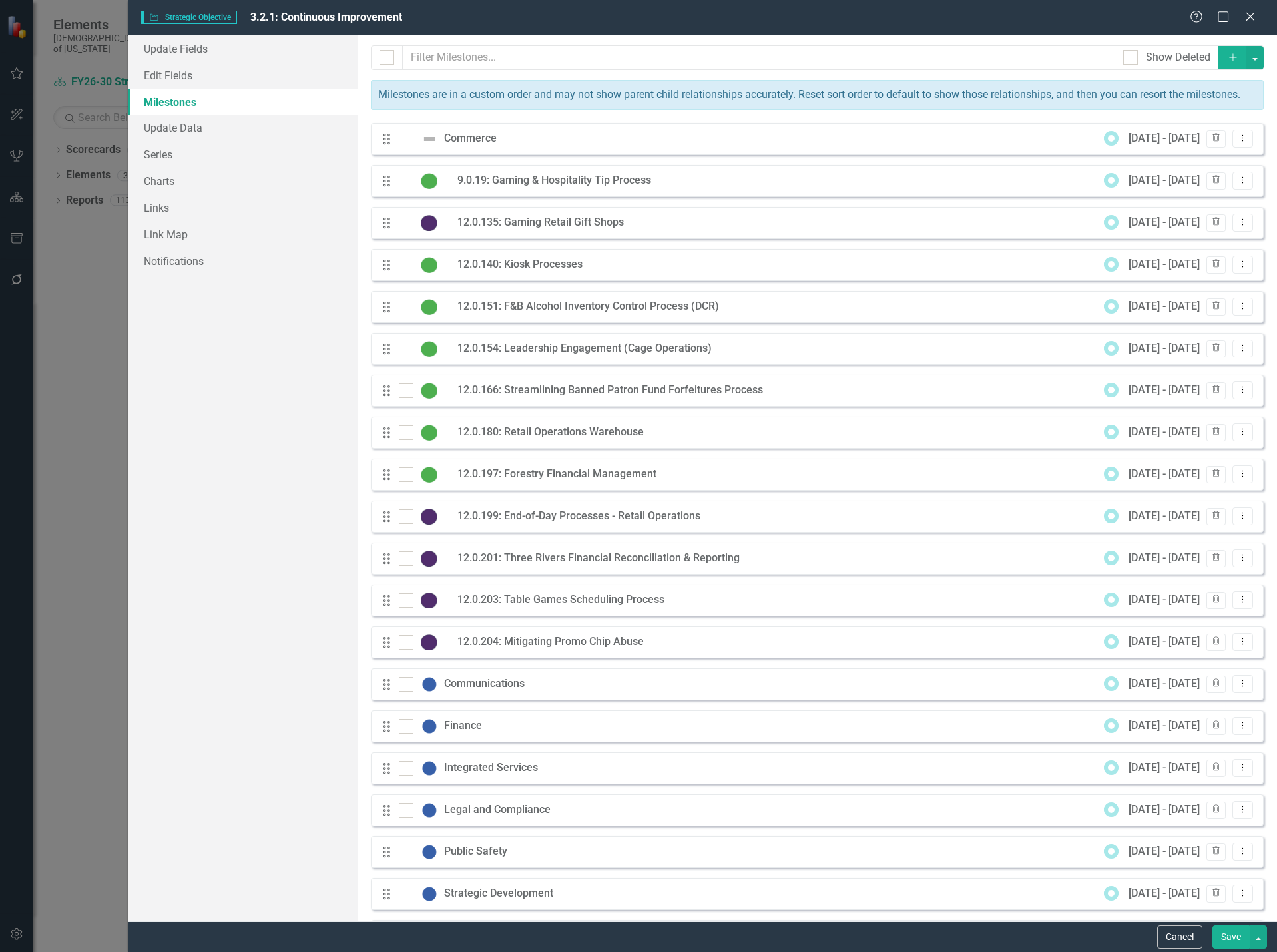
click at [1225, 938] on button "Save" at bounding box center [1231, 937] width 37 height 23
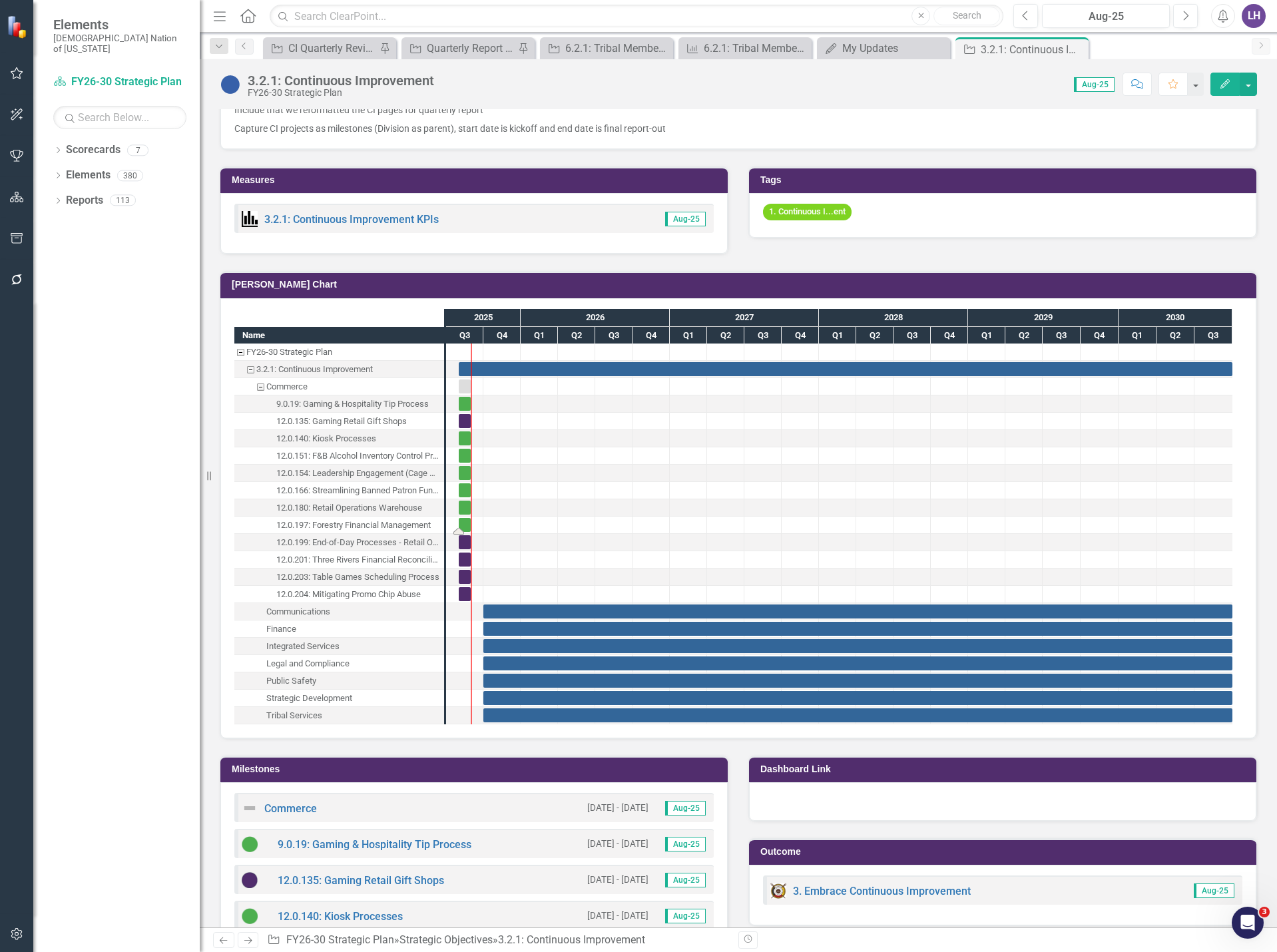
click at [463, 525] on div "Task: Start date: 2025-08-01 End date: 2025-08-31" at bounding box center [465, 524] width 12 height 14
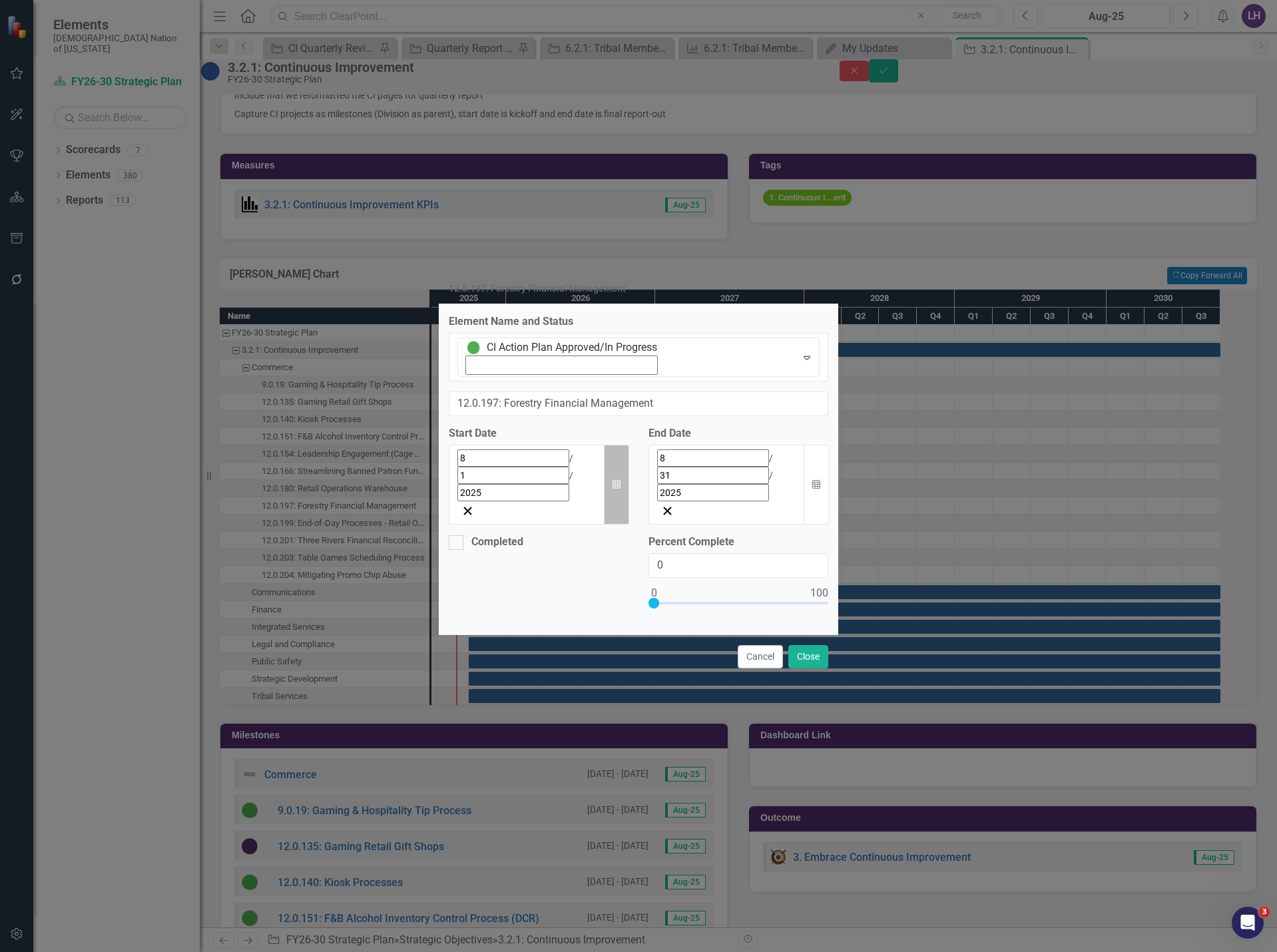
click at [615, 480] on icon "Calendar" at bounding box center [616, 485] width 8 height 10
click at [480, 486] on button "‹" at bounding box center [494, 488] width 29 height 29
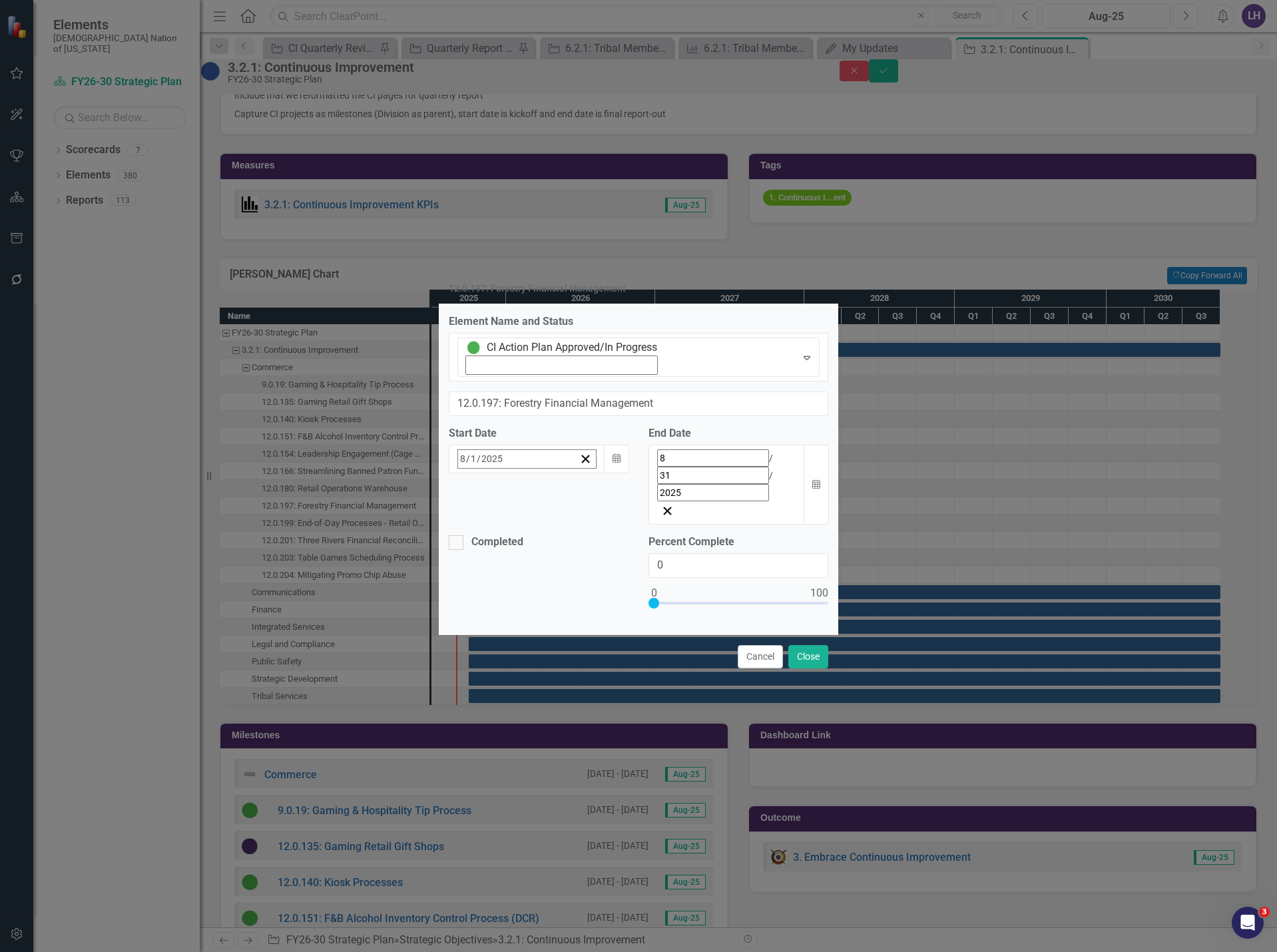
click at [480, 486] on button "‹" at bounding box center [494, 488] width 29 height 29
click at [583, 625] on button "27" at bounding box center [600, 636] width 33 height 24
click at [622, 535] on div "Completed Percent Complete 0" at bounding box center [638, 580] width 400 height 90
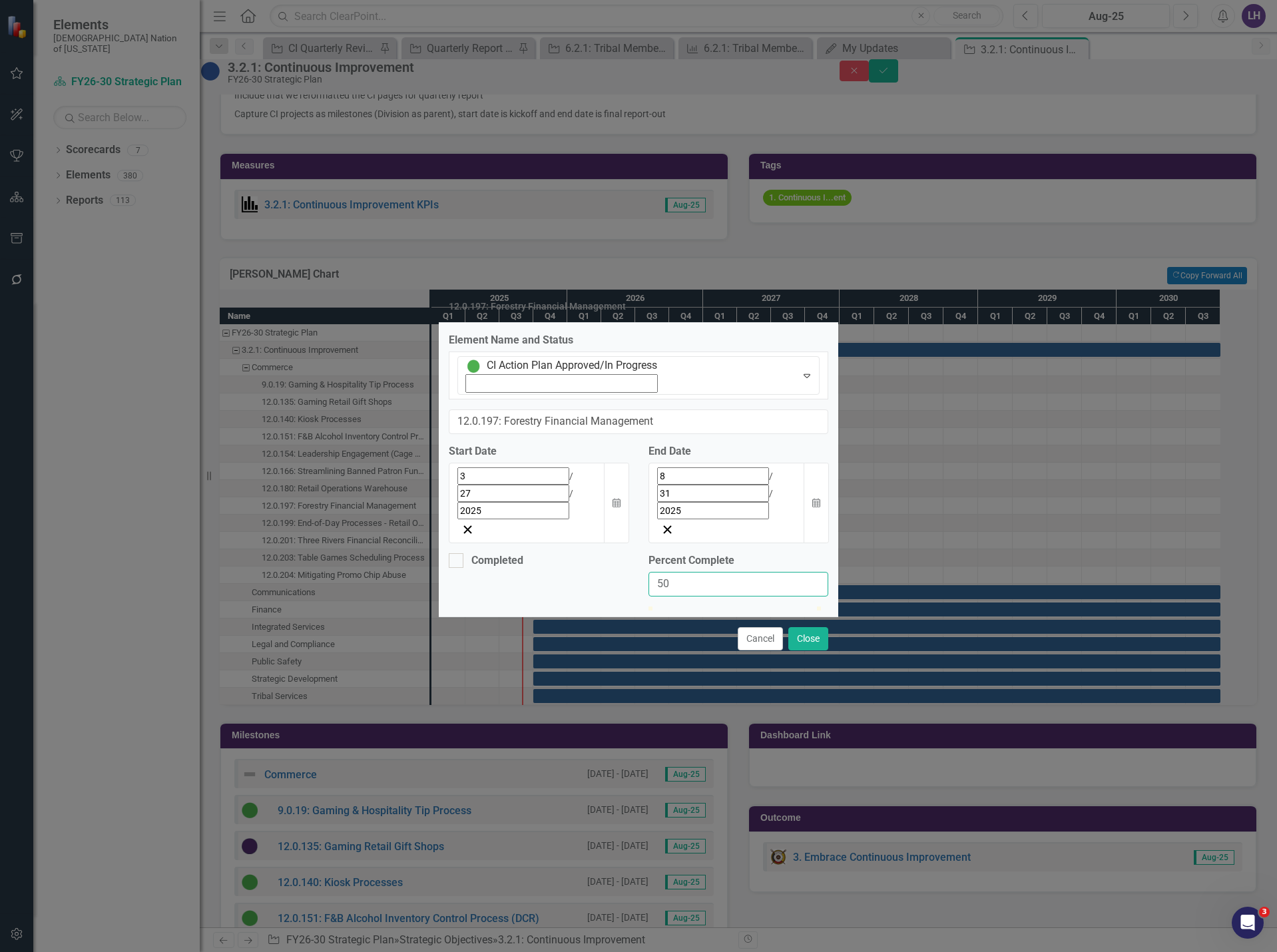
type input "50"
click at [816, 499] on icon "Calendar" at bounding box center [816, 504] width 8 height 10
click at [774, 491] on button "›" at bounding box center [759, 506] width 29 height 29
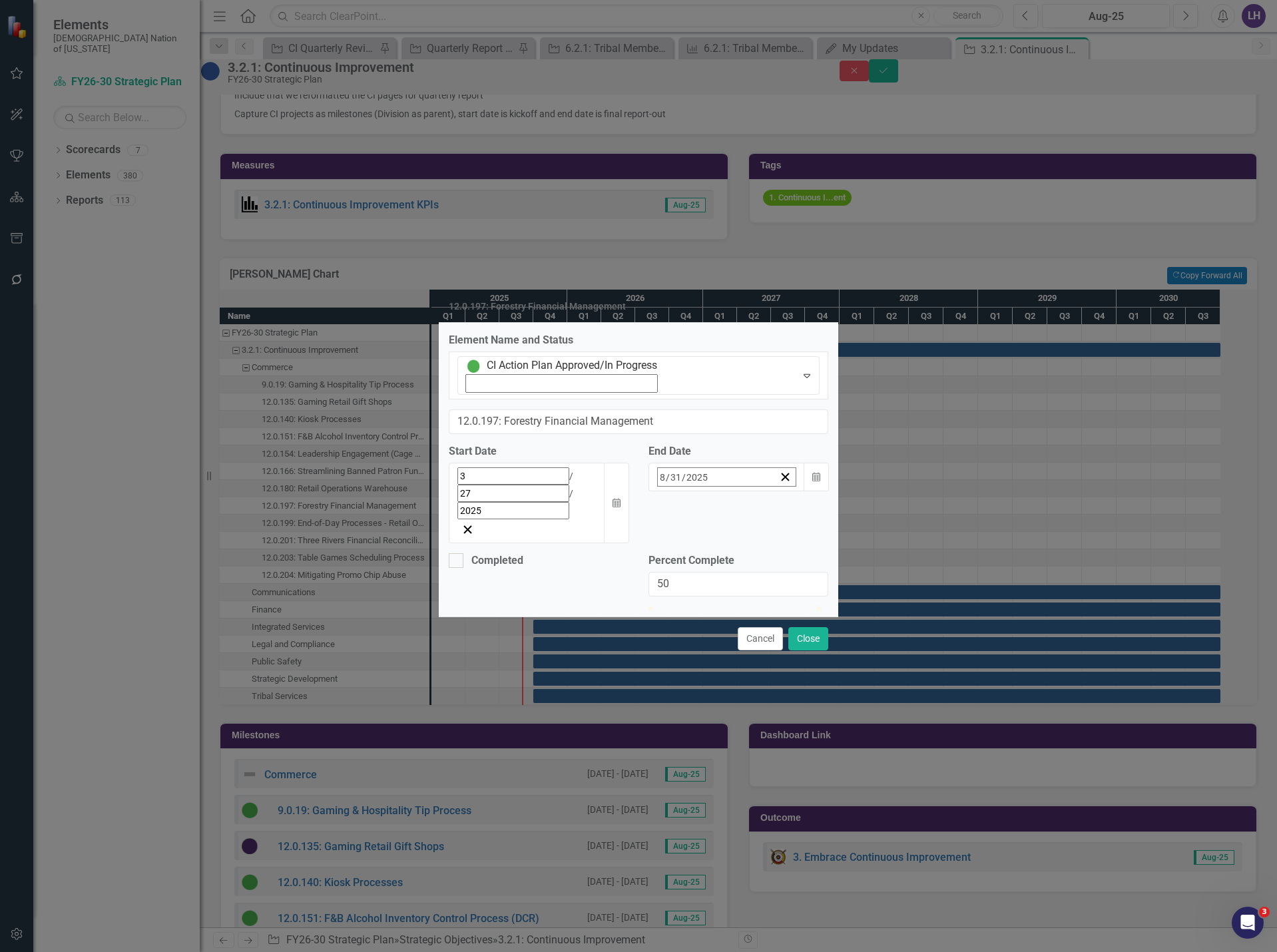
click at [804, 548] on button "1" at bounding box center [787, 559] width 33 height 24
click at [811, 628] on button "Close" at bounding box center [808, 639] width 40 height 23
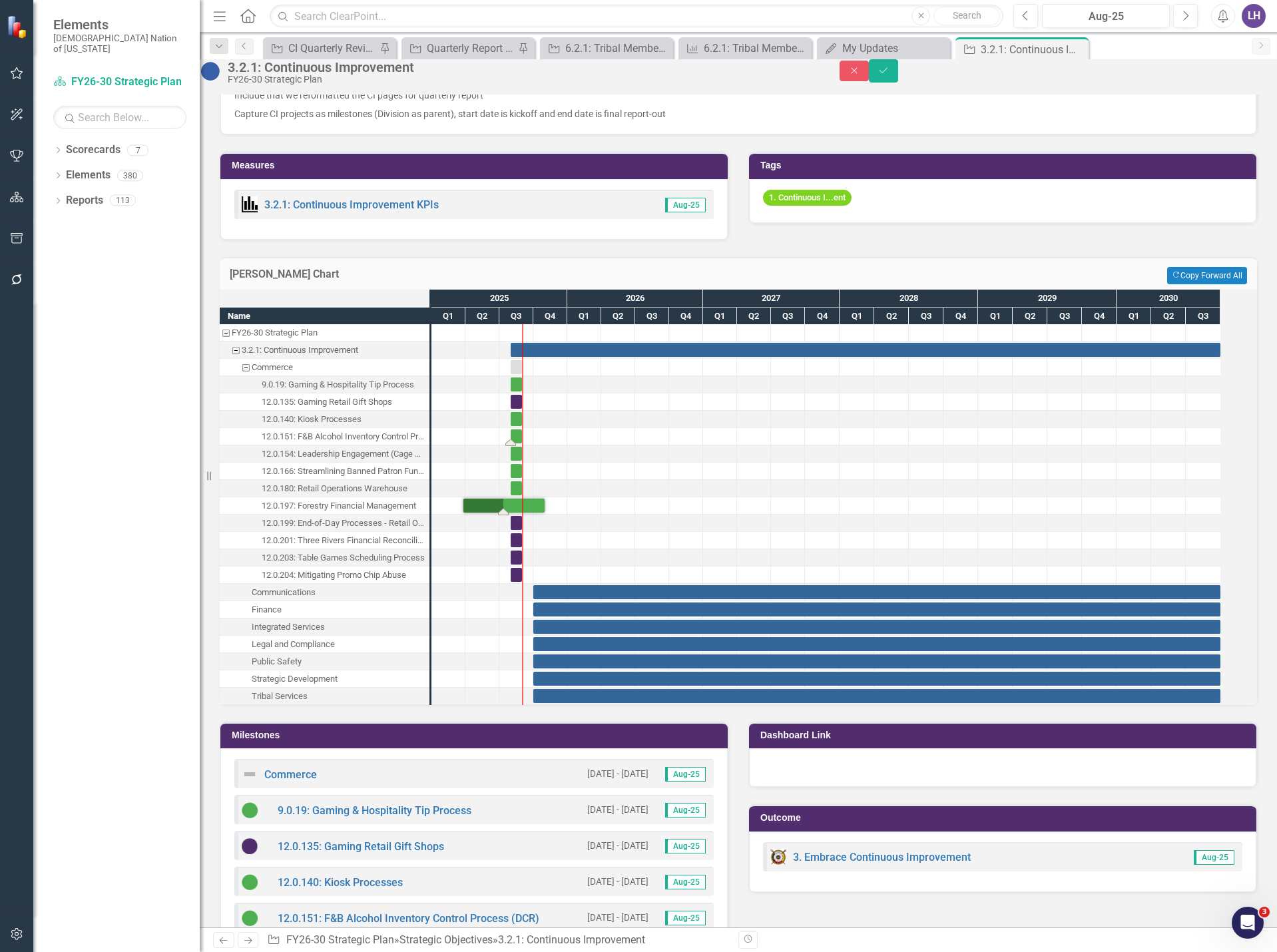
click at [522, 443] on div "Task: Start date: 2025-08-01 End date: 2025-08-31" at bounding box center [517, 437] width 12 height 14
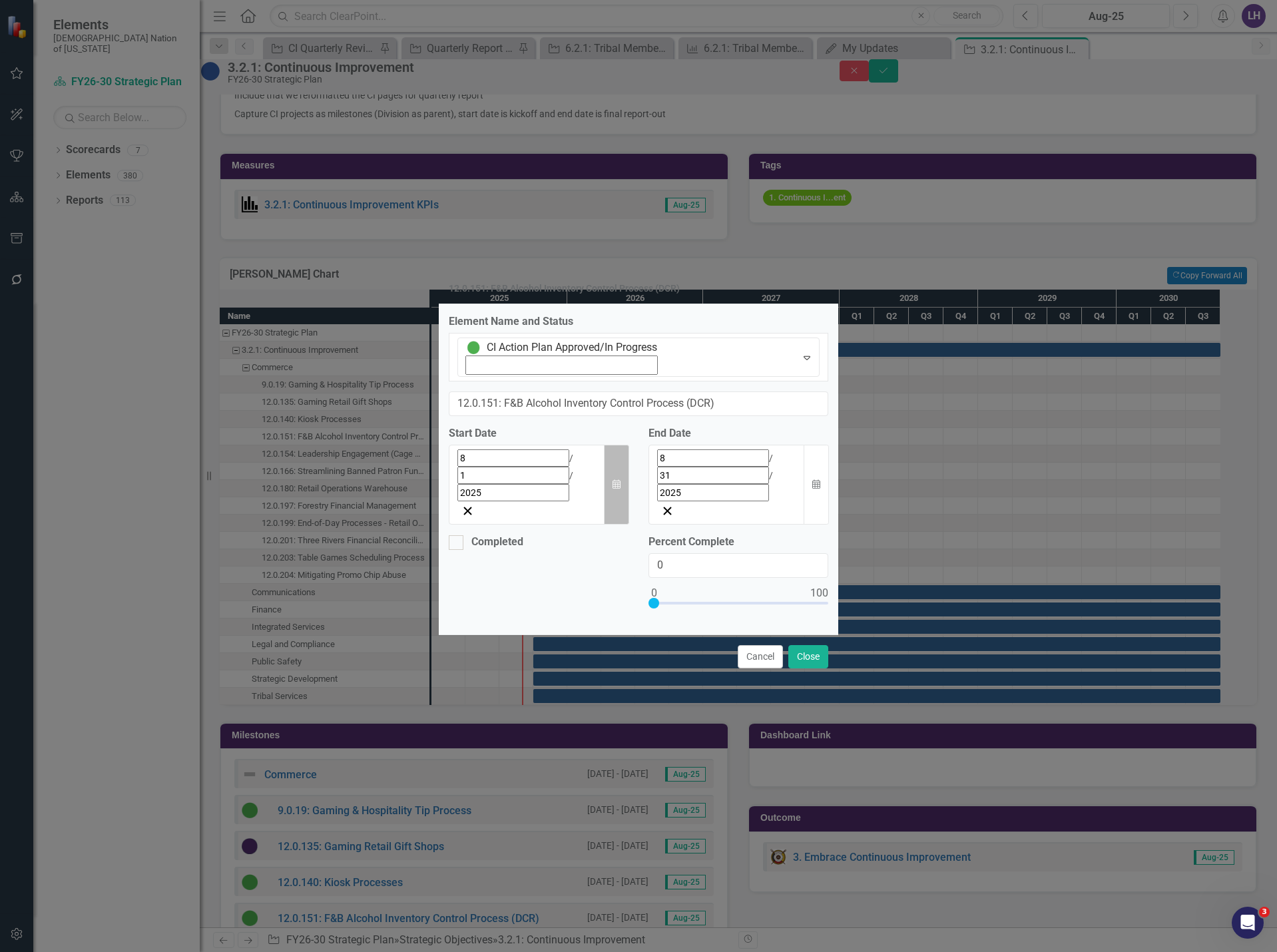
click at [623, 457] on button "Calendar" at bounding box center [617, 484] width 25 height 81
click at [450, 490] on button "«" at bounding box center [465, 488] width 29 height 29
click at [480, 493] on button "‹" at bounding box center [494, 488] width 29 height 29
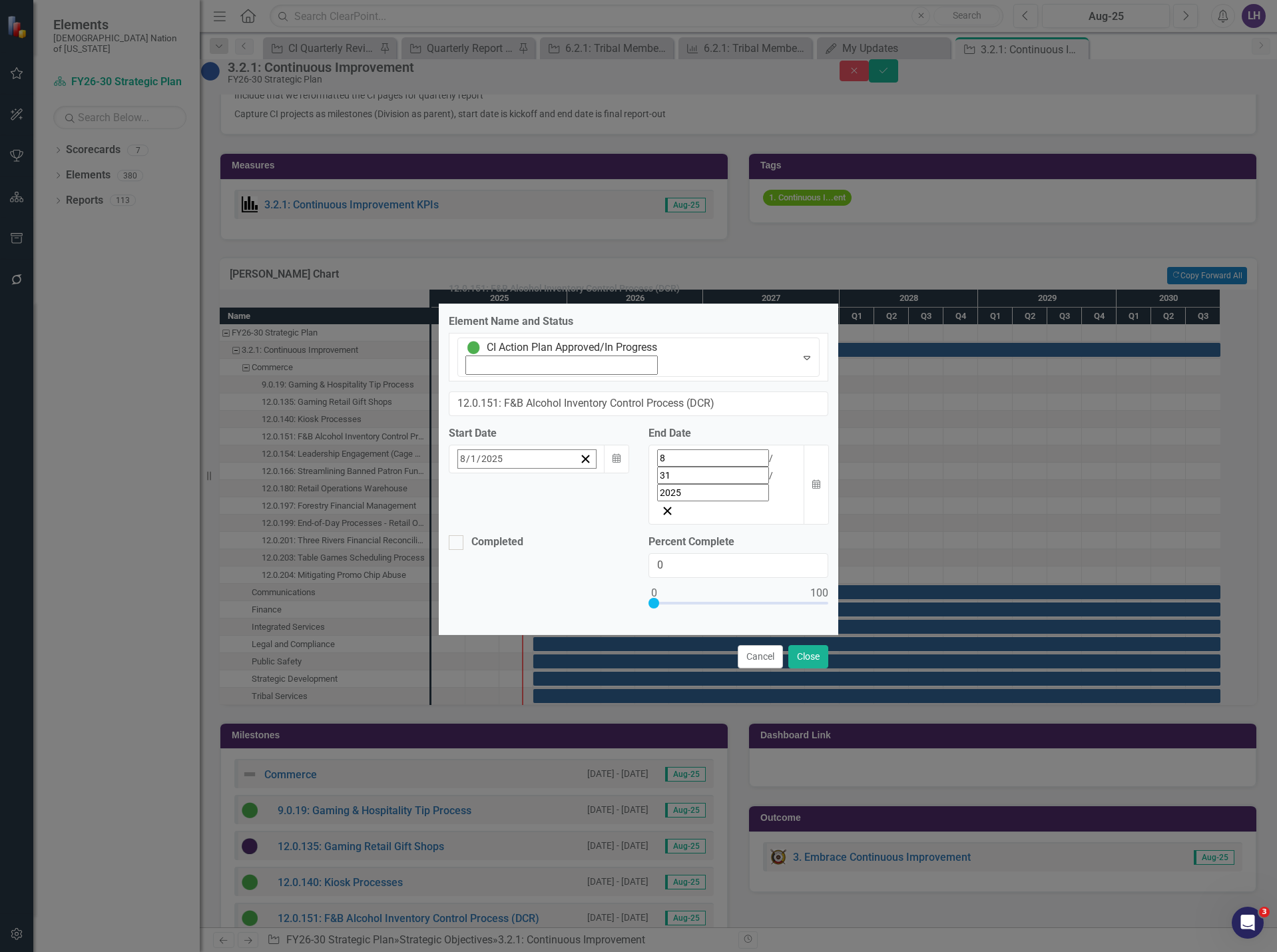
click at [480, 491] on button "‹" at bounding box center [494, 488] width 29 height 29
click at [583, 601] on button "25" at bounding box center [600, 613] width 33 height 24
click at [615, 535] on div "Completed Percent Complete 0" at bounding box center [638, 580] width 400 height 90
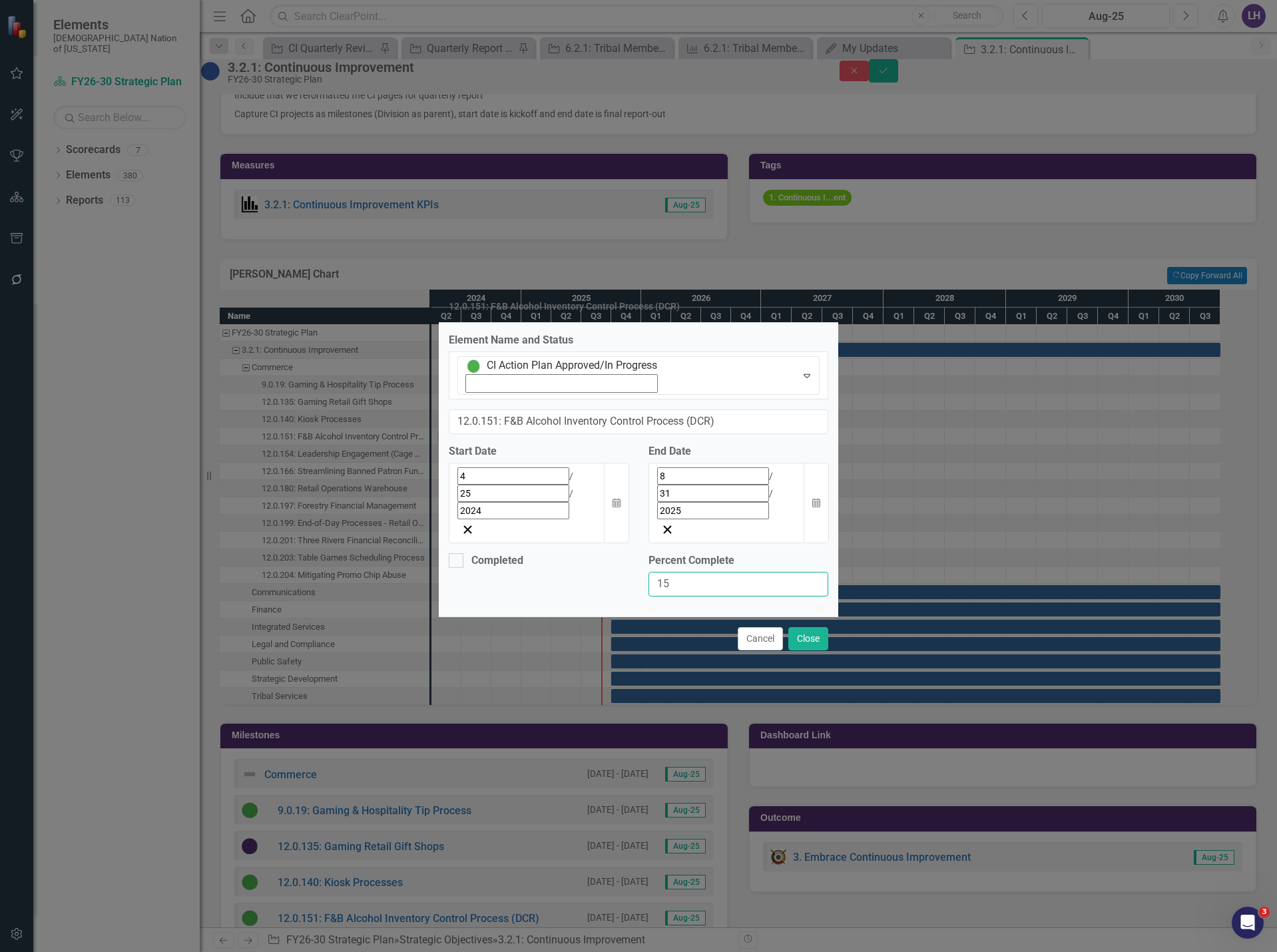
type input "15"
click at [812, 498] on icon "button" at bounding box center [816, 503] width 8 height 10
click at [774, 491] on button "›" at bounding box center [759, 506] width 29 height 29
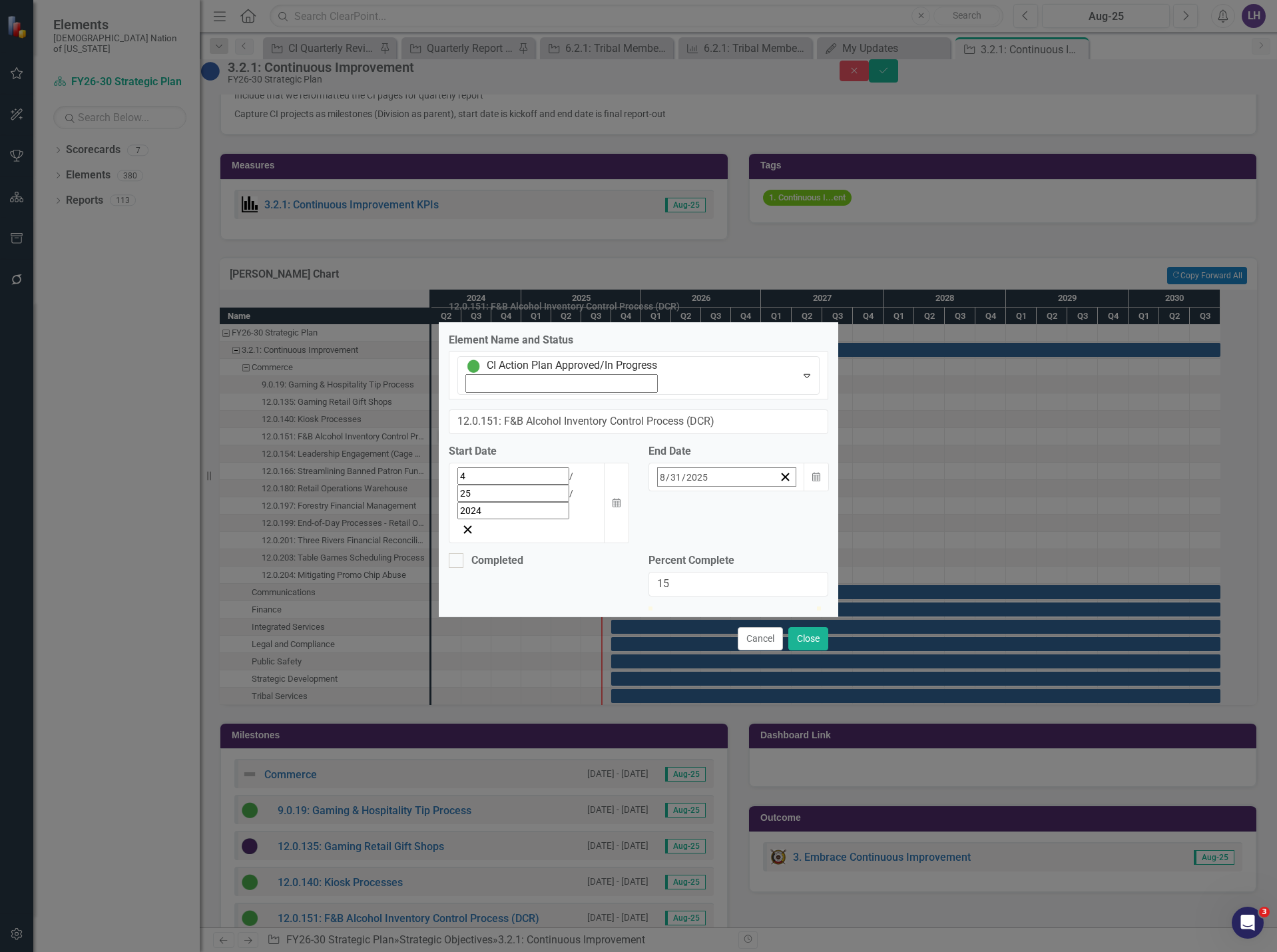
click at [774, 491] on button "›" at bounding box center [759, 506] width 29 height 29
click at [705, 643] on button "31" at bounding box center [688, 655] width 33 height 24
click at [810, 628] on button "Close" at bounding box center [808, 639] width 40 height 23
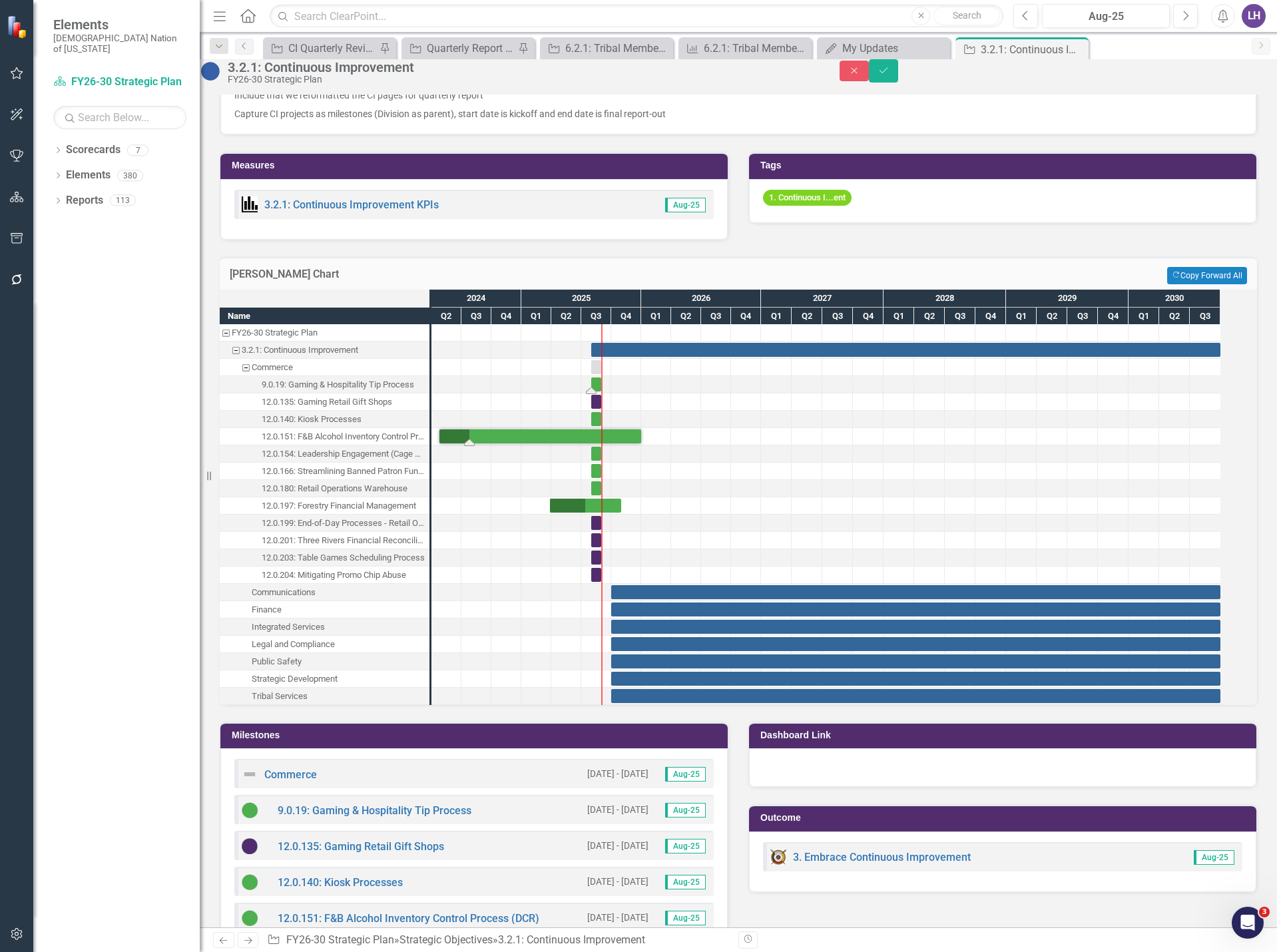
click at [601, 392] on div "Task: Start date: 2025-08-01 End date: 2025-08-31" at bounding box center [597, 384] width 10 height 14
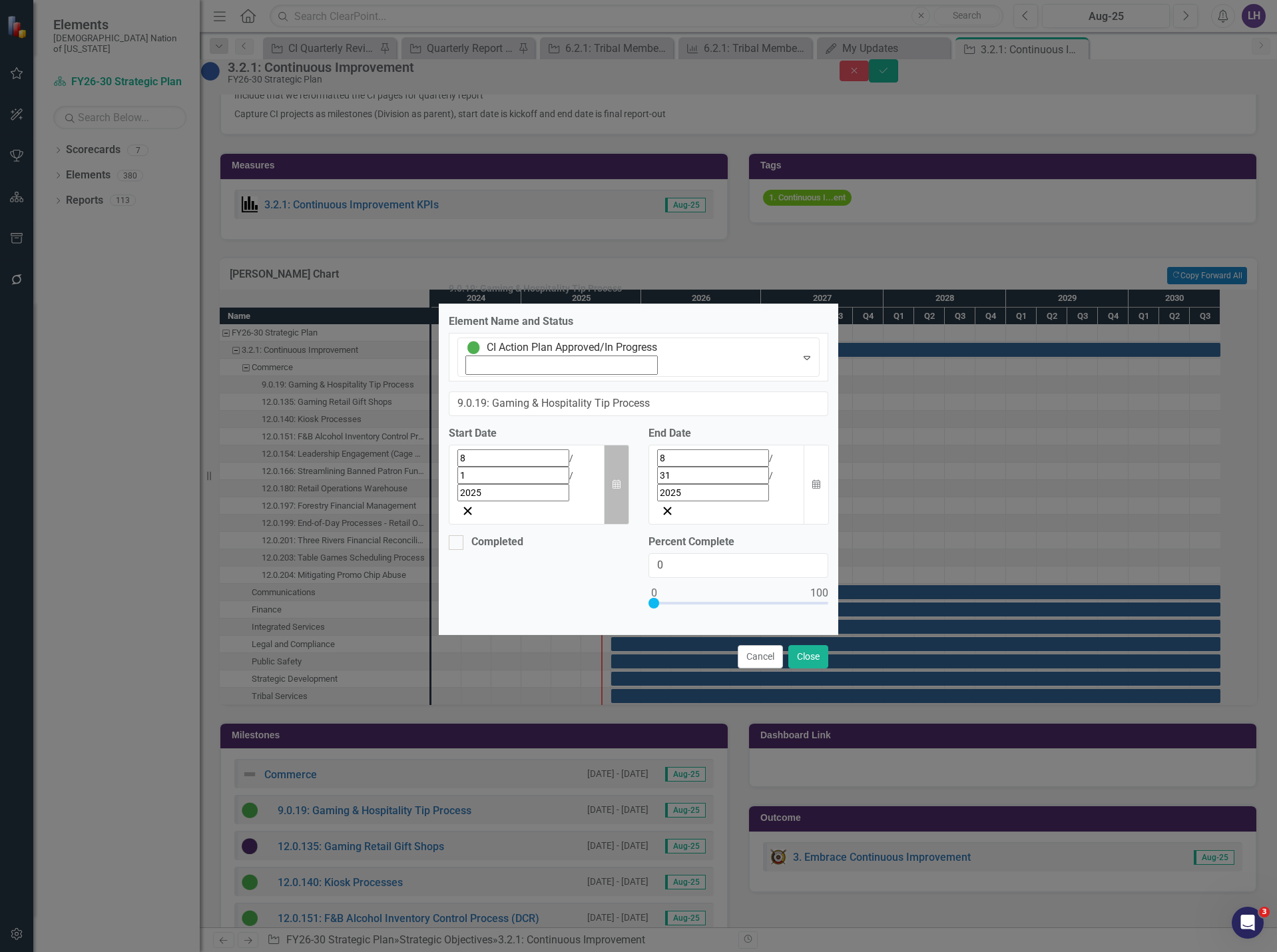
click at [619, 480] on icon "Calendar" at bounding box center [616, 485] width 8 height 10
click at [450, 491] on button "«" at bounding box center [465, 488] width 29 height 29
click at [623, 489] on button "›" at bounding box center [638, 488] width 29 height 29
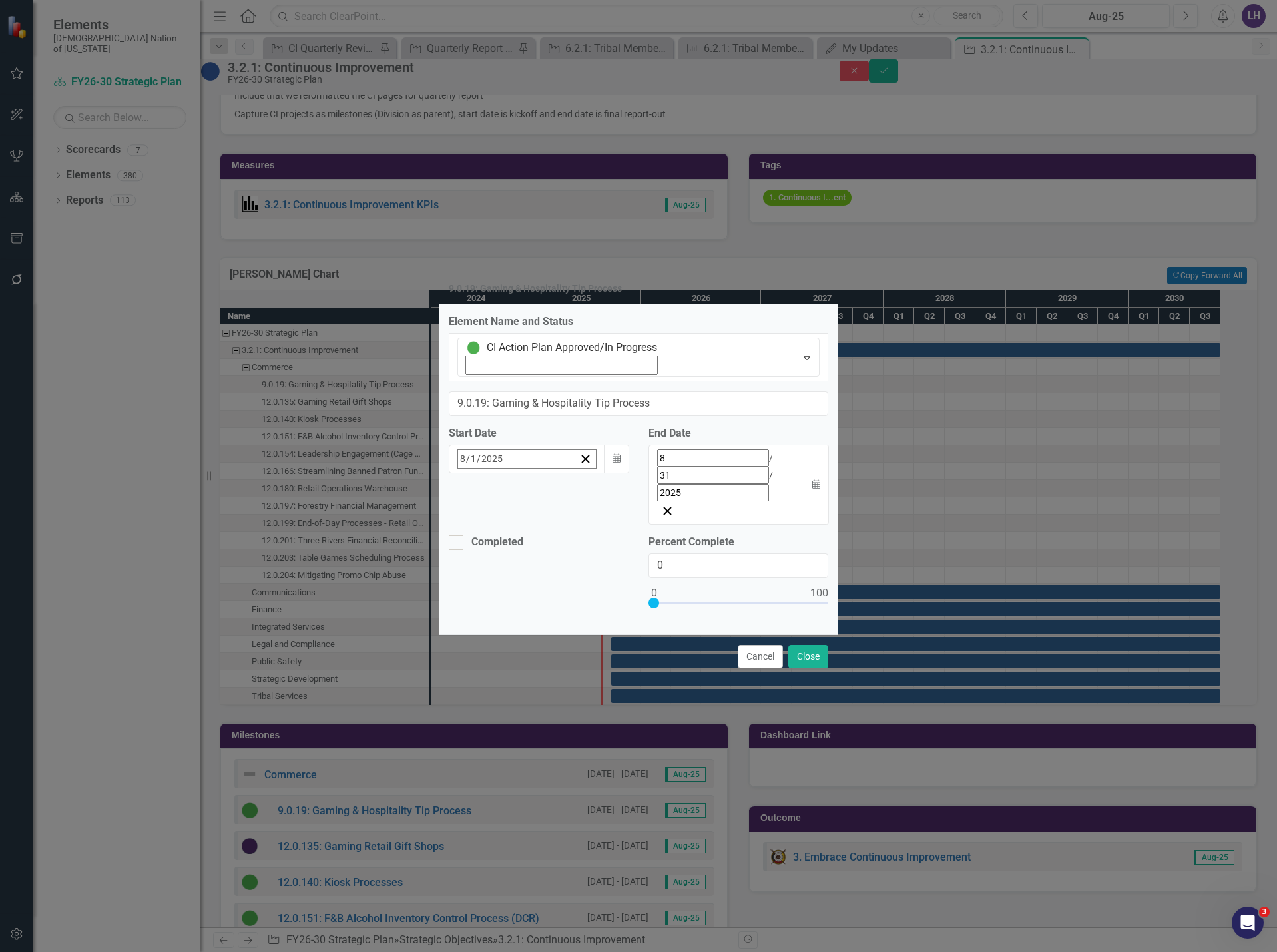
click at [583, 537] on button "5" at bounding box center [600, 541] width 33 height 24
click at [812, 480] on icon "Calendar" at bounding box center [816, 485] width 8 height 10
click at [774, 490] on button "›" at bounding box center [759, 488] width 29 height 29
click at [774, 489] on button "›" at bounding box center [759, 488] width 29 height 29
click at [804, 488] on button "»" at bounding box center [789, 488] width 29 height 29
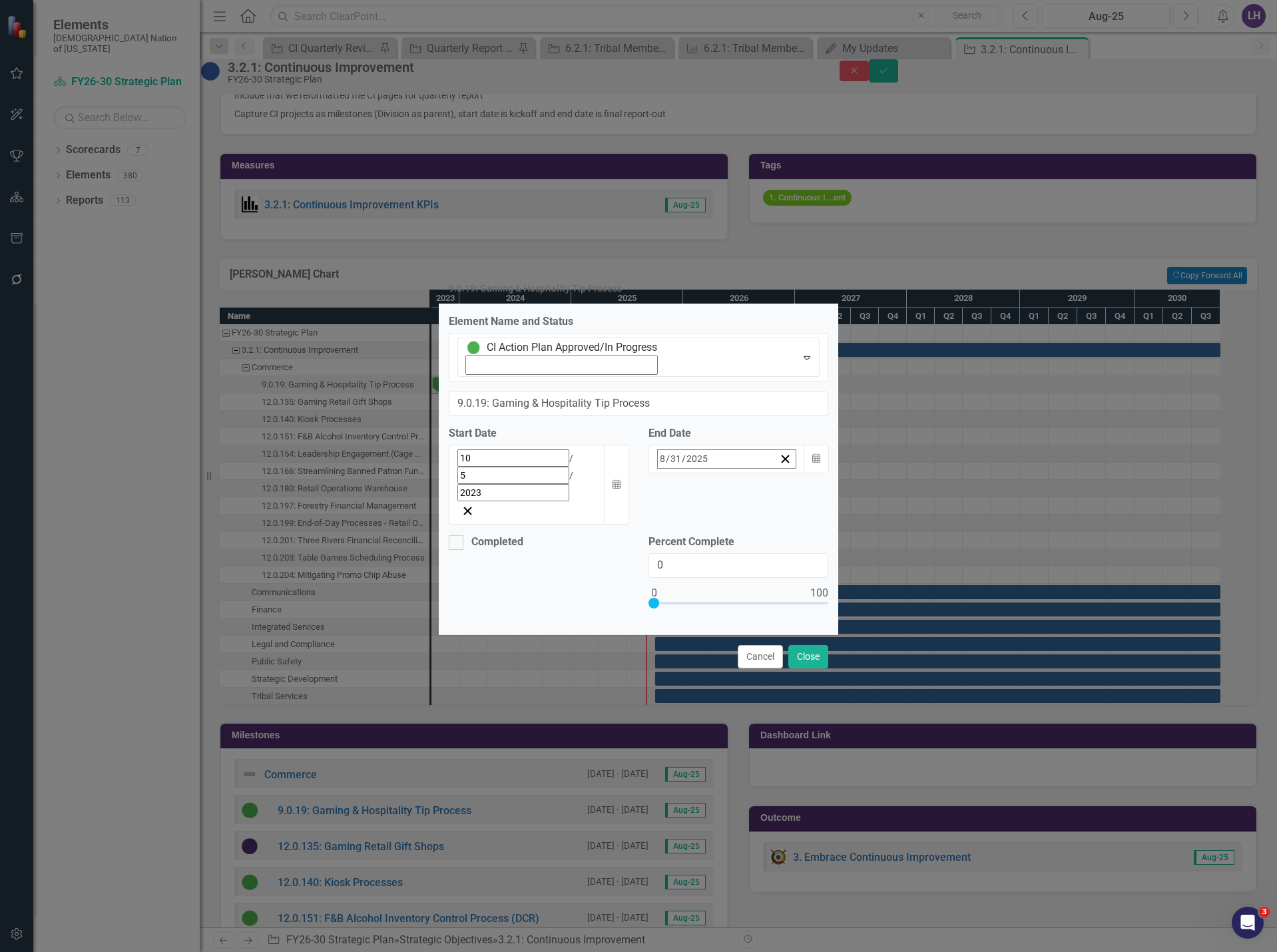
click at [738, 535] on button "1" at bounding box center [721, 541] width 33 height 24
drag, startPoint x: 751, startPoint y: 507, endPoint x: 580, endPoint y: 509, distance: 171.0
click at [580, 535] on div "Completed Percent Complete 0" at bounding box center [638, 580] width 400 height 90
click at [698, 553] on input "0" at bounding box center [738, 565] width 179 height 24
click at [619, 535] on div "Completed Percent Complete 0" at bounding box center [638, 580] width 400 height 90
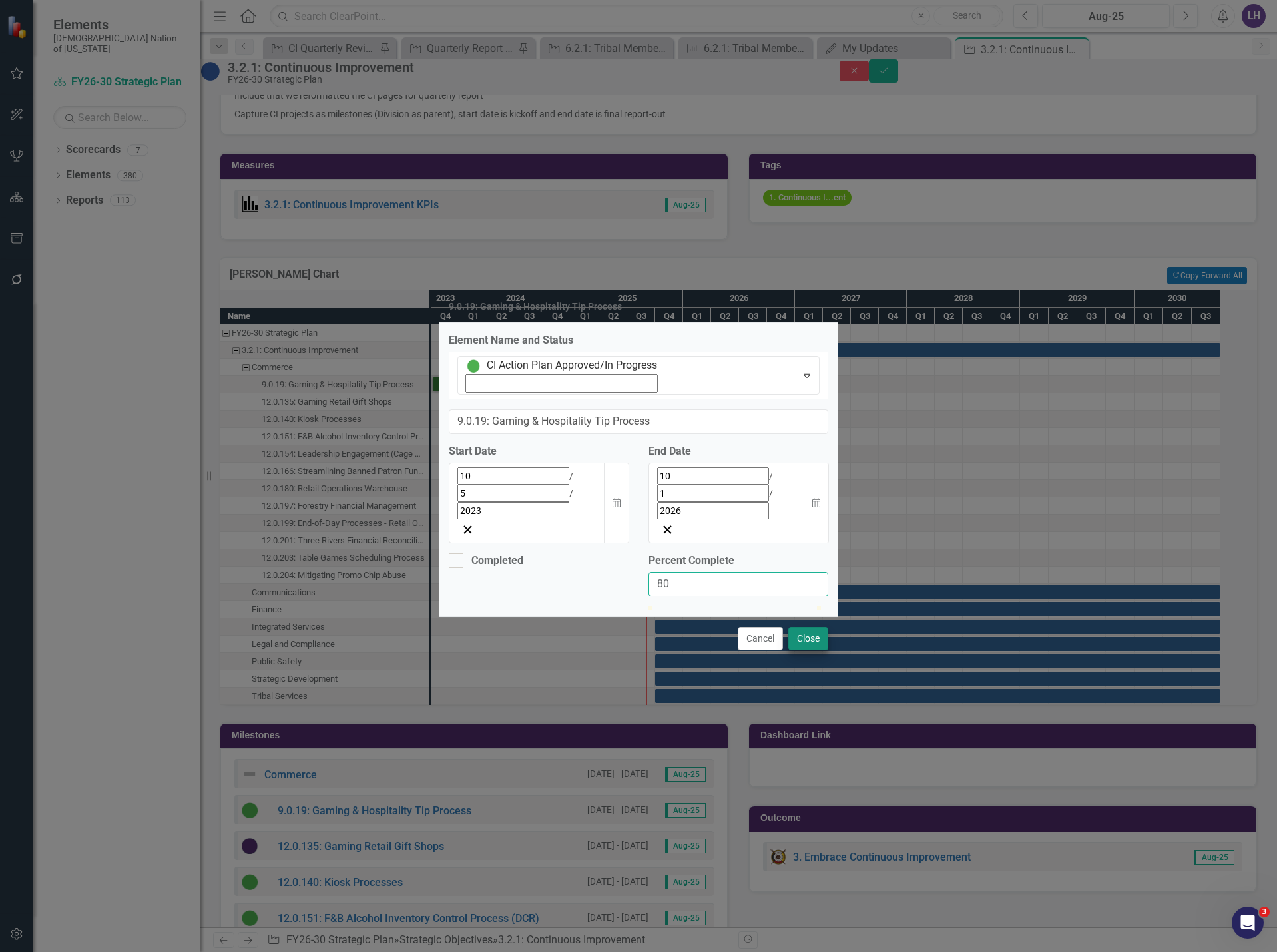
type input "80"
click at [814, 628] on button "Close" at bounding box center [808, 639] width 40 height 23
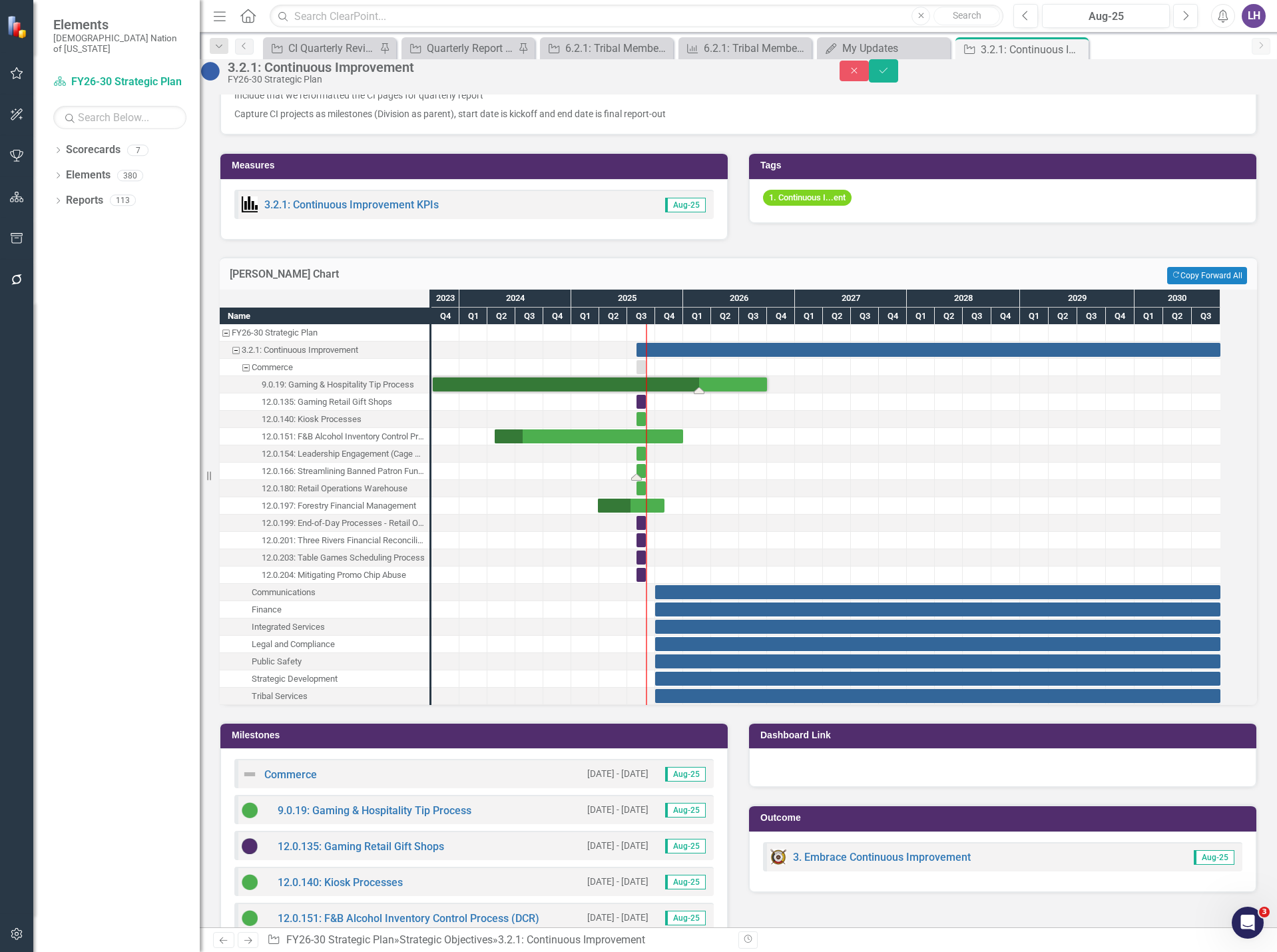
click at [646, 477] on div "Task: Start date: 2025-08-01 End date: 2025-08-31" at bounding box center [641, 471] width 10 height 14
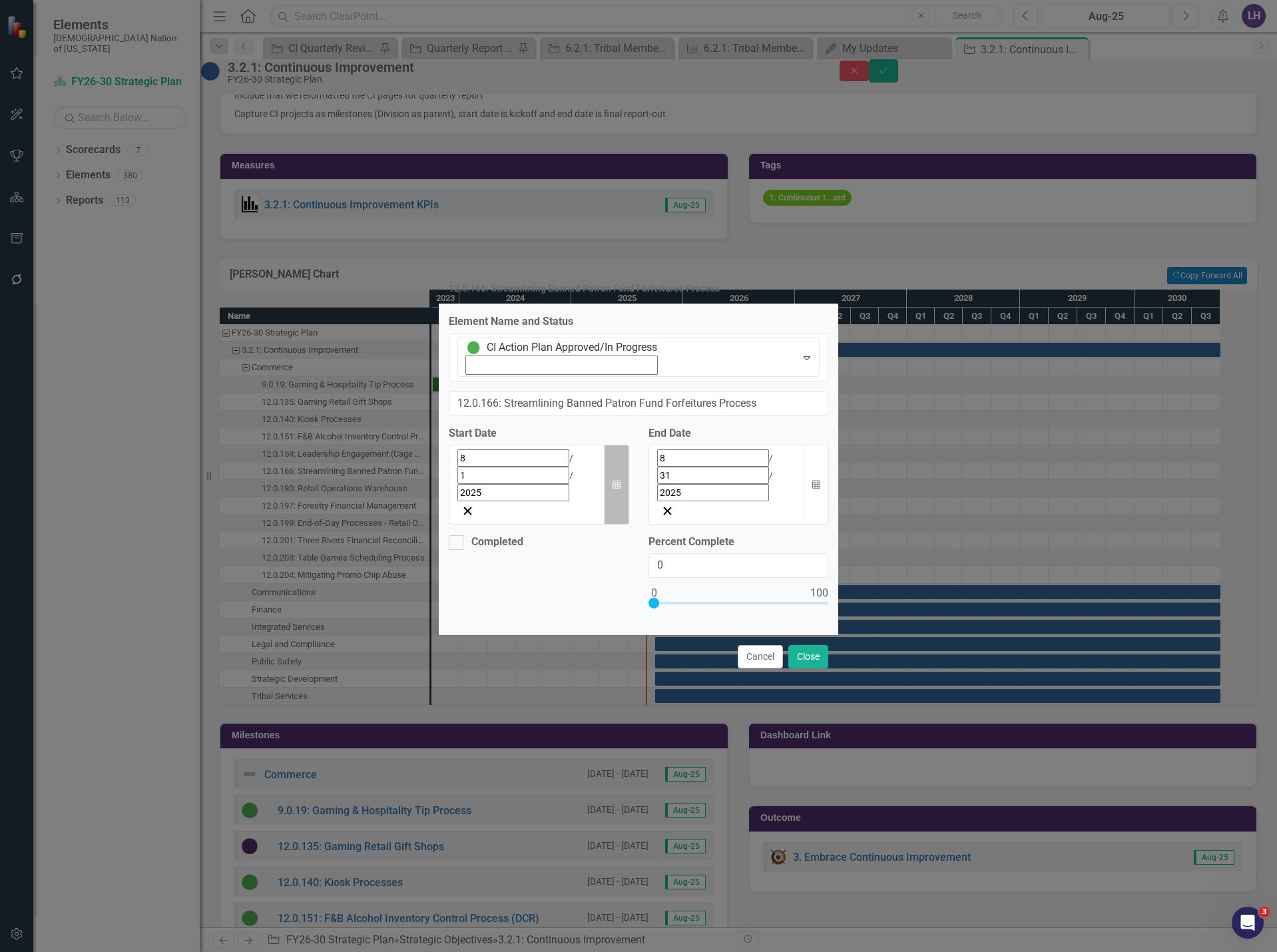
click at [616, 480] on icon "Calendar" at bounding box center [616, 485] width 8 height 10
click at [480, 493] on button "‹" at bounding box center [494, 488] width 29 height 29
click at [450, 487] on button "«" at bounding box center [465, 488] width 29 height 29
click at [623, 491] on button "›" at bounding box center [638, 488] width 29 height 29
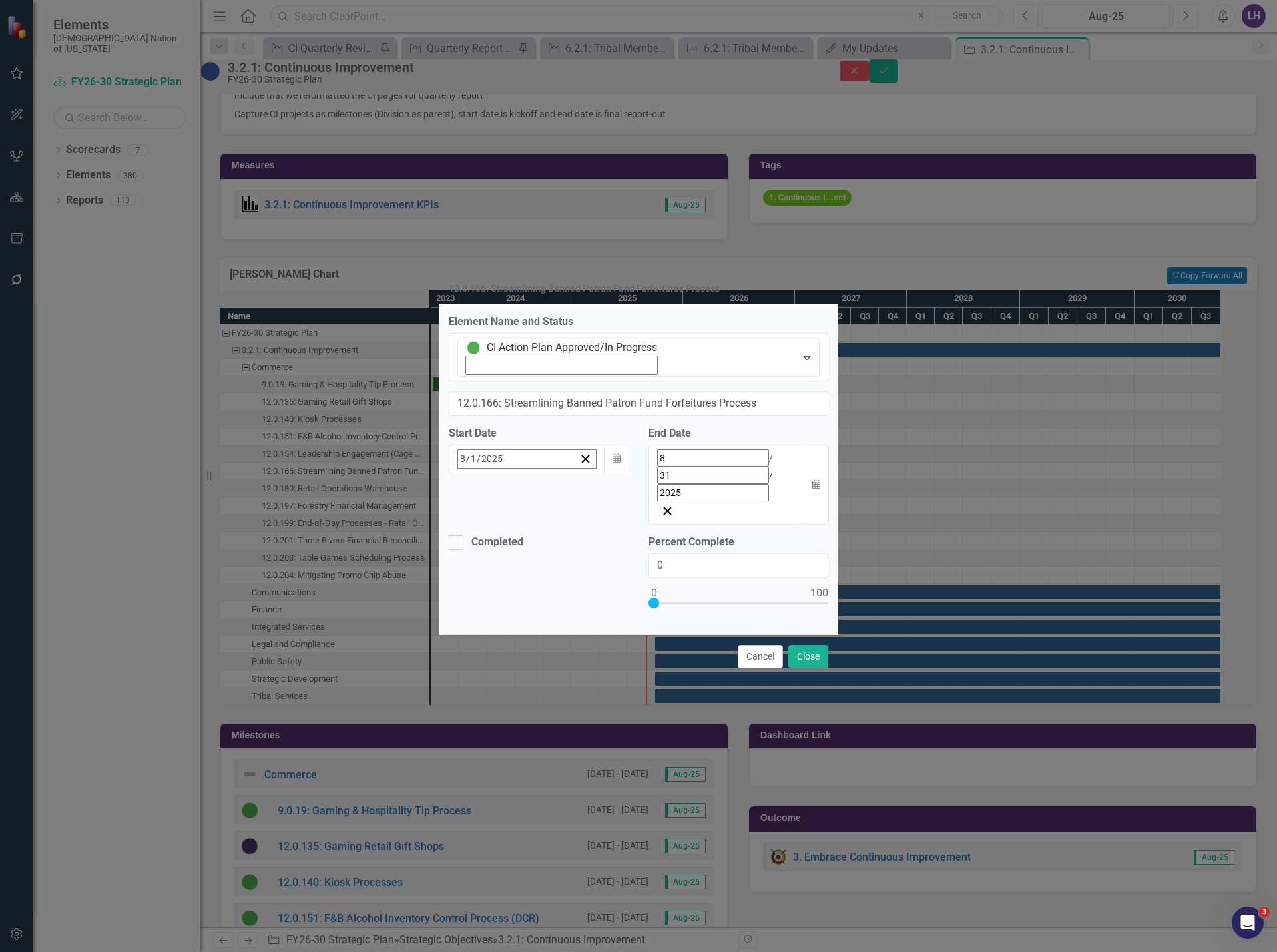
click at [623, 491] on button "›" at bounding box center [638, 488] width 29 height 29
click at [594, 584] on abbr "19" at bounding box center [599, 589] width 11 height 11
click at [812, 480] on icon "Calendar" at bounding box center [816, 485] width 8 height 10
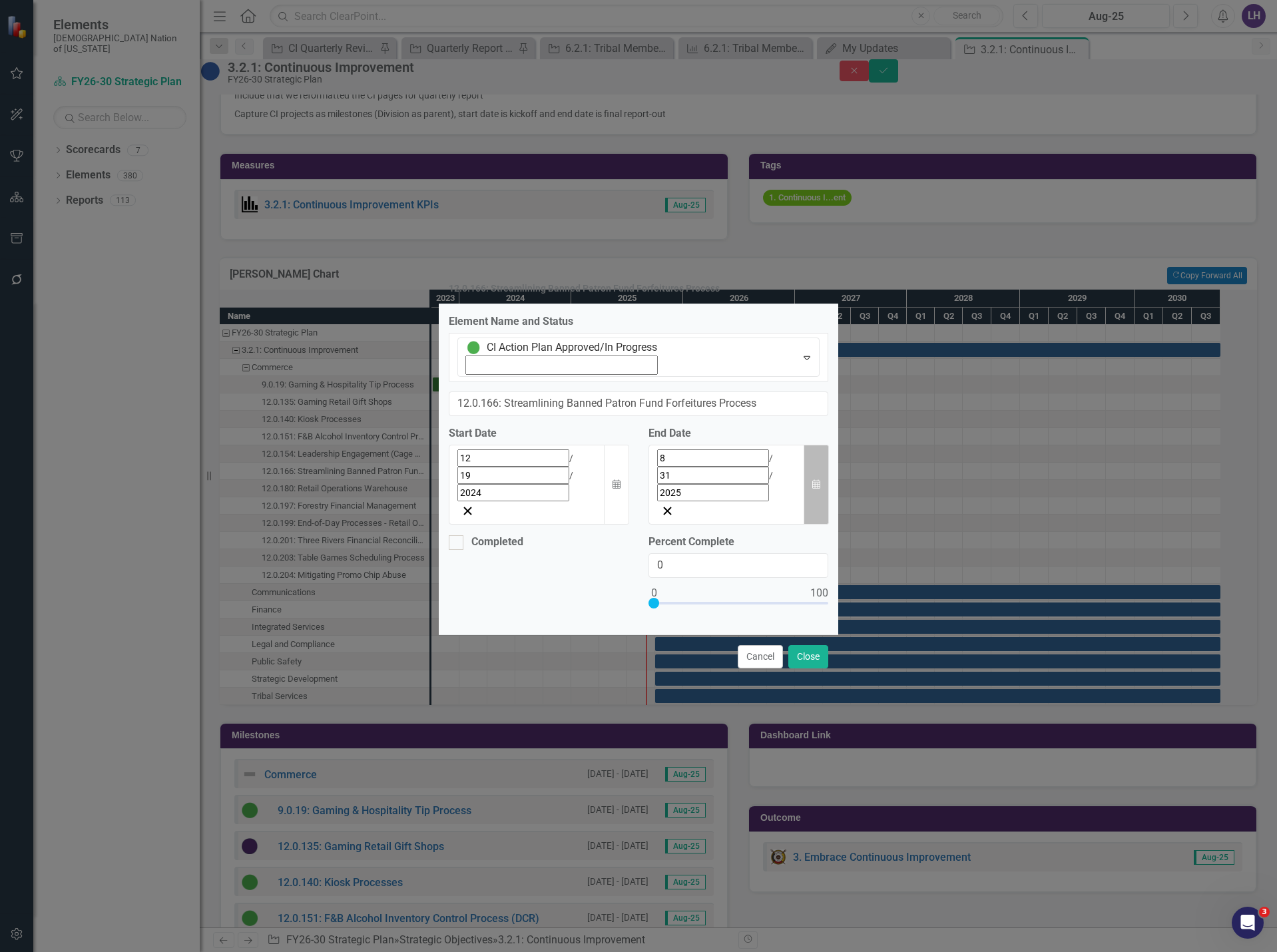
click at [812, 480] on icon "Calendar" at bounding box center [816, 485] width 8 height 10
click at [774, 487] on button "›" at bounding box center [759, 488] width 29 height 29
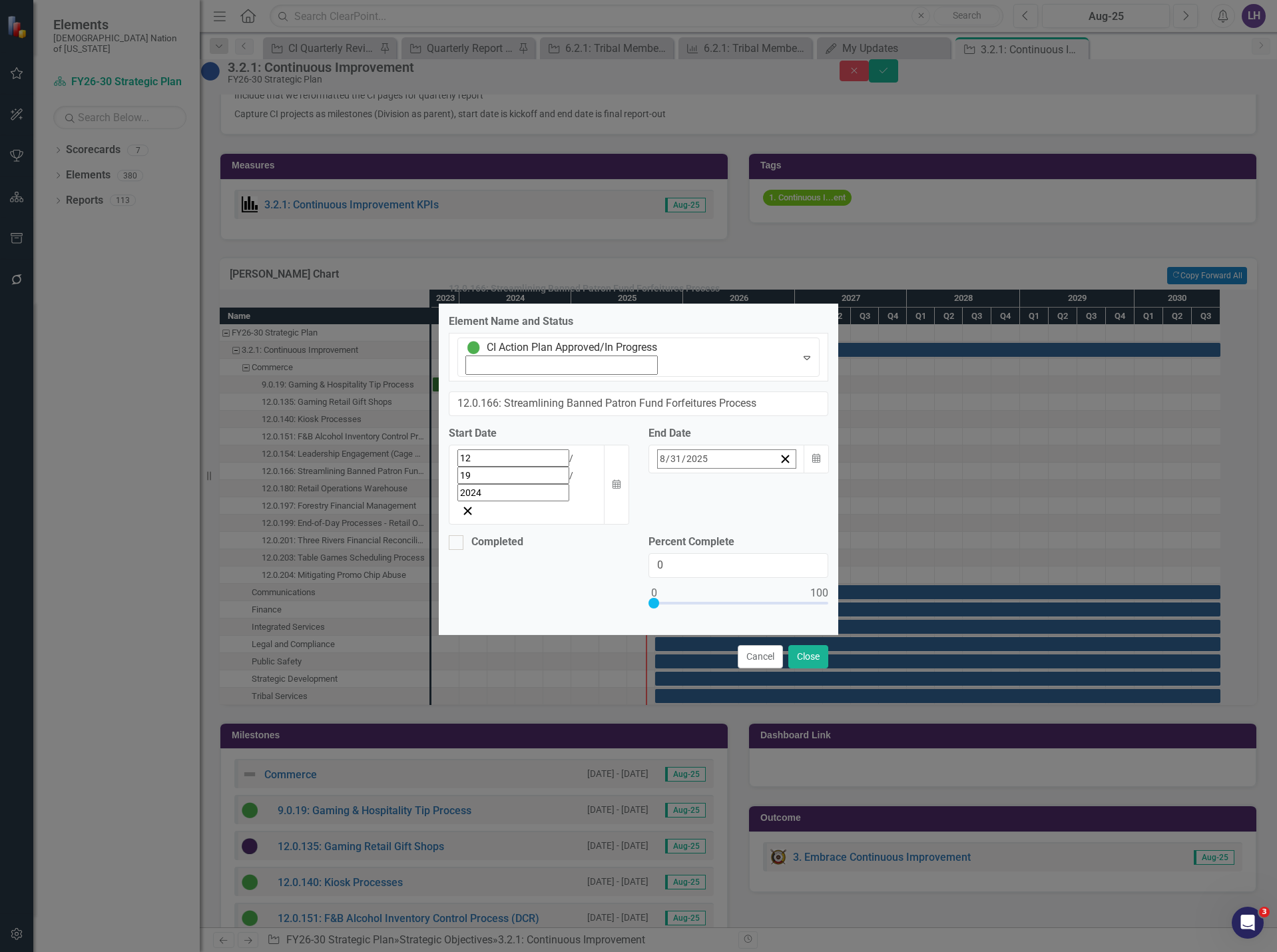
click at [774, 487] on button "›" at bounding box center [759, 488] width 29 height 29
click at [793, 608] on abbr "28" at bounding box center [787, 613] width 11 height 11
click at [601, 535] on div "Completed Percent Complete 0" at bounding box center [638, 580] width 400 height 90
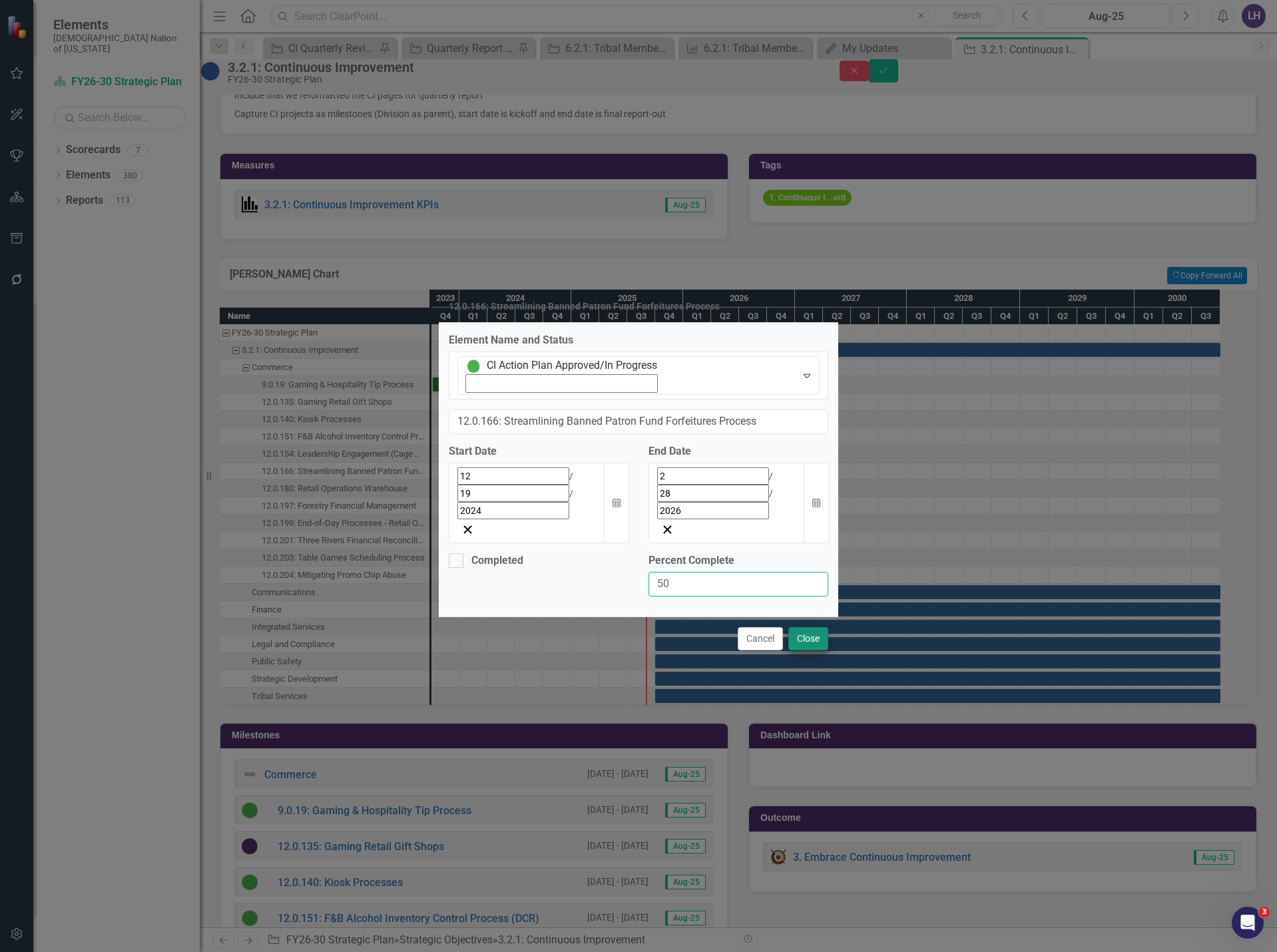
type input "50"
click at [817, 628] on button "Close" at bounding box center [808, 639] width 40 height 23
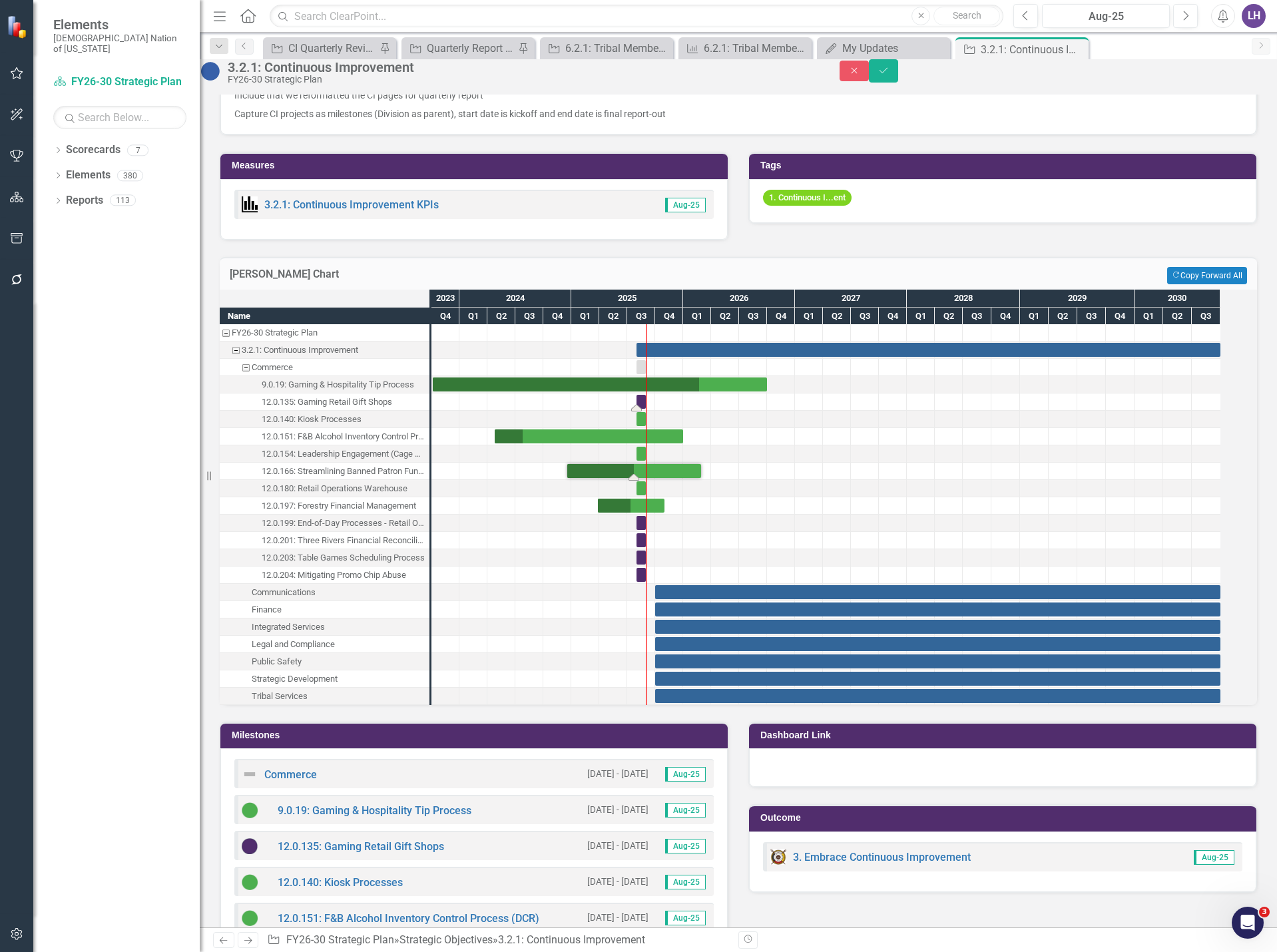
click at [646, 408] on div "Task: Start date: 2025-08-01 End date: 2025-08-31" at bounding box center [641, 401] width 10 height 14
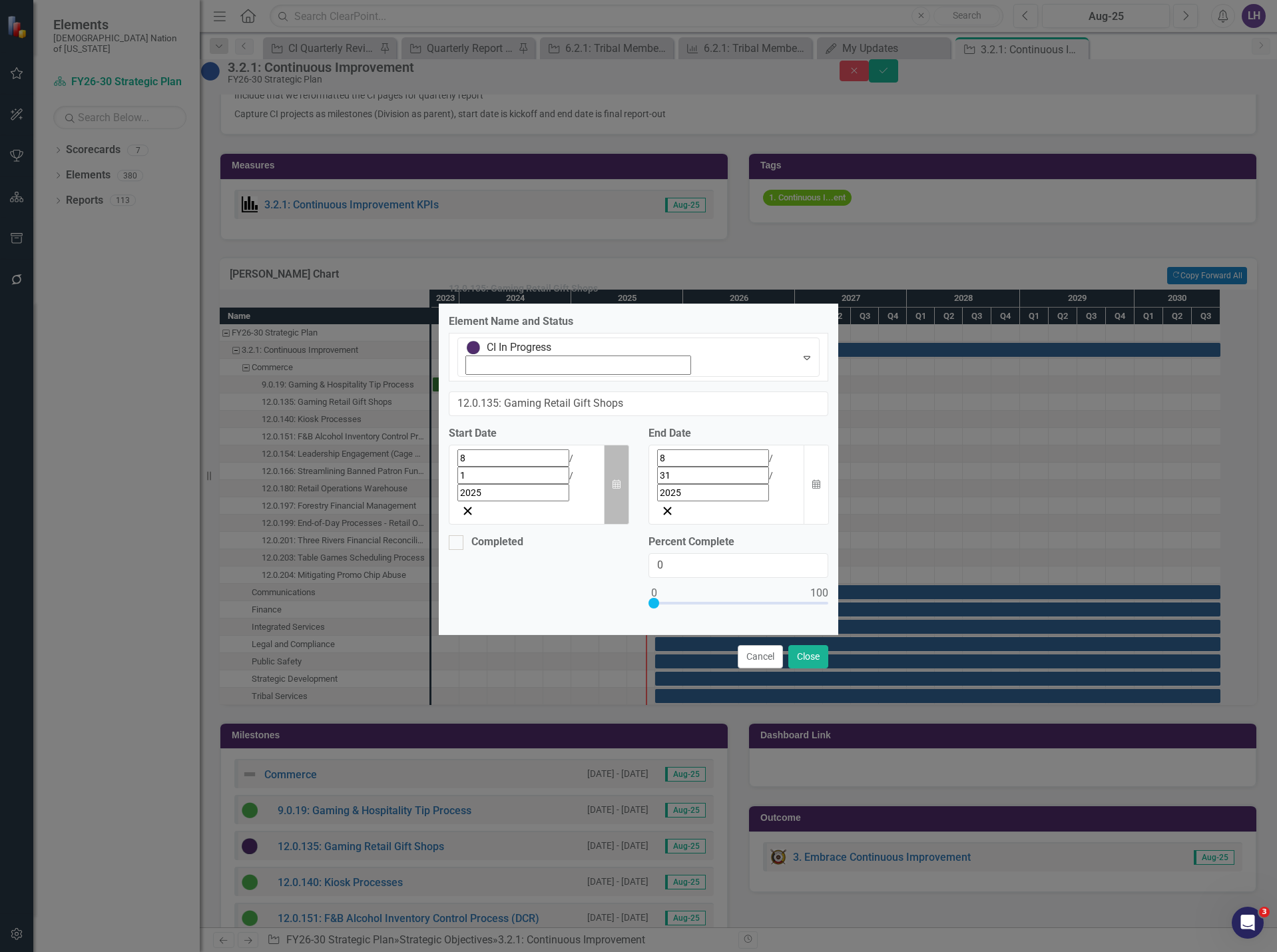
click at [612, 479] on icon "button" at bounding box center [616, 484] width 8 height 10
click at [480, 486] on button "‹" at bounding box center [494, 488] width 29 height 29
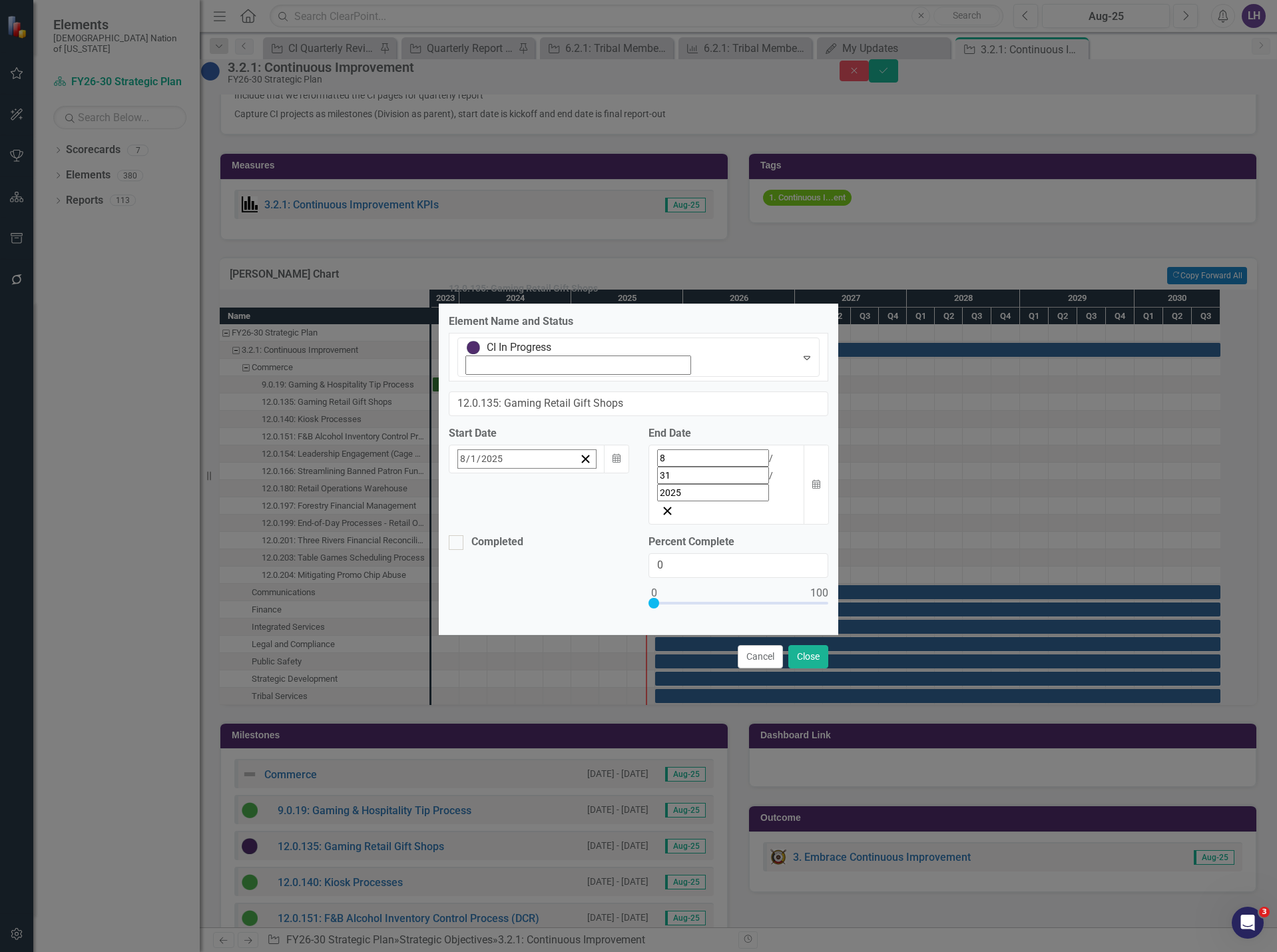
click at [480, 486] on button "‹" at bounding box center [494, 488] width 29 height 29
click at [648, 585] on button "15" at bounding box center [665, 589] width 33 height 24
click at [812, 479] on icon "button" at bounding box center [816, 484] width 8 height 10
click at [774, 485] on button "›" at bounding box center [759, 488] width 29 height 29
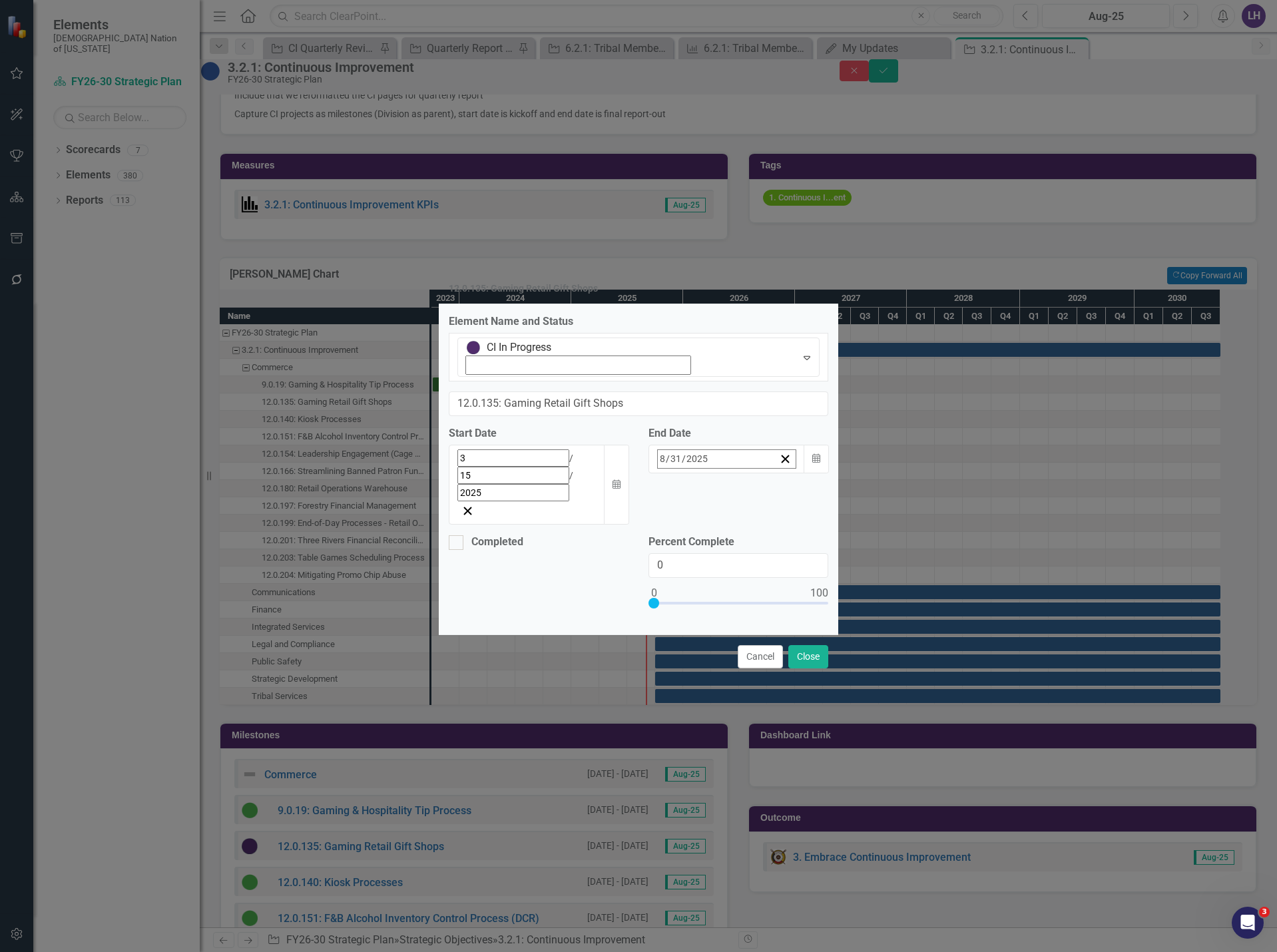
click at [660, 631] on abbr "30" at bounding box center [654, 636] width 11 height 11
drag, startPoint x: 683, startPoint y: 513, endPoint x: 633, endPoint y: 514, distance: 50.0
click at [633, 535] on div "Completed Percent Complete 0" at bounding box center [638, 580] width 400 height 90
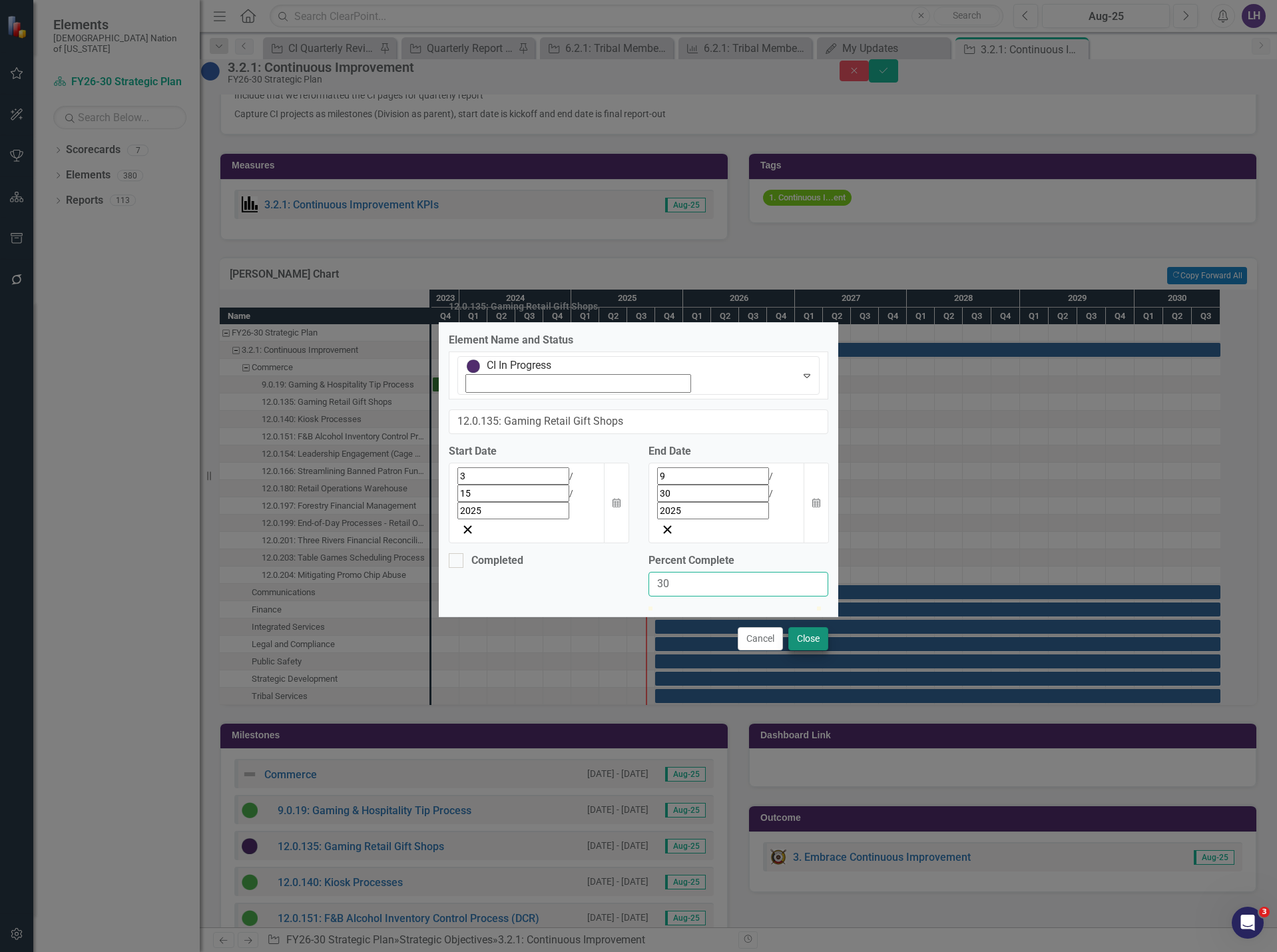
type input "30"
click at [812, 628] on button "Close" at bounding box center [808, 639] width 40 height 23
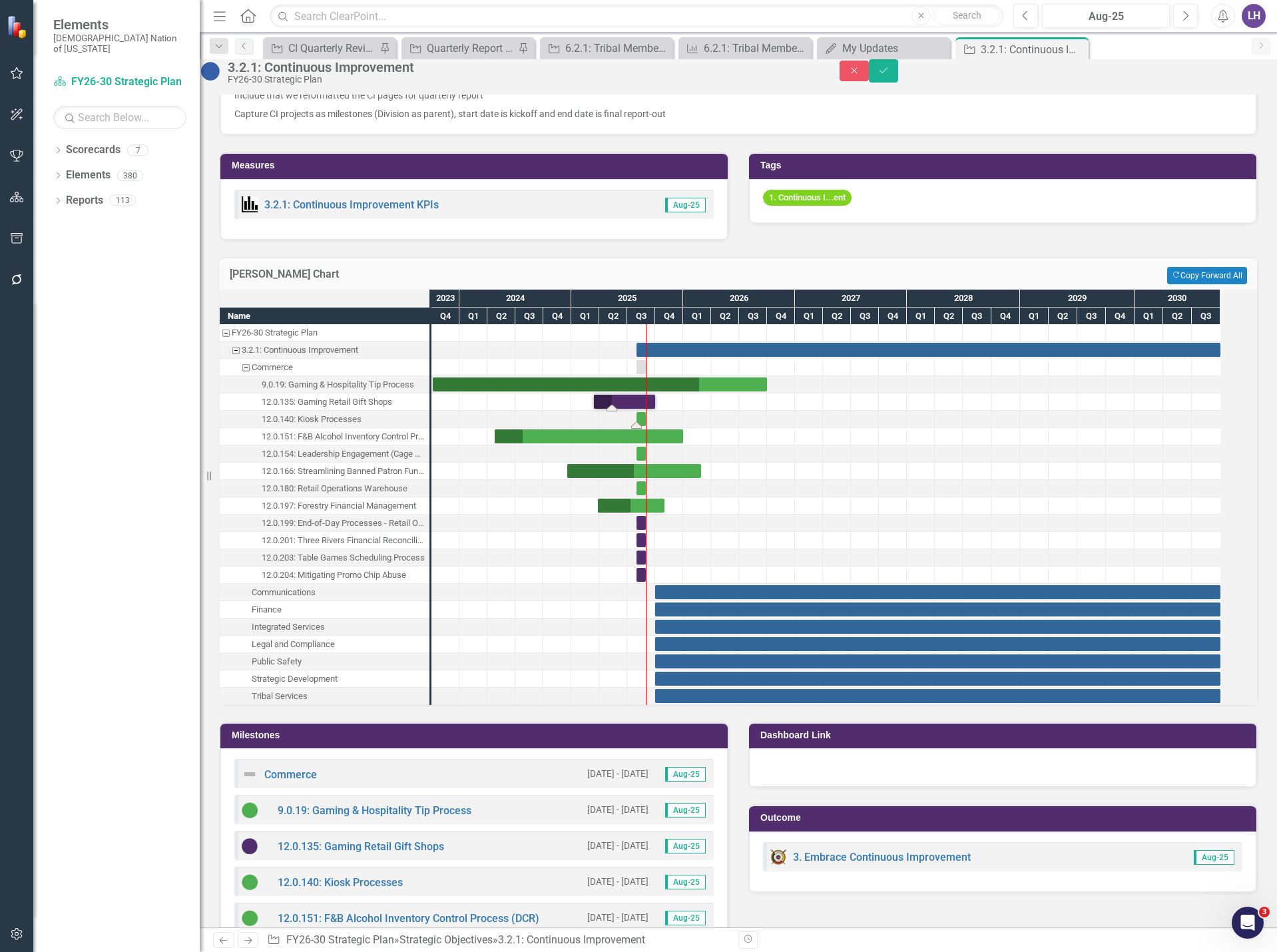
click at [646, 426] on div "Task: Start date: 2025-08-01 End date: 2025-08-31" at bounding box center [641, 419] width 10 height 14
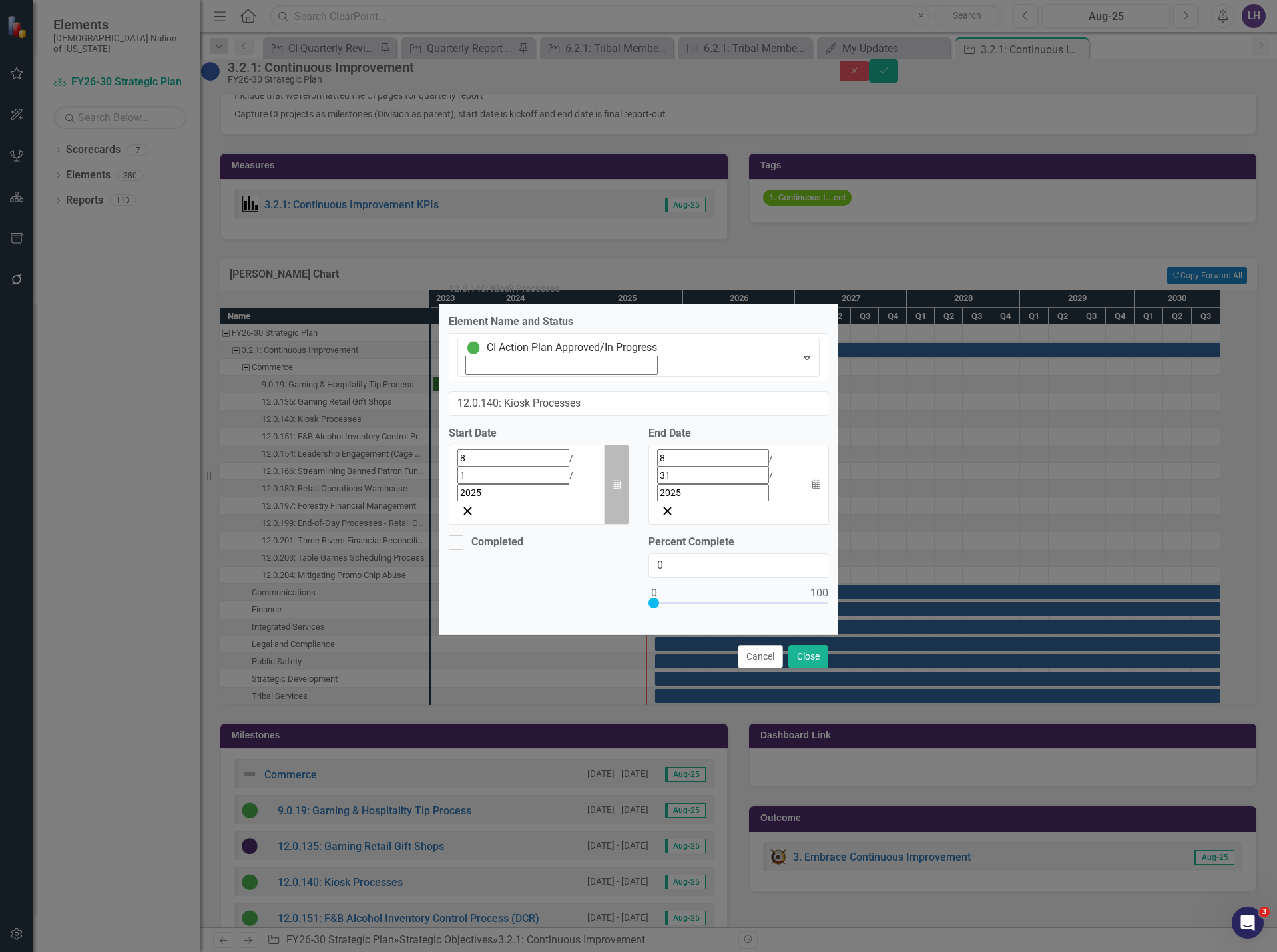
click at [613, 480] on icon "Calendar" at bounding box center [616, 485] width 8 height 10
click at [450, 485] on button "«" at bounding box center [465, 488] width 29 height 29
click at [480, 486] on button "‹" at bounding box center [494, 488] width 29 height 29
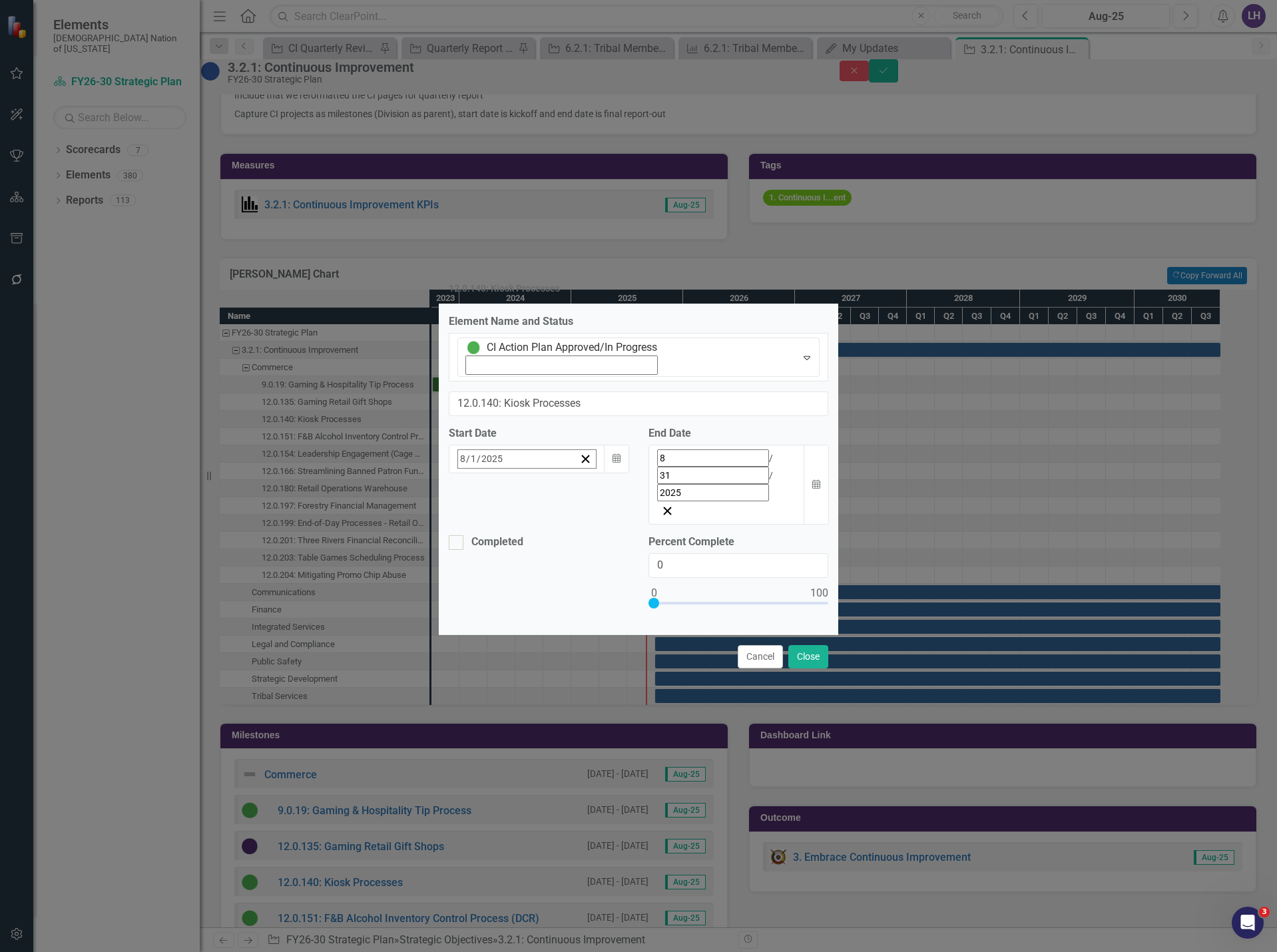
click at [480, 486] on button "‹" at bounding box center [494, 488] width 29 height 29
click at [480, 484] on button "‹" at bounding box center [494, 488] width 29 height 29
click at [583, 529] on button "1" at bounding box center [600, 541] width 33 height 24
click at [817, 479] on icon "button" at bounding box center [816, 484] width 8 height 10
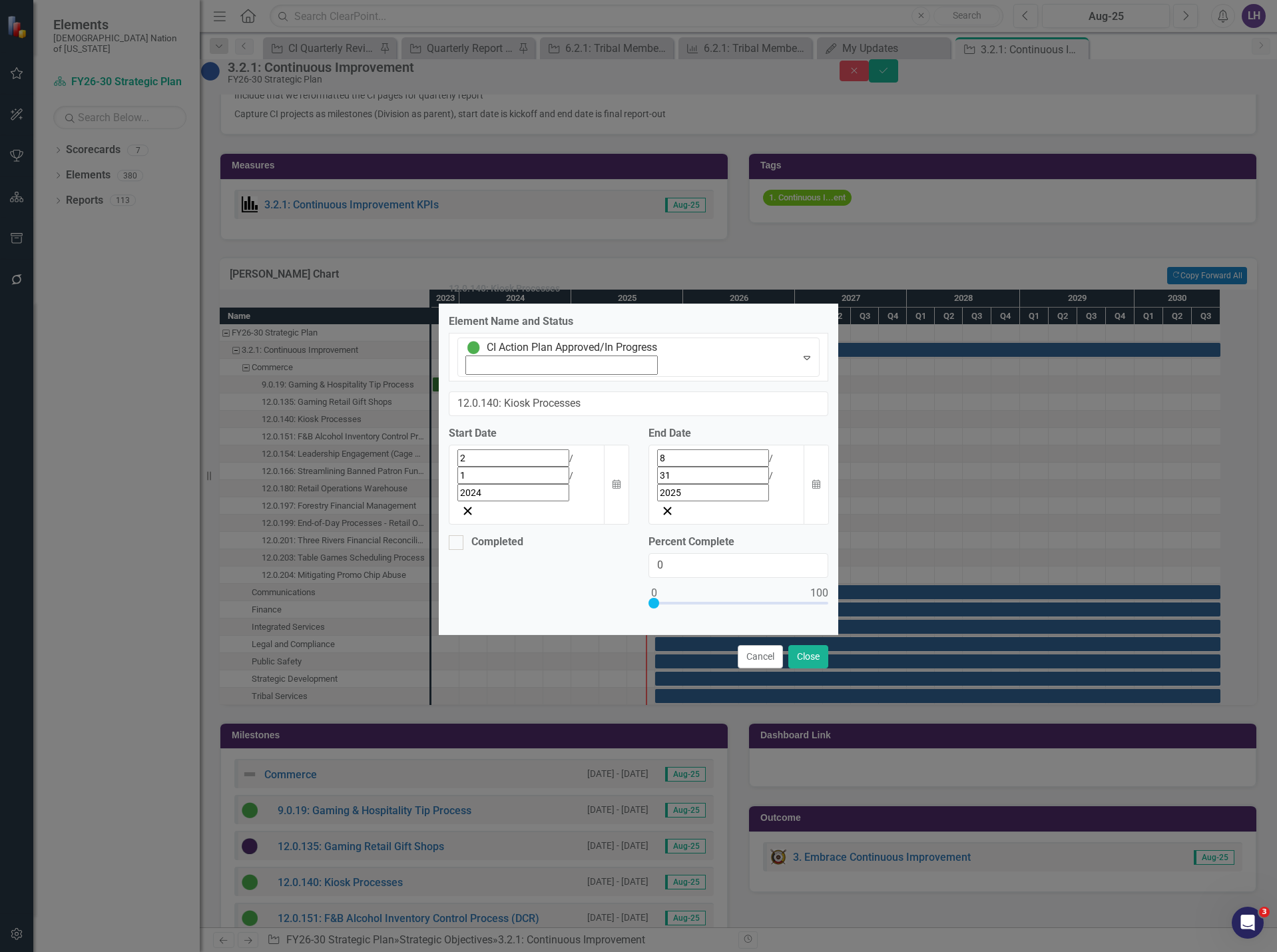
click at [817, 479] on icon "button" at bounding box center [816, 484] width 8 height 10
click at [774, 493] on button "›" at bounding box center [759, 488] width 29 height 29
click at [660, 633] on abbr "30" at bounding box center [654, 636] width 11 height 11
drag, startPoint x: 673, startPoint y: 505, endPoint x: 624, endPoint y: 503, distance: 49.0
click at [624, 535] on div "Completed Percent Complete 0" at bounding box center [638, 580] width 400 height 90
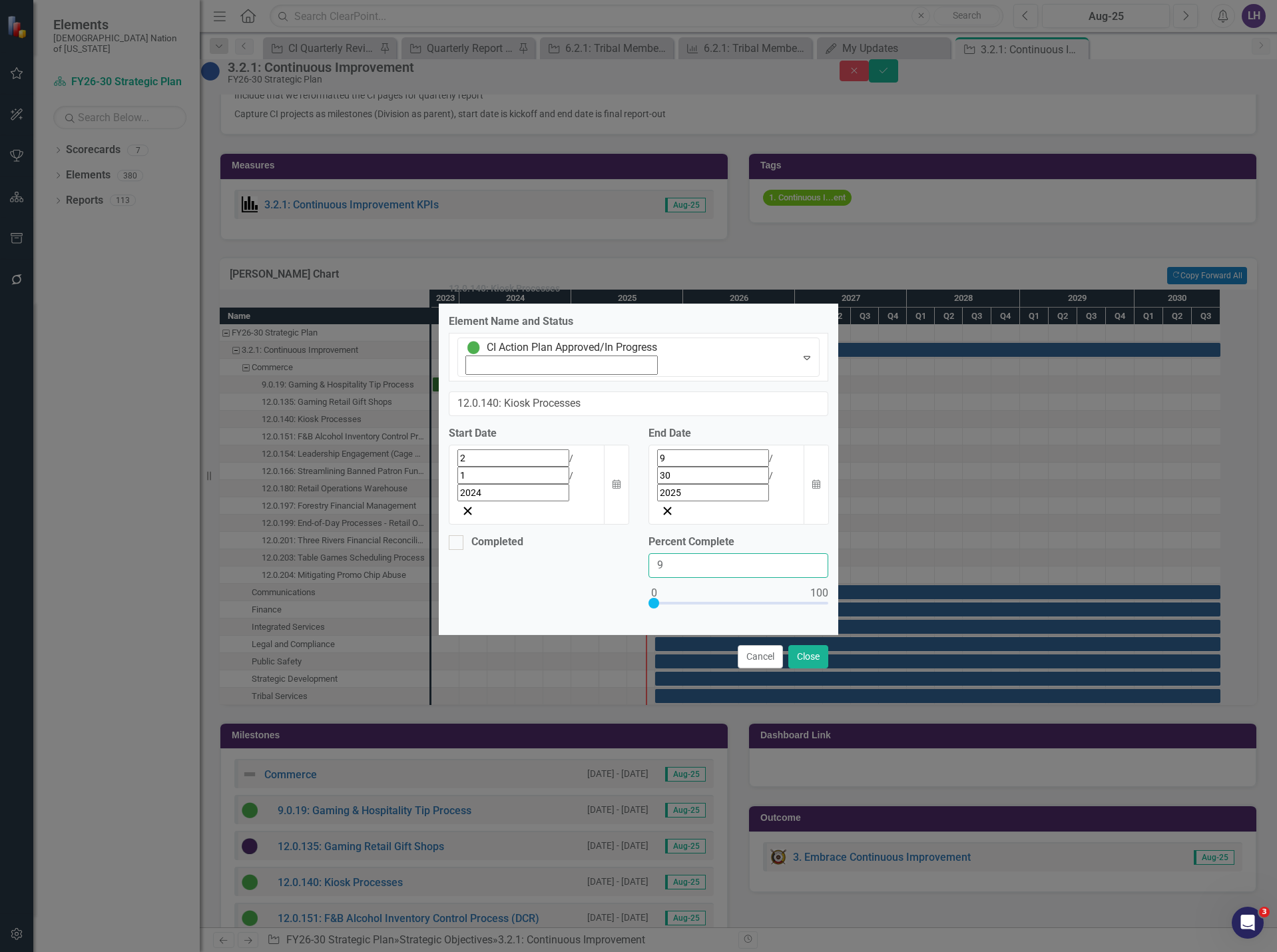
type input "90"
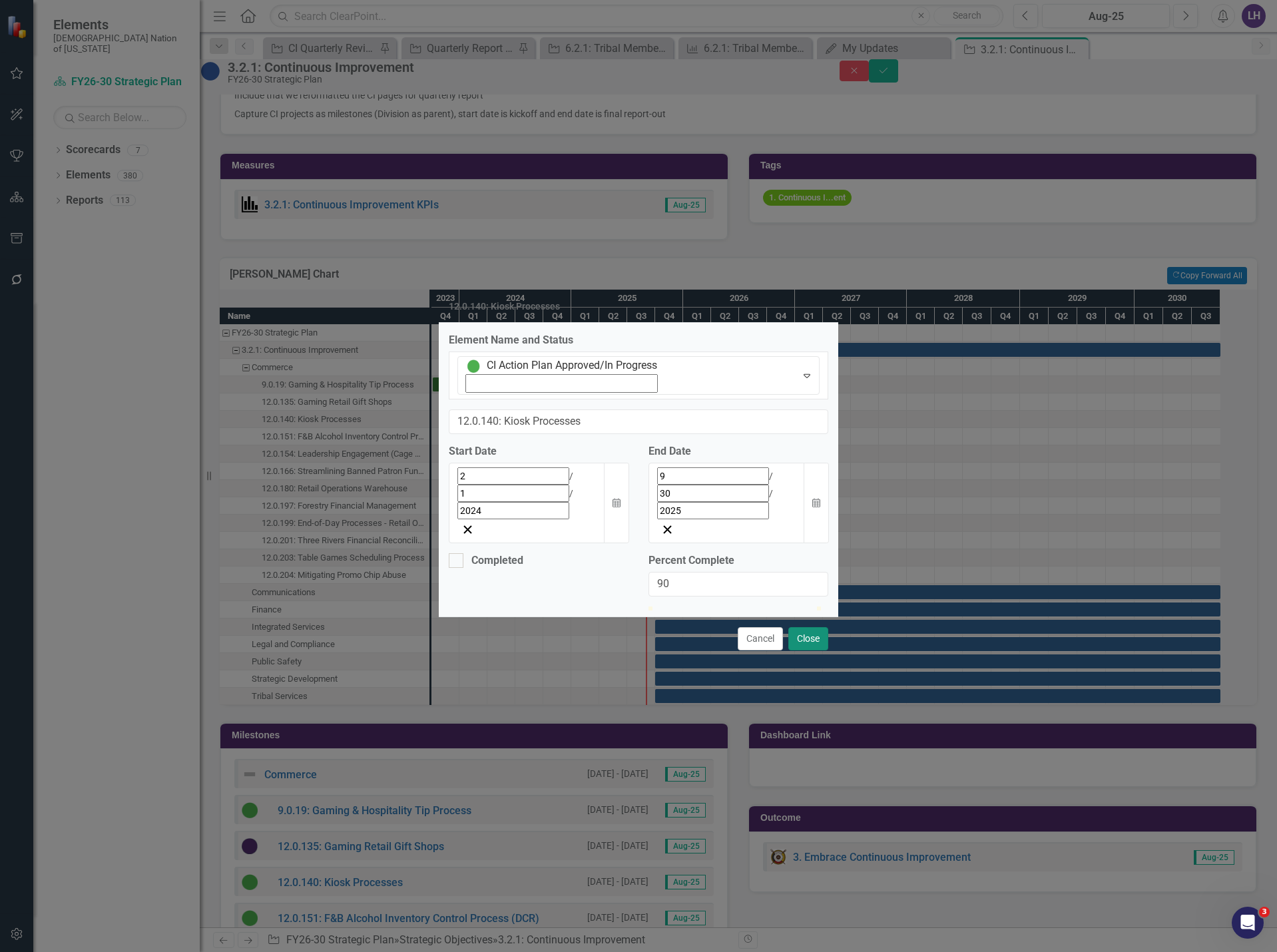
click at [804, 628] on button "Close" at bounding box center [808, 639] width 40 height 23
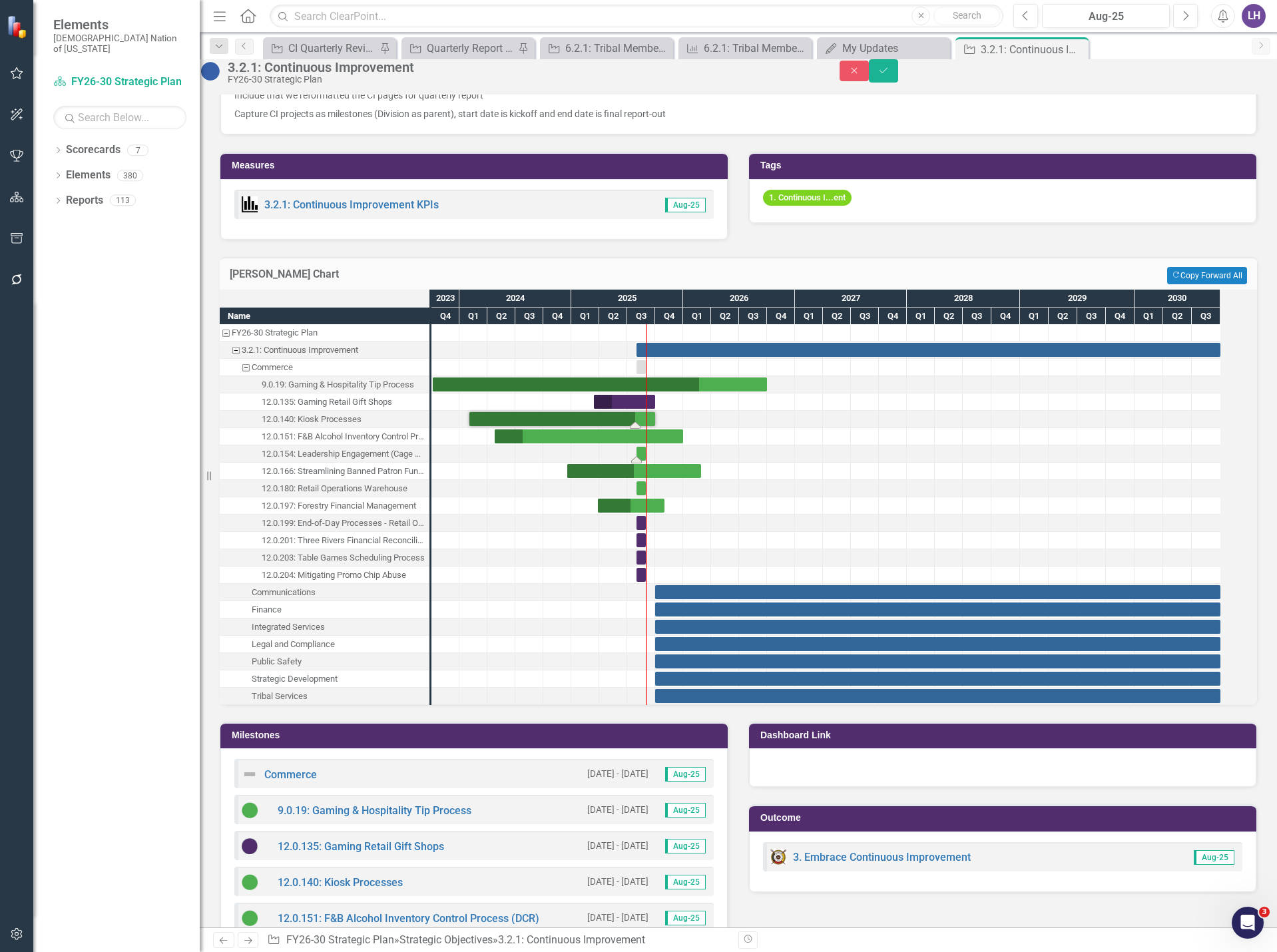
click at [646, 461] on div "Task: Start date: 2025-08-01 End date: 2025-08-31" at bounding box center [641, 453] width 10 height 14
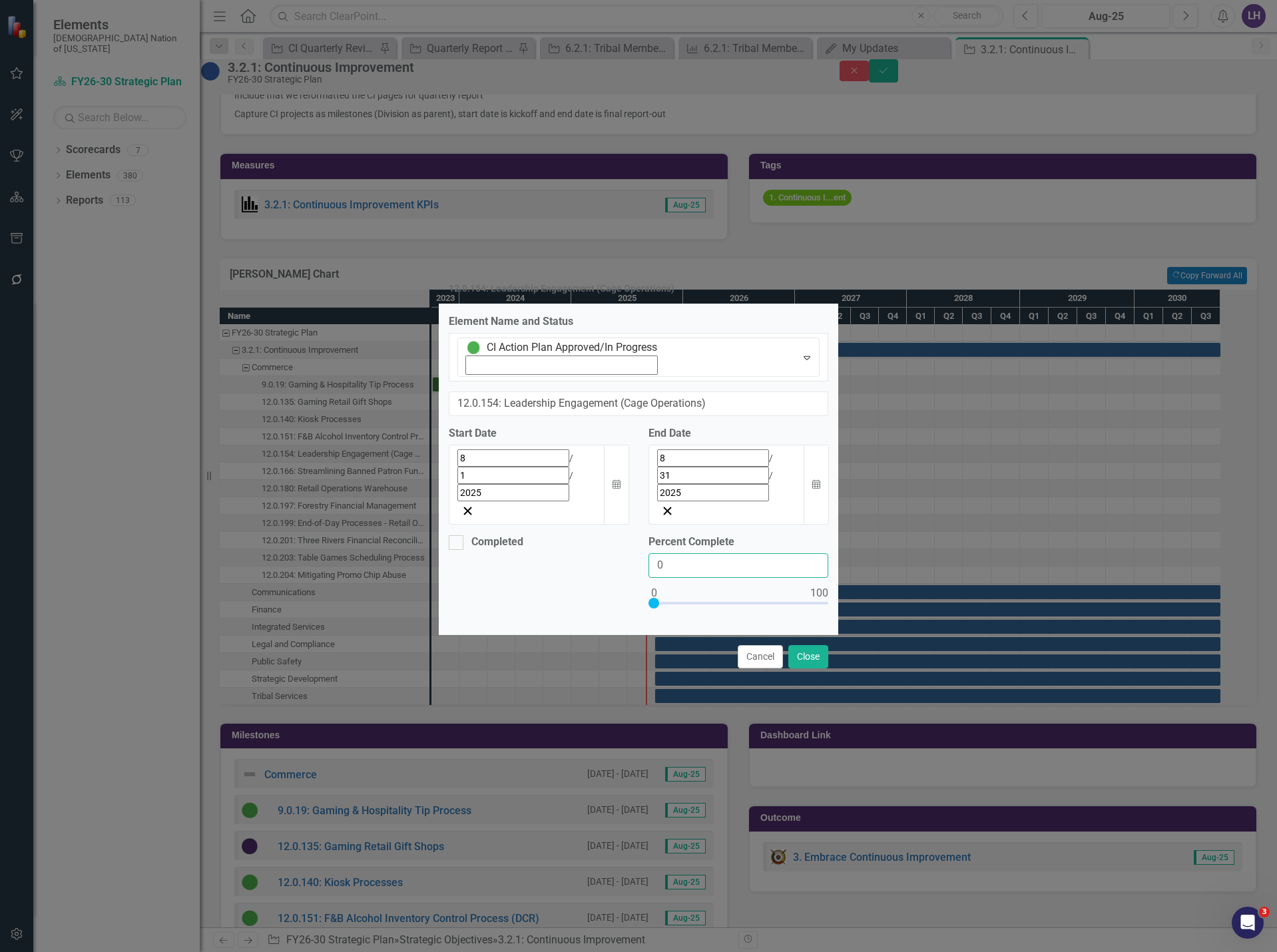
drag, startPoint x: 679, startPoint y: 504, endPoint x: 624, endPoint y: 501, distance: 55.1
click at [624, 535] on div "Completed Percent Complete 0" at bounding box center [638, 580] width 400 height 90
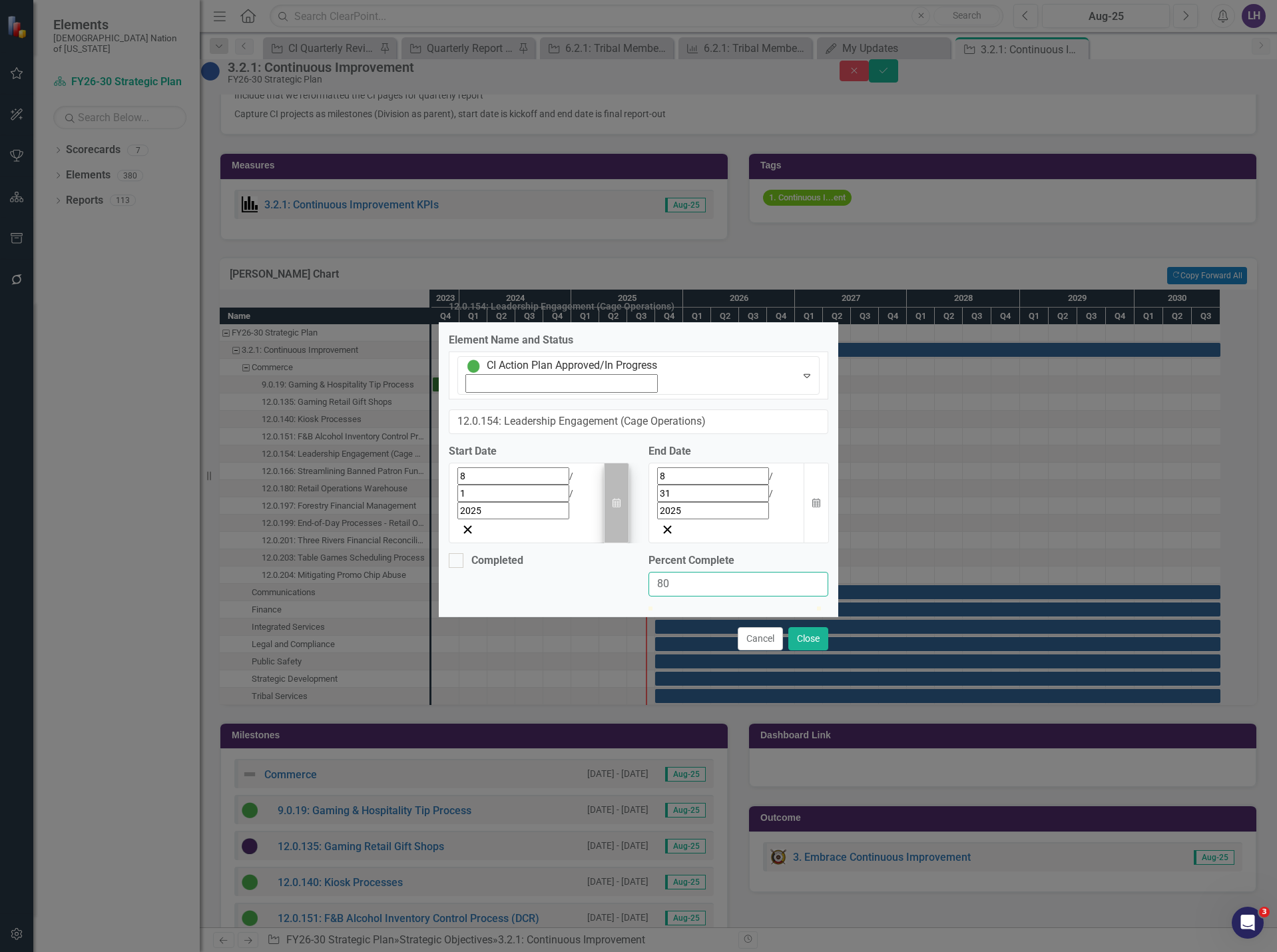
type input "80"
click at [612, 463] on button "Calendar" at bounding box center [617, 503] width 25 height 81
click at [450, 495] on button "«" at bounding box center [465, 506] width 29 height 29
click at [480, 491] on button "‹" at bounding box center [494, 506] width 29 height 29
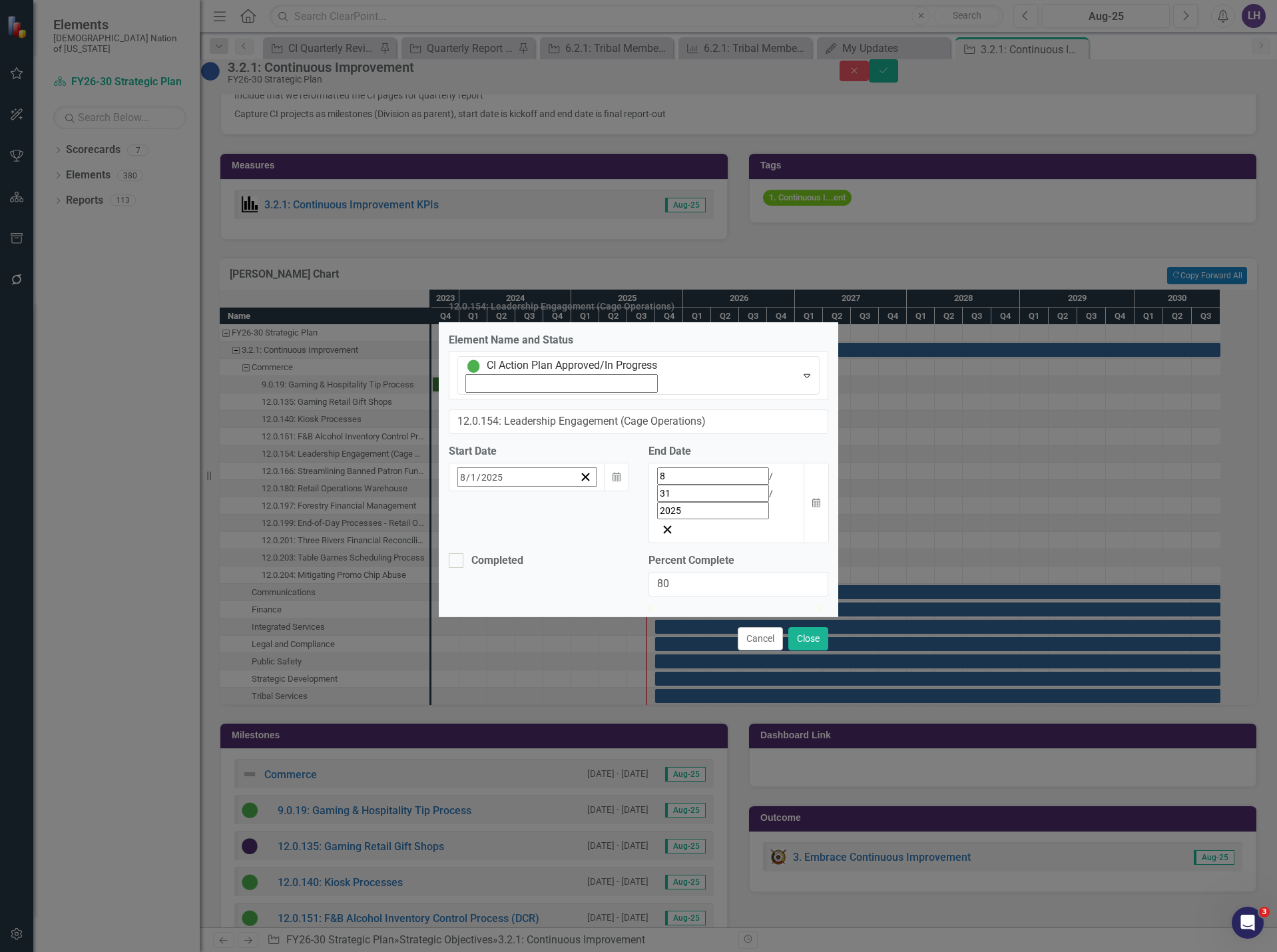
click at [480, 491] on button "‹" at bounding box center [494, 506] width 29 height 29
click at [527, 602] on abbr "16" at bounding box center [532, 607] width 11 height 11
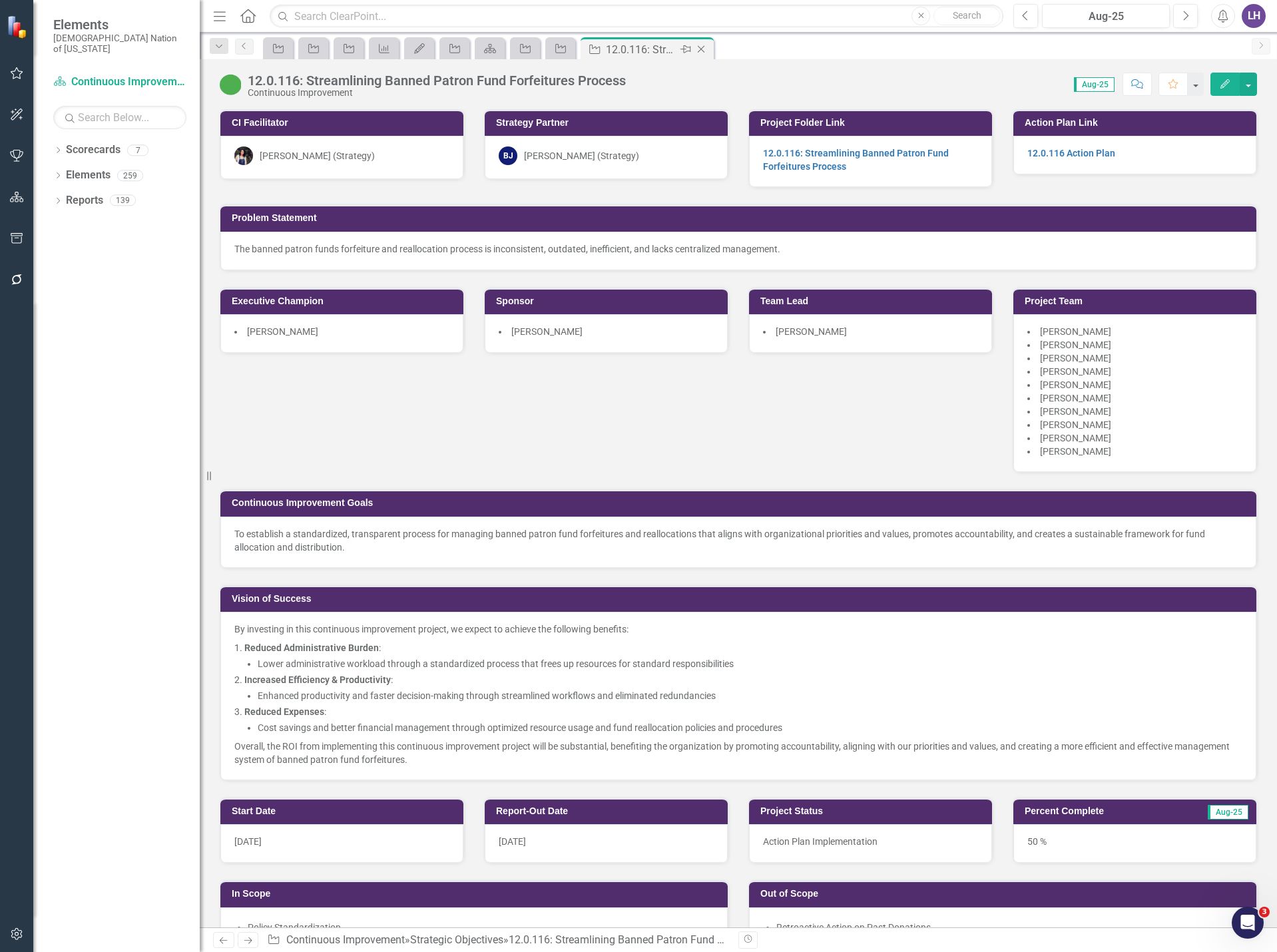
click at [703, 47] on icon "Close" at bounding box center [702, 49] width 14 height 11
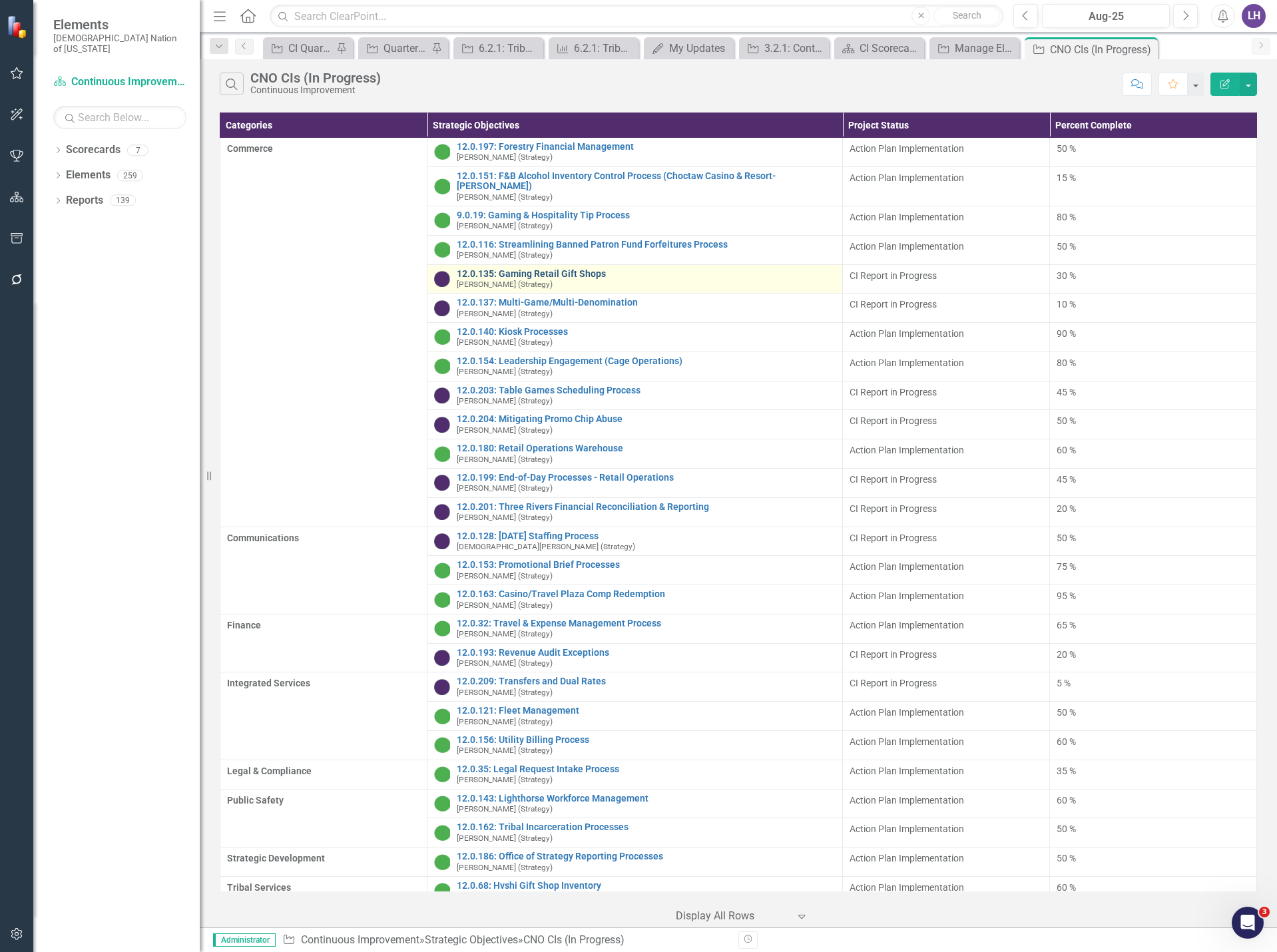
click at [561, 269] on link "12.0.135: Gaming Retail Gift Shops" at bounding box center [646, 274] width 378 height 10
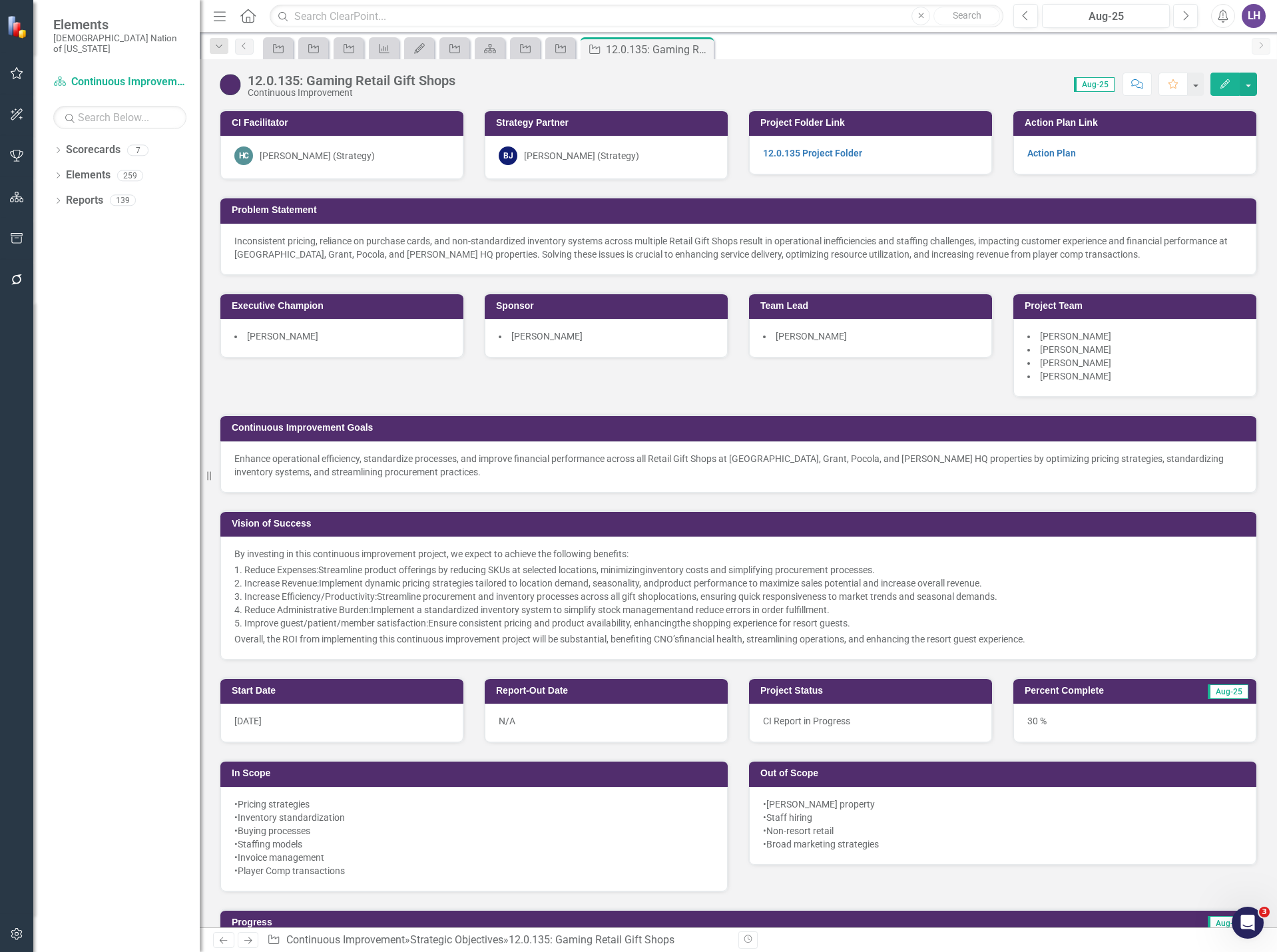
click at [1223, 83] on icon "Edit" at bounding box center [1225, 84] width 12 height 10
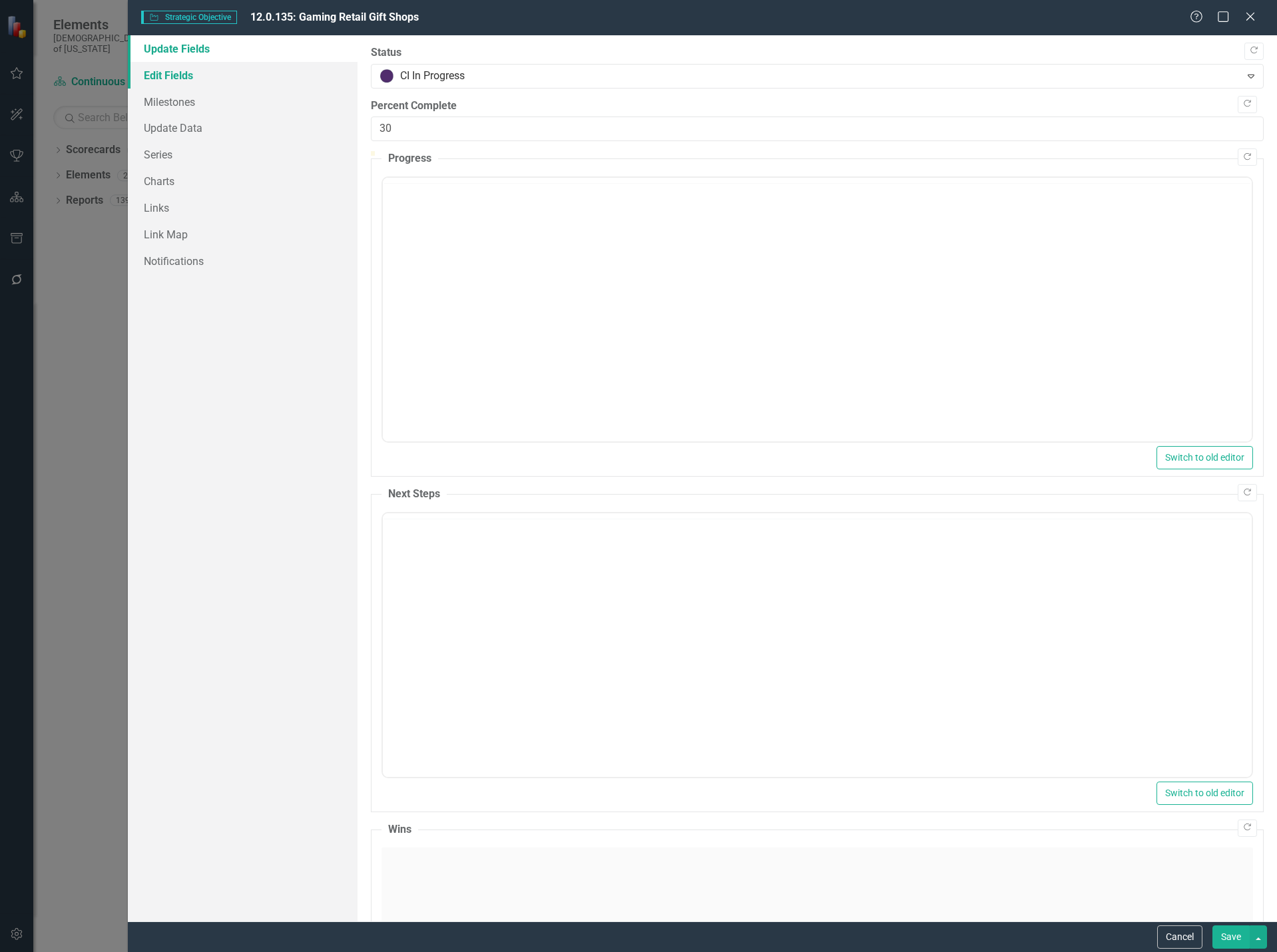
click at [184, 82] on link "Edit Fields" at bounding box center [243, 75] width 230 height 26
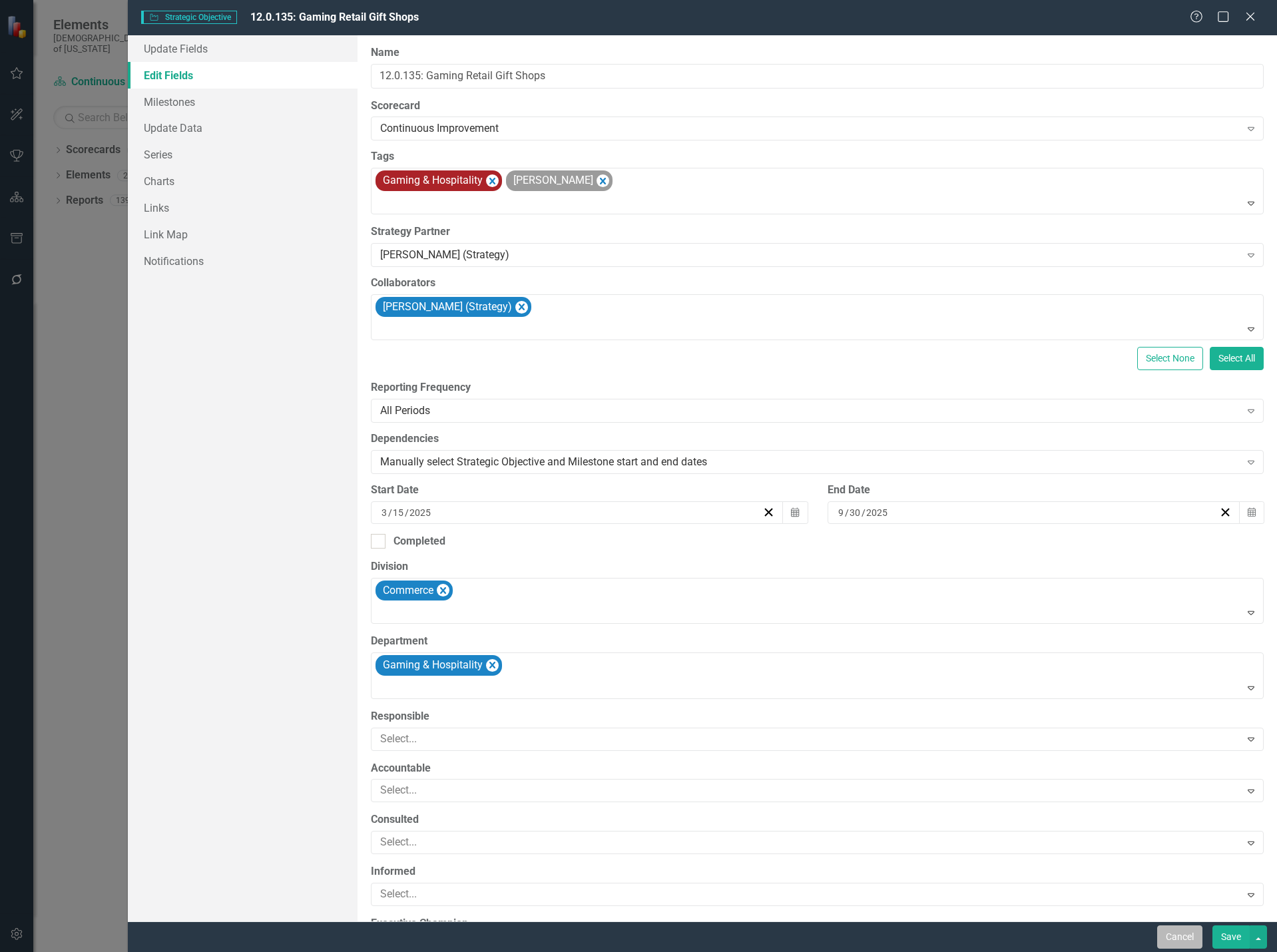
click at [1169, 939] on button "Cancel" at bounding box center [1180, 937] width 45 height 23
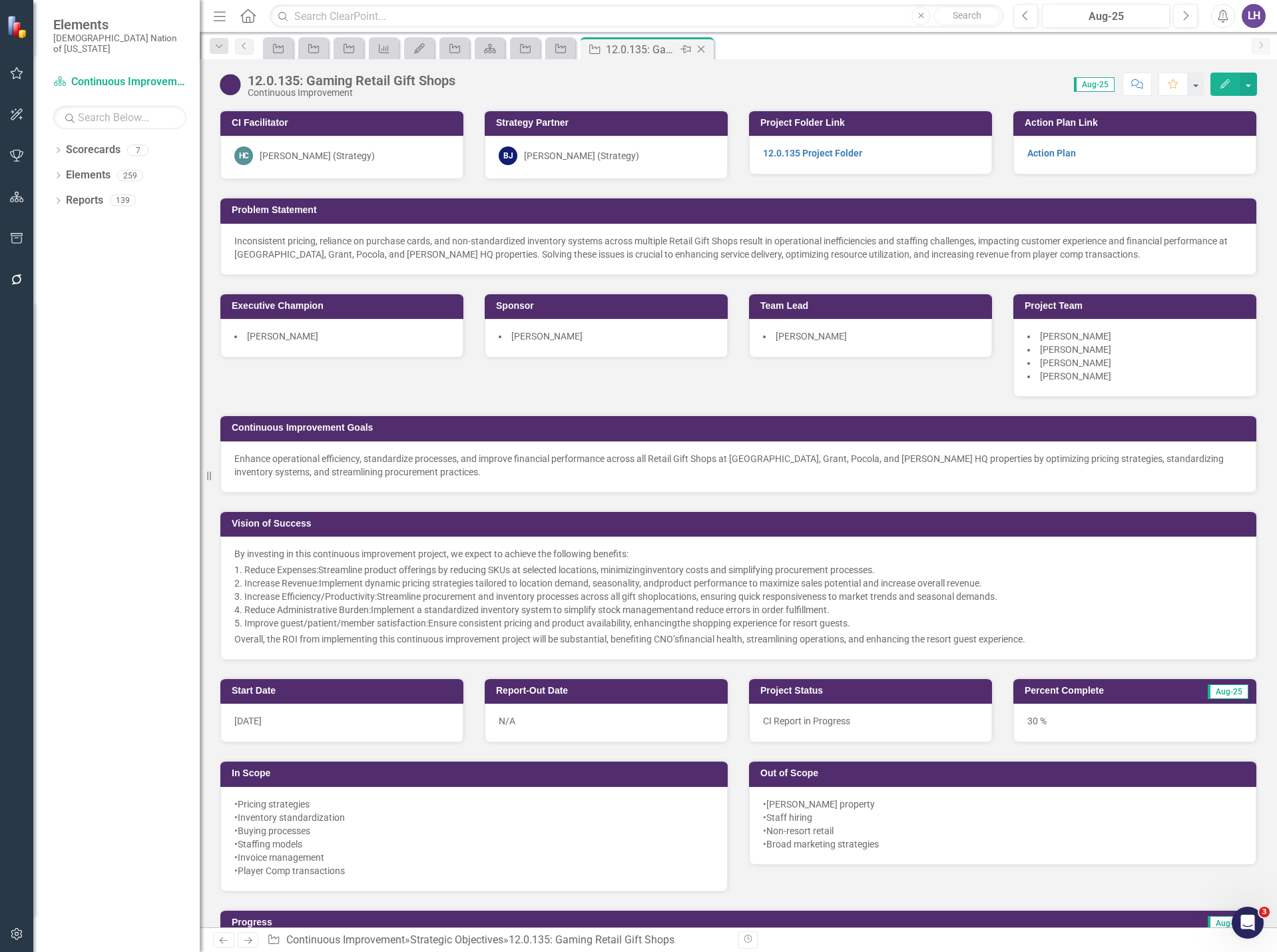
click at [699, 48] on icon "Close" at bounding box center [702, 49] width 14 height 11
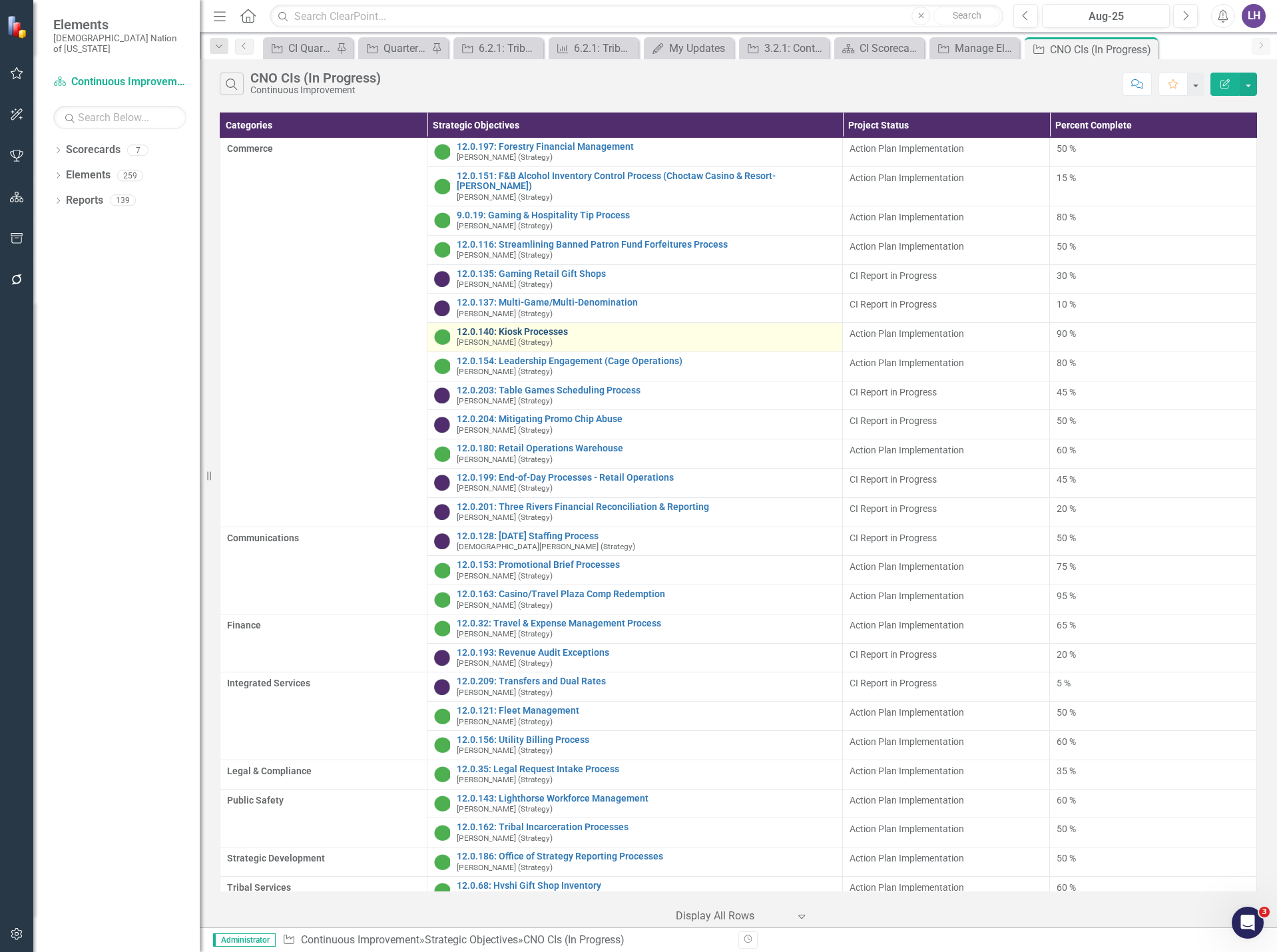
click at [537, 326] on link "12.0.140: Kiosk Processes" at bounding box center [646, 331] width 378 height 10
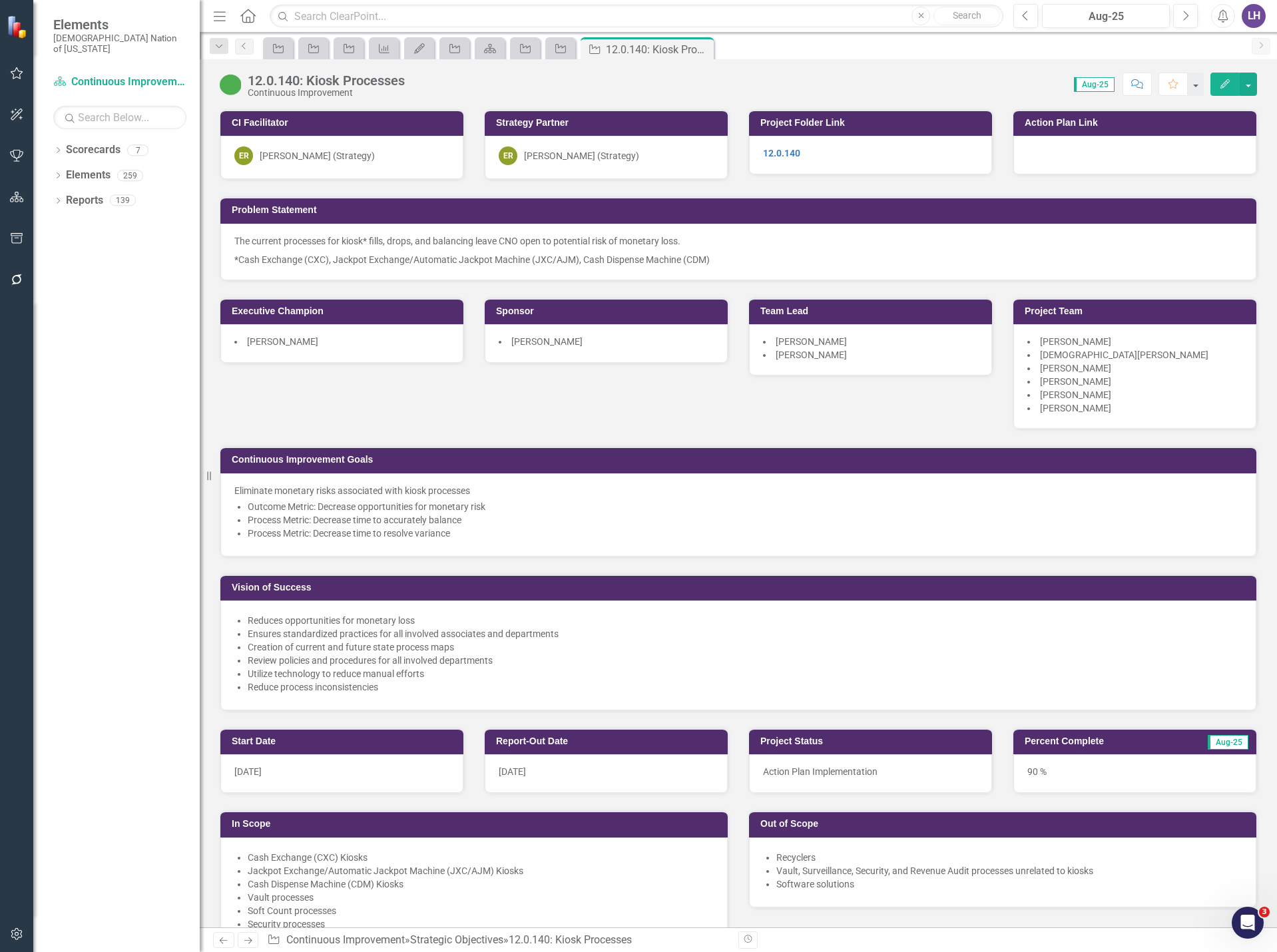
click at [1226, 92] on button "Edit" at bounding box center [1225, 84] width 29 height 23
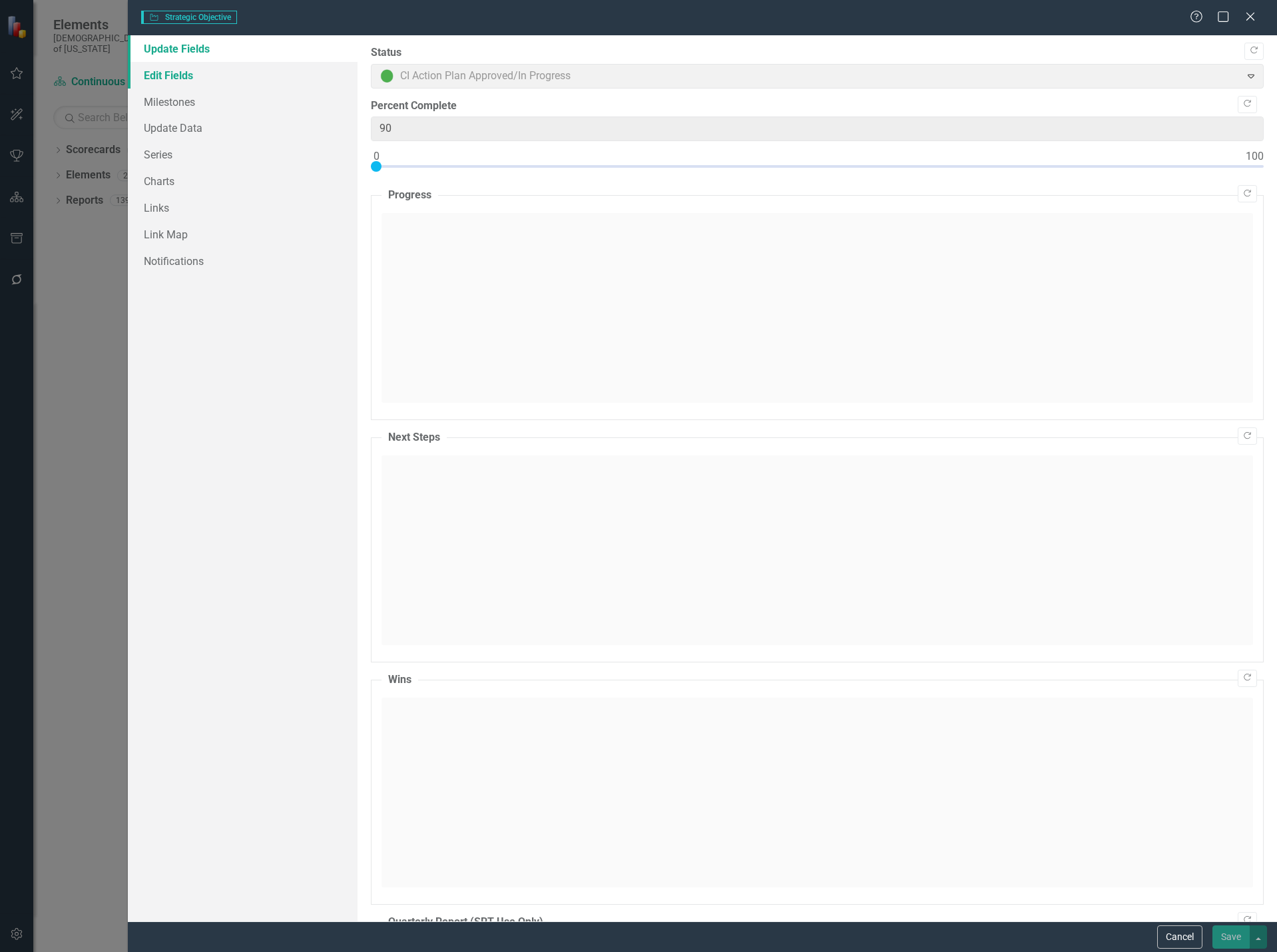
click at [175, 67] on link "Edit Fields" at bounding box center [243, 75] width 230 height 26
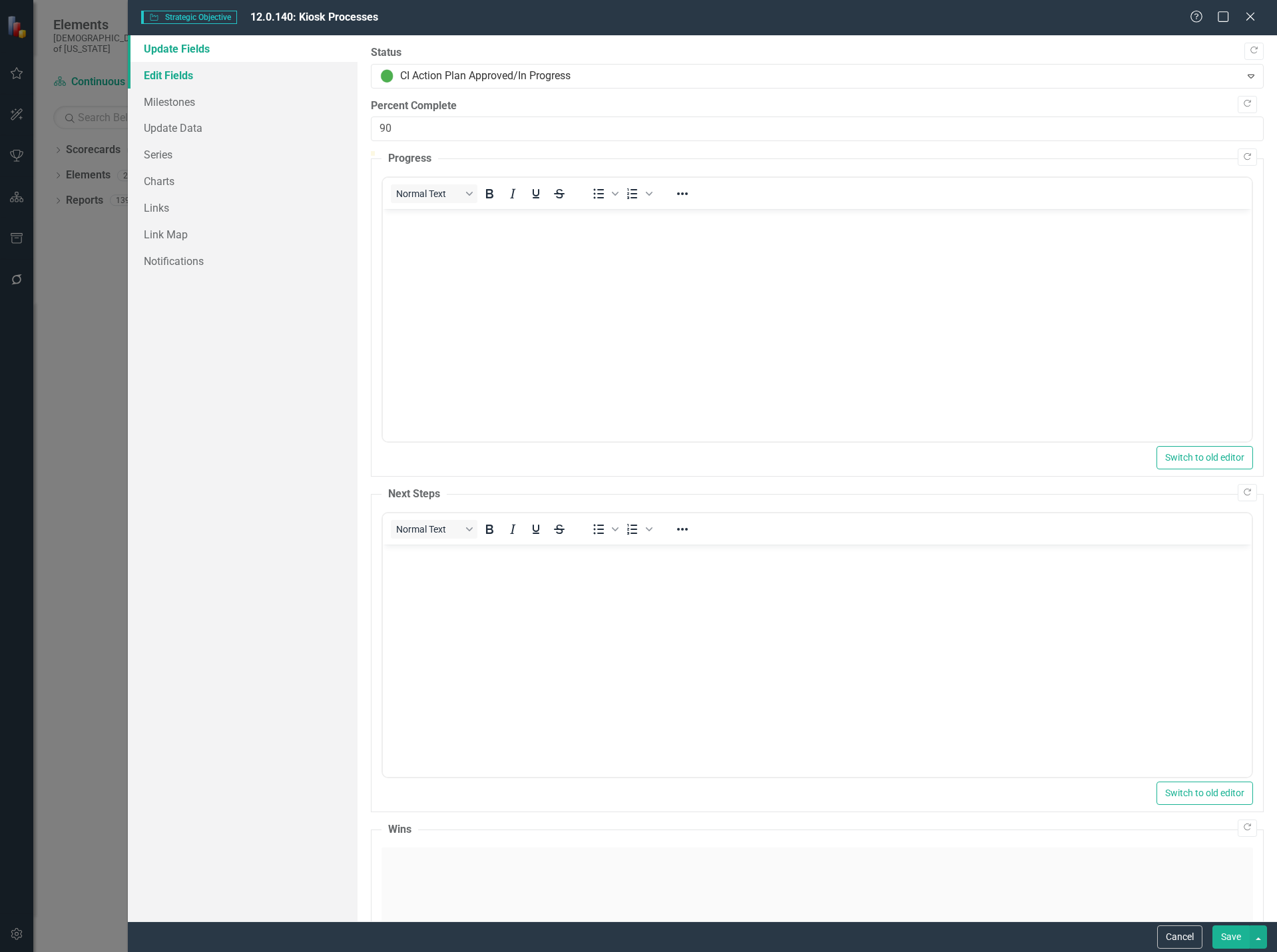
click at [241, 78] on link "Edit Fields" at bounding box center [243, 75] width 230 height 26
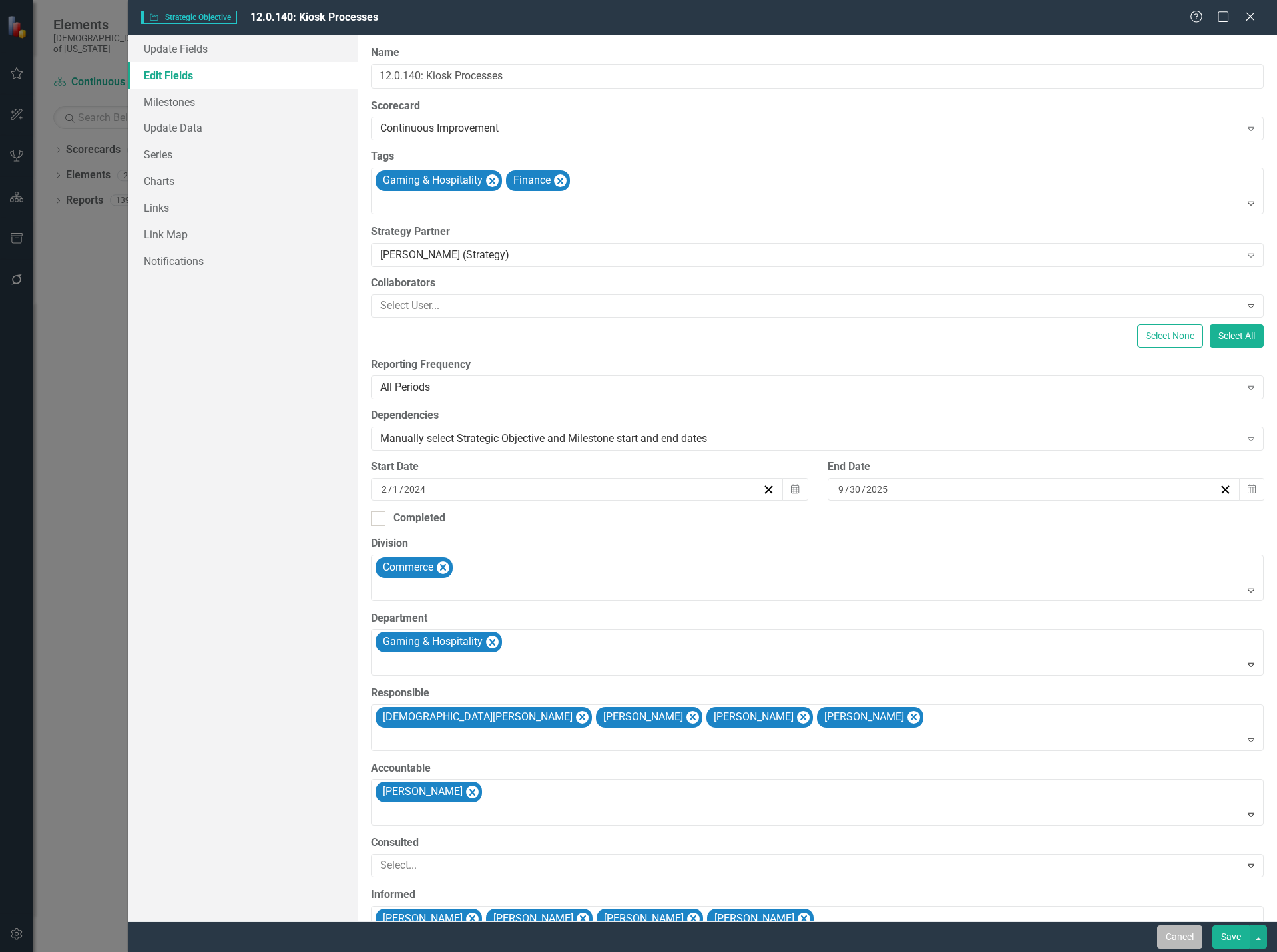
click at [1171, 933] on button "Cancel" at bounding box center [1180, 937] width 45 height 23
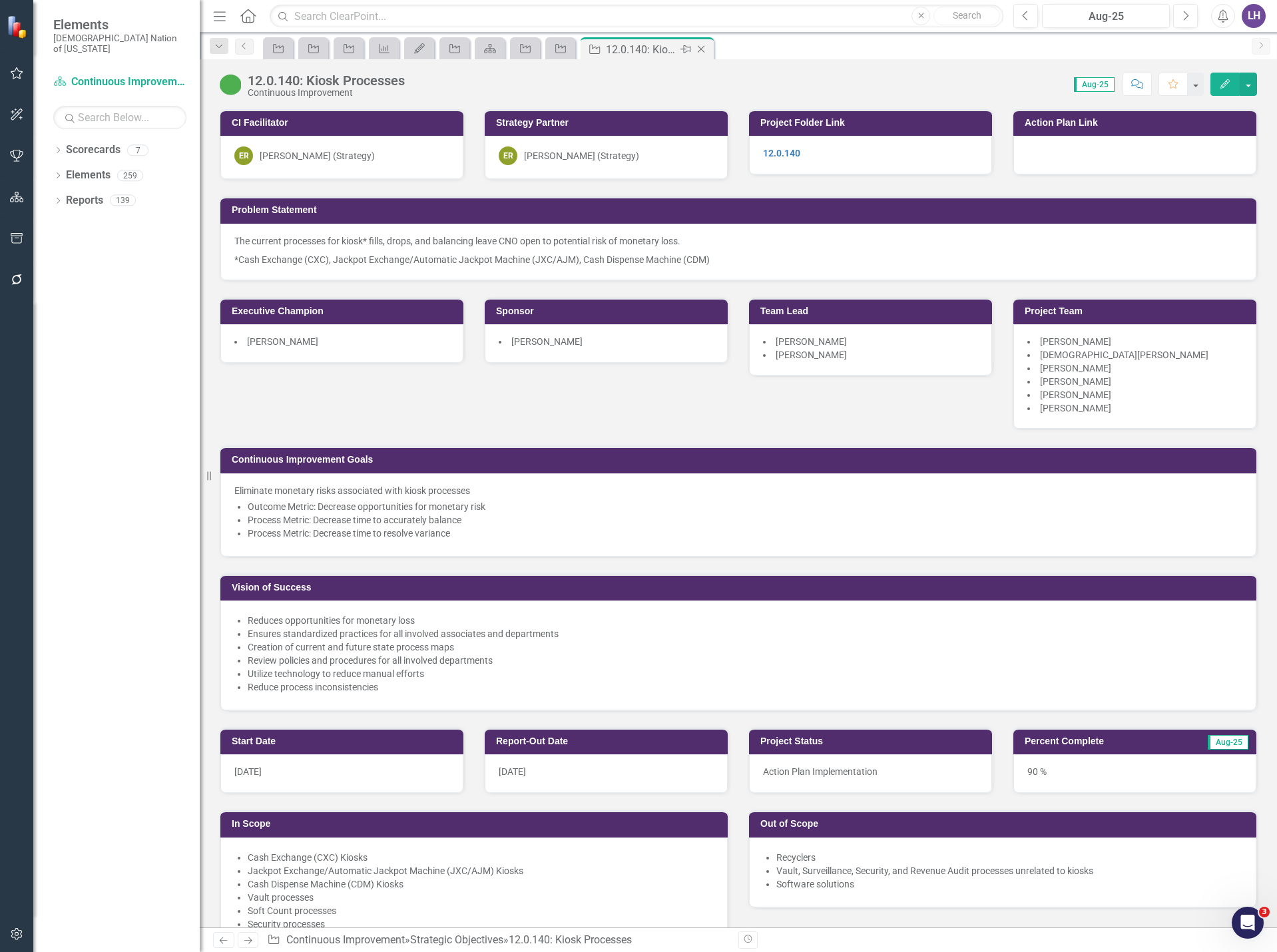
click at [701, 45] on icon "Close" at bounding box center [702, 49] width 14 height 11
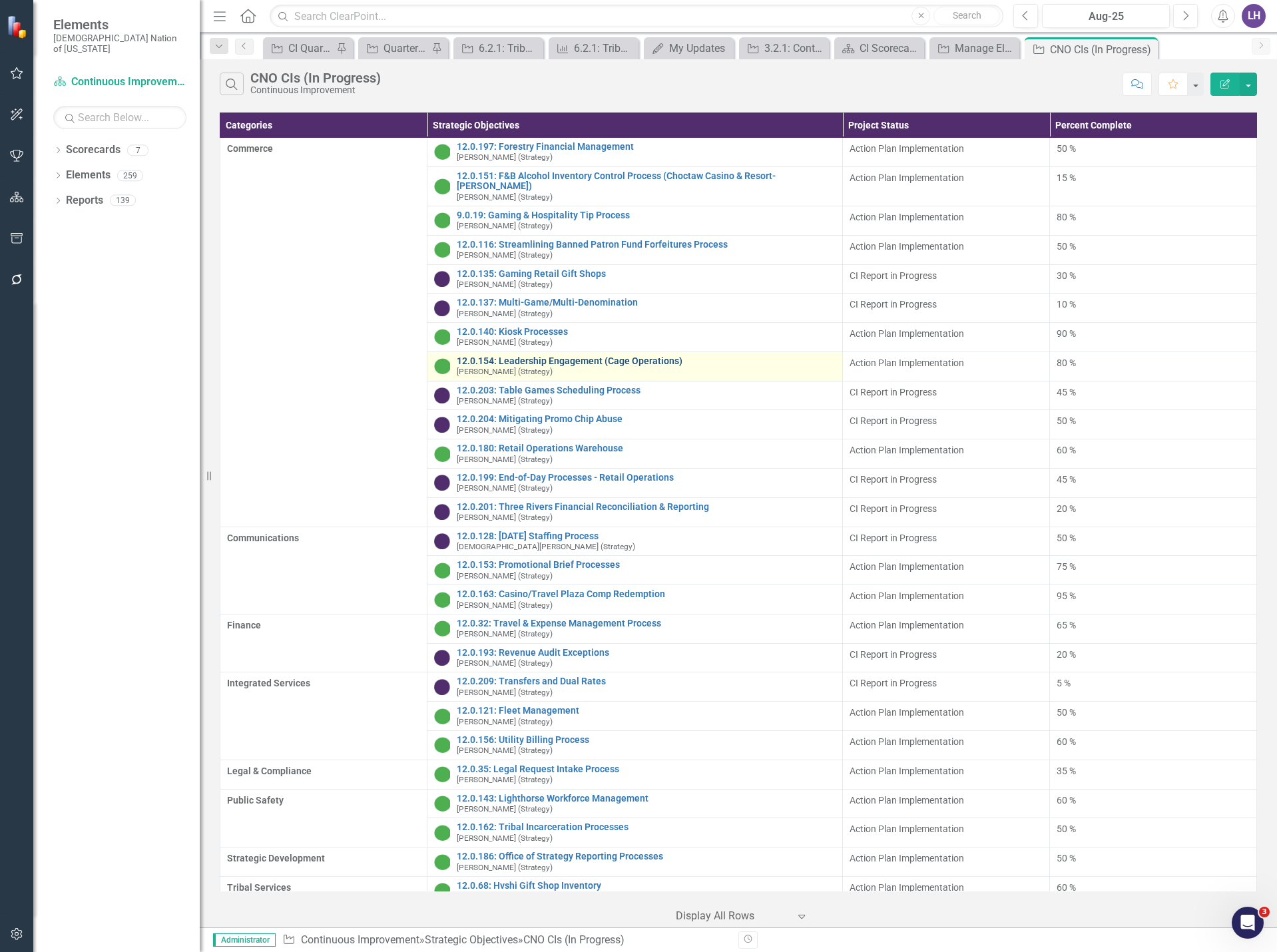
click at [612, 356] on link "12.0.154: Leadership Engagement (Cage Operations)" at bounding box center [646, 361] width 378 height 10
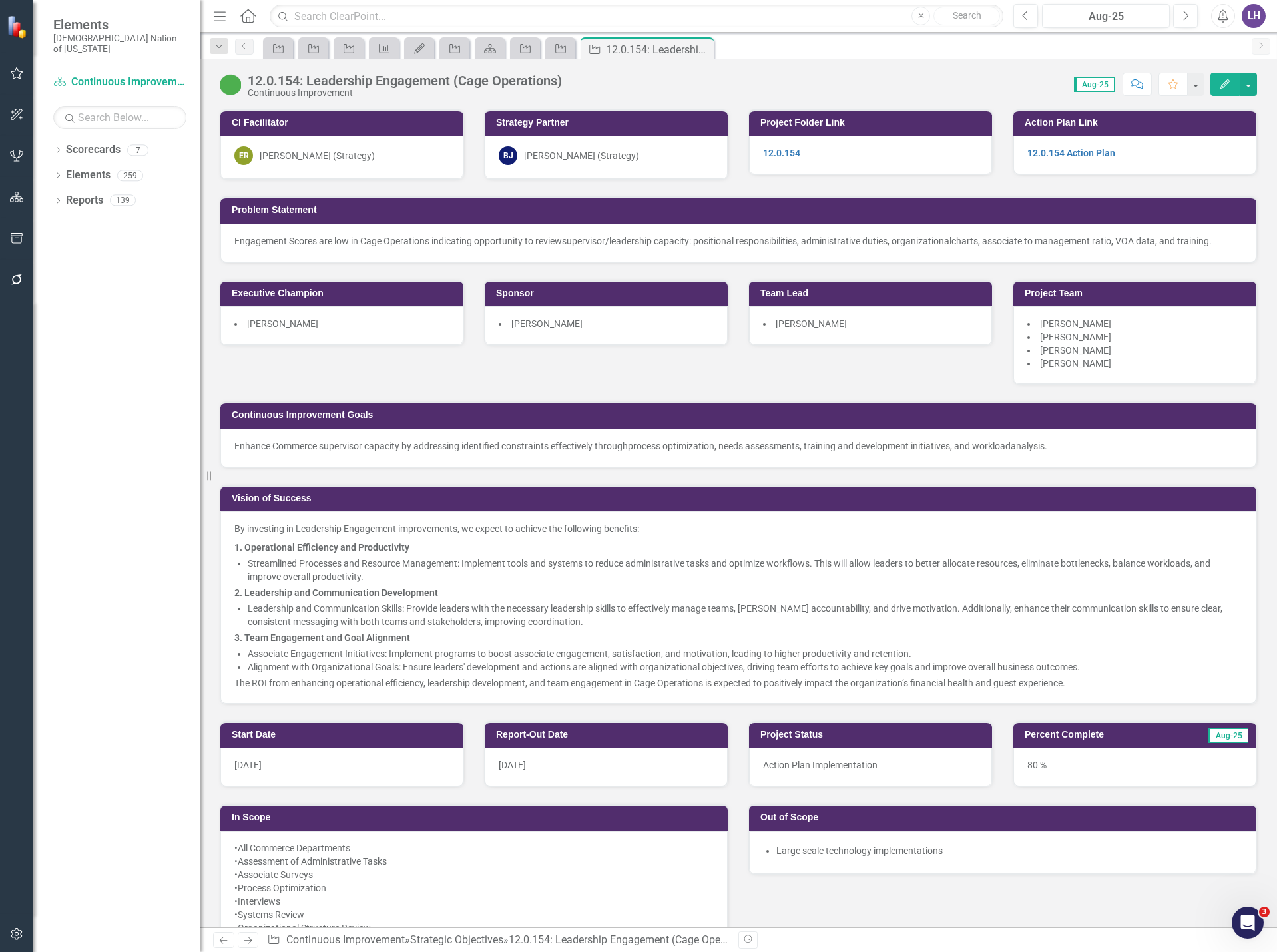
click at [1227, 85] on icon "Edit" at bounding box center [1225, 84] width 12 height 10
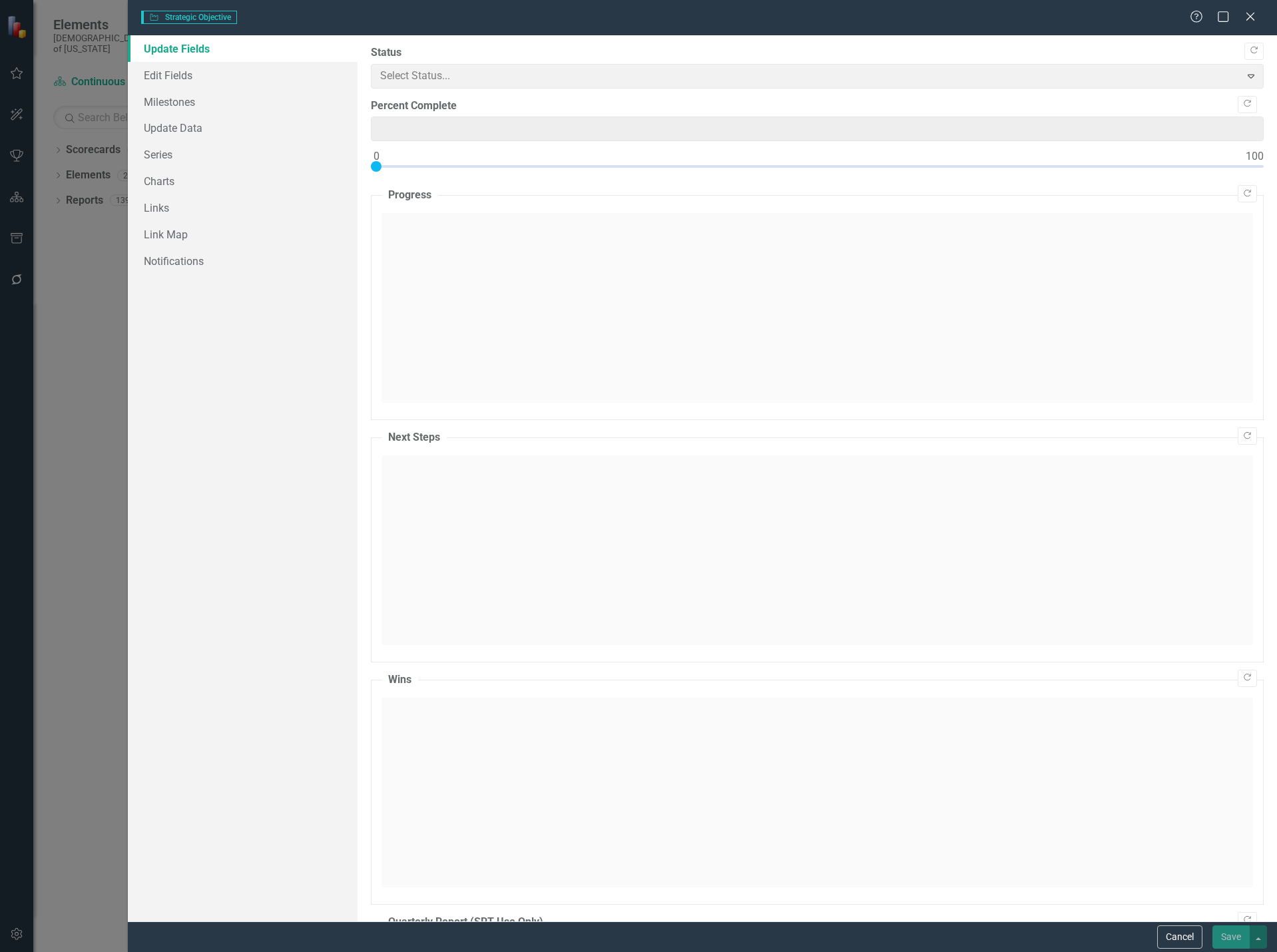
type input "80"
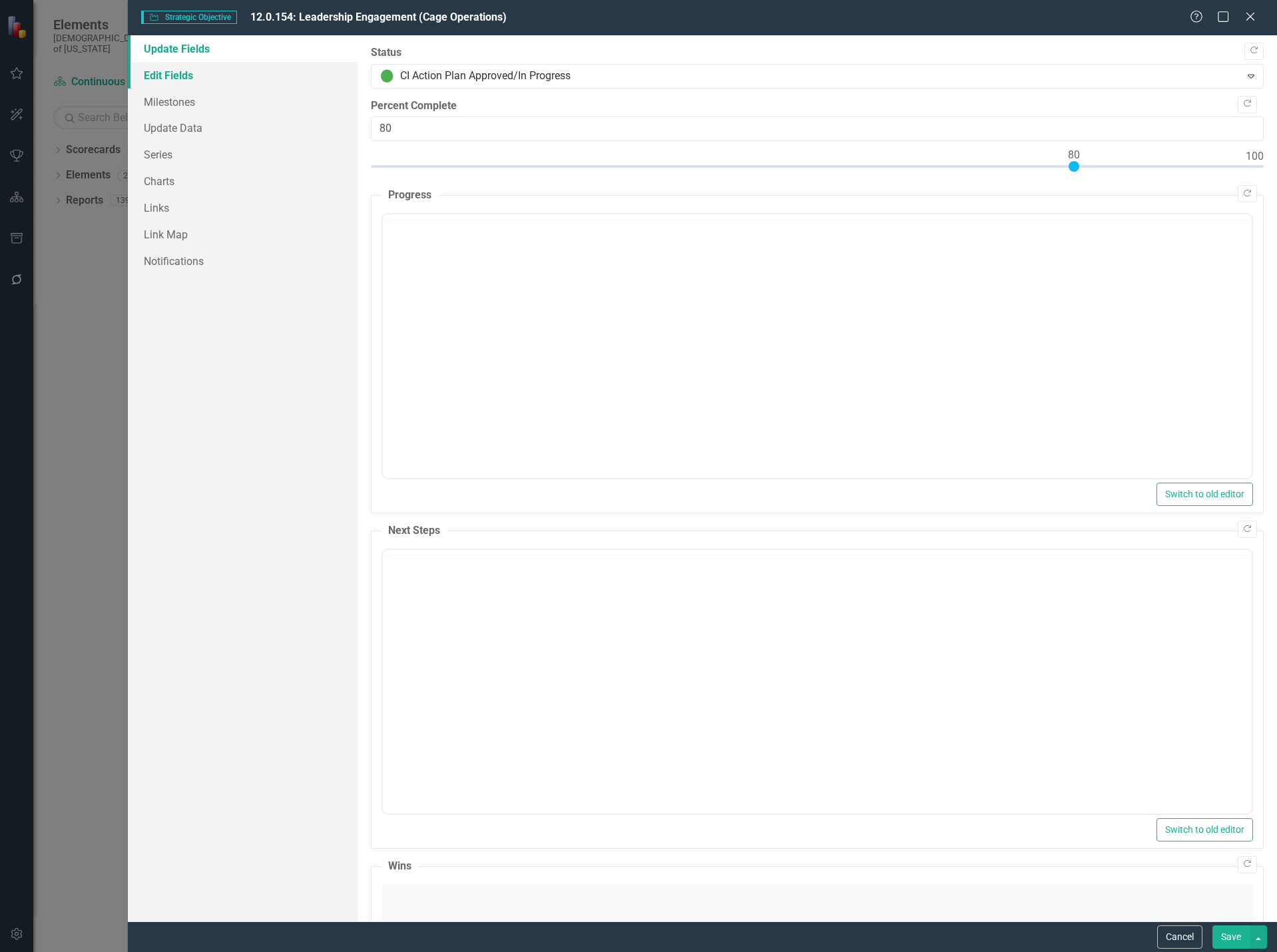
click at [220, 77] on link "Edit Fields" at bounding box center [243, 75] width 230 height 26
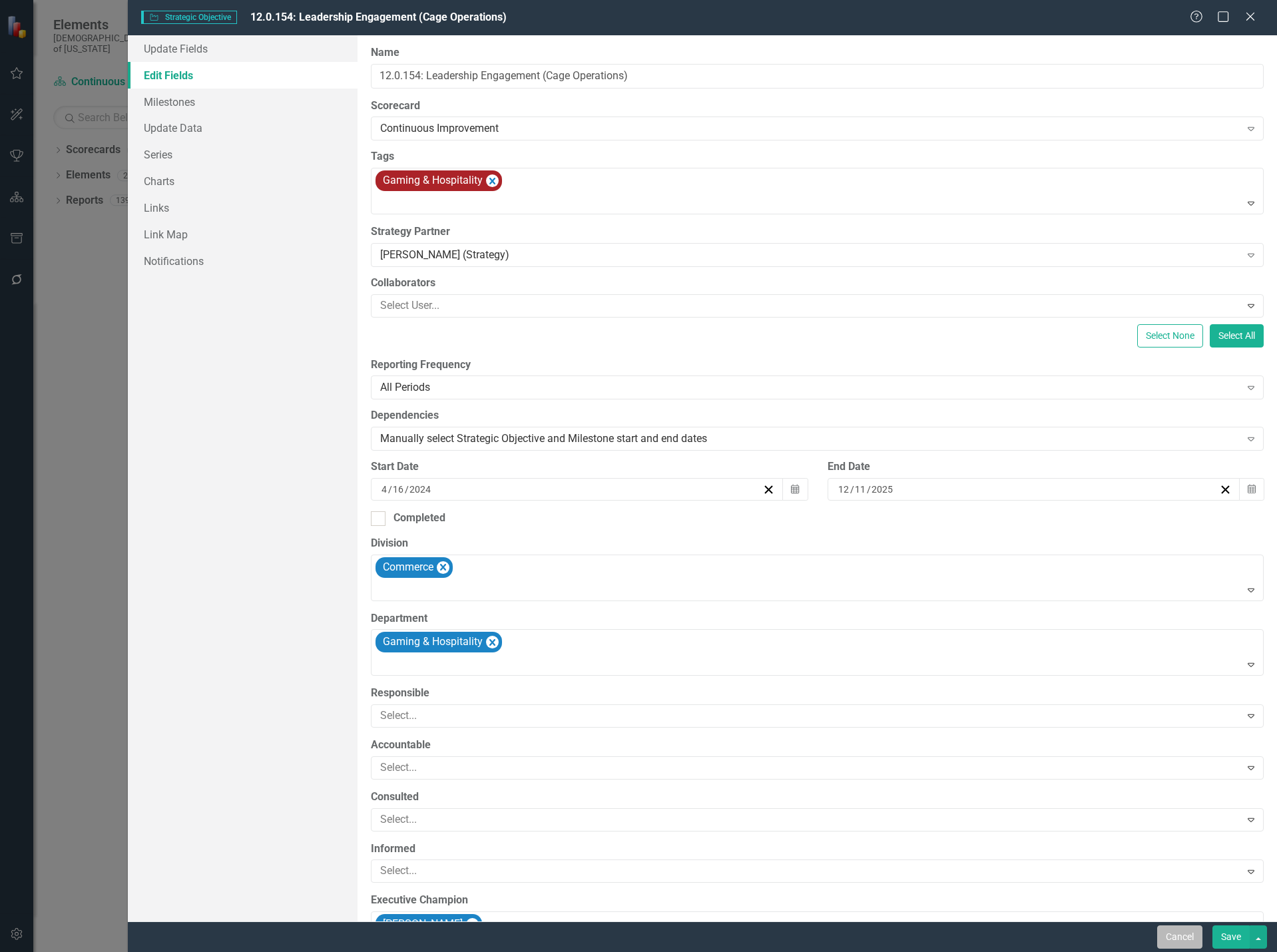
click at [1177, 940] on button "Cancel" at bounding box center [1180, 937] width 45 height 23
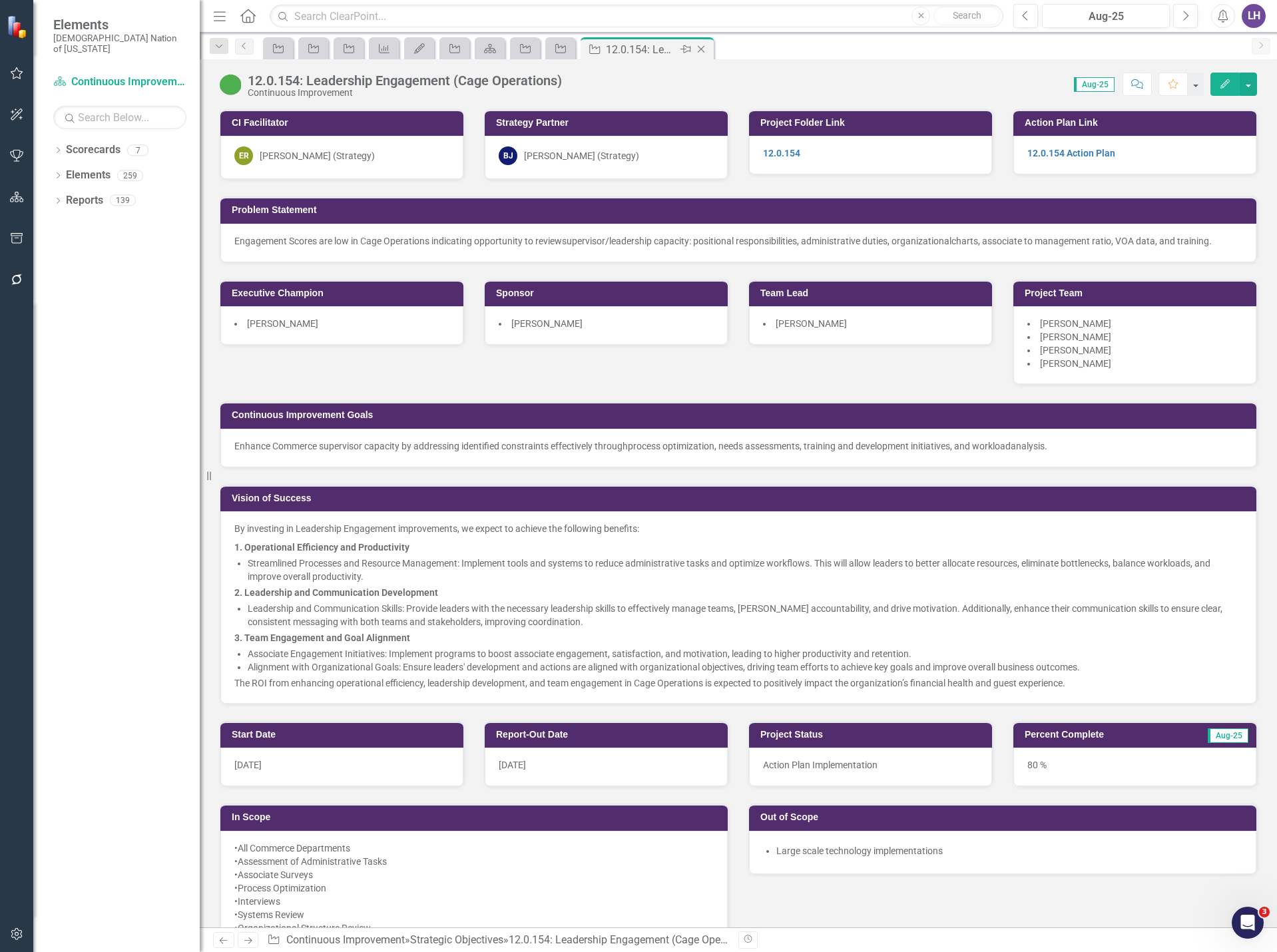
click at [701, 49] on icon "Close" at bounding box center [702, 49] width 14 height 11
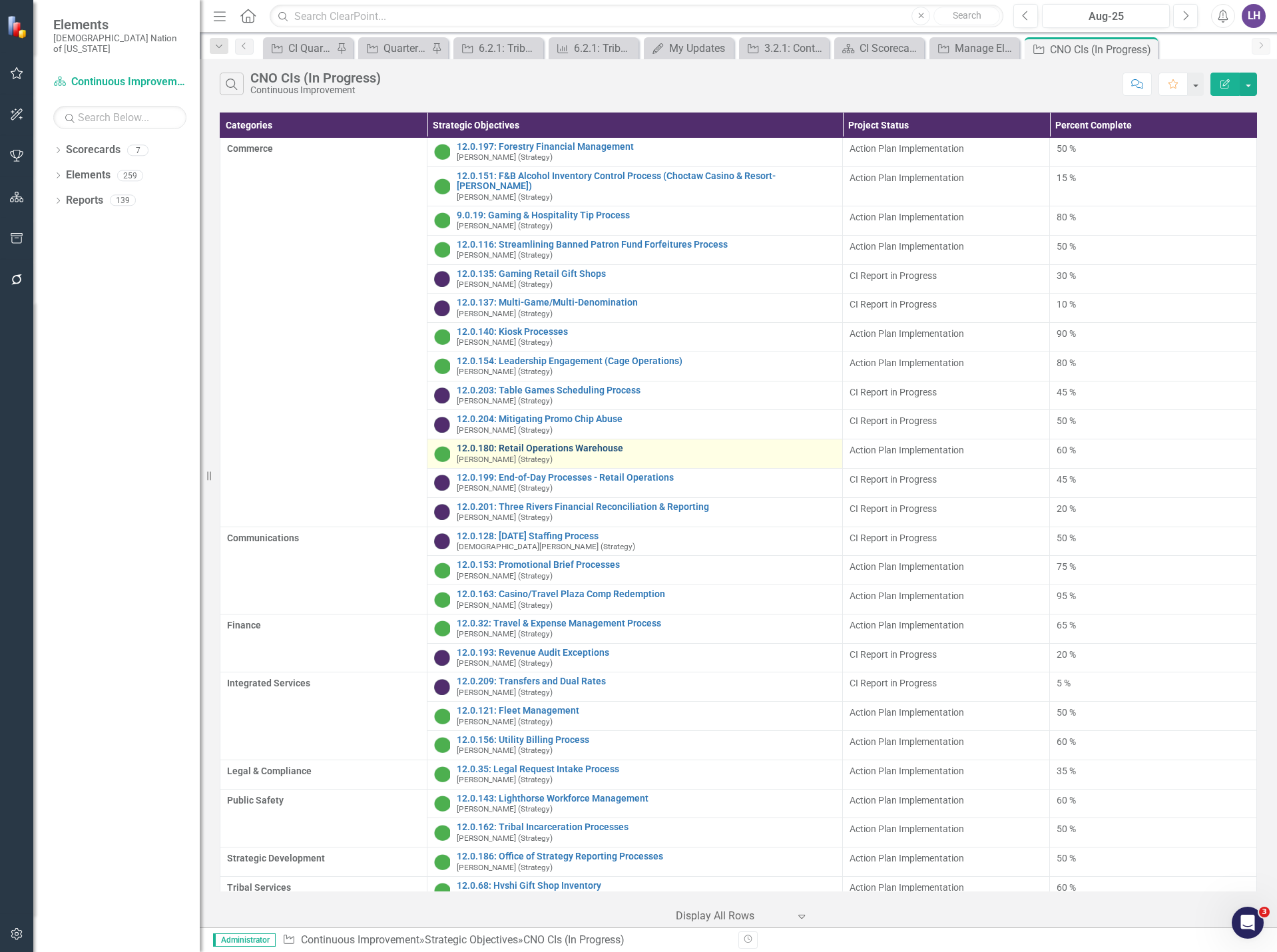
click at [566, 443] on link "12.0.180: Retail Operations Warehouse" at bounding box center [646, 448] width 378 height 10
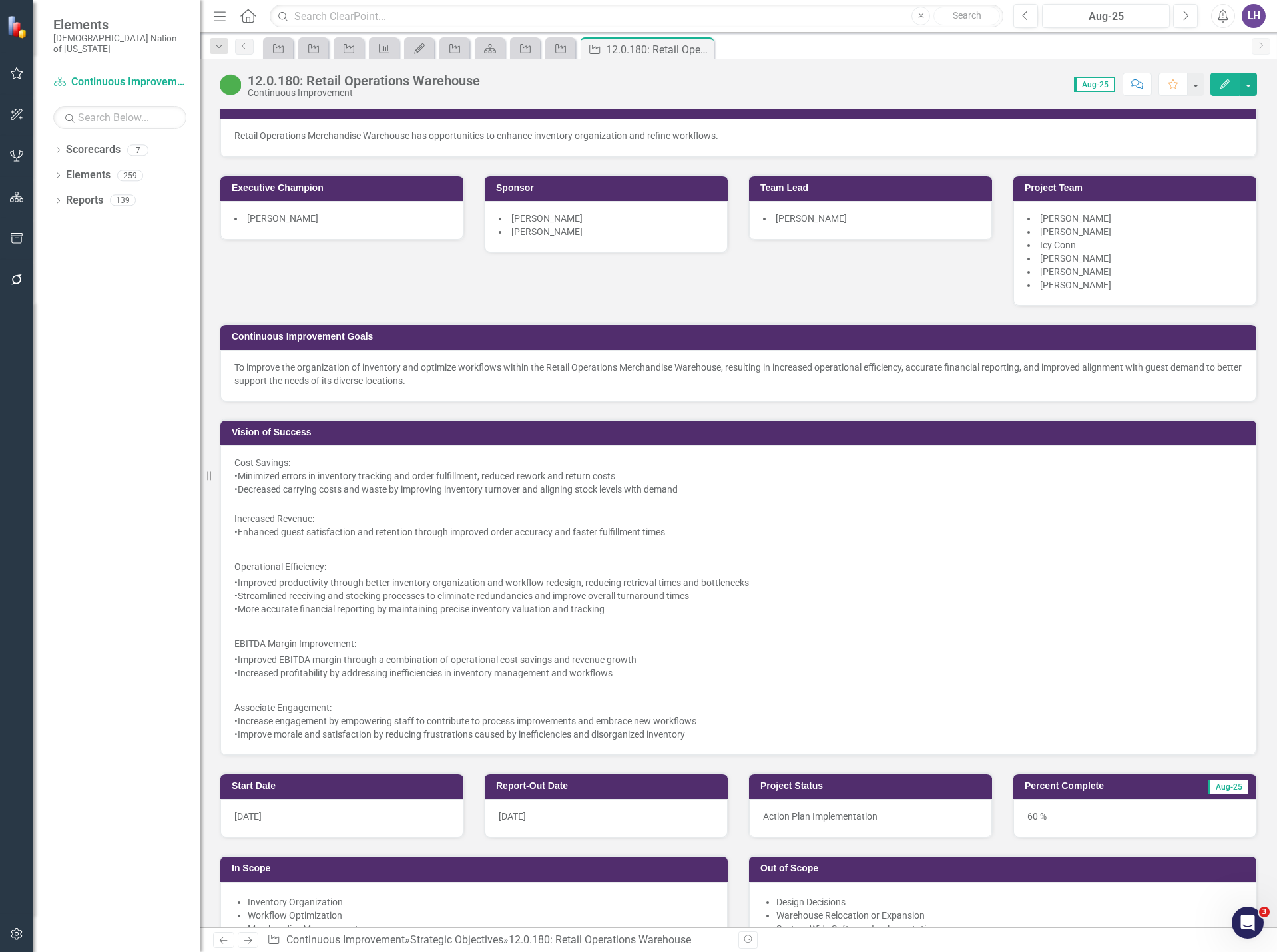
scroll to position [133, 0]
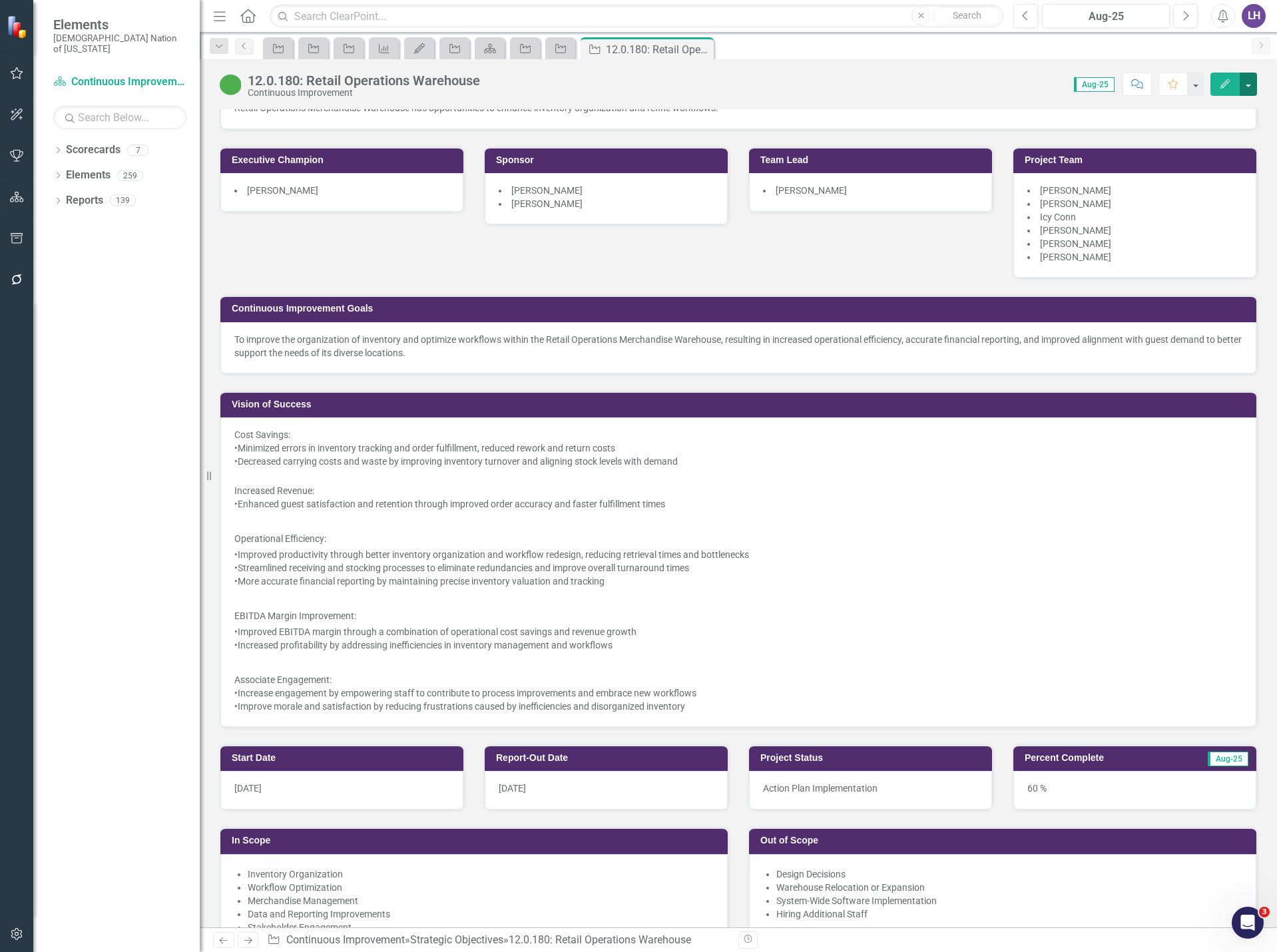
click at [1250, 78] on button "button" at bounding box center [1249, 84] width 18 height 23
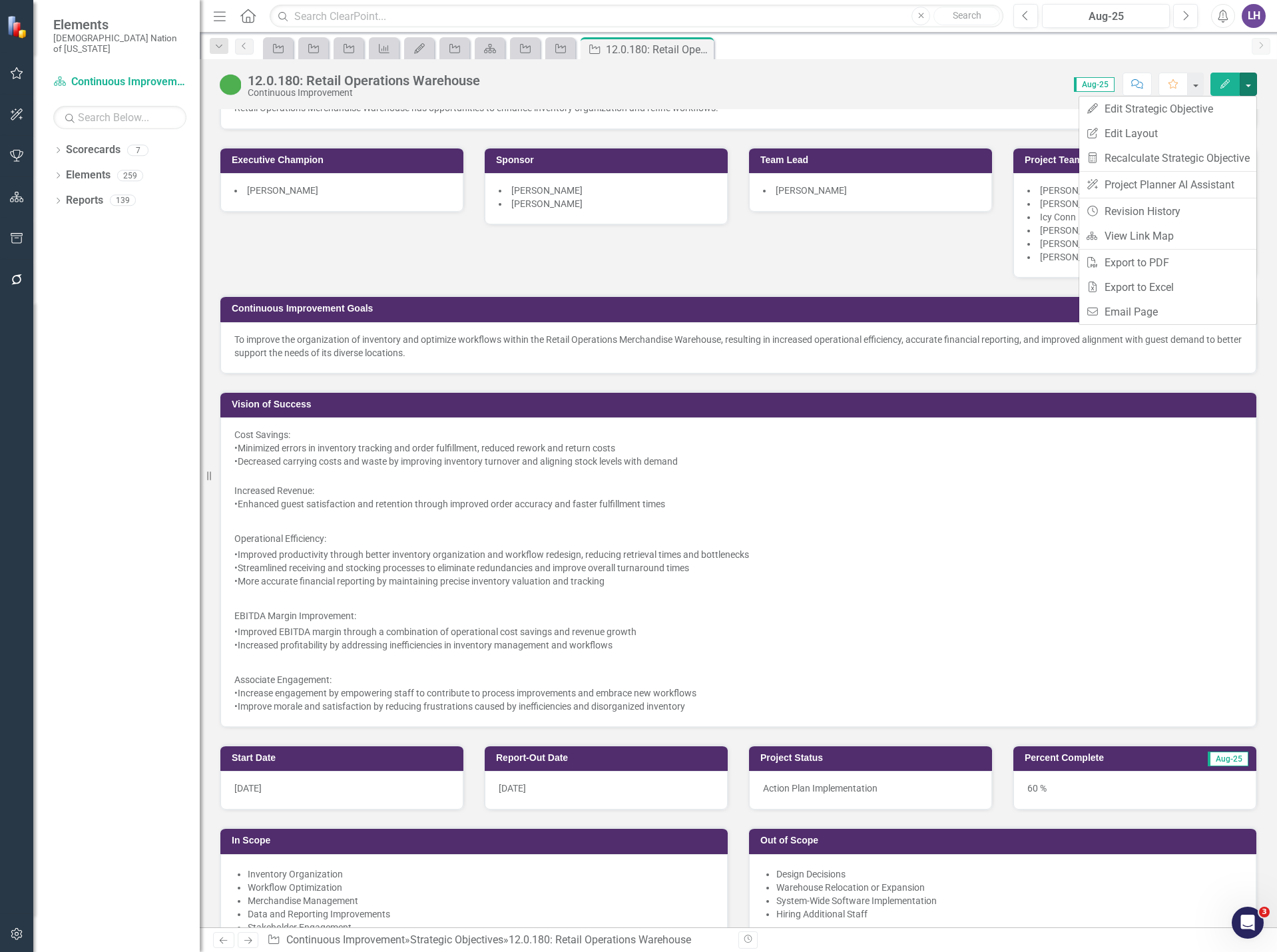
click at [1231, 80] on button "Edit" at bounding box center [1225, 84] width 29 height 23
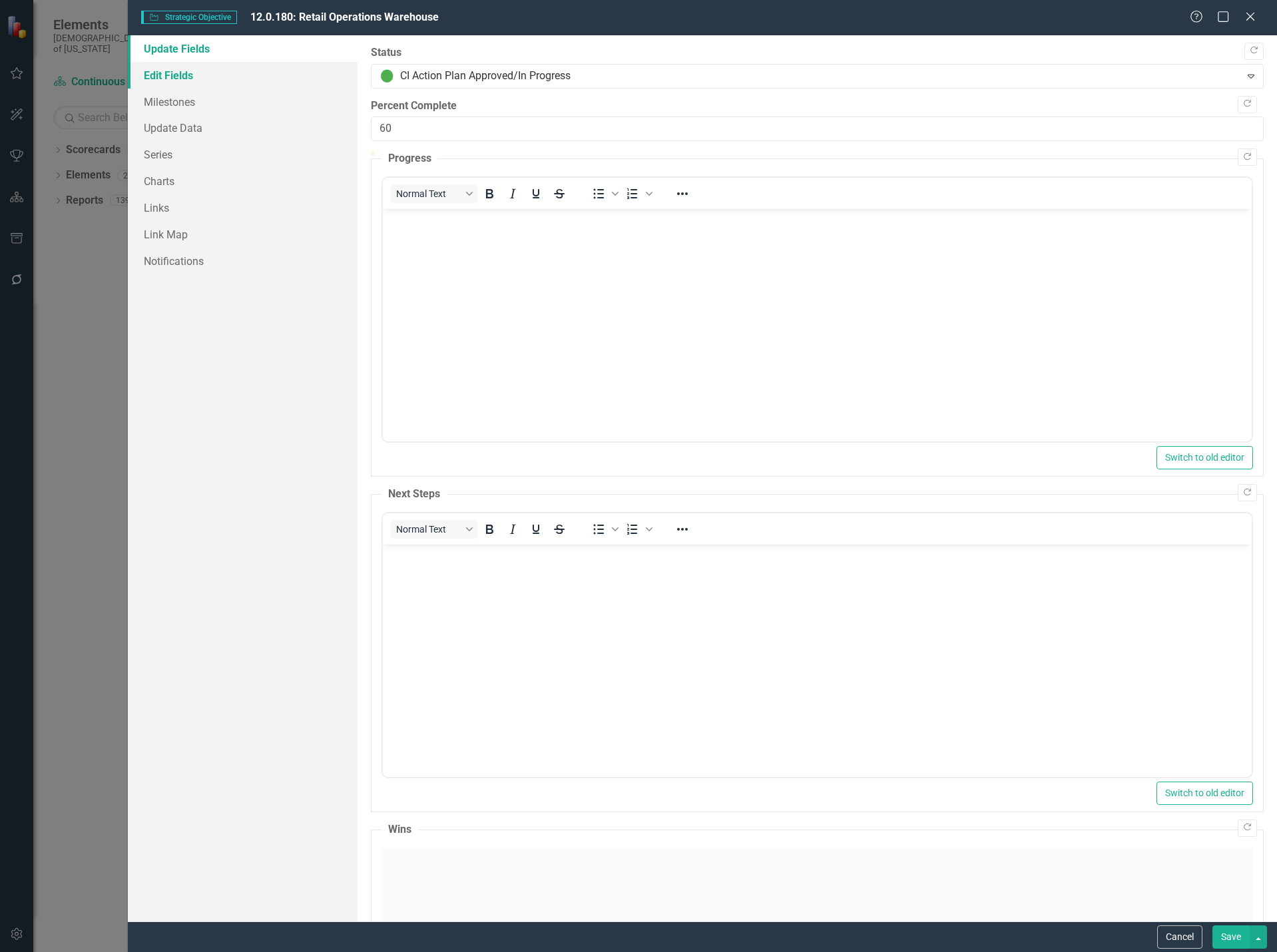
scroll to position [0, 0]
click at [174, 68] on link "Edit Fields" at bounding box center [243, 75] width 230 height 26
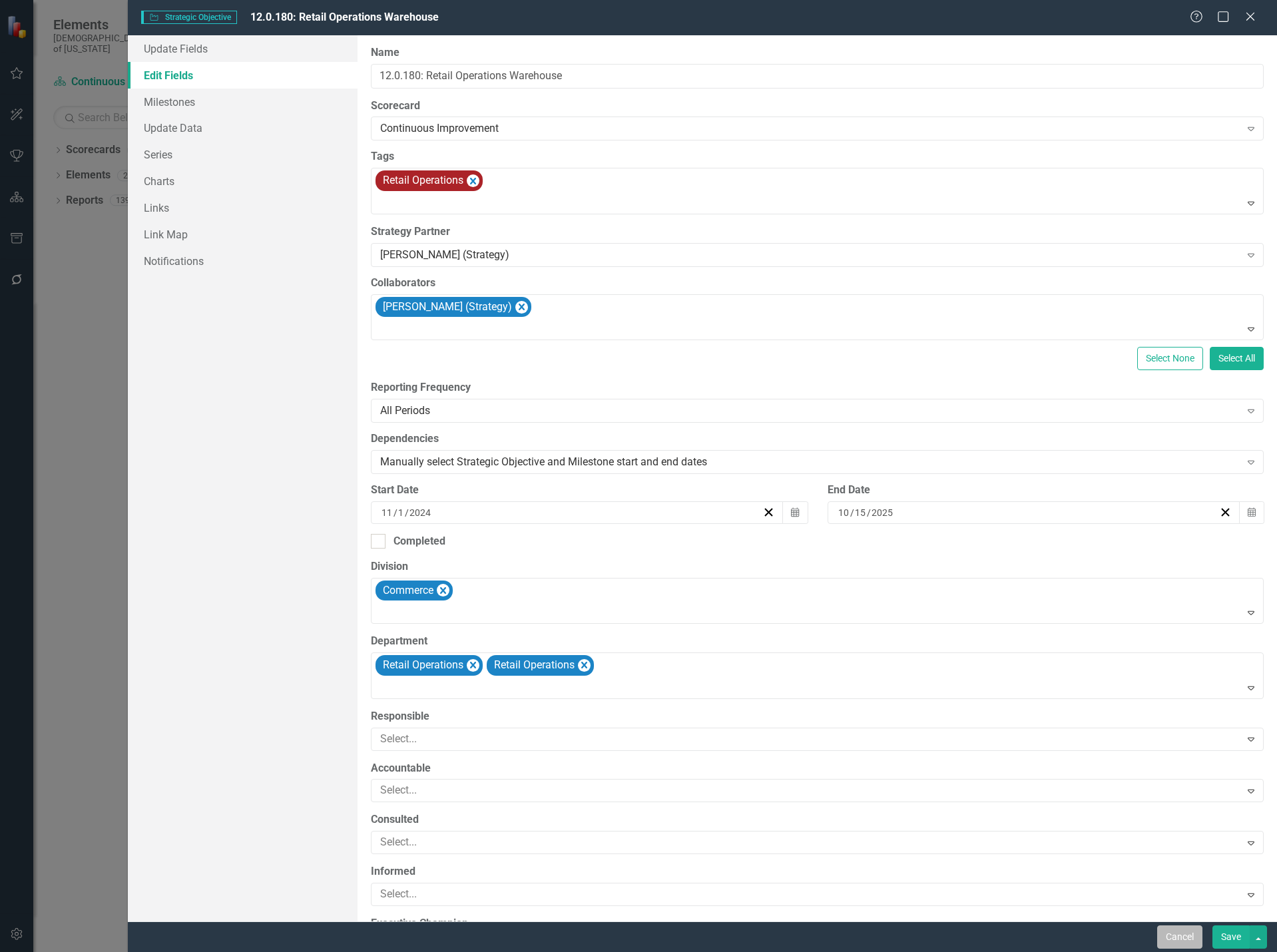
click at [1186, 935] on button "Cancel" at bounding box center [1180, 937] width 45 height 23
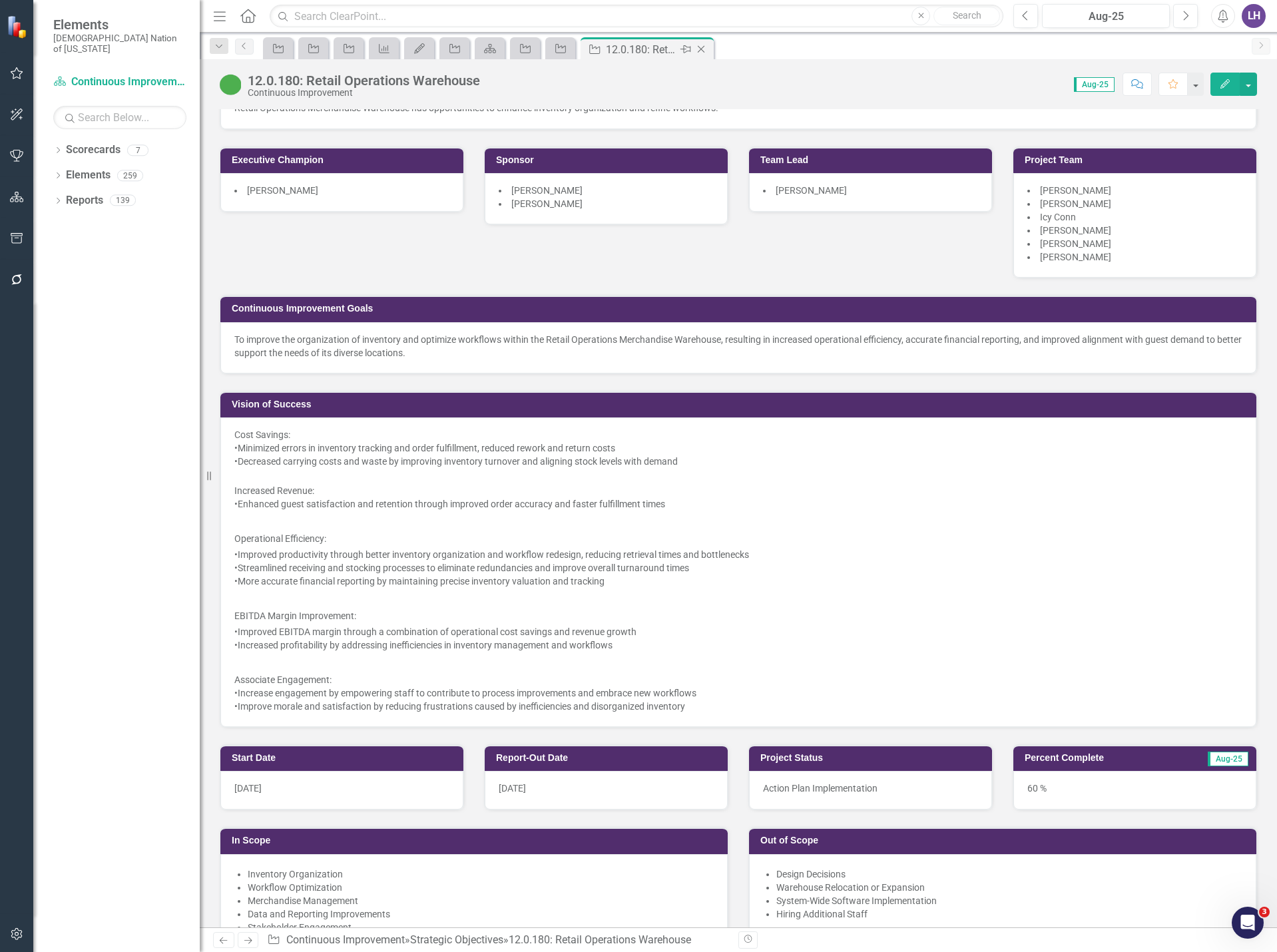
click at [705, 47] on icon "Close" at bounding box center [702, 49] width 14 height 11
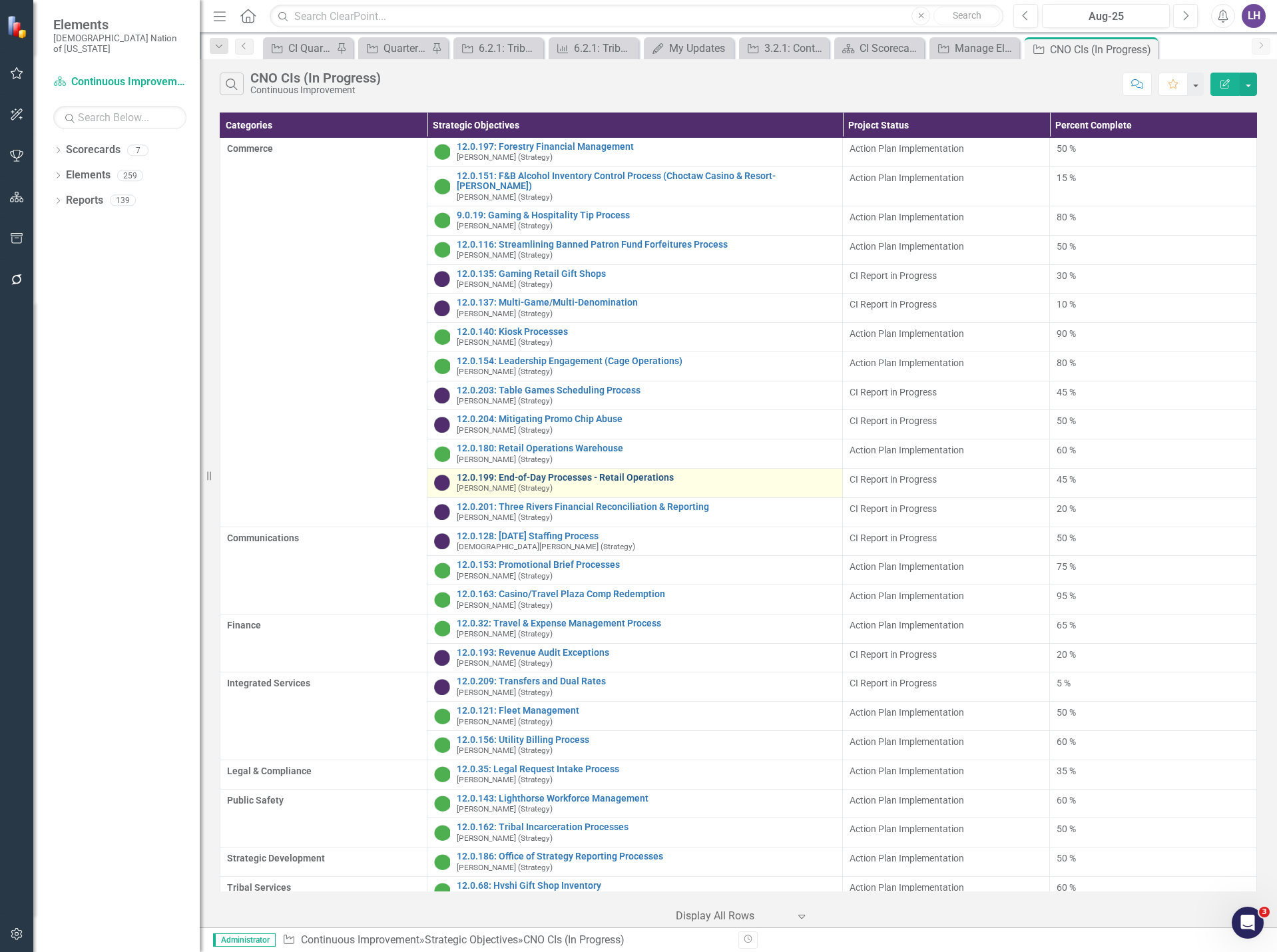
click at [543, 473] on link "12.0.199: End-of-Day Processes - Retail Operations" at bounding box center [646, 477] width 378 height 10
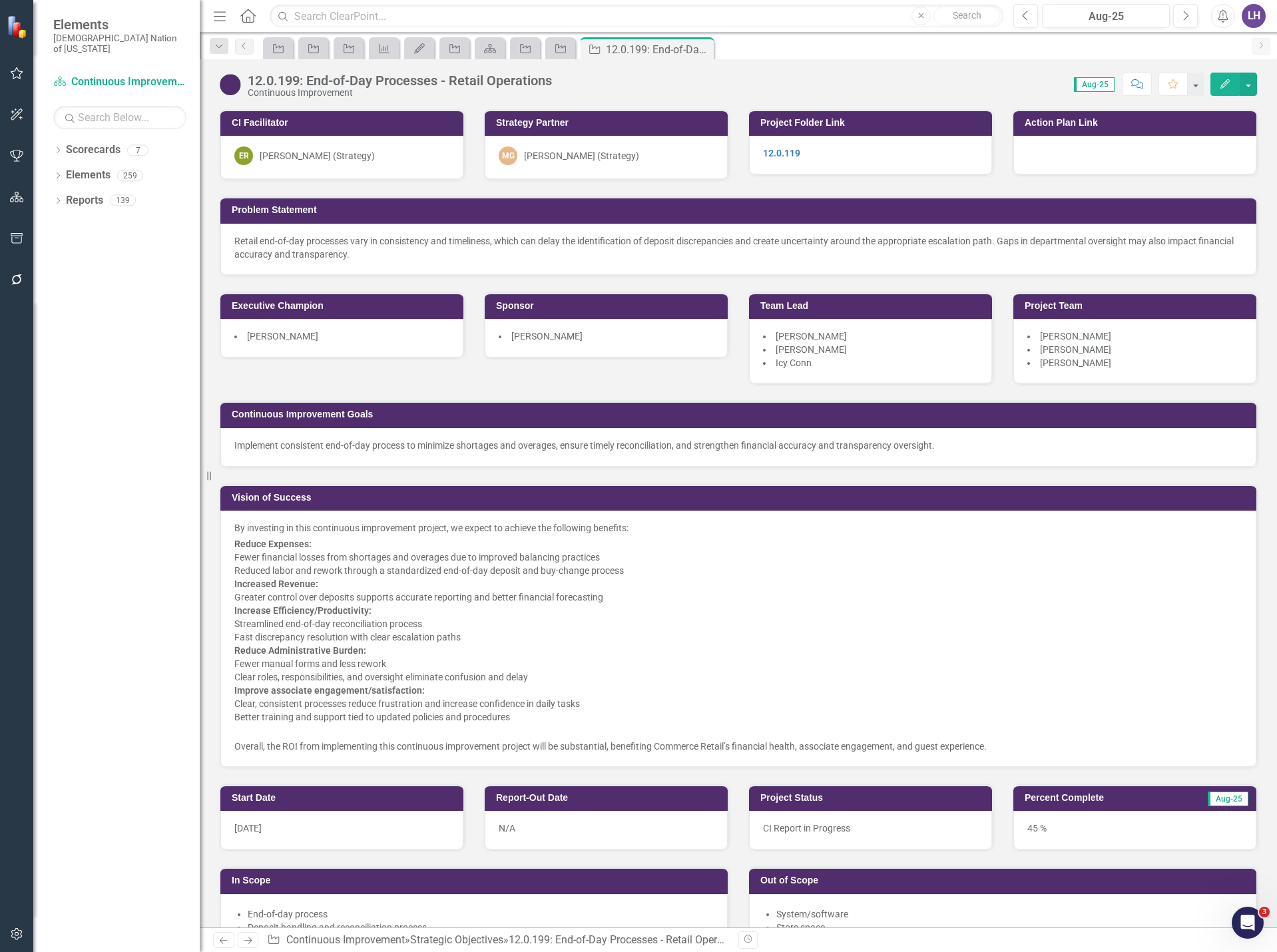
click at [1226, 82] on icon "Edit" at bounding box center [1225, 84] width 12 height 10
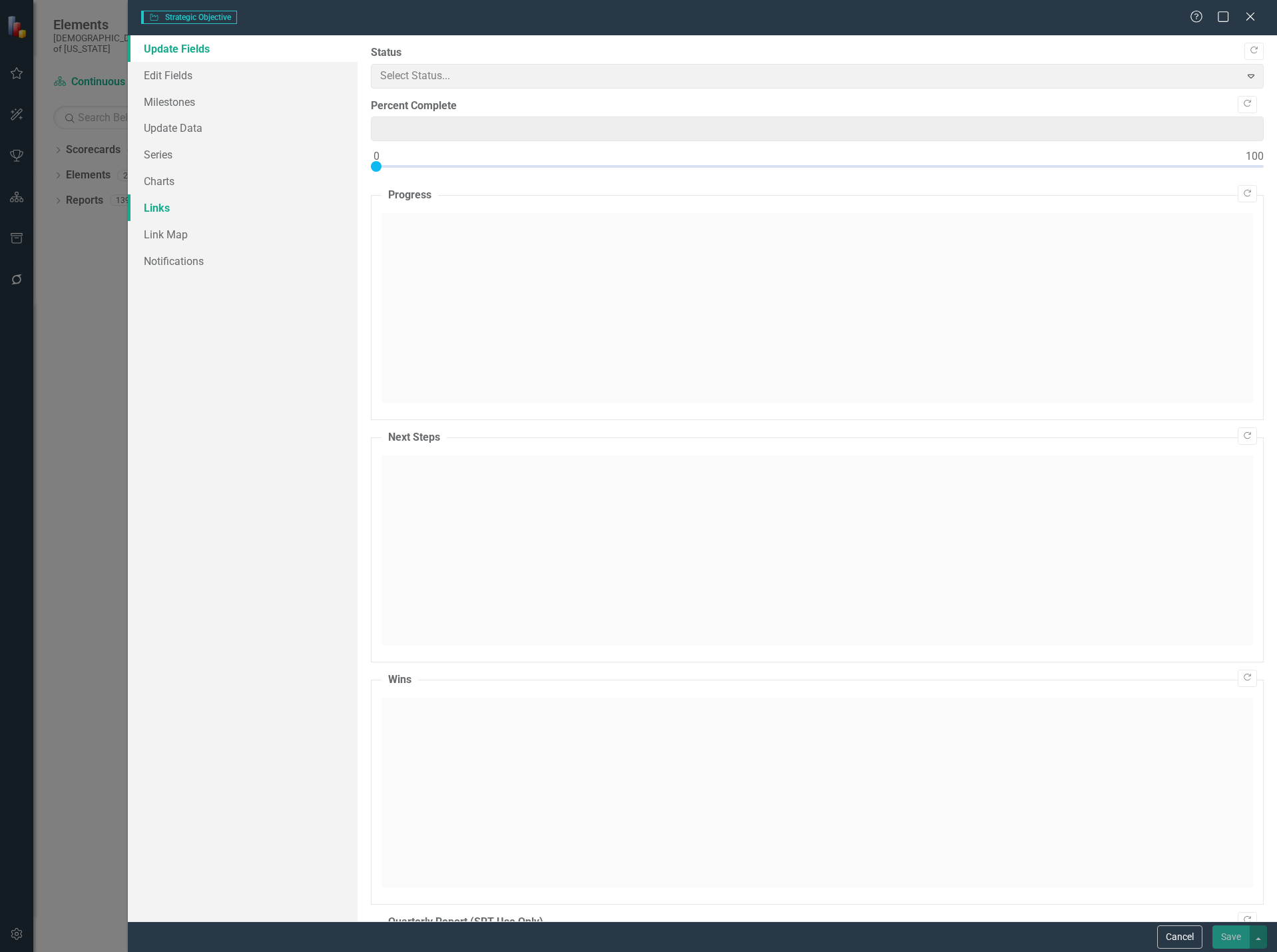
type input "45"
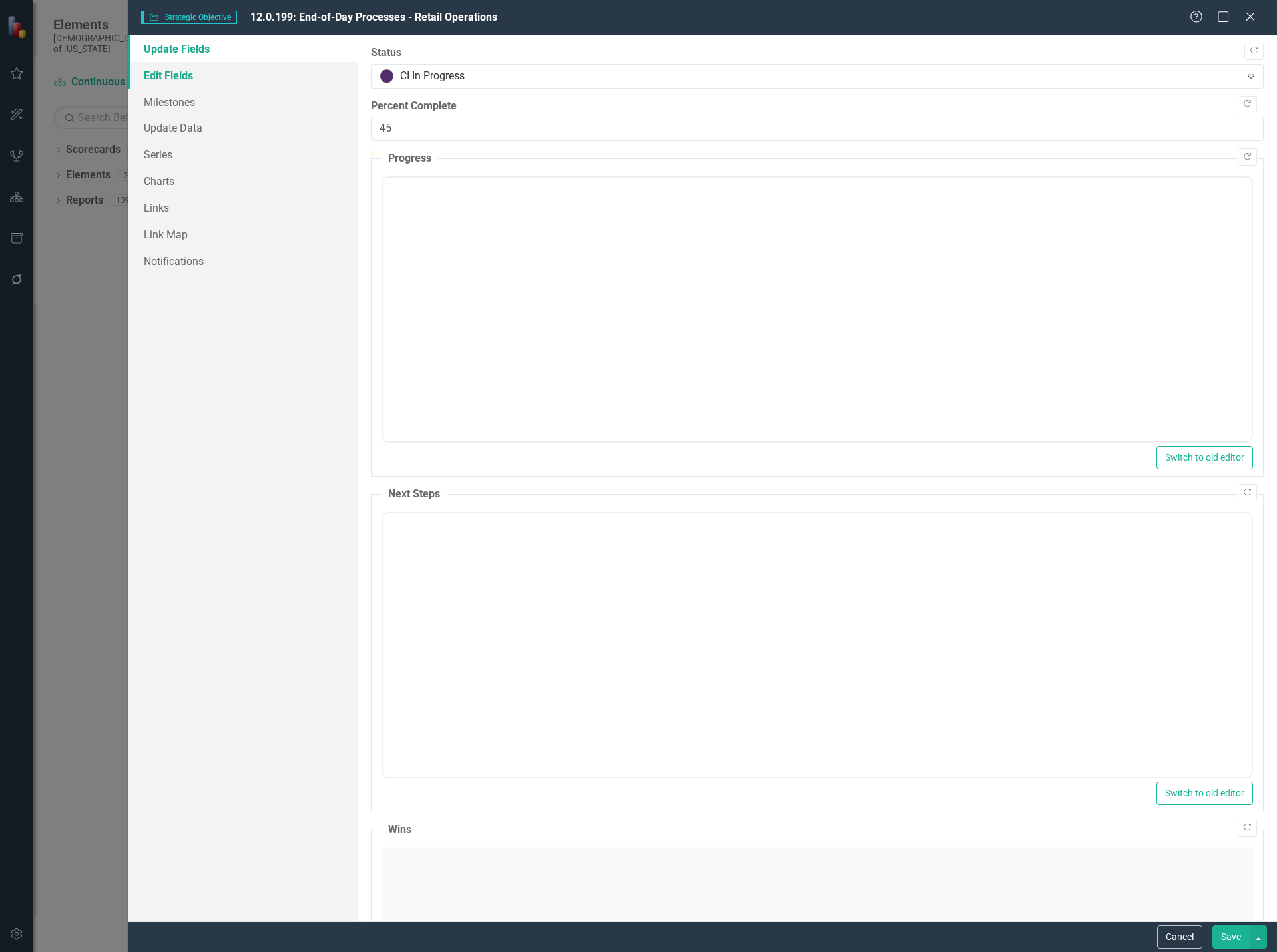
click at [193, 81] on link "Edit Fields" at bounding box center [243, 75] width 230 height 26
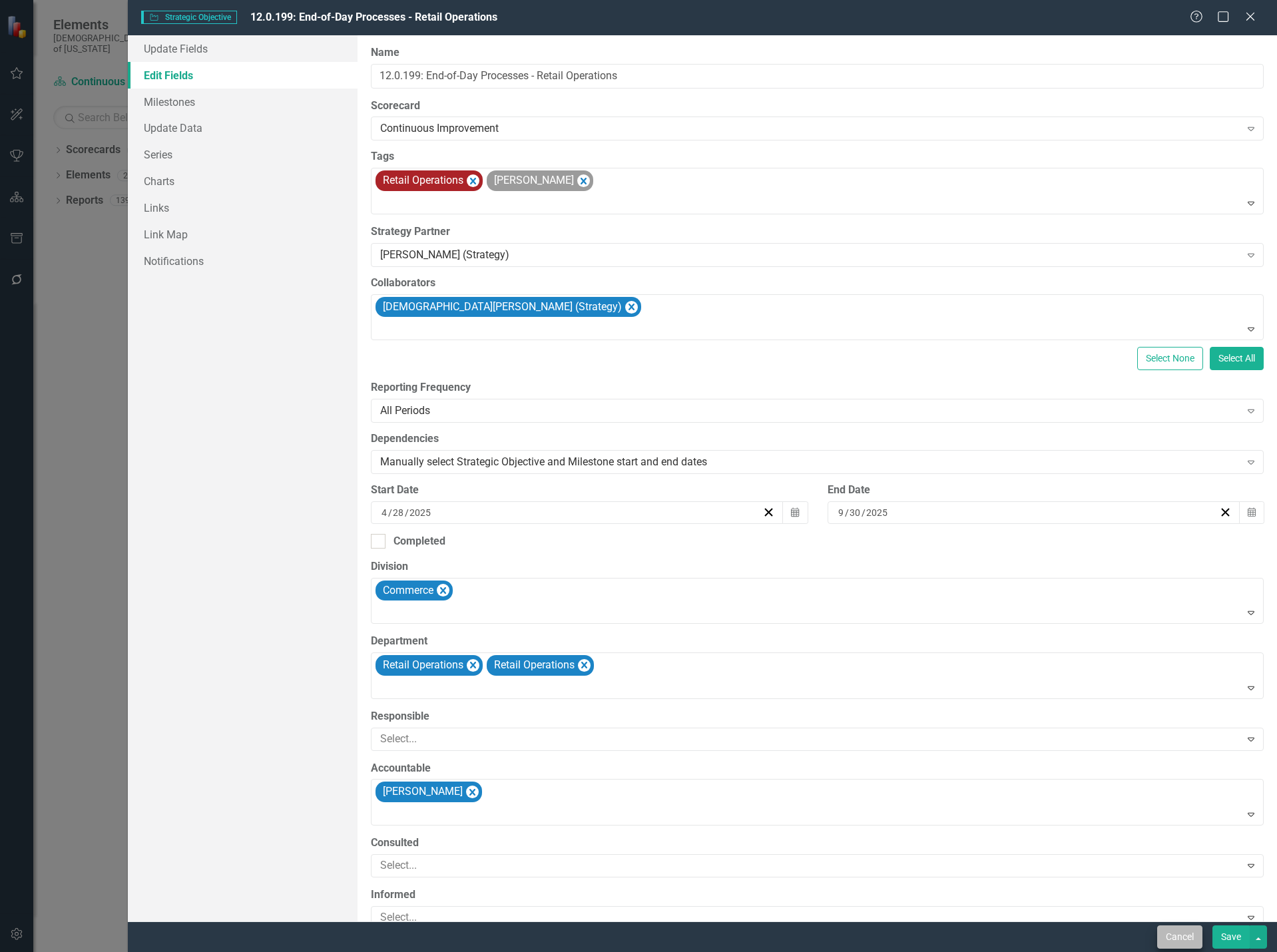
drag, startPoint x: 1171, startPoint y: 919, endPoint x: 1184, endPoint y: 941, distance: 25.6
click at [1171, 919] on div at bounding box center [807, 917] width 865 height 18
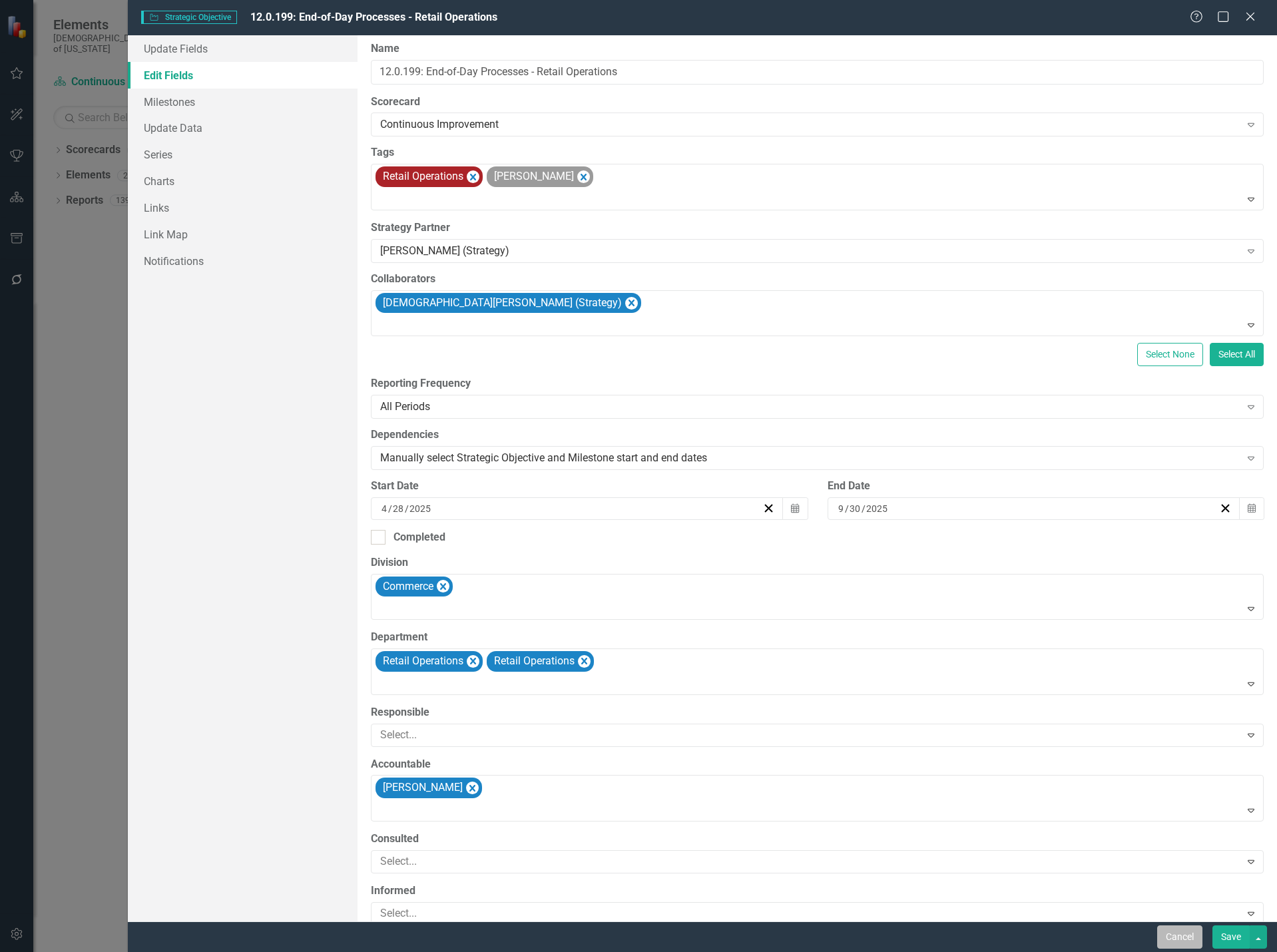
click at [1184, 941] on button "Cancel" at bounding box center [1180, 937] width 45 height 23
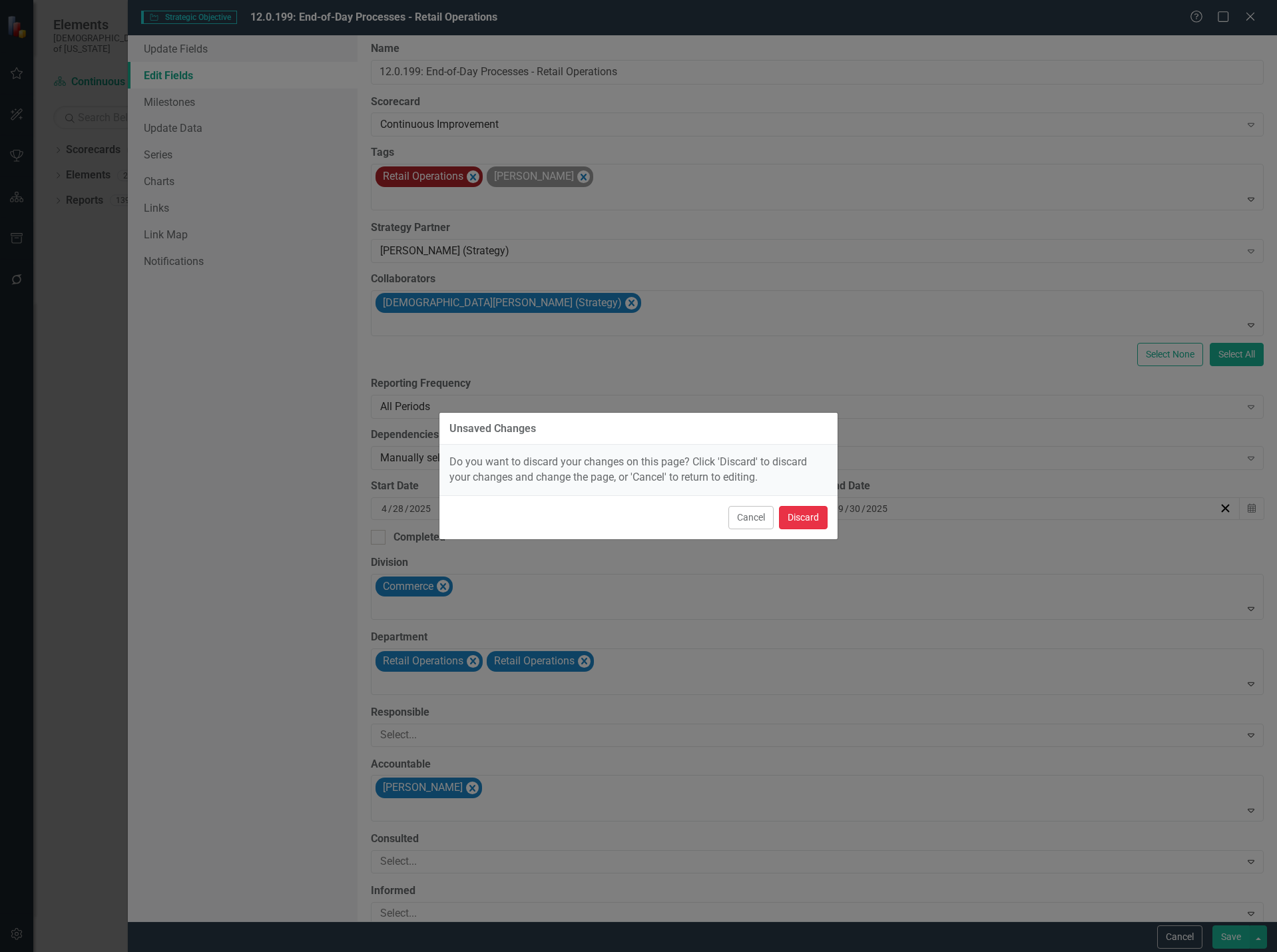
click at [801, 517] on button "Discard" at bounding box center [803, 517] width 49 height 23
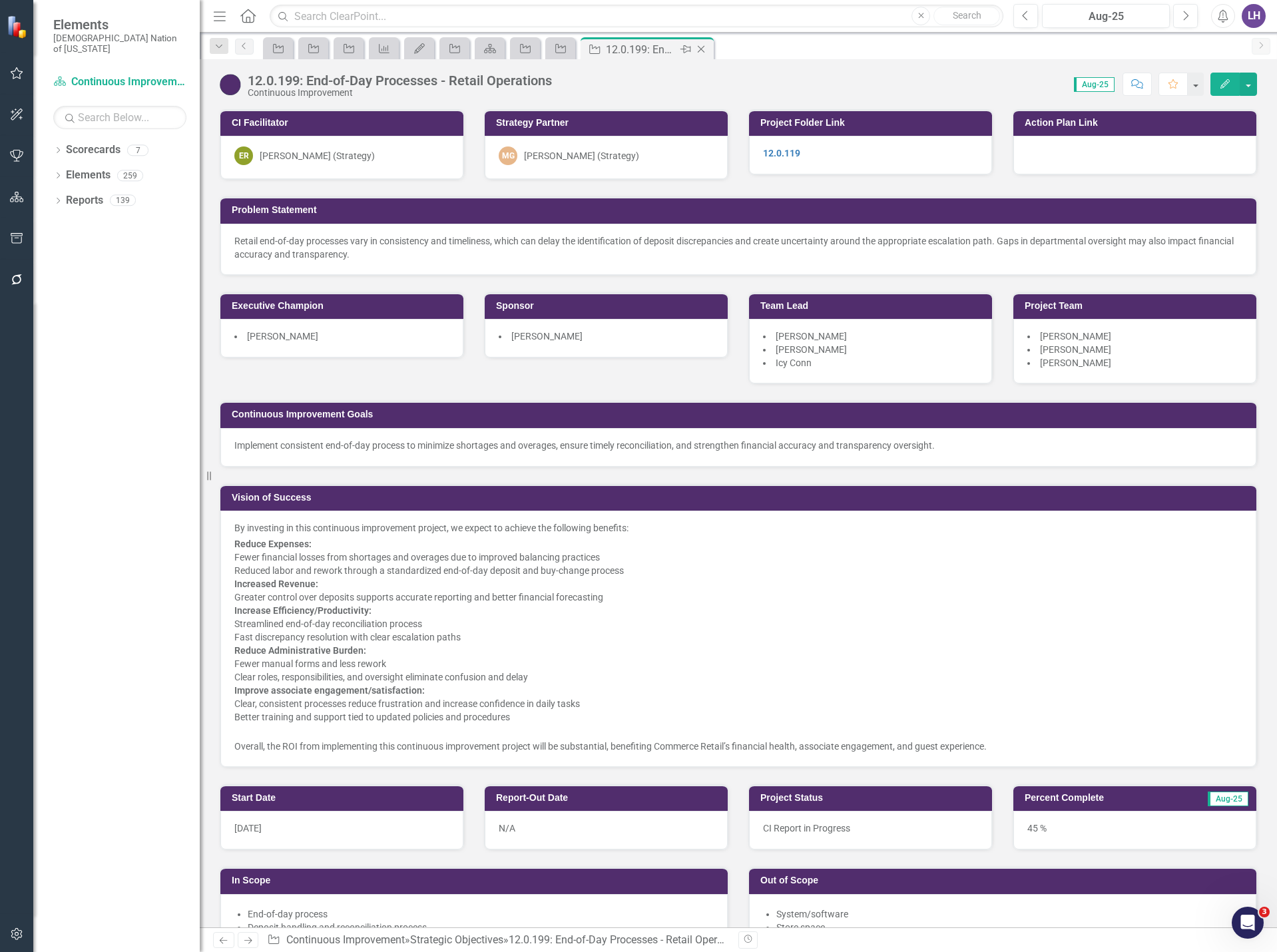
click at [701, 46] on icon "Close" at bounding box center [702, 49] width 14 height 11
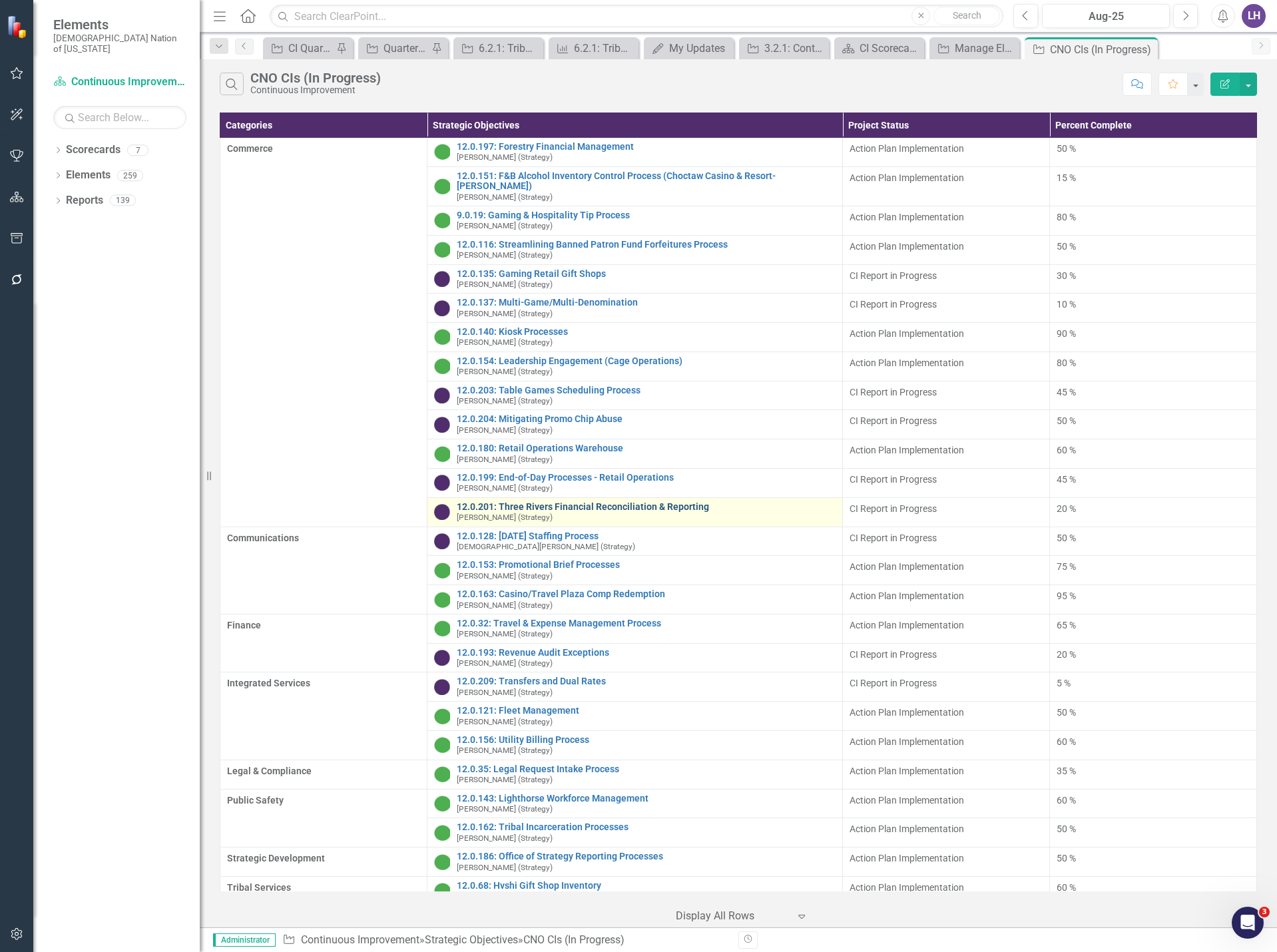
click at [559, 502] on link "12.0.201: Three Rivers Financial Reconciliation & Reporting" at bounding box center [646, 507] width 378 height 10
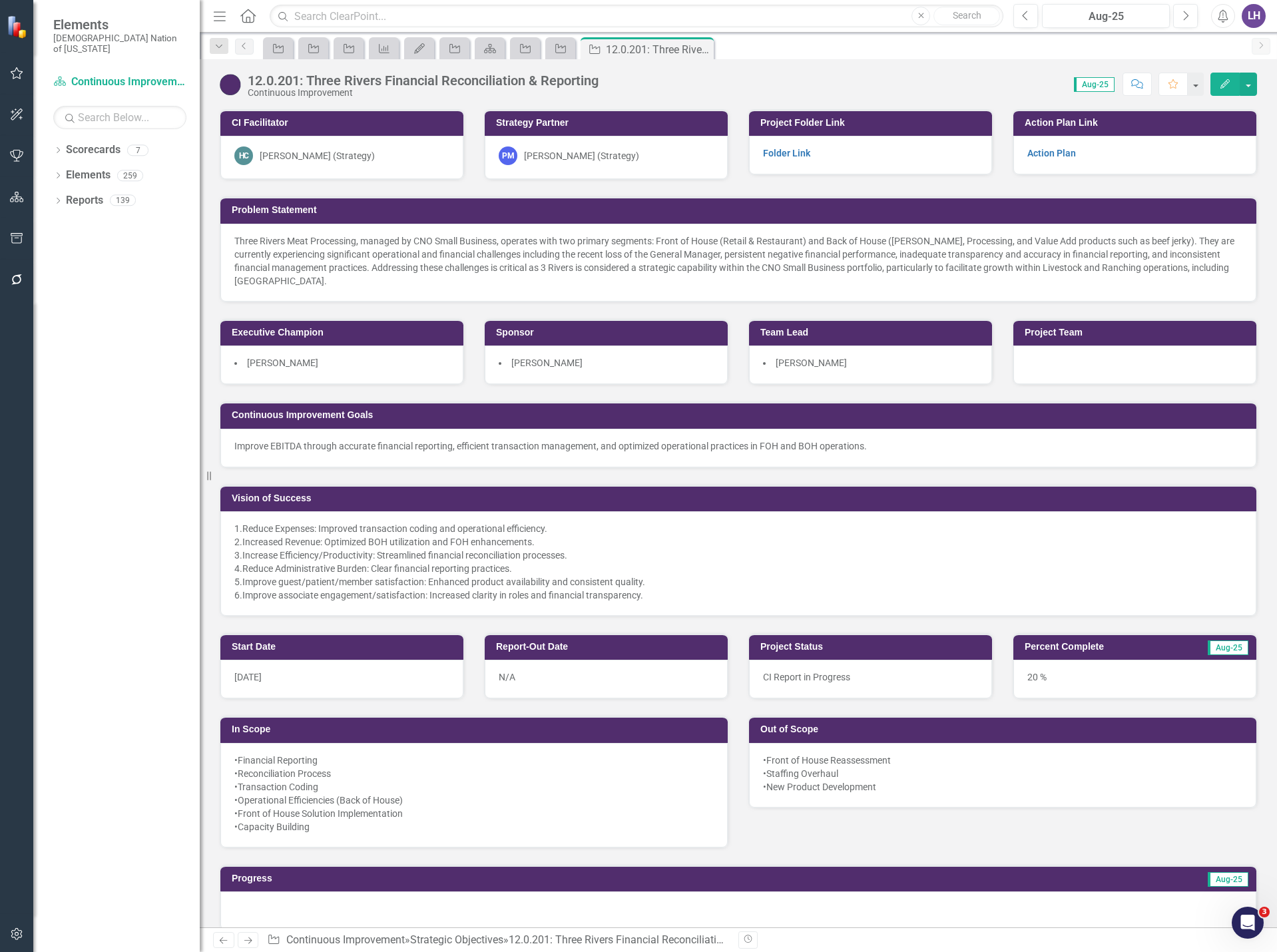
click at [1215, 93] on button "Edit" at bounding box center [1225, 84] width 29 height 23
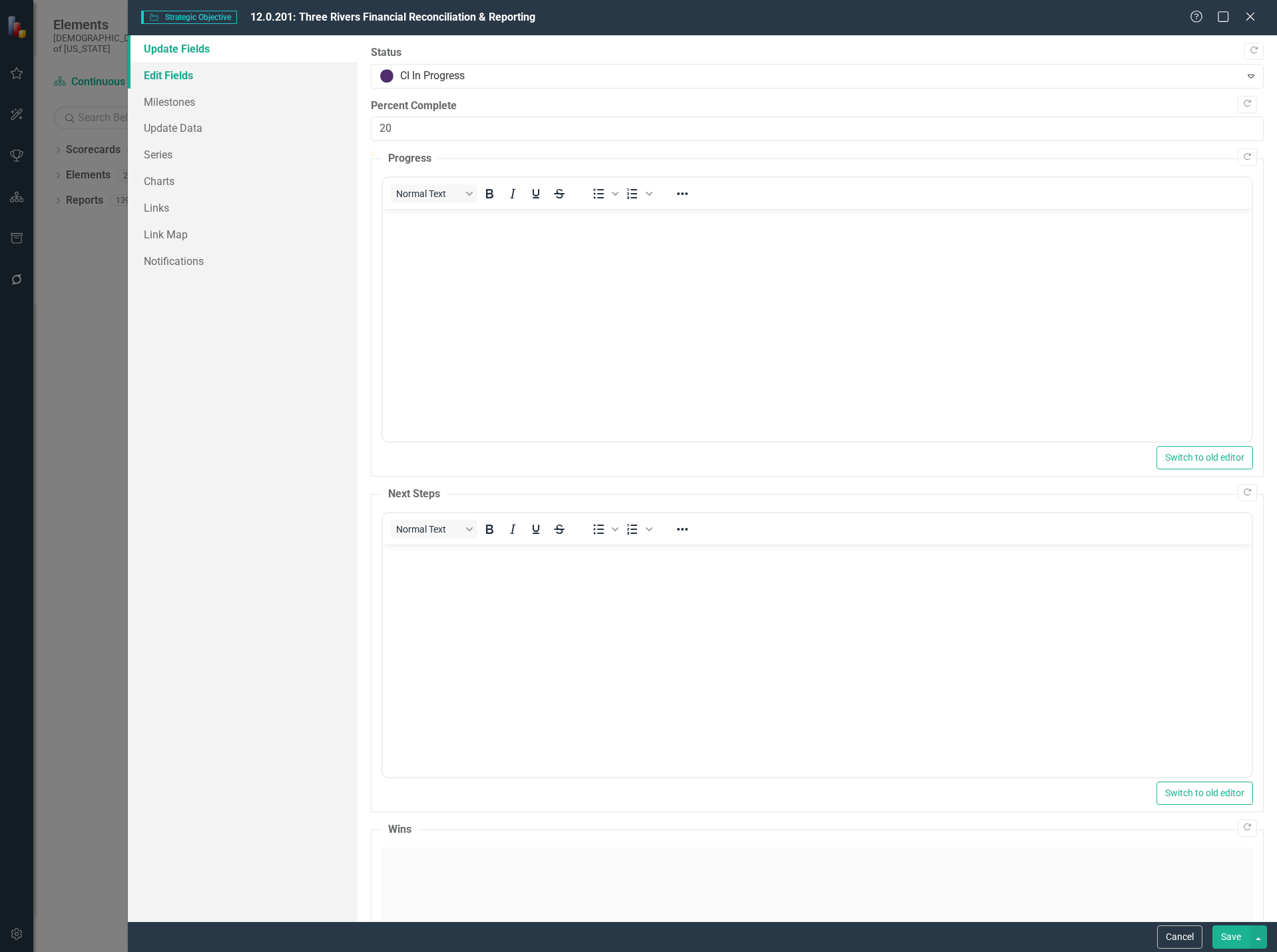
click at [203, 72] on link "Edit Fields" at bounding box center [243, 75] width 230 height 26
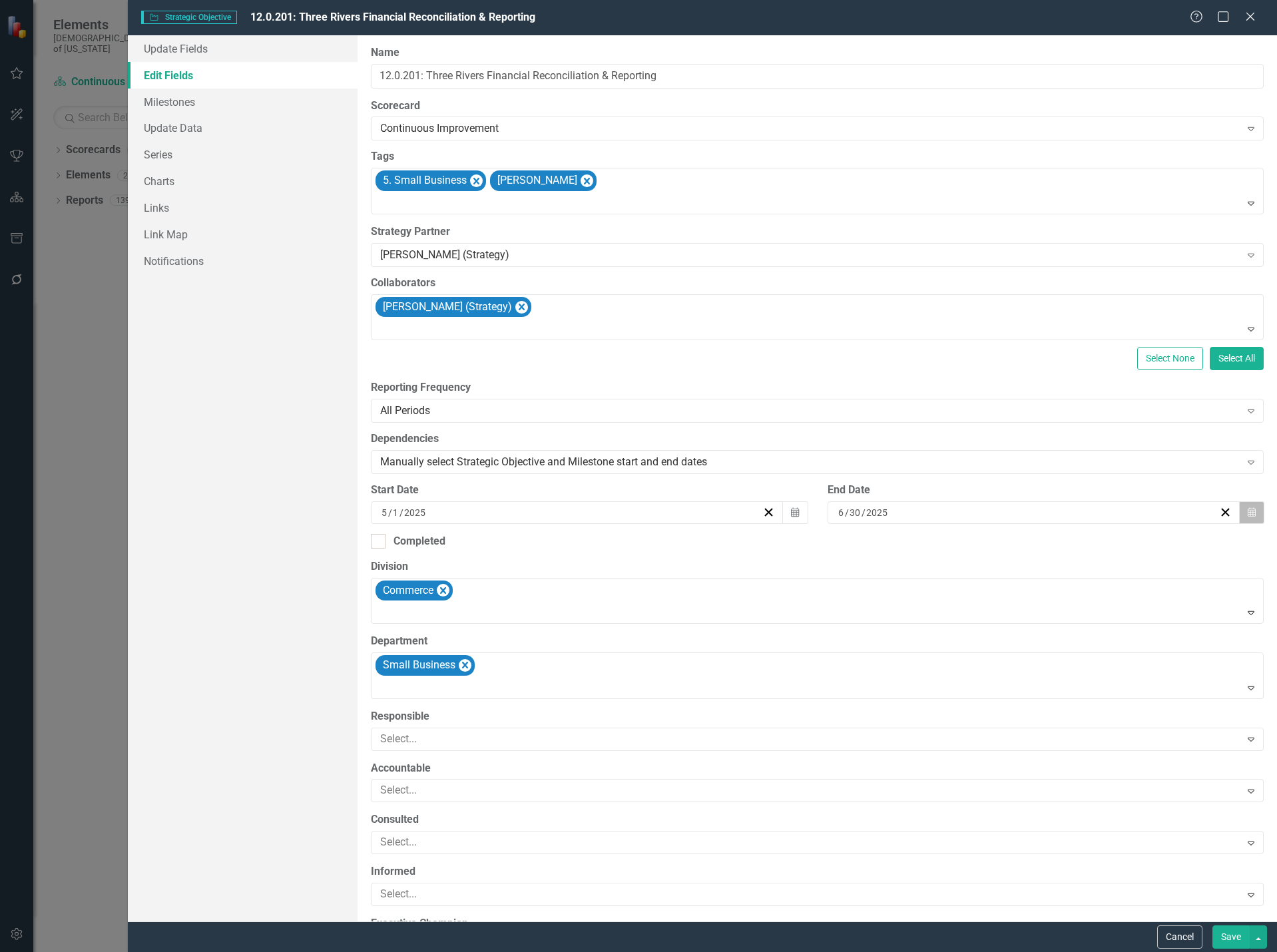
click at [1253, 511] on button "Calendar" at bounding box center [1252, 512] width 25 height 22
click at [1031, 544] on button "›" at bounding box center [1017, 539] width 29 height 29
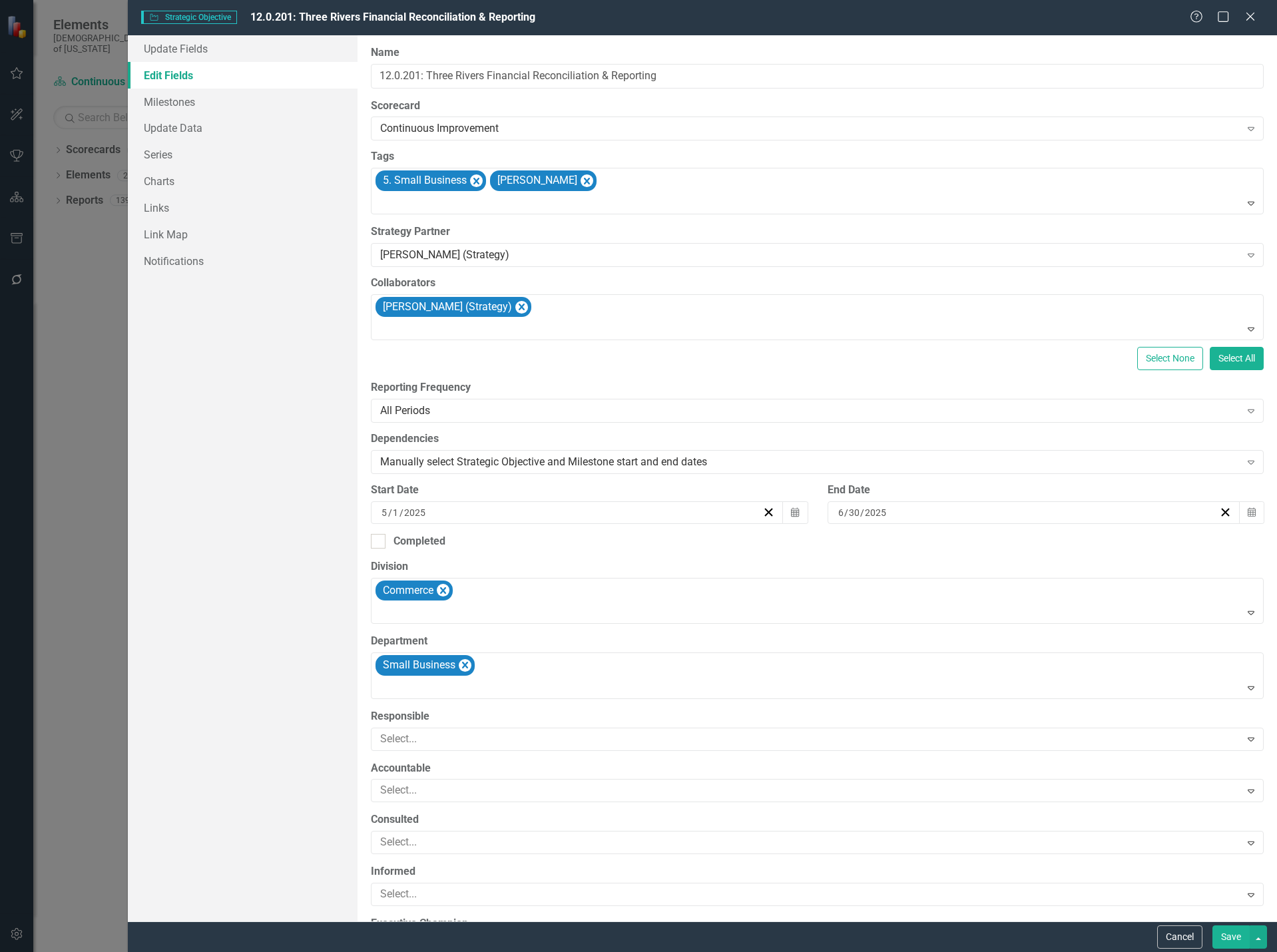
click at [961, 591] on button "1" at bounding box center [945, 582] width 33 height 24
click at [1248, 514] on icon "Calendar" at bounding box center [1252, 513] width 8 height 10
click at [1016, 684] on abbr "31" at bounding box center [1011, 678] width 11 height 11
click at [1224, 940] on button "Save" at bounding box center [1231, 937] width 37 height 23
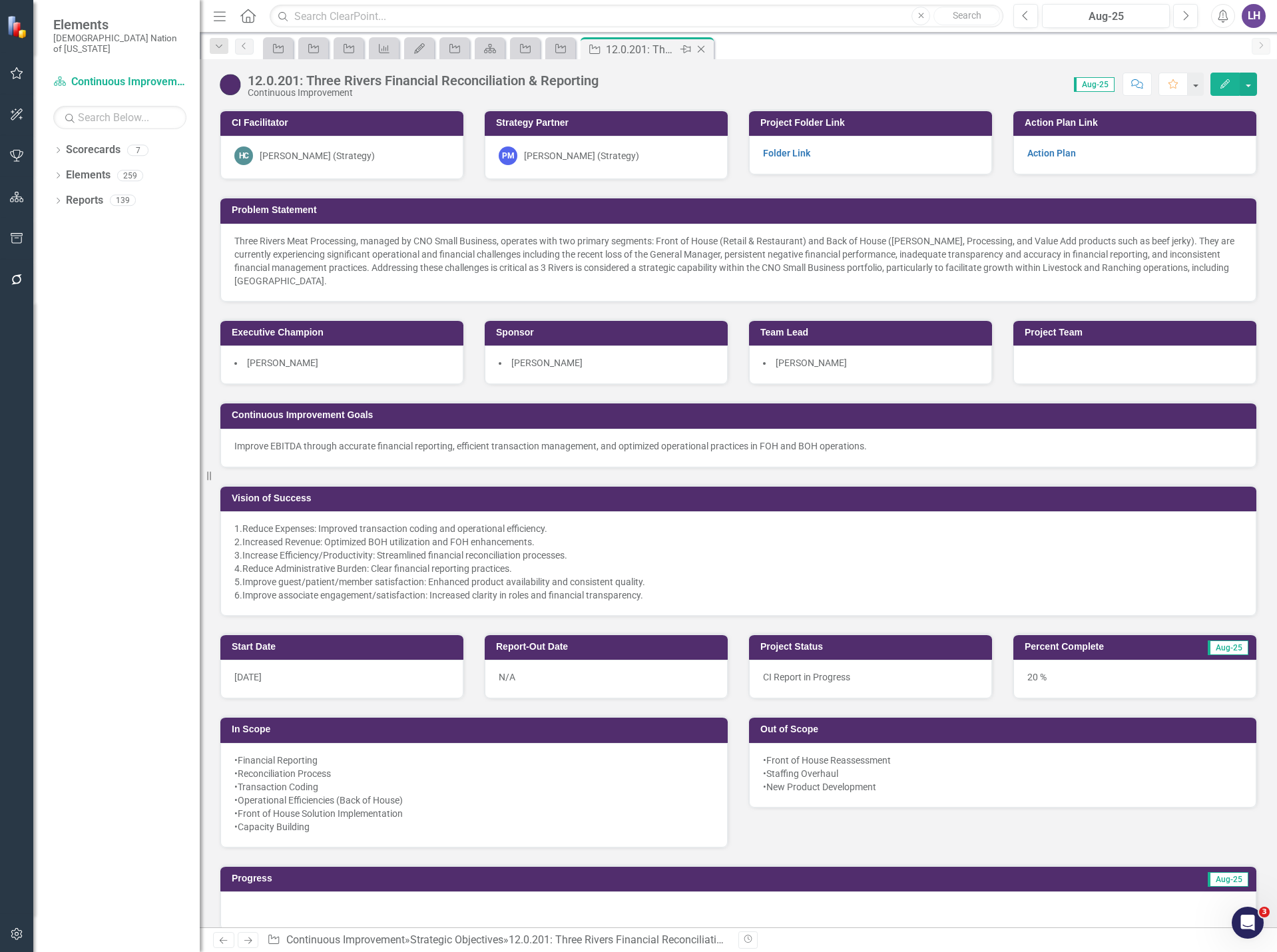
click at [701, 50] on icon "Close" at bounding box center [702, 49] width 14 height 11
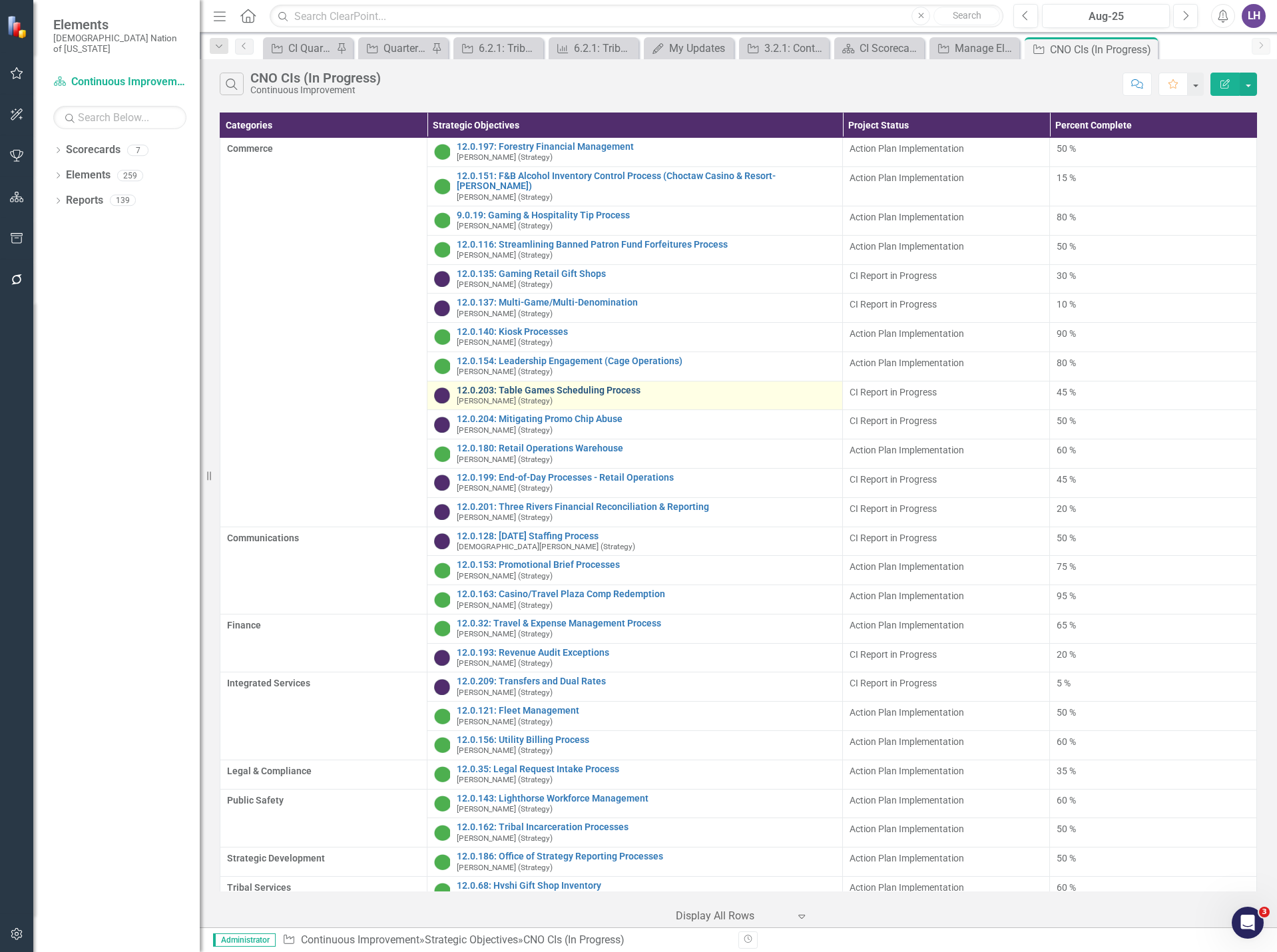
click at [544, 386] on link "12.0.203: Table Games Scheduling Process" at bounding box center [646, 391] width 378 height 10
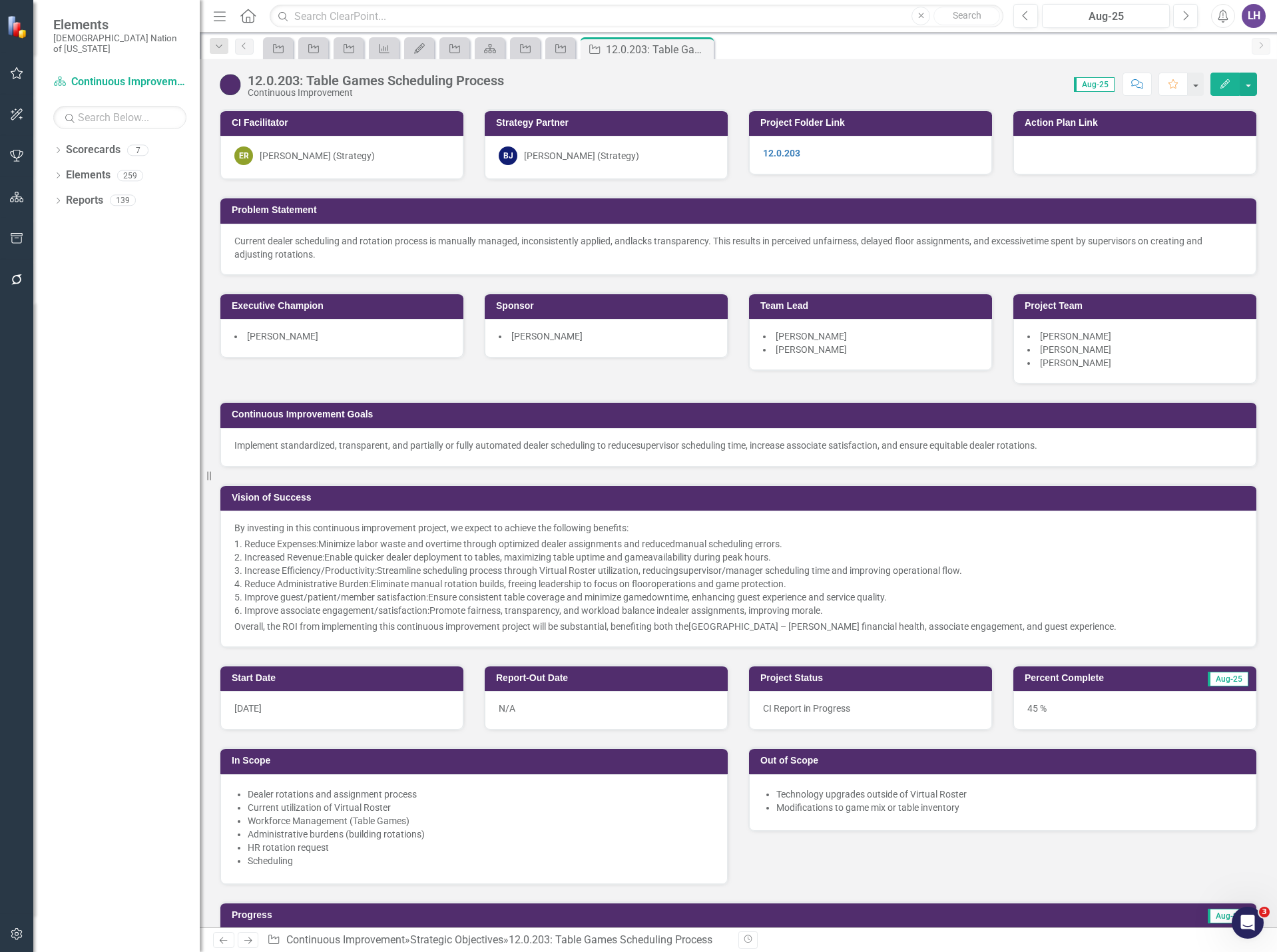
click at [1231, 82] on button "Edit" at bounding box center [1225, 84] width 29 height 23
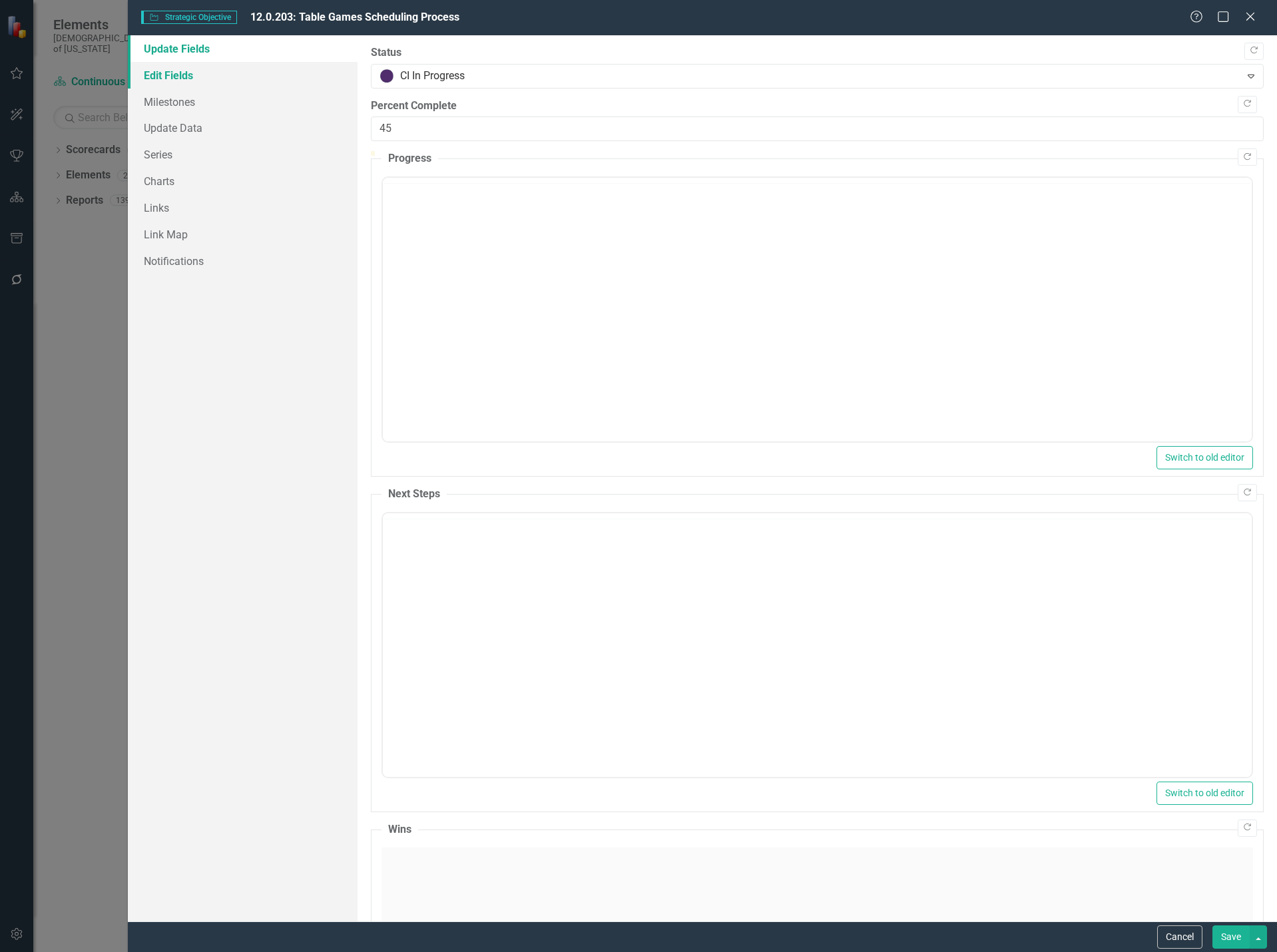
click at [264, 77] on link "Edit Fields" at bounding box center [243, 75] width 230 height 26
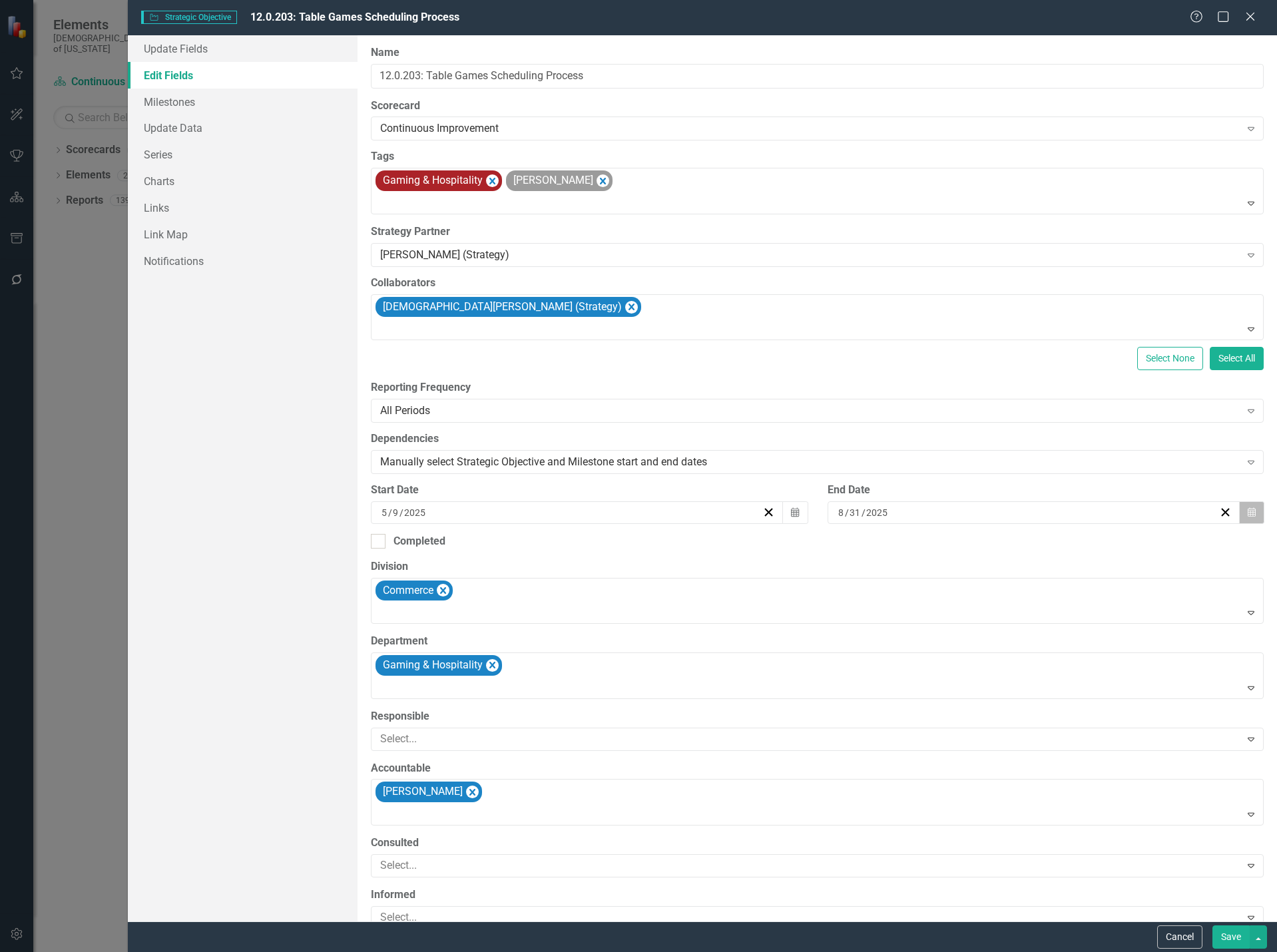
click at [1250, 516] on button "Calendar" at bounding box center [1252, 512] width 25 height 22
click at [1031, 541] on button "›" at bounding box center [1017, 539] width 29 height 29
click at [1027, 685] on button "31" at bounding box center [1011, 678] width 33 height 24
click at [1226, 932] on button "Save" at bounding box center [1231, 937] width 37 height 23
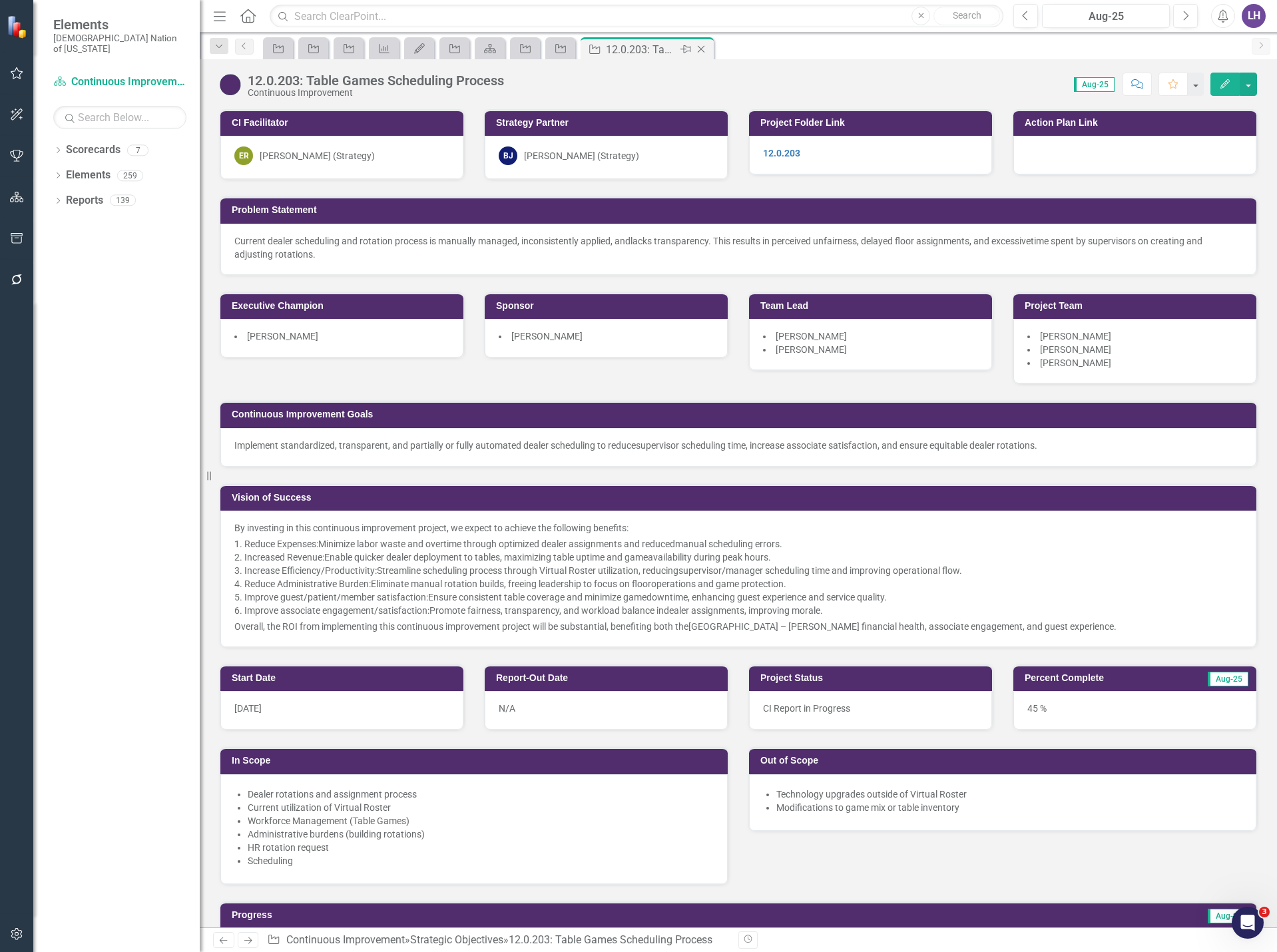
click at [701, 48] on icon "Close" at bounding box center [702, 49] width 14 height 11
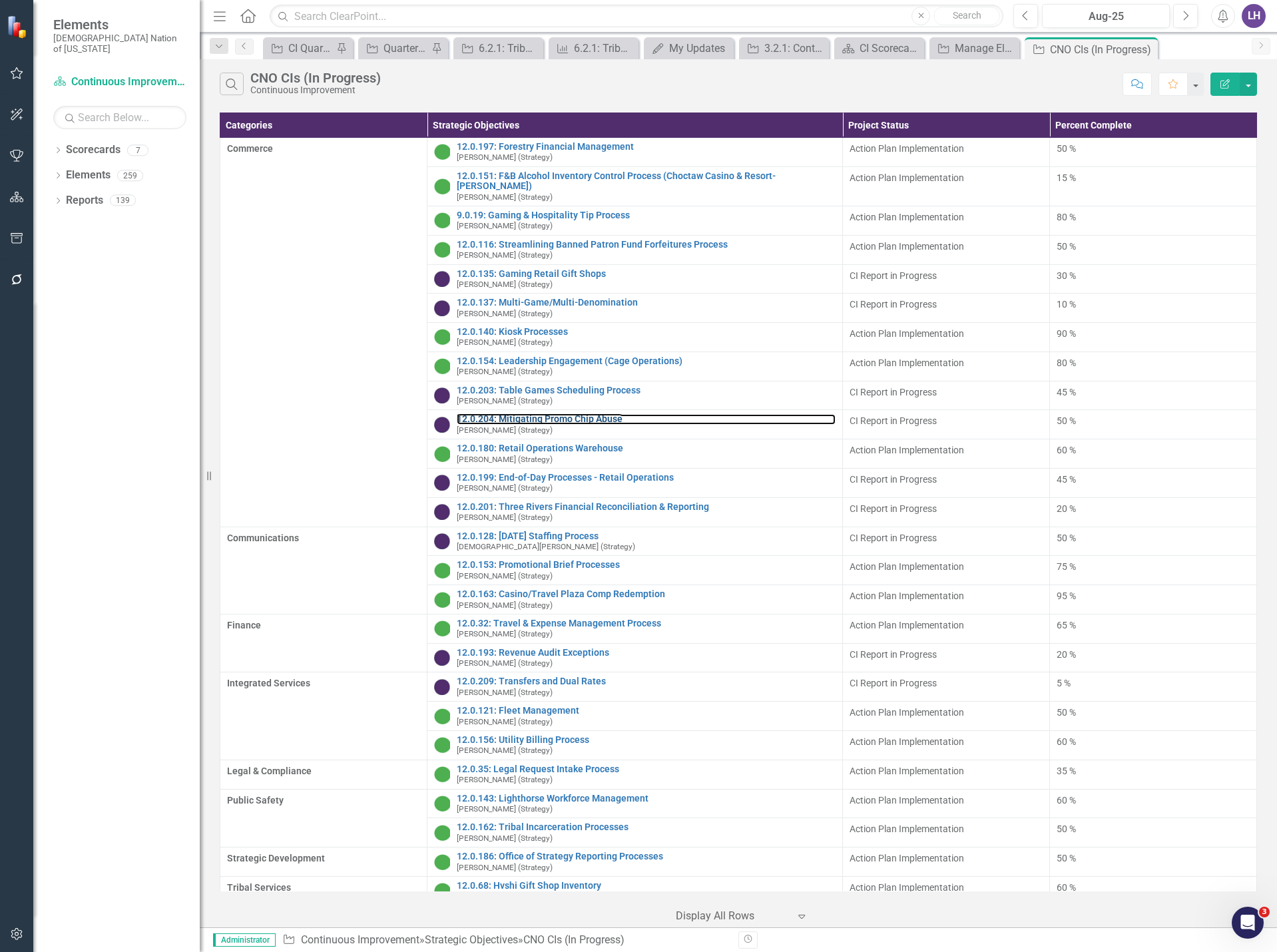
drag, startPoint x: 533, startPoint y: 404, endPoint x: 9, endPoint y: 334, distance: 528.7
click at [533, 414] on link "12.0.204: Mitigating Promo Chip Abuse" at bounding box center [646, 419] width 378 height 10
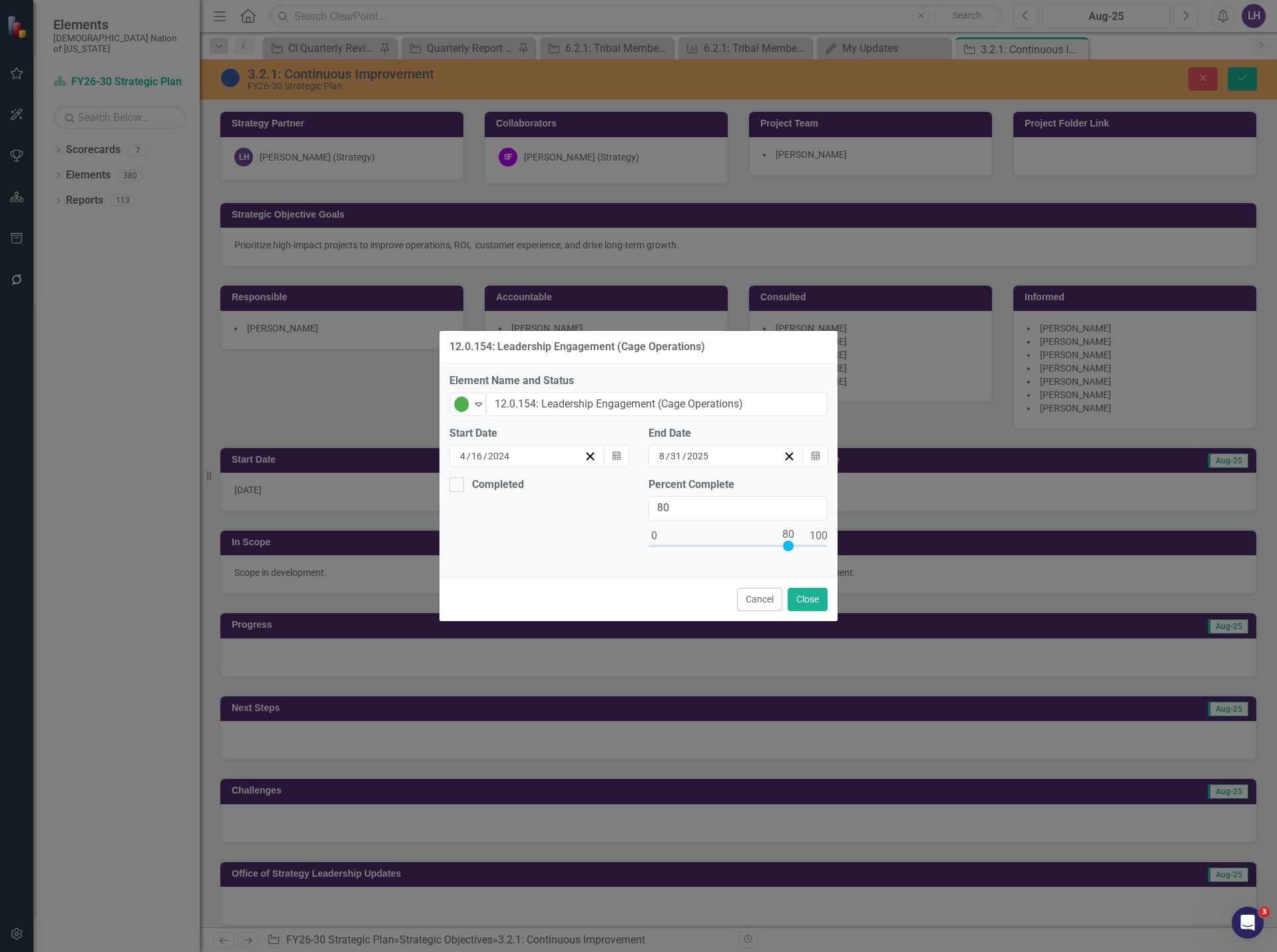
scroll to position [932, 0]
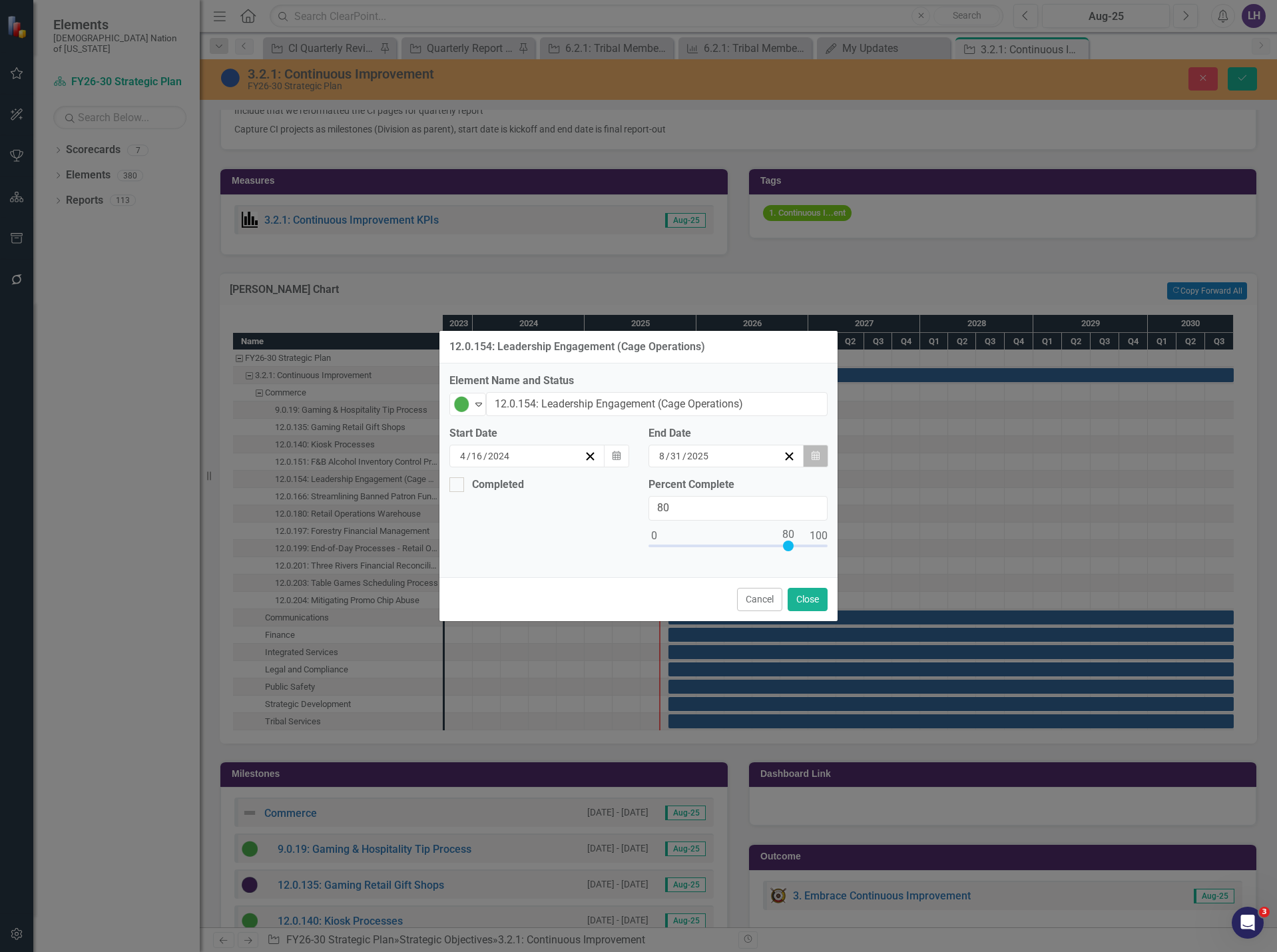
click at [813, 455] on icon "Calendar" at bounding box center [816, 456] width 8 height 10
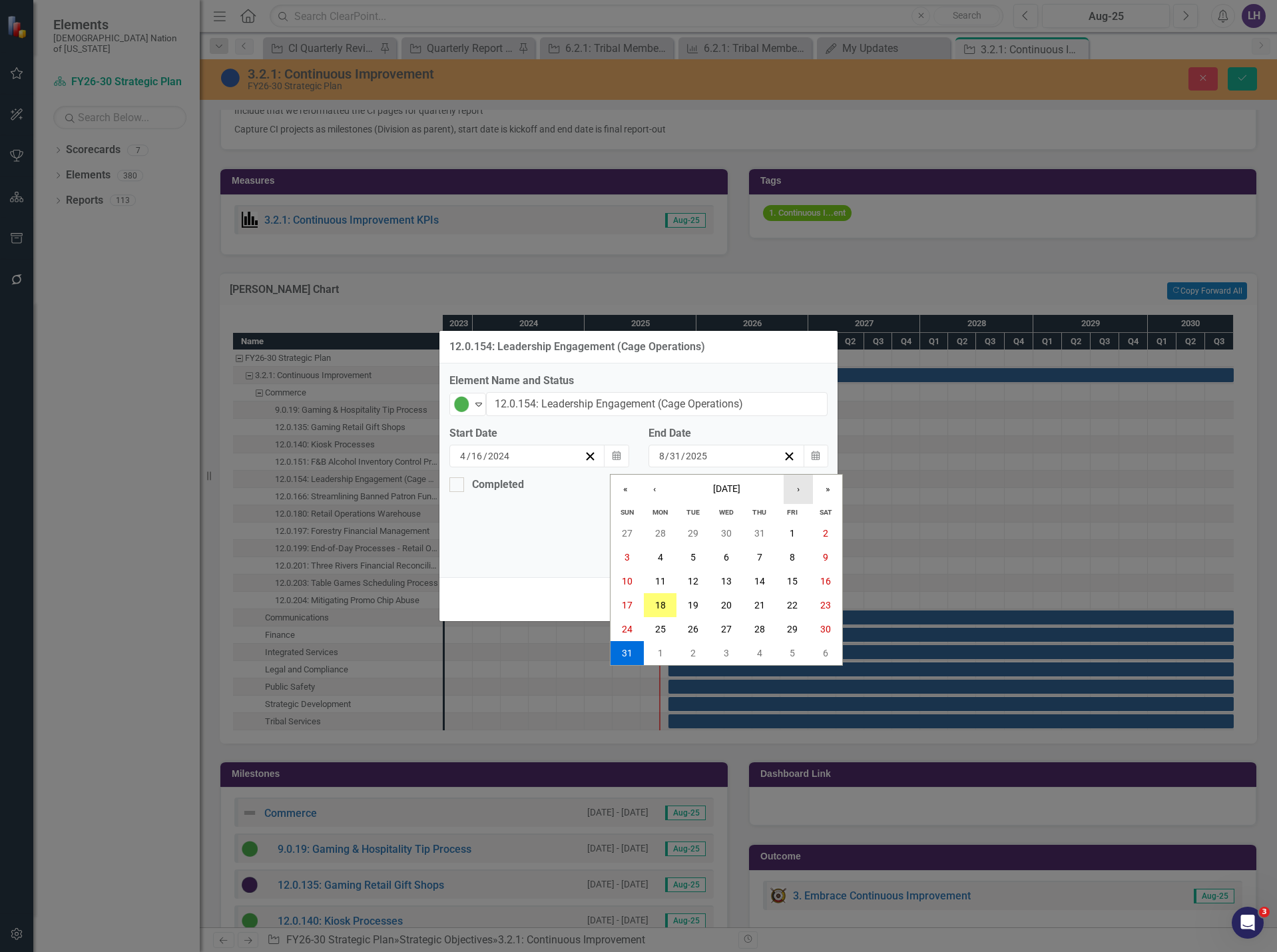
click at [785, 488] on button "›" at bounding box center [798, 489] width 29 height 29
click at [795, 487] on button "›" at bounding box center [798, 489] width 29 height 29
click at [757, 559] on abbr "11" at bounding box center [759, 556] width 11 height 11
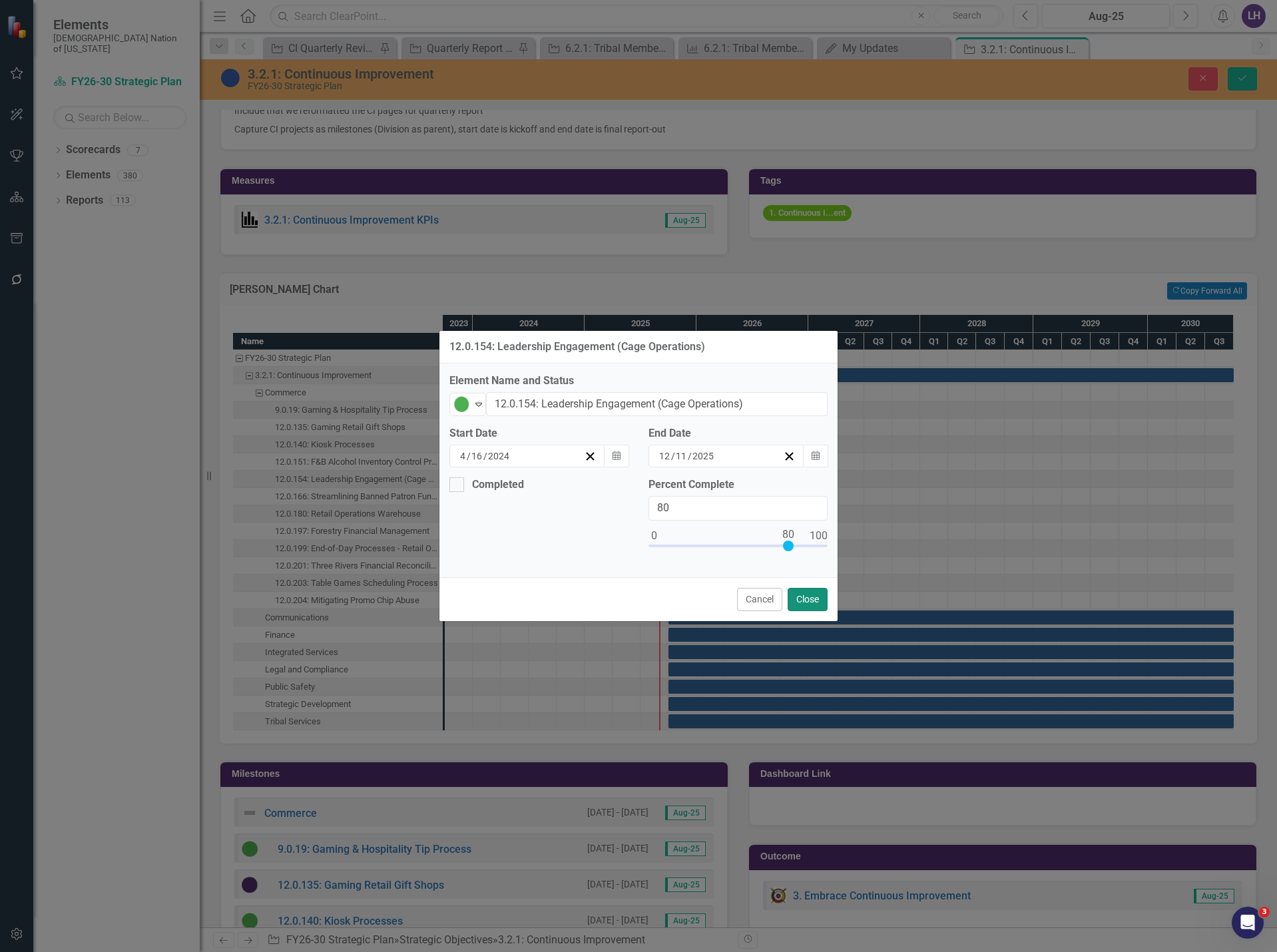
click at [814, 595] on button "Close" at bounding box center [807, 599] width 40 height 23
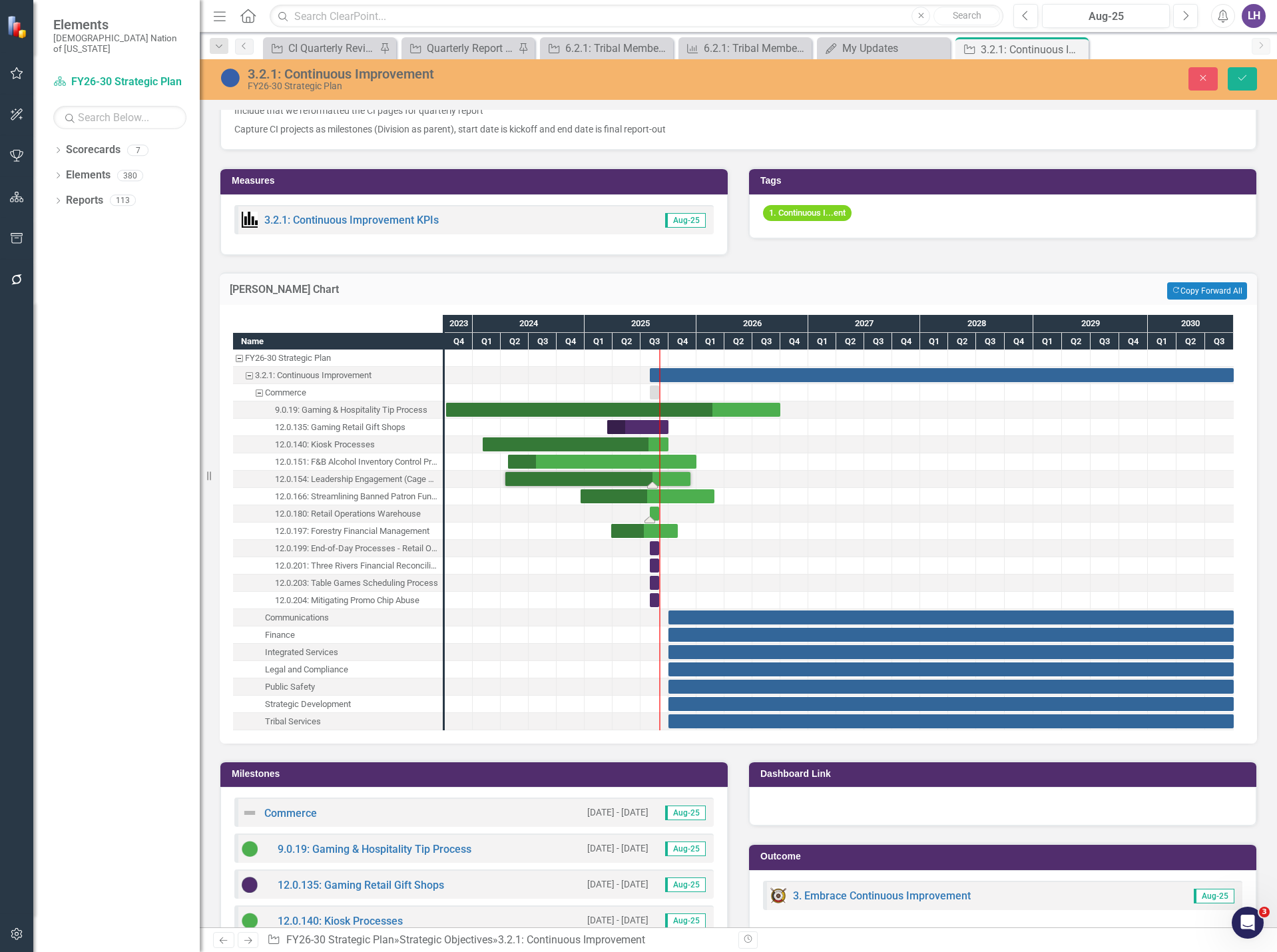
click at [656, 513] on div "Task: Start date: 2025-08-01 End date: 2025-08-31" at bounding box center [655, 514] width 10 height 14
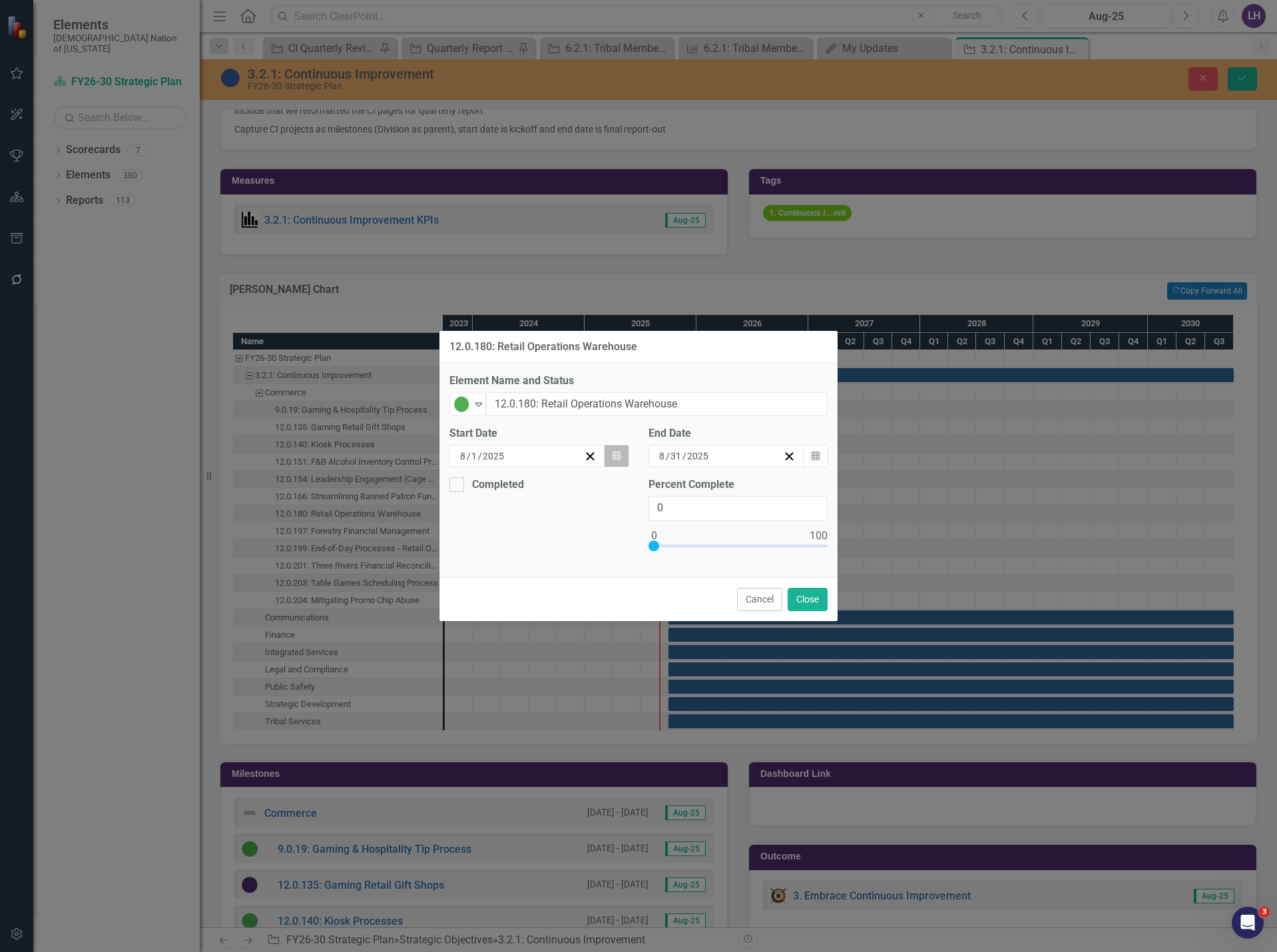
click at [612, 457] on icon "button" at bounding box center [616, 455] width 8 height 10
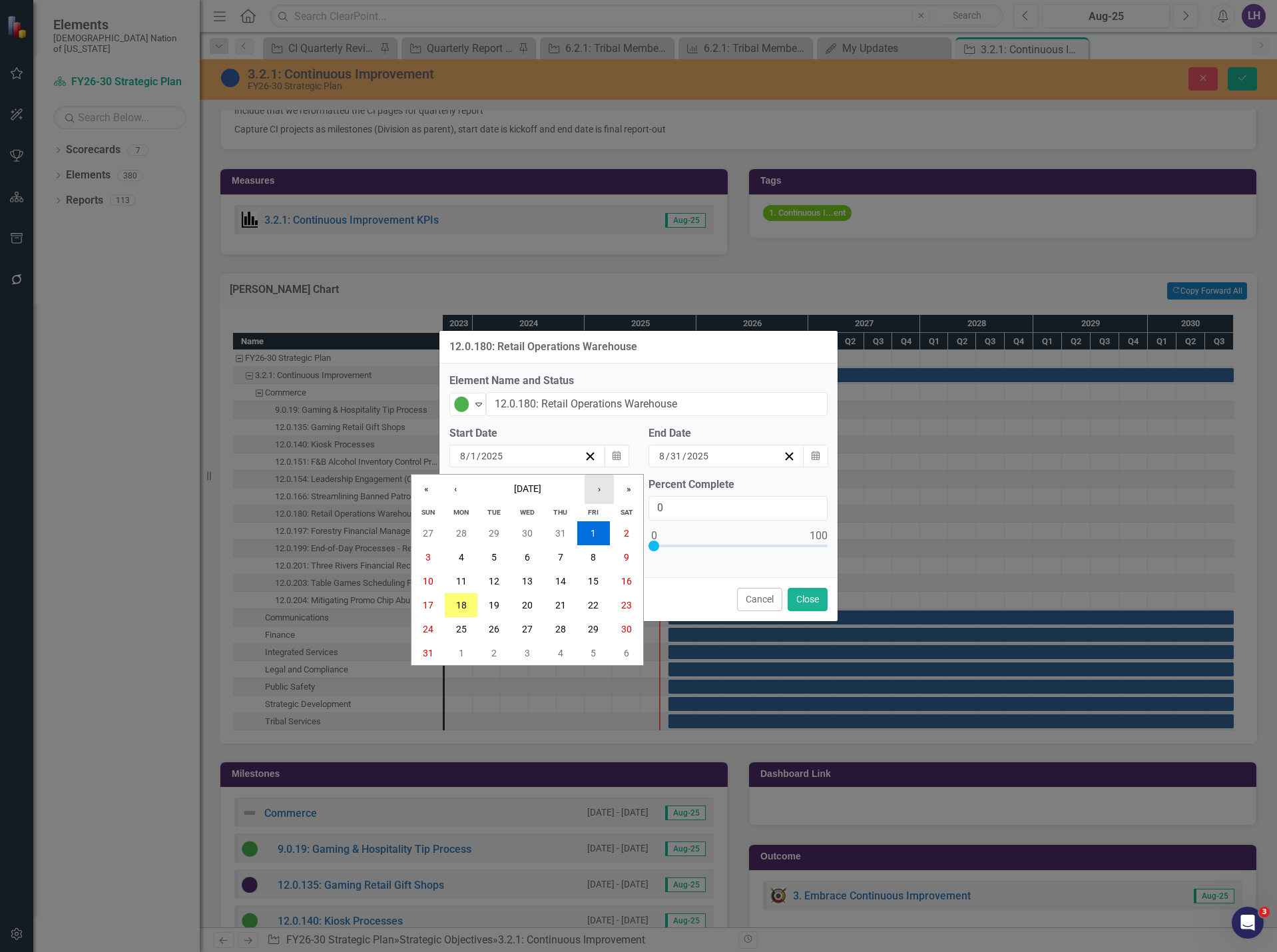
click at [600, 489] on button "›" at bounding box center [600, 489] width 29 height 29
click at [430, 489] on button "«" at bounding box center [426, 489] width 29 height 29
click at [598, 535] on button "1" at bounding box center [594, 533] width 33 height 24
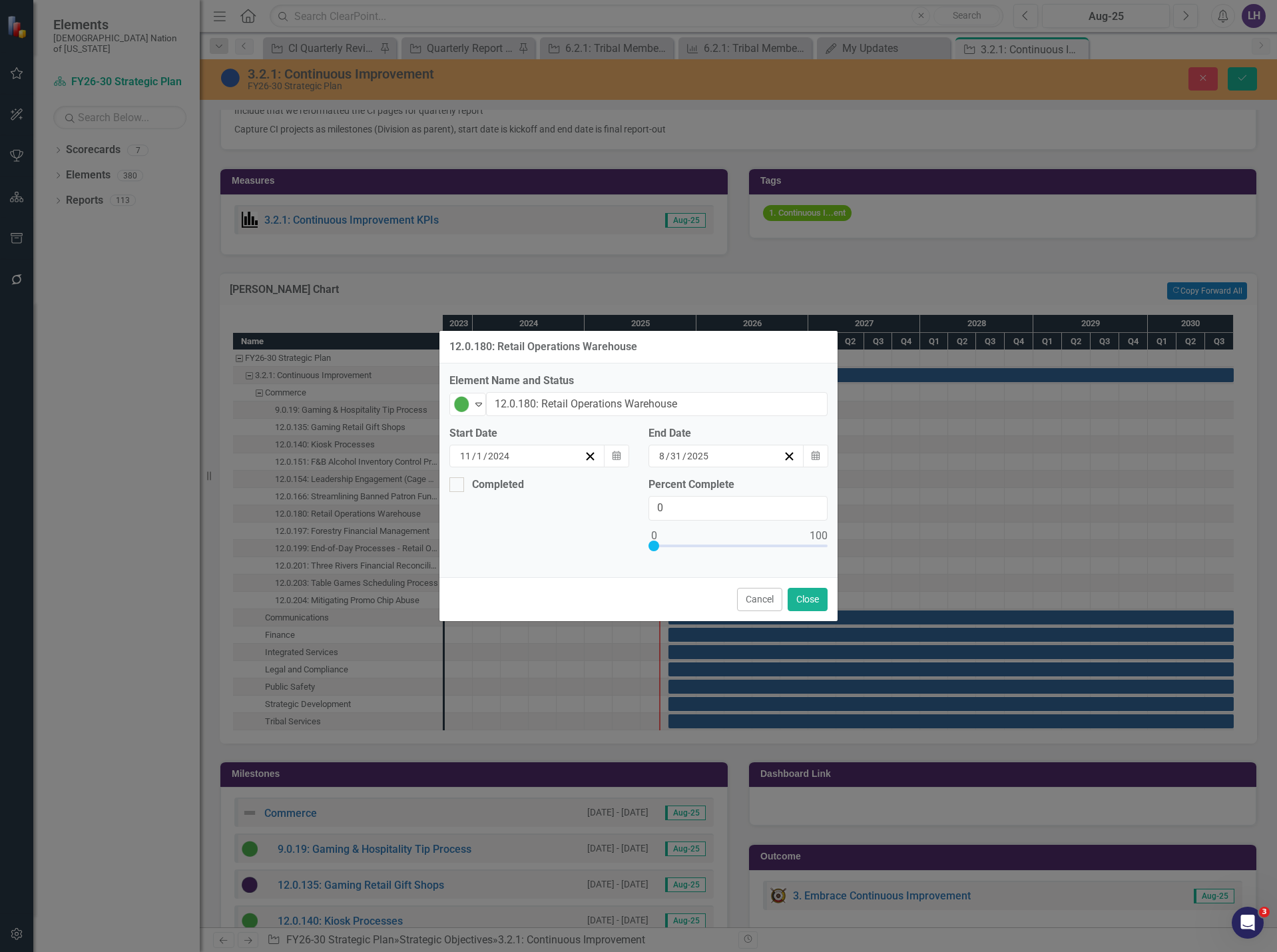
click at [749, 453] on div "[DATE]" at bounding box center [719, 456] width 126 height 14
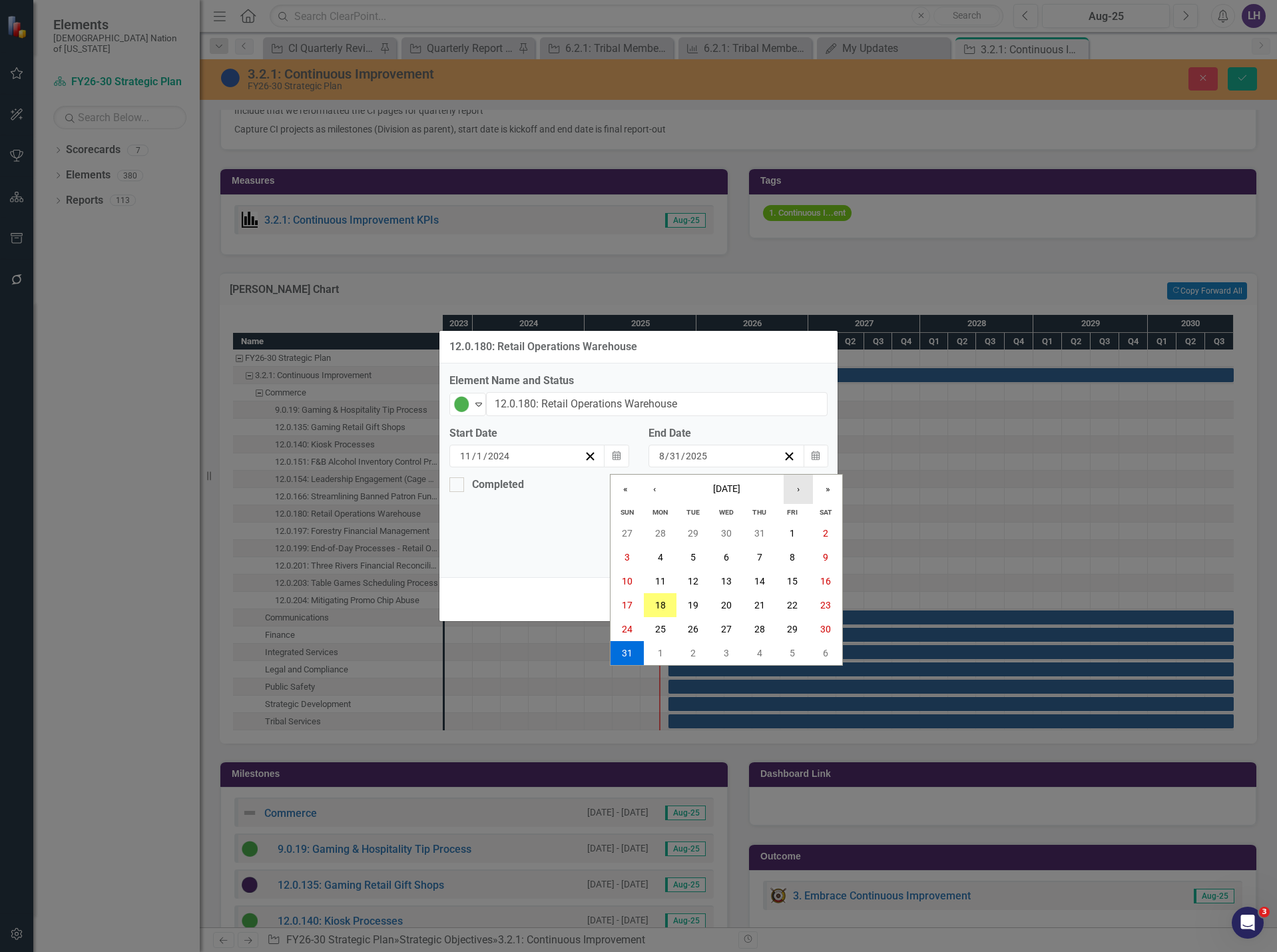
click at [792, 493] on button "›" at bounding box center [798, 489] width 29 height 29
click at [718, 575] on button "15" at bounding box center [726, 581] width 33 height 24
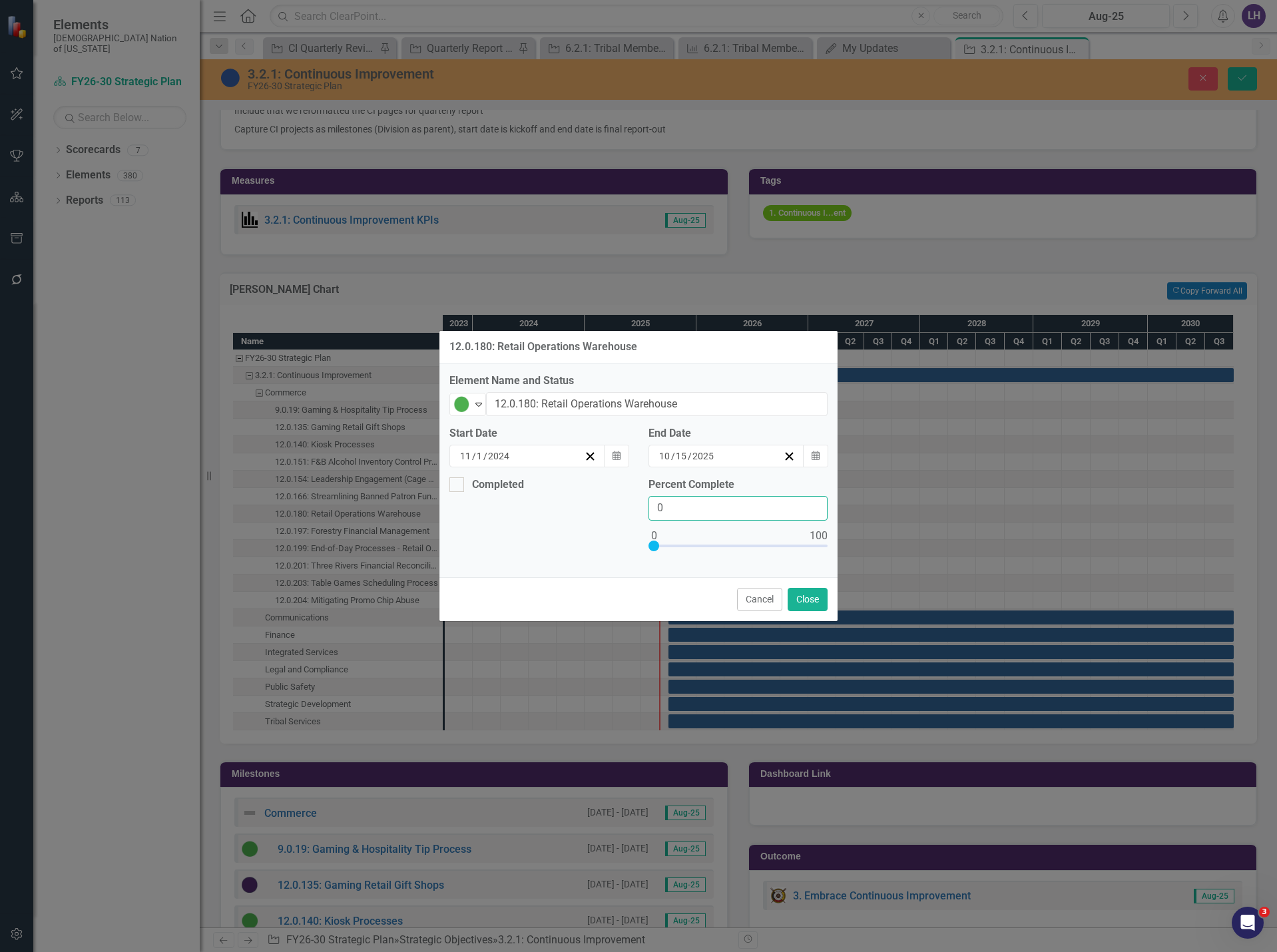
drag, startPoint x: 682, startPoint y: 510, endPoint x: 619, endPoint y: 503, distance: 63.4
click at [619, 503] on div "Completed Percent Complete 0" at bounding box center [638, 522] width 399 height 90
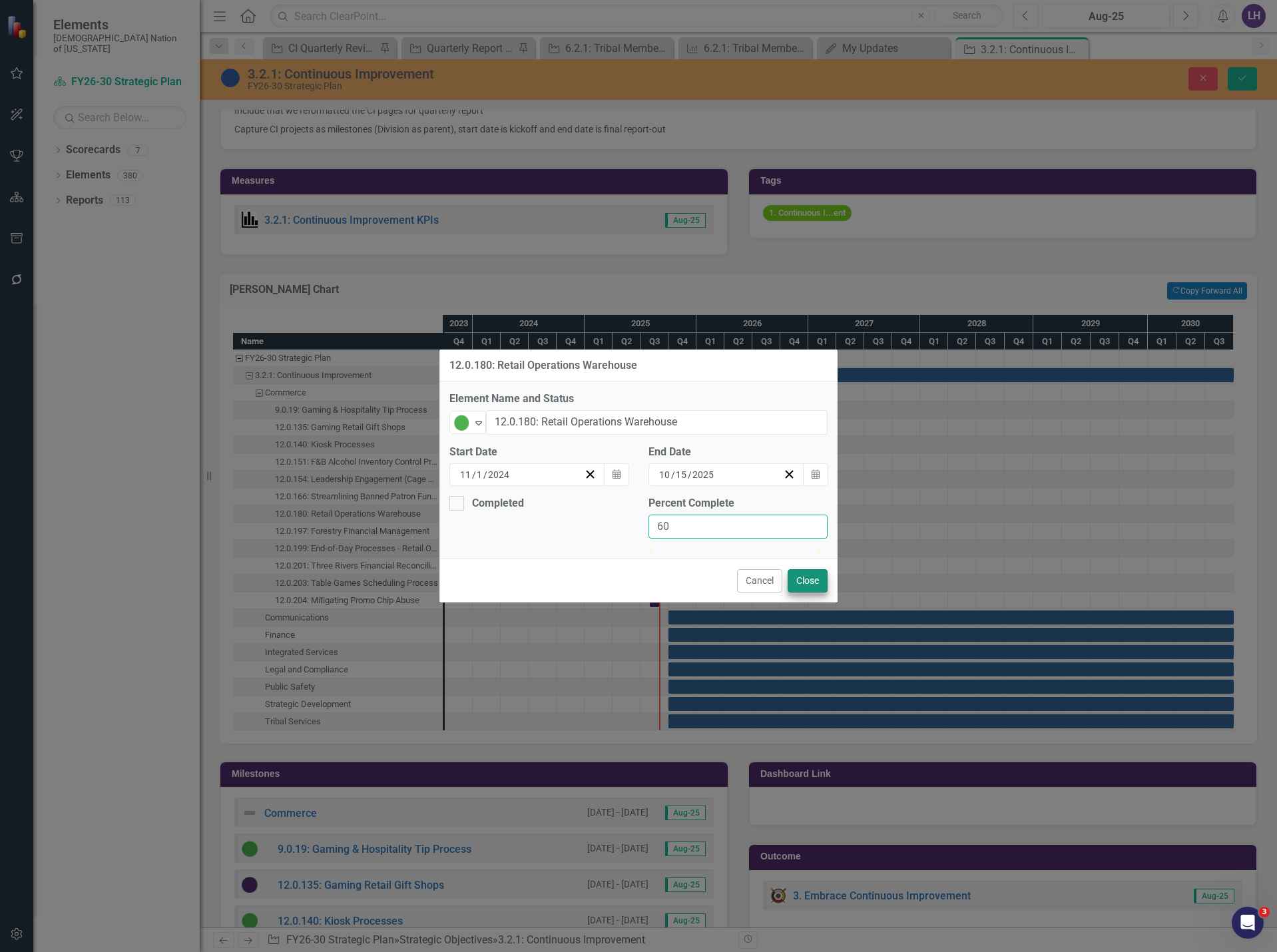
type input "60"
click at [819, 592] on button "Close" at bounding box center [807, 581] width 40 height 23
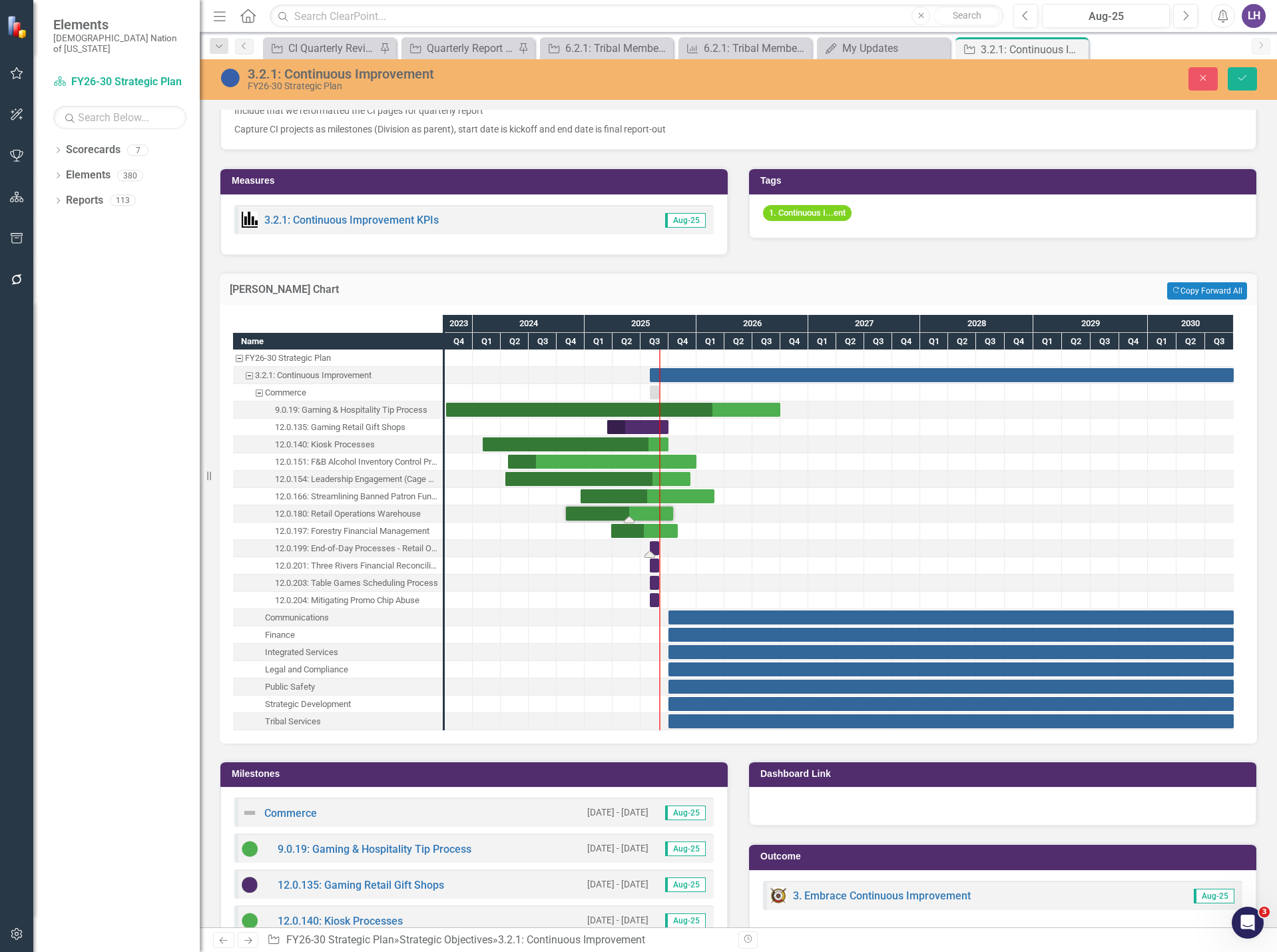
click at [655, 549] on div "Task: Start date: 2025-08-01 End date: 2025-08-31" at bounding box center [655, 548] width 10 height 14
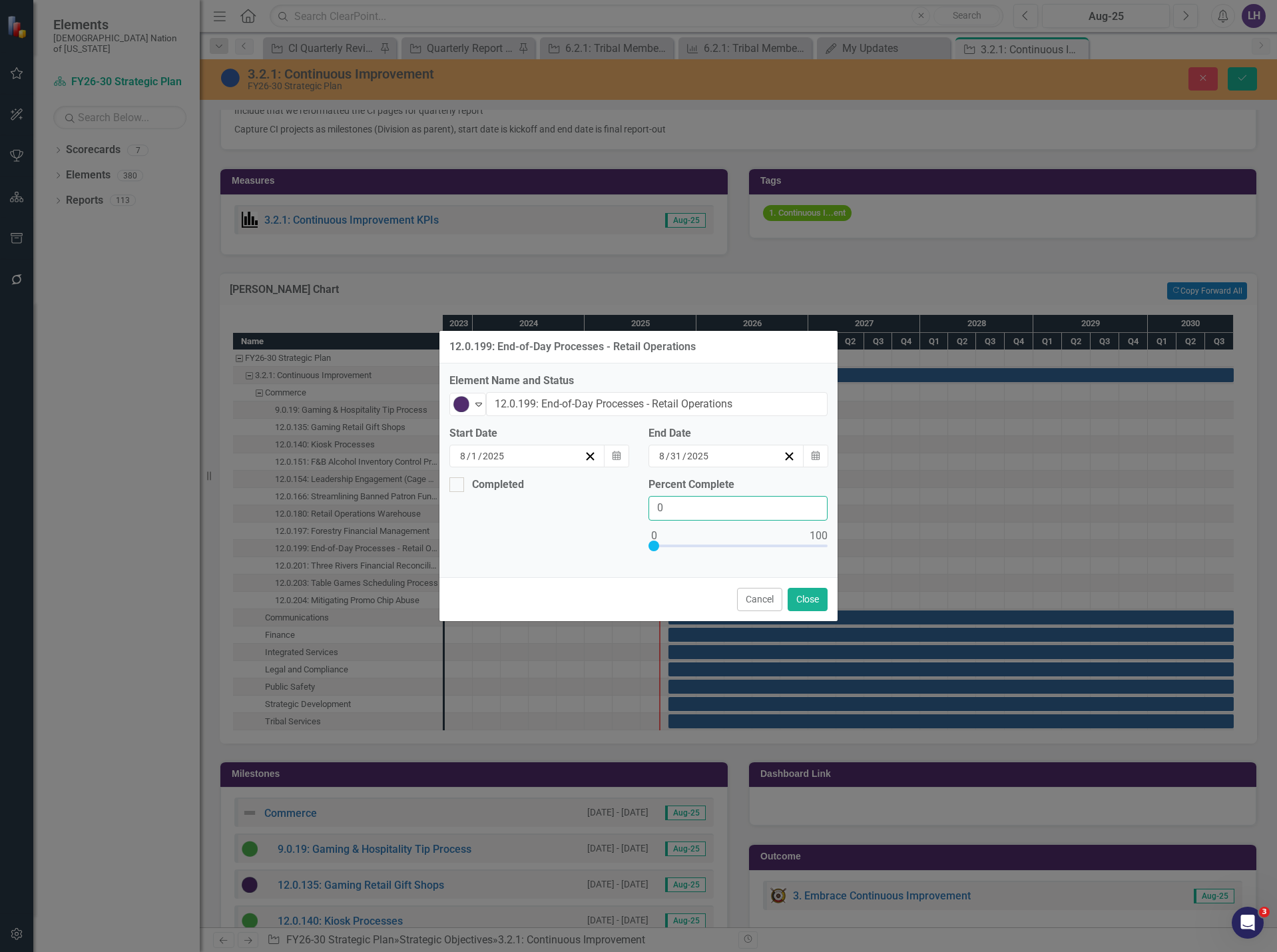
drag, startPoint x: 654, startPoint y: 506, endPoint x: 595, endPoint y: 505, distance: 59.0
click at [596, 506] on div "Completed Percent Complete 0" at bounding box center [638, 522] width 399 height 90
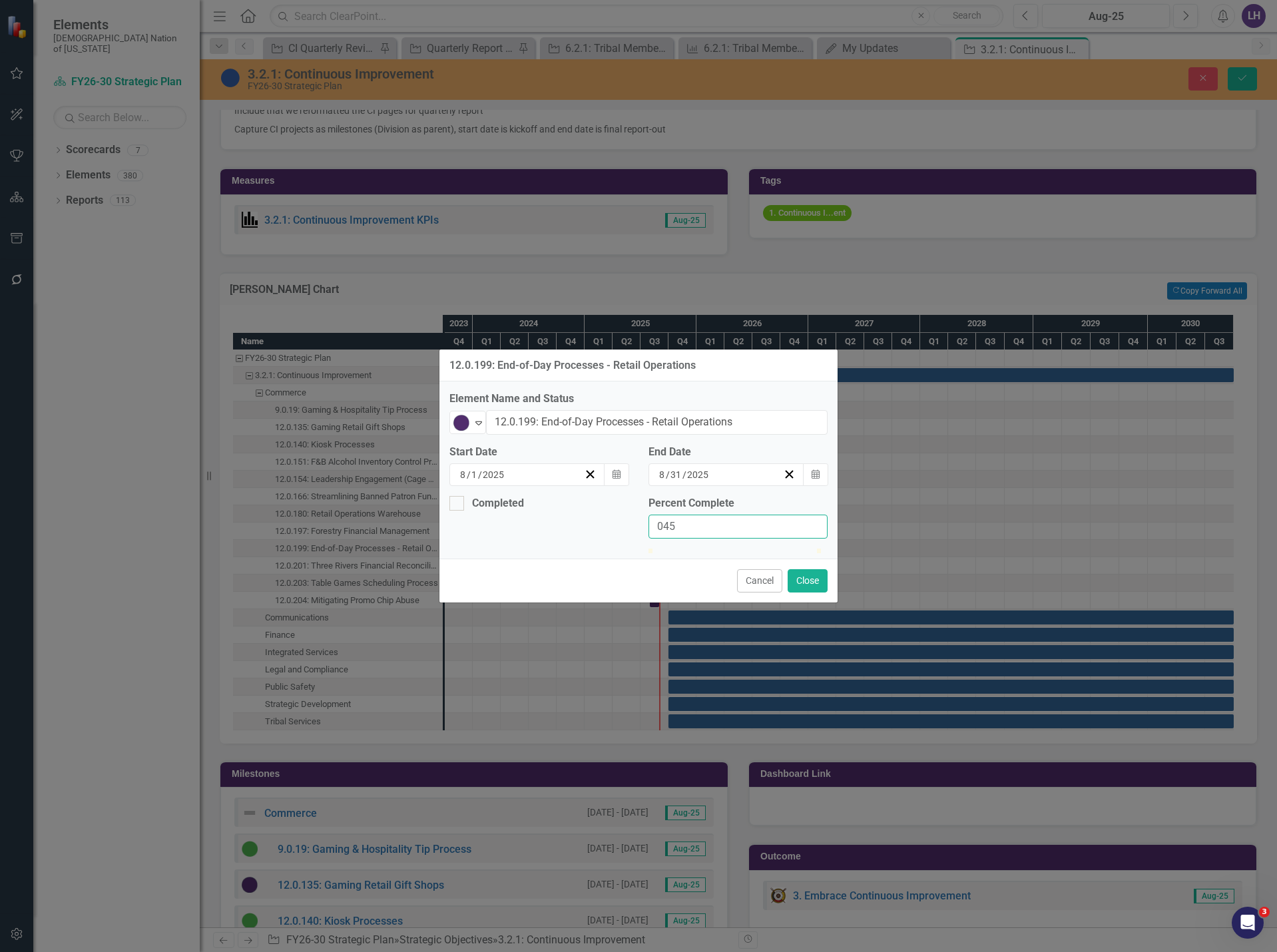
drag, startPoint x: 625, startPoint y: 509, endPoint x: 606, endPoint y: 508, distance: 19.0
click at [606, 508] on div "Completed Percent Complete 045" at bounding box center [638, 522] width 399 height 54
type input "45"
click at [619, 470] on icon "button" at bounding box center [616, 475] width 8 height 10
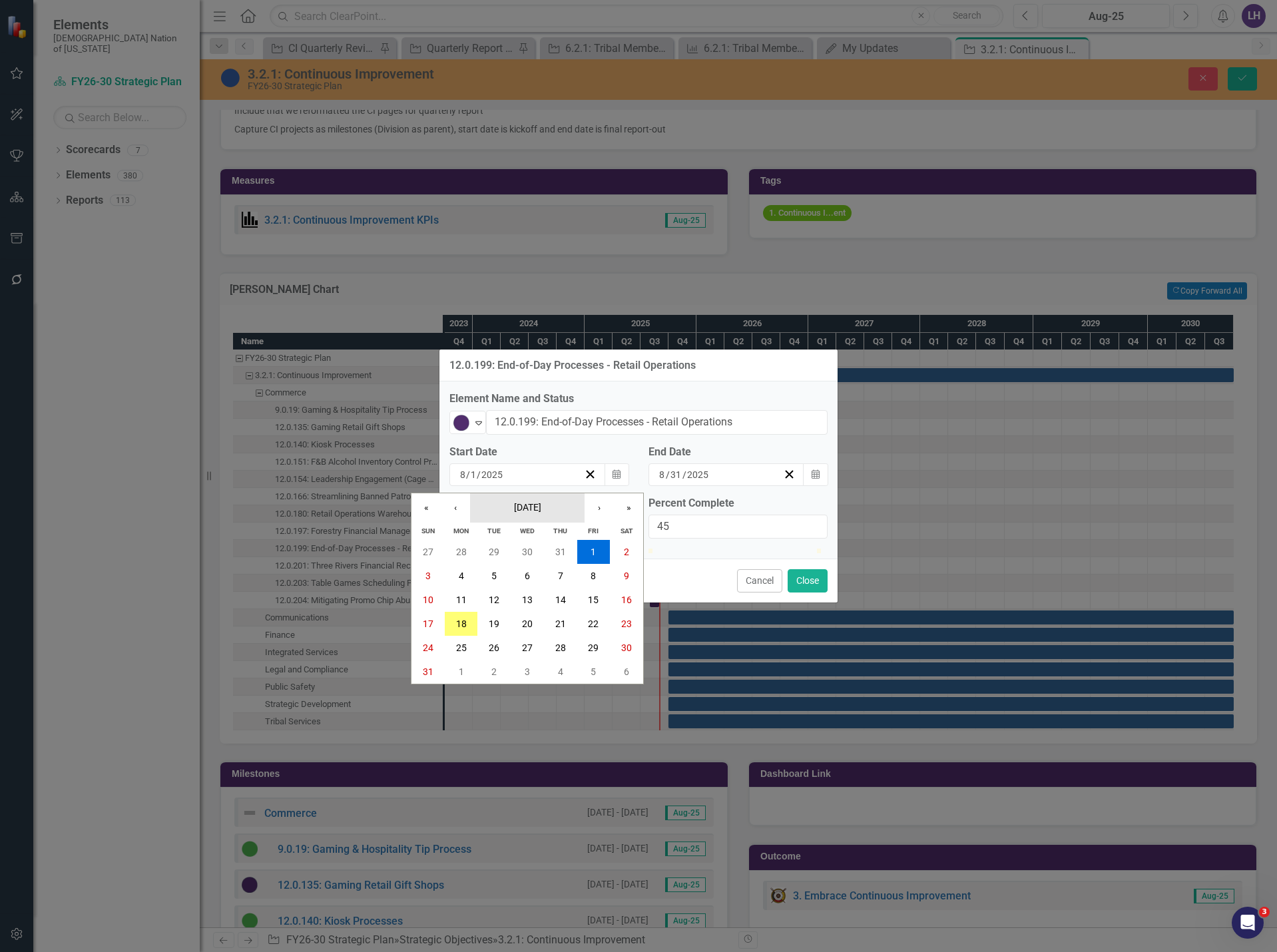
click at [473, 493] on button "August 2025" at bounding box center [526, 508] width 114 height 29
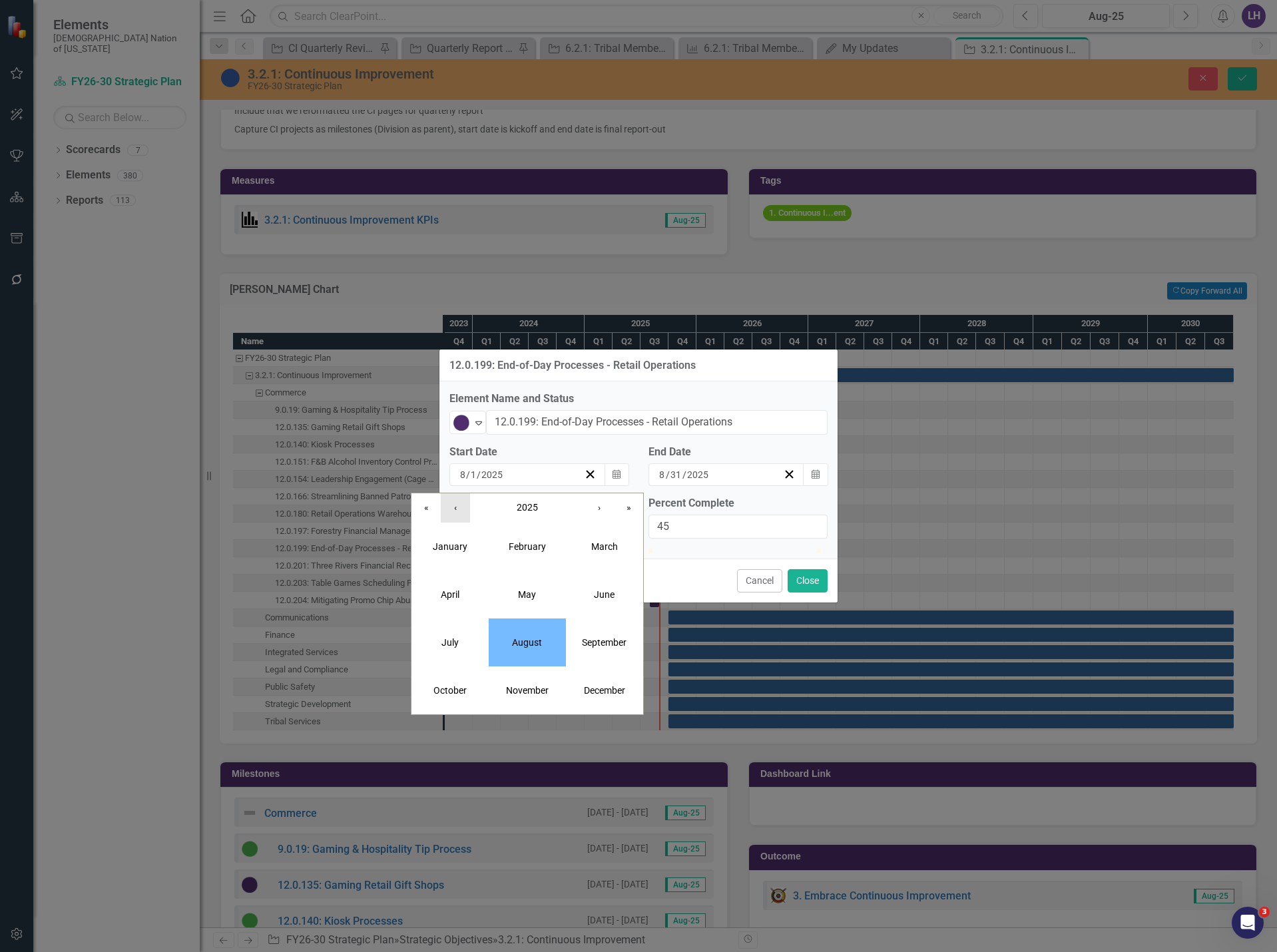
click at [453, 493] on button "‹" at bounding box center [455, 508] width 29 height 29
click at [634, 493] on button "»" at bounding box center [629, 508] width 29 height 29
click at [430, 493] on button "«" at bounding box center [426, 508] width 29 height 29
click at [594, 495] on button "›" at bounding box center [600, 508] width 29 height 29
click at [529, 637] on abbr "August" at bounding box center [526, 642] width 30 height 11
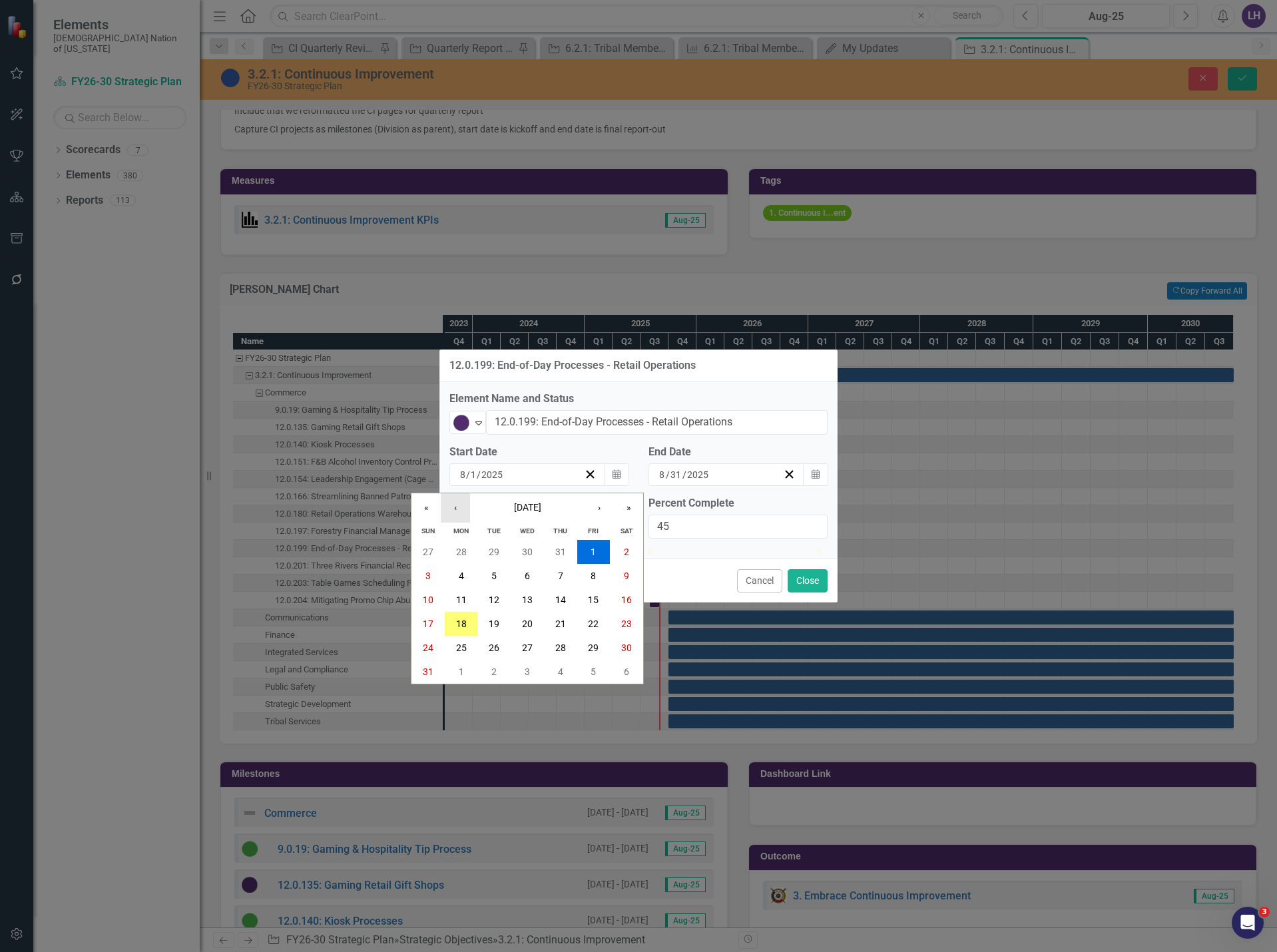
click at [455, 493] on button "‹" at bounding box center [455, 508] width 29 height 29
click at [489, 564] on button "8" at bounding box center [494, 576] width 33 height 24
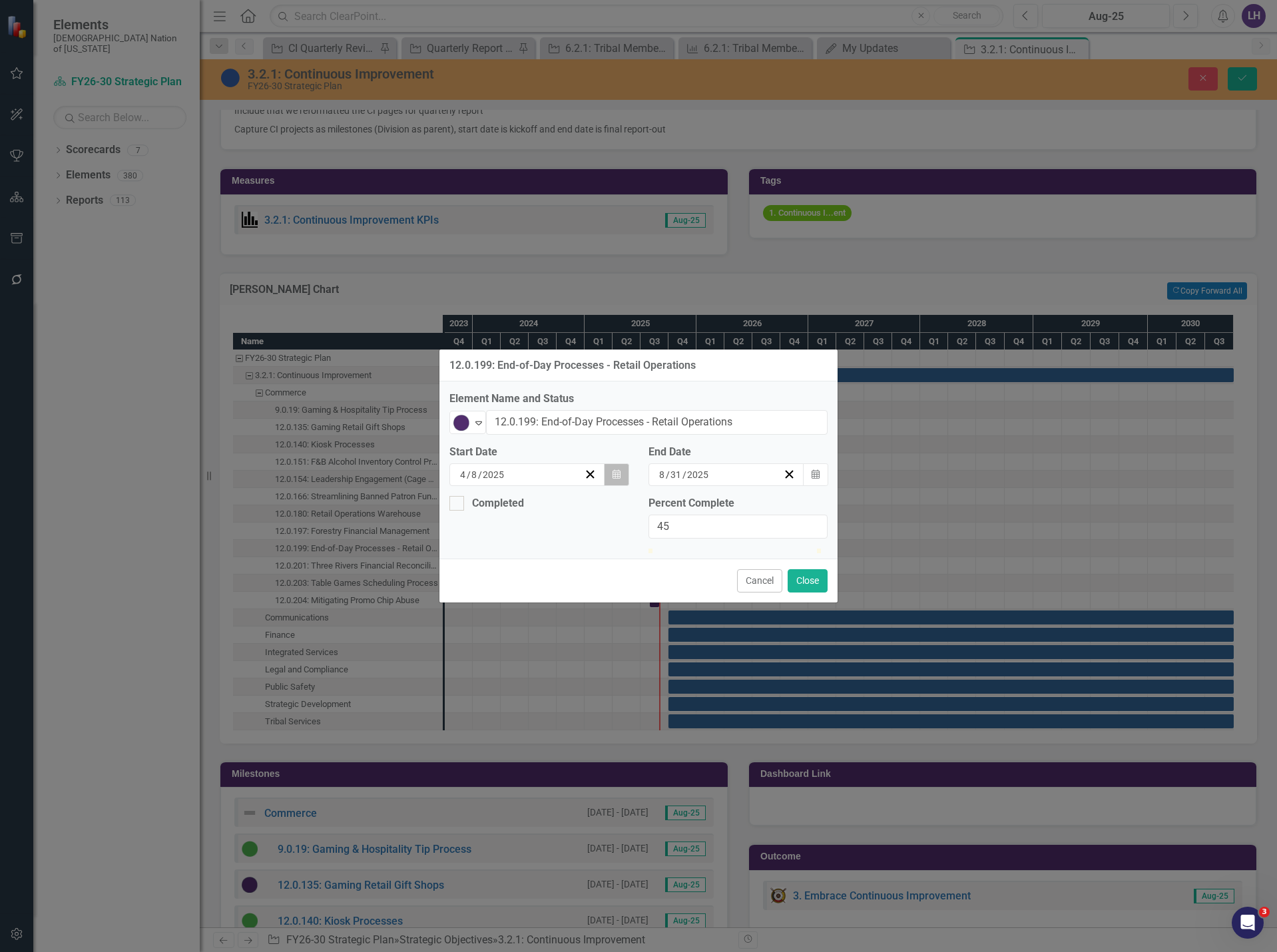
click at [617, 470] on icon "button" at bounding box center [616, 475] width 8 height 10
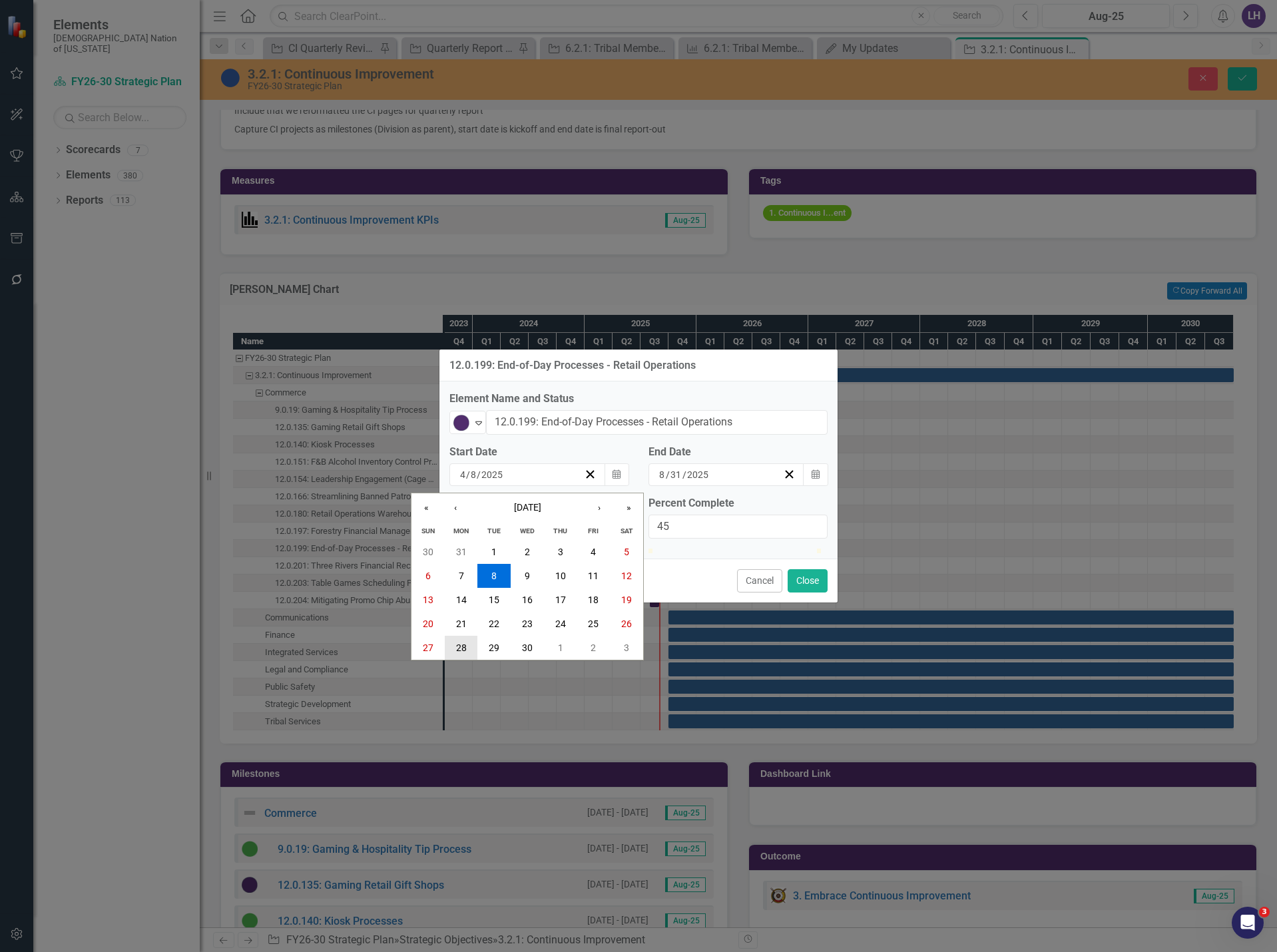
click at [463, 642] on abbr "28" at bounding box center [461, 647] width 11 height 11
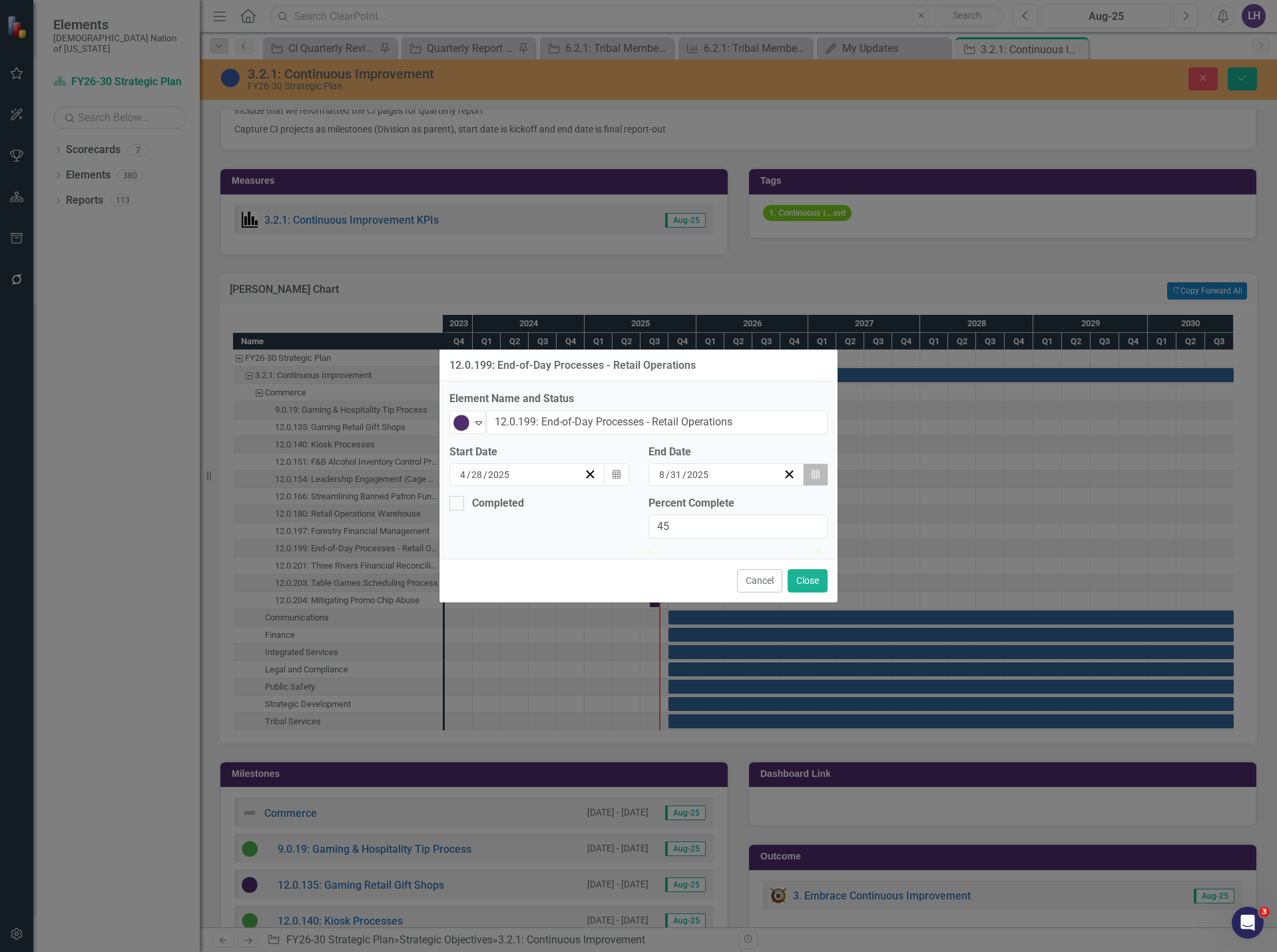
click at [810, 463] on button "Calendar" at bounding box center [816, 474] width 25 height 22
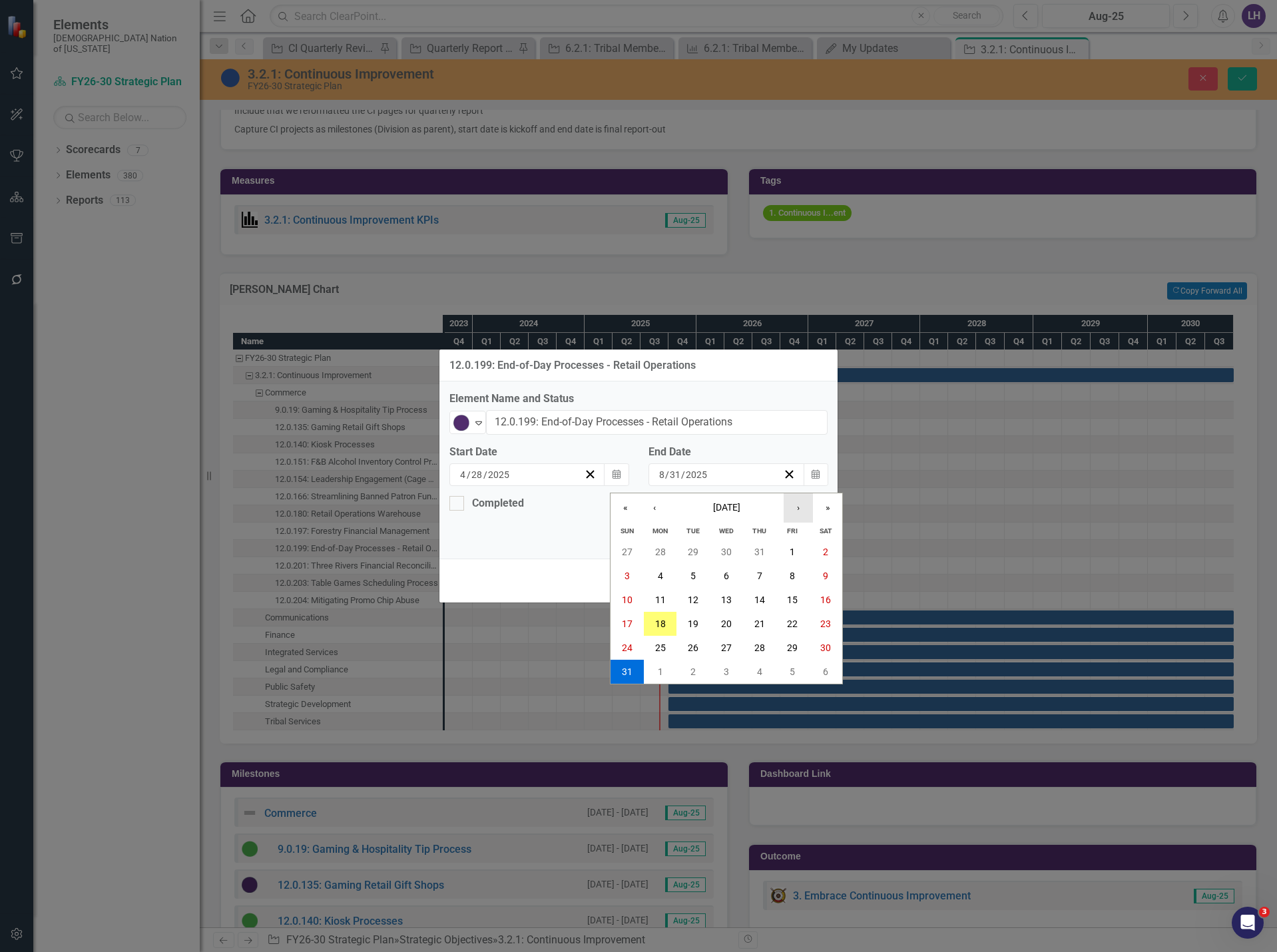
click at [798, 493] on button "›" at bounding box center [798, 508] width 29 height 29
click at [689, 642] on abbr "30" at bounding box center [693, 647] width 11 height 11
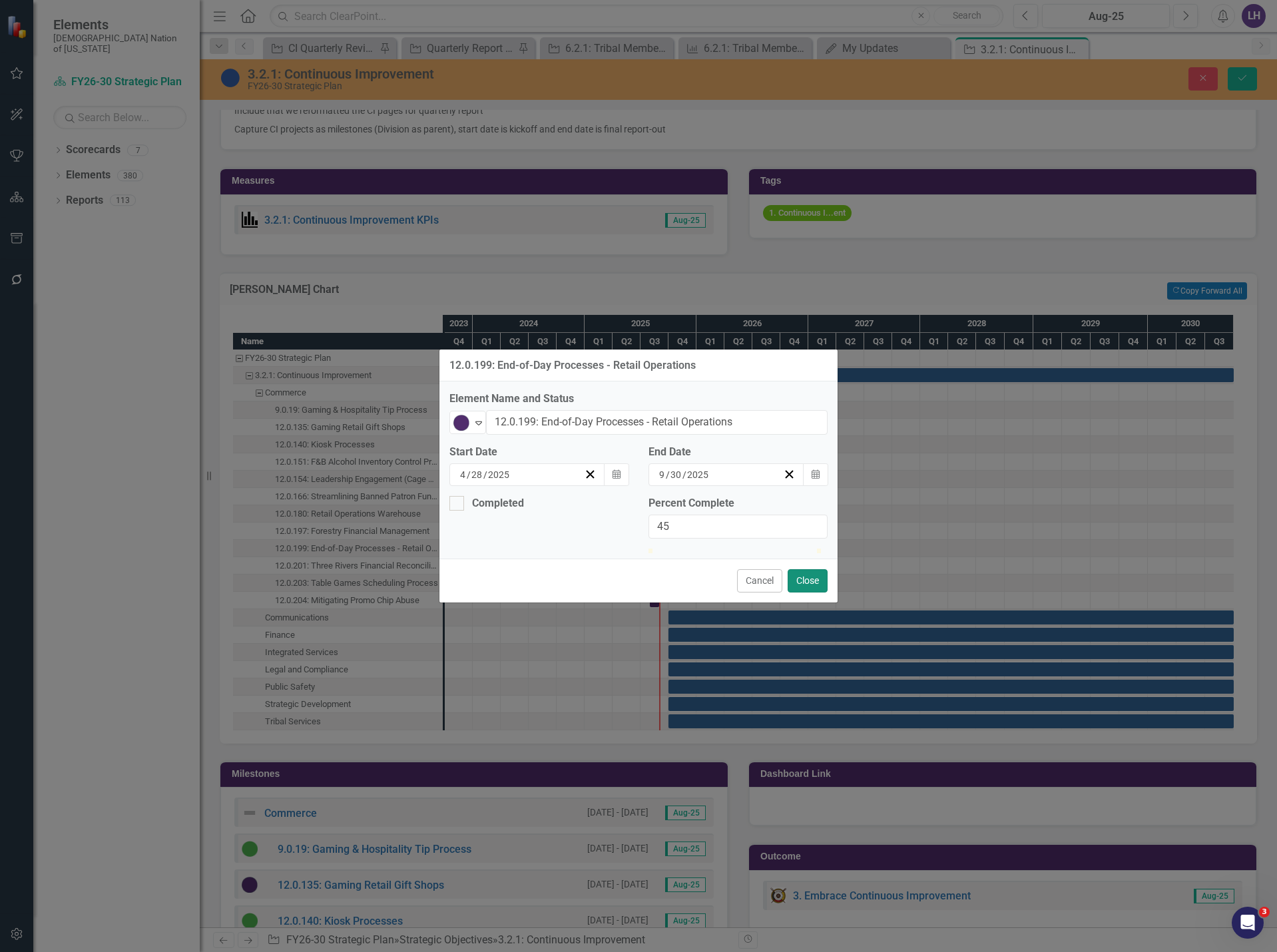
click at [800, 592] on button "Close" at bounding box center [807, 581] width 40 height 23
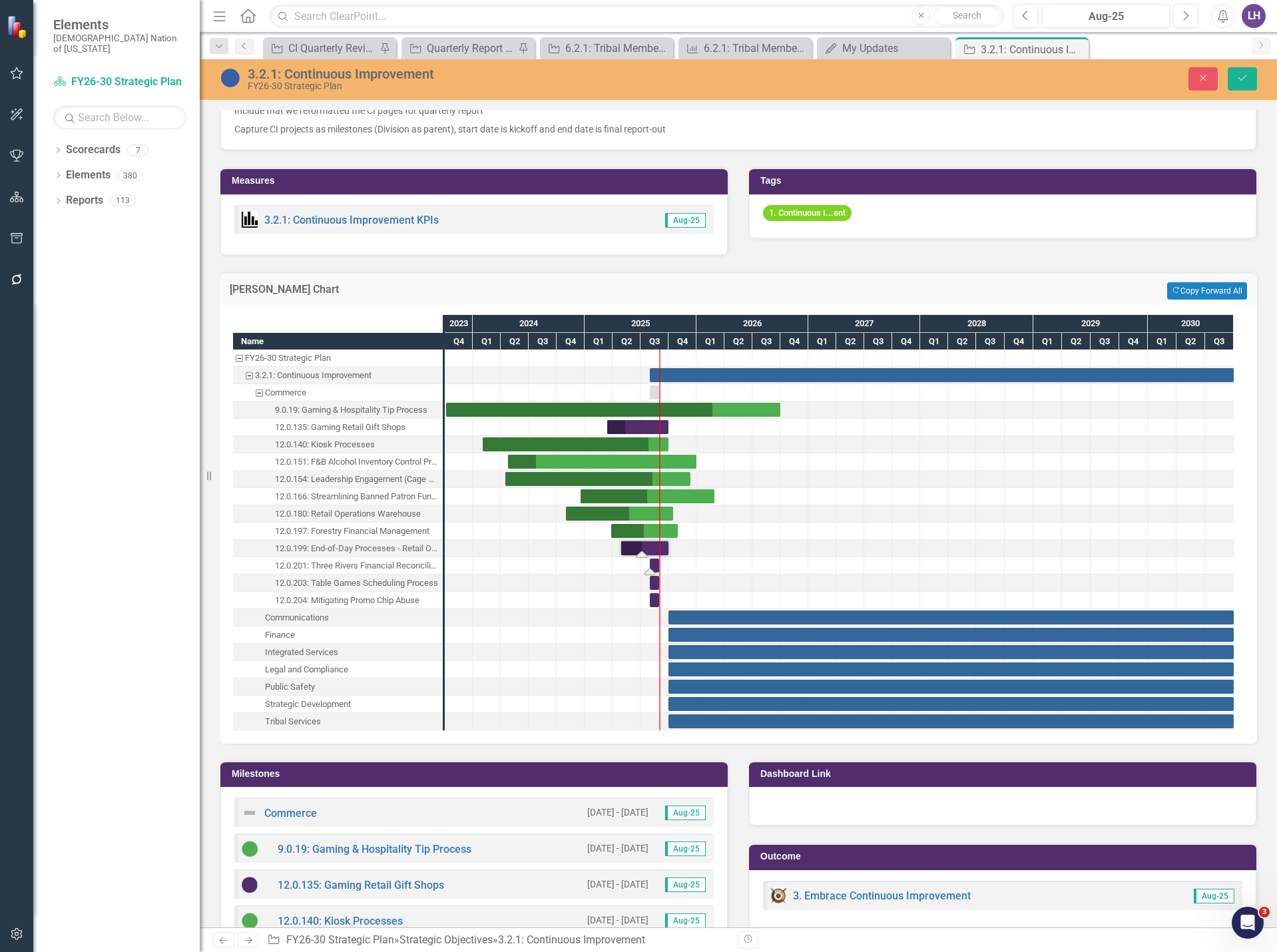
click at [651, 564] on div "Task: Start date: 2025-08-01 End date: 2025-08-31" at bounding box center [655, 565] width 10 height 14
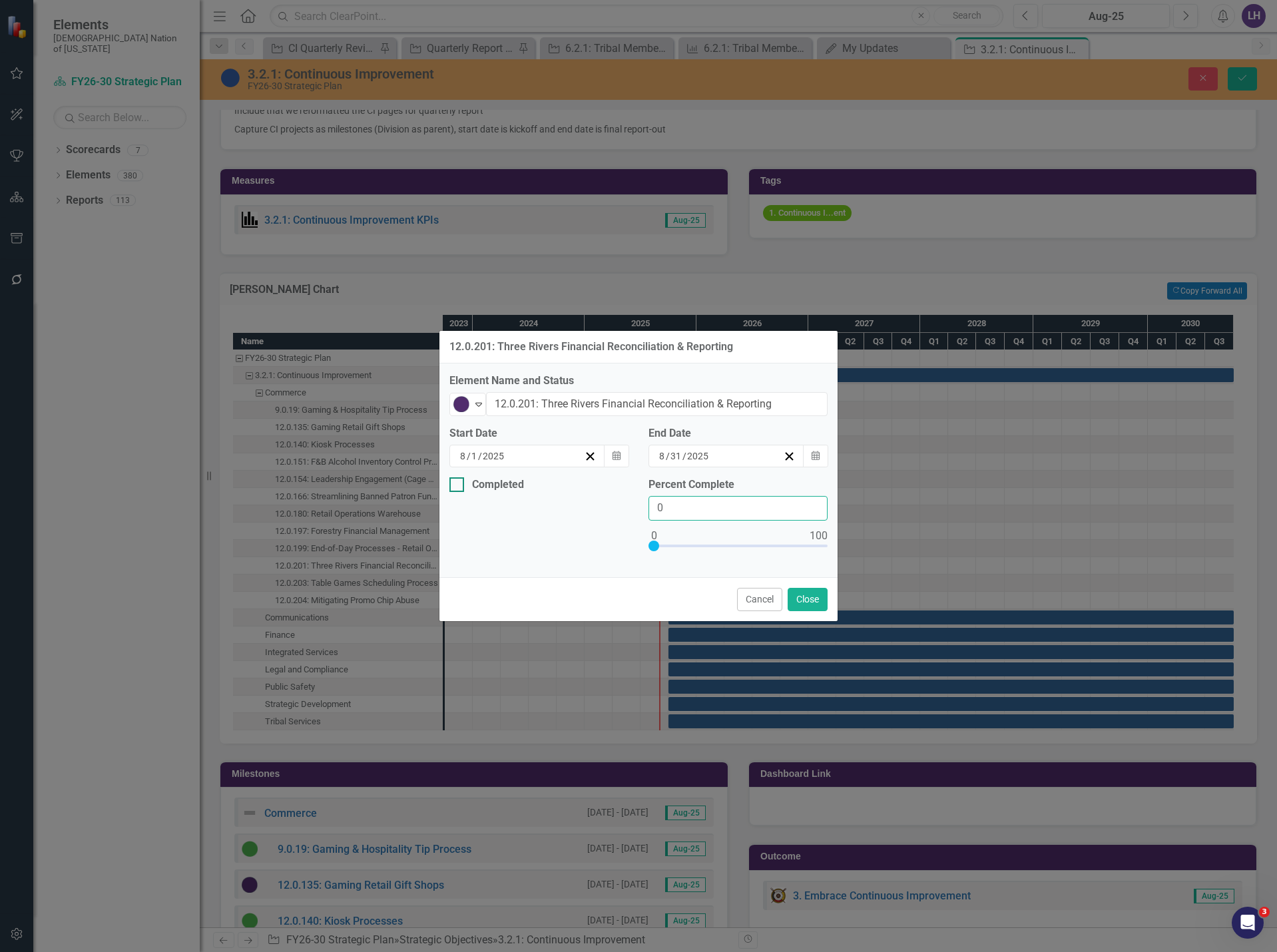
drag, startPoint x: 685, startPoint y: 497, endPoint x: 535, endPoint y: 486, distance: 150.4
click at [535, 486] on div "Completed Percent Complete 0" at bounding box center [638, 522] width 399 height 90
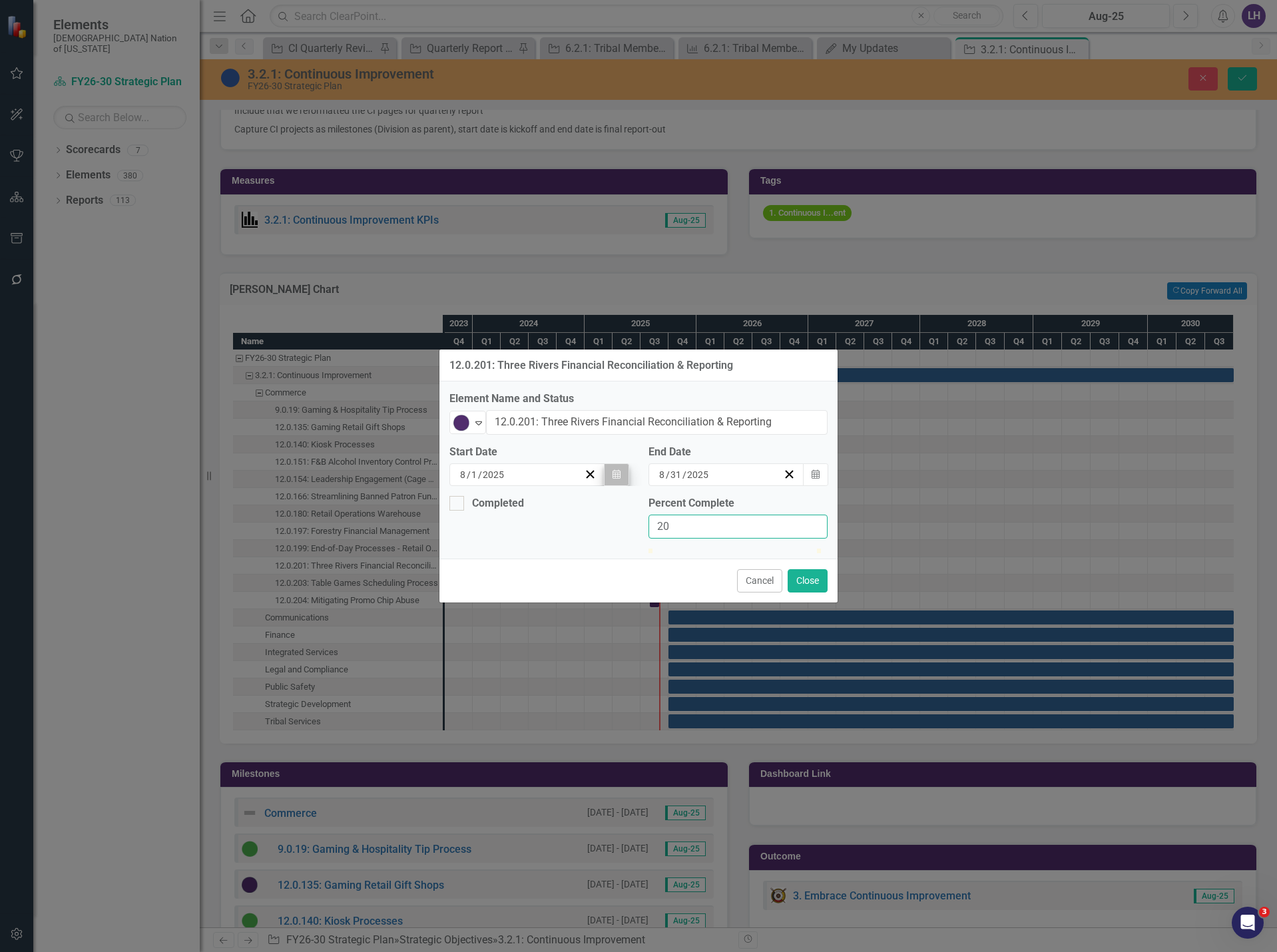
type input "20"
click at [606, 463] on button "Calendar" at bounding box center [617, 474] width 25 height 22
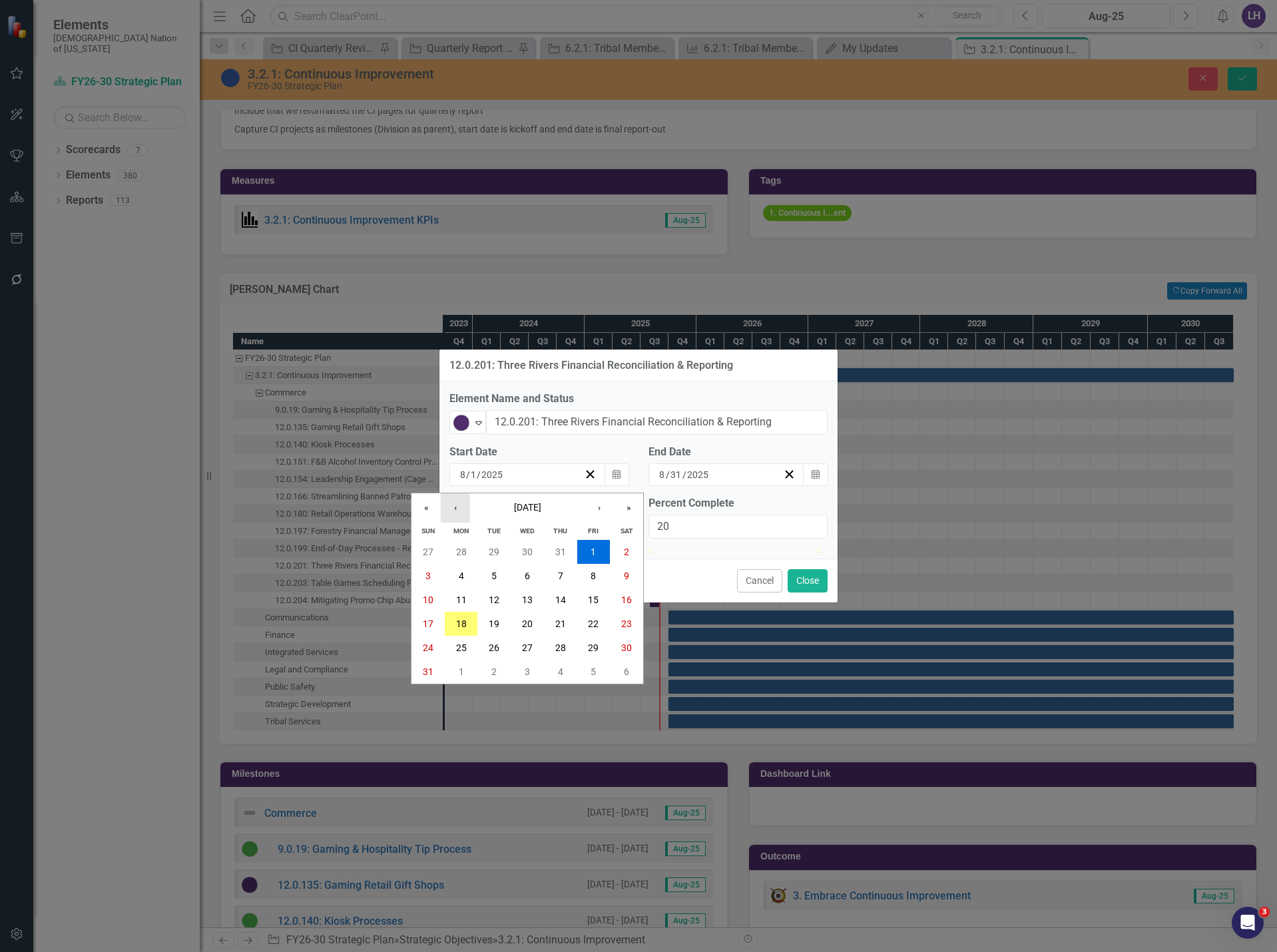
click at [457, 493] on button "‹" at bounding box center [455, 508] width 29 height 29
click at [450, 493] on button "‹" at bounding box center [455, 508] width 29 height 29
click at [561, 547] on abbr "1" at bounding box center [560, 552] width 5 height 11
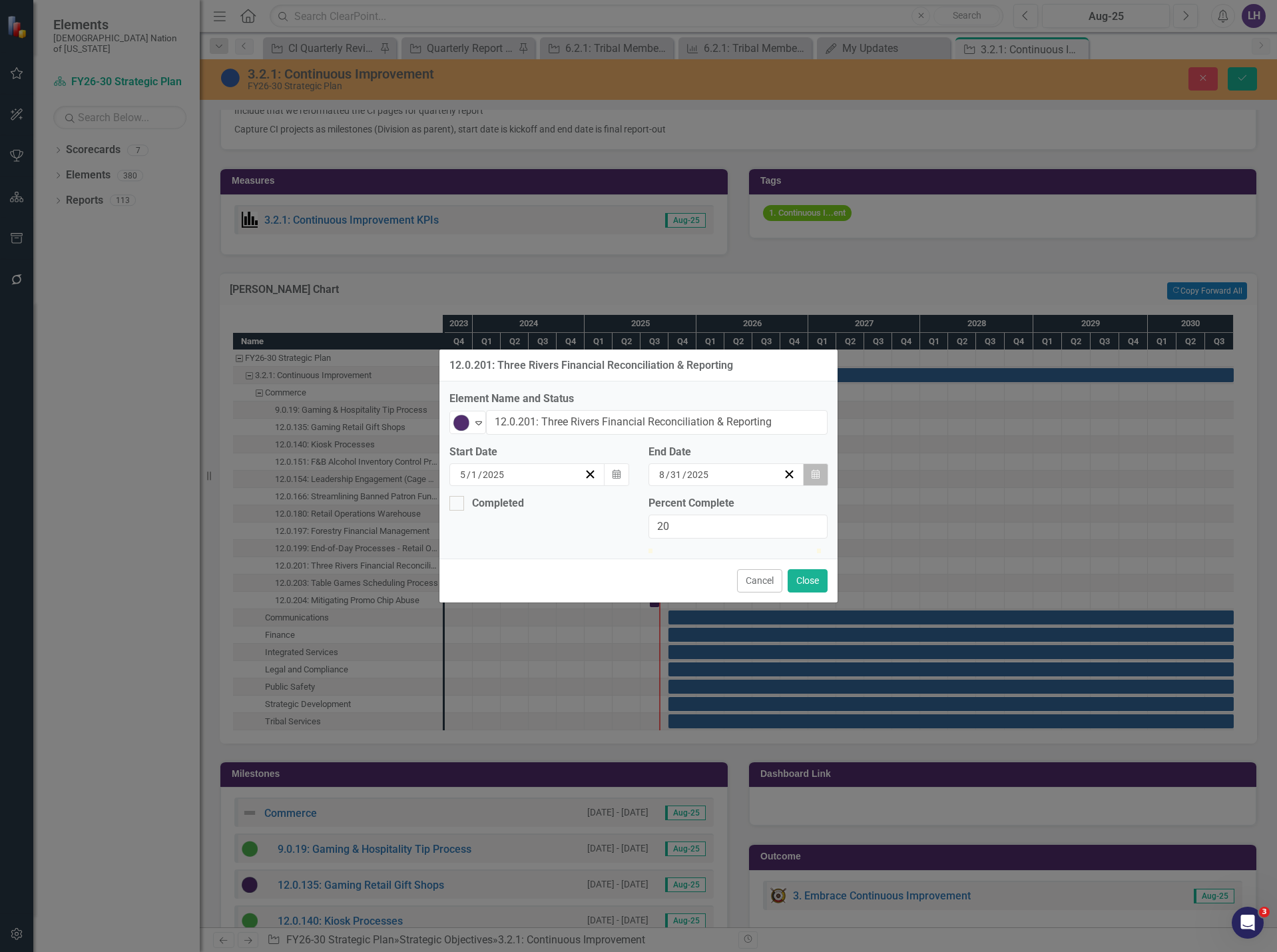
click at [818, 470] on icon "Calendar" at bounding box center [816, 475] width 8 height 10
click at [816, 470] on icon "Calendar" at bounding box center [816, 475] width 8 height 10
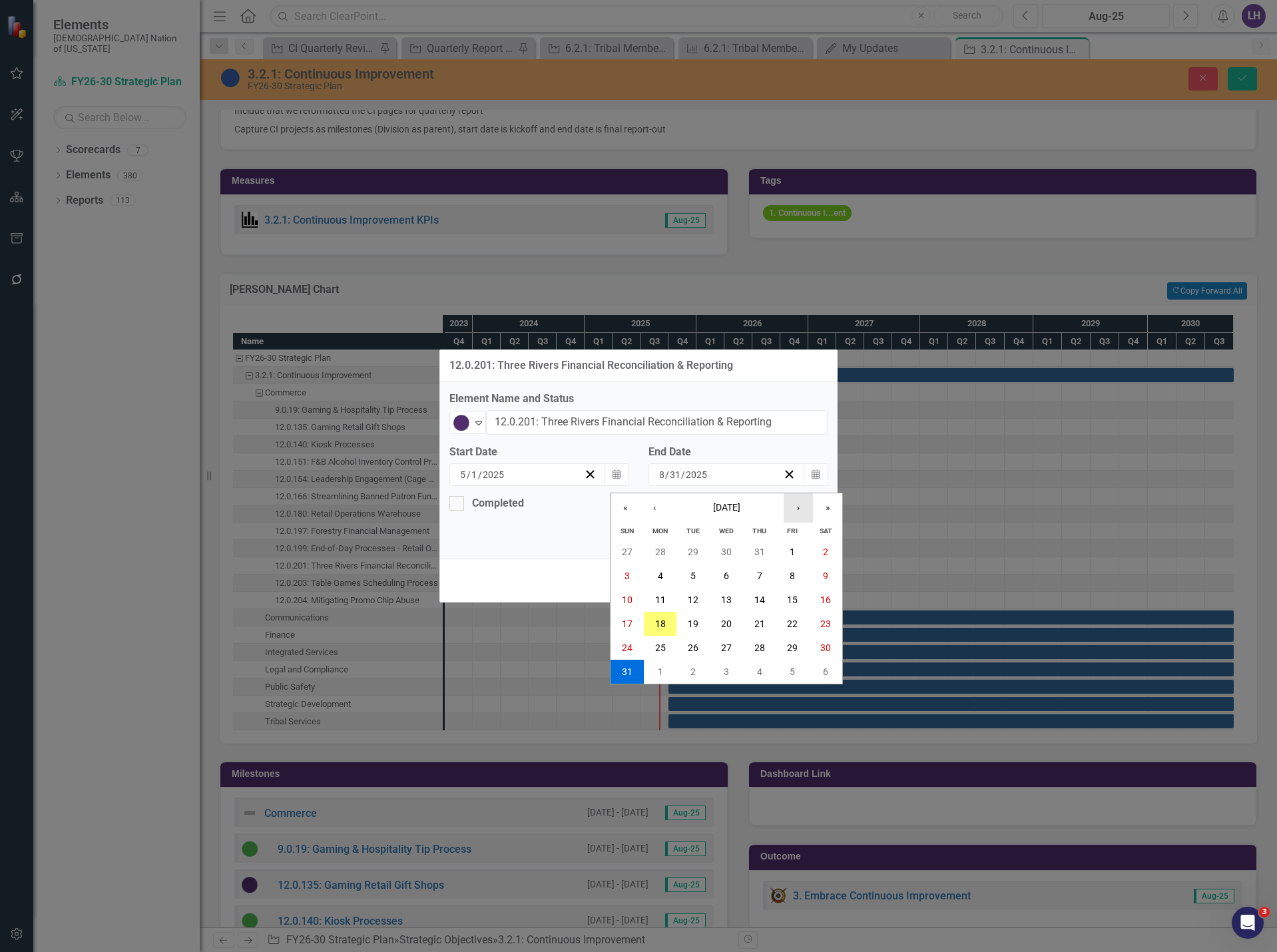
click at [800, 493] on button "›" at bounding box center [798, 508] width 29 height 29
click at [655, 493] on button "‹" at bounding box center [654, 508] width 29 height 29
click at [790, 642] on abbr "31" at bounding box center [792, 647] width 11 height 11
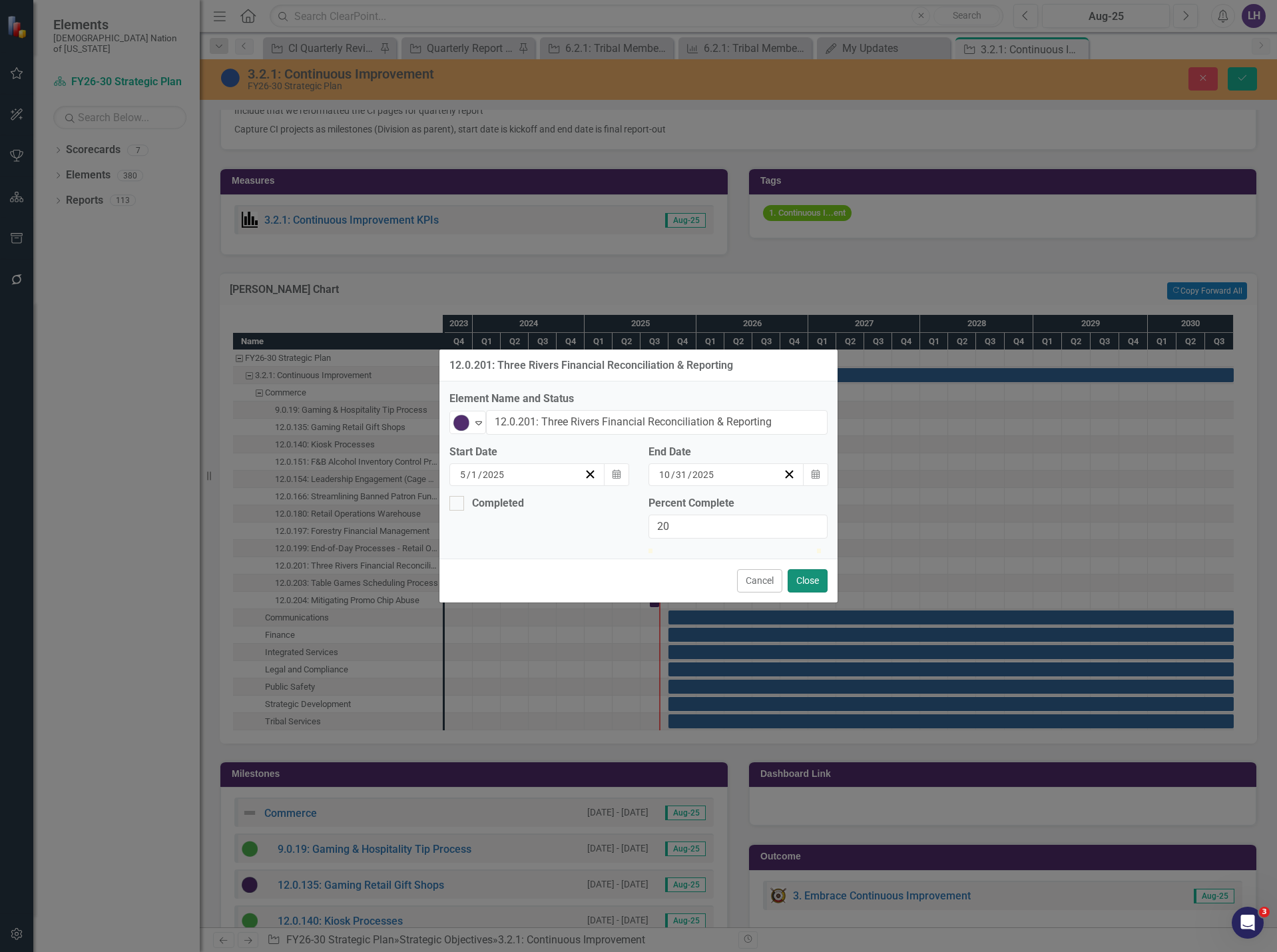
click at [812, 592] on button "Close" at bounding box center [807, 581] width 40 height 23
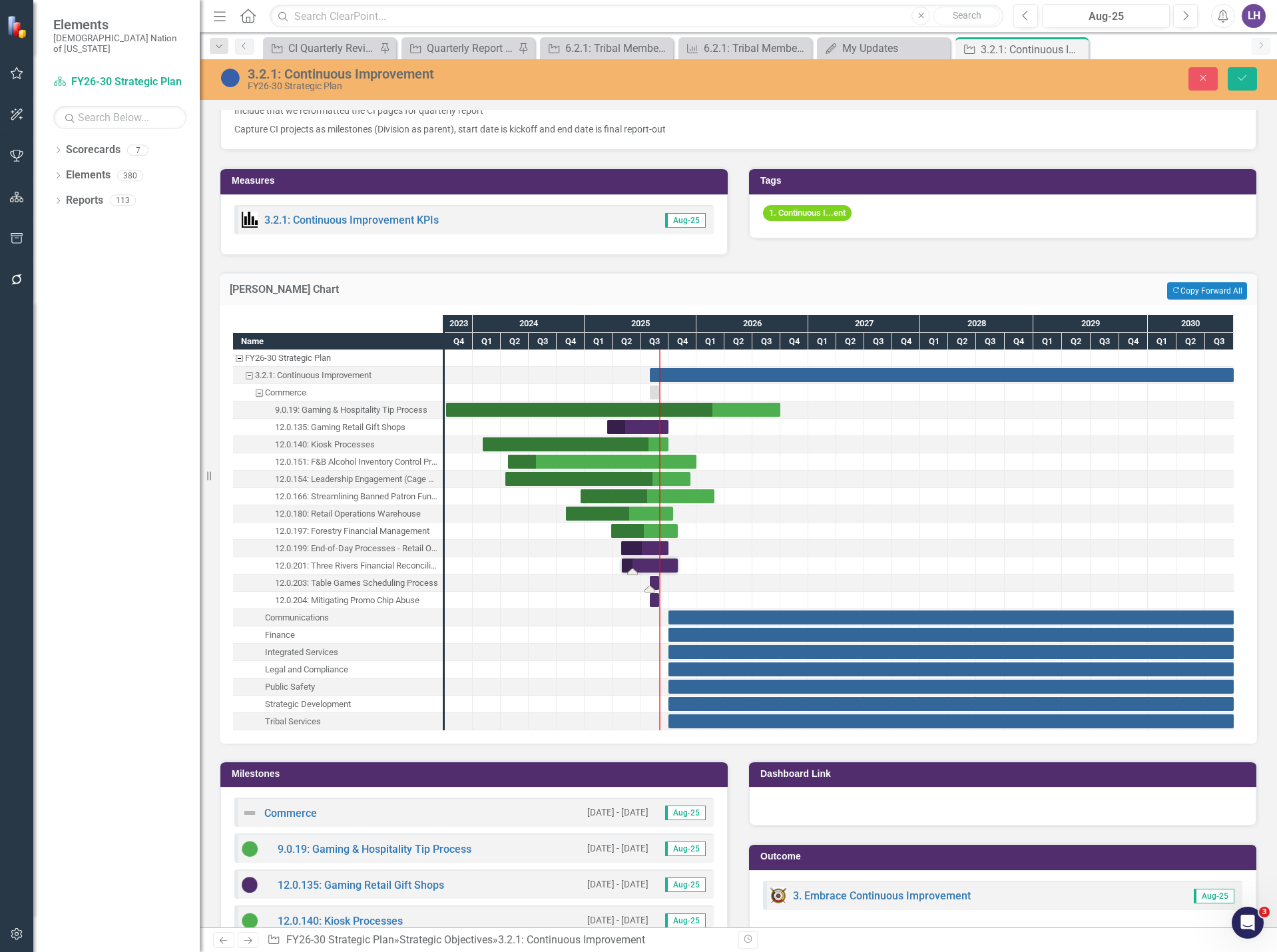
click at [651, 583] on div "Task: Start date: 2025-08-01 End date: 2025-08-31" at bounding box center [655, 583] width 10 height 14
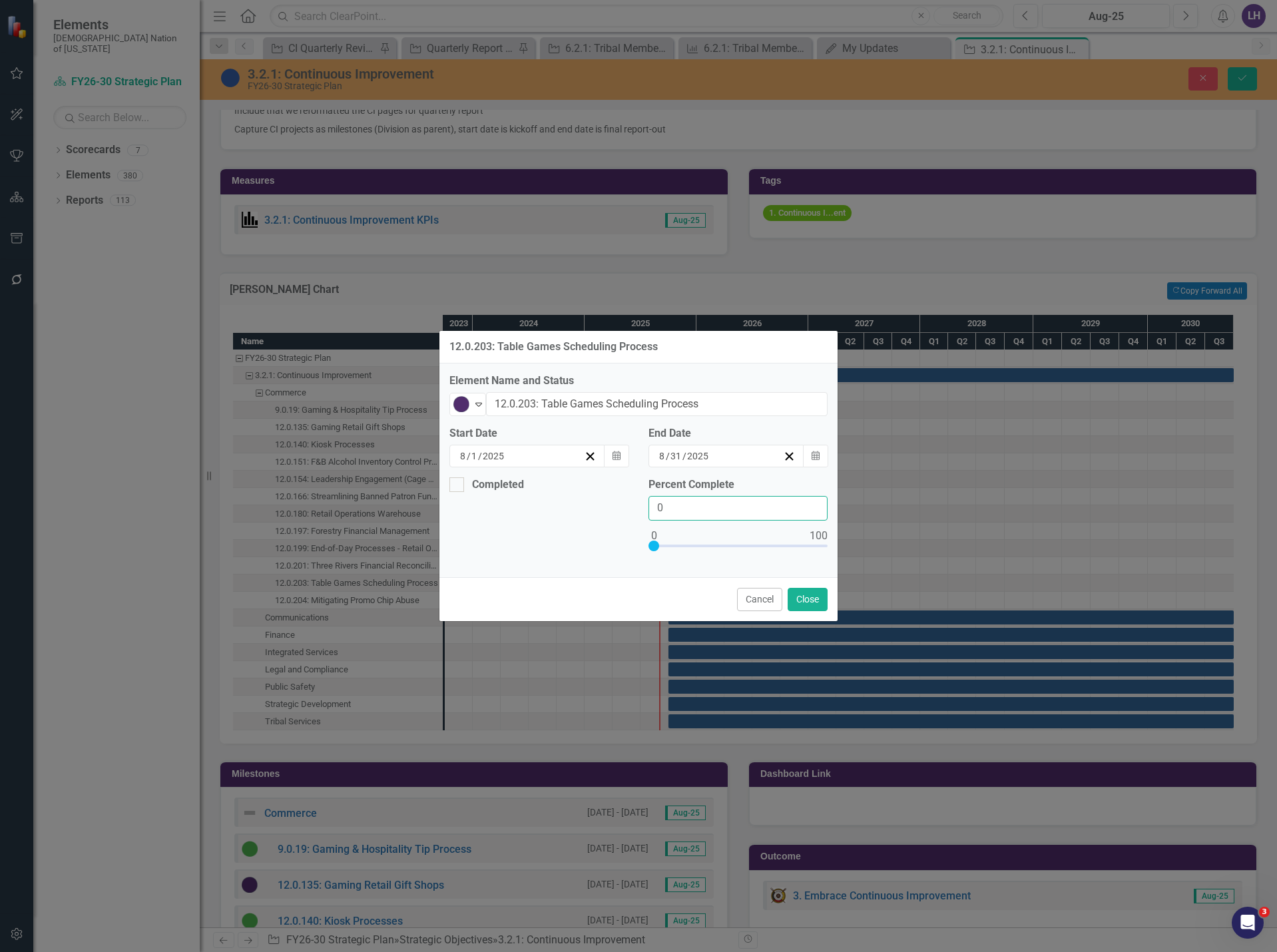
drag, startPoint x: 677, startPoint y: 505, endPoint x: 595, endPoint y: 503, distance: 82.0
click at [596, 504] on div "Completed Percent Complete 0" at bounding box center [638, 522] width 399 height 90
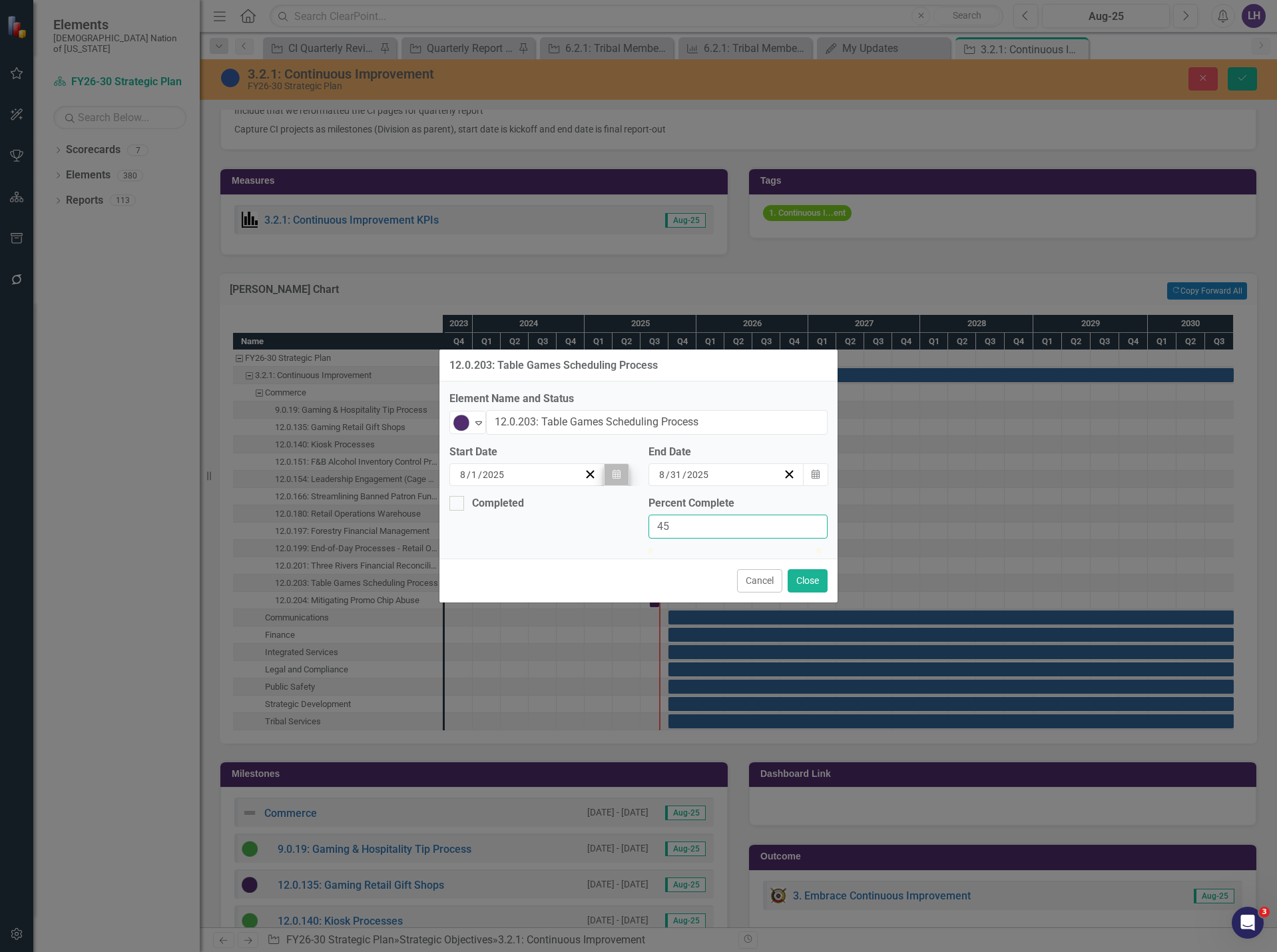
type input "45"
click at [619, 470] on icon "Calendar" at bounding box center [616, 475] width 8 height 10
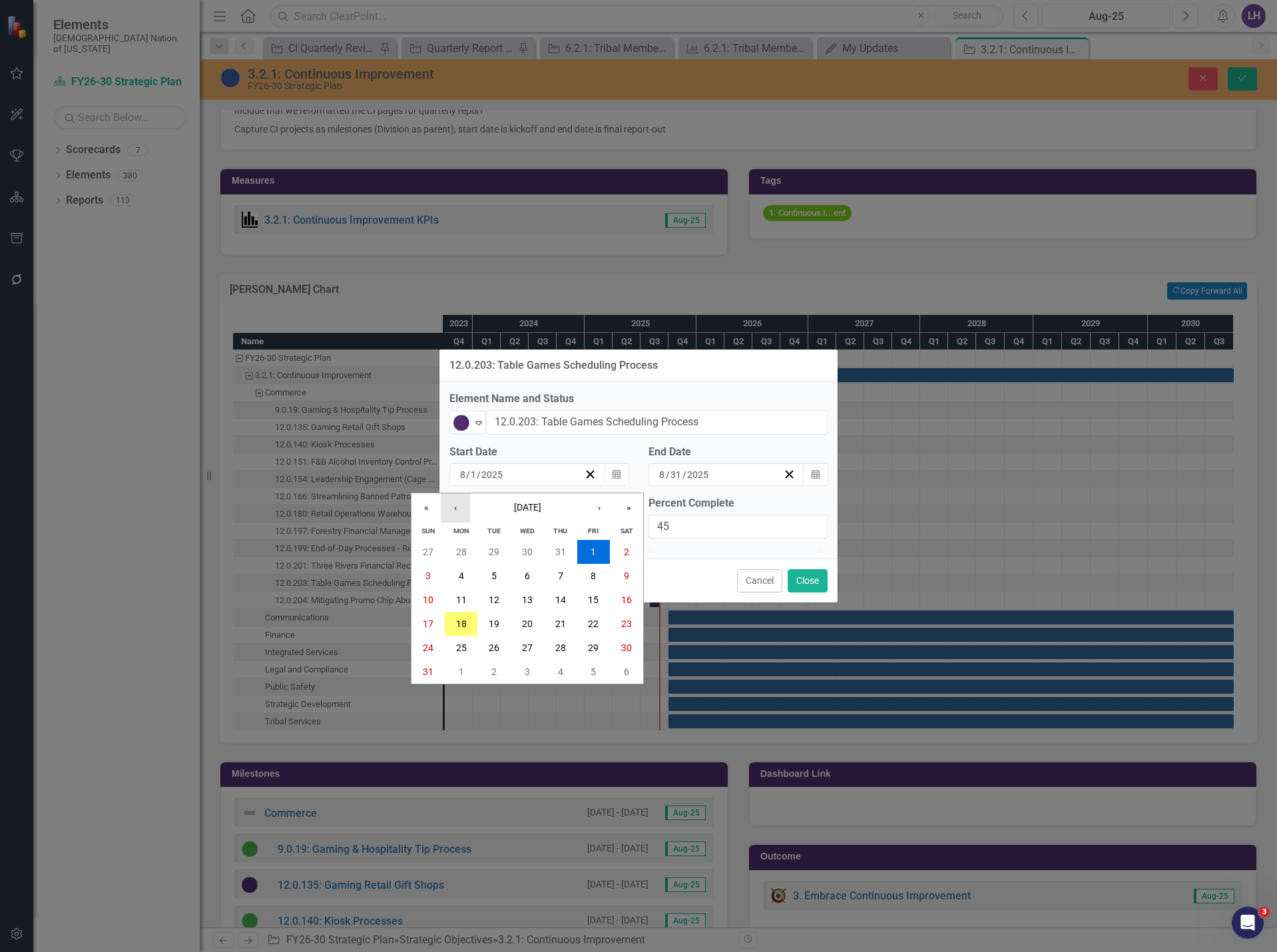
click at [450, 493] on button "‹" at bounding box center [455, 508] width 29 height 29
click at [582, 564] on button "9" at bounding box center [594, 576] width 33 height 24
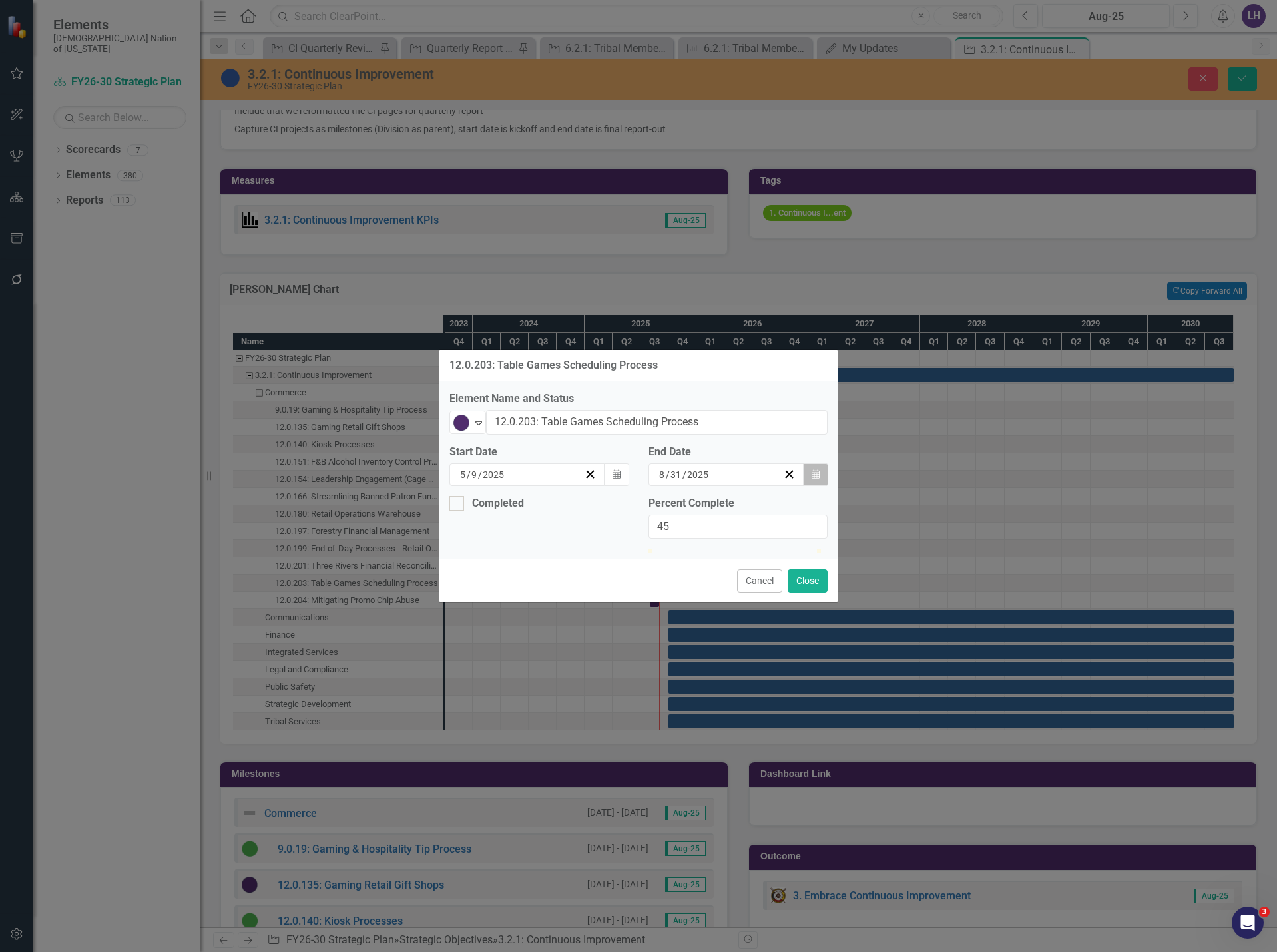
click at [815, 470] on icon "Calendar" at bounding box center [816, 475] width 8 height 10
click at [819, 470] on icon "button" at bounding box center [816, 475] width 8 height 10
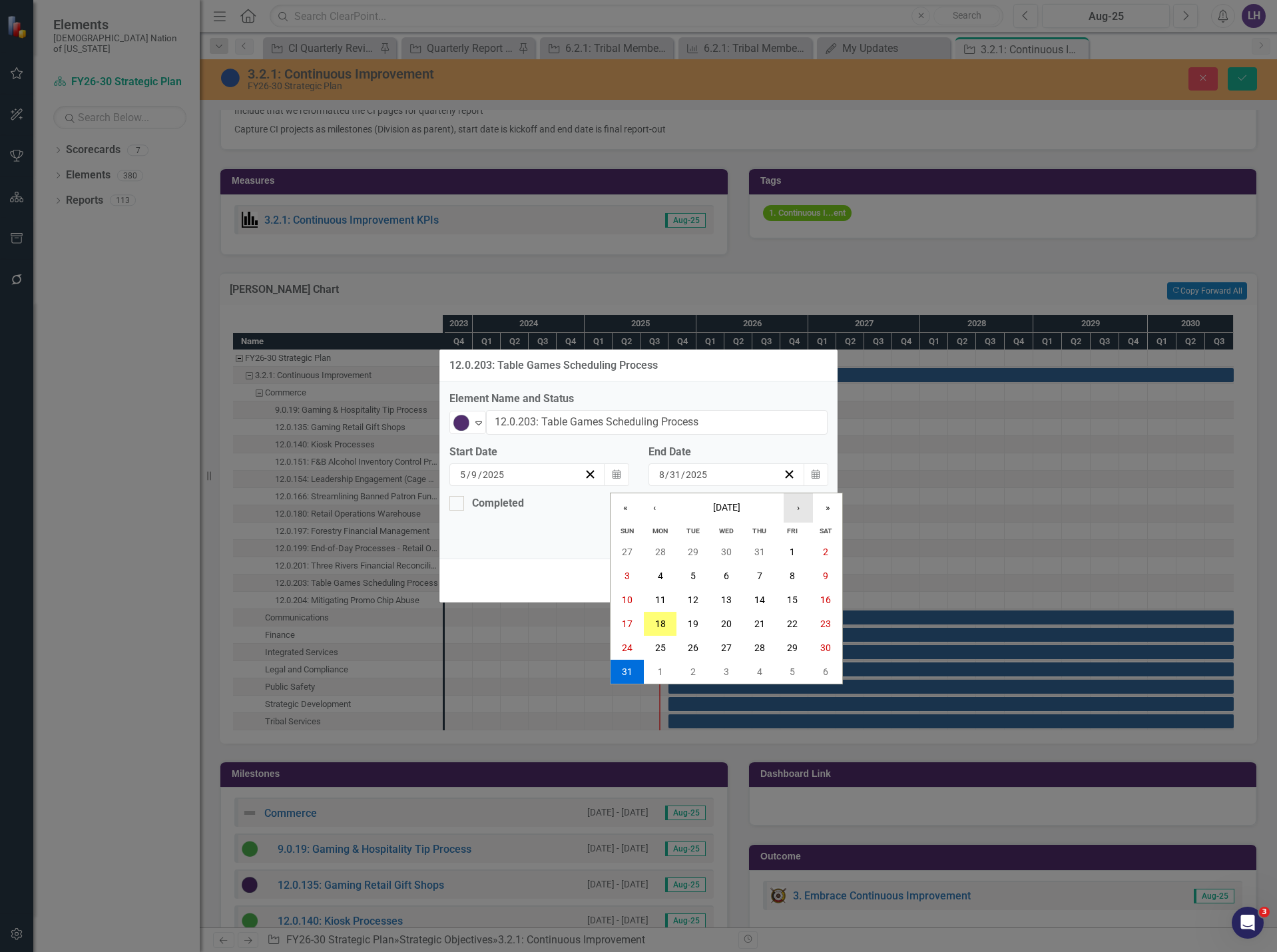
click at [797, 493] on button "›" at bounding box center [798, 508] width 29 height 29
click at [790, 635] on button "31" at bounding box center [793, 647] width 33 height 24
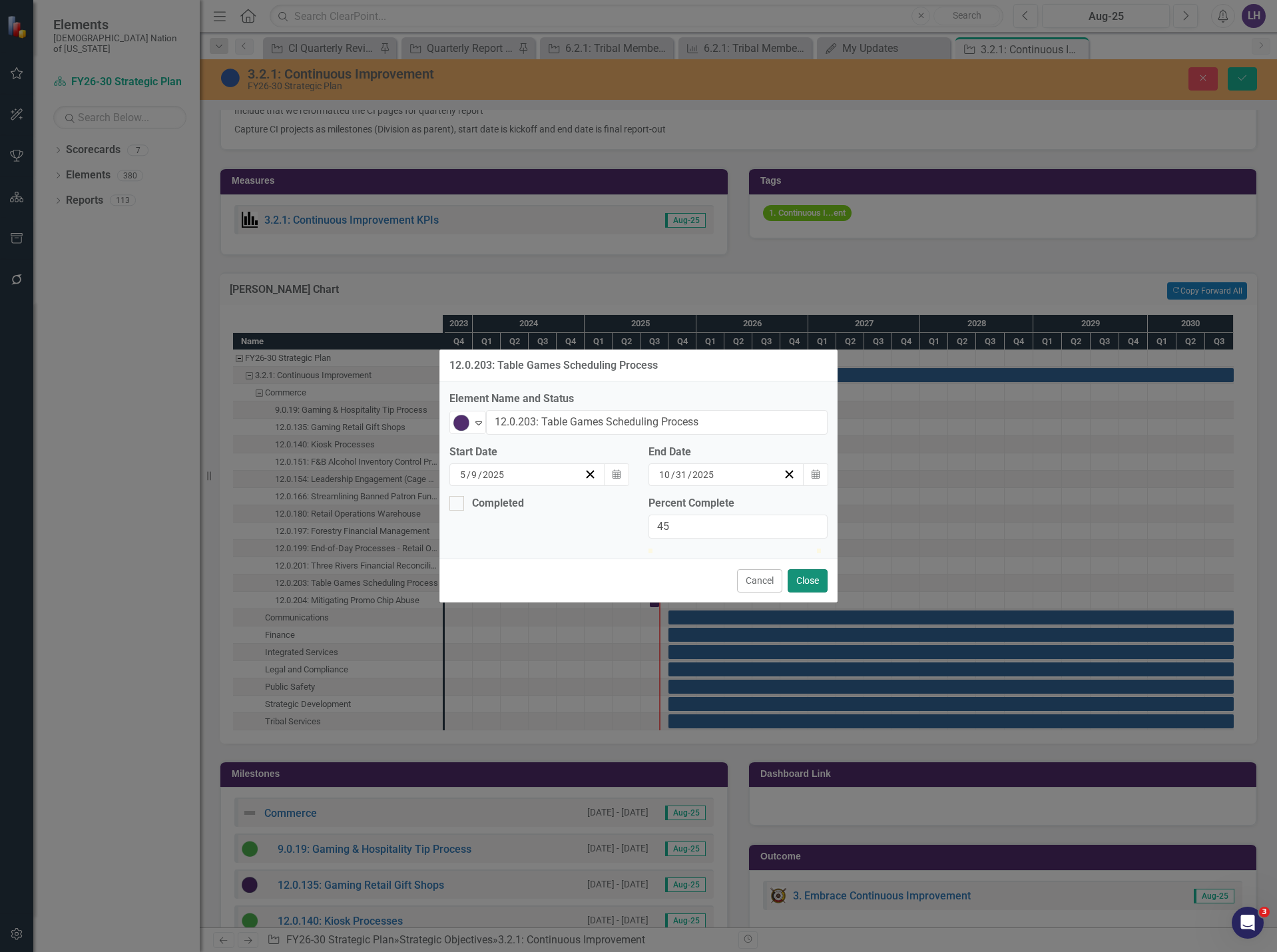
click at [812, 592] on button "Close" at bounding box center [807, 581] width 40 height 23
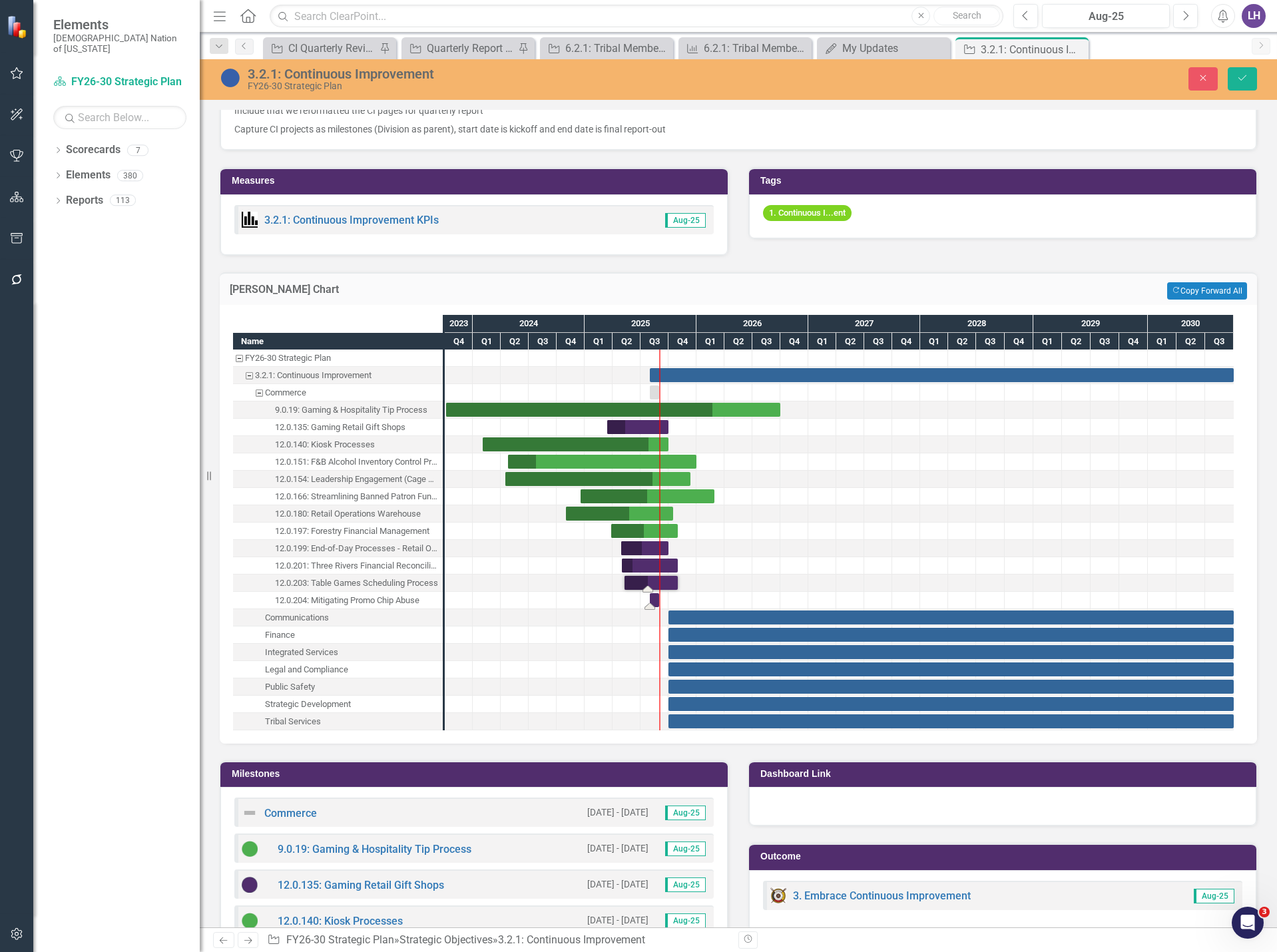
click at [656, 602] on div "Task: Start date: 2025-08-01 End date: 2025-08-31" at bounding box center [655, 600] width 10 height 14
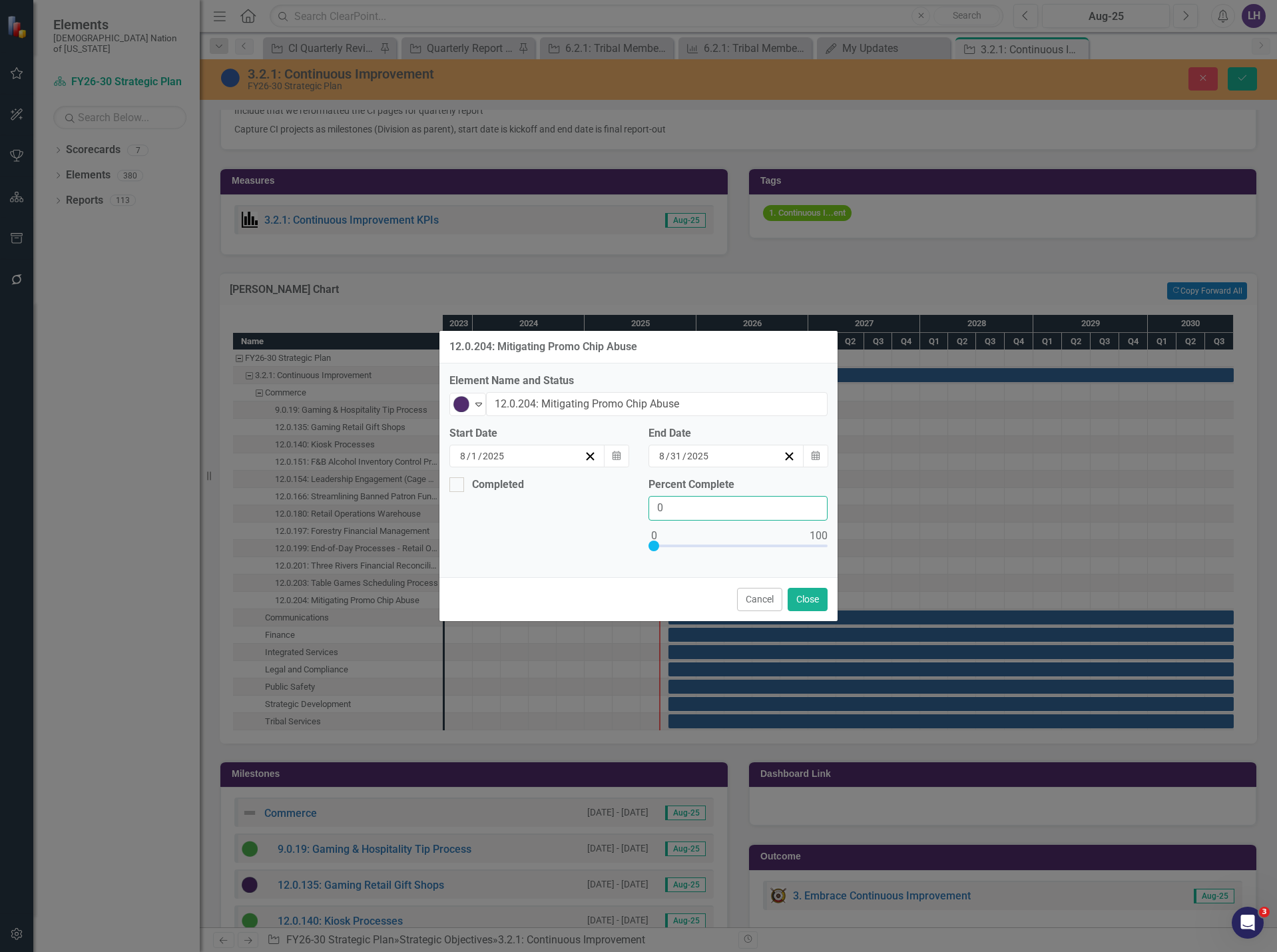
click at [604, 506] on div "Completed Percent Complete 0" at bounding box center [638, 522] width 399 height 90
type input "50"
click at [617, 455] on icon "Calendar" at bounding box center [616, 456] width 8 height 10
click at [611, 457] on button "Calendar" at bounding box center [617, 455] width 25 height 22
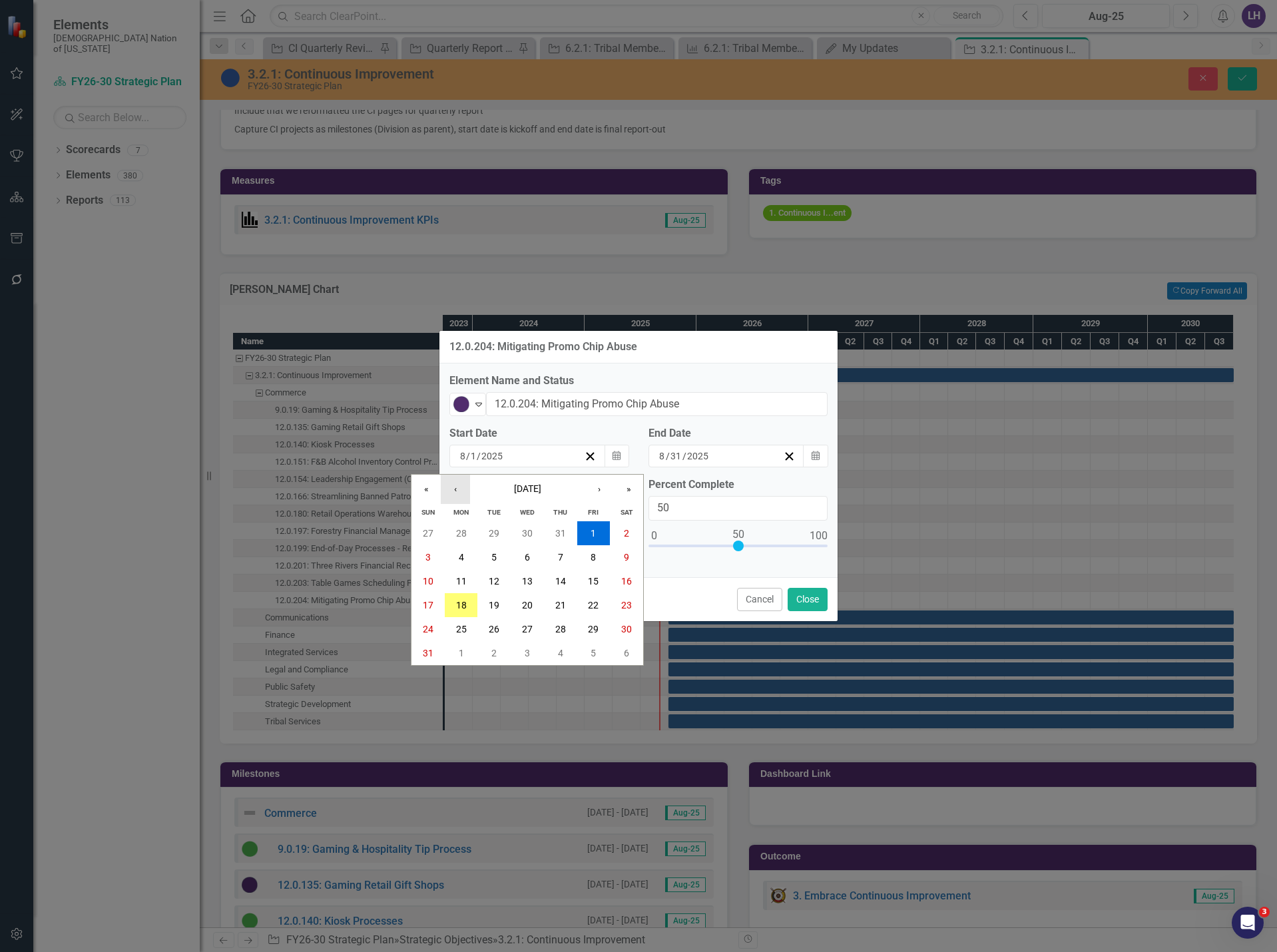
click at [462, 490] on button "‹" at bounding box center [455, 489] width 29 height 29
click at [558, 556] on abbr "8" at bounding box center [560, 556] width 5 height 11
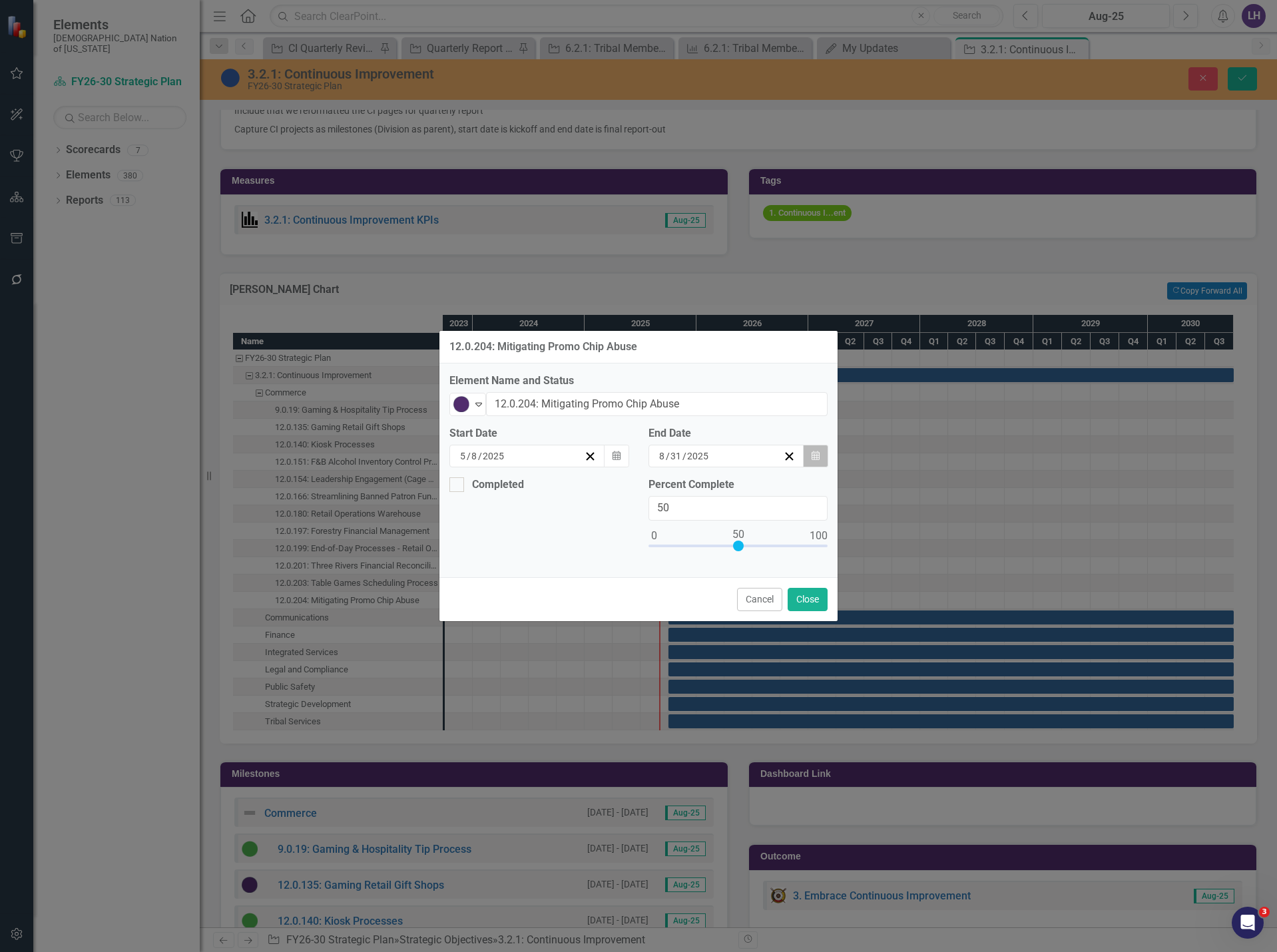
click at [808, 457] on button "Calendar" at bounding box center [816, 455] width 25 height 22
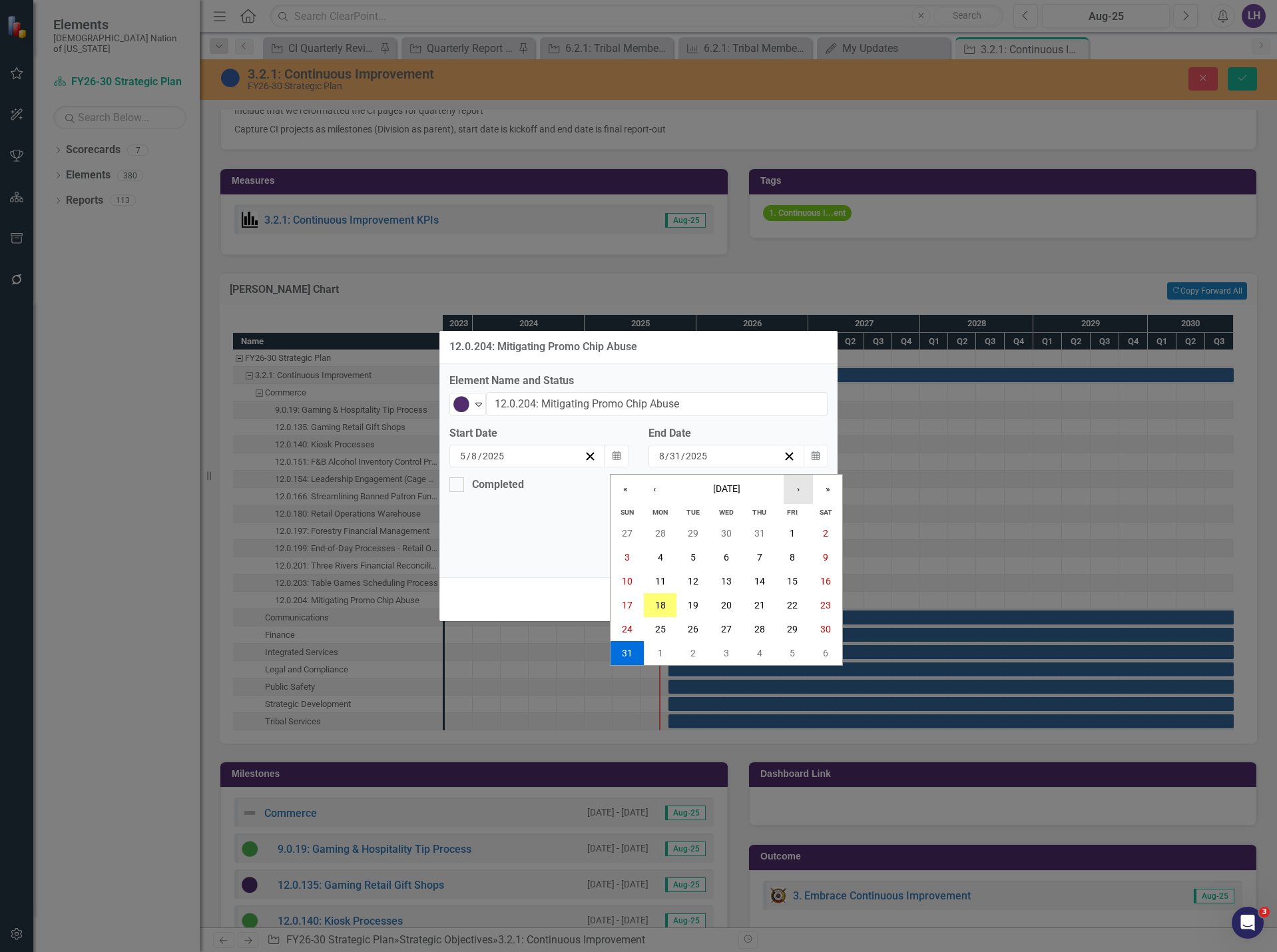
click at [808, 485] on button "›" at bounding box center [798, 489] width 29 height 29
click at [701, 621] on button "30" at bounding box center [693, 628] width 33 height 24
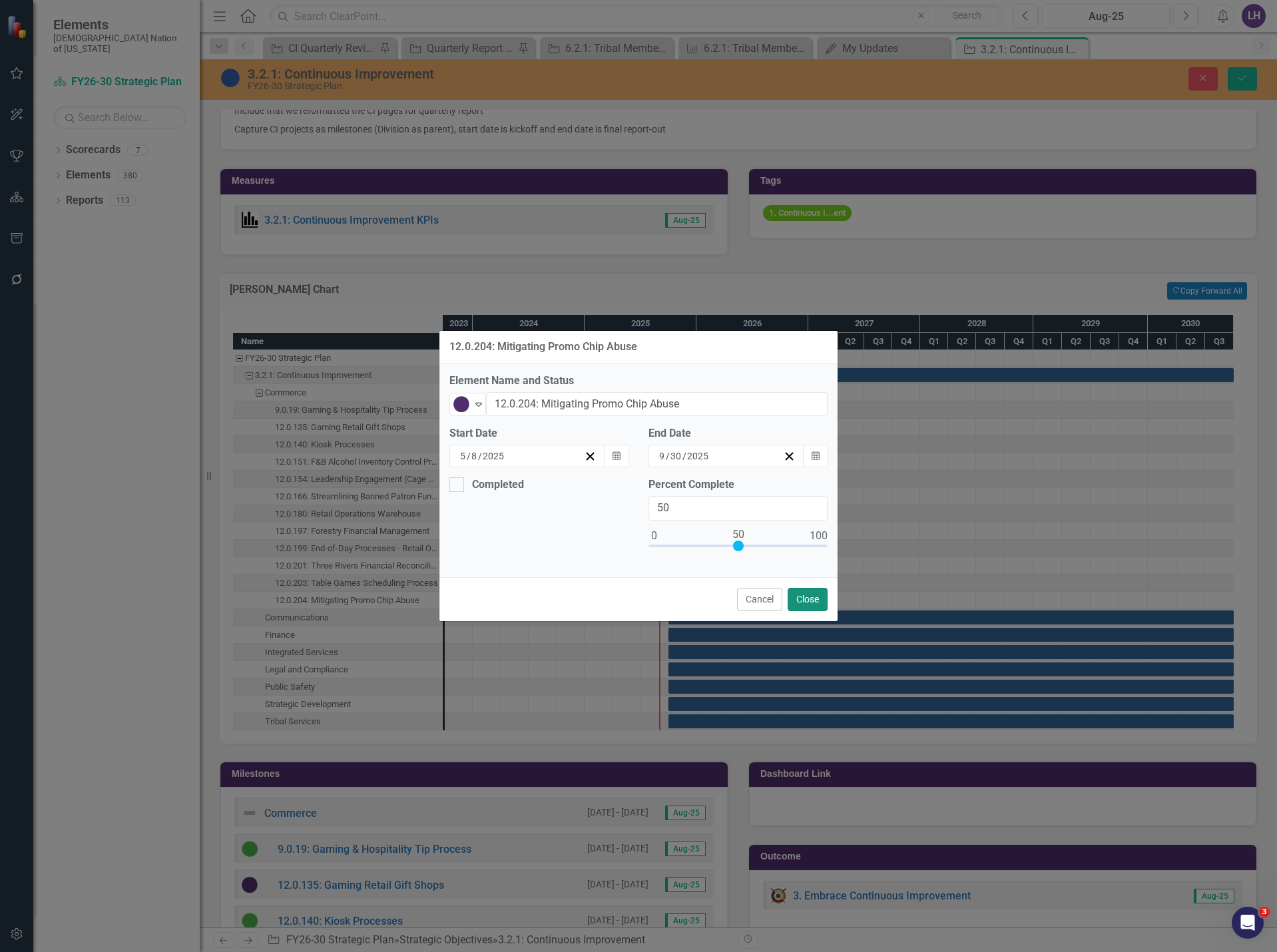
click at [800, 597] on button "Close" at bounding box center [807, 599] width 40 height 23
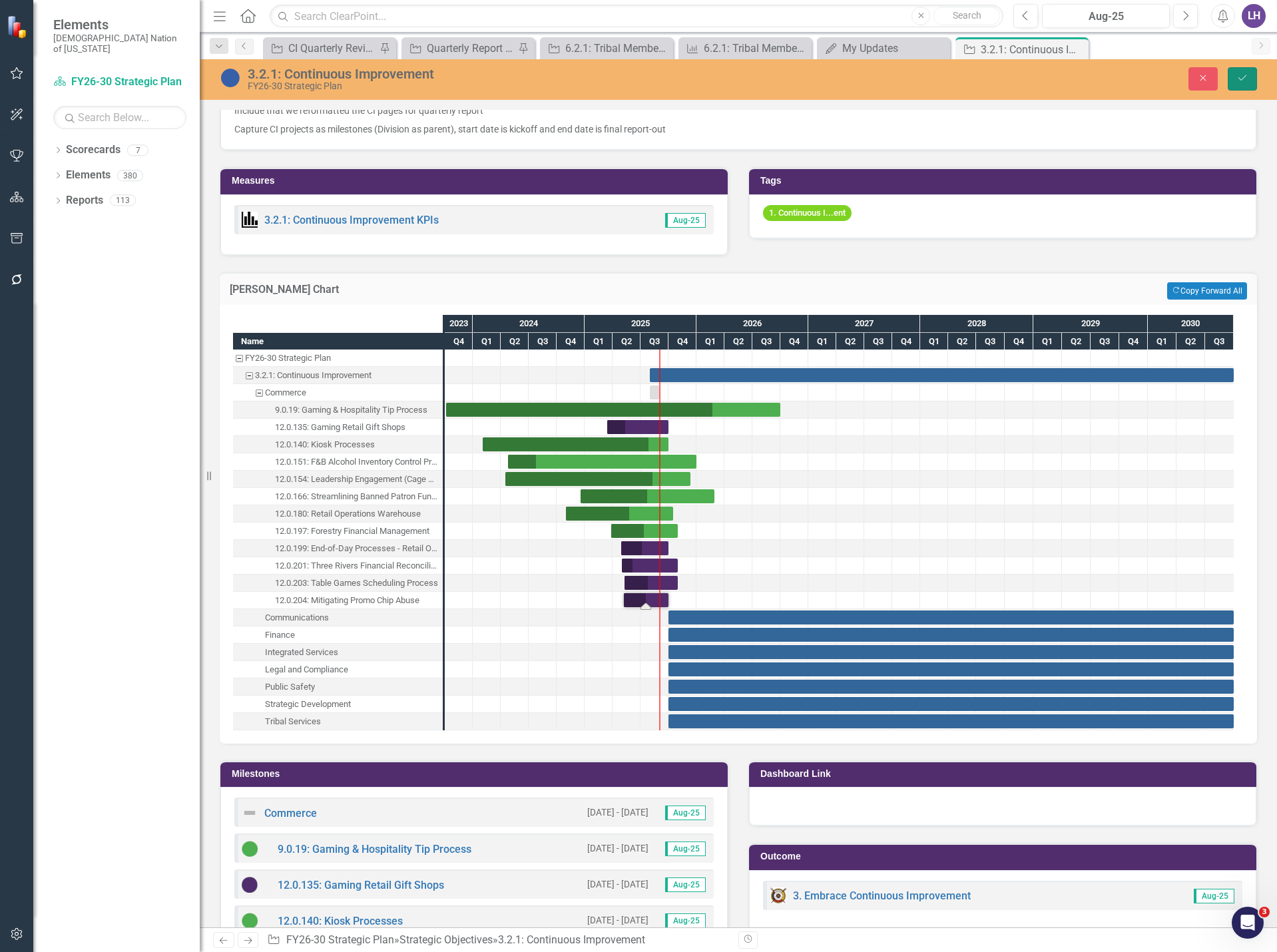
click at [1239, 82] on icon "Save" at bounding box center [1243, 78] width 12 height 10
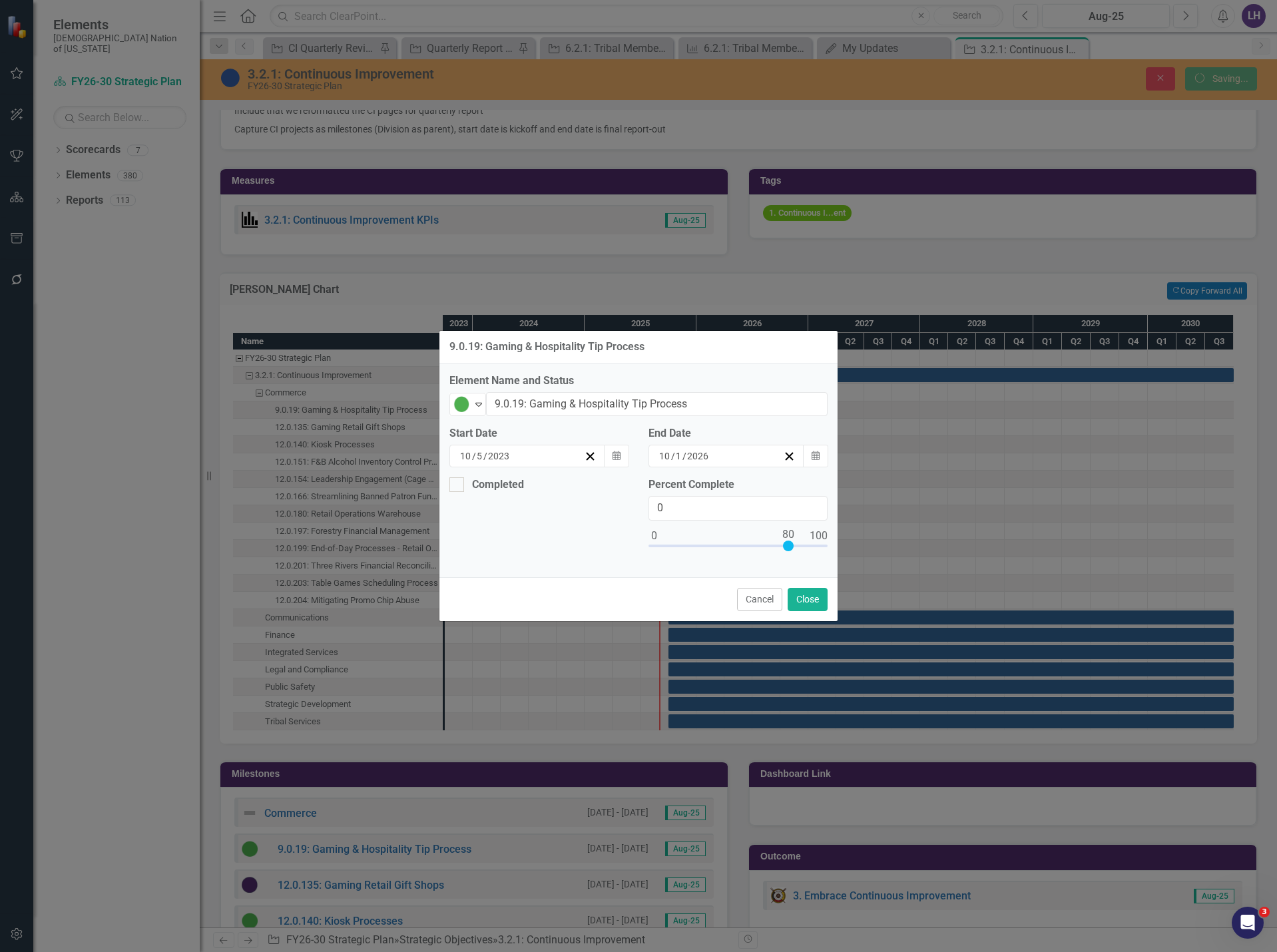
type input "0"
click at [764, 602] on button "Cancel" at bounding box center [759, 599] width 45 height 23
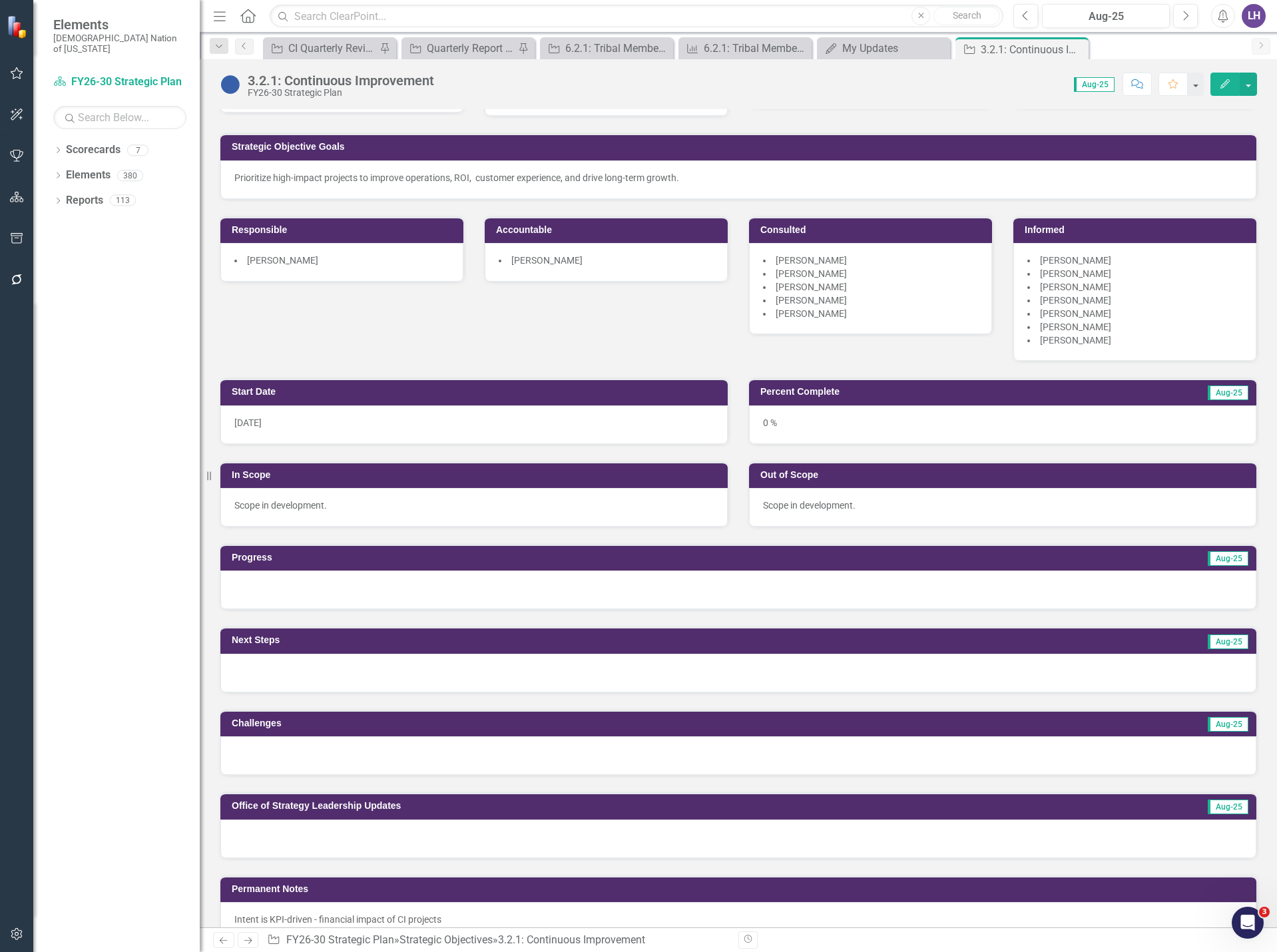
scroll to position [0, 0]
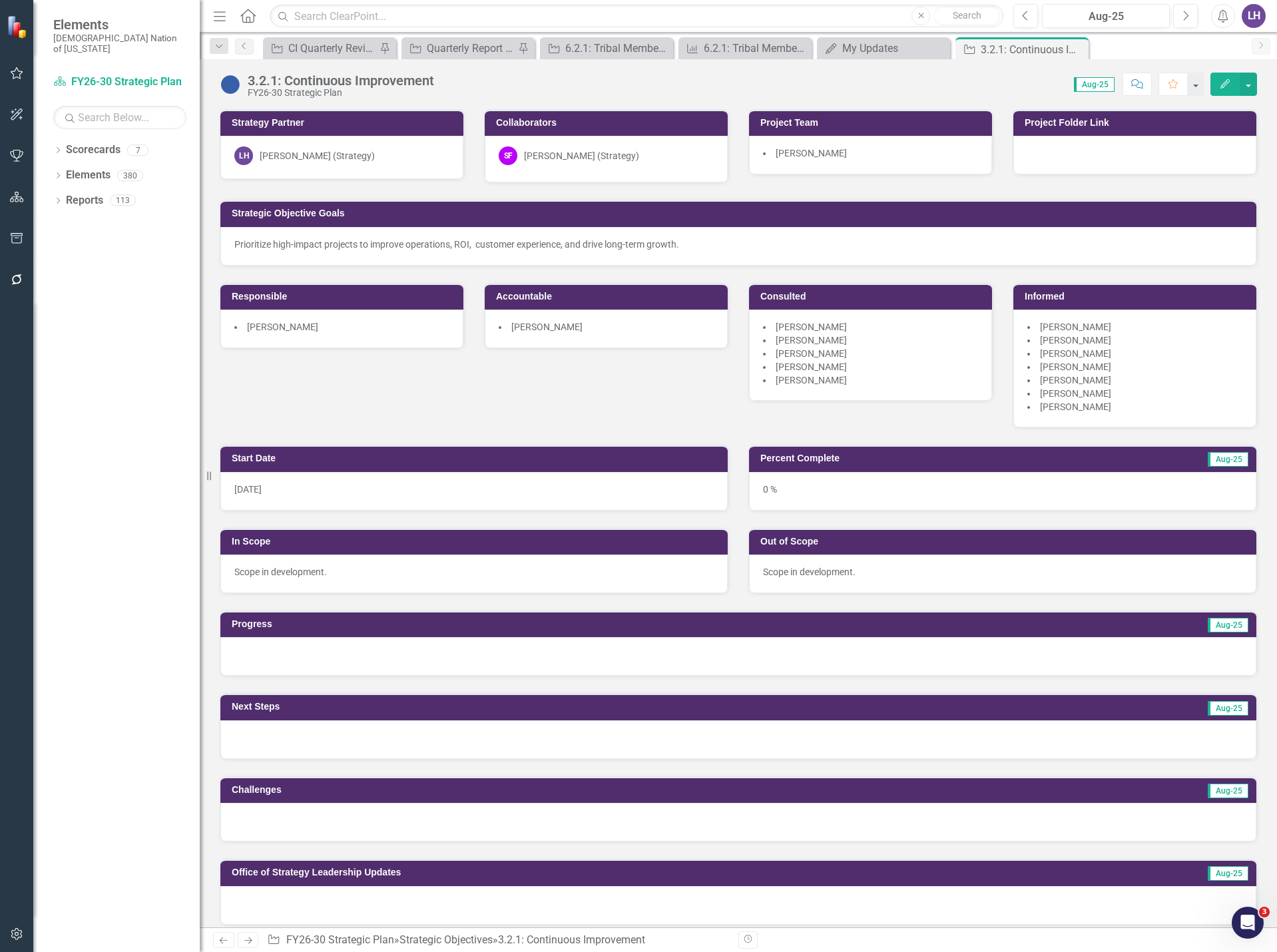
click at [476, 490] on div "8/1/25" at bounding box center [474, 491] width 508 height 39
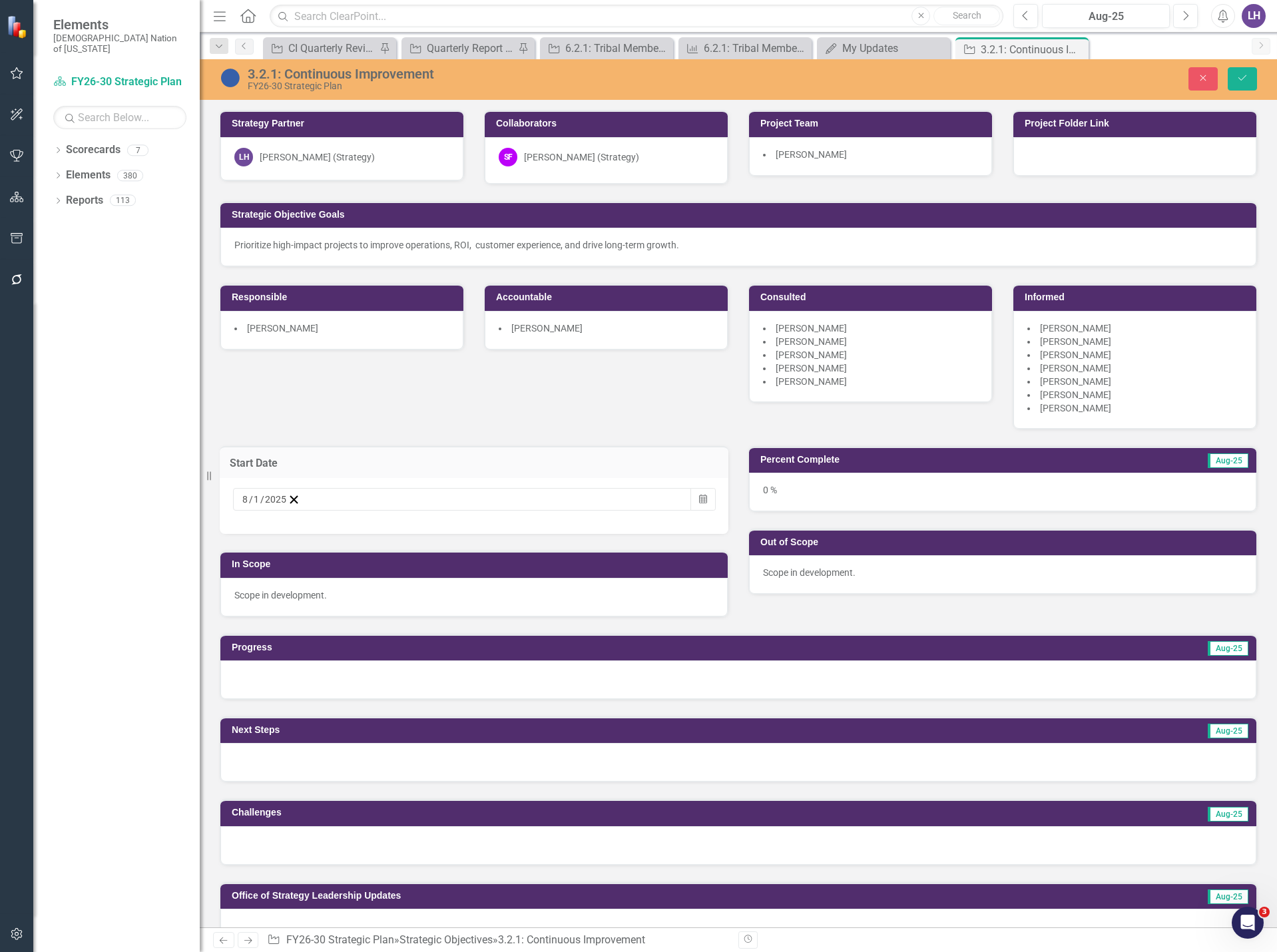
click at [288, 499] on div "8 / 1 / 2025" at bounding box center [264, 500] width 46 height 14
click at [293, 529] on button "‹" at bounding box center [279, 525] width 29 height 29
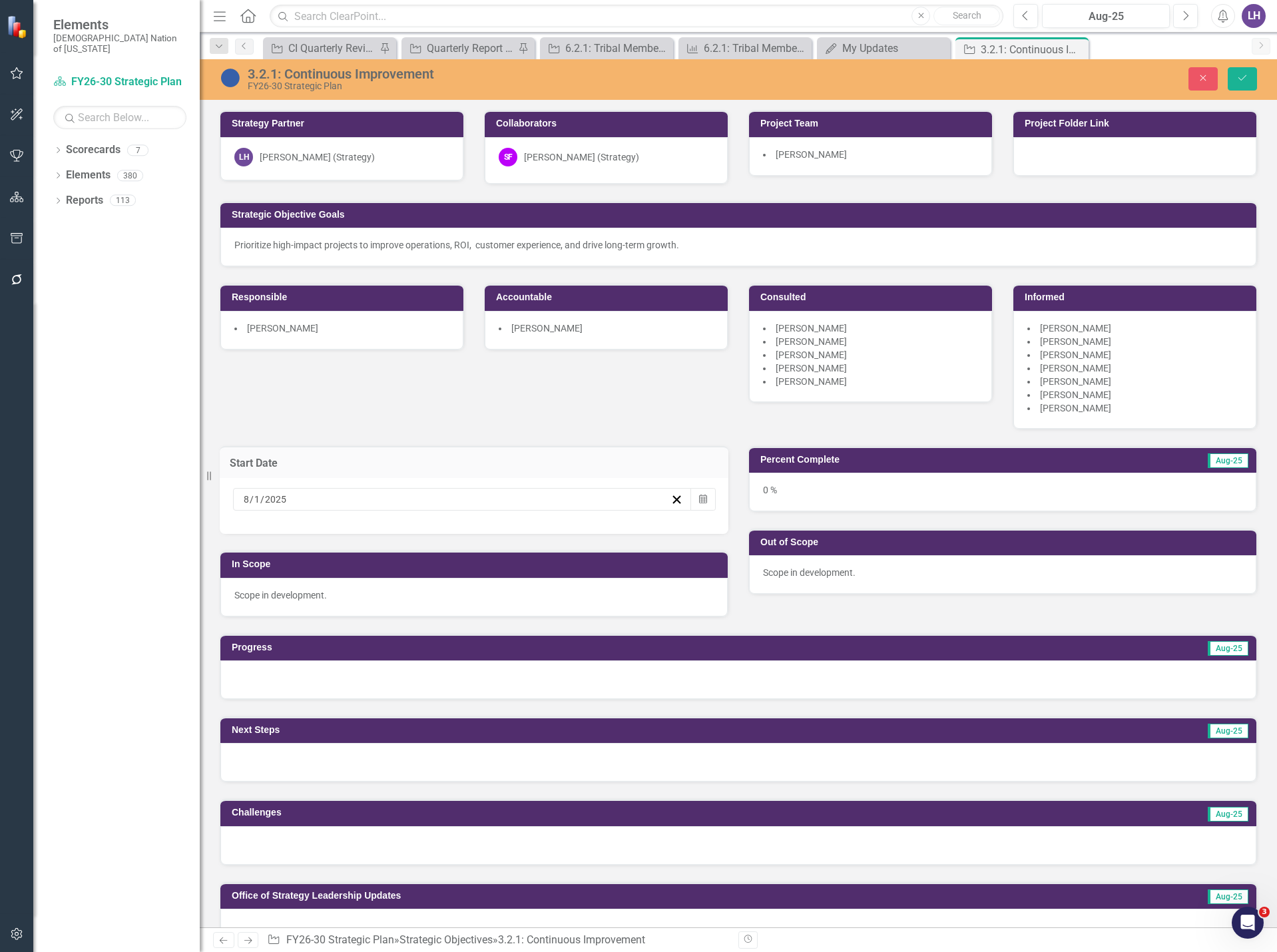
click at [264, 529] on button "«" at bounding box center [249, 525] width 29 height 29
click at [437, 539] on button "›" at bounding box center [422, 525] width 29 height 29
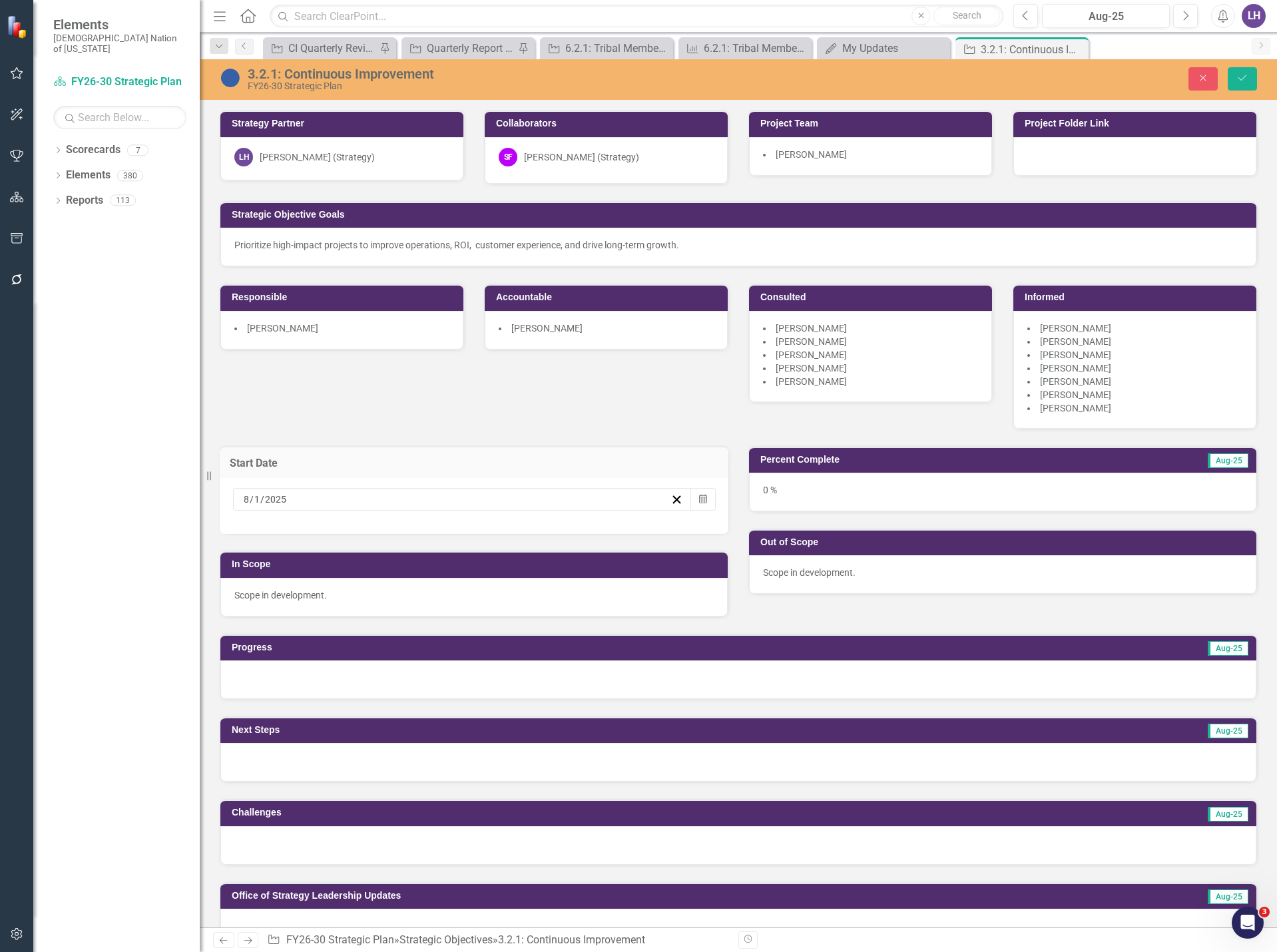
click at [437, 539] on button "›" at bounding box center [422, 525] width 29 height 29
click at [253, 575] on abbr "1" at bounding box center [251, 569] width 5 height 11
click at [1241, 76] on icon "Save" at bounding box center [1243, 78] width 12 height 10
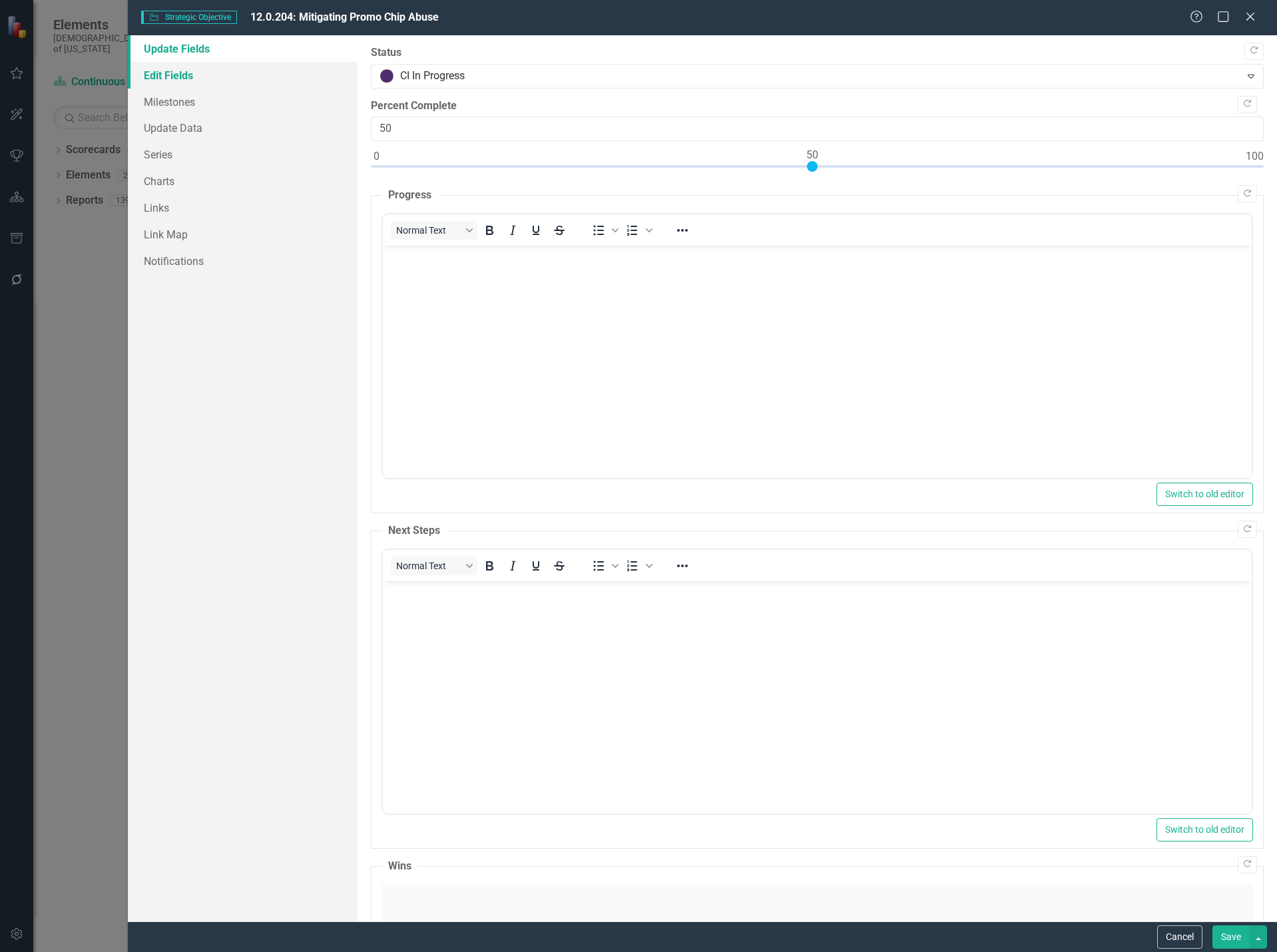
click at [188, 71] on link "Edit Fields" at bounding box center [243, 75] width 230 height 26
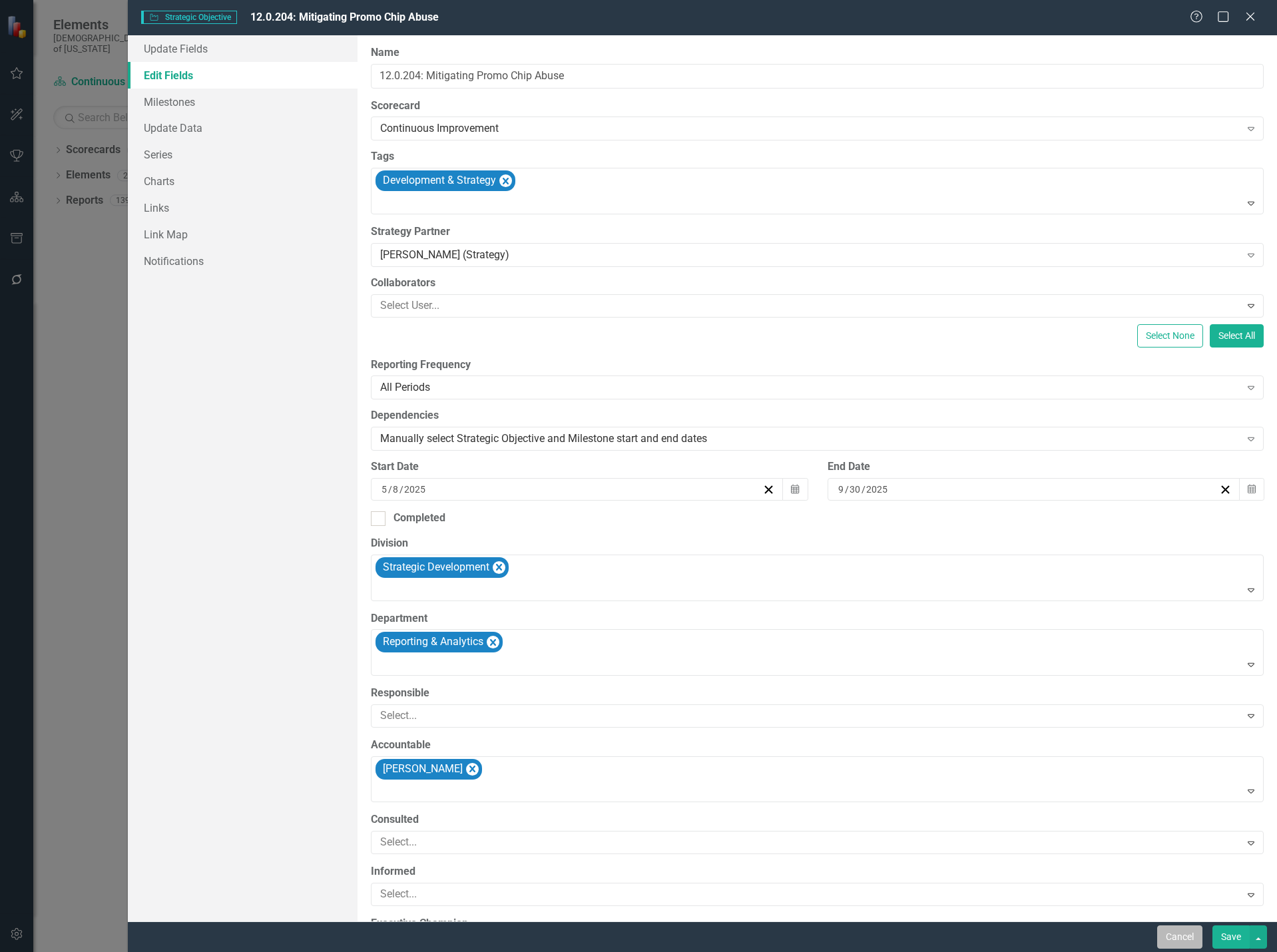
click at [1182, 938] on button "Cancel" at bounding box center [1180, 937] width 45 height 23
